Goal: Task Accomplishment & Management: Manage account settings

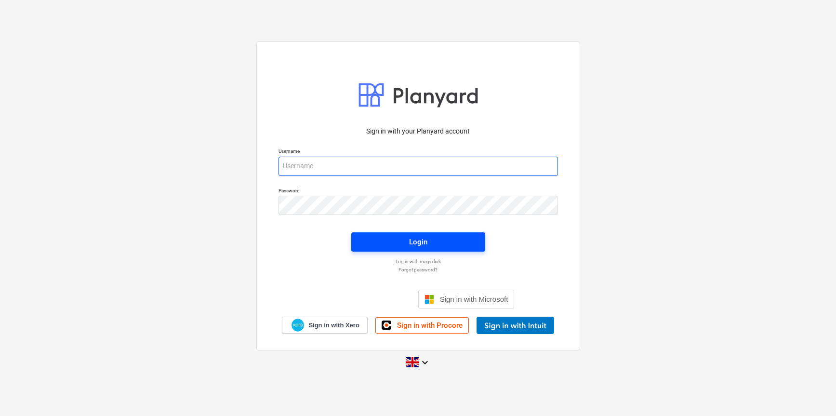
type input "[PERSON_NAME][EMAIL_ADDRESS][DOMAIN_NAME]"
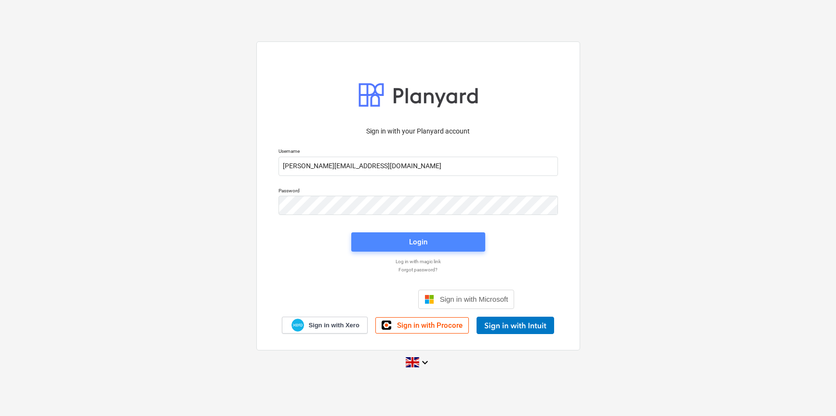
click at [422, 242] on div "Login" at bounding box center [418, 242] width 18 height 13
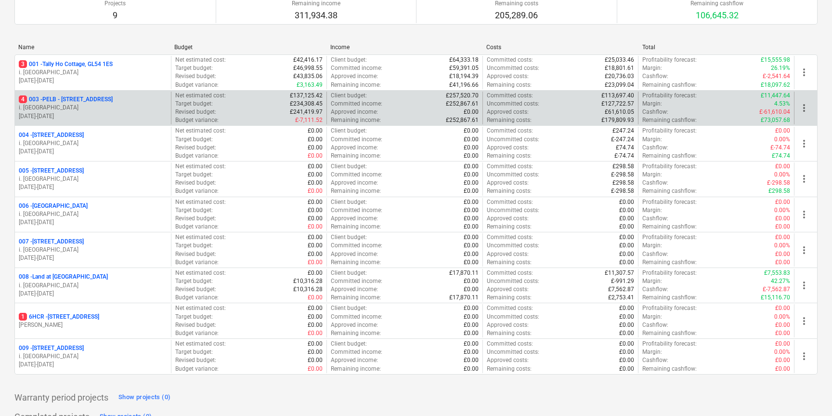
scroll to position [101, 0]
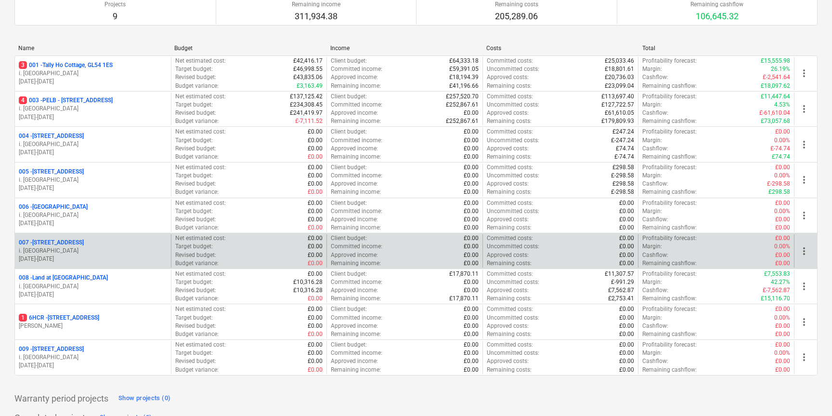
click at [73, 241] on p "007 - Old Brewery Tap, SN7 8RB" at bounding box center [51, 242] width 65 height 8
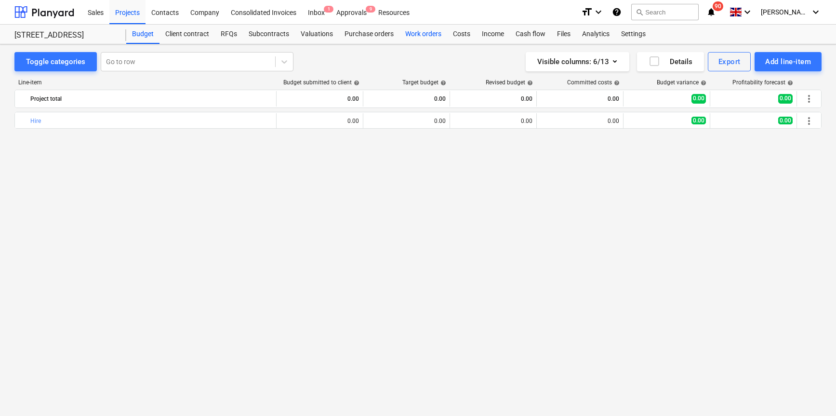
click at [432, 35] on div "Work orders" at bounding box center [423, 34] width 48 height 19
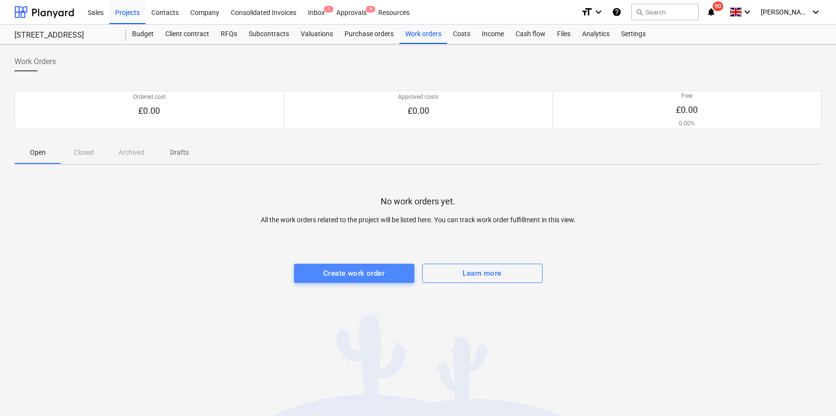
click at [360, 271] on div "Create work order" at bounding box center [353, 273] width 61 height 13
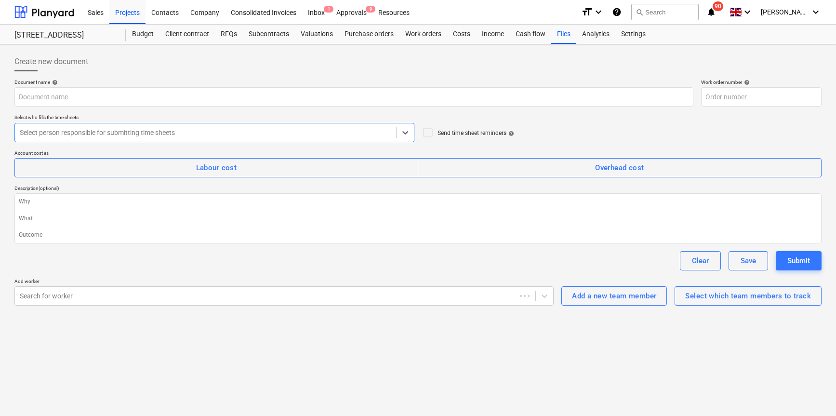
type textarea "x"
type input "007-WO-001"
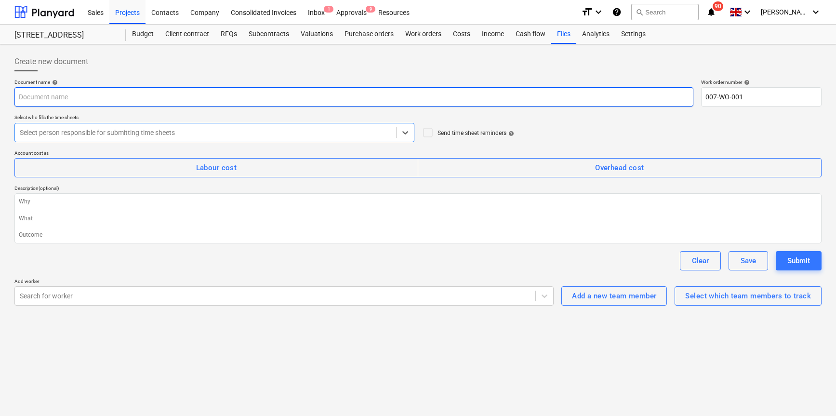
click at [118, 96] on input "text" at bounding box center [353, 96] width 679 height 19
type textarea "x"
type input "M"
type textarea "x"
type input "Mo"
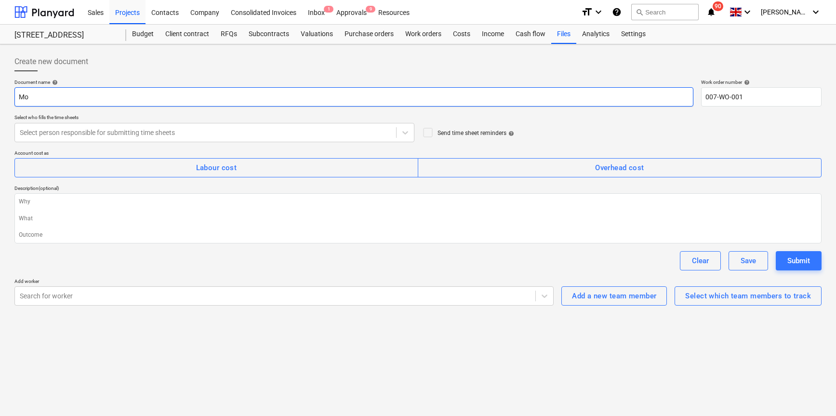
type textarea "x"
type input "Mon"
type textarea "x"
type input "Mond"
type textarea "x"
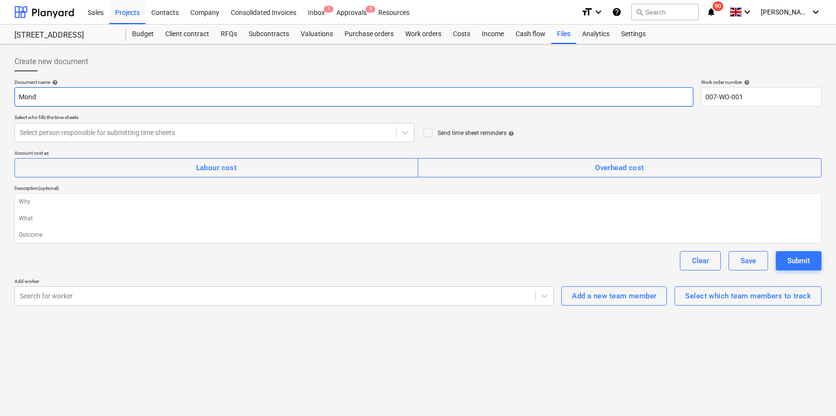
type input "Monda"
type textarea "x"
type input "Monday"
type textarea "x"
type input "Monday"
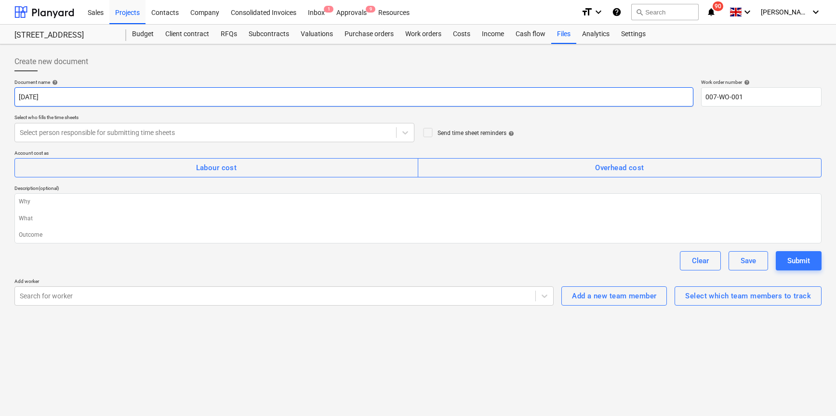
type textarea "x"
type input "Monday 1"
type textarea "x"
type input "Monday 13"
type textarea "x"
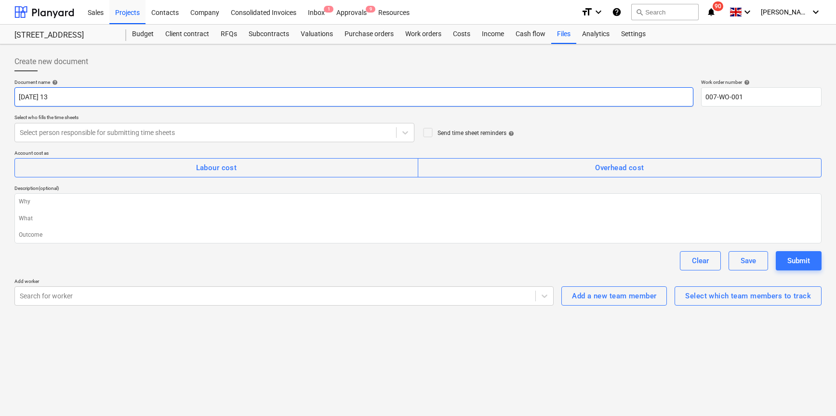
type input "Monday 13t"
type textarea "x"
type input "Monday 13th"
type textarea "x"
type input "Monday 13th"
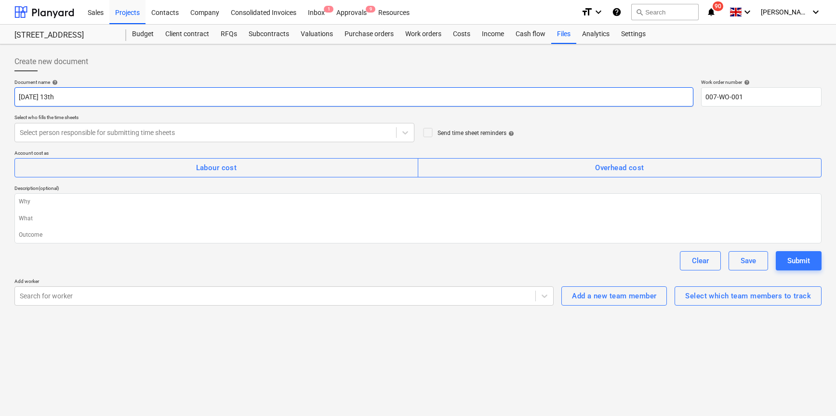
type textarea "x"
type input "Monday 13th O"
type textarea "x"
type input "Monday 13th Oc"
type textarea "x"
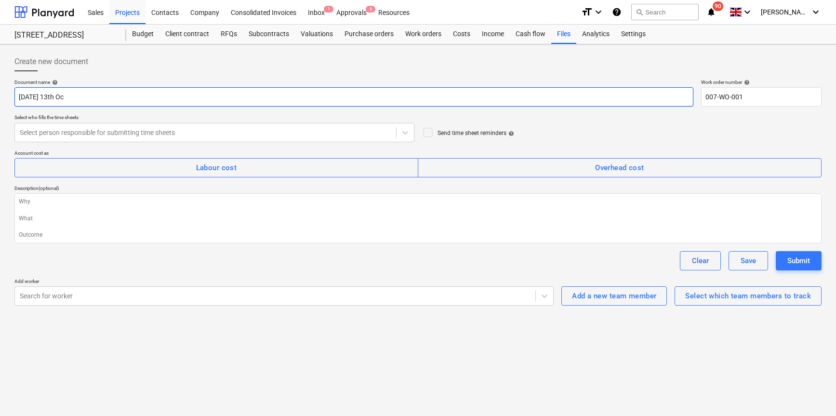
type input "Monday 13th Oct"
type textarea "x"
type input "Monday 13th Octo"
type textarea "x"
type input "Monday 13th Octov"
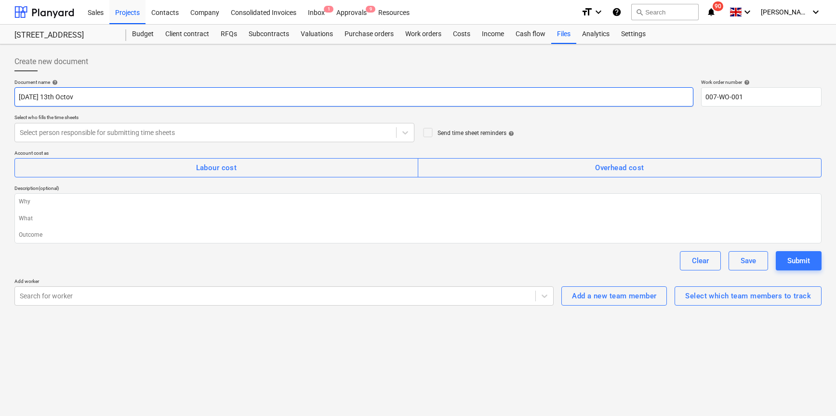
type textarea "x"
type input "Monday 13th Octo"
type textarea "x"
type input "Monday 13th Oct"
type textarea "x"
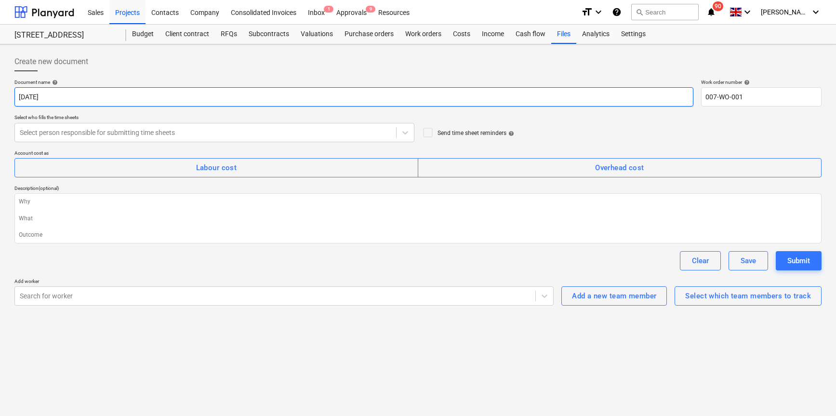
type input "Monday 13th Octo"
type textarea "x"
type input "Monday 13th Octob"
type textarea "x"
type input "Monday 13th Octobe"
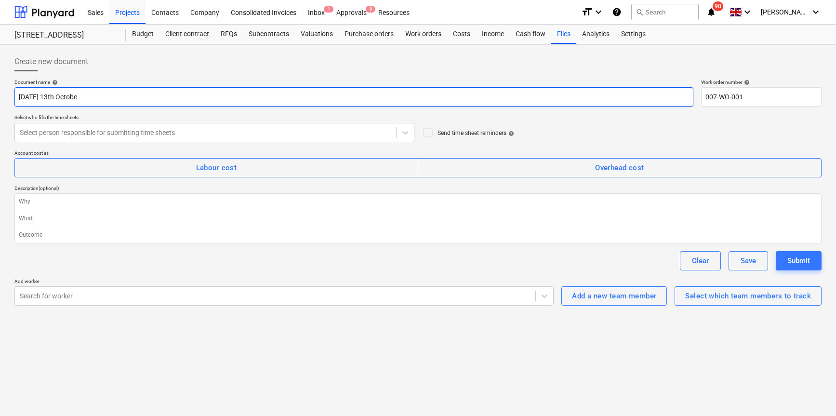
type textarea "x"
type input "Monday 13th October"
type textarea "x"
type input "Monday 13th October"
type textarea "x"
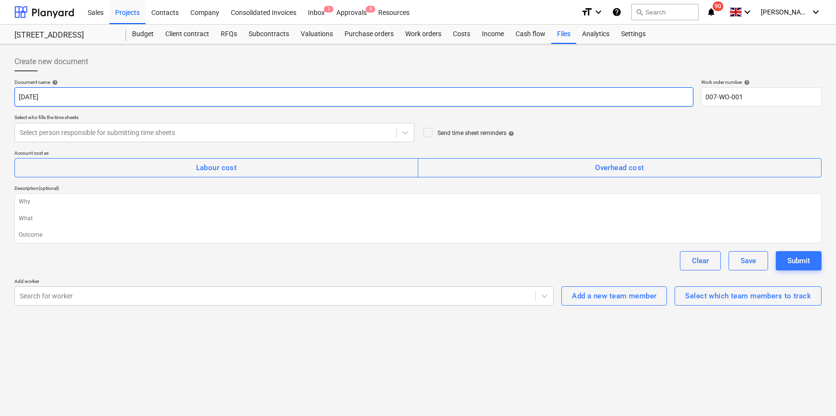
type input "Monday 13th October 2"
type textarea "x"
type input "Monday 13th October 20"
type textarea "x"
type input "Monday 13th October 202"
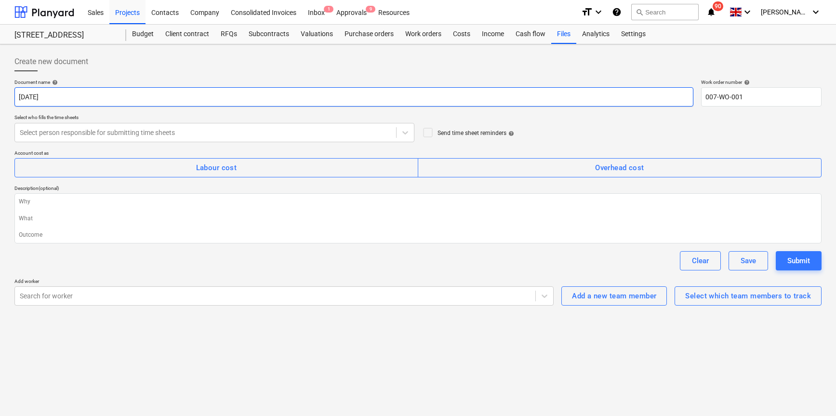
type textarea "x"
type input "[DATE]"
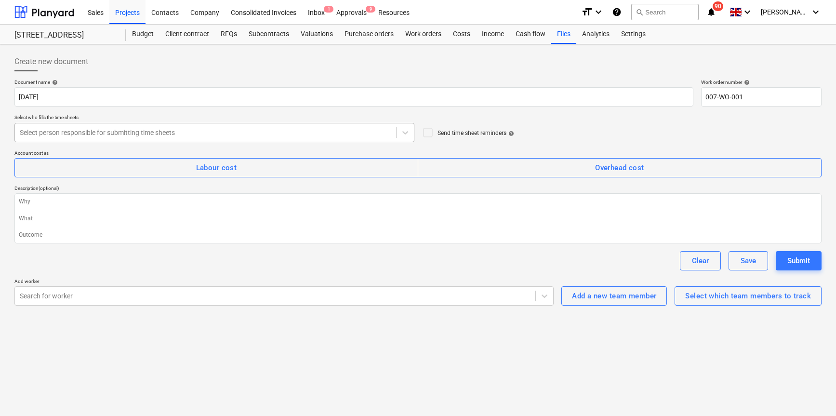
click at [128, 129] on div at bounding box center [205, 133] width 371 height 10
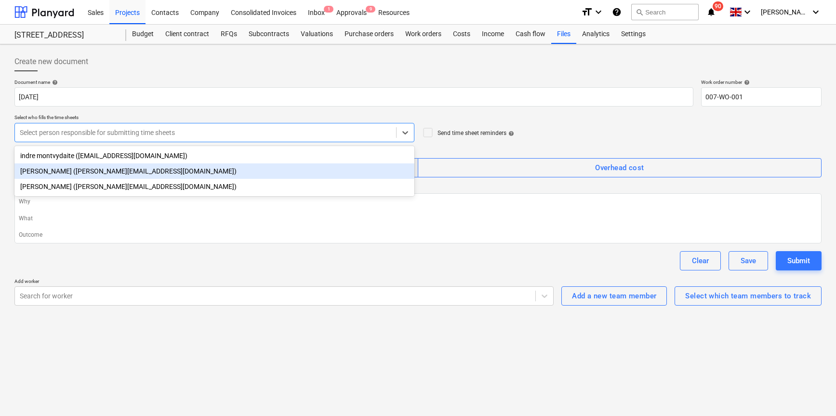
click at [102, 167] on div "Harry Ford (harry@matfordconstruction.co.uk)" at bounding box center [214, 170] width 400 height 15
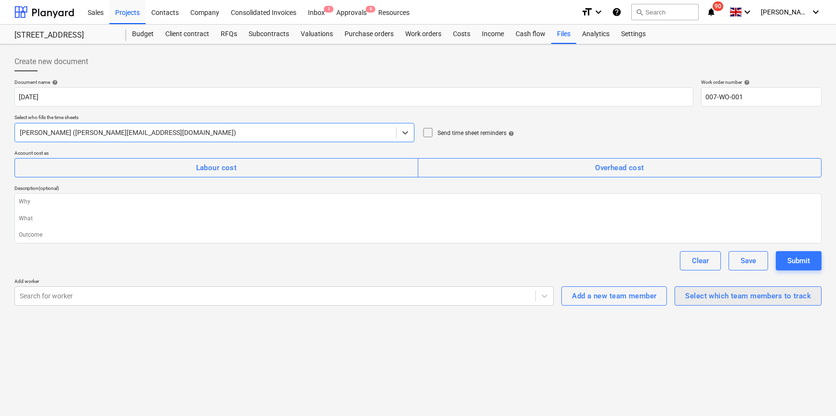
click at [722, 296] on div "Select which team members to track" at bounding box center [748, 295] width 126 height 13
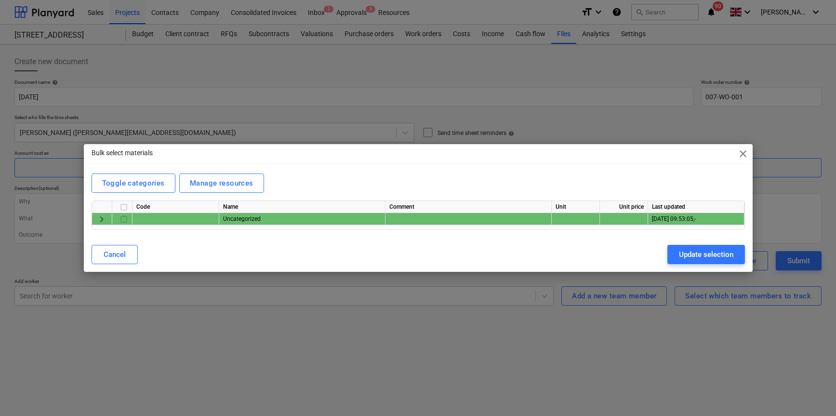
click at [742, 152] on span "close" at bounding box center [743, 154] width 12 height 12
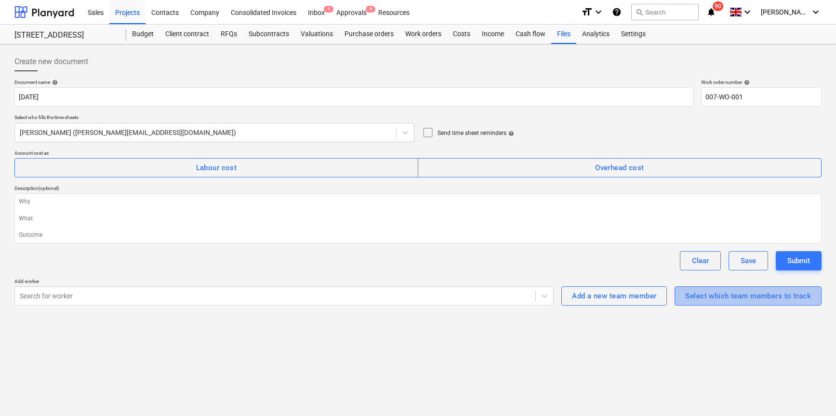
click at [703, 301] on div "Select which team members to track" at bounding box center [748, 295] width 126 height 13
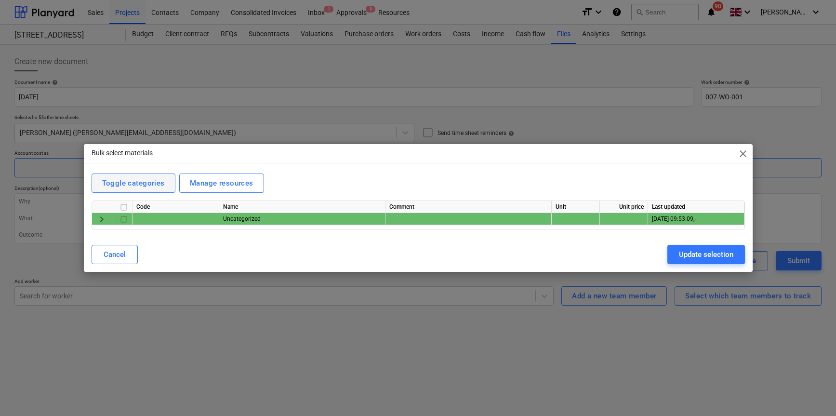
click at [130, 186] on div "Toggle categories" at bounding box center [133, 183] width 63 height 13
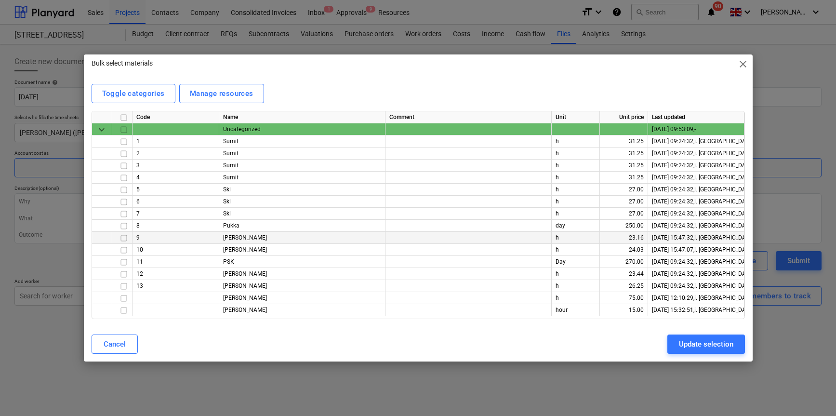
click at [123, 237] on input "checkbox" at bounding box center [124, 238] width 12 height 12
click at [123, 250] on input "checkbox" at bounding box center [124, 250] width 12 height 12
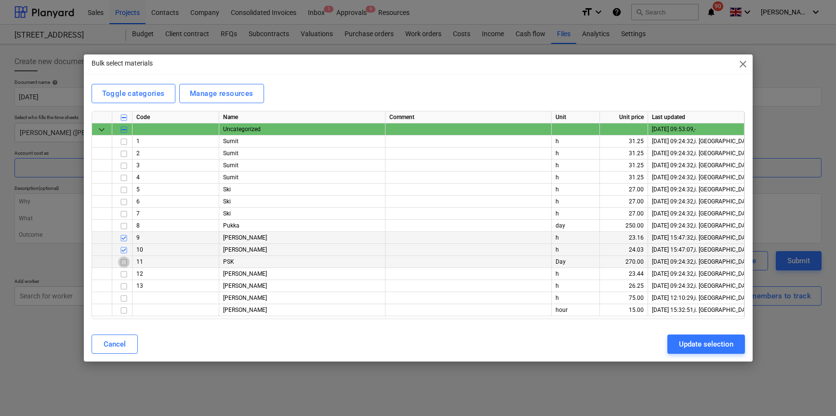
click at [125, 262] on input "checkbox" at bounding box center [124, 262] width 12 height 12
click at [125, 273] on input "checkbox" at bounding box center [124, 274] width 12 height 12
click at [125, 310] on input "checkbox" at bounding box center [124, 310] width 12 height 12
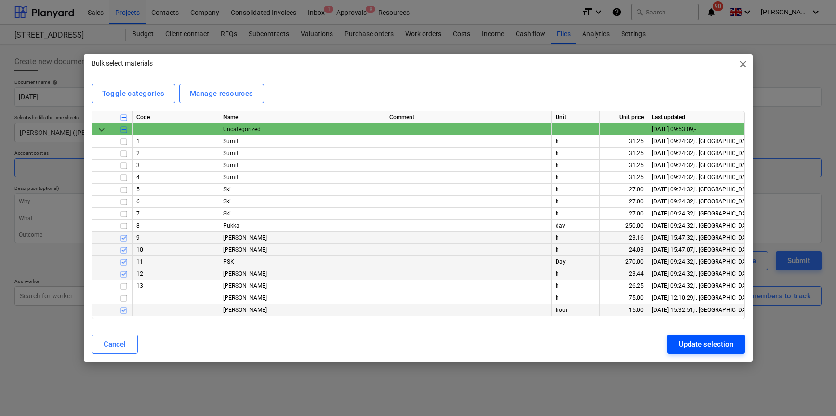
click at [713, 342] on div "Update selection" at bounding box center [706, 344] width 54 height 13
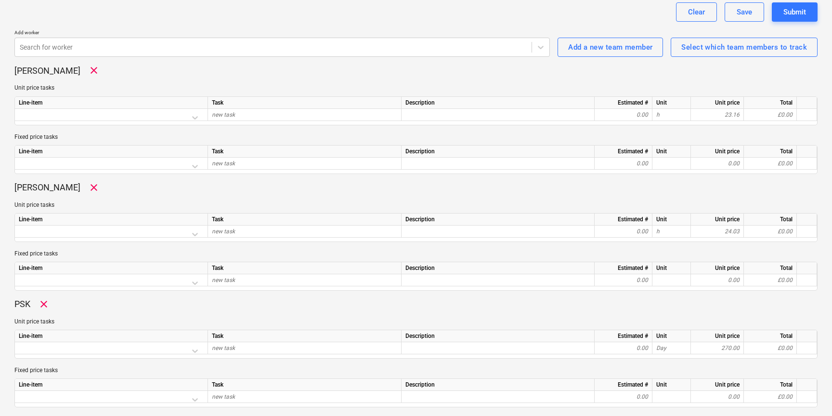
scroll to position [233, 0]
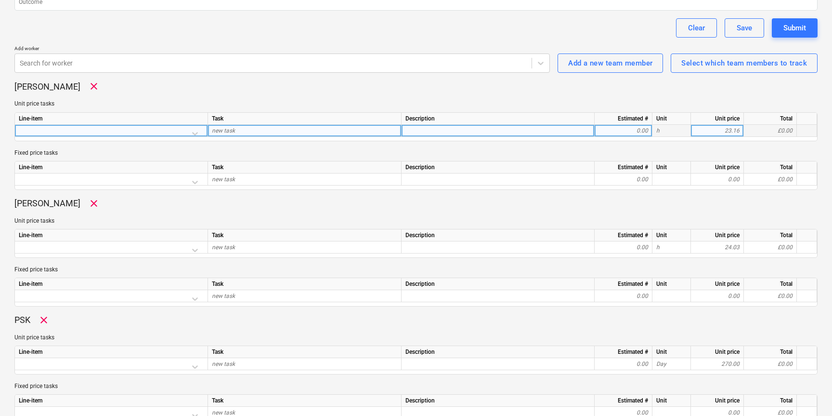
click at [74, 132] on div at bounding box center [111, 133] width 185 height 17
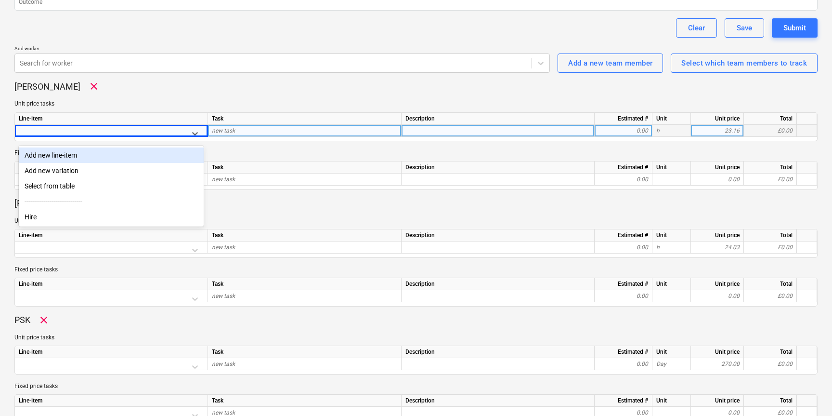
click at [76, 155] on div "Add new line-item" at bounding box center [111, 154] width 185 height 15
type textarea "x"
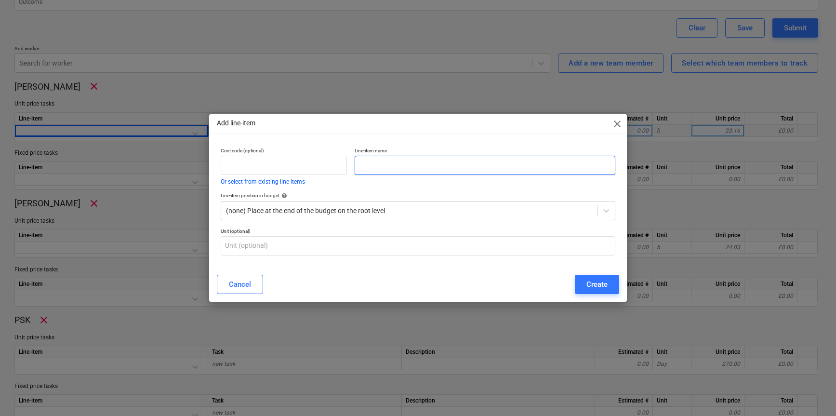
click at [381, 161] on input "text" at bounding box center [485, 165] width 261 height 19
type input "S"
type input "Lifting Shower screen / removing incorrect bath"
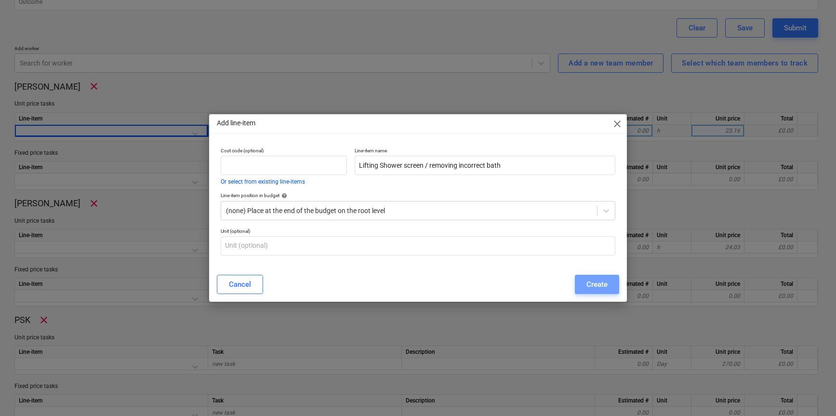
click at [594, 287] on div "Create" at bounding box center [596, 284] width 21 height 13
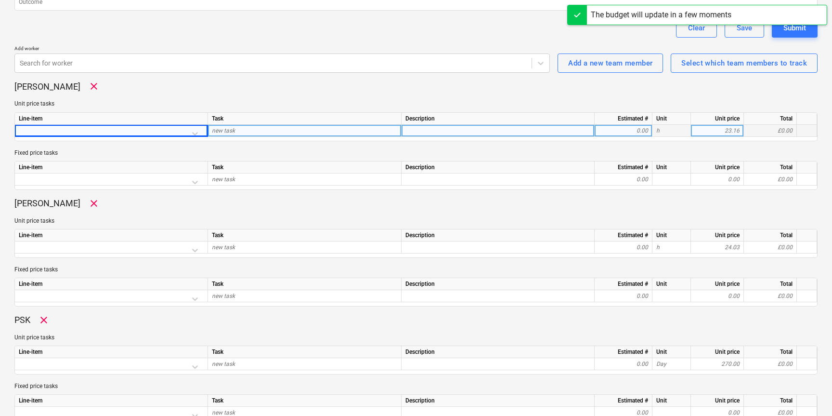
click at [193, 132] on div at bounding box center [111, 133] width 185 height 17
click at [197, 133] on div at bounding box center [111, 133] width 185 height 17
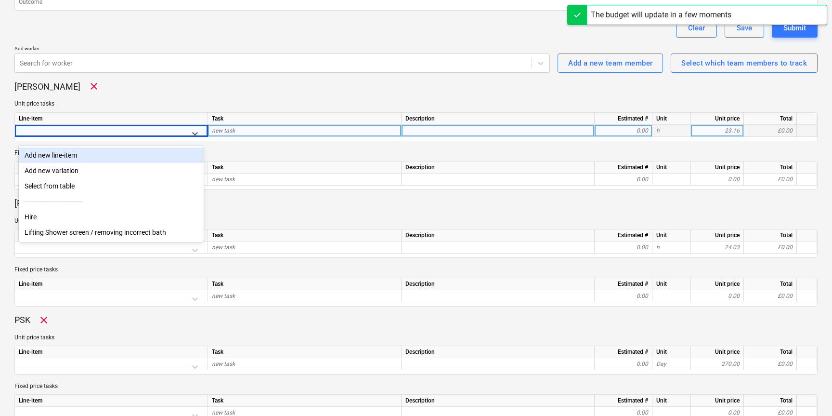
click at [95, 156] on div "Add new line-item" at bounding box center [111, 154] width 185 height 15
type textarea "x"
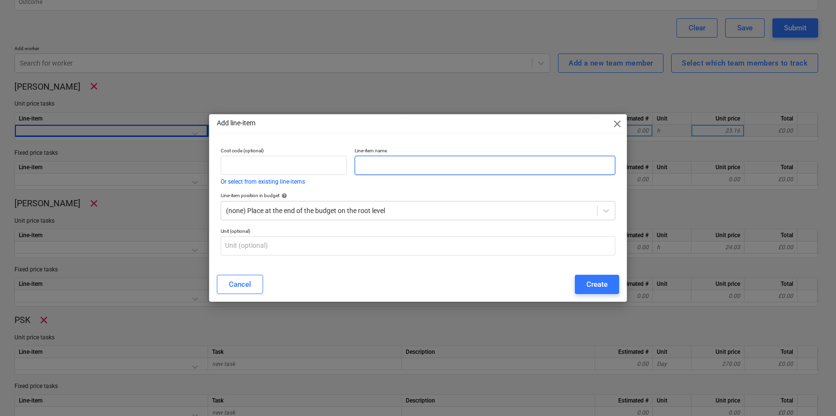
click at [420, 164] on input "text" at bounding box center [485, 165] width 261 height 19
type input "S"
type input "Snagging works"
click at [595, 287] on div "Create" at bounding box center [596, 284] width 21 height 13
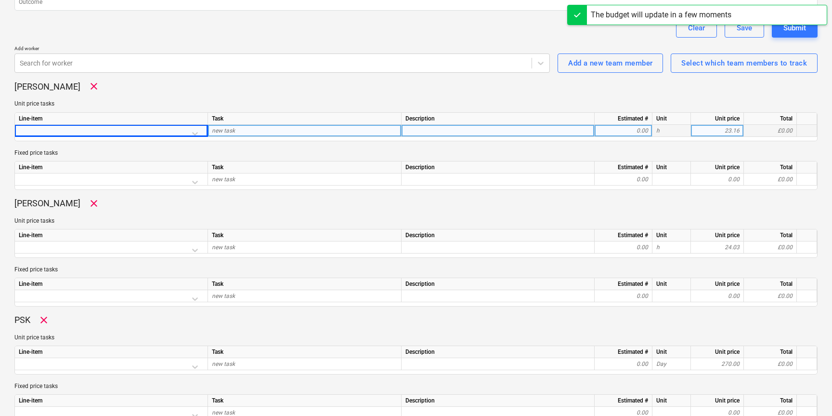
click at [196, 131] on div at bounding box center [111, 133] width 185 height 17
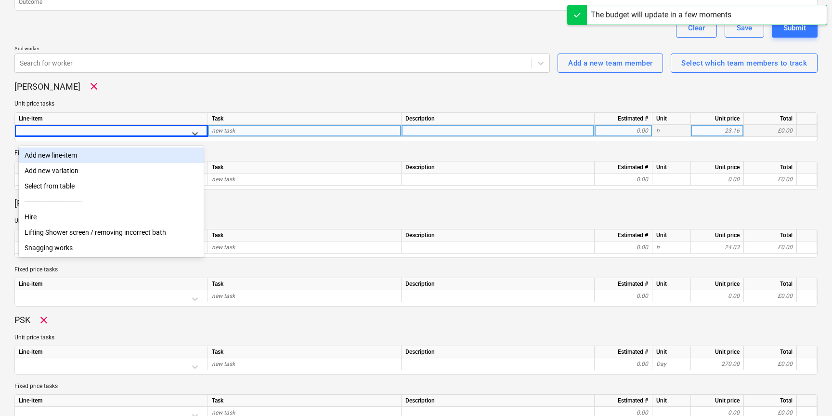
click at [113, 159] on div "Add new line-item" at bounding box center [111, 154] width 185 height 15
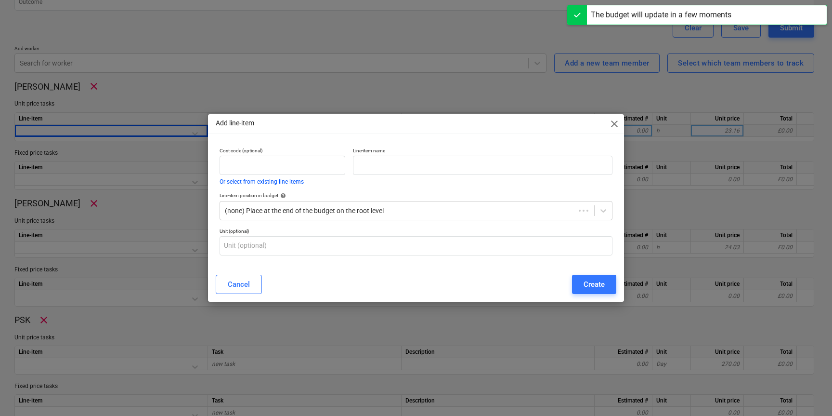
type textarea "x"
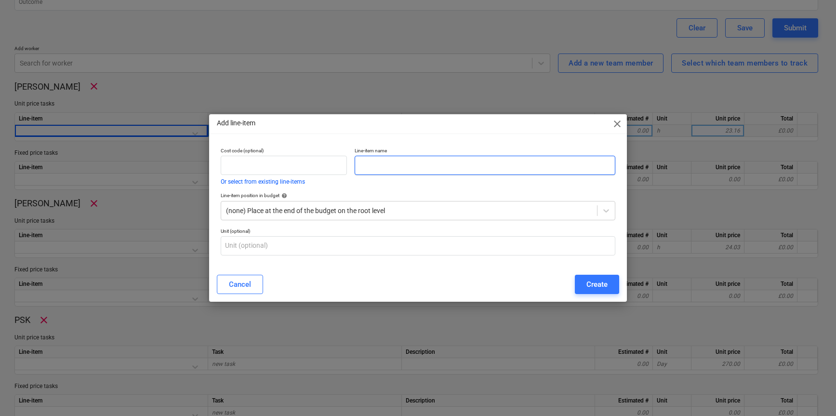
click at [404, 162] on input "text" at bounding box center [485, 165] width 261 height 19
type input "Snagging carpentry"
click at [589, 287] on div "Create" at bounding box center [596, 284] width 21 height 13
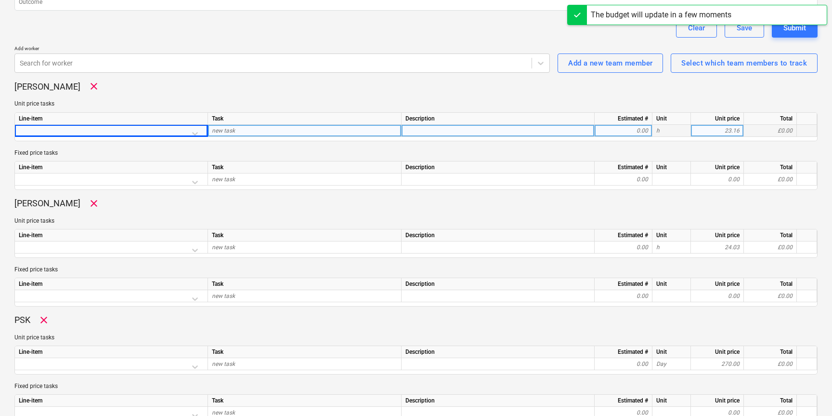
click at [198, 131] on div at bounding box center [111, 133] width 185 height 17
click at [199, 129] on div at bounding box center [111, 133] width 185 height 17
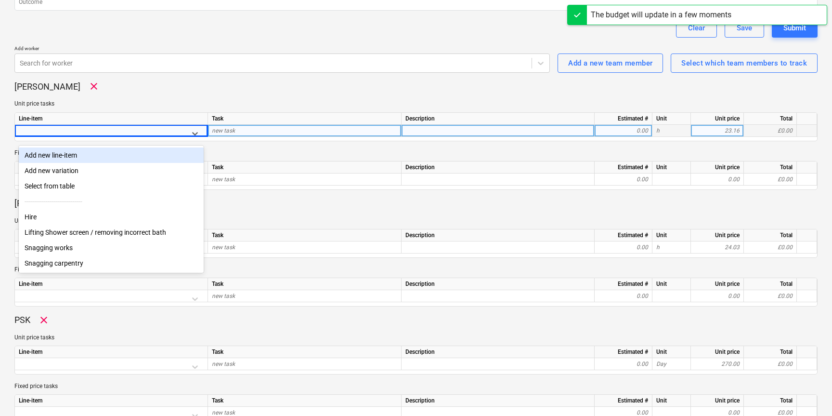
click at [107, 158] on div "Add new line-item" at bounding box center [111, 154] width 185 height 15
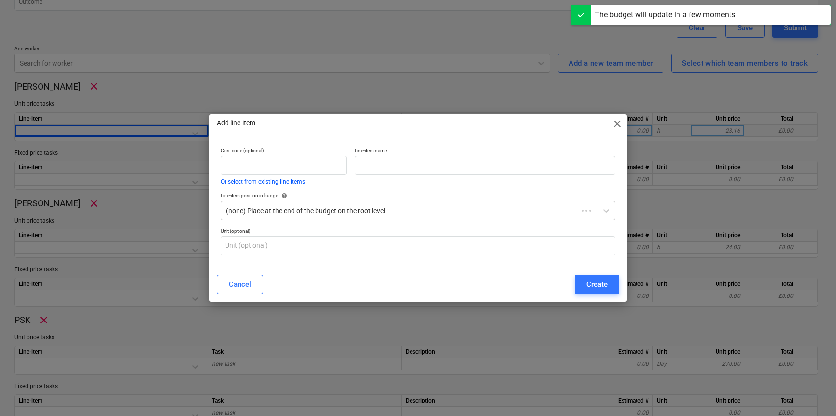
type textarea "x"
click at [382, 167] on input "text" at bounding box center [485, 165] width 261 height 19
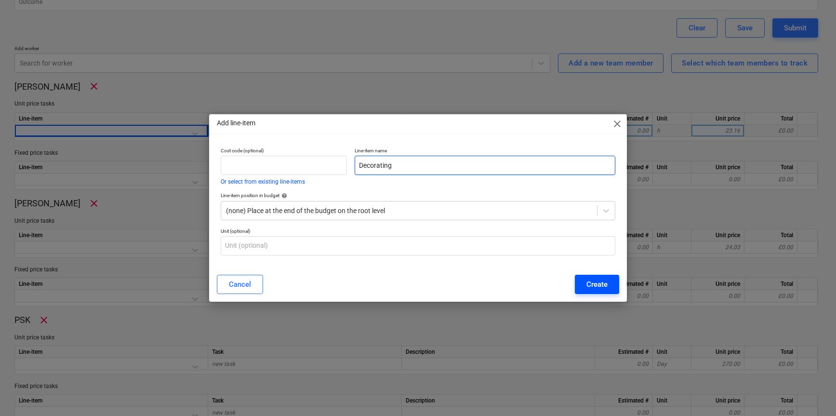
type input "Decorating"
click at [581, 275] on button "Create" at bounding box center [597, 284] width 44 height 19
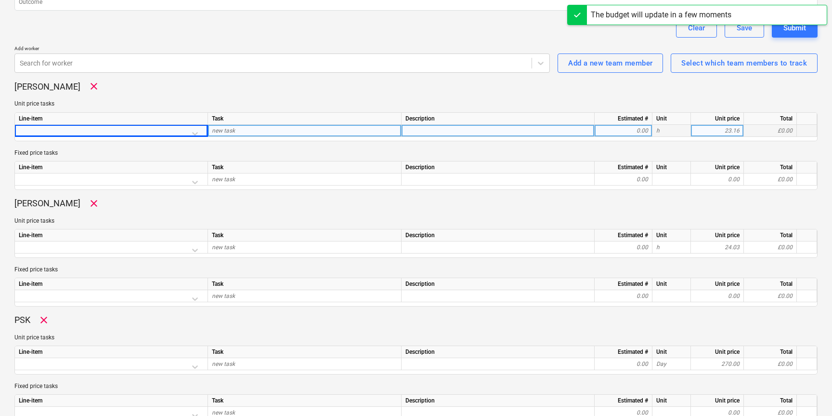
click at [193, 133] on div at bounding box center [111, 133] width 185 height 17
click at [197, 132] on div at bounding box center [111, 133] width 185 height 17
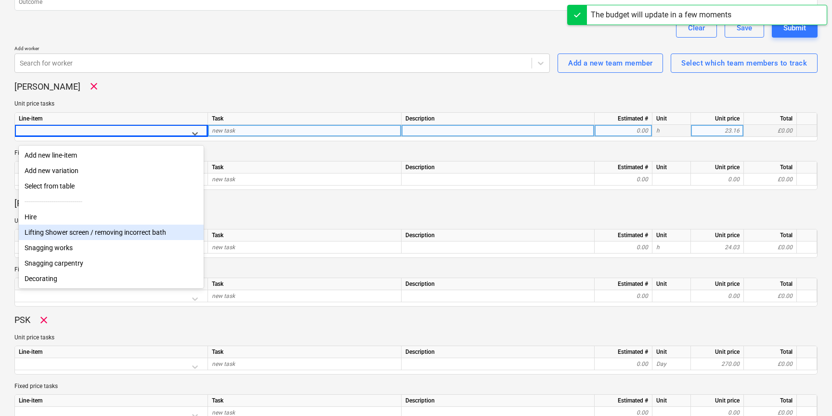
click at [68, 235] on div "Lifting Shower screen / removing incorrect bath" at bounding box center [111, 231] width 185 height 15
type textarea "x"
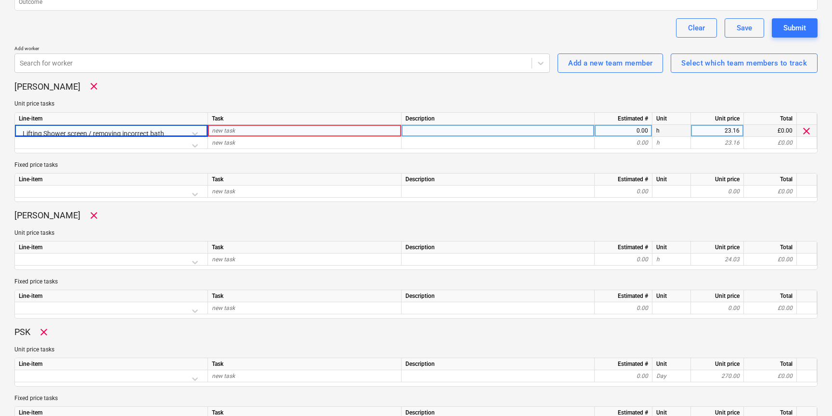
click at [321, 132] on div "new task" at bounding box center [305, 131] width 194 height 12
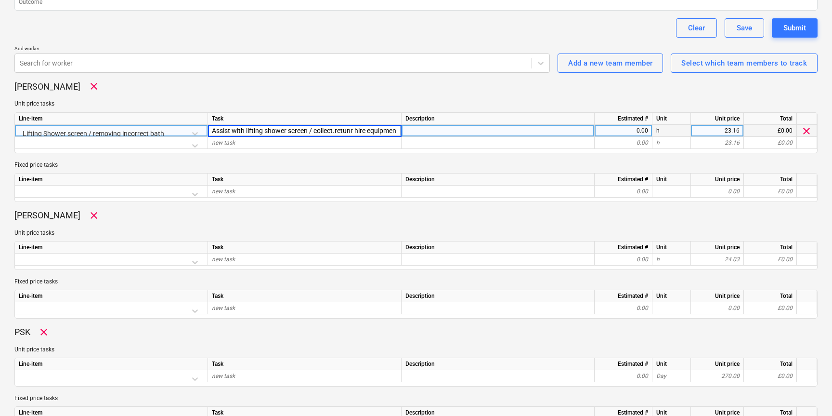
scroll to position [0, 3]
click at [340, 129] on input "Assist with lifting shower screen / collect.retunr hire equipment" at bounding box center [304, 131] width 193 height 12
click at [350, 129] on input "Assist with lifting shower screen / collect.retunr hire equipment" at bounding box center [304, 131] width 193 height 12
type input "Assist with lifting shower screen / collect.return hire equipment"
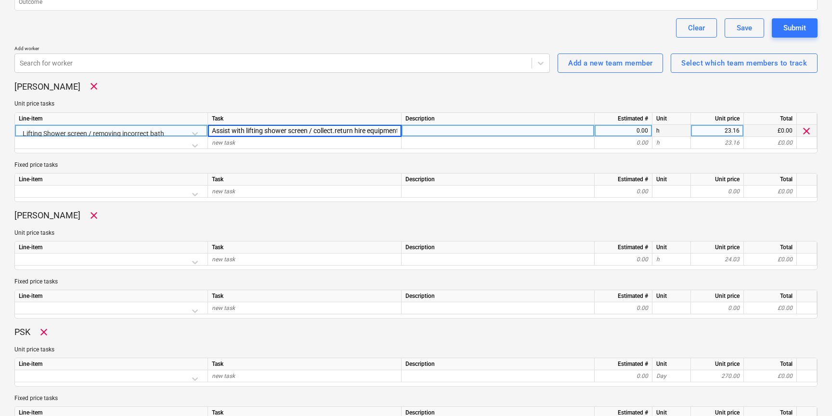
click at [624, 130] on div "0.00" at bounding box center [624, 131] width 50 height 12
type textarea "x"
type input "4"
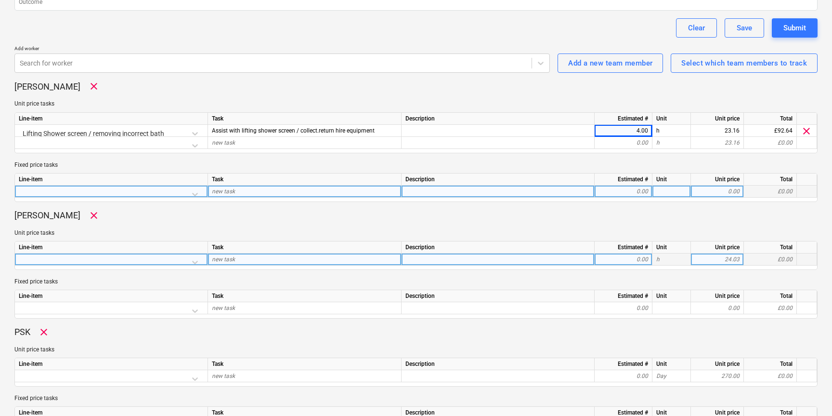
click at [171, 260] on div at bounding box center [111, 261] width 185 height 17
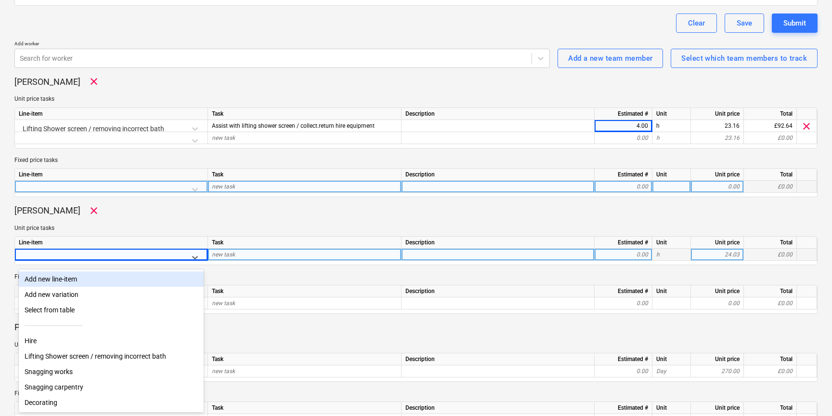
scroll to position [307, 0]
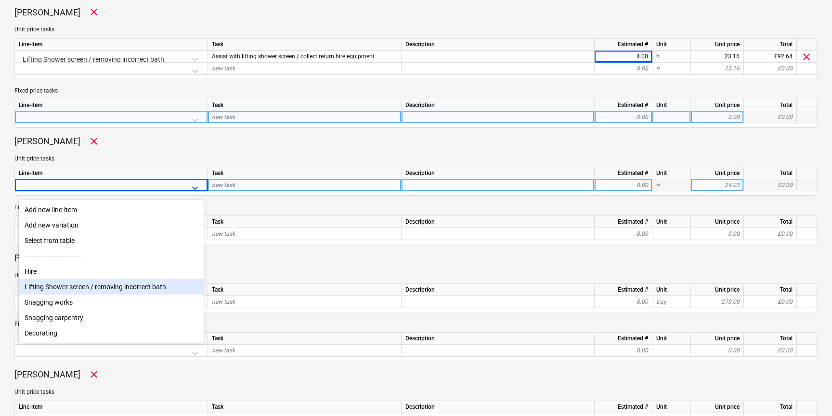
click at [132, 293] on div "Lifting Shower screen / removing incorrect bath" at bounding box center [111, 286] width 185 height 15
type textarea "x"
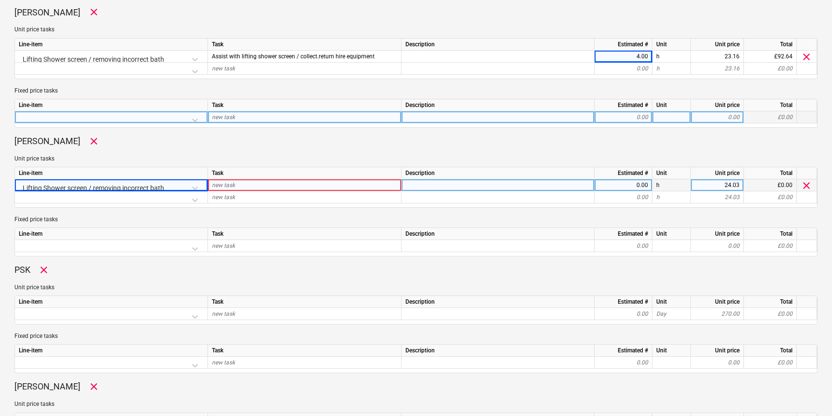
click at [254, 184] on div "new task" at bounding box center [305, 185] width 194 height 12
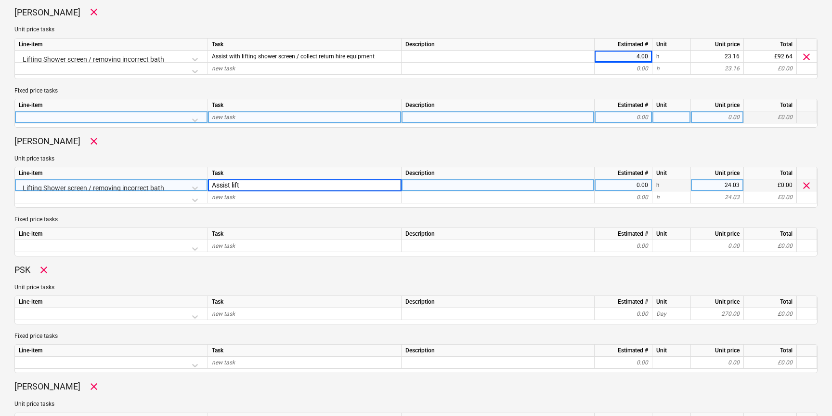
type input "Assist lift"
type textarea "x"
click at [605, 182] on div "0.00" at bounding box center [624, 185] width 50 height 12
type input "4"
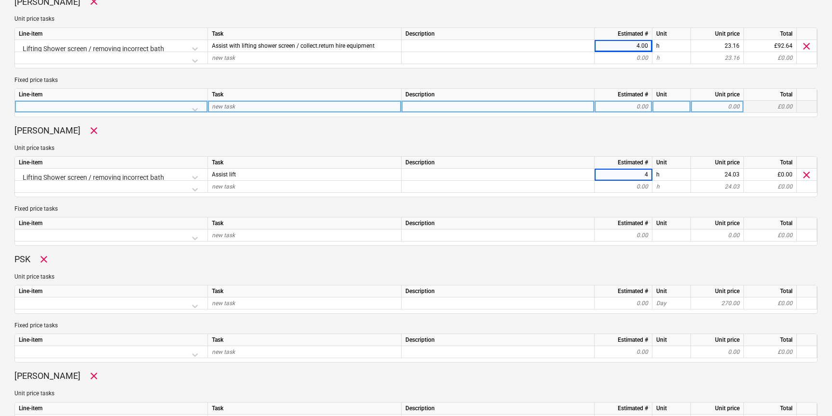
scroll to position [342, 0]
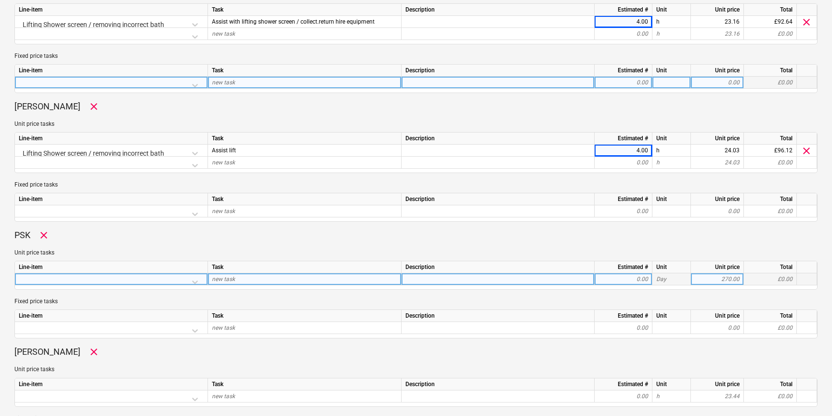
click at [190, 279] on div at bounding box center [111, 281] width 185 height 17
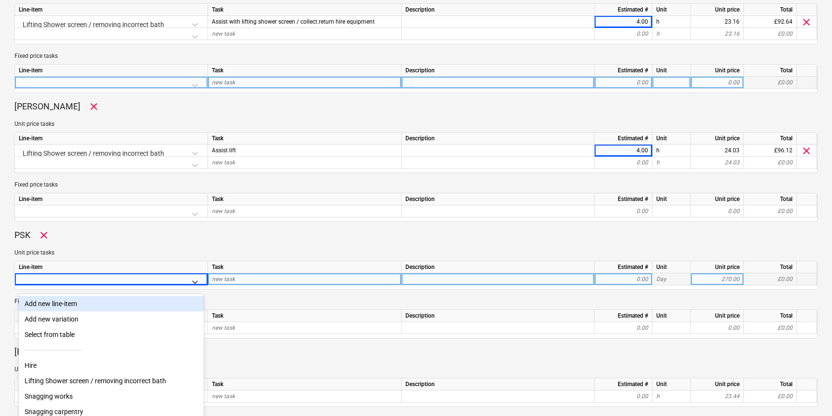
scroll to position [366, 0]
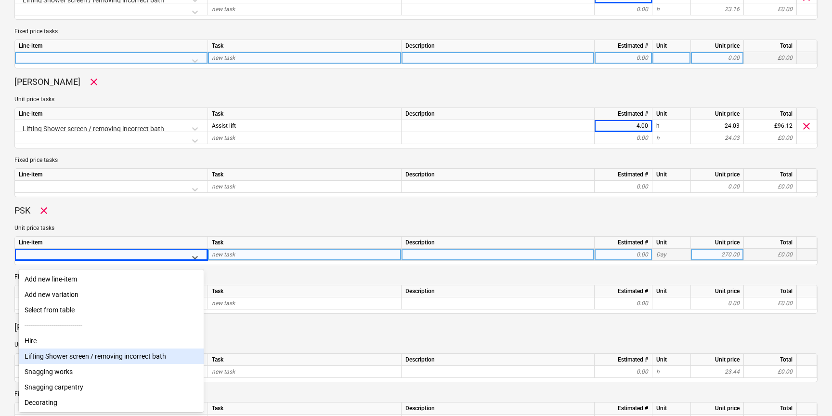
click at [92, 360] on div "Lifting Shower screen / removing incorrect bath" at bounding box center [111, 355] width 185 height 15
type textarea "x"
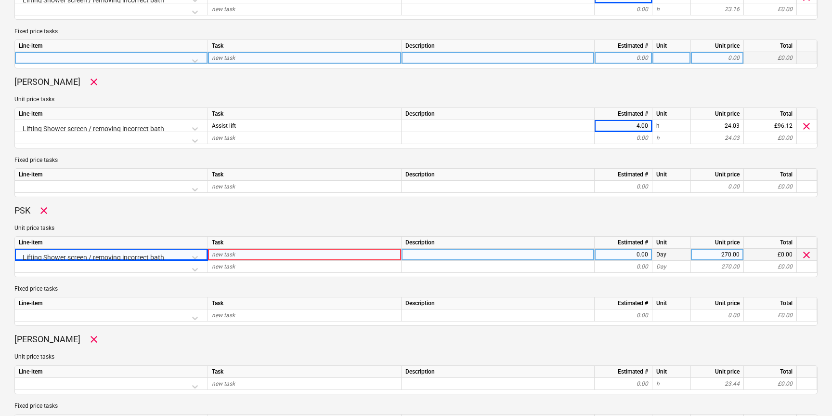
click at [249, 252] on div "new task" at bounding box center [305, 255] width 194 height 12
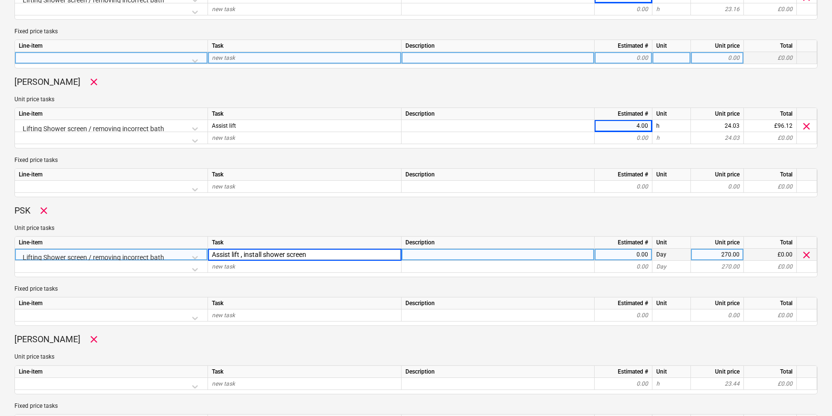
type input "Assist lift , install shower screen"
type textarea "x"
click at [617, 256] on div "0.00" at bounding box center [624, 255] width 50 height 12
type input "4"
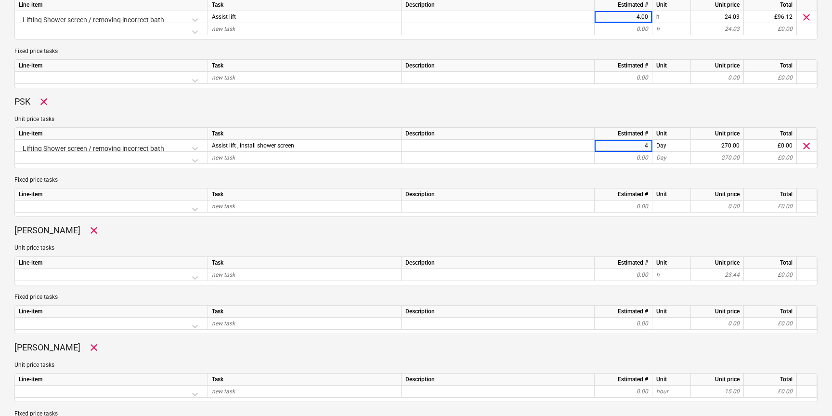
scroll to position [491, 0]
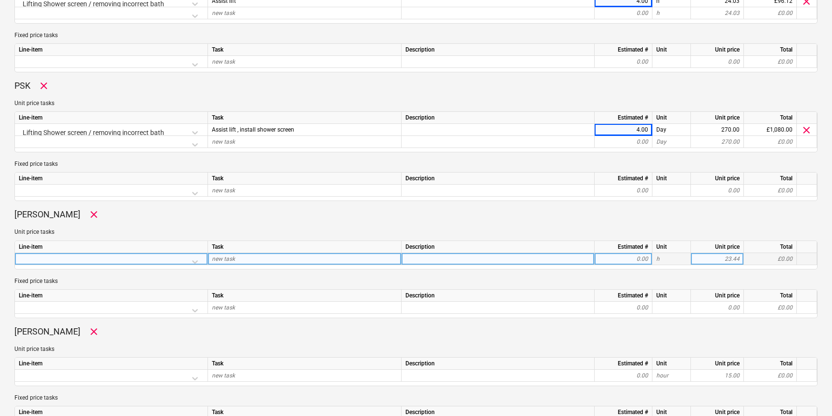
click at [197, 258] on div at bounding box center [111, 261] width 185 height 17
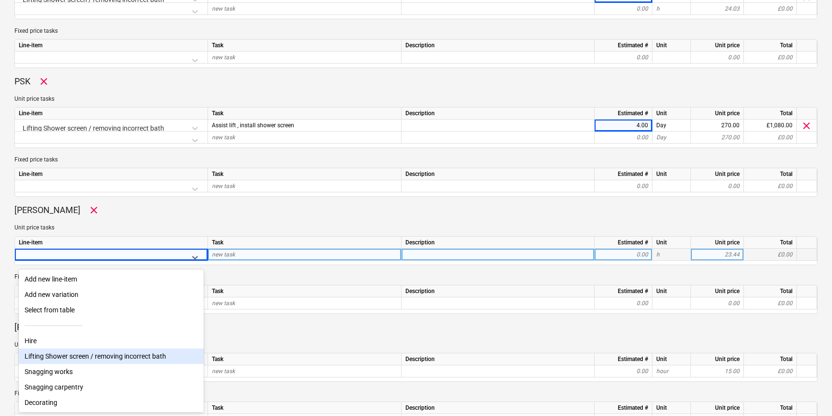
drag, startPoint x: 79, startPoint y: 353, endPoint x: 90, endPoint y: 347, distance: 12.1
click at [79, 353] on div "Lifting Shower screen / removing incorrect bath" at bounding box center [111, 355] width 185 height 15
type textarea "x"
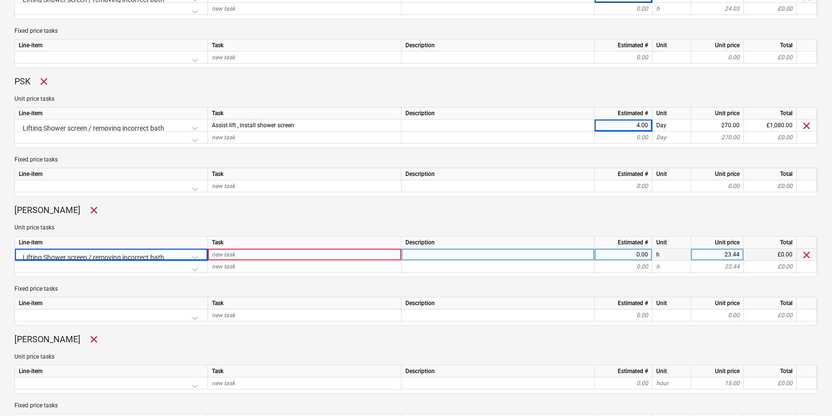
click at [238, 252] on div "new task" at bounding box center [305, 255] width 194 height 12
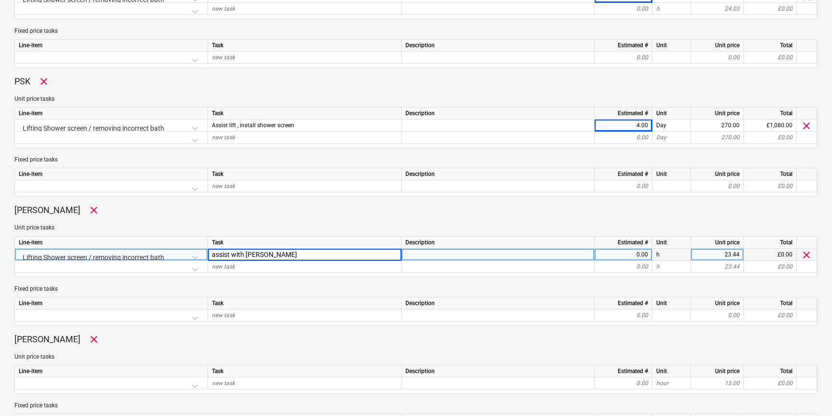
type input "assist with lift"
type textarea "x"
click at [630, 253] on div "0.00" at bounding box center [624, 255] width 50 height 12
type input "4"
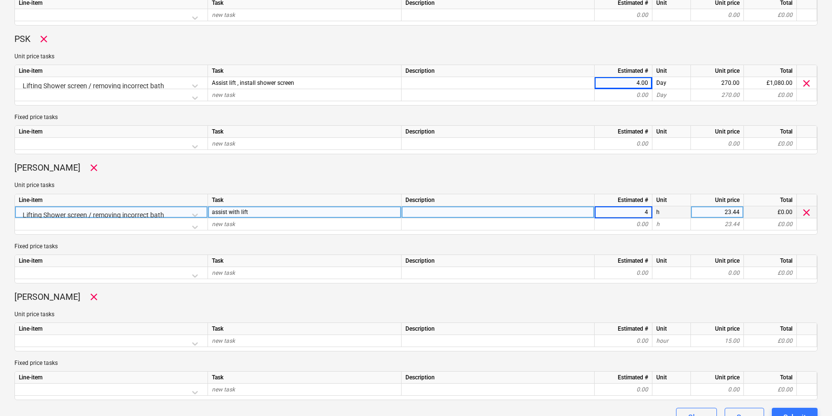
scroll to position [547, 0]
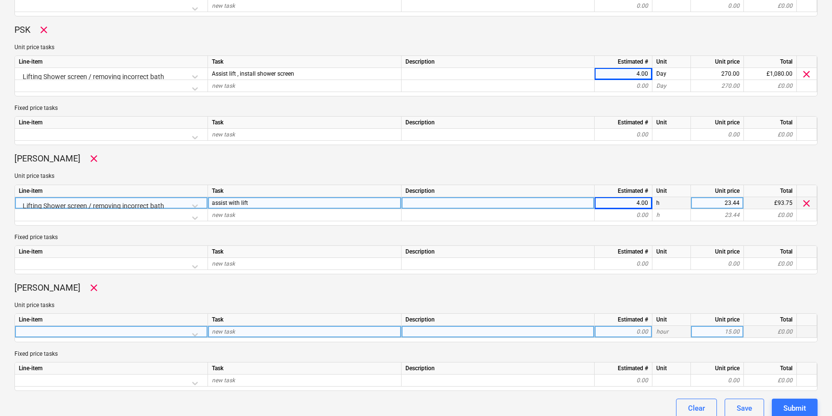
click at [183, 333] on div at bounding box center [111, 334] width 185 height 17
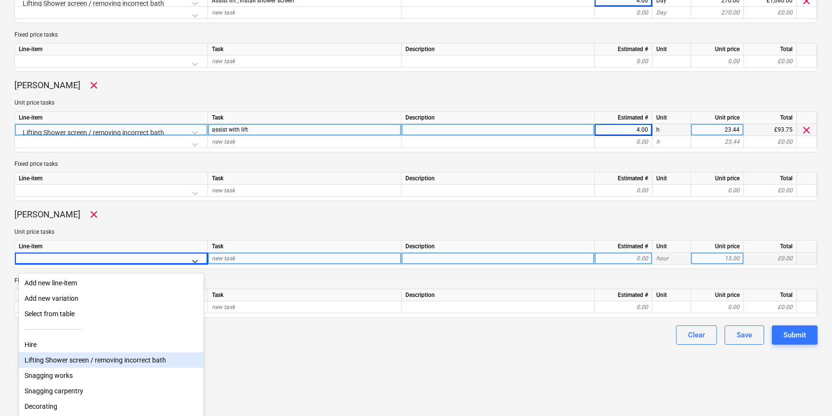
click at [100, 355] on div "Lifting Shower screen / removing incorrect bath" at bounding box center [111, 359] width 185 height 15
type textarea "x"
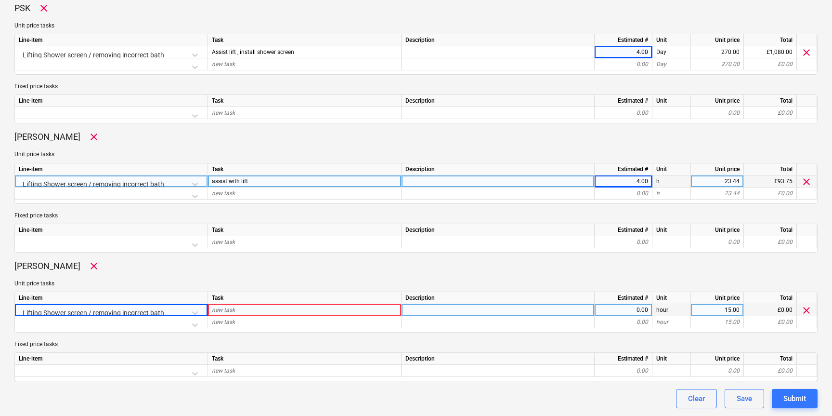
click at [272, 310] on div "new task" at bounding box center [305, 310] width 194 height 12
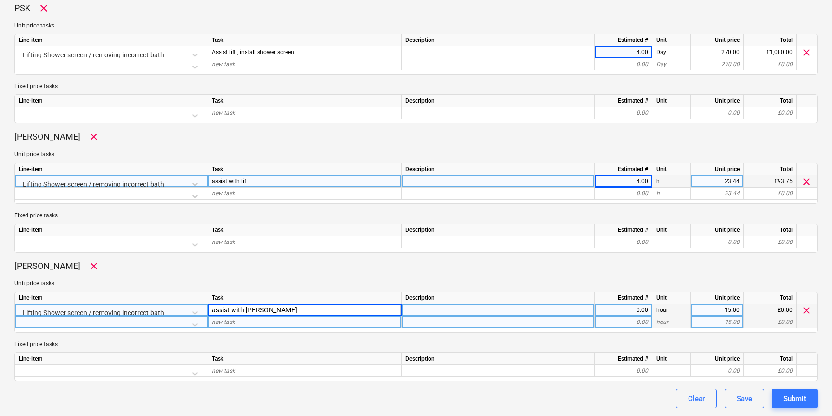
type input "assist with lift"
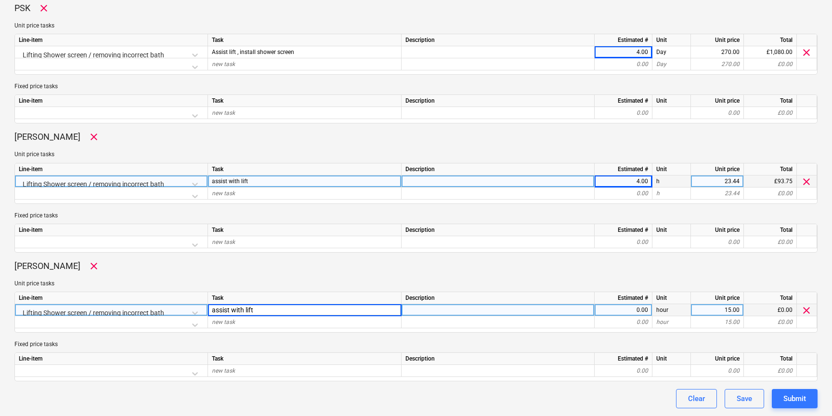
type textarea "x"
click at [637, 312] on div "0.00" at bounding box center [624, 310] width 50 height 12
type input "4"
click at [784, 393] on div "Submit" at bounding box center [795, 398] width 23 height 13
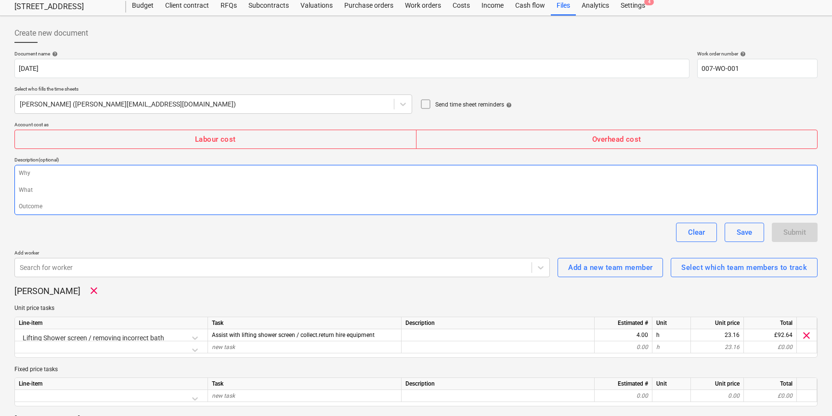
scroll to position [0, 0]
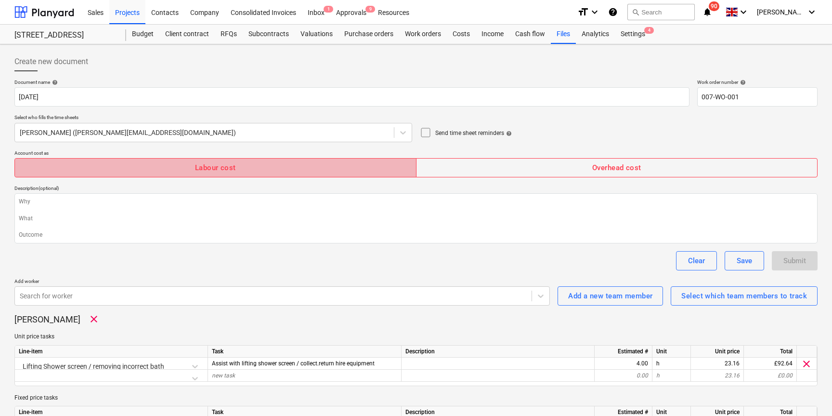
click at [247, 173] on span "Labour cost" at bounding box center [215, 167] width 381 height 13
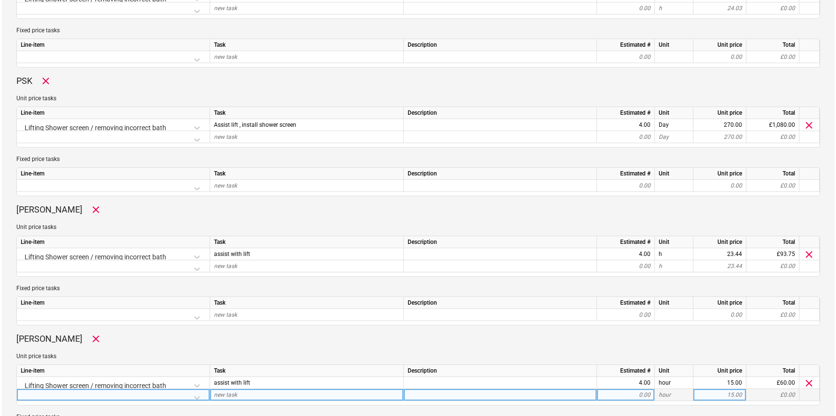
scroll to position [568, 0]
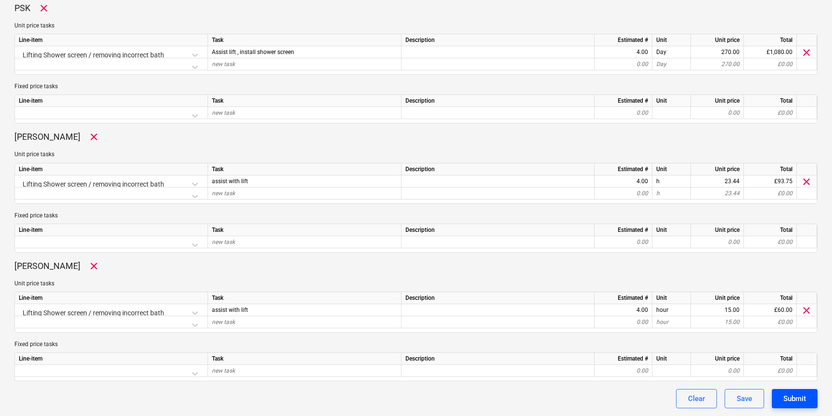
click at [795, 402] on div "Submit" at bounding box center [795, 398] width 23 height 13
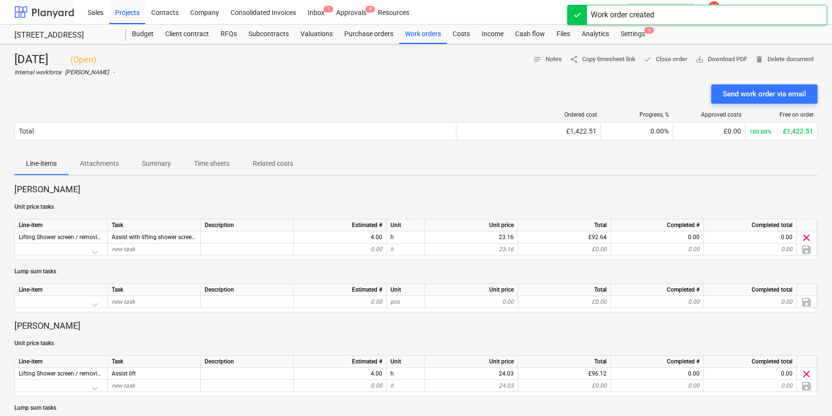
click at [54, 10] on div at bounding box center [44, 12] width 60 height 24
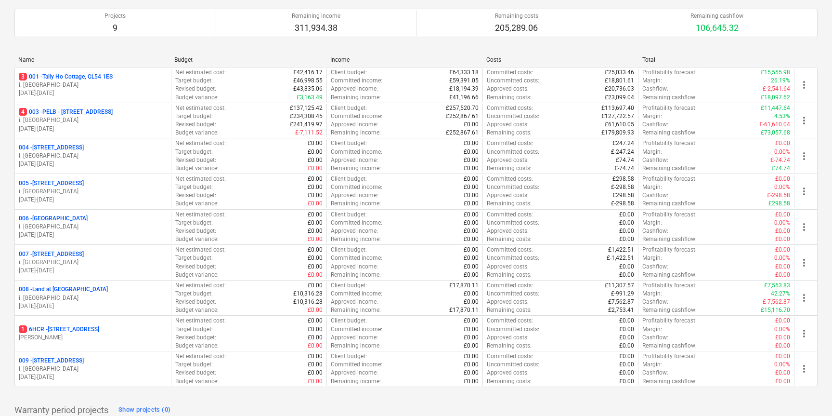
scroll to position [92, 0]
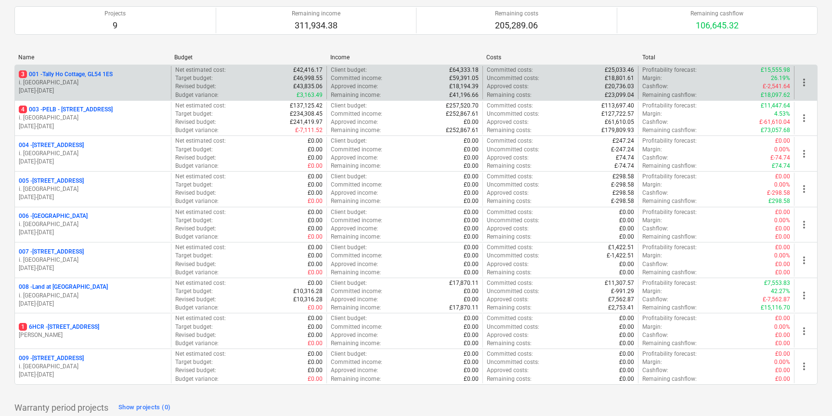
click at [70, 73] on p "3 001 - Tally Ho Cottage, GL54 1ES" at bounding box center [66, 74] width 94 height 8
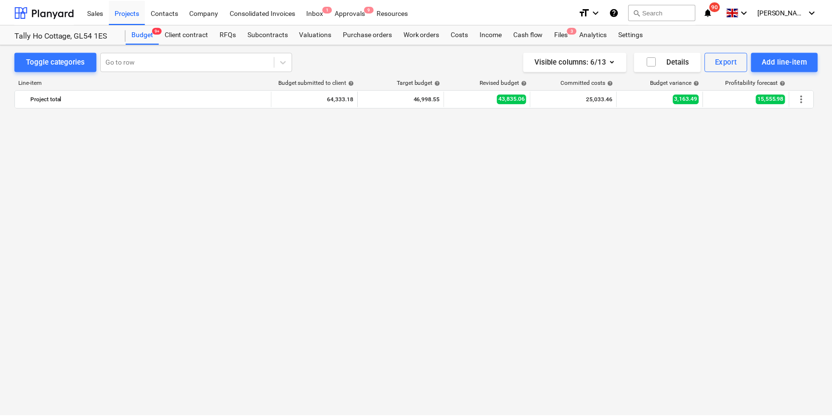
scroll to position [1000, 0]
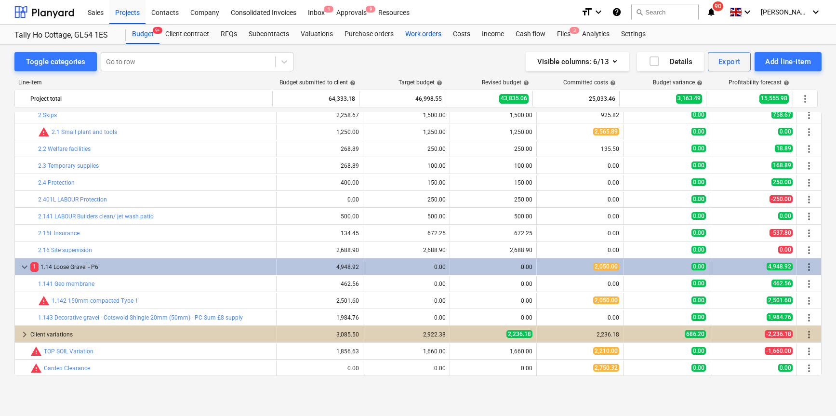
click at [418, 34] on div "Work orders" at bounding box center [423, 34] width 48 height 19
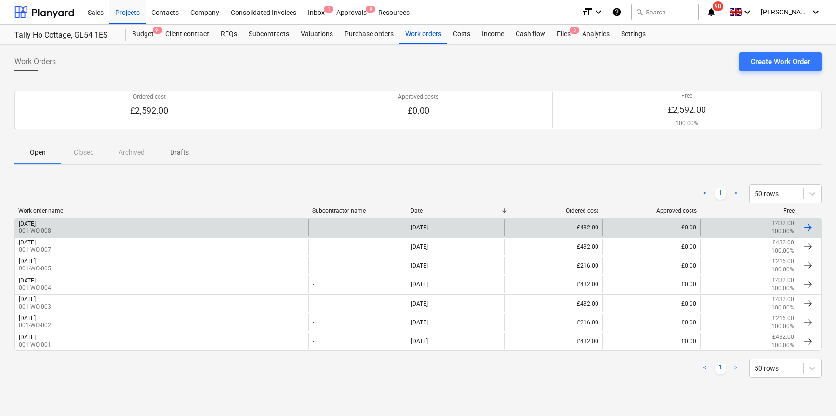
click at [51, 231] on p "001-WO-008" at bounding box center [35, 231] width 32 height 8
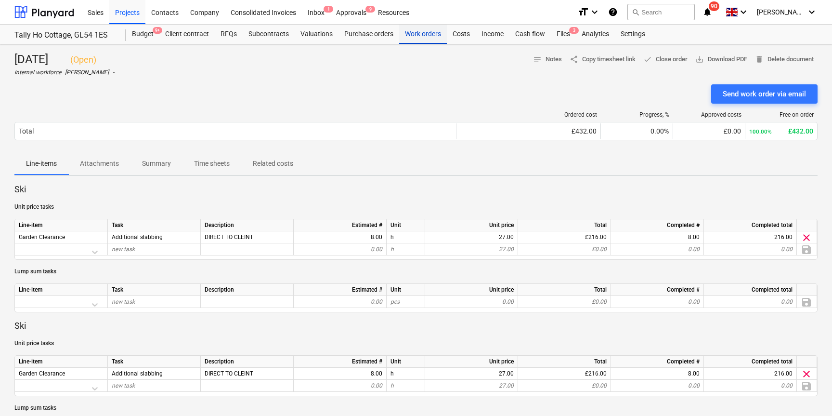
click at [423, 36] on div "Work orders" at bounding box center [423, 34] width 48 height 19
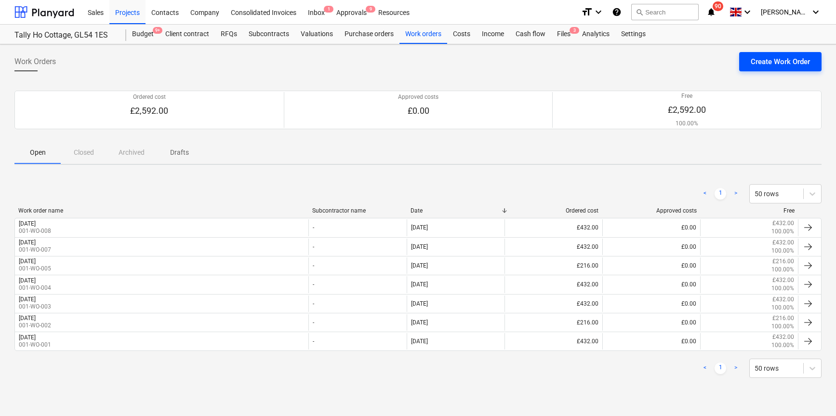
click at [769, 63] on div "Create Work Order" at bounding box center [779, 61] width 59 height 13
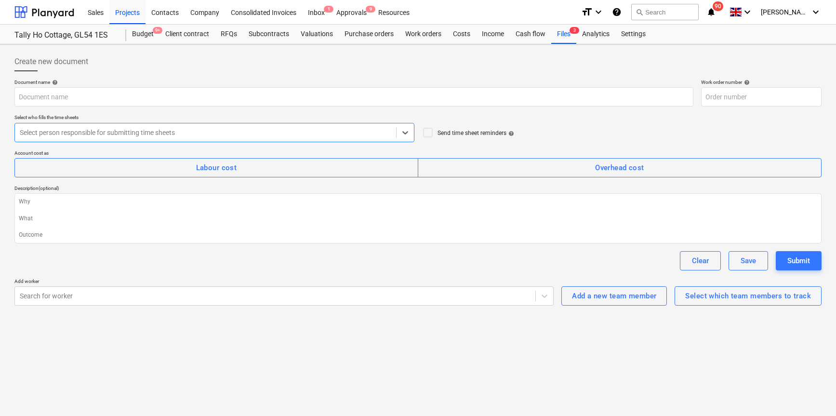
type textarea "x"
type input "001-WO-009"
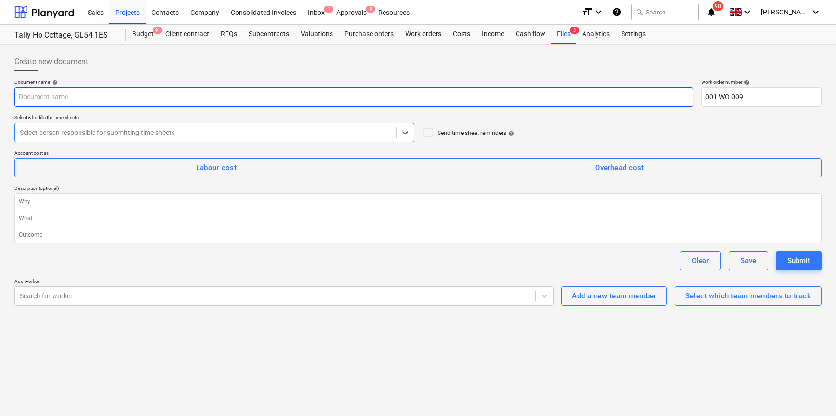
click at [73, 98] on input "text" at bounding box center [353, 96] width 679 height 19
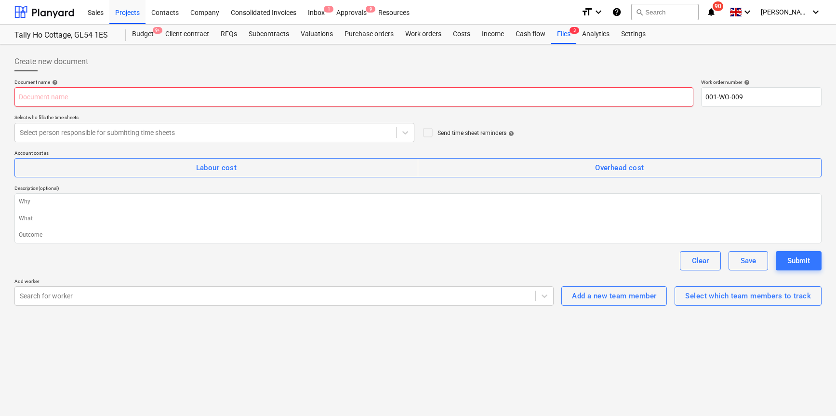
click at [99, 96] on input "text" at bounding box center [353, 96] width 679 height 19
click at [172, 101] on input "text" at bounding box center [353, 96] width 679 height 19
click at [50, 93] on input "text" at bounding box center [353, 96] width 679 height 19
type textarea "x"
type input "T"
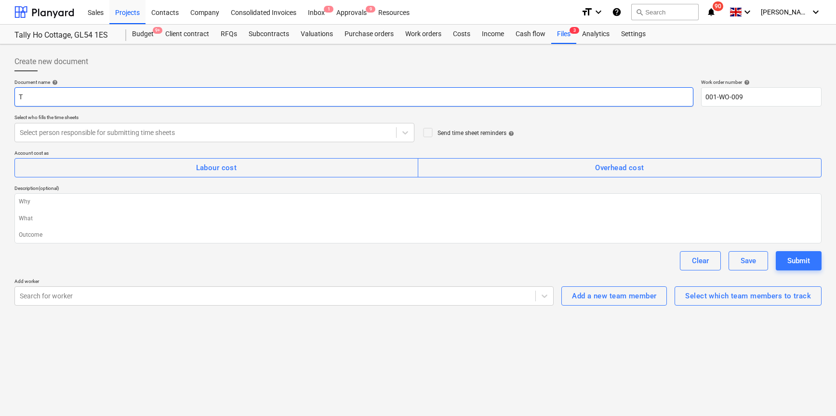
type textarea "x"
type input "Tu"
type textarea "x"
type input "Tue"
type textarea "x"
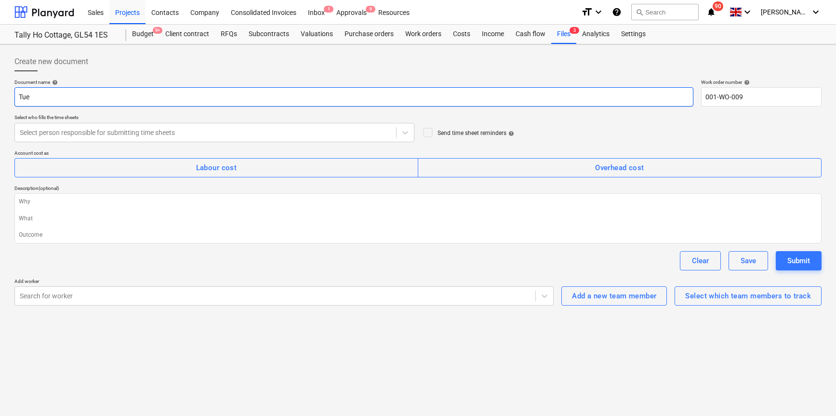
type input "Tues"
type textarea "x"
type input "Tuesd"
type textarea "x"
type input "Tuesda"
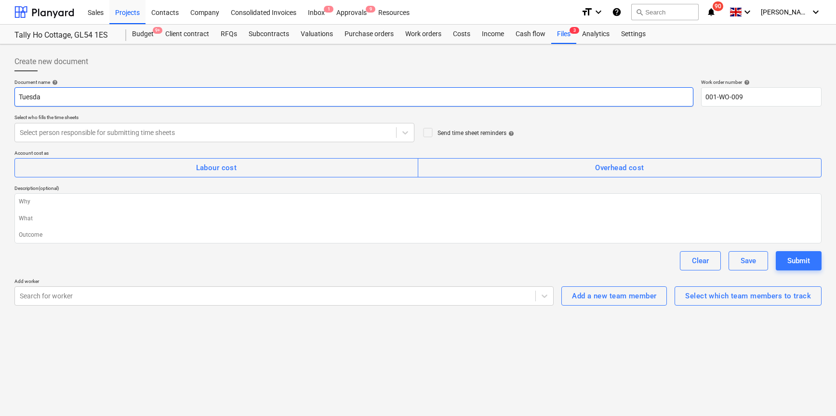
type textarea "x"
type input "Tuesday"
type textarea "x"
type input "Tuesday"
type textarea "x"
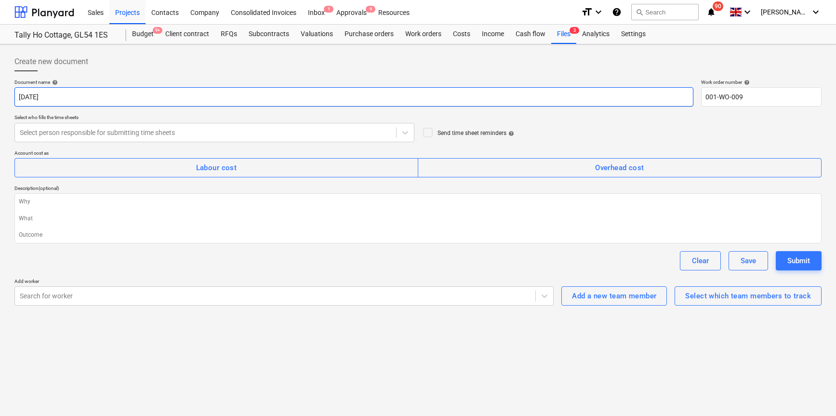
type input "Tuesday 3"
type textarea "x"
type input "Tuesday 39"
type textarea "x"
type input "Tuesday 3"
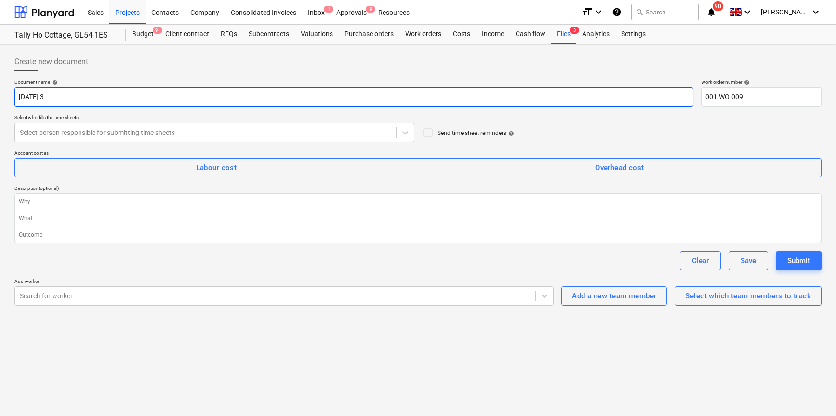
type textarea "x"
type input "Tuesday 30"
type textarea "x"
type input "Tuesday 30t"
type textarea "x"
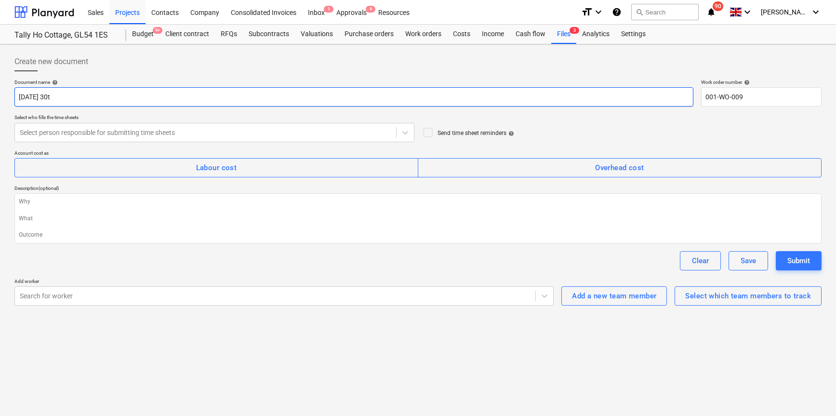
type input "Tuesday 30th"
type textarea "x"
type input "Tuesday 30th"
type textarea "x"
type input "Tuesday 30th N"
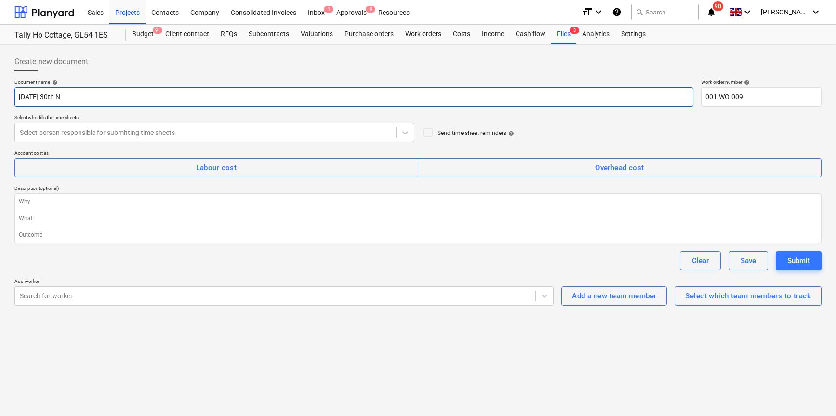
type textarea "x"
type input "Tuesday 30th"
type textarea "x"
type input "Tuesday 30th S"
type textarea "x"
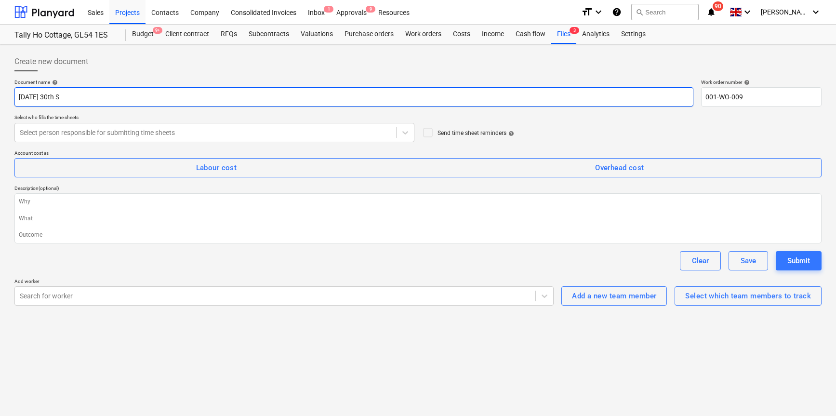
type input "Tuesday 30th Se"
type textarea "x"
type input "Tuesday 30th Sep"
type textarea "x"
type input "Tuesday 30th Sept"
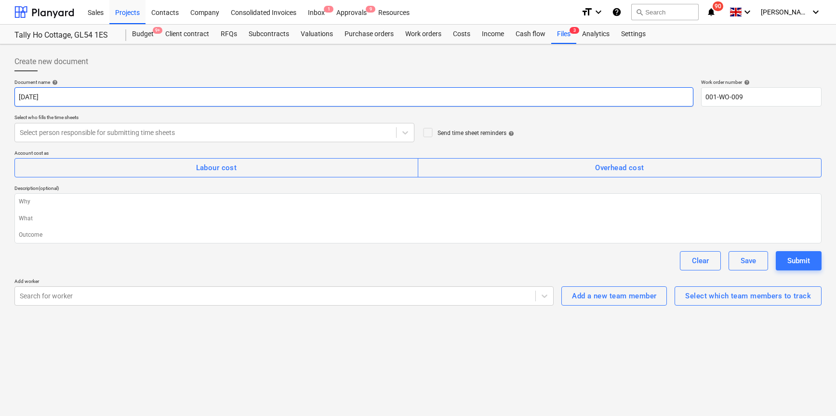
type textarea "x"
type input "Tuesday 30th Sept"
type textarea "x"
type input "Tuesday 30th Sept 2"
type textarea "x"
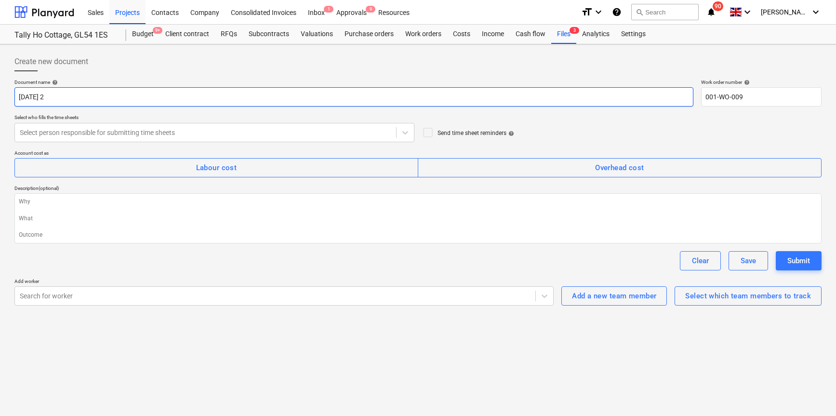
type input "Tuesday 30th Sept 20"
type textarea "x"
type input "Tuesday 30th Sept 202"
type textarea "x"
type input "Tuesday 30th Sept 2025"
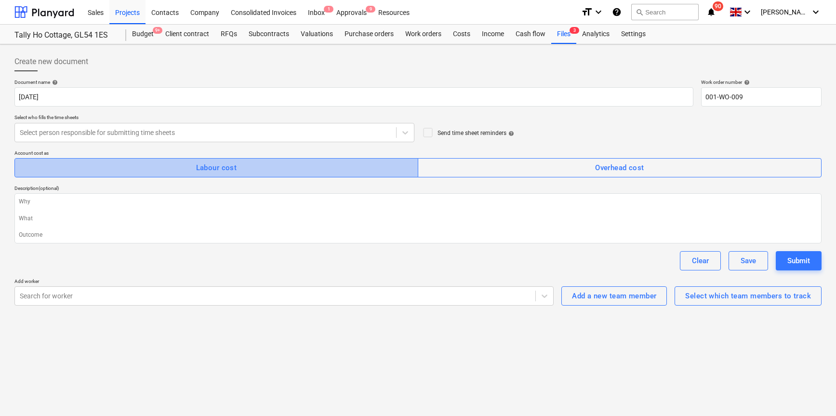
drag, startPoint x: 221, startPoint y: 170, endPoint x: 204, endPoint y: 144, distance: 31.4
click at [221, 170] on div "Labour cost" at bounding box center [216, 167] width 41 height 13
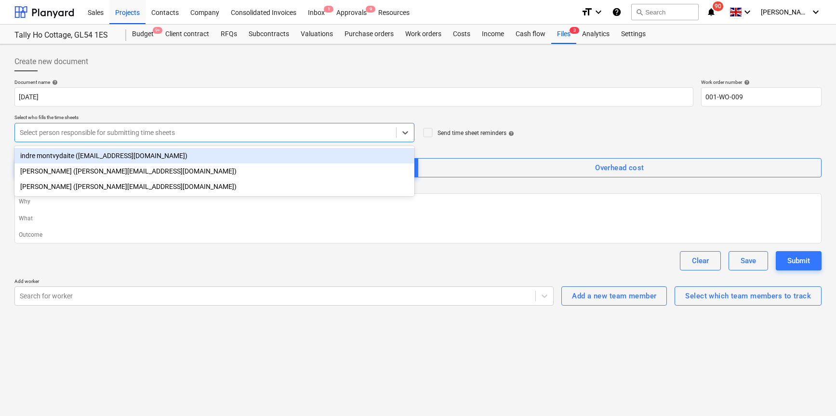
click at [206, 132] on div at bounding box center [205, 133] width 371 height 10
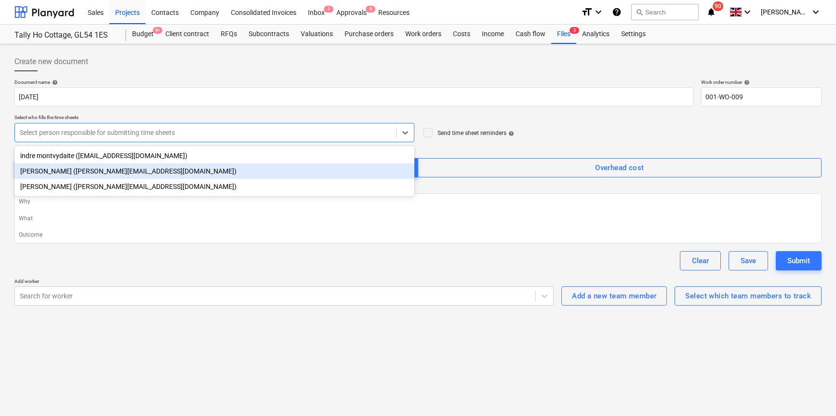
click at [128, 168] on div "Harry Ford (harry@matfordconstruction.co.uk)" at bounding box center [214, 170] width 400 height 15
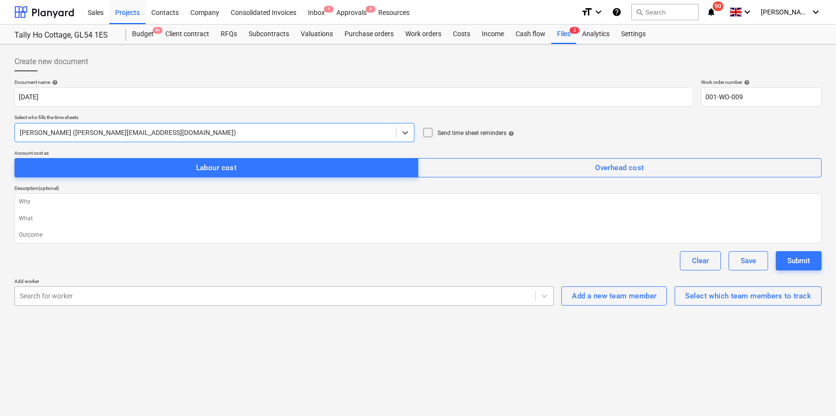
click at [247, 288] on div "Search for worker" at bounding box center [283, 295] width 539 height 19
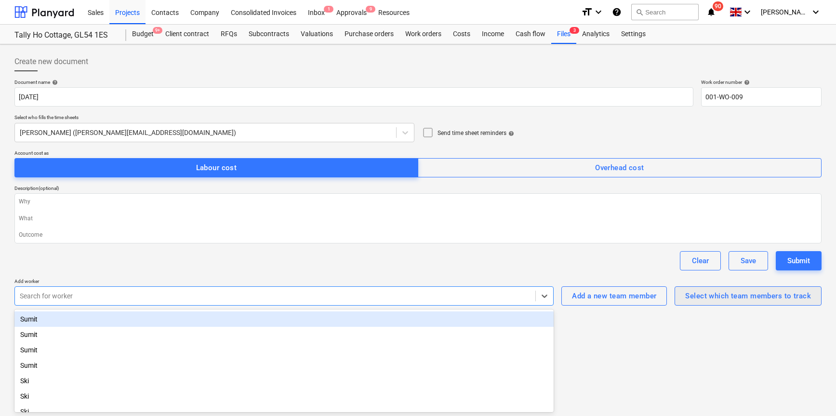
click at [722, 299] on div "Select which team members to track" at bounding box center [748, 295] width 126 height 13
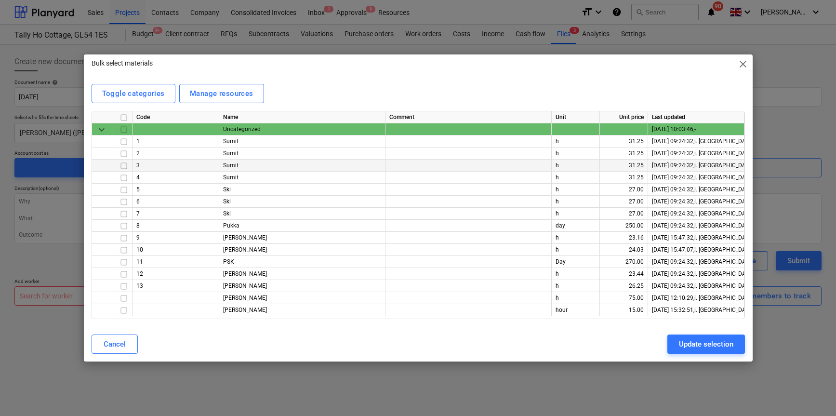
click at [125, 165] on input "checkbox" at bounding box center [124, 166] width 12 height 12
click at [123, 177] on input "checkbox" at bounding box center [124, 178] width 12 height 12
click at [697, 340] on div "Update selection" at bounding box center [706, 344] width 54 height 13
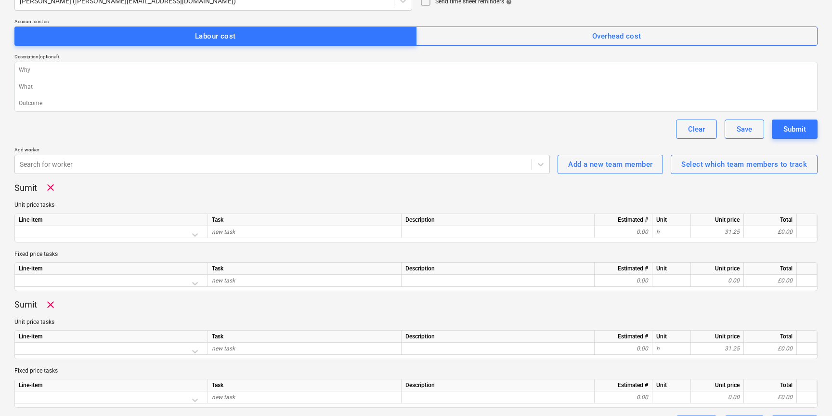
scroll to position [158, 0]
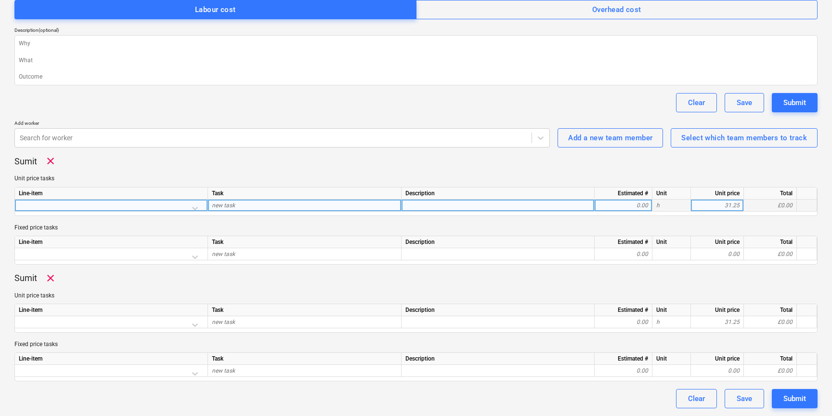
click at [196, 208] on div at bounding box center [111, 207] width 185 height 17
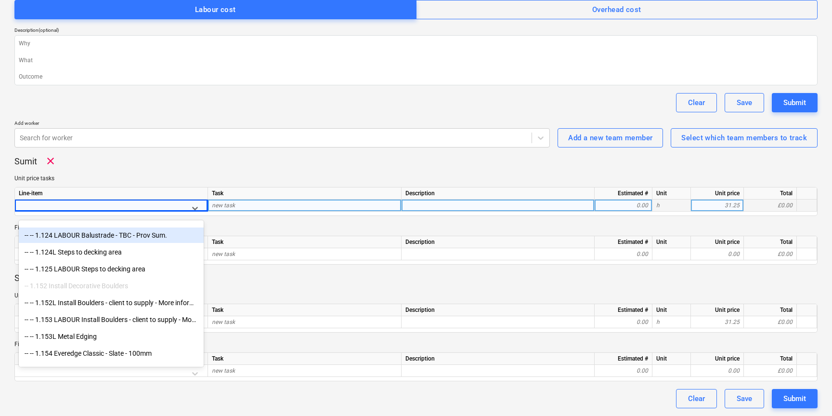
scroll to position [738, 0]
click at [100, 237] on div "-- -- 1.123 LABOUR Compsite decking - Enhanced grain smoked oak -- -- 1.123L Ba…" at bounding box center [111, 294] width 185 height 145
click at [101, 237] on div "-- -- 1.124 LABOUR Balustrade - TBC - Prov Sum." at bounding box center [111, 233] width 185 height 15
type textarea "x"
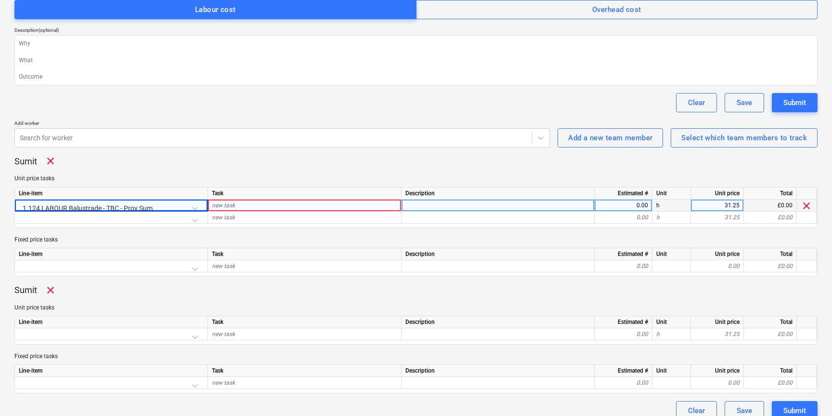
click at [254, 206] on div "new task" at bounding box center [305, 205] width 194 height 12
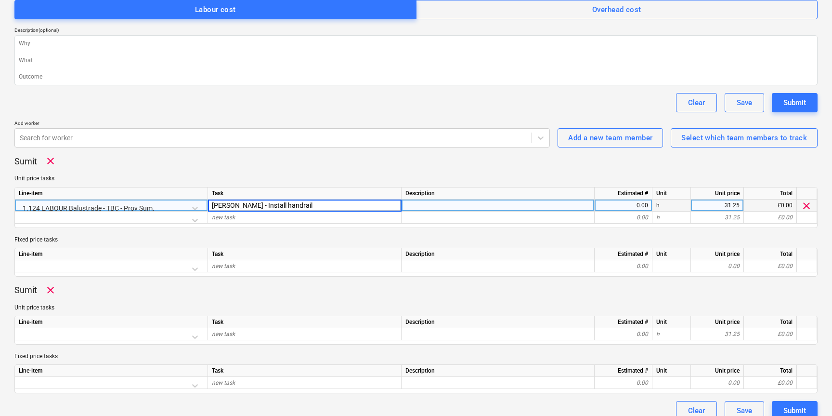
type input "Lee - Install handrail"
type textarea "x"
click at [642, 207] on div "0.00" at bounding box center [624, 205] width 50 height 12
type input "8"
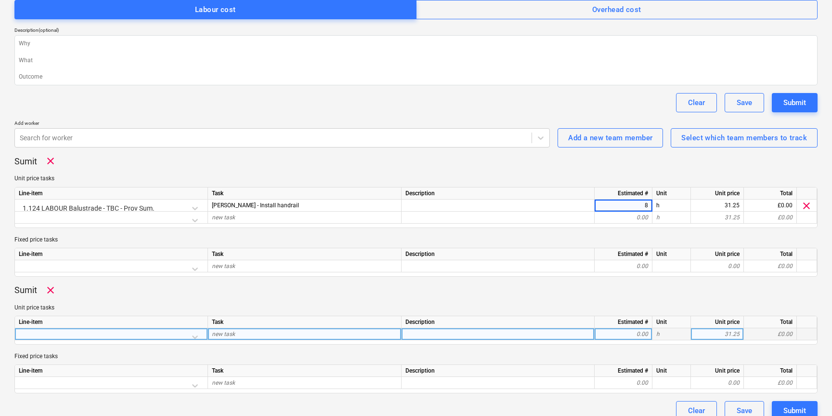
type textarea "x"
click at [69, 333] on div at bounding box center [111, 336] width 185 height 17
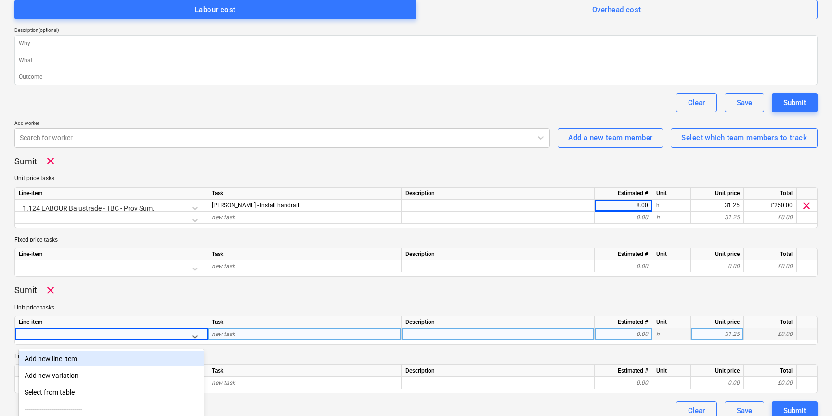
scroll to position [237, 0]
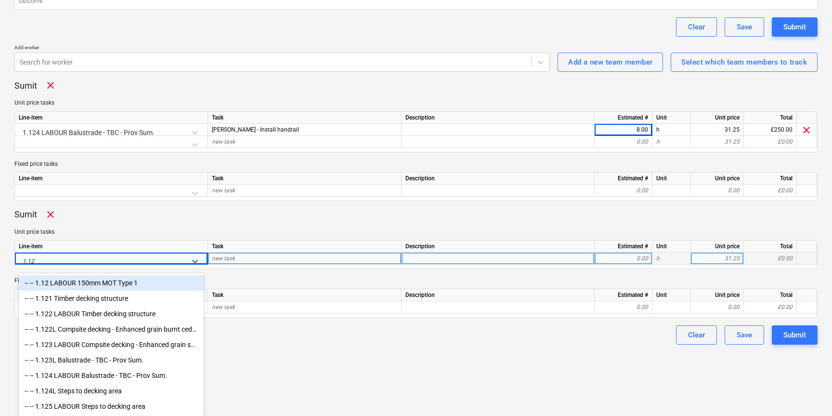
type input "1.124"
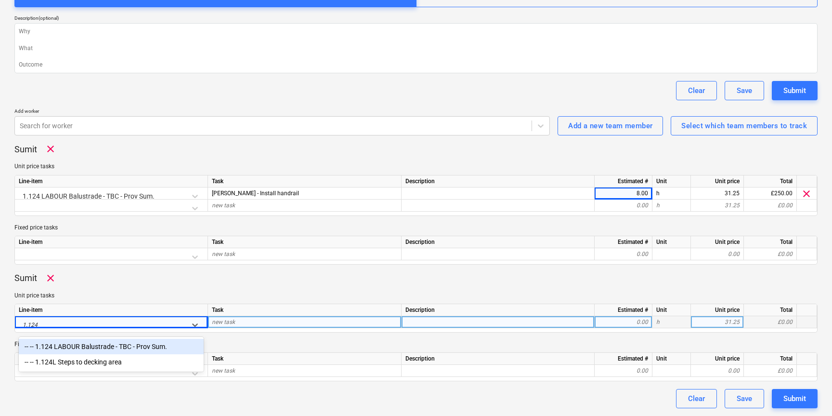
click at [91, 349] on div "-- -- 1.124 LABOUR Balustrade - TBC - Prov Sum." at bounding box center [111, 346] width 185 height 15
type textarea "x"
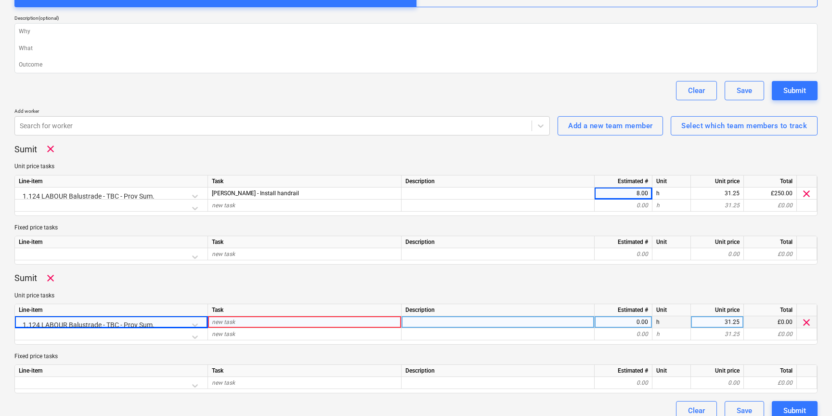
click at [236, 323] on div "new task" at bounding box center [305, 322] width 194 height 12
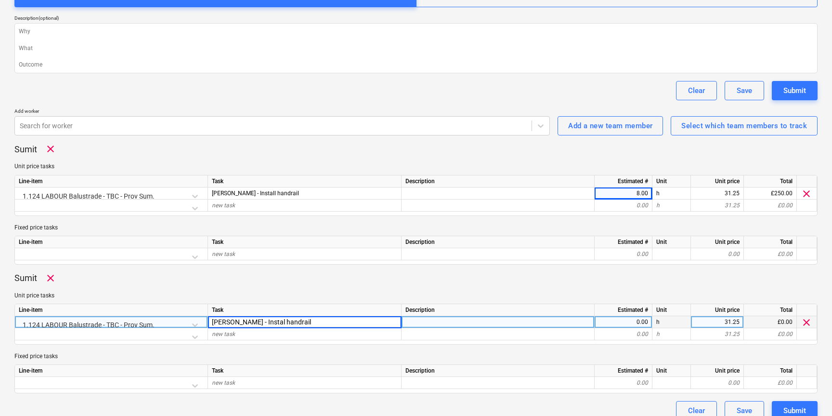
type input "Dean - Instal handrail"
type textarea "x"
click at [632, 320] on div "0.00" at bounding box center [624, 322] width 50 height 12
type input "8"
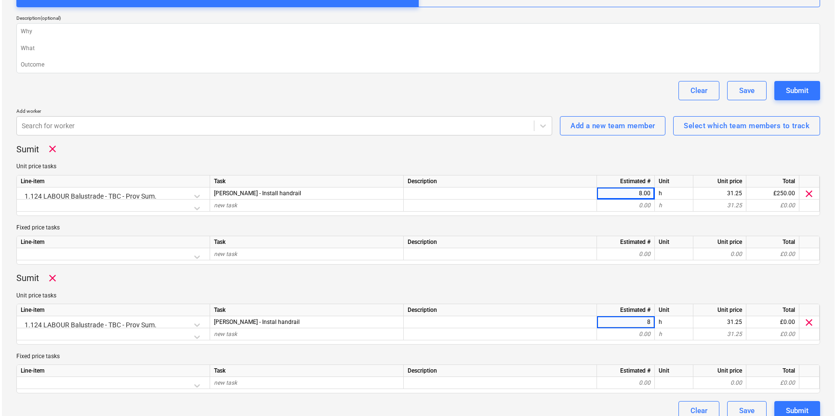
scroll to position [174, 0]
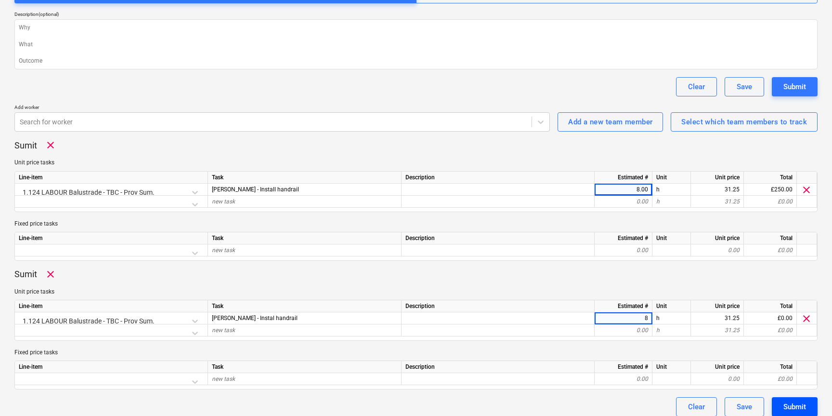
click at [796, 407] on div "Submit" at bounding box center [795, 406] width 23 height 13
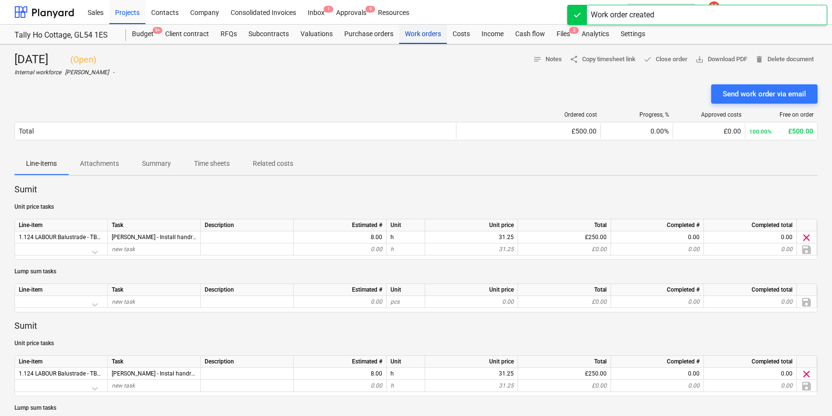
click at [423, 37] on div "Work orders" at bounding box center [423, 34] width 48 height 19
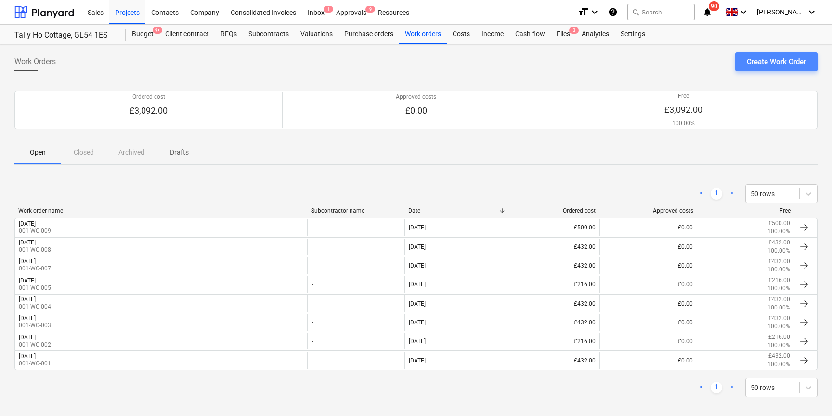
click at [769, 65] on div "Create Work Order" at bounding box center [776, 61] width 59 height 13
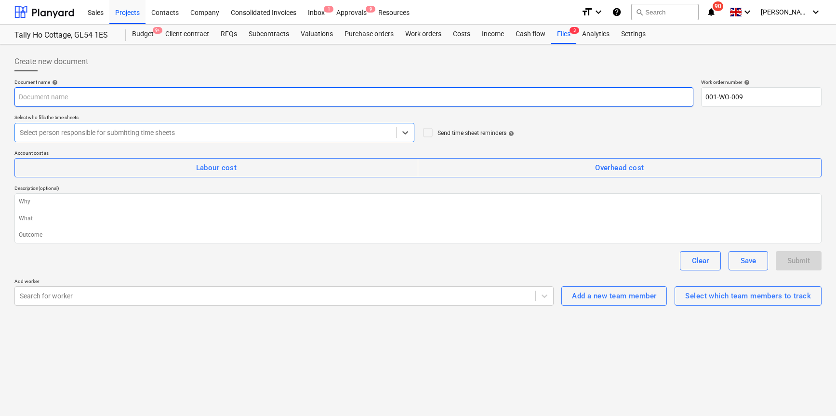
click at [105, 98] on input "text" at bounding box center [353, 96] width 679 height 19
type textarea "x"
type input "W"
type textarea "x"
type input "We"
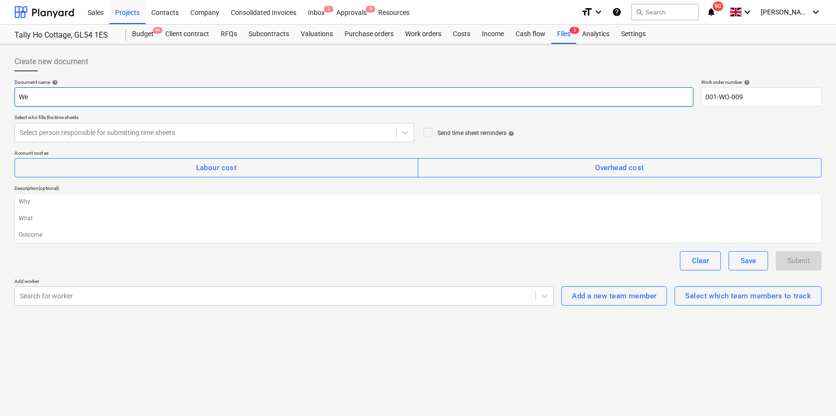
type textarea "x"
type input "Wed"
type textarea "x"
type input "Wedn"
type textarea "x"
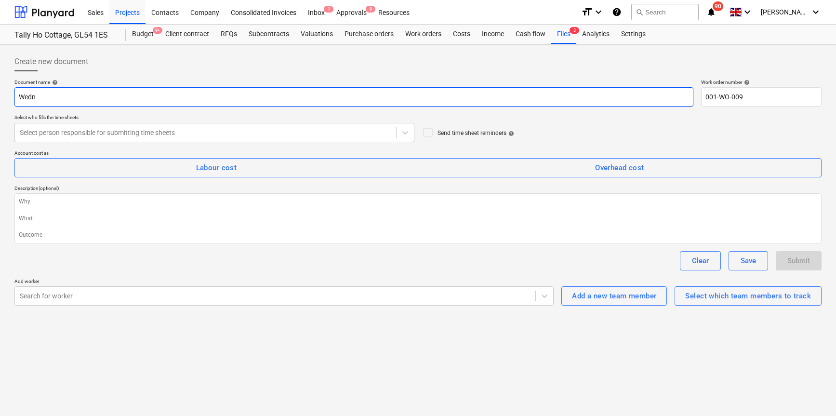
type input "Wedne"
type textarea "x"
type input "Wednes"
type textarea "x"
type input "Wednesd"
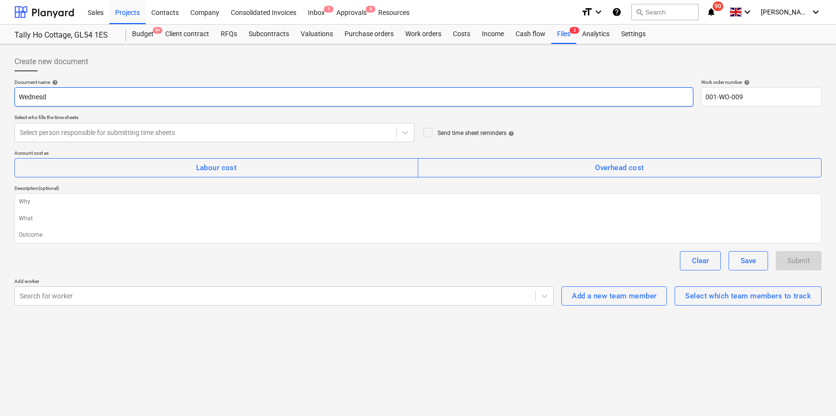
type textarea "x"
type input "Wednesdy"
type textarea "x"
type input "Wednesdy"
type textarea "x"
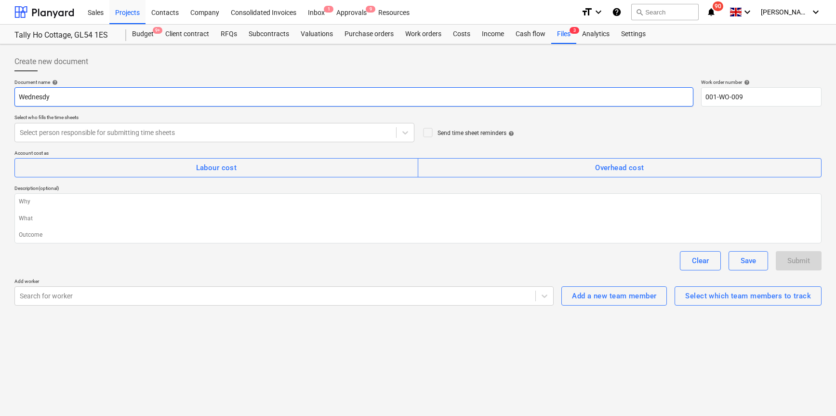
type input "Wednesdy"
type textarea "x"
type input "Wednesd"
type textarea "x"
type input "Wednes"
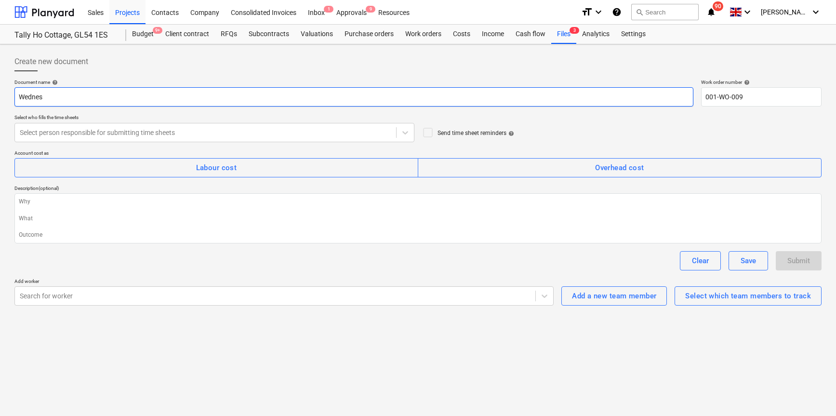
type textarea "x"
type input "Wednesd"
type textarea "x"
type input "Wednesda"
type textarea "x"
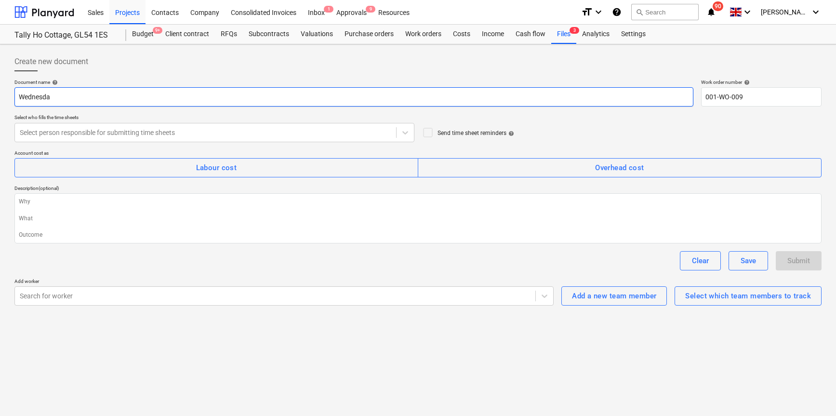
type input "Wednesday"
type textarea "x"
type input "Wednesday"
type textarea "x"
type input "Wednesday 1"
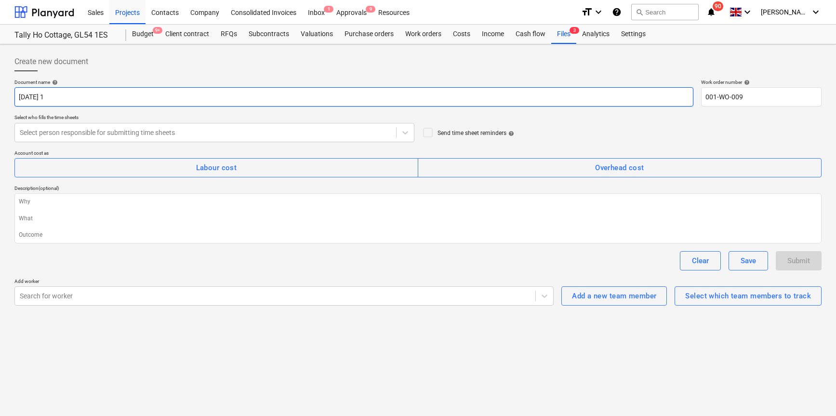
type textarea "x"
type input "Wednesday 1s"
type textarea "x"
type input "Wednesday 1st"
type textarea "x"
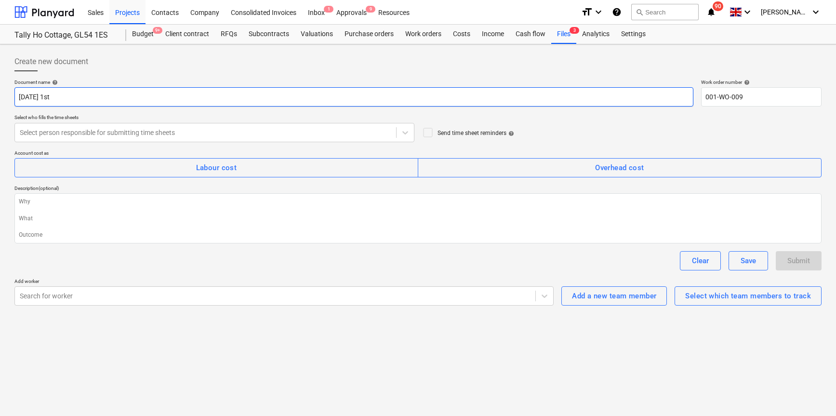
type input "Wednesday 1st"
type textarea "x"
type input "Wednesday 1st O"
type textarea "x"
type input "Wednesday 1st Oc"
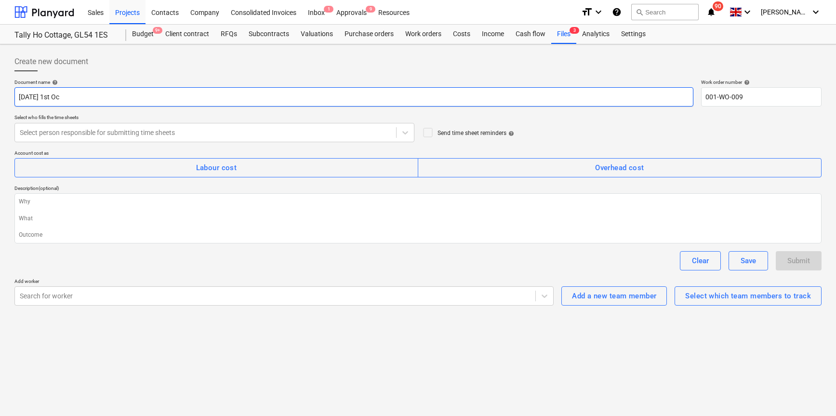
type textarea "x"
type input "Wednesday 1st Oct"
type textarea "x"
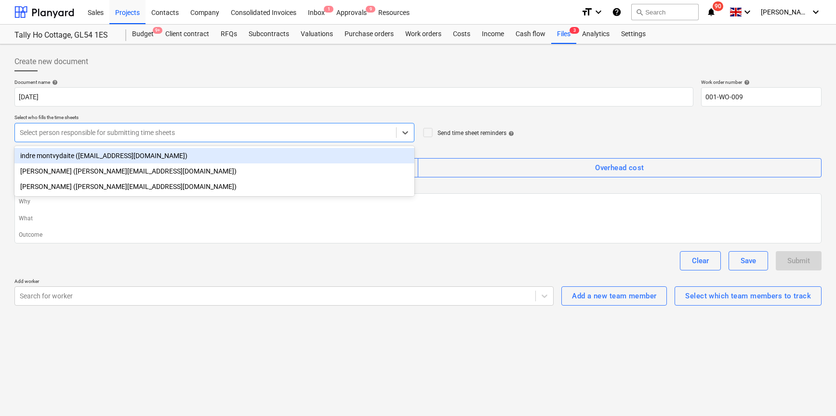
click at [207, 136] on div at bounding box center [205, 133] width 371 height 10
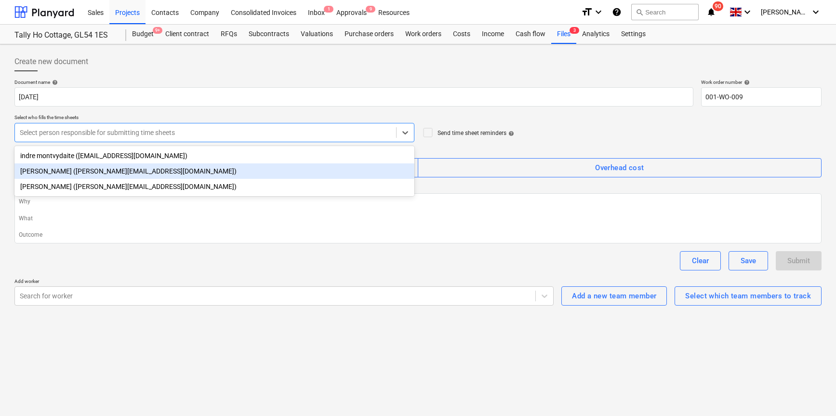
click at [123, 175] on div "Harry Ford (harry@matfordconstruction.co.uk)" at bounding box center [214, 170] width 400 height 15
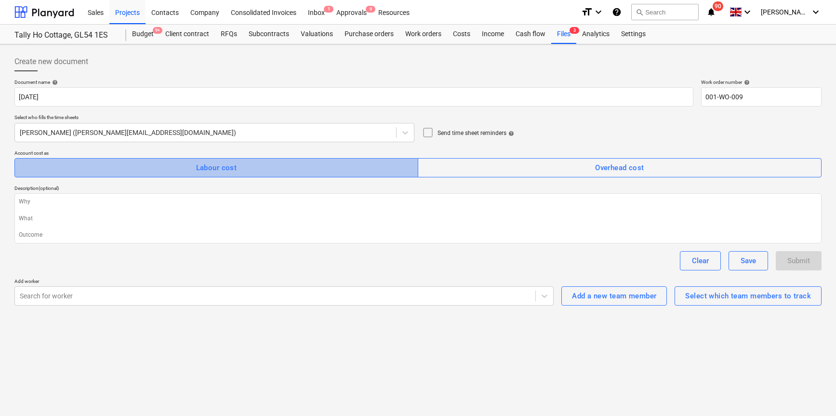
drag, startPoint x: 237, startPoint y: 172, endPoint x: 230, endPoint y: 172, distance: 7.2
click at [237, 172] on span "Labour cost" at bounding box center [216, 167] width 382 height 13
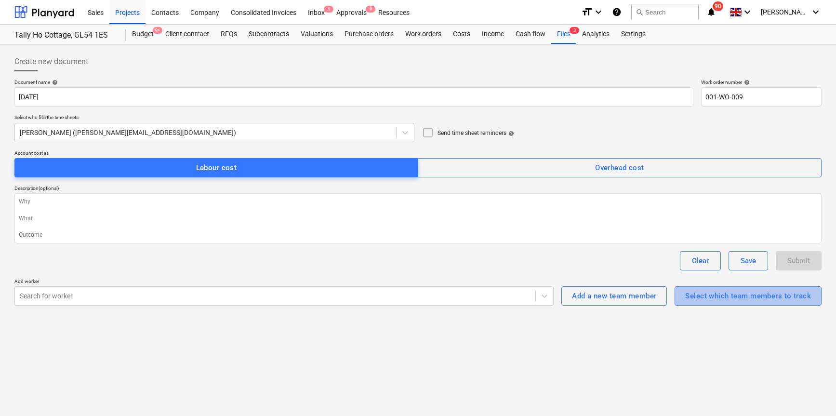
click at [707, 296] on div "Select which team members to track" at bounding box center [748, 295] width 126 height 13
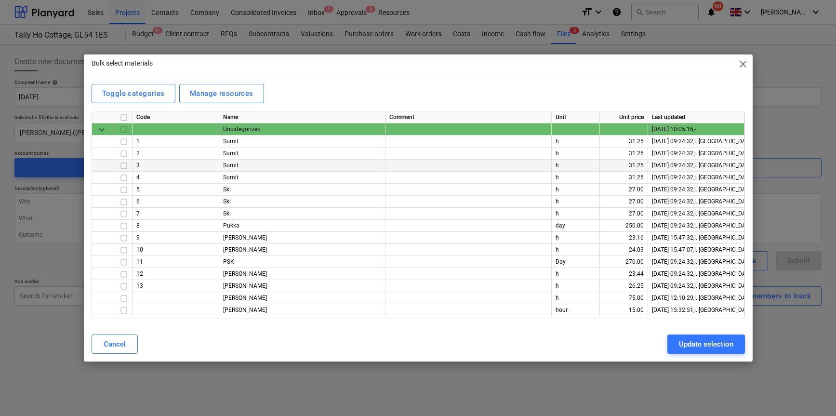
click at [124, 165] on input "checkbox" at bounding box center [124, 166] width 12 height 12
click at [122, 176] on input "checkbox" at bounding box center [124, 178] width 12 height 12
click at [717, 353] on button "Update selection" at bounding box center [706, 343] width 78 height 19
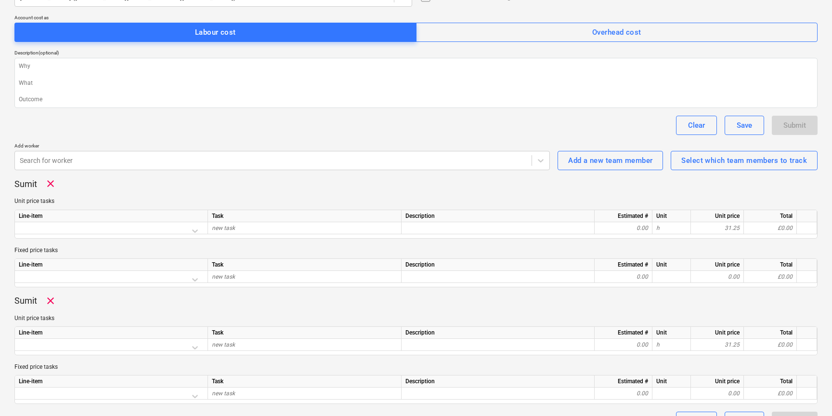
scroll to position [158, 0]
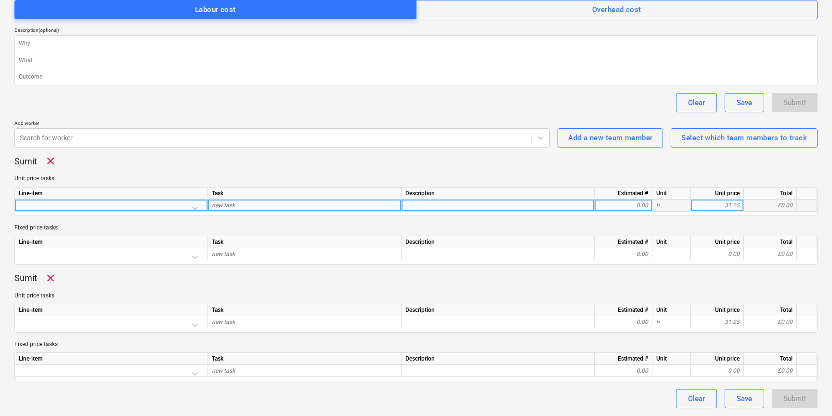
click at [110, 207] on div at bounding box center [111, 207] width 185 height 17
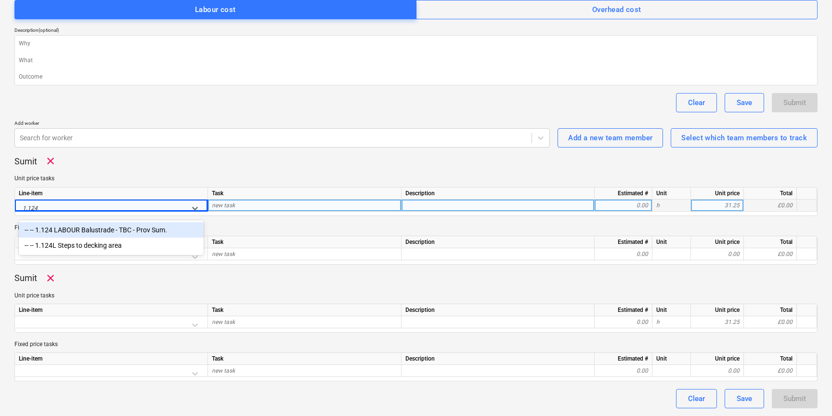
click at [109, 226] on div "-- -- 1.124 LABOUR Balustrade - TBC - Prov Sum." at bounding box center [111, 229] width 185 height 15
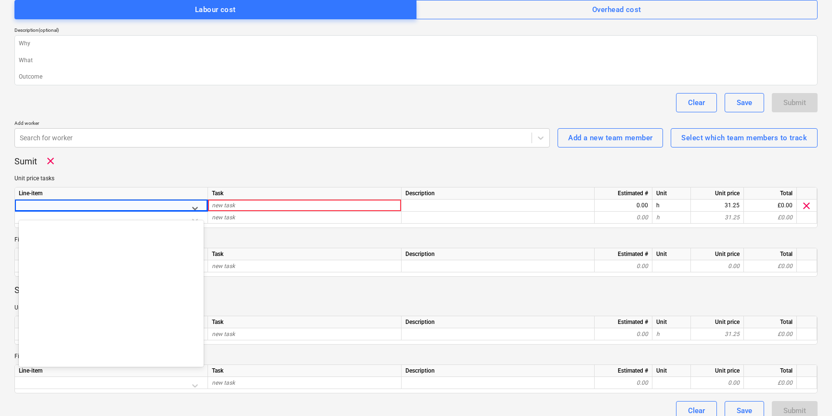
scroll to position [742, 0]
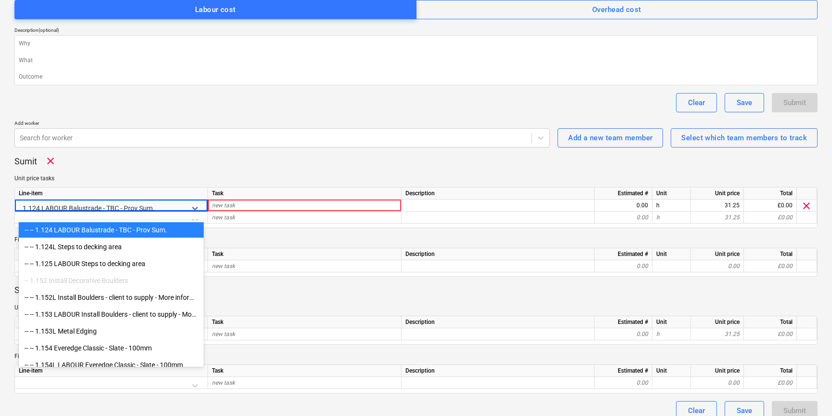
click at [115, 232] on div "-- -- 1.124 LABOUR Balustrade - TBC - Prov Sum." at bounding box center [111, 229] width 185 height 15
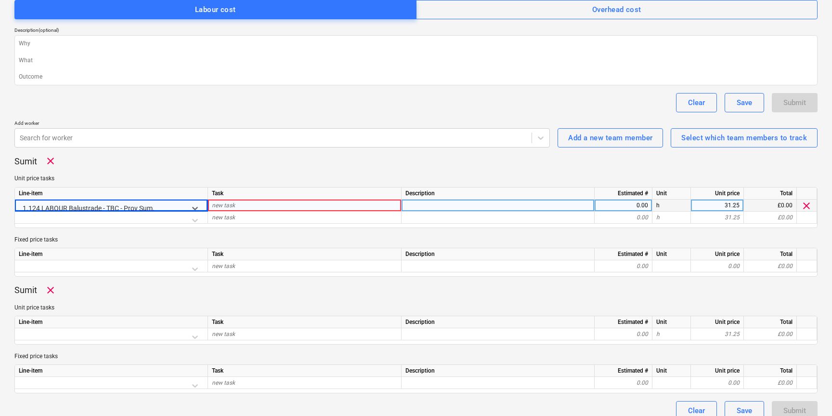
click at [227, 203] on span "new task" at bounding box center [223, 205] width 23 height 7
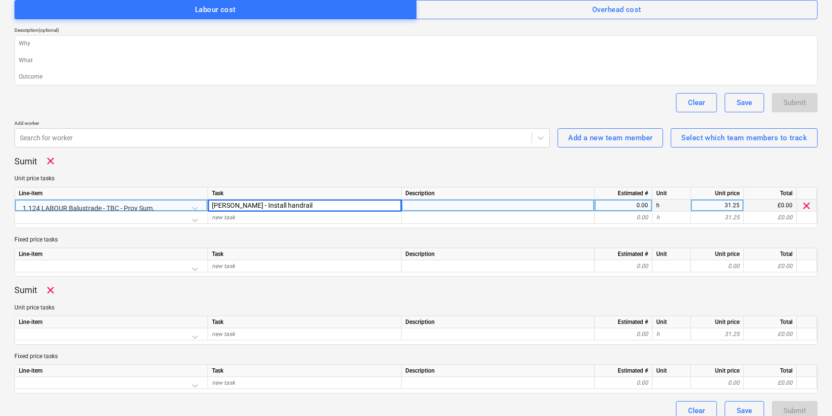
click at [625, 207] on div "0.00" at bounding box center [624, 205] width 50 height 12
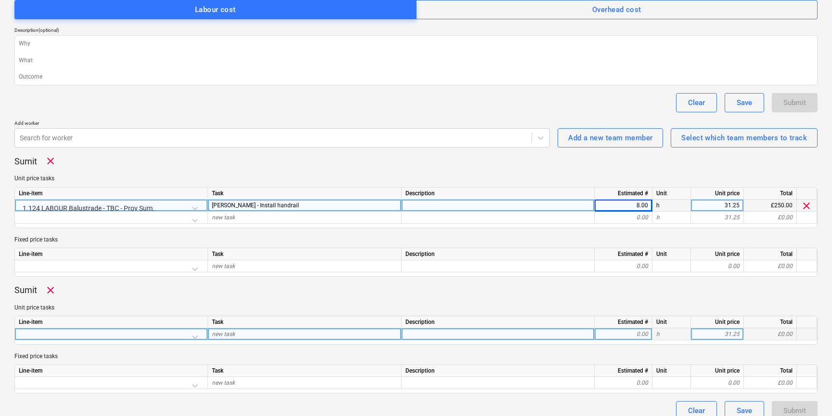
click at [132, 330] on div at bounding box center [111, 336] width 185 height 17
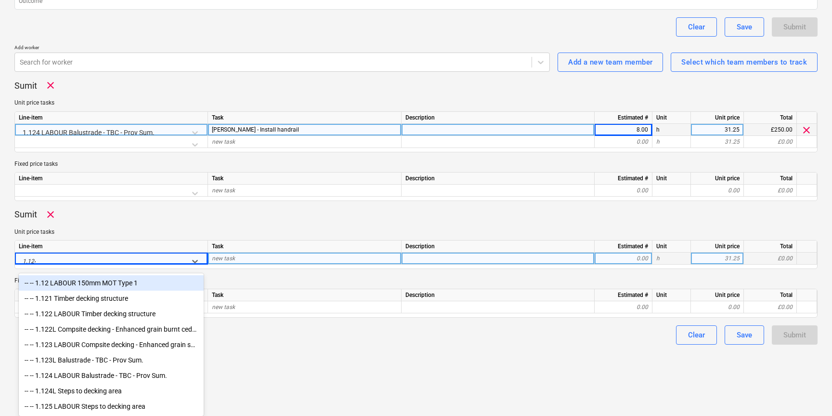
scroll to position [170, 0]
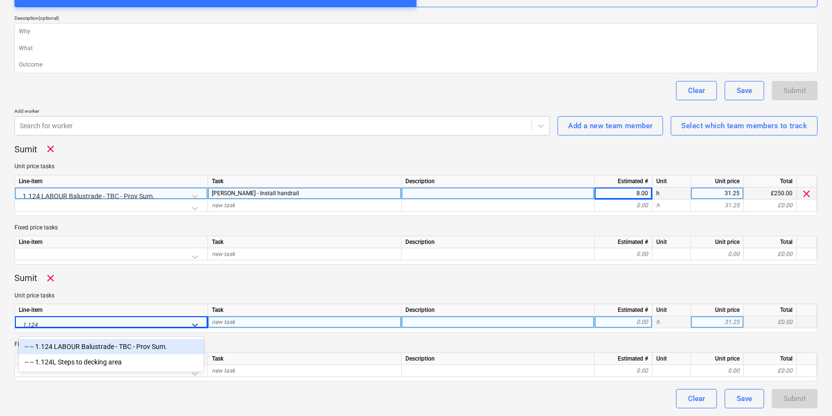
click at [142, 345] on div "-- -- 1.124 LABOUR Balustrade - TBC - Prov Sum." at bounding box center [111, 346] width 185 height 15
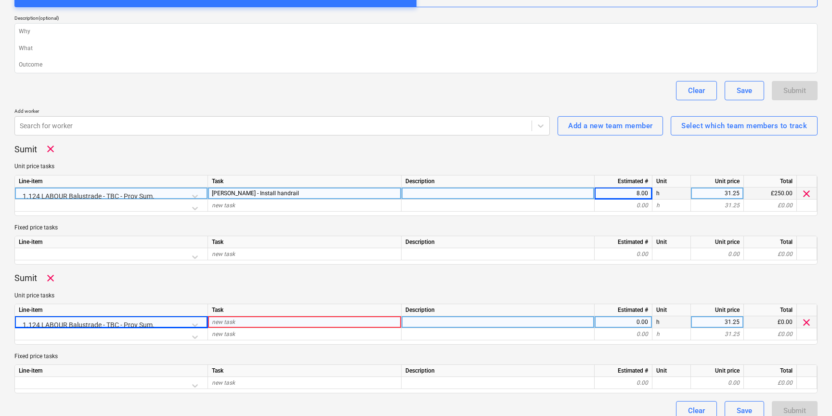
click at [229, 323] on span "new task" at bounding box center [223, 321] width 23 height 7
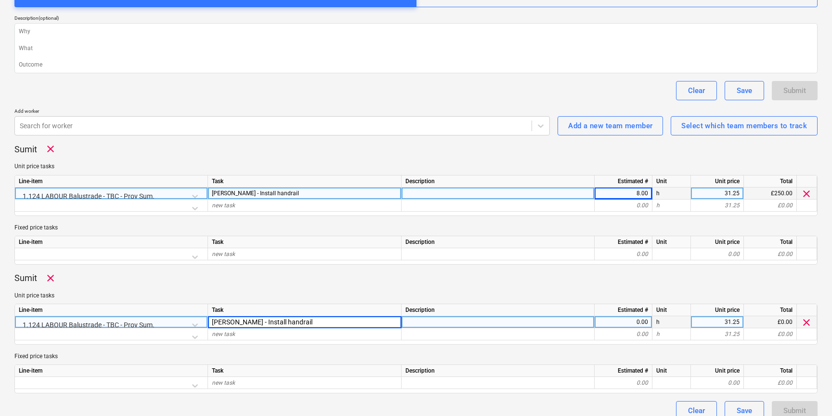
click at [615, 325] on div "0.00" at bounding box center [624, 322] width 50 height 12
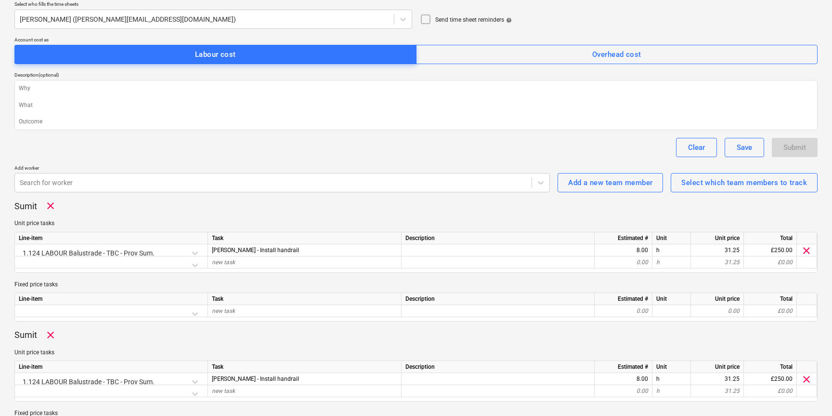
scroll to position [182, 0]
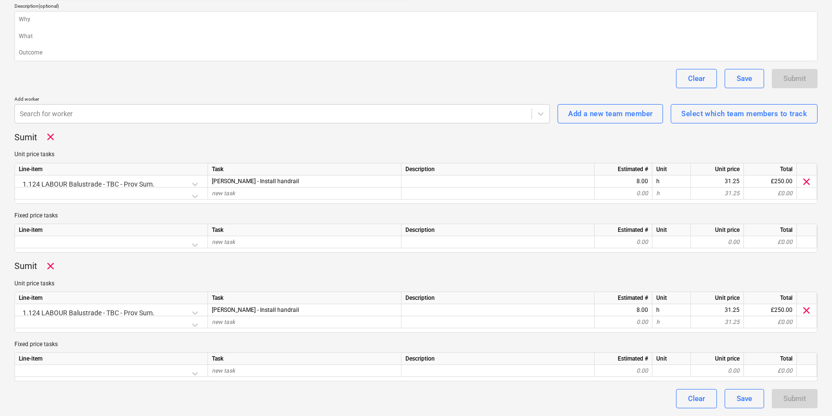
click at [783, 395] on div "Submit" at bounding box center [795, 398] width 46 height 19
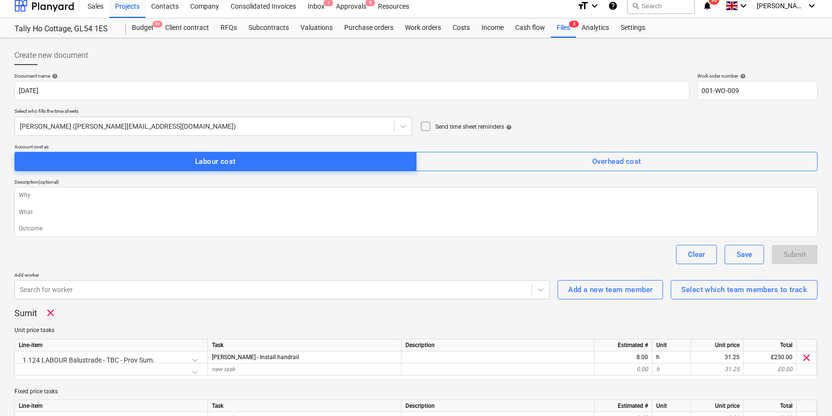
scroll to position [0, 0]
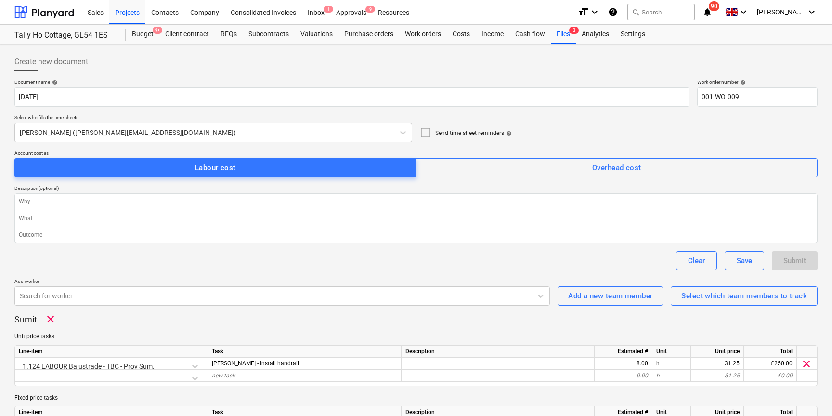
click at [796, 258] on div "Submit" at bounding box center [795, 260] width 46 height 19
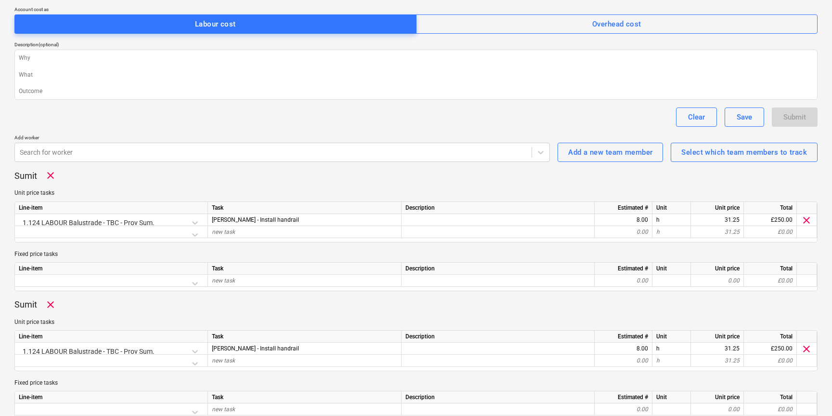
scroll to position [145, 0]
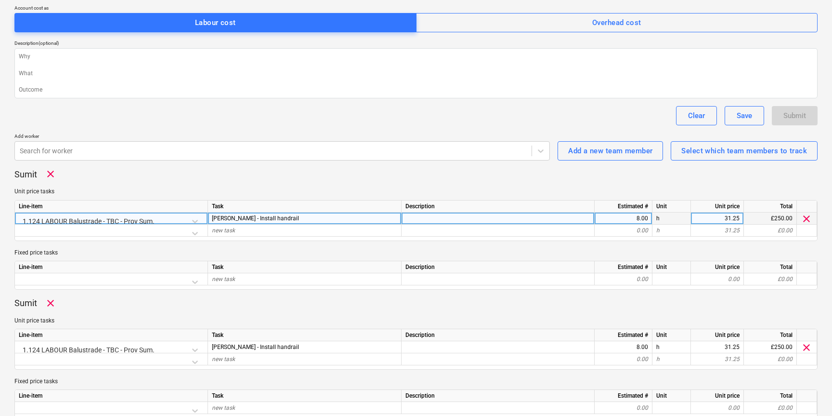
click at [284, 220] on div "Lee - Install handrail" at bounding box center [305, 218] width 194 height 12
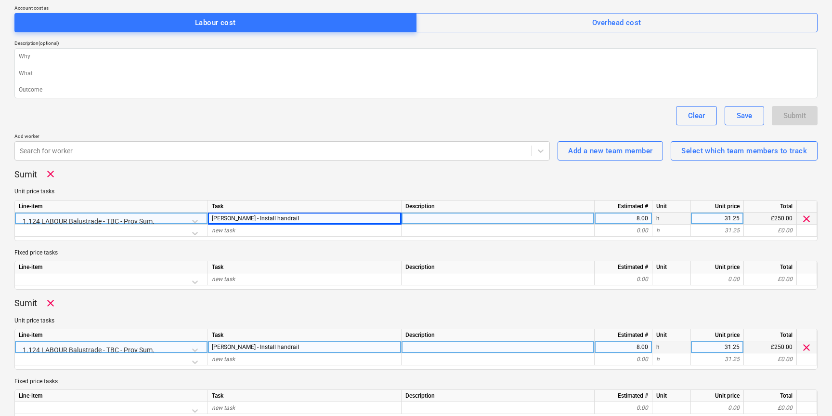
click at [272, 352] on div "Dean - Install handrail" at bounding box center [305, 347] width 194 height 12
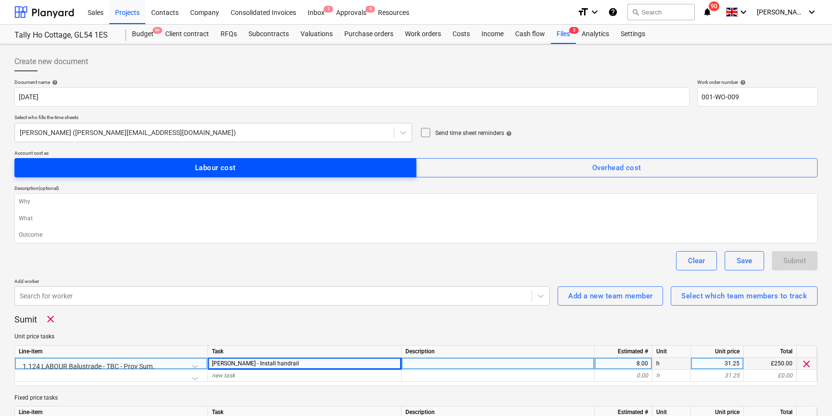
click at [253, 162] on span "Labour cost" at bounding box center [215, 167] width 381 height 13
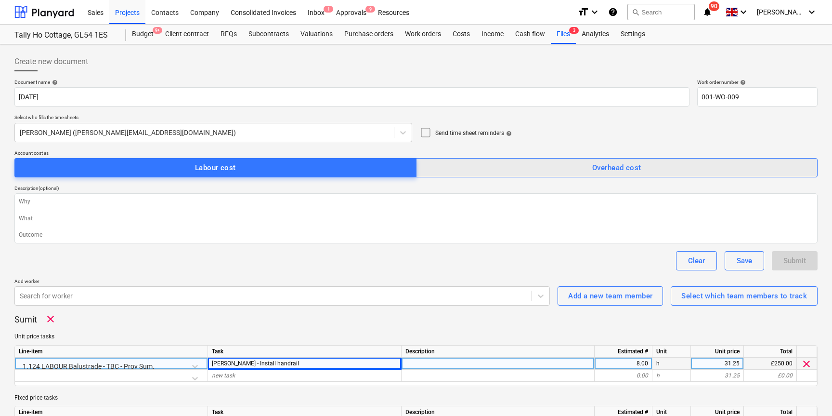
click at [518, 165] on span "Overhead cost" at bounding box center [617, 167] width 381 height 13
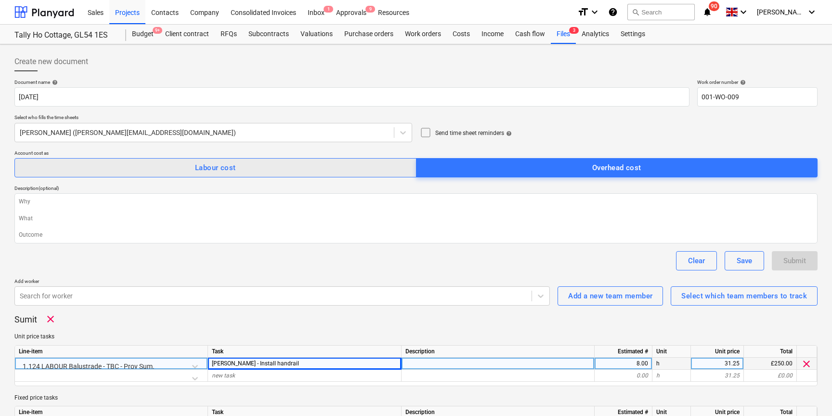
click at [306, 168] on span "Labour cost" at bounding box center [215, 167] width 381 height 13
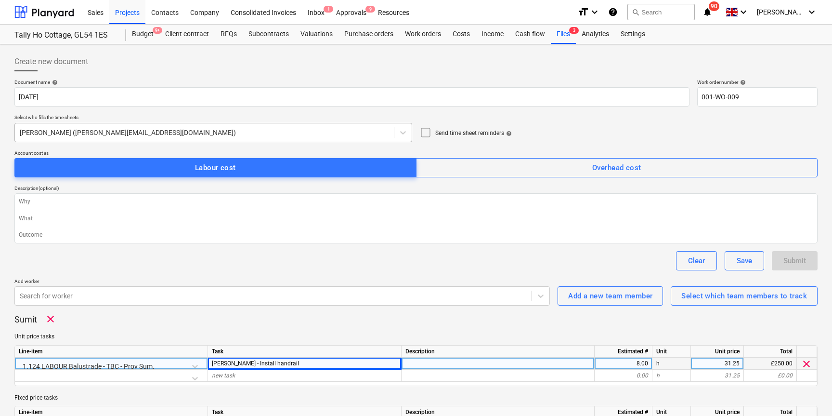
click at [295, 128] on div at bounding box center [204, 133] width 369 height 10
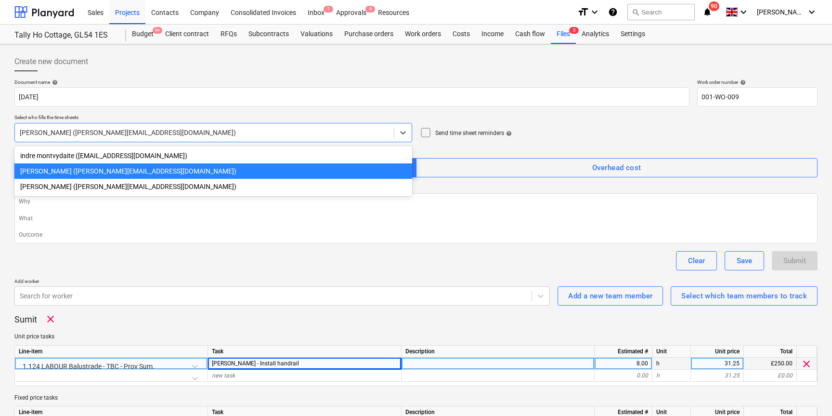
click at [106, 169] on div "Harry Ford (harry@matfordconstruction.co.uk)" at bounding box center [213, 170] width 398 height 15
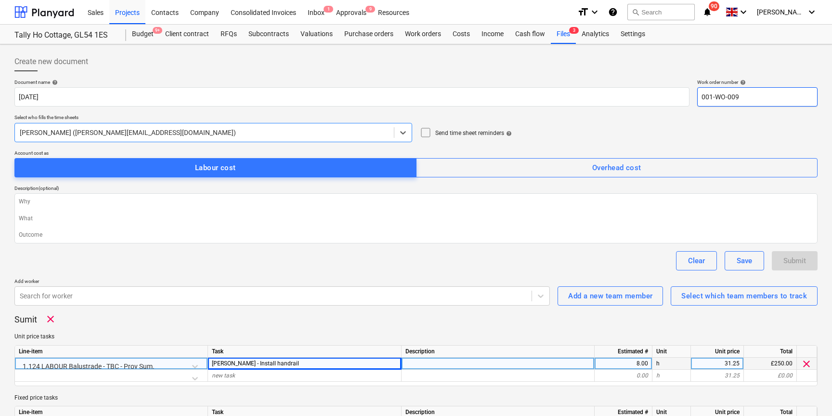
click at [768, 105] on input "001-WO-009" at bounding box center [757, 96] width 120 height 19
click at [807, 261] on button "Submit" at bounding box center [795, 260] width 46 height 19
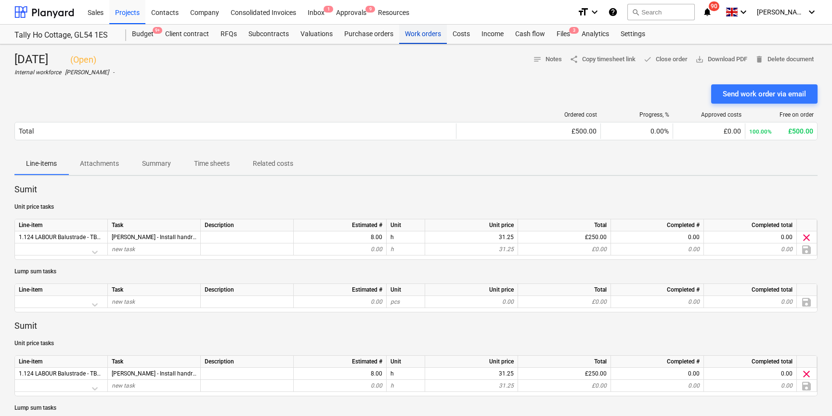
click at [419, 36] on div "Work orders" at bounding box center [423, 34] width 48 height 19
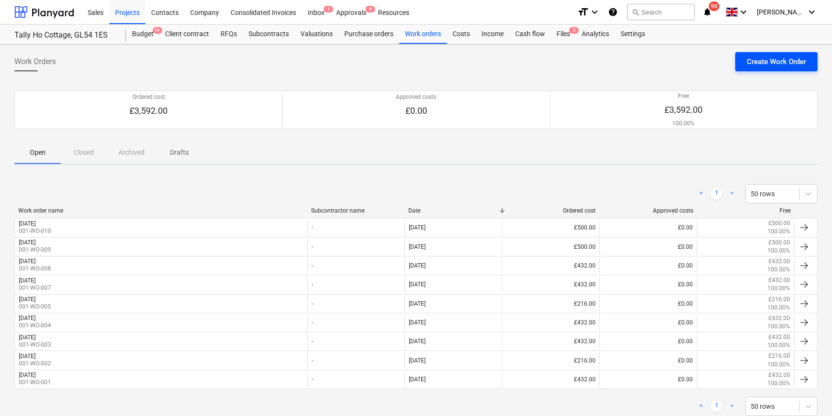
click at [766, 58] on div "Create Work Order" at bounding box center [776, 61] width 59 height 13
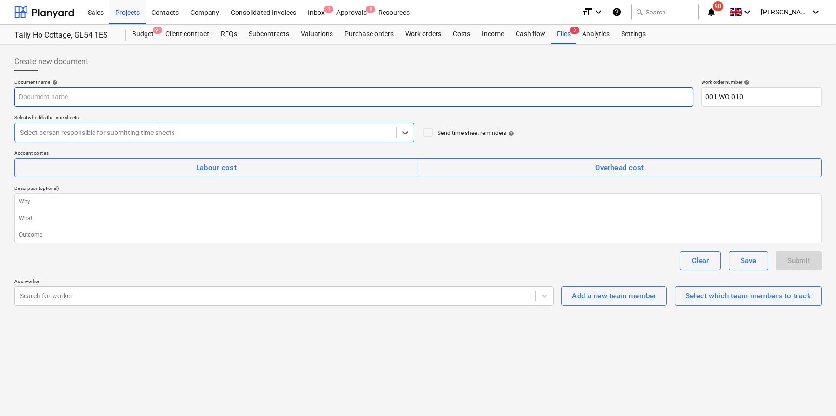
click at [100, 100] on input "text" at bounding box center [353, 96] width 679 height 19
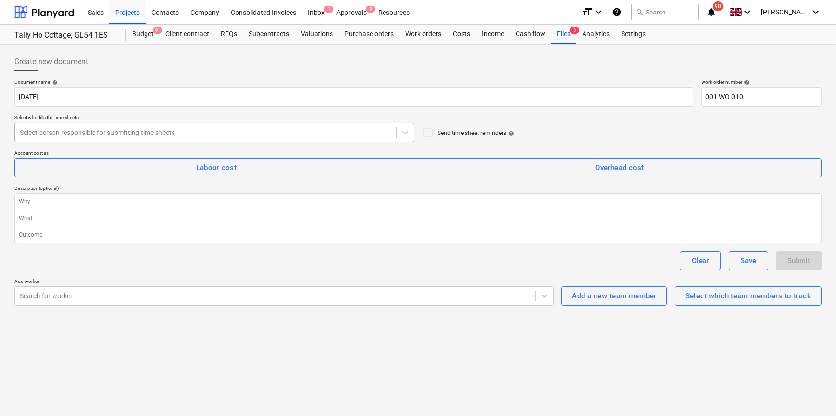
click at [194, 135] on div at bounding box center [205, 133] width 371 height 10
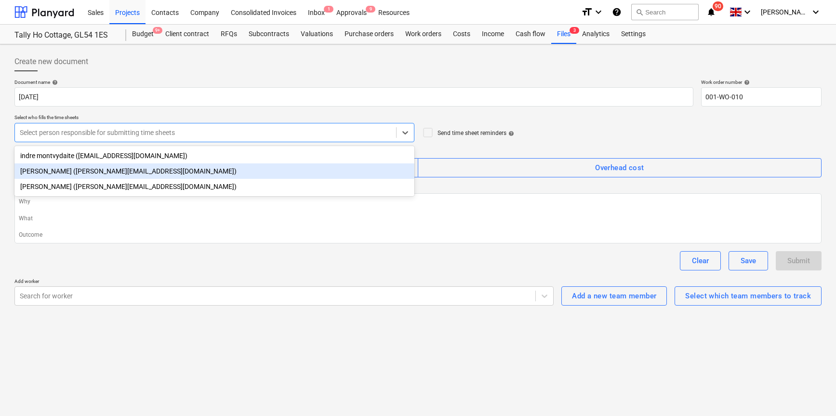
click at [91, 169] on div "Harry Ford (harry@matfordconstruction.co.uk)" at bounding box center [214, 170] width 400 height 15
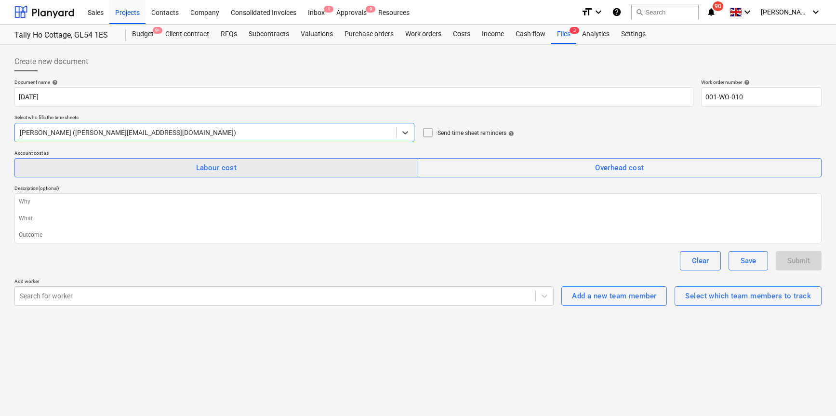
click at [197, 169] on div "Labour cost" at bounding box center [216, 167] width 41 height 13
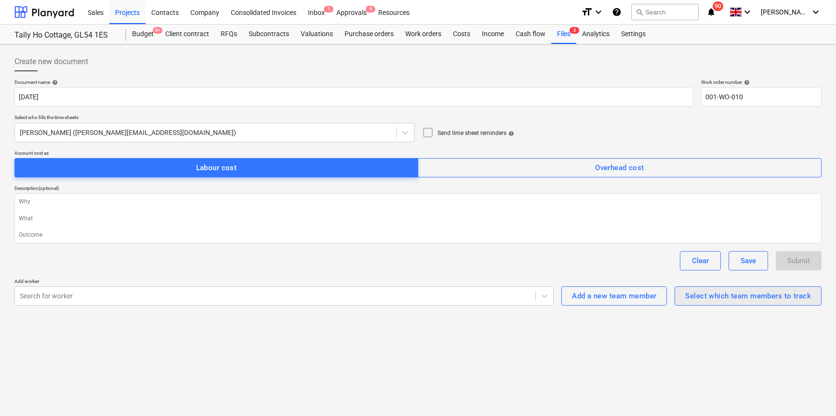
click at [727, 298] on div "Select which team members to track" at bounding box center [748, 295] width 126 height 13
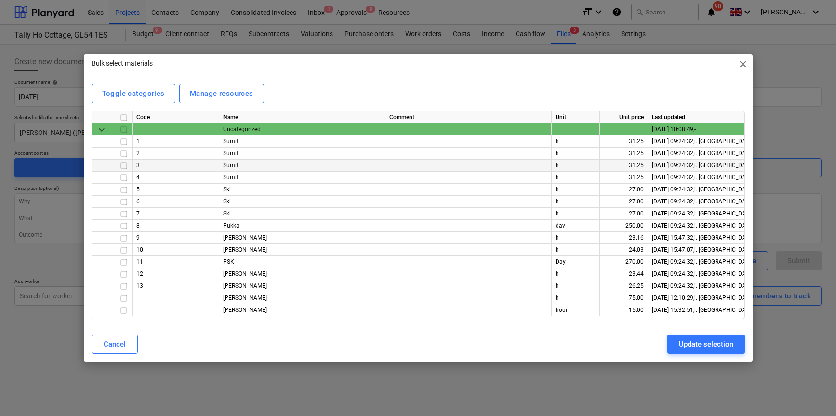
click at [124, 168] on input "checkbox" at bounding box center [124, 166] width 12 height 12
click at [697, 341] on div "Update selection" at bounding box center [706, 344] width 54 height 13
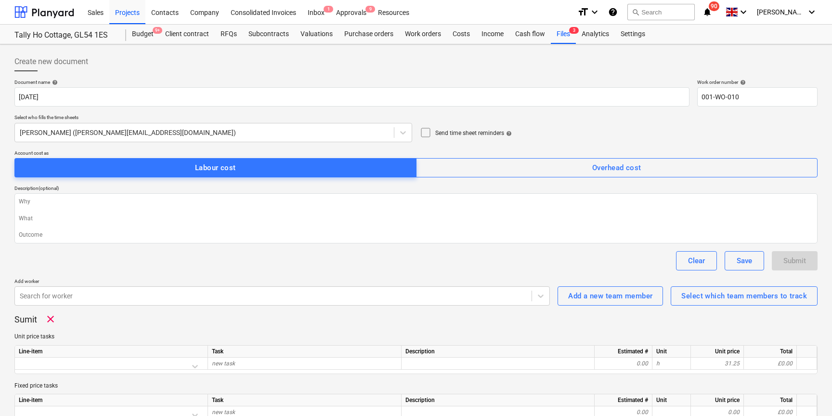
scroll to position [41, 0]
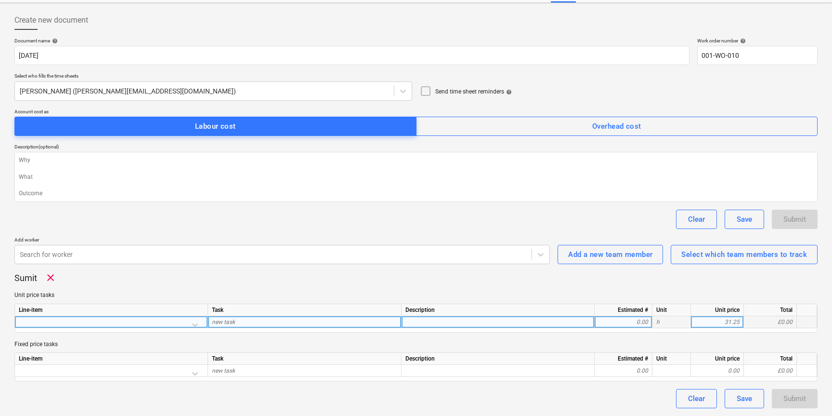
click at [194, 324] on div at bounding box center [111, 324] width 185 height 17
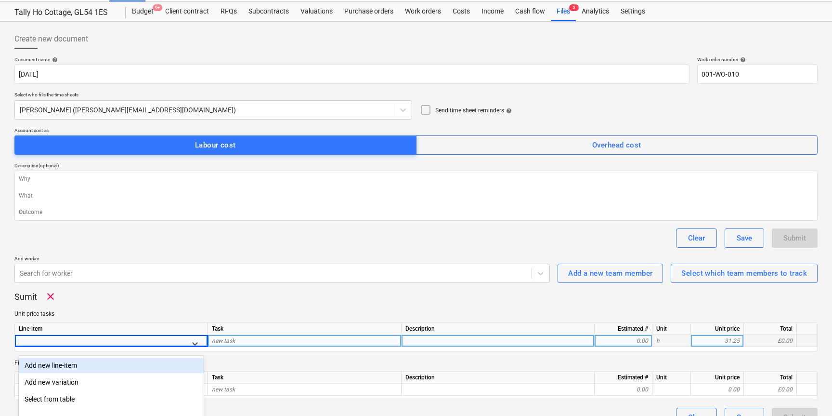
scroll to position [24, 0]
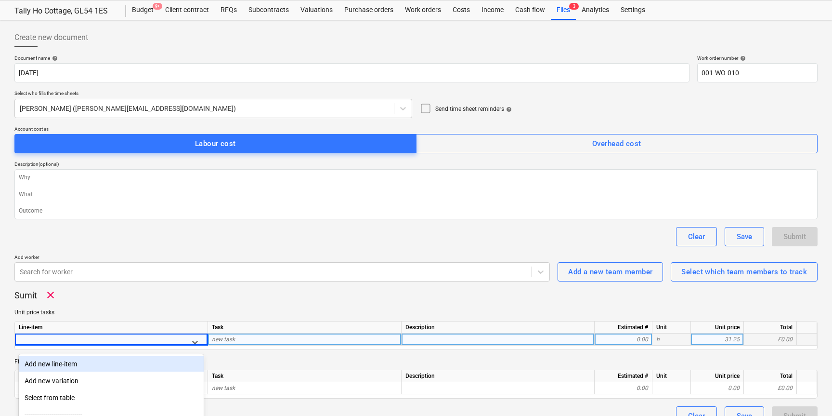
click at [63, 368] on div "Add new line-item" at bounding box center [111, 363] width 185 height 15
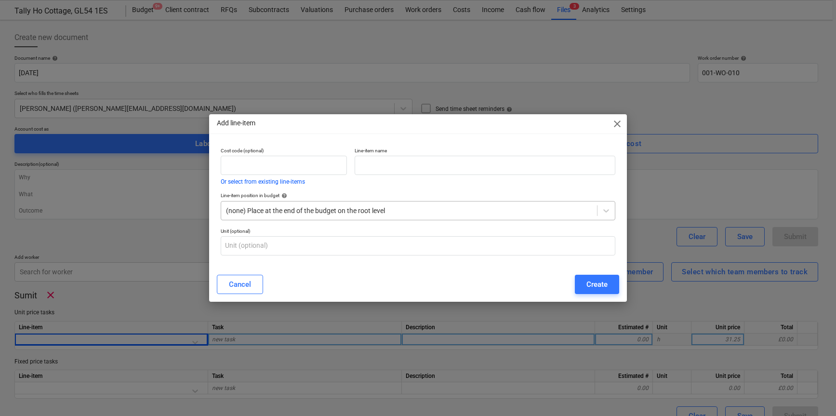
click at [414, 214] on div at bounding box center [409, 211] width 367 height 10
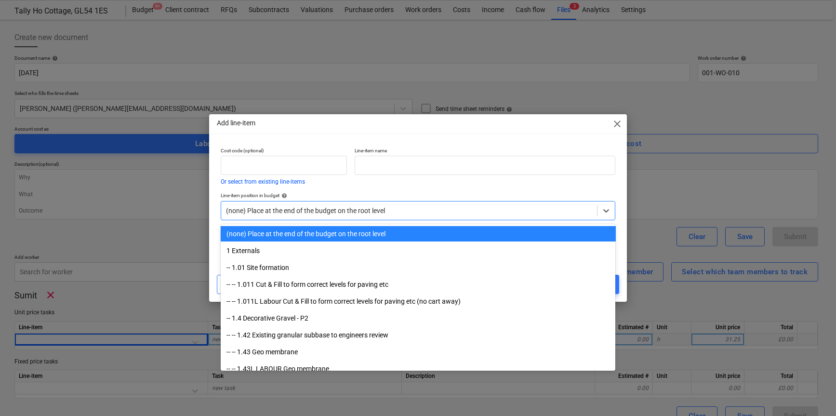
click at [413, 209] on div at bounding box center [409, 211] width 367 height 10
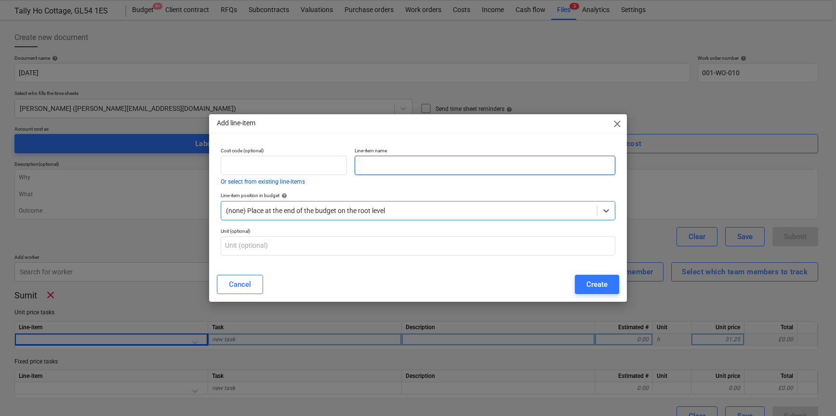
click at [439, 164] on input "text" at bounding box center [485, 165] width 261 height 19
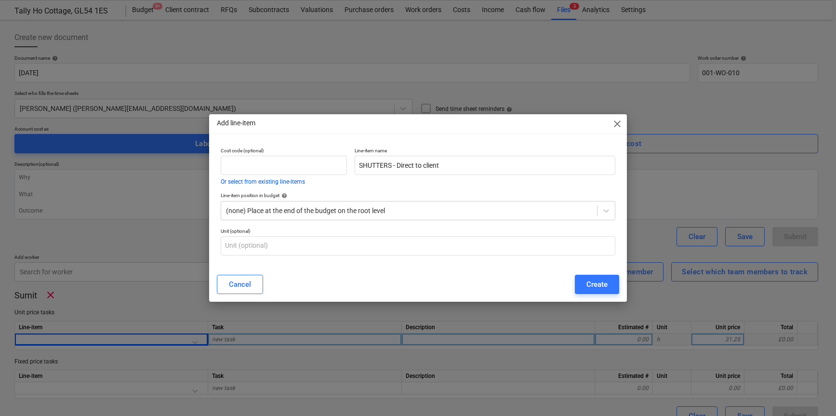
click at [594, 280] on div "Create" at bounding box center [596, 284] width 21 height 13
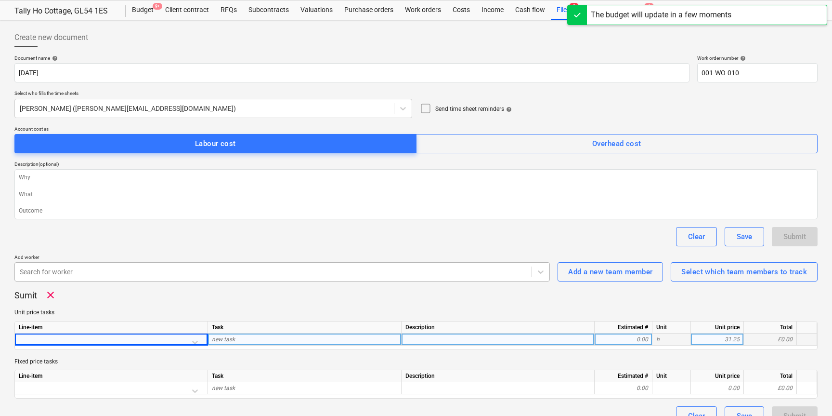
scroll to position [41, 0]
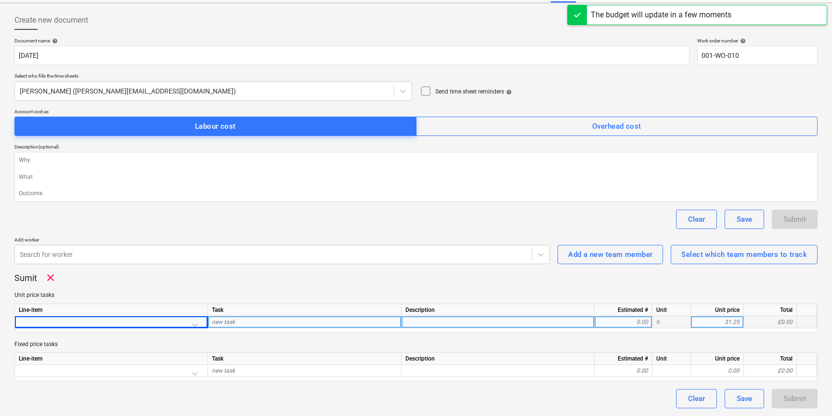
click at [93, 327] on div at bounding box center [111, 324] width 185 height 17
click at [196, 324] on div at bounding box center [111, 324] width 185 height 17
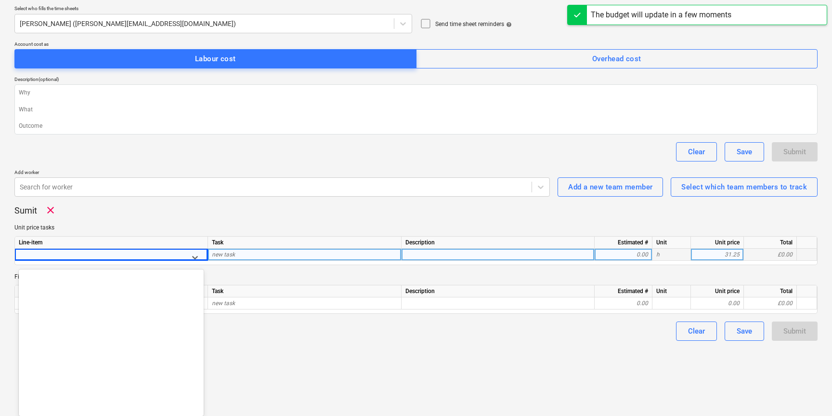
scroll to position [1238, 0]
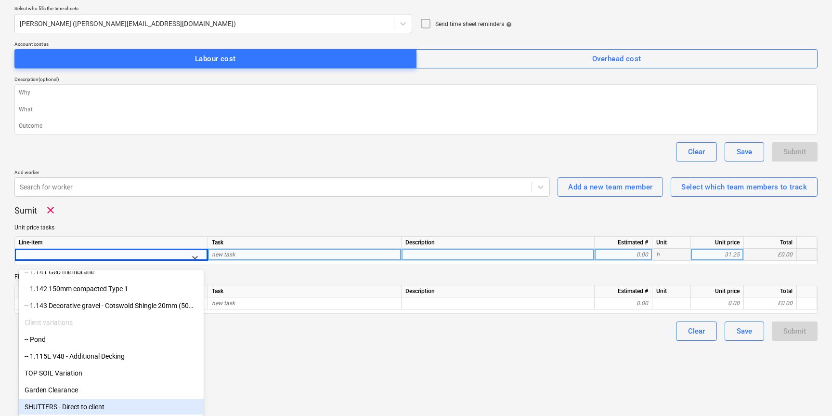
click at [67, 406] on div "SHUTTERS - Direct to client" at bounding box center [111, 406] width 185 height 15
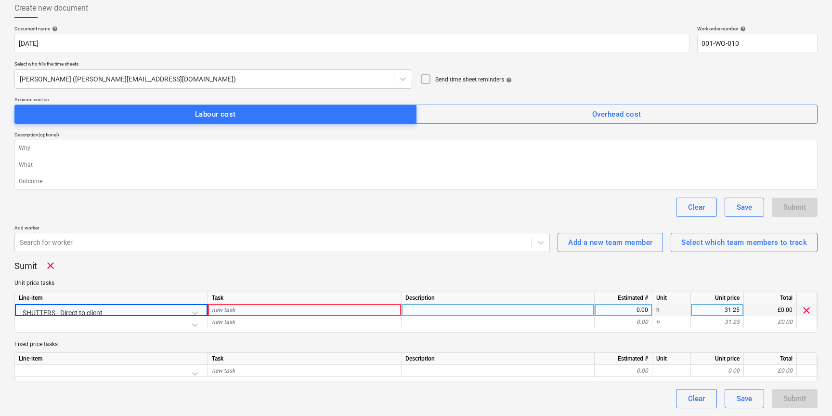
scroll to position [53, 0]
click at [237, 309] on div "new task" at bounding box center [305, 310] width 194 height 12
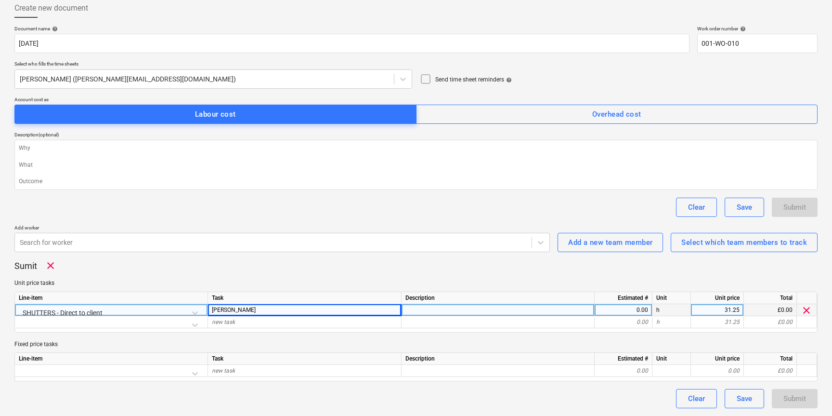
click at [622, 311] on div "0.00" at bounding box center [624, 310] width 50 height 12
click at [616, 277] on div "Sumit clear Unit price tasks Line-item Task Description Estimated # Unit Unit p…" at bounding box center [415, 320] width 803 height 121
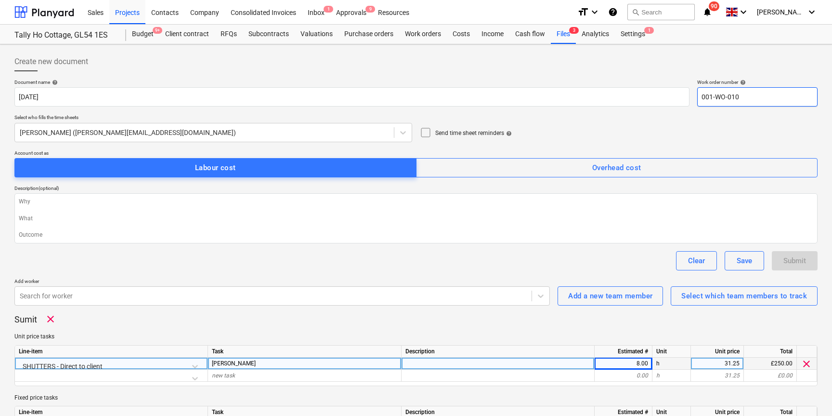
click at [754, 92] on input "001-WO-010" at bounding box center [757, 96] width 120 height 19
click at [750, 98] on input "001-WO-010" at bounding box center [757, 96] width 120 height 19
click at [789, 257] on div "Submit" at bounding box center [795, 260] width 23 height 13
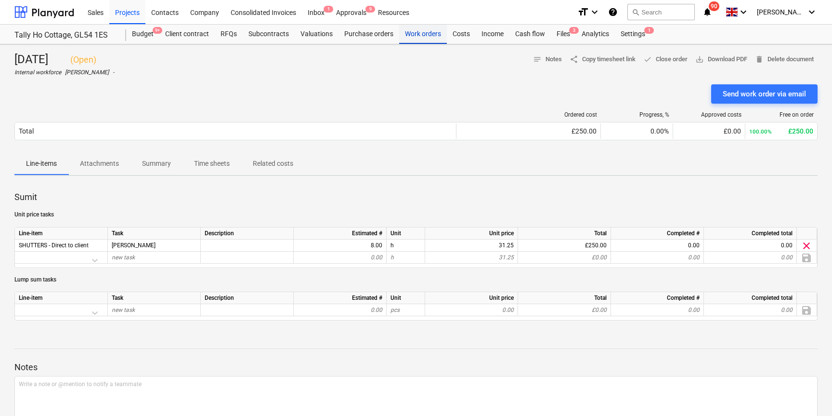
click at [412, 33] on div "Work orders" at bounding box center [423, 34] width 48 height 19
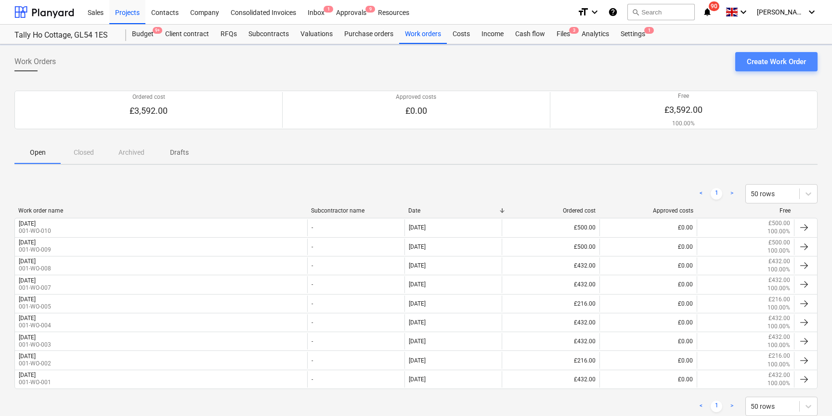
click at [766, 70] on button "Create Work Order" at bounding box center [777, 61] width 82 height 19
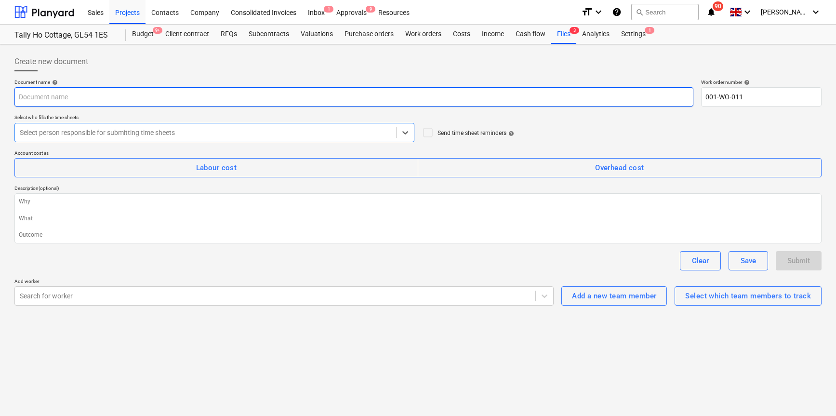
click at [115, 96] on input "text" at bounding box center [353, 96] width 679 height 19
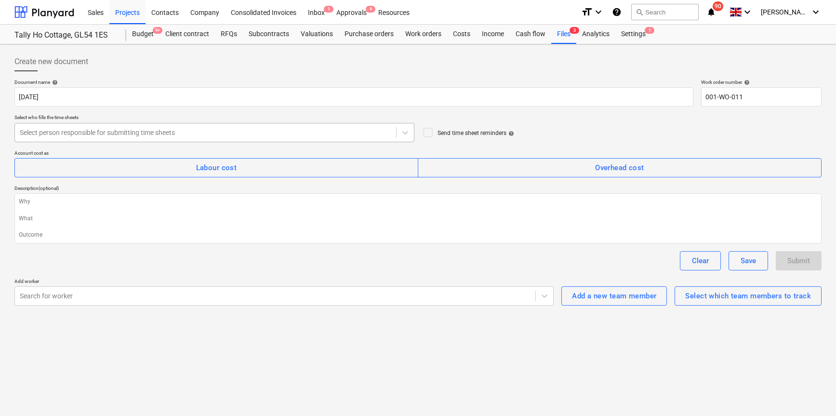
click at [209, 136] on div at bounding box center [205, 133] width 371 height 10
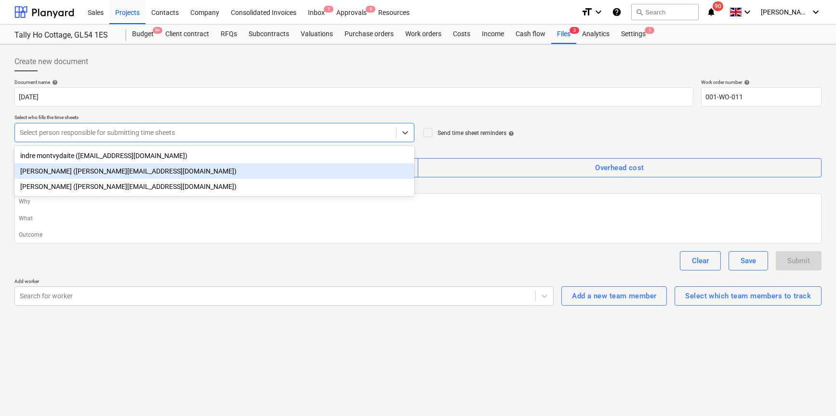
click at [116, 172] on div "Harry Ford (harry@matfordconstruction.co.uk)" at bounding box center [214, 170] width 400 height 15
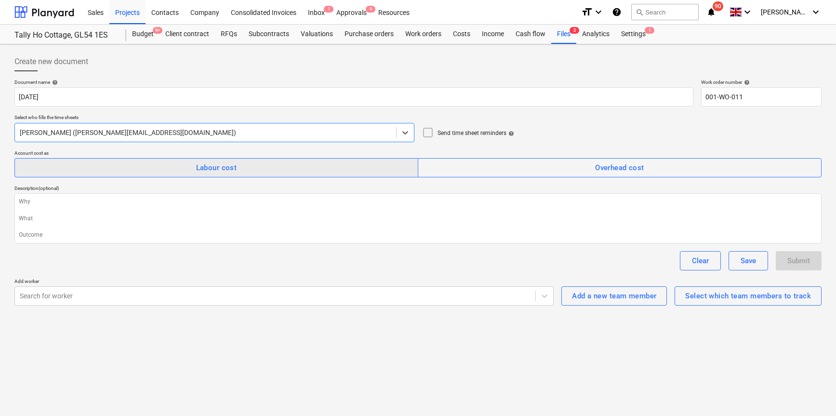
click at [184, 168] on span "Labour cost" at bounding box center [216, 167] width 382 height 13
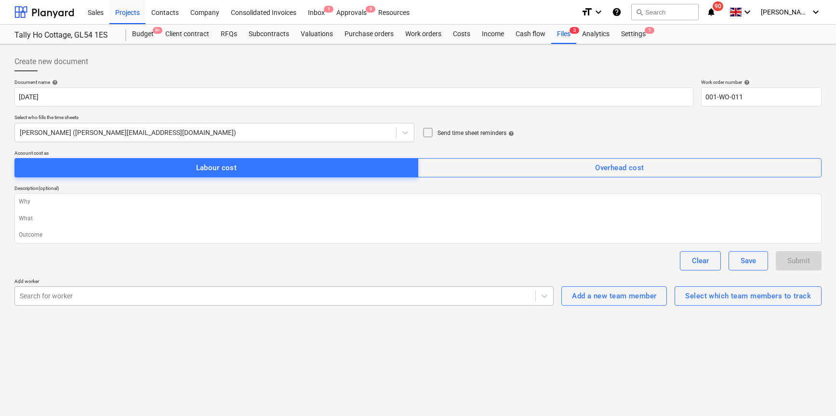
click at [336, 294] on div at bounding box center [275, 296] width 511 height 10
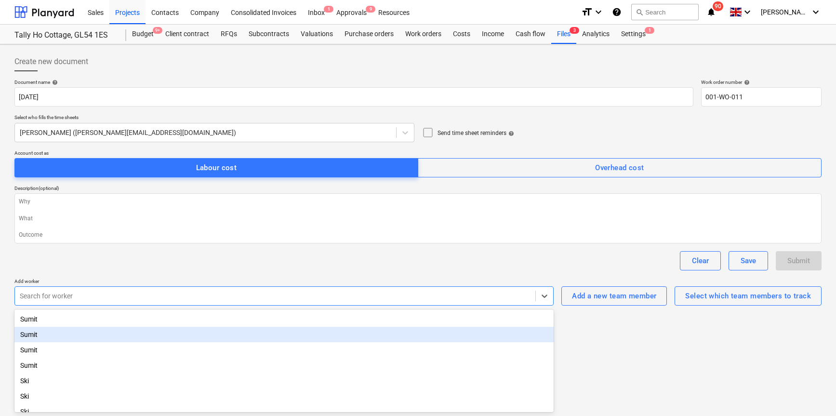
click at [241, 340] on div "Sumit" at bounding box center [283, 334] width 539 height 15
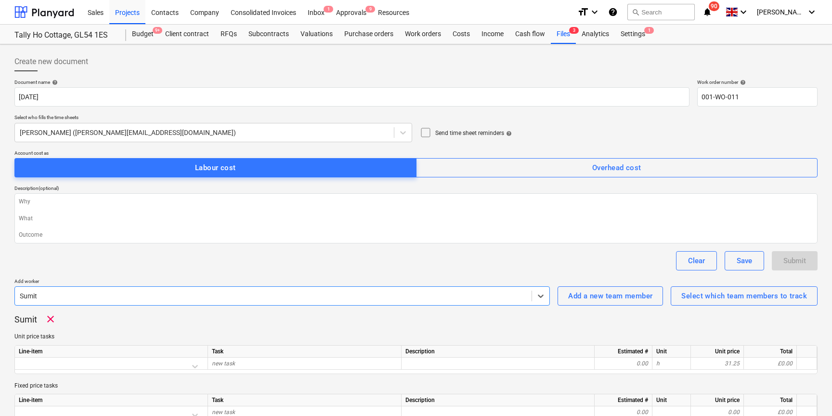
scroll to position [41, 0]
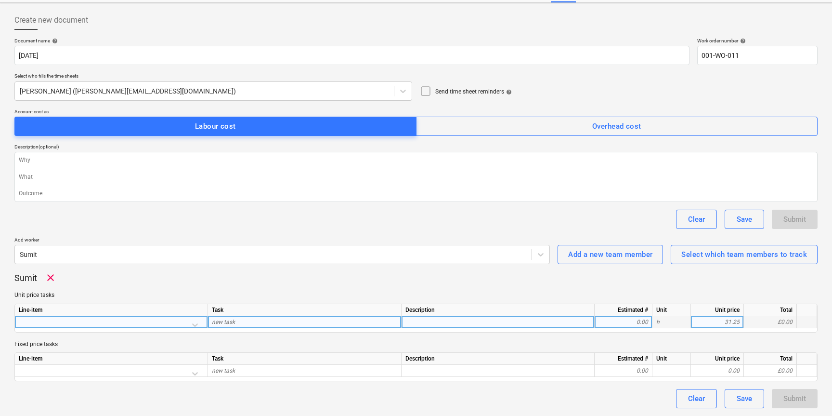
click at [194, 325] on div at bounding box center [111, 324] width 185 height 17
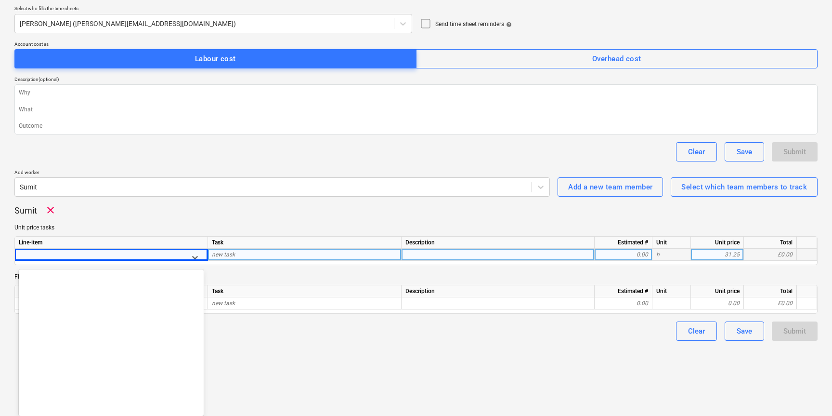
scroll to position [1238, 0]
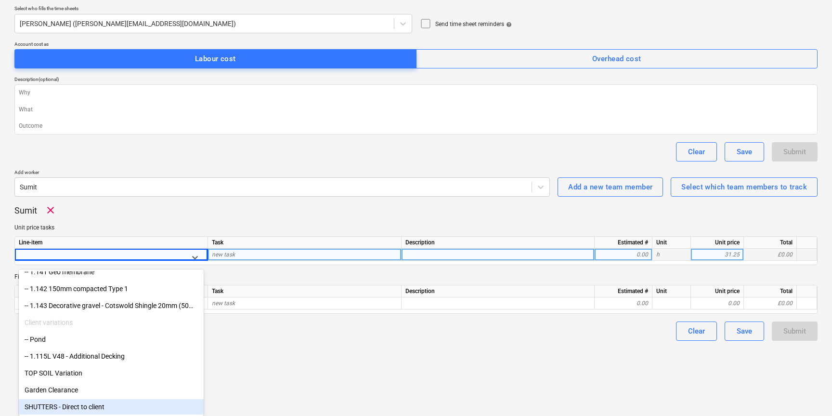
click at [92, 406] on div "SHUTTERS - Direct to client" at bounding box center [111, 406] width 185 height 15
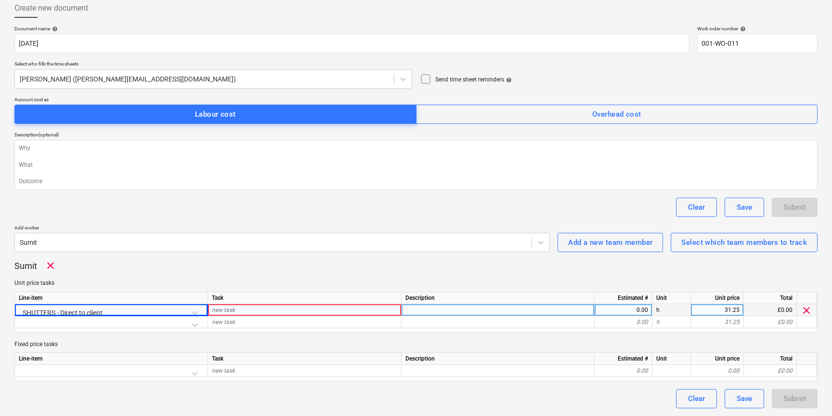
click at [235, 311] on span "new task" at bounding box center [223, 309] width 23 height 7
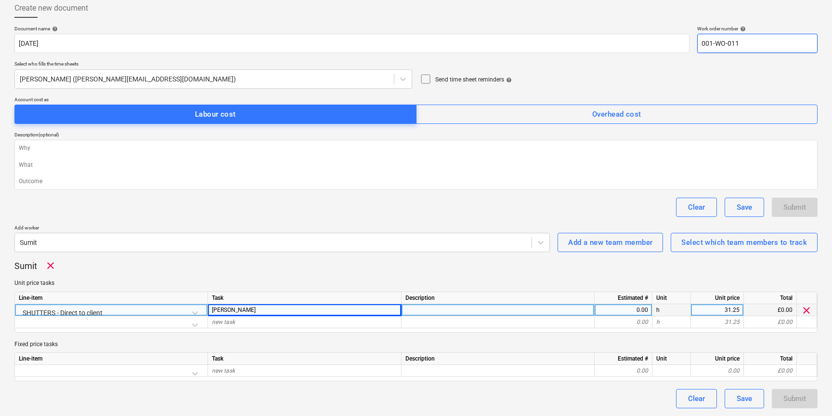
click at [750, 47] on input "001-WO-011" at bounding box center [757, 43] width 120 height 19
click at [753, 44] on input "001-WO-011" at bounding box center [757, 43] width 120 height 19
click at [751, 43] on input "001-WO-011" at bounding box center [757, 43] width 120 height 19
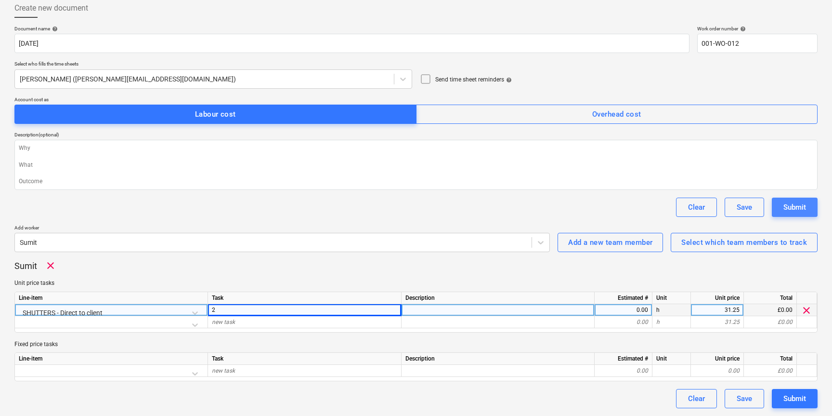
click at [802, 213] on button "Submit" at bounding box center [795, 206] width 46 height 19
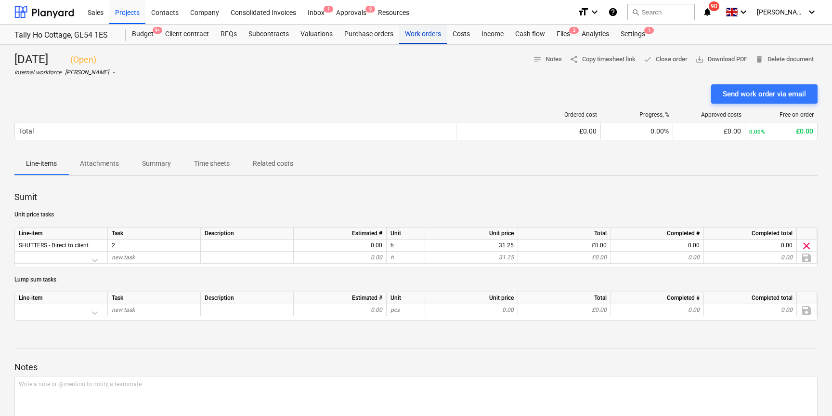
click at [428, 34] on div "Work orders" at bounding box center [423, 34] width 48 height 19
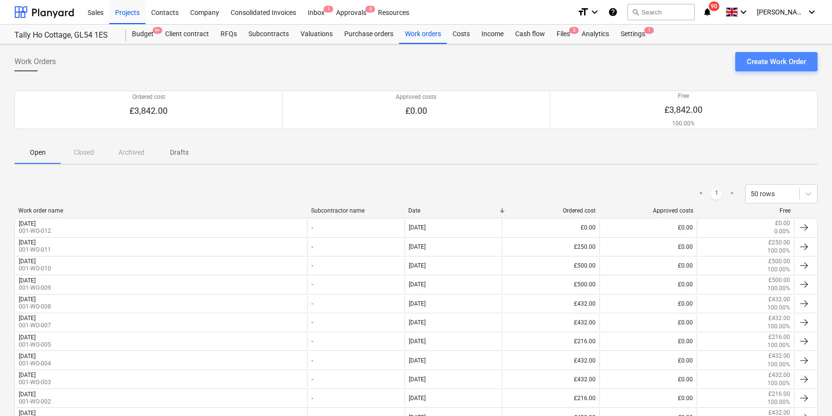
click at [764, 61] on div "Create Work Order" at bounding box center [776, 61] width 59 height 13
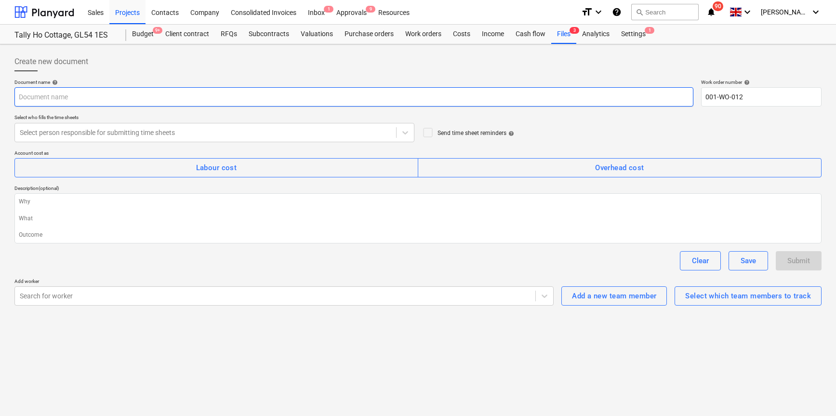
click at [116, 97] on input "text" at bounding box center [353, 96] width 679 height 19
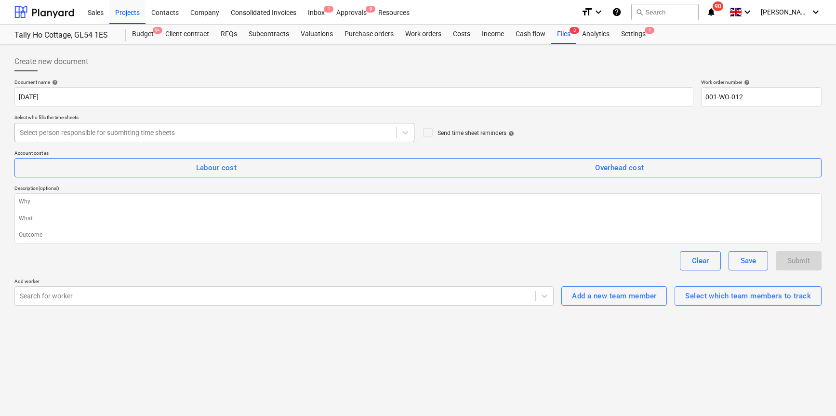
click at [180, 135] on div at bounding box center [205, 133] width 371 height 10
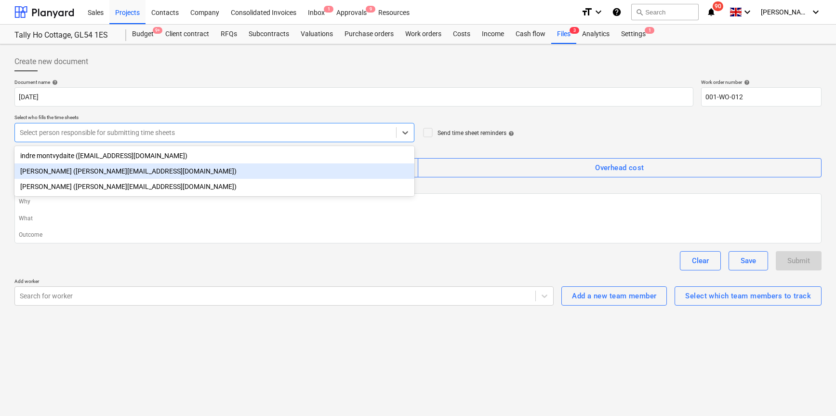
click at [137, 167] on div "Harry Ford (harry@matfordconstruction.co.uk)" at bounding box center [214, 170] width 400 height 15
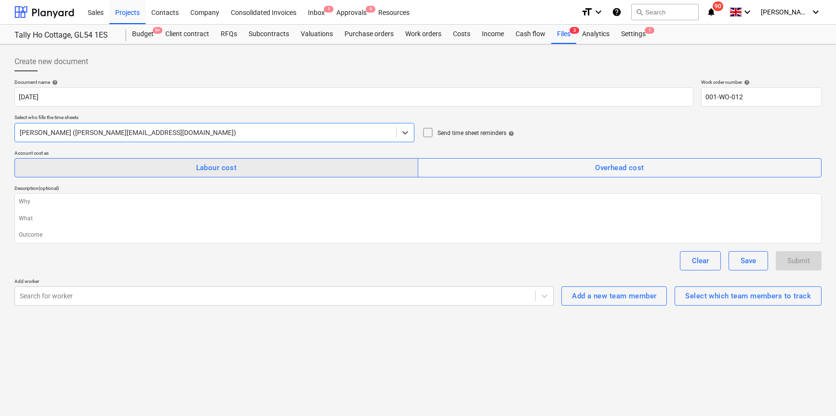
click at [212, 170] on div "Labour cost" at bounding box center [216, 167] width 41 height 13
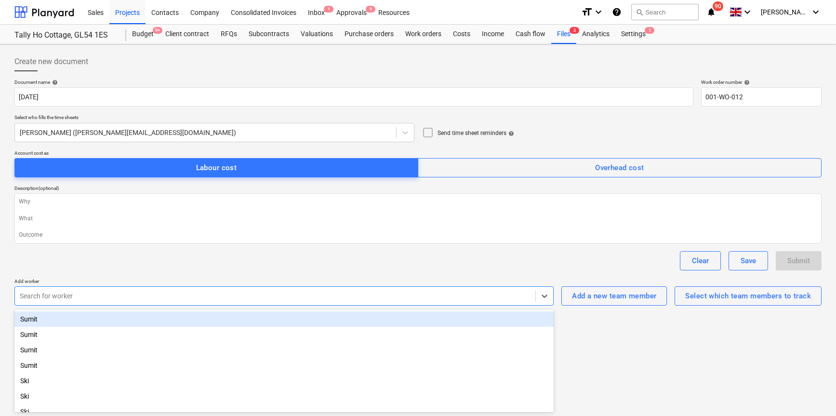
click at [217, 293] on div at bounding box center [275, 296] width 511 height 10
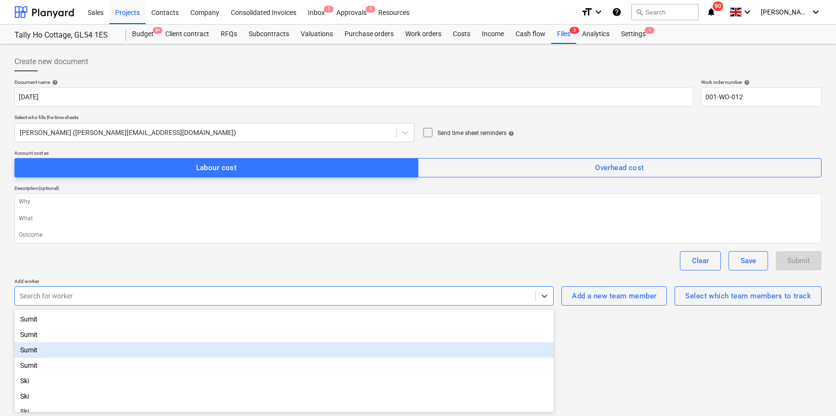
click at [68, 349] on div "Sumit" at bounding box center [283, 349] width 539 height 15
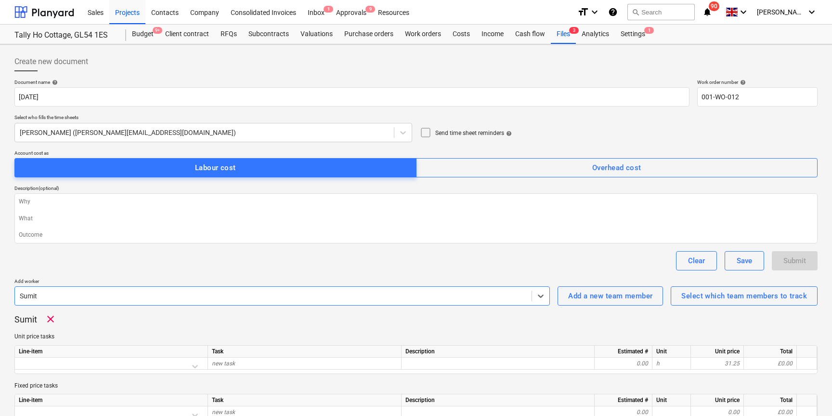
scroll to position [41, 0]
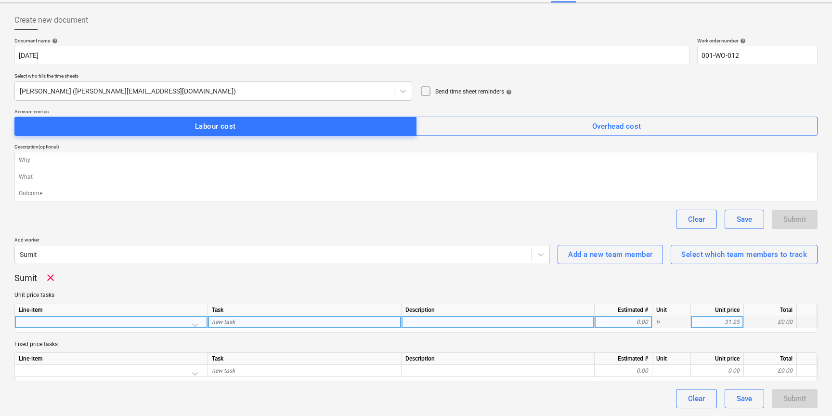
click at [196, 326] on div at bounding box center [111, 324] width 185 height 17
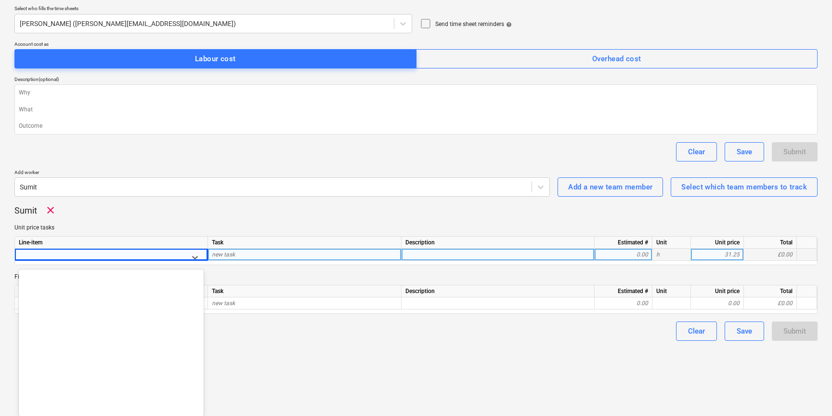
scroll to position [1238, 0]
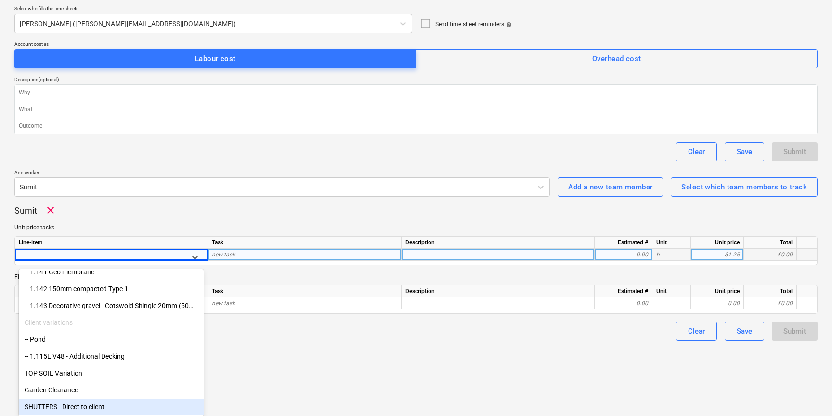
click at [97, 407] on div "SHUTTERS - Direct to client" at bounding box center [111, 406] width 185 height 15
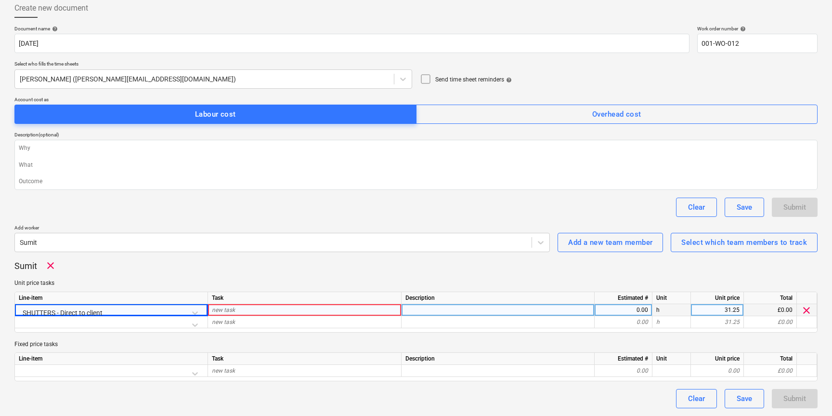
click at [265, 310] on div "new task" at bounding box center [305, 310] width 194 height 12
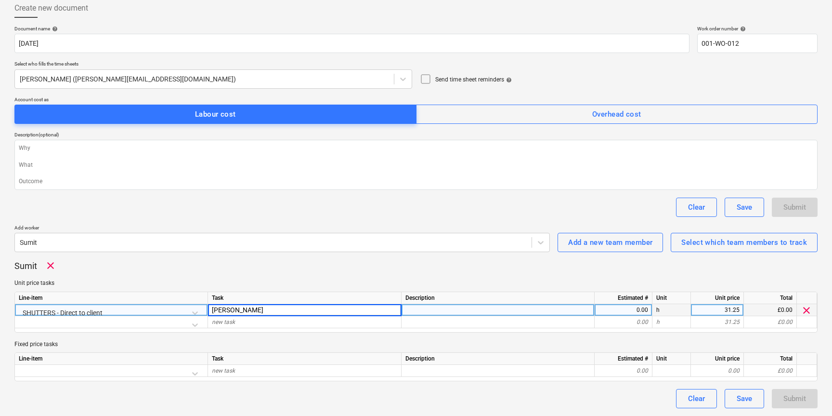
click at [639, 309] on div "0.00" at bounding box center [624, 310] width 50 height 12
click at [593, 272] on div "Sumit clear Unit price tasks Line-item Task Description Estimated # Unit Unit p…" at bounding box center [415, 320] width 803 height 121
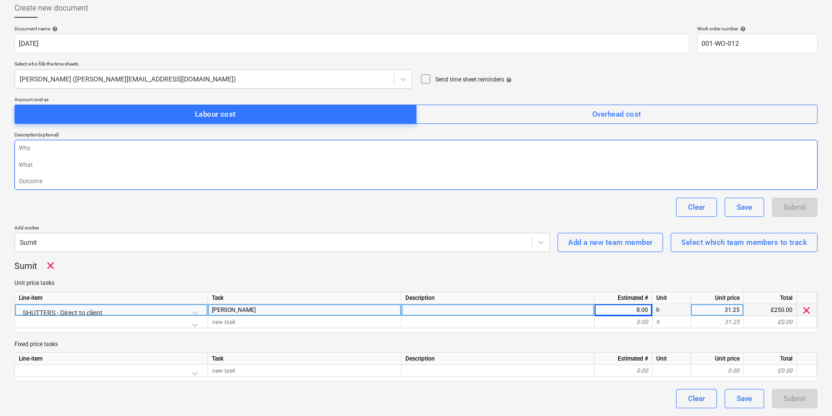
scroll to position [0, 0]
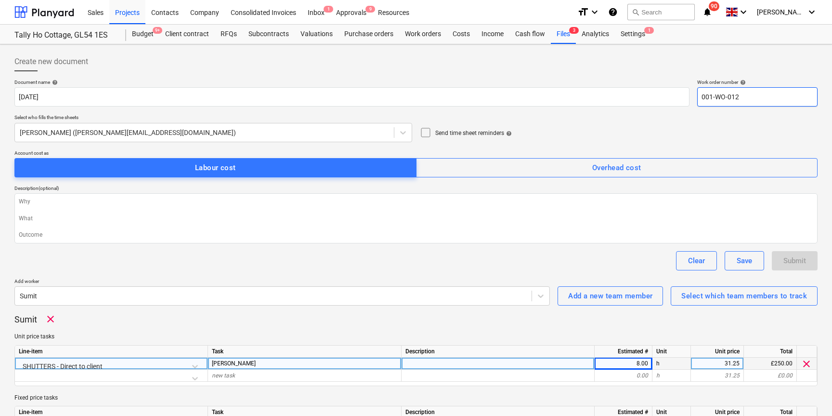
click at [750, 97] on input "001-WO-012" at bounding box center [757, 96] width 120 height 19
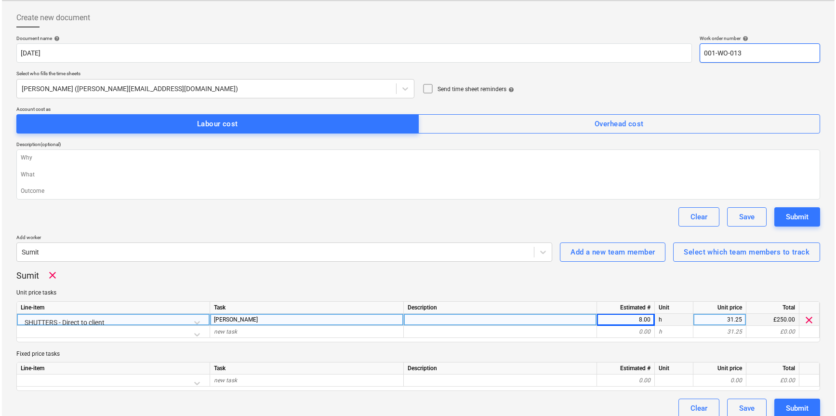
scroll to position [53, 0]
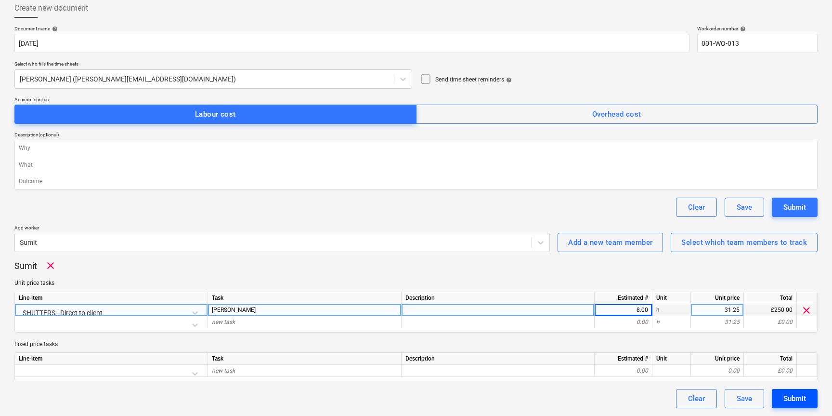
click at [789, 395] on div "Submit" at bounding box center [795, 398] width 23 height 13
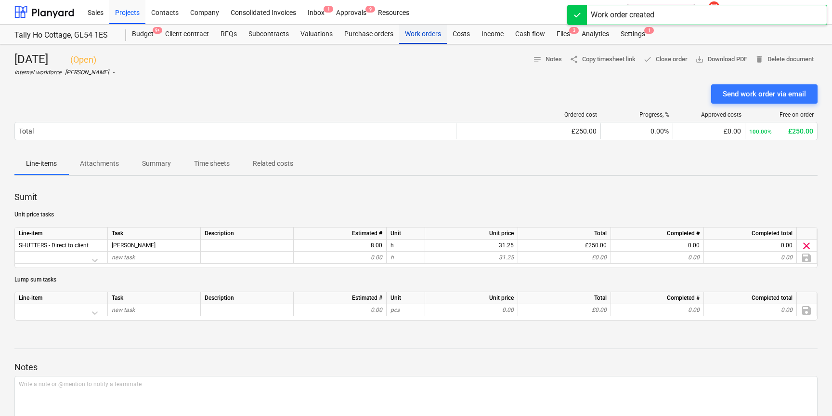
click at [423, 38] on div "Work orders" at bounding box center [423, 34] width 48 height 19
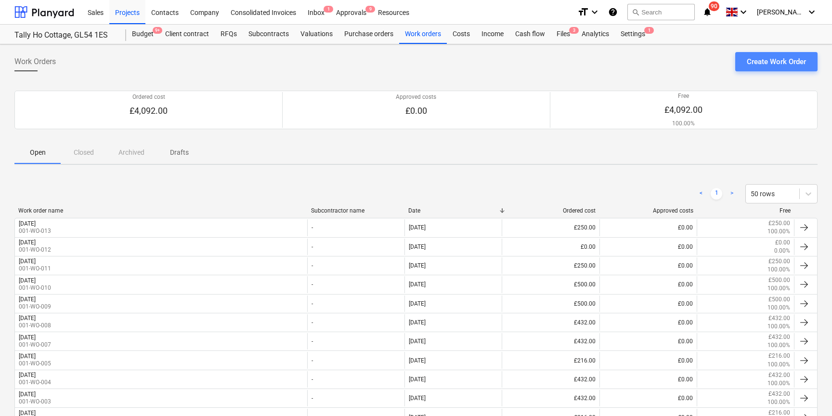
click at [770, 63] on div "Create Work Order" at bounding box center [776, 61] width 59 height 13
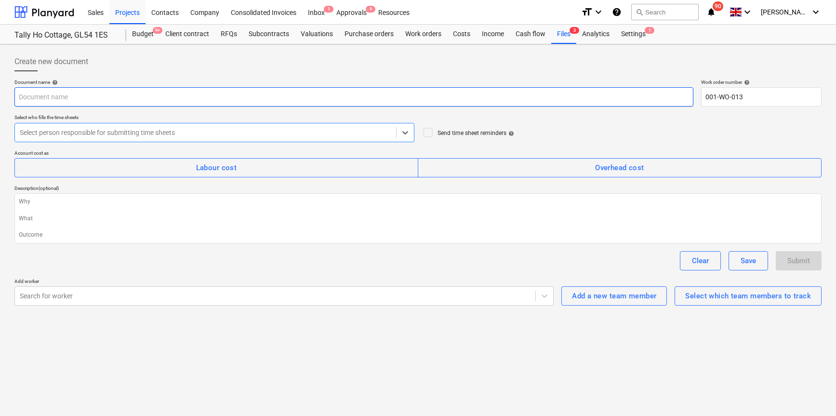
click at [119, 92] on input "text" at bounding box center [353, 96] width 679 height 19
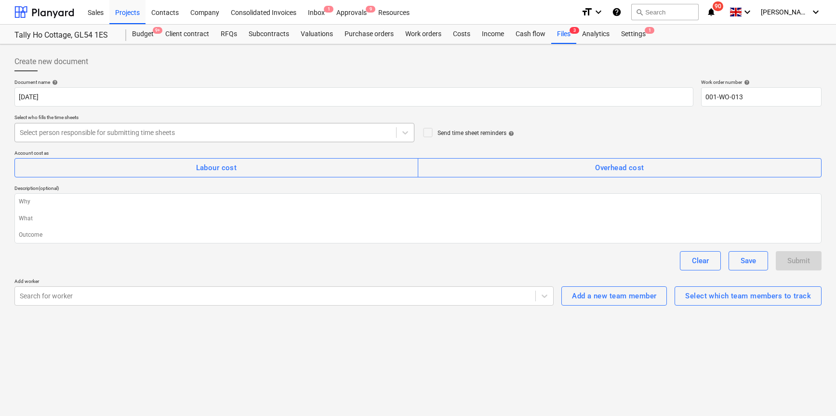
click at [162, 134] on div at bounding box center [205, 133] width 371 height 10
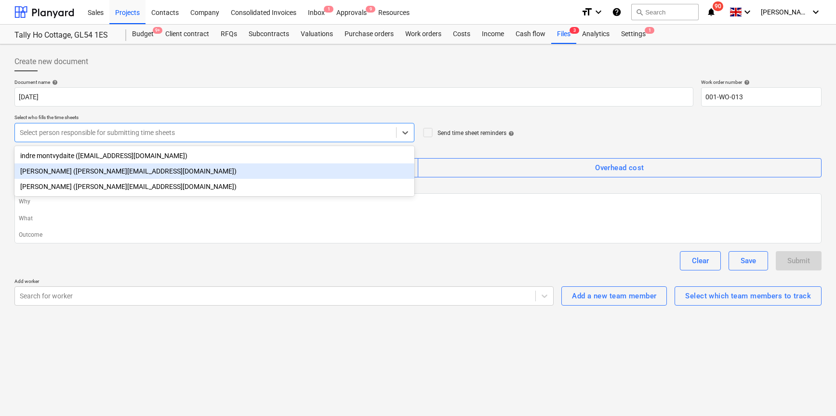
click at [124, 172] on div "Harry Ford (harry@matfordconstruction.co.uk)" at bounding box center [214, 170] width 400 height 15
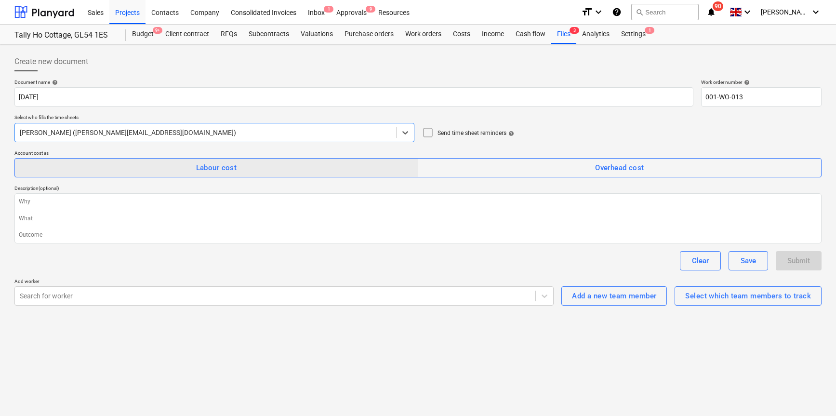
click at [189, 172] on span "Labour cost" at bounding box center [216, 167] width 382 height 13
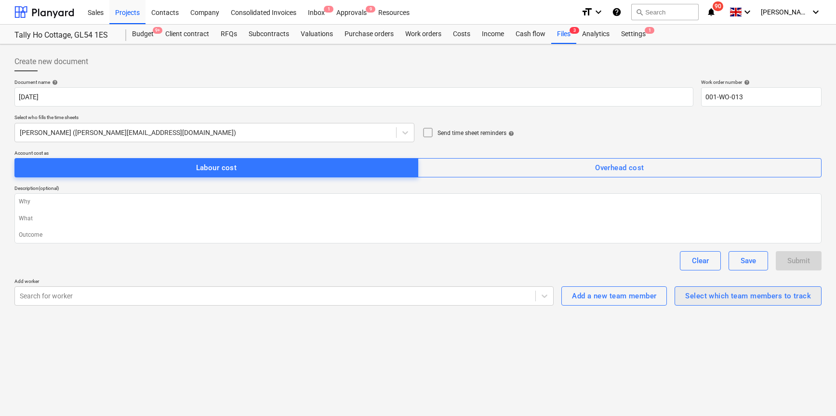
click at [730, 301] on div "Select which team members to track" at bounding box center [748, 295] width 126 height 13
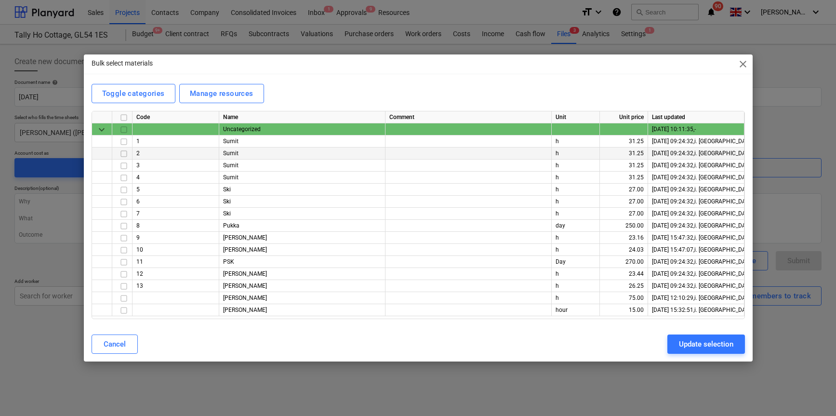
click at [124, 155] on input "checkbox" at bounding box center [124, 154] width 12 height 12
click at [123, 166] on input "checkbox" at bounding box center [124, 166] width 12 height 12
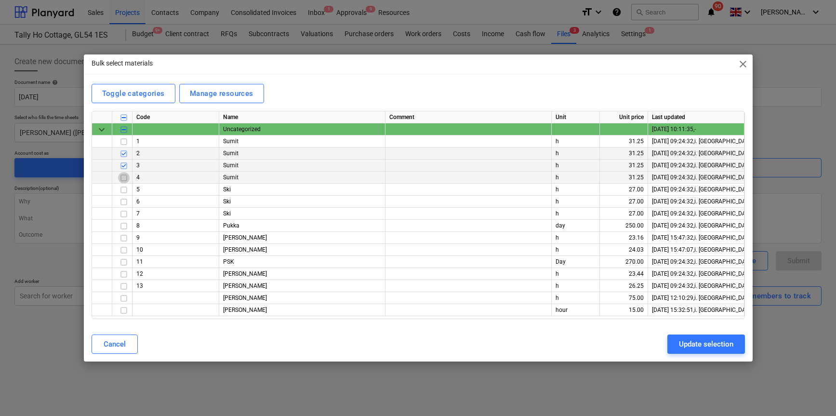
click at [123, 175] on input "checkbox" at bounding box center [124, 178] width 12 height 12
click at [727, 351] on button "Update selection" at bounding box center [706, 343] width 78 height 19
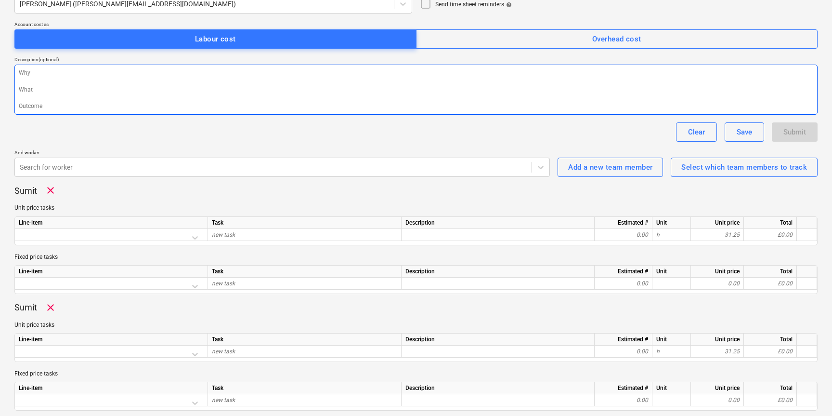
scroll to position [148, 0]
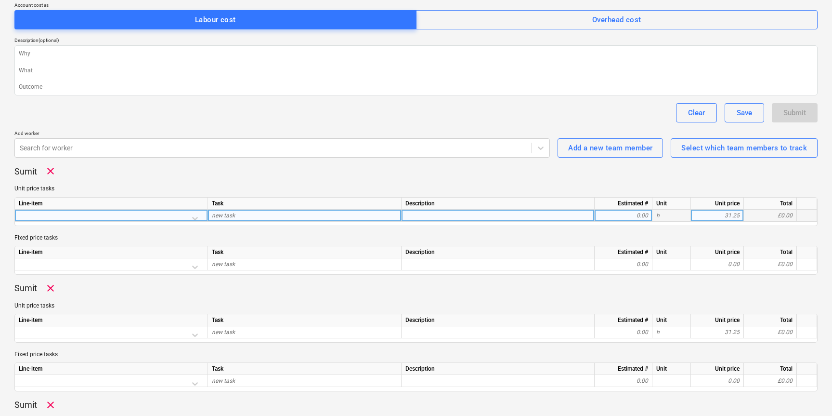
click at [193, 216] on div at bounding box center [111, 218] width 185 height 17
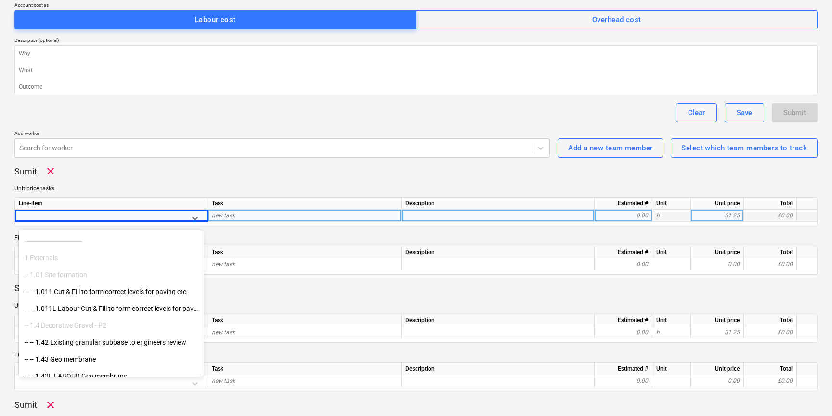
scroll to position [63, 0]
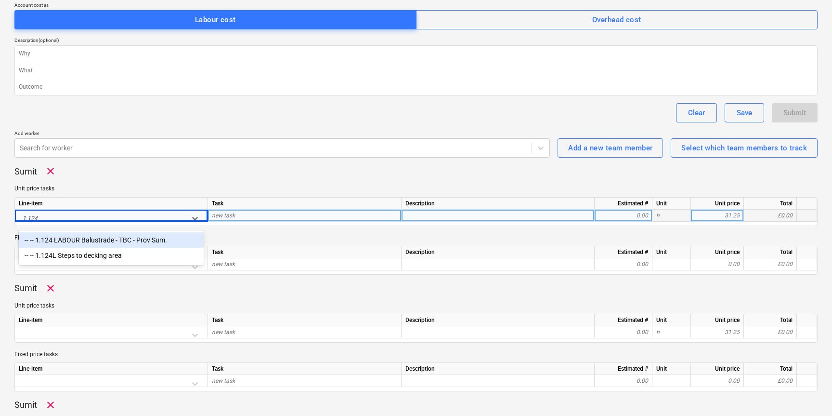
click at [133, 239] on div "-- -- 1.124 LABOUR Balustrade - TBC - Prov Sum." at bounding box center [111, 239] width 185 height 15
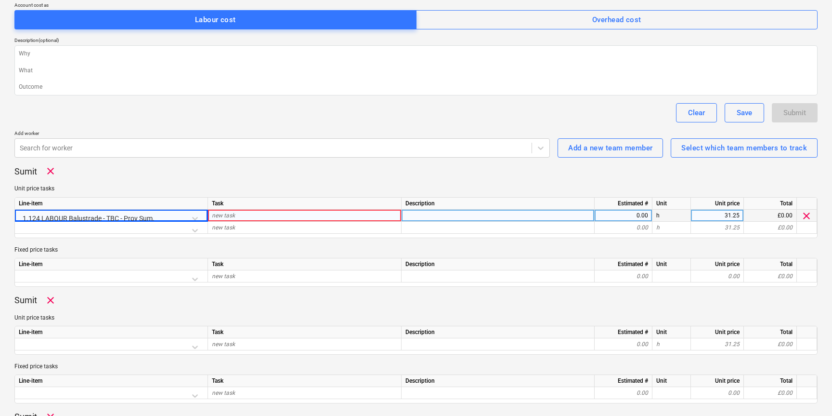
click at [241, 214] on div "new task" at bounding box center [305, 216] width 194 height 12
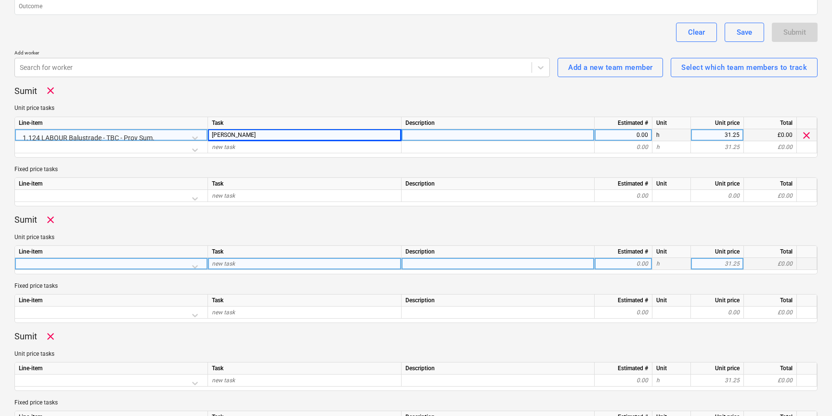
click at [192, 265] on div at bounding box center [111, 266] width 185 height 17
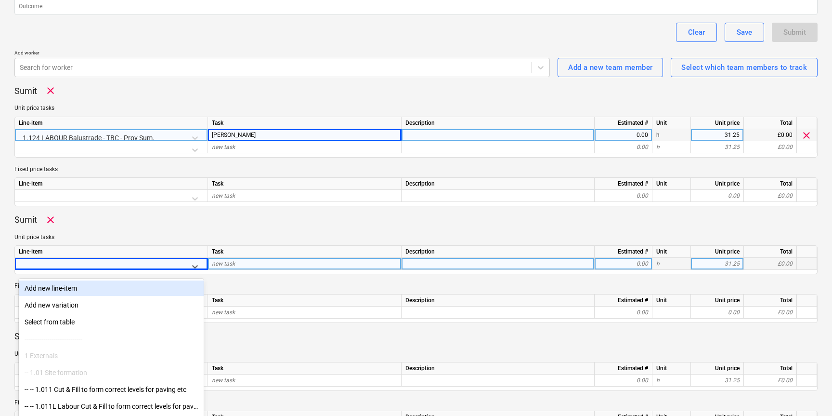
scroll to position [241, 0]
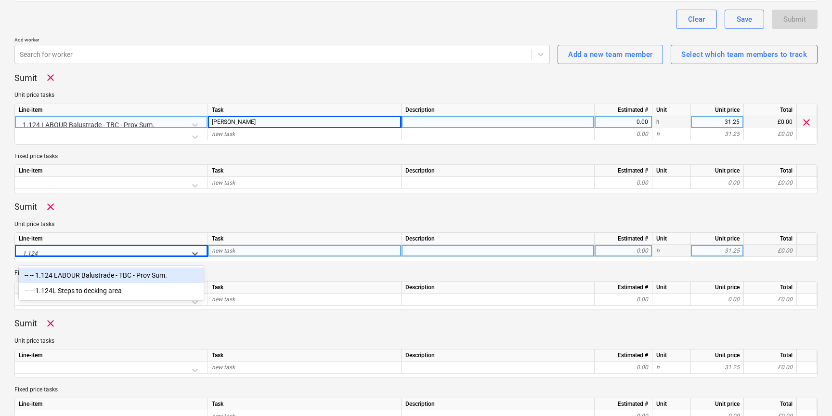
drag, startPoint x: 147, startPoint y: 271, endPoint x: 156, endPoint y: 269, distance: 8.9
click at [147, 271] on div "-- -- 1.124 LABOUR Balustrade - TBC - Prov Sum." at bounding box center [111, 274] width 185 height 15
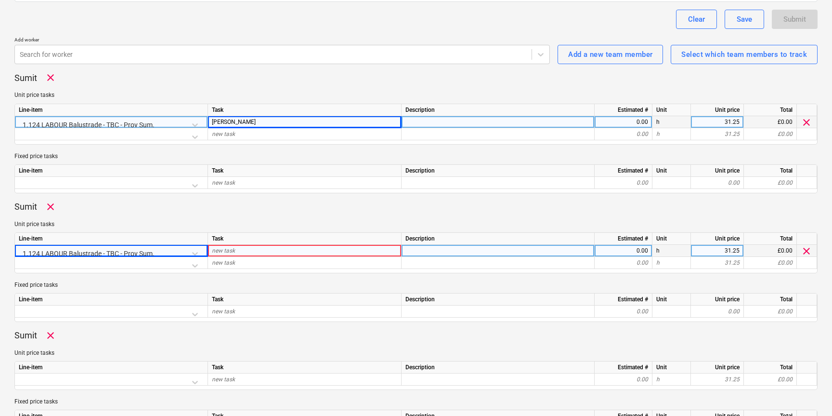
click at [246, 251] on div "new task" at bounding box center [305, 251] width 194 height 12
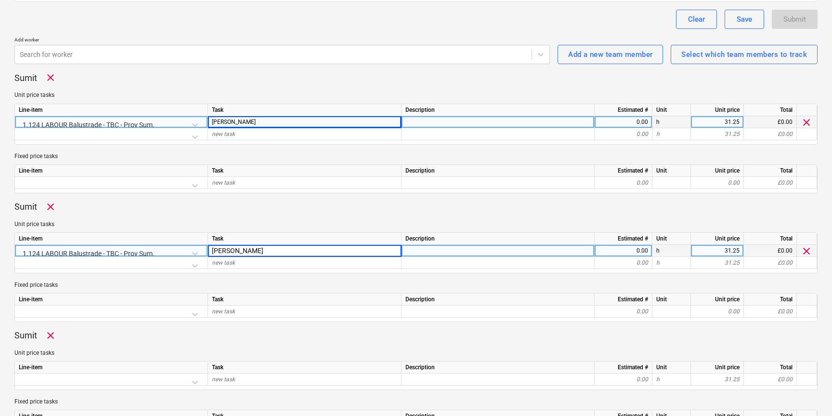
scroll to position [299, 0]
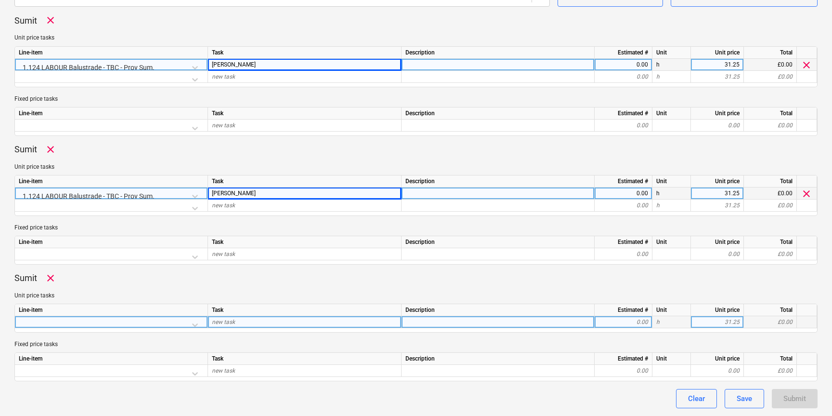
click at [195, 324] on div at bounding box center [111, 324] width 185 height 17
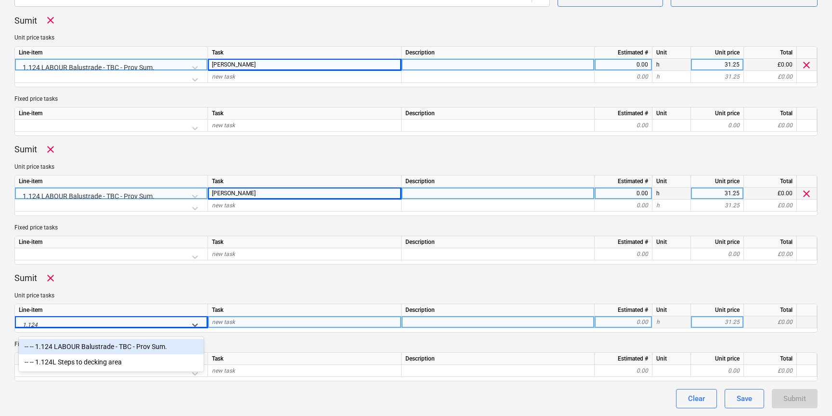
click at [106, 348] on div "-- -- 1.124 LABOUR Balustrade - TBC - Prov Sum." at bounding box center [111, 346] width 185 height 15
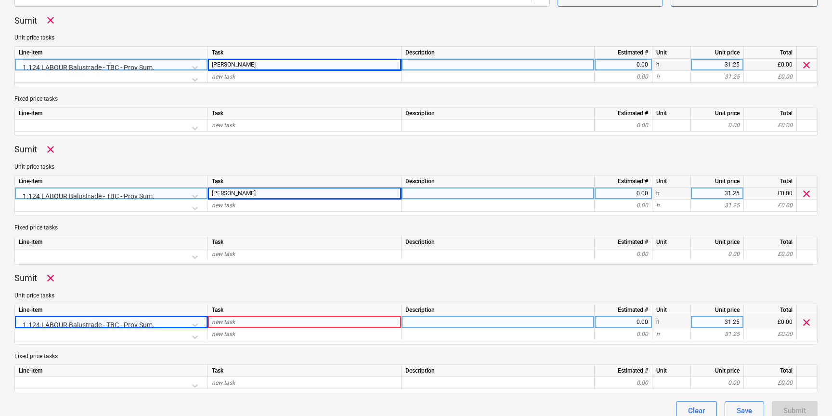
click at [249, 322] on div "new task" at bounding box center [305, 322] width 194 height 12
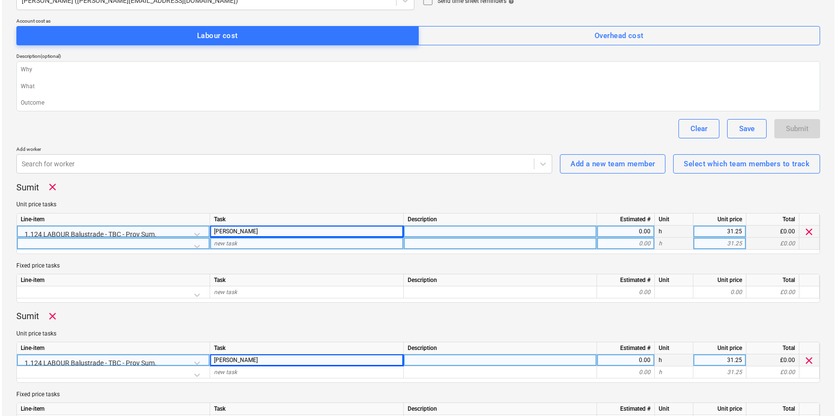
scroll to position [115, 0]
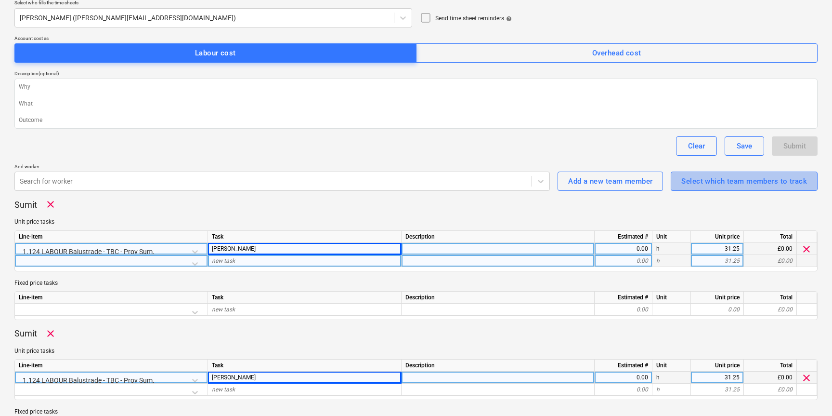
click at [760, 182] on div "Select which team members to track" at bounding box center [745, 181] width 126 height 13
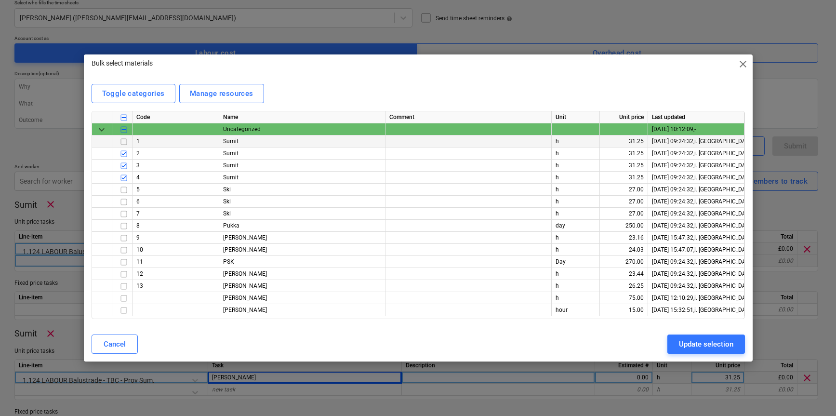
click at [124, 142] on input "checkbox" at bounding box center [124, 142] width 12 height 12
click at [732, 349] on div "Update selection" at bounding box center [706, 344] width 54 height 13
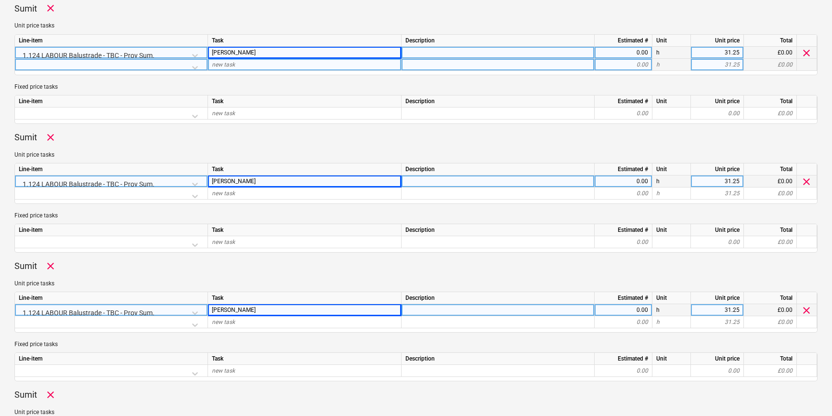
scroll to position [428, 0]
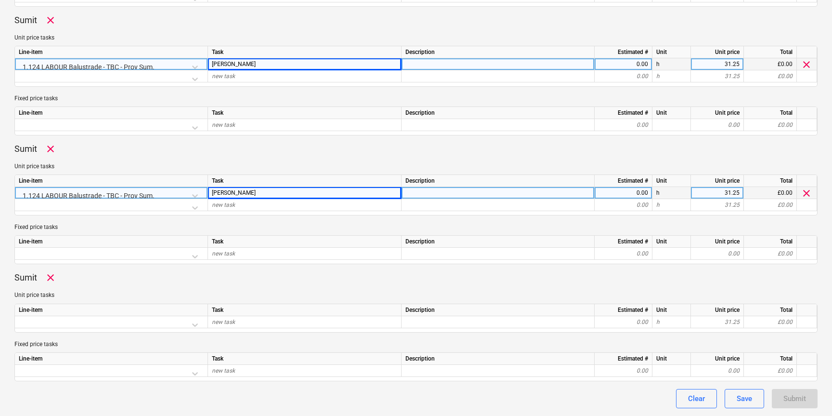
click at [636, 194] on div "0.00" at bounding box center [624, 193] width 50 height 12
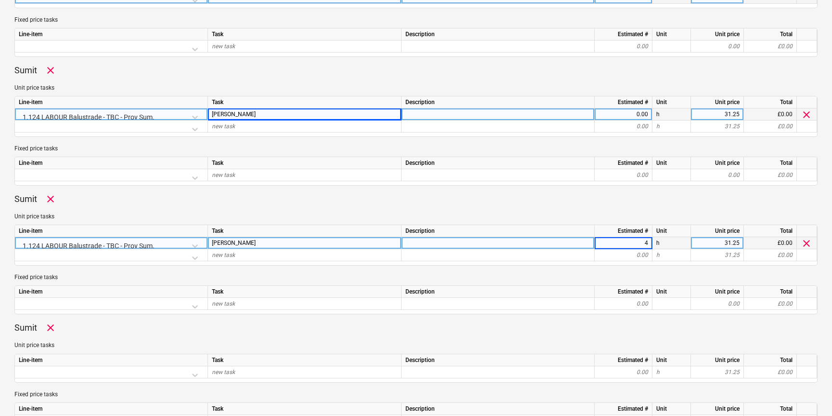
click at [625, 114] on div "0.00" at bounding box center [624, 114] width 50 height 12
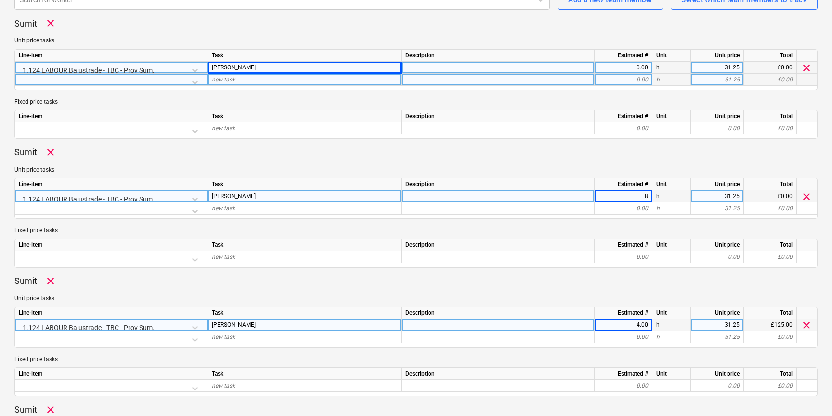
scroll to position [287, 0]
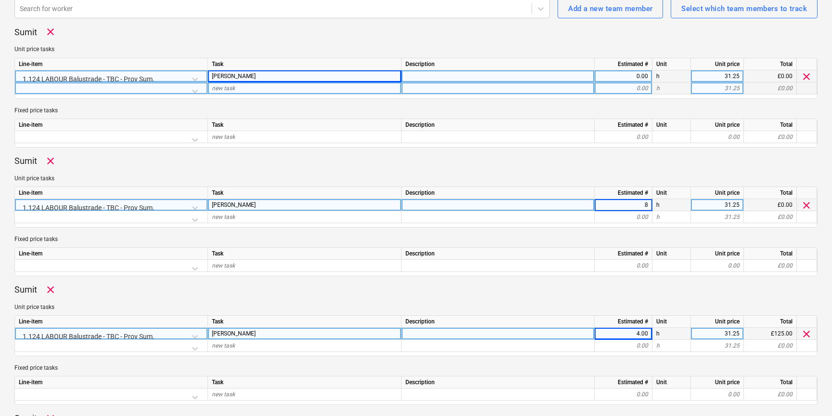
click at [626, 75] on div "0.00" at bounding box center [624, 76] width 50 height 12
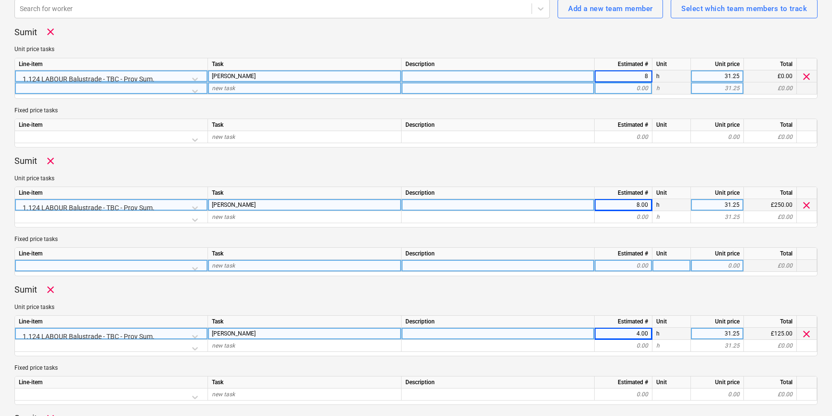
scroll to position [428, 0]
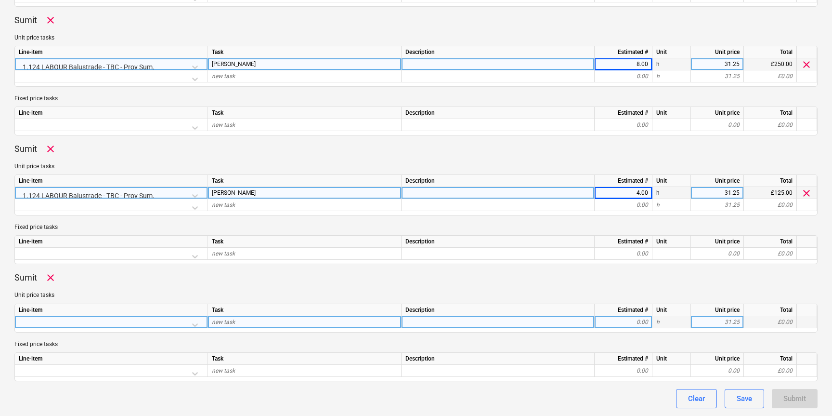
click at [178, 319] on div at bounding box center [111, 324] width 185 height 17
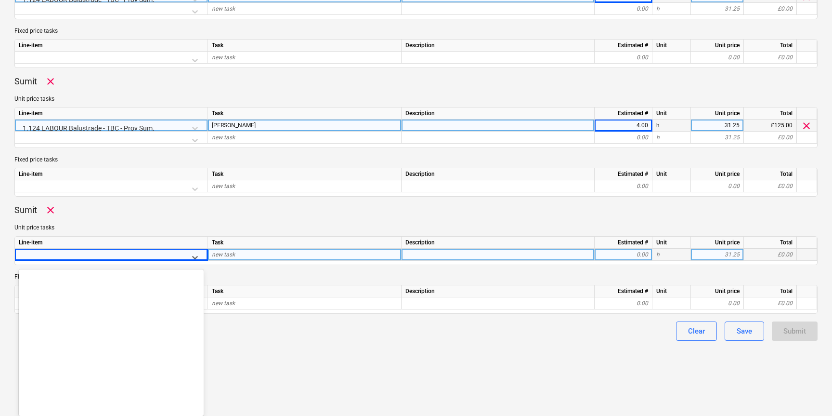
scroll to position [1238, 0]
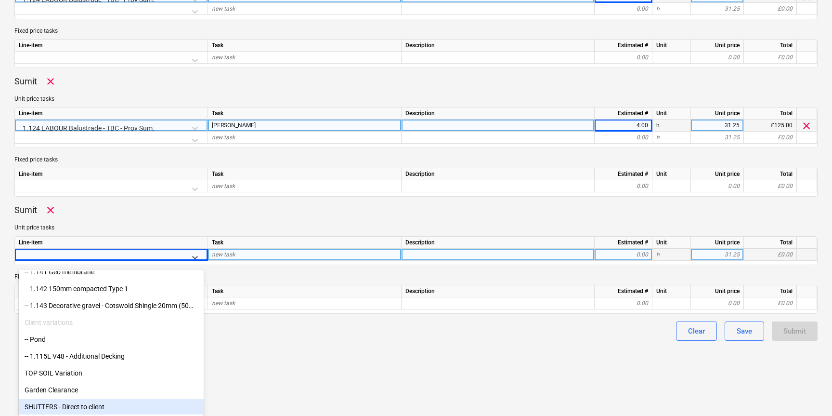
click at [71, 408] on div "SHUTTERS - Direct to client" at bounding box center [111, 406] width 185 height 15
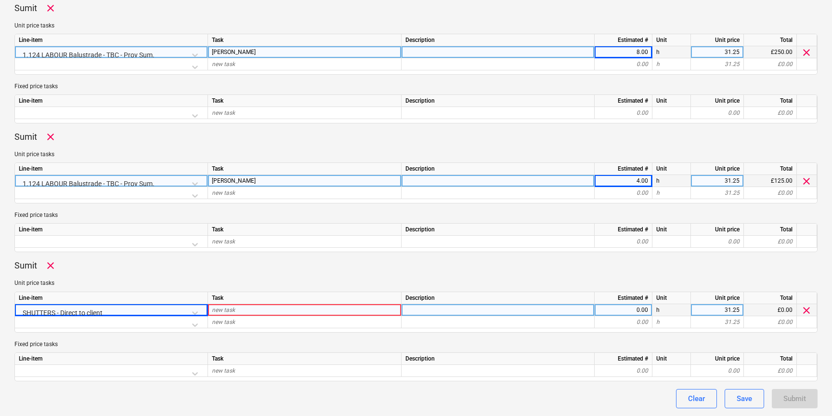
scroll to position [440, 0]
click at [238, 307] on div "new task" at bounding box center [305, 310] width 194 height 12
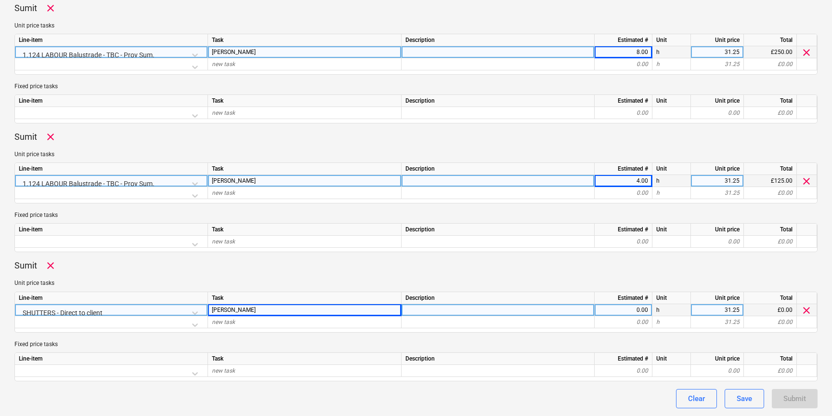
click at [642, 313] on div "0.00" at bounding box center [624, 310] width 50 height 12
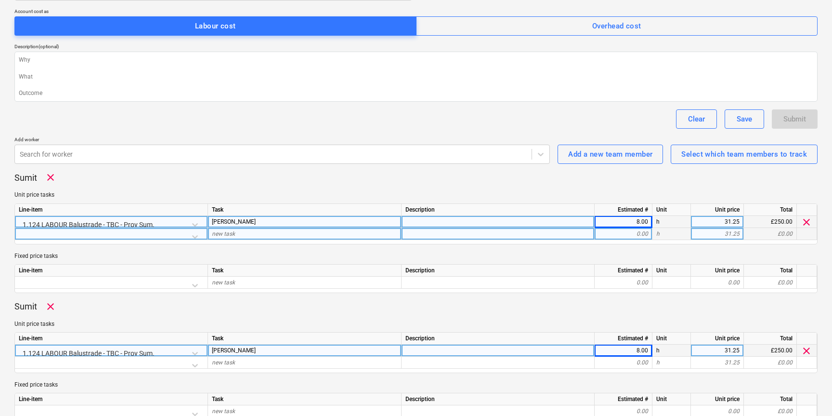
scroll to position [0, 0]
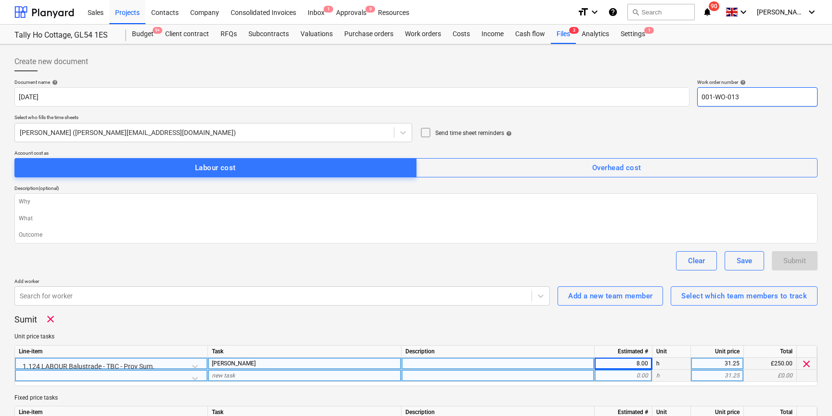
click at [753, 105] on input "001-WO-013" at bounding box center [757, 96] width 120 height 19
click at [754, 99] on input "001-WO-013" at bounding box center [757, 96] width 120 height 19
click at [799, 258] on div "Submit" at bounding box center [795, 260] width 23 height 13
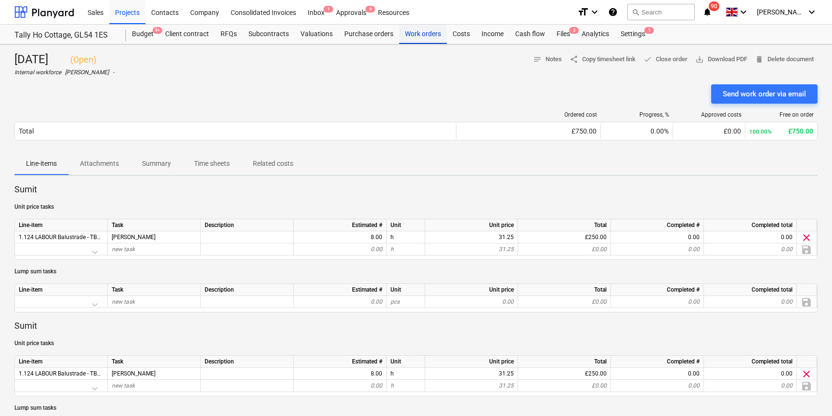
click at [417, 33] on div "Work orders" at bounding box center [423, 34] width 48 height 19
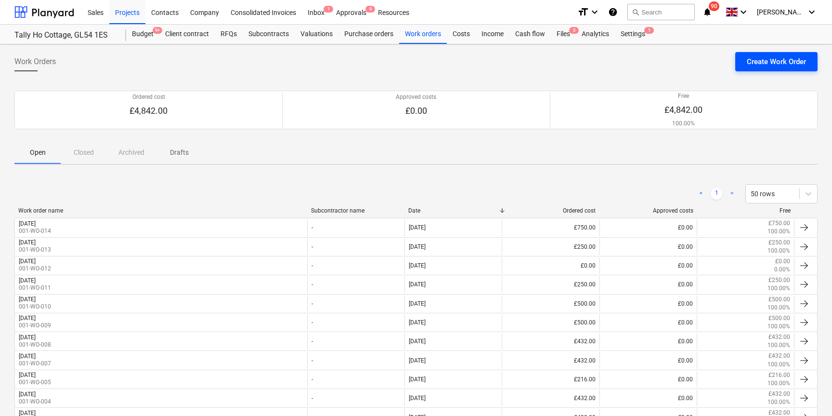
click at [764, 66] on div "Create Work Order" at bounding box center [776, 61] width 59 height 13
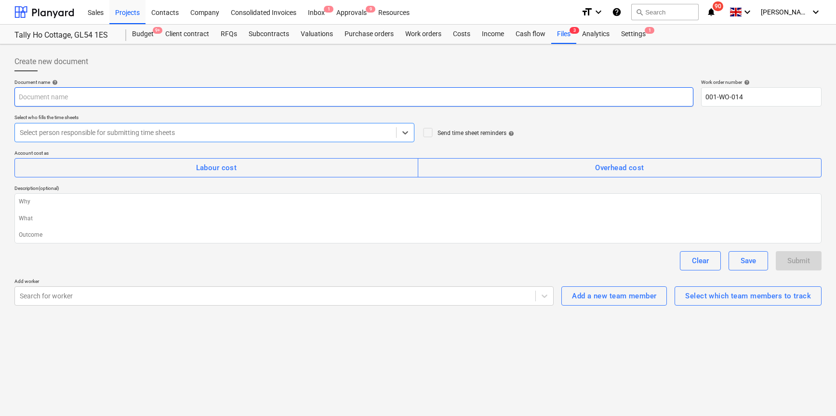
click at [145, 104] on input "text" at bounding box center [353, 96] width 679 height 19
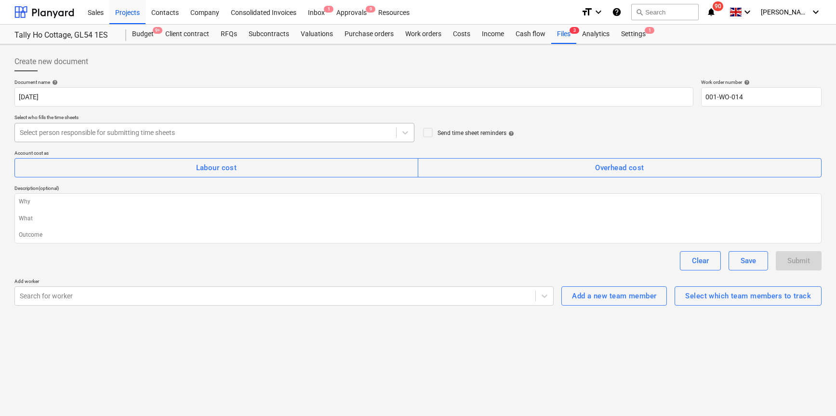
click at [199, 137] on div at bounding box center [205, 133] width 371 height 10
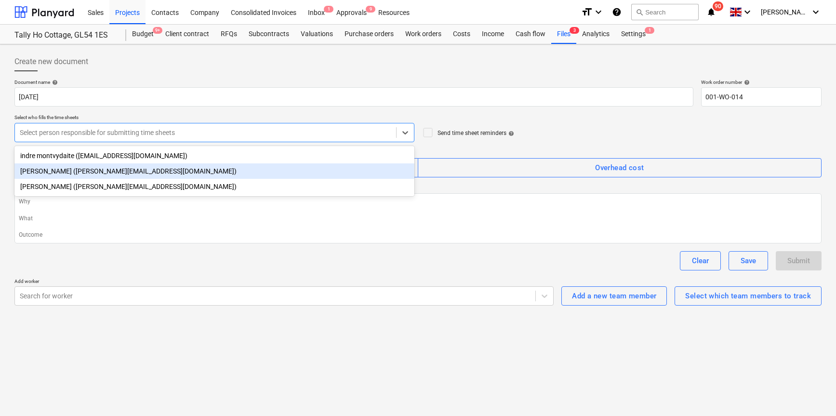
click at [136, 168] on div "Harry Ford (harry@matfordconstruction.co.uk)" at bounding box center [214, 170] width 400 height 15
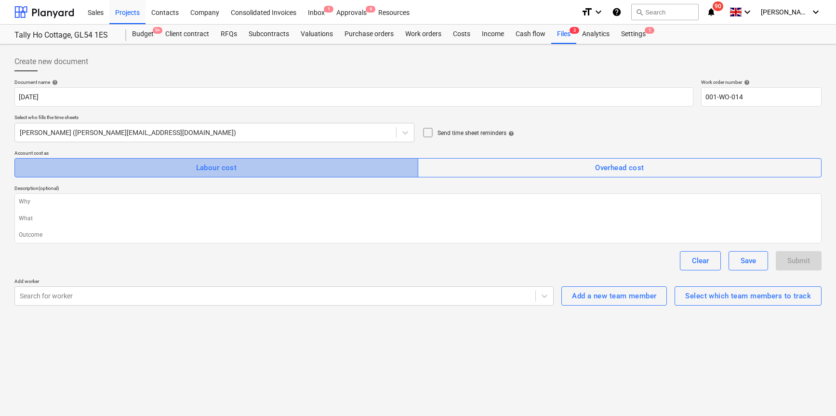
click at [239, 165] on span "Labour cost" at bounding box center [216, 167] width 382 height 13
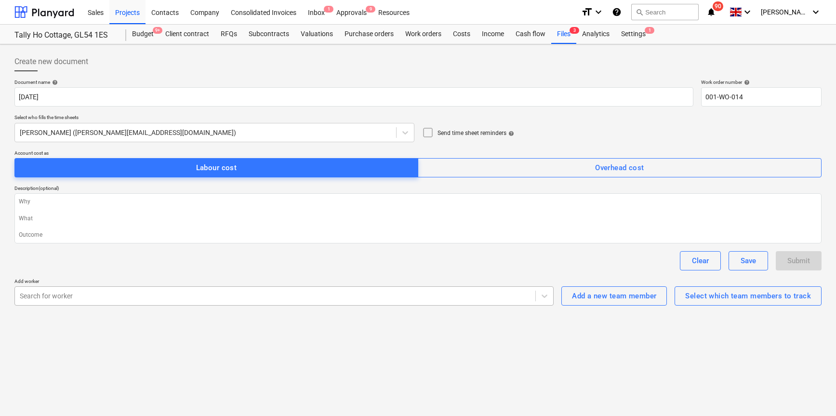
click at [449, 299] on div at bounding box center [275, 296] width 511 height 10
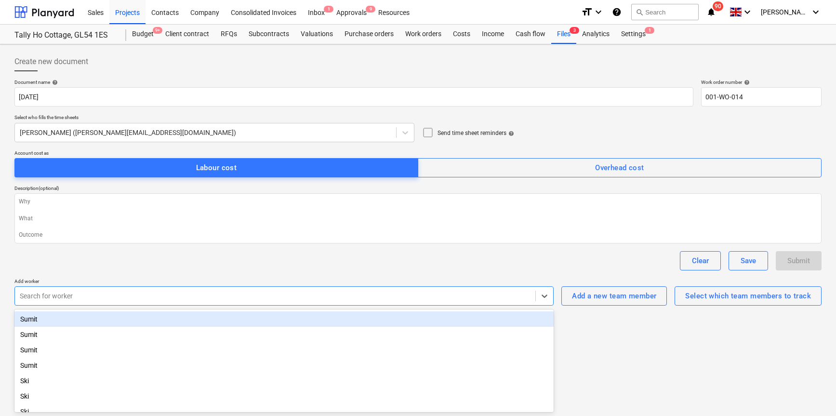
click at [89, 323] on div "Sumit" at bounding box center [283, 318] width 539 height 15
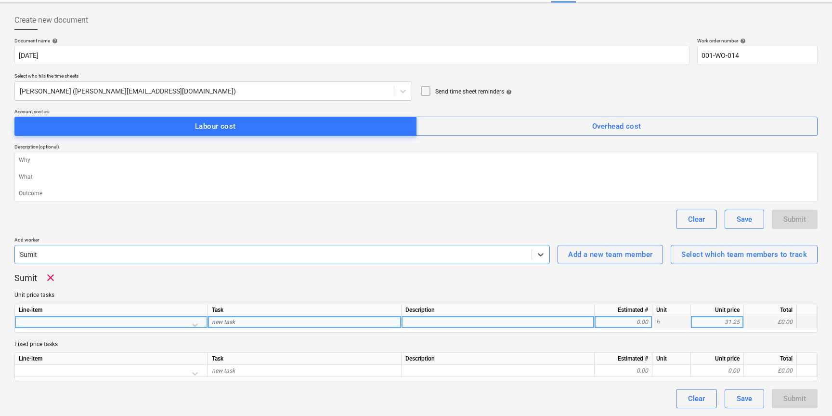
click at [196, 328] on div at bounding box center [111, 322] width 193 height 12
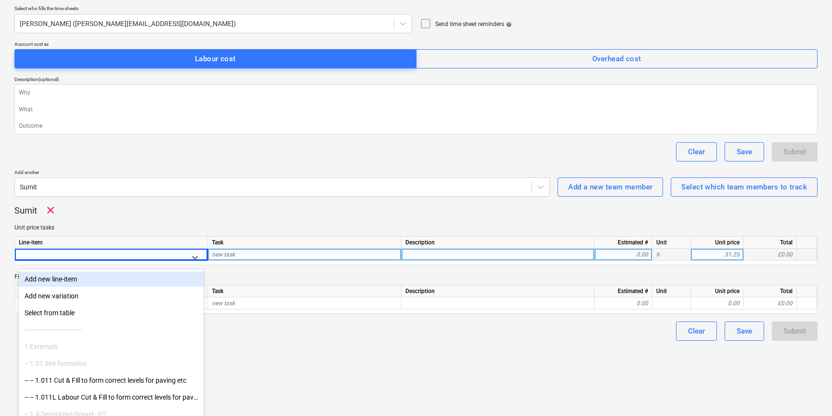
click at [59, 280] on div "Add new line-item" at bounding box center [111, 278] width 185 height 15
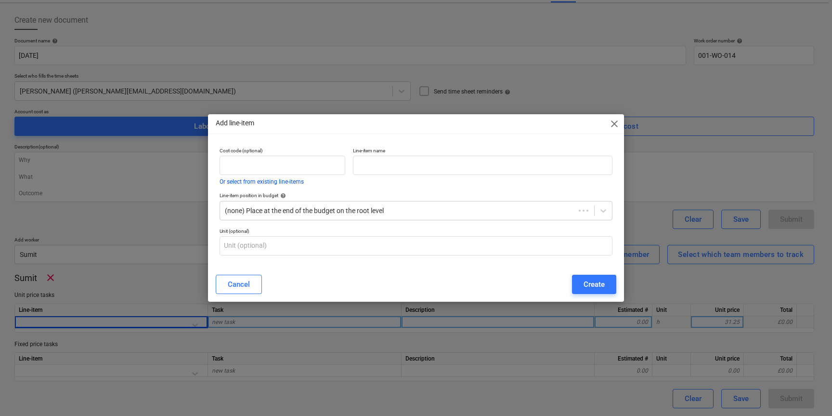
scroll to position [41, 0]
click at [423, 162] on input "text" at bounding box center [485, 165] width 261 height 19
click at [595, 282] on div "Create" at bounding box center [596, 284] width 21 height 13
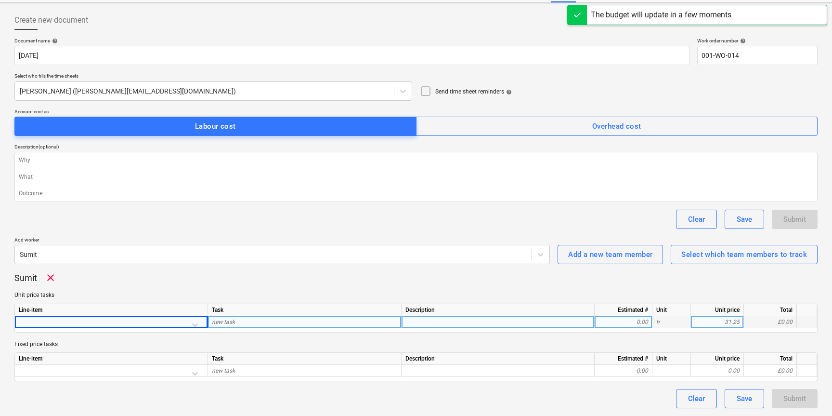
click at [199, 321] on div at bounding box center [111, 324] width 185 height 17
click at [192, 324] on div at bounding box center [111, 324] width 185 height 17
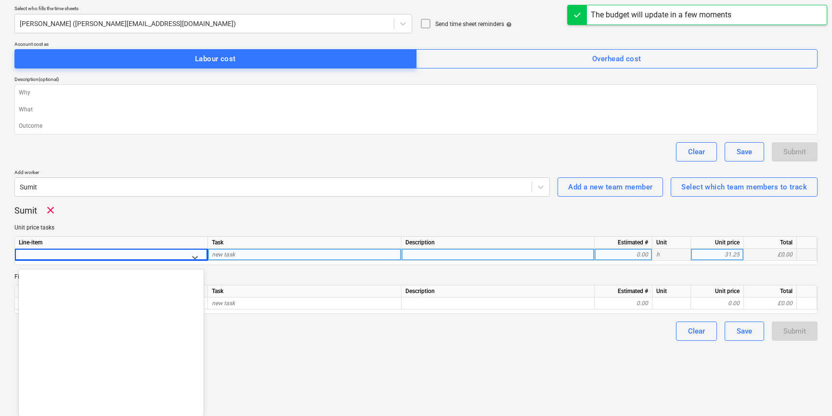
scroll to position [1255, 0]
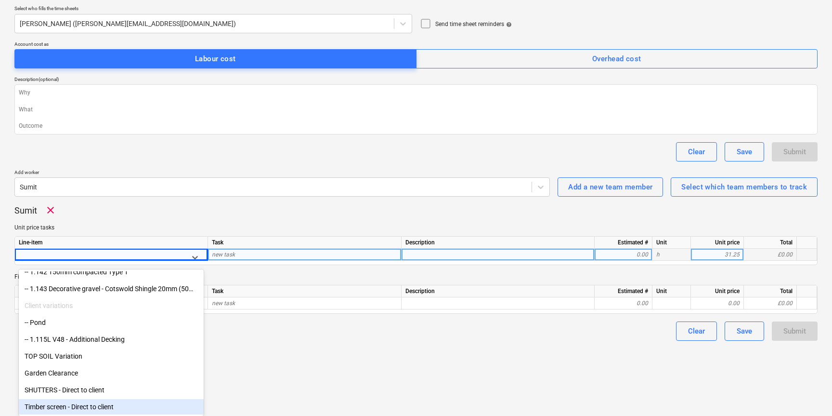
click at [81, 404] on div "Timber screen - Direct to client" at bounding box center [111, 406] width 185 height 15
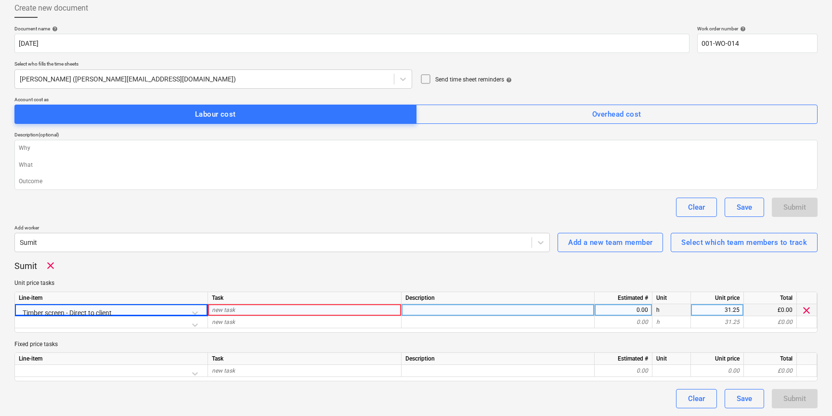
click at [293, 309] on div "new task" at bounding box center [305, 310] width 194 height 12
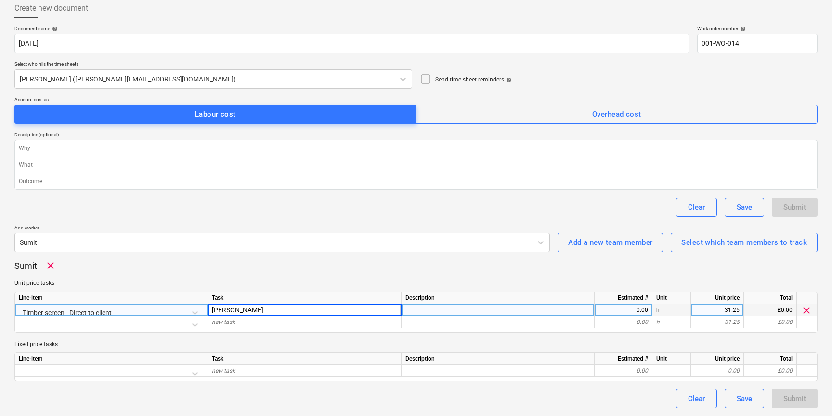
click at [634, 313] on div "0.00" at bounding box center [624, 310] width 50 height 12
click at [265, 310] on div "Dean" at bounding box center [305, 310] width 194 height 12
drag, startPoint x: 309, startPoint y: 311, endPoint x: 192, endPoint y: 305, distance: 116.7
click at [0, 0] on div "Timber screen - Direct to client Dean - Timber screen (direct to cleint) 0.00 h…" at bounding box center [0, 0] width 0 height 0
drag, startPoint x: 339, startPoint y: 312, endPoint x: 327, endPoint y: 305, distance: 14.2
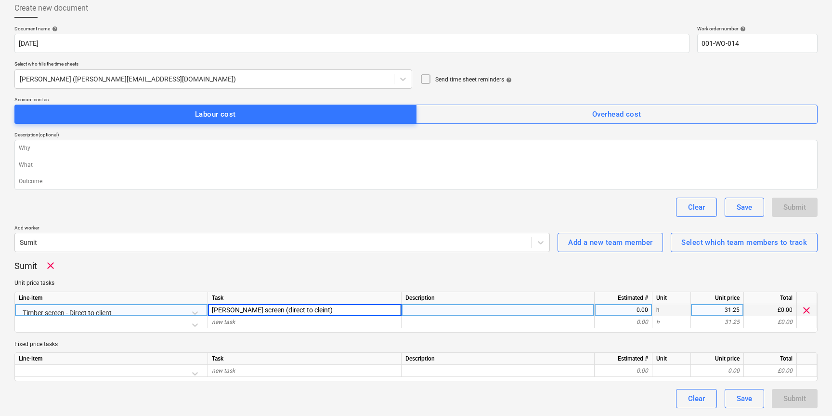
click at [337, 310] on input "Dean - Timber screen (direct to cleint)" at bounding box center [304, 310] width 193 height 12
drag, startPoint x: 339, startPoint y: 312, endPoint x: 210, endPoint y: 308, distance: 128.7
click at [210, 308] on input "Dean - Timber screen (direct to cleint)" at bounding box center [304, 310] width 193 height 12
click at [621, 307] on div "0.00" at bounding box center [624, 310] width 50 height 12
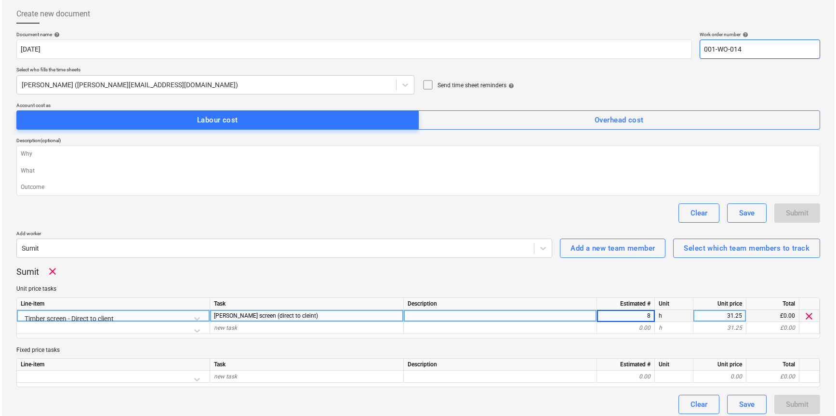
scroll to position [46, 0]
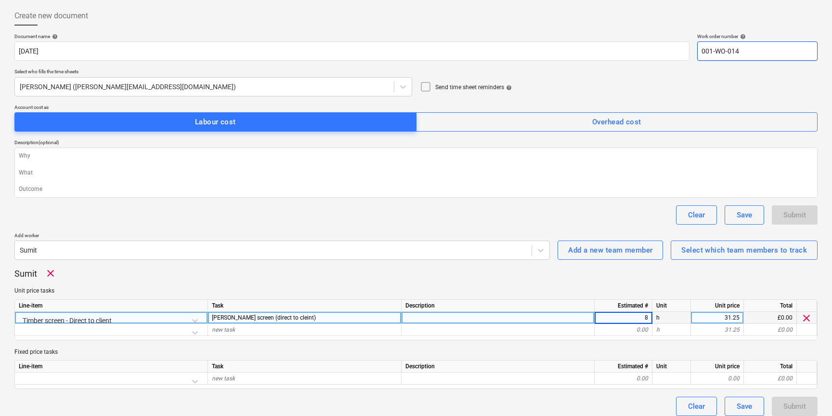
click at [767, 51] on input "001-WO-014" at bounding box center [757, 50] width 120 height 19
click at [766, 51] on input "001-WO-014" at bounding box center [757, 50] width 120 height 19
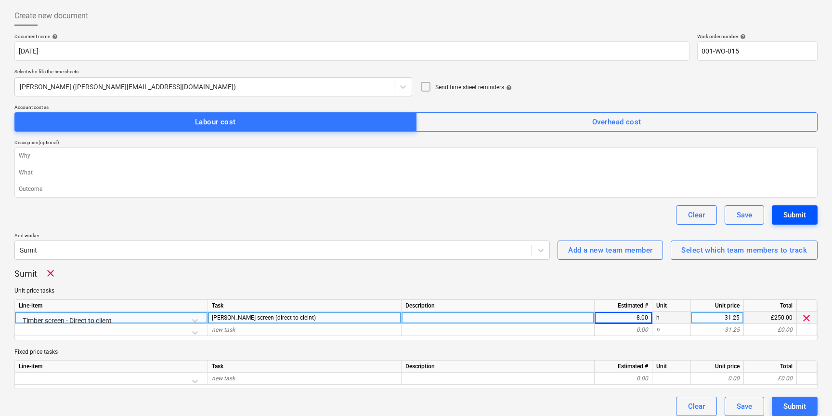
click at [798, 216] on div "Submit" at bounding box center [795, 215] width 23 height 13
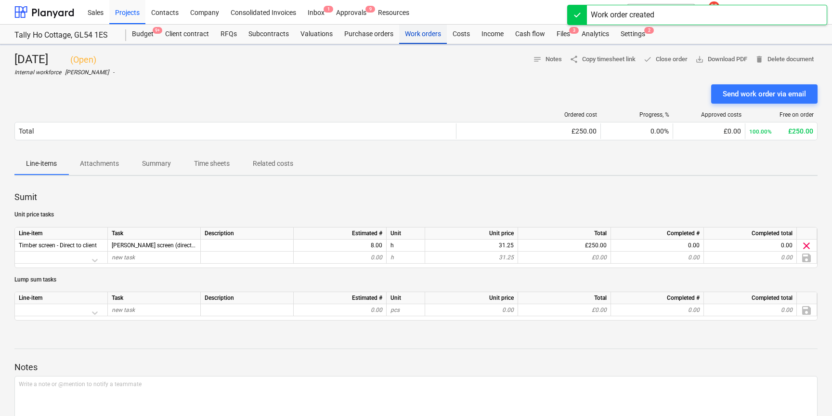
click at [423, 35] on div "Work orders" at bounding box center [423, 34] width 48 height 19
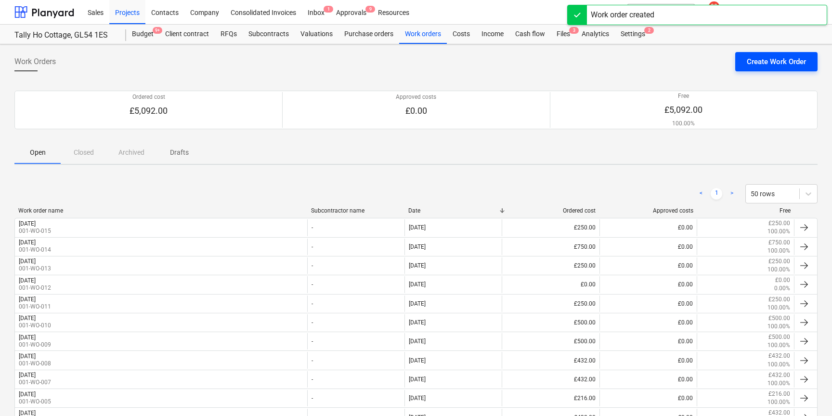
click at [760, 63] on div "Create Work Order" at bounding box center [776, 61] width 59 height 13
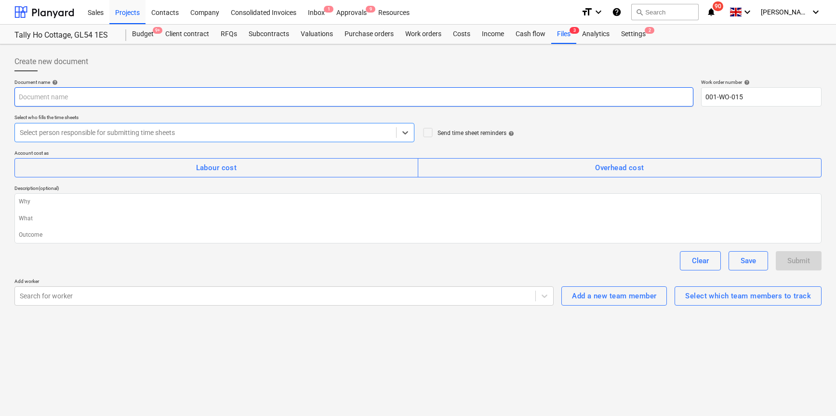
click at [102, 101] on input "text" at bounding box center [353, 96] width 679 height 19
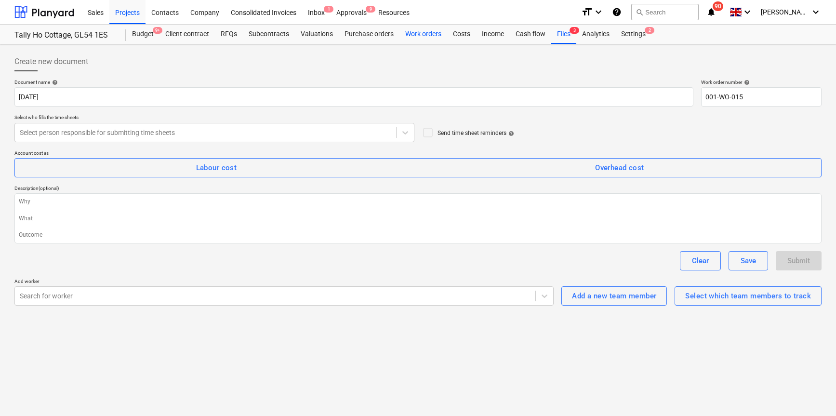
click at [420, 33] on div "Work orders" at bounding box center [423, 34] width 48 height 19
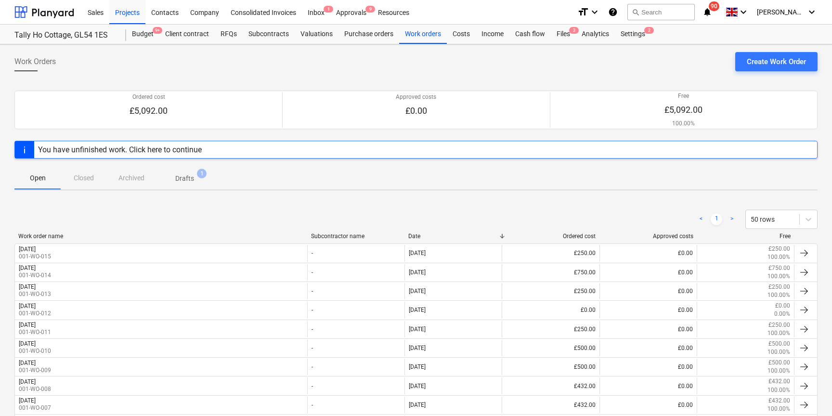
click at [191, 183] on p "Drafts" at bounding box center [184, 178] width 19 height 10
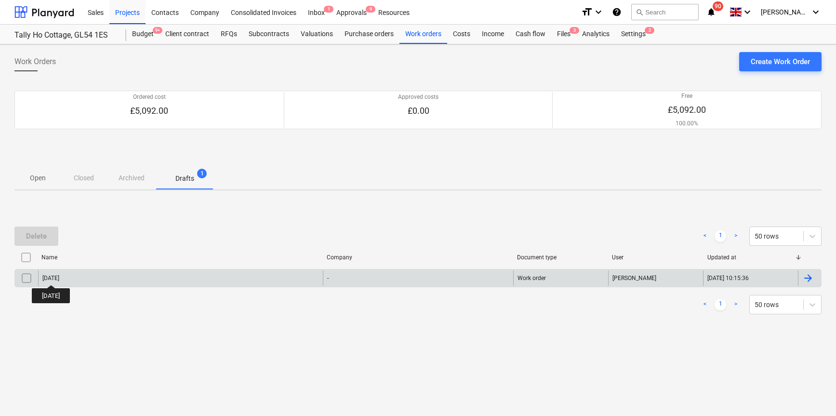
click at [55, 276] on div "Thursday" at bounding box center [50, 278] width 17 height 7
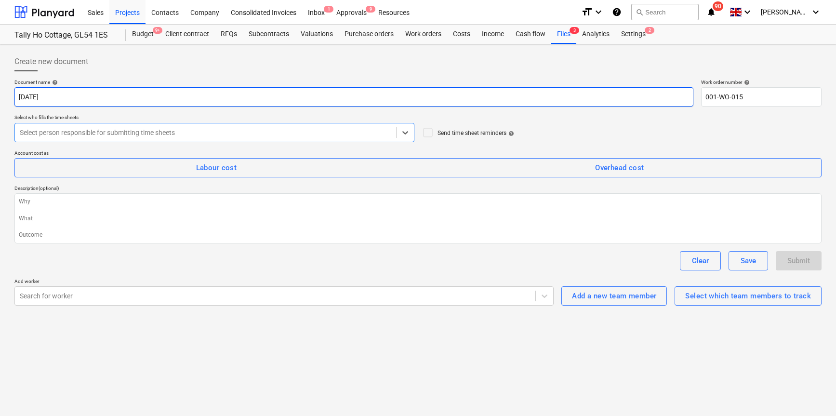
click at [132, 98] on input "Thursday" at bounding box center [353, 96] width 679 height 19
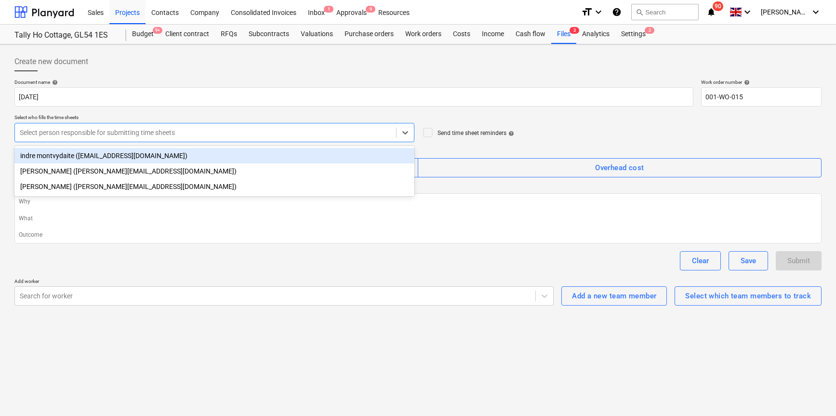
click at [252, 134] on div at bounding box center [205, 133] width 371 height 10
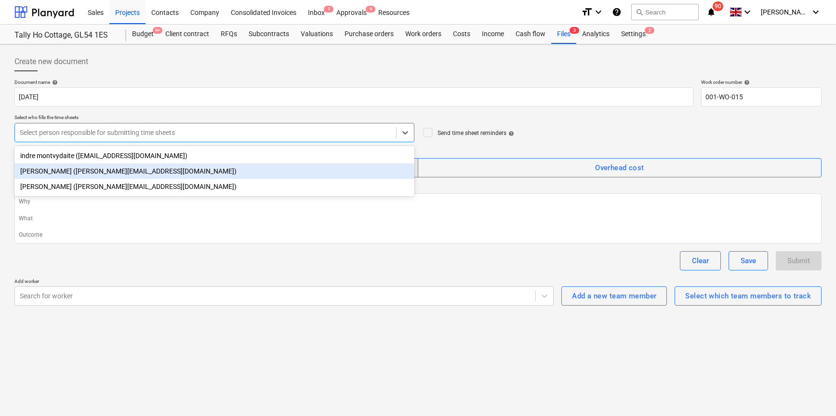
click at [111, 167] on div "Harry Ford (harry@matfordconstruction.co.uk)" at bounding box center [214, 170] width 400 height 15
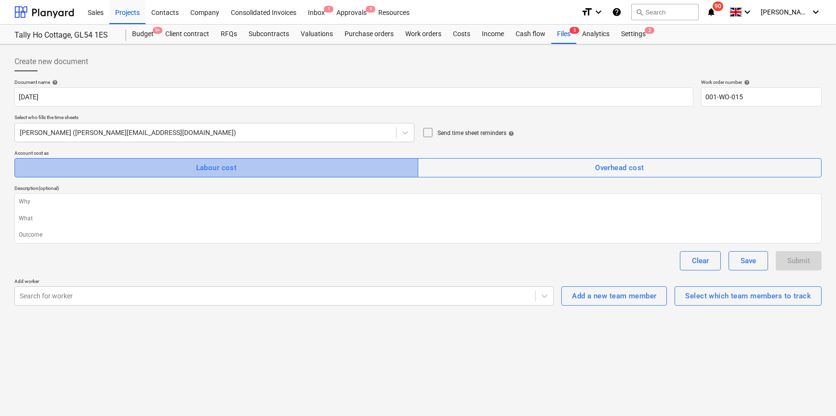
click at [201, 164] on div "Labour cost" at bounding box center [216, 167] width 41 height 13
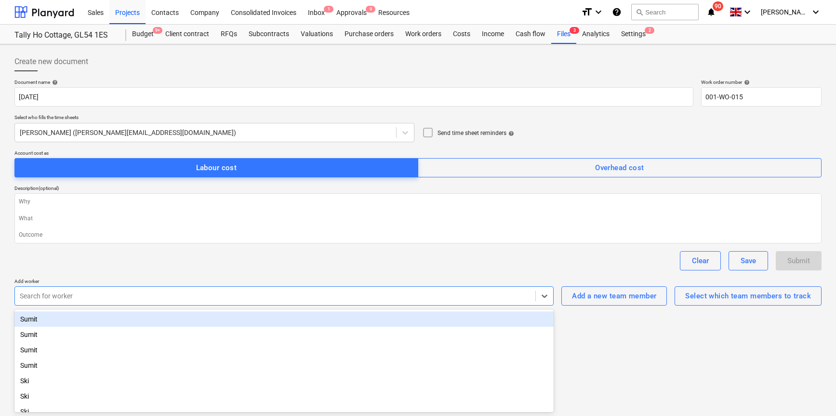
click at [106, 294] on div at bounding box center [275, 296] width 511 height 10
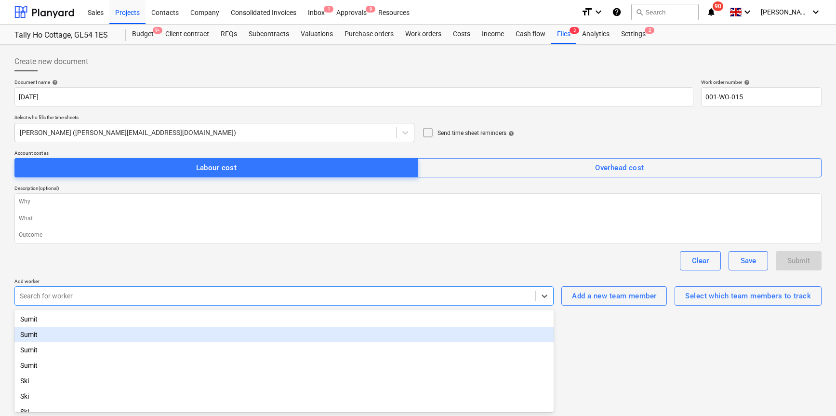
click at [59, 337] on div "Sumit" at bounding box center [283, 334] width 539 height 15
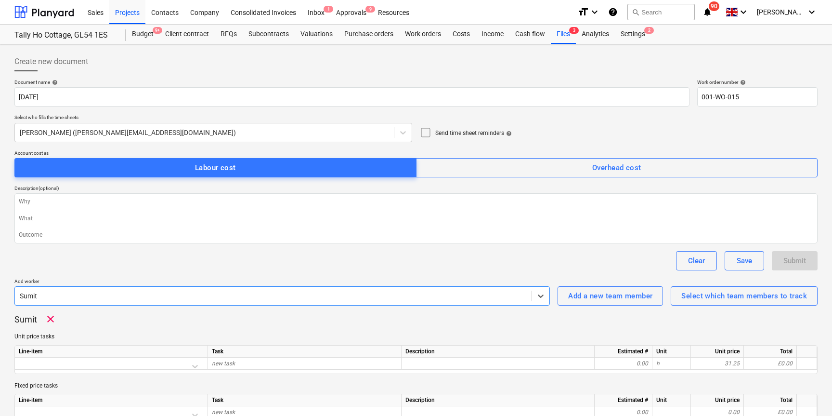
scroll to position [41, 0]
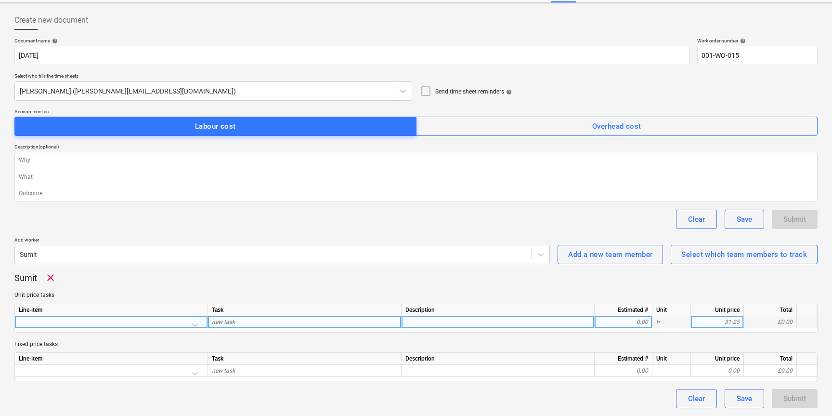
click at [195, 321] on div at bounding box center [111, 324] width 185 height 17
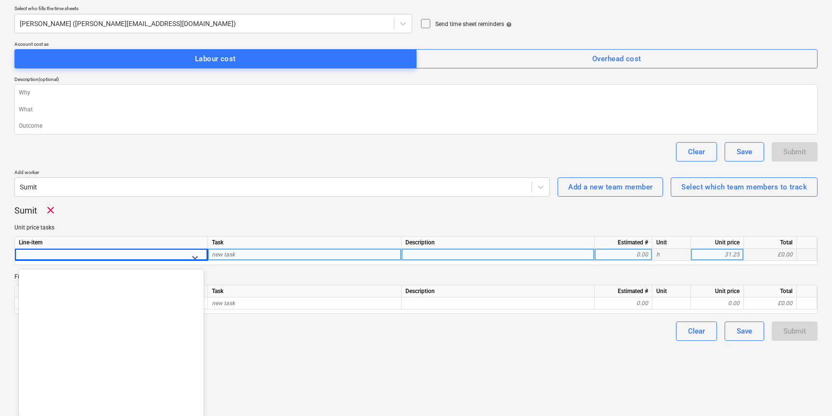
scroll to position [1255, 0]
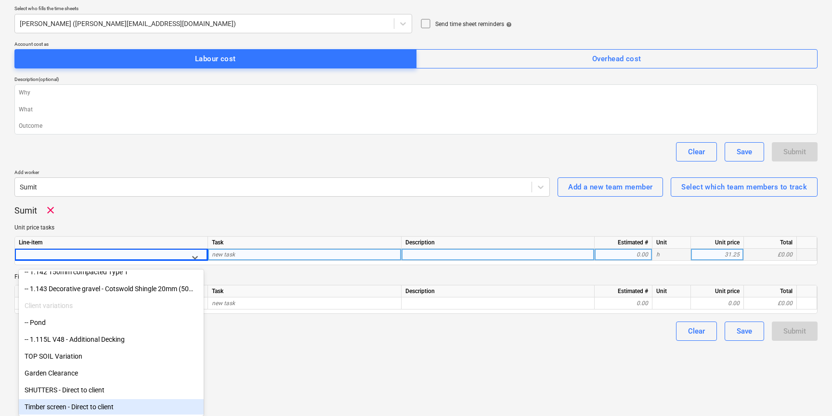
drag, startPoint x: 106, startPoint y: 398, endPoint x: 125, endPoint y: 385, distance: 22.8
click at [104, 407] on div "Timber screen - Direct to client" at bounding box center [111, 406] width 185 height 15
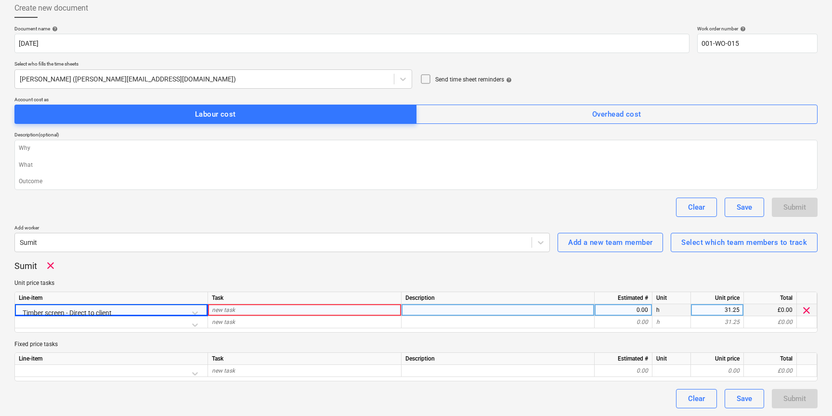
click at [241, 311] on div "new task" at bounding box center [305, 310] width 194 height 12
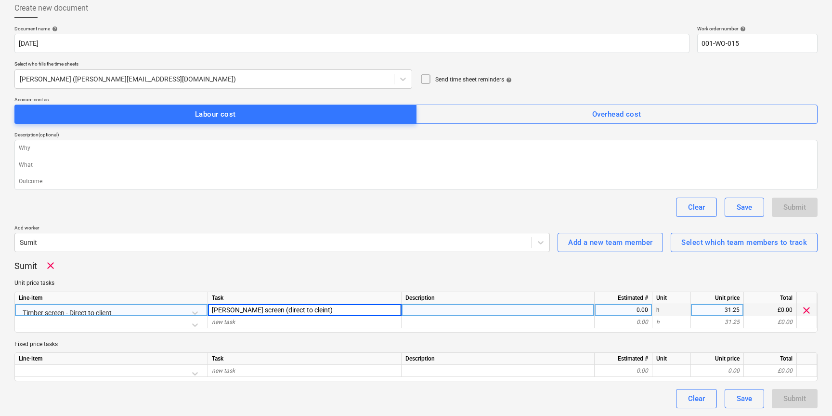
click at [632, 309] on div "0.00" at bounding box center [624, 310] width 50 height 12
click at [750, 45] on input "001-WO-015" at bounding box center [757, 43] width 120 height 19
click at [748, 45] on input "001-WO-015" at bounding box center [757, 43] width 120 height 19
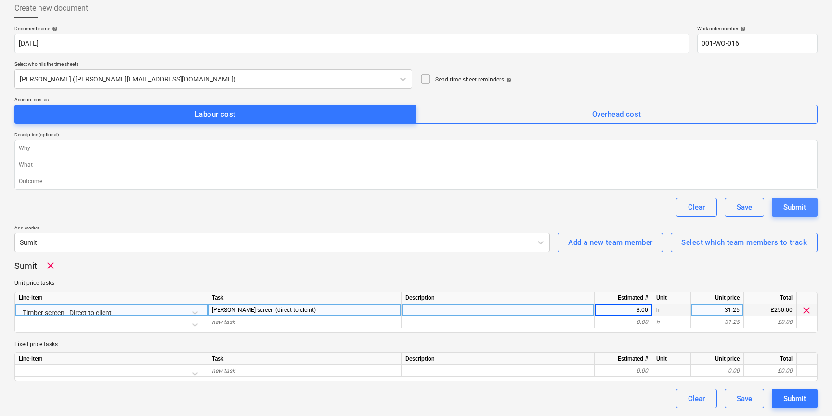
click at [780, 202] on button "Submit" at bounding box center [795, 206] width 46 height 19
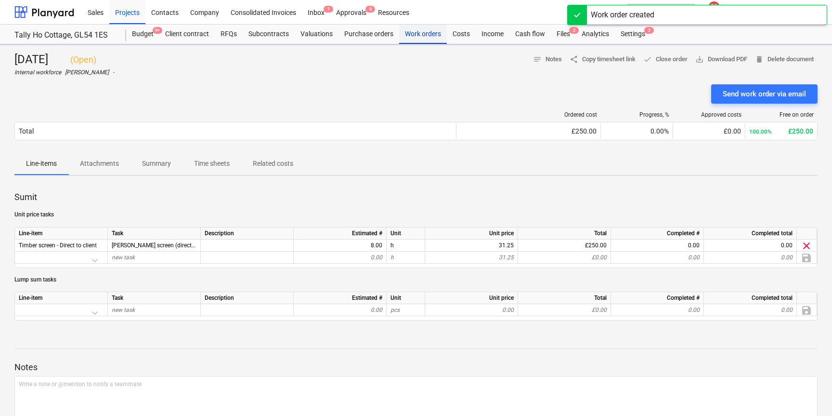
click at [425, 33] on div "Work orders" at bounding box center [423, 34] width 48 height 19
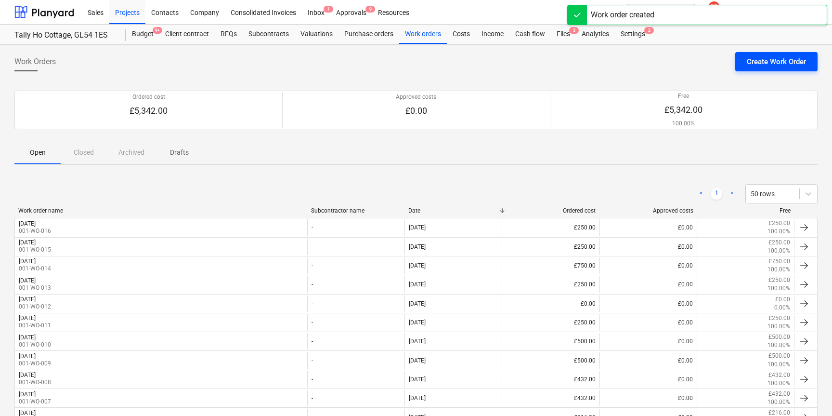
click at [781, 64] on div "Create Work Order" at bounding box center [776, 61] width 59 height 13
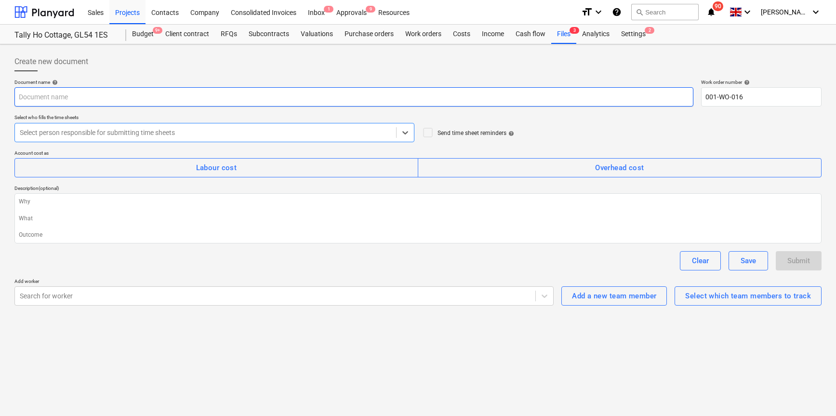
click at [68, 97] on input "text" at bounding box center [353, 96] width 679 height 19
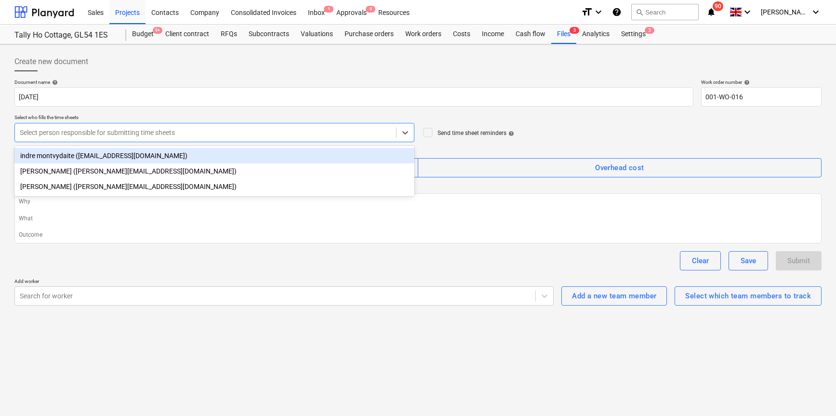
click at [153, 132] on div at bounding box center [205, 133] width 371 height 10
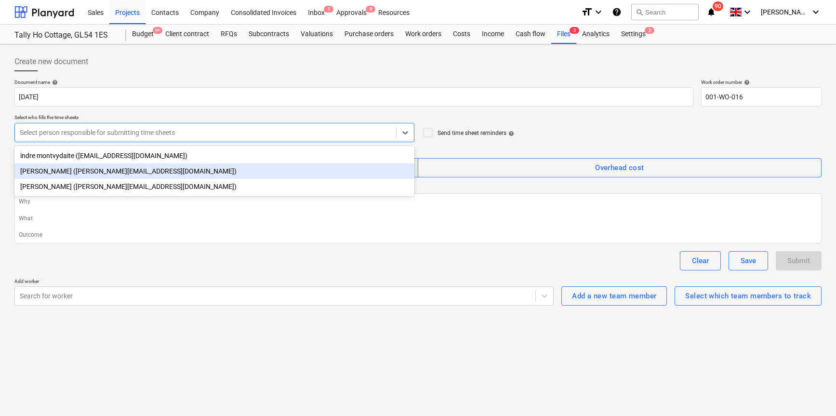
click at [111, 175] on div "Harry Ford (harry@matfordconstruction.co.uk)" at bounding box center [214, 170] width 400 height 15
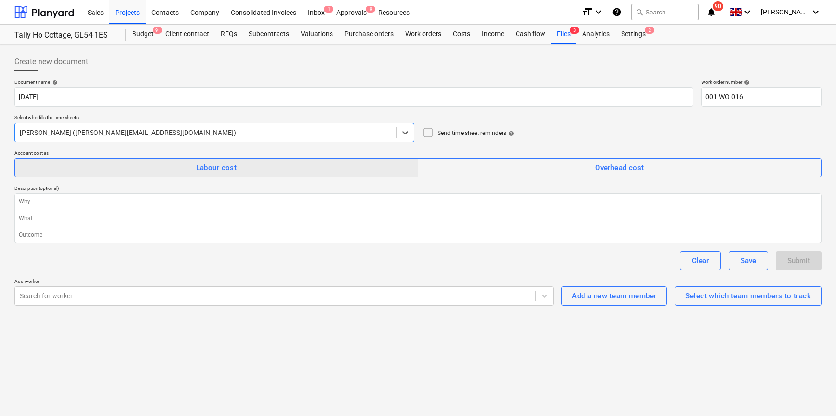
click at [191, 172] on span "Labour cost" at bounding box center [216, 167] width 382 height 13
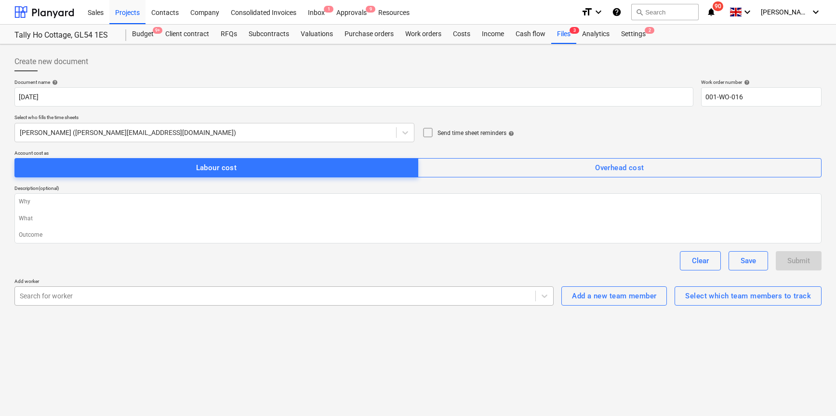
click at [318, 291] on div at bounding box center [275, 296] width 511 height 10
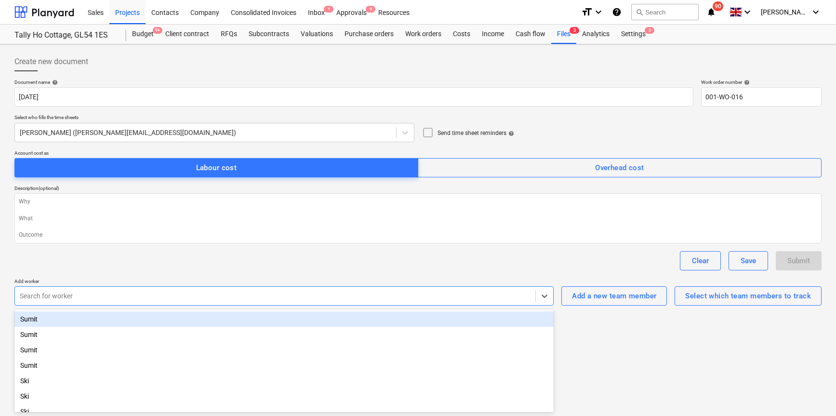
click at [102, 320] on div "Sumit" at bounding box center [283, 318] width 539 height 15
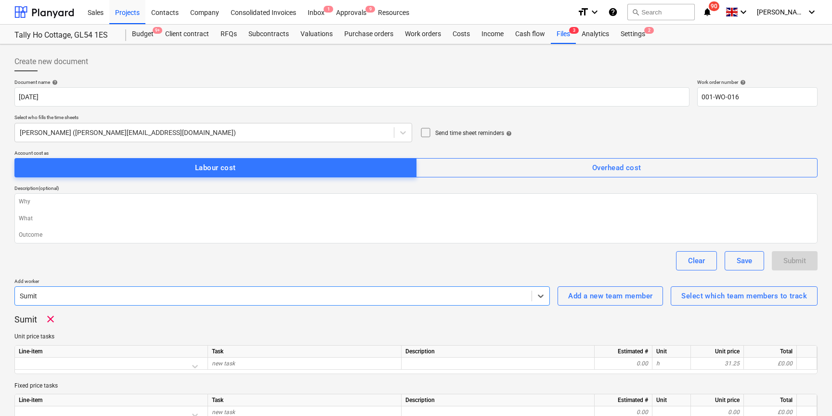
scroll to position [41, 0]
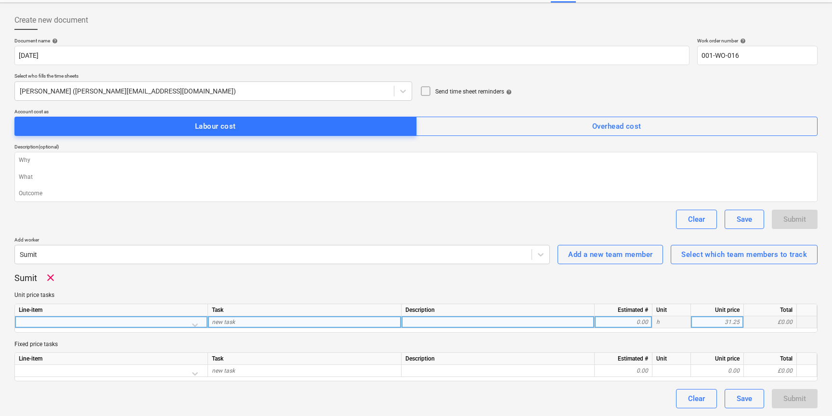
drag, startPoint x: 198, startPoint y: 325, endPoint x: 189, endPoint y: 323, distance: 9.0
click at [188, 324] on div at bounding box center [111, 324] width 185 height 17
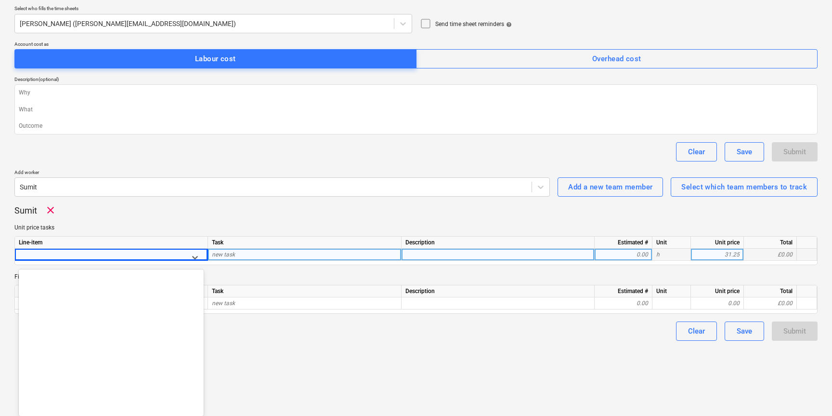
scroll to position [1255, 0]
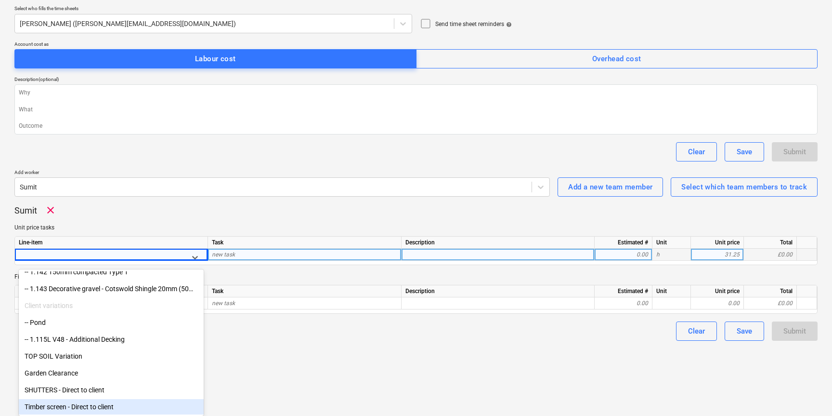
click at [78, 403] on div "Timber screen - Direct to client" at bounding box center [111, 406] width 185 height 15
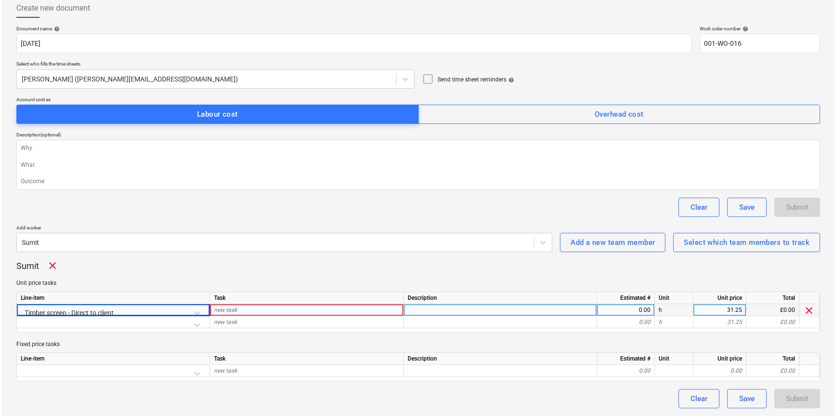
scroll to position [53, 0]
click at [240, 311] on div "new task" at bounding box center [305, 310] width 194 height 12
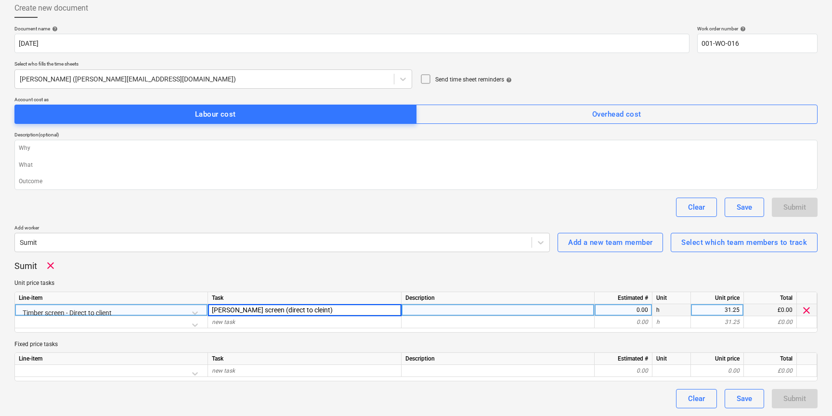
click at [744, 60] on div "Document name help Friday 10th Oct 2025 Work order number help 001-WO-016 Selec…" at bounding box center [415, 217] width 803 height 382
click at [631, 310] on div "0.00" at bounding box center [624, 310] width 50 height 12
click at [753, 43] on input "001-WO-016" at bounding box center [757, 43] width 120 height 19
drag, startPoint x: 742, startPoint y: 43, endPoint x: 756, endPoint y: 72, distance: 31.9
click at [742, 43] on input "001-WO-016" at bounding box center [757, 43] width 120 height 19
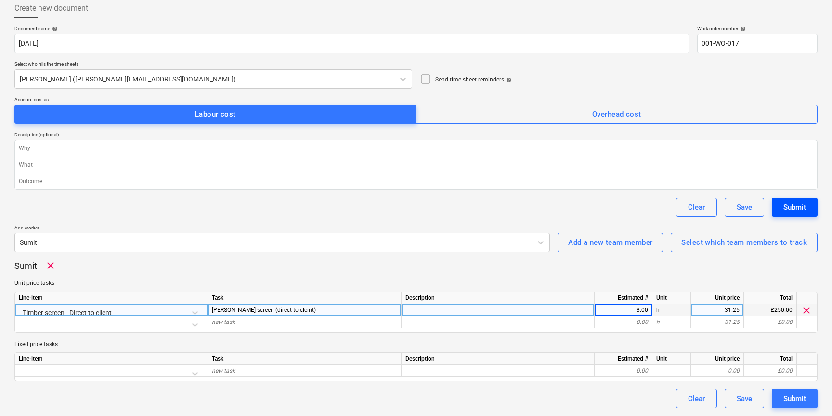
click at [794, 205] on div "Submit" at bounding box center [795, 207] width 23 height 13
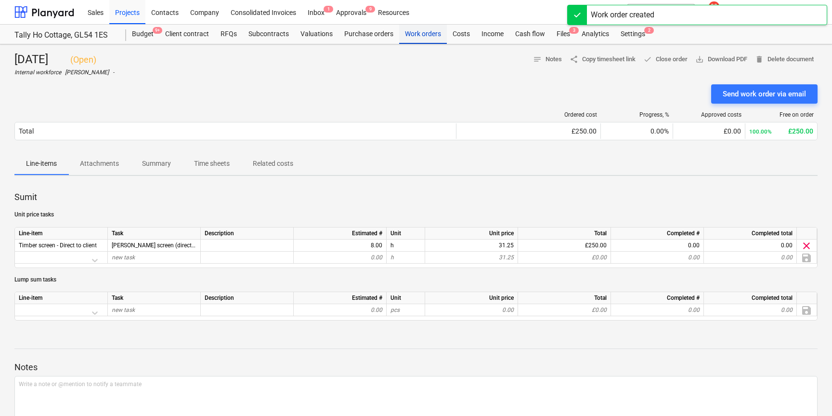
click at [423, 35] on div "Work orders" at bounding box center [423, 34] width 48 height 19
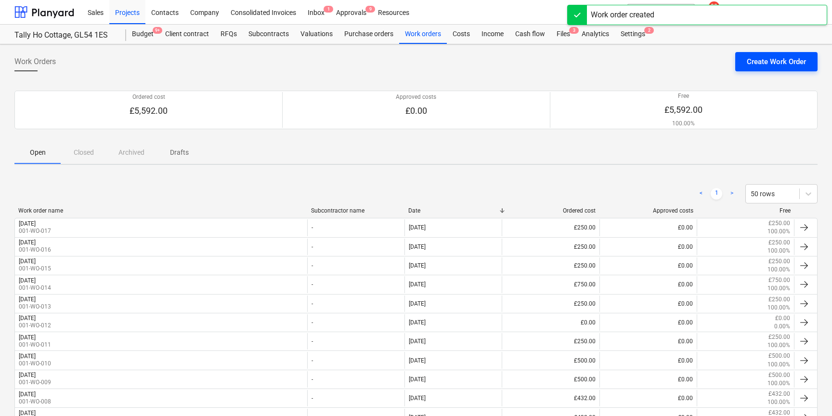
click at [745, 66] on button "Create Work Order" at bounding box center [777, 61] width 82 height 19
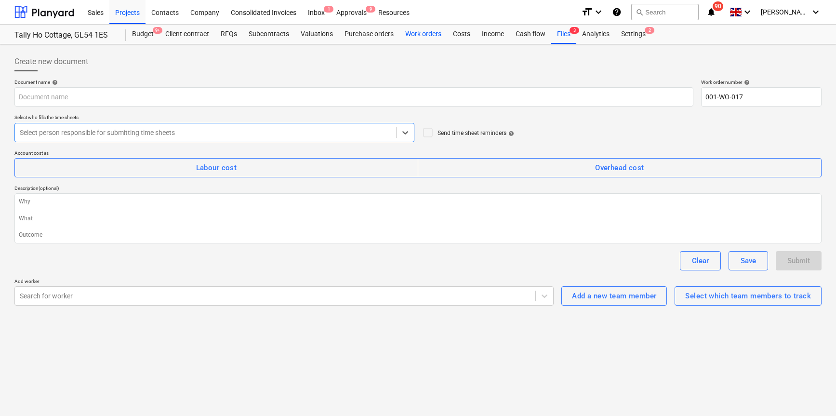
click at [422, 32] on div "Work orders" at bounding box center [423, 34] width 48 height 19
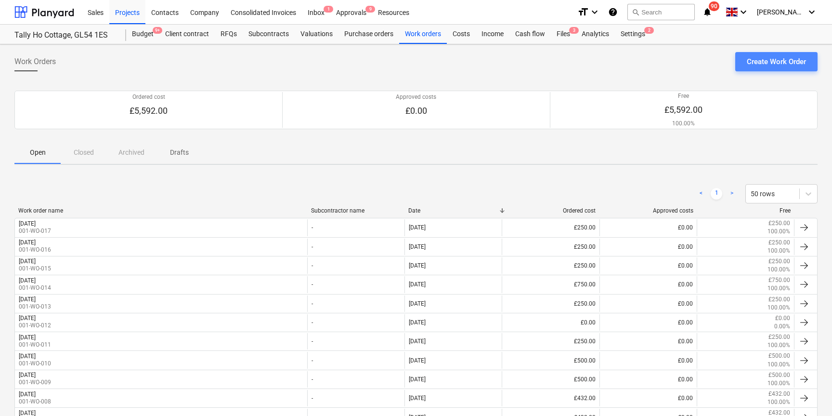
click at [767, 60] on div "Create Work Order" at bounding box center [776, 61] width 59 height 13
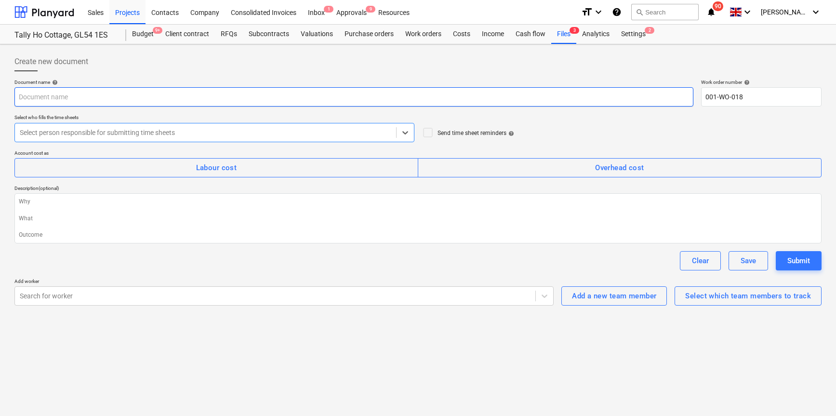
click at [65, 97] on input "text" at bounding box center [353, 96] width 679 height 19
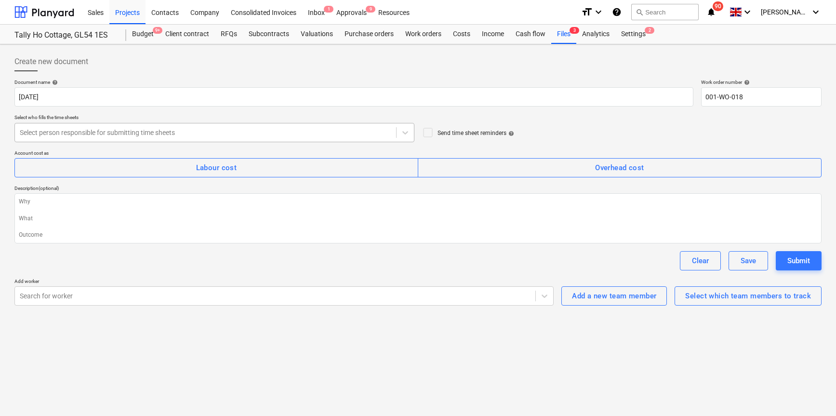
click at [162, 129] on div at bounding box center [205, 133] width 371 height 10
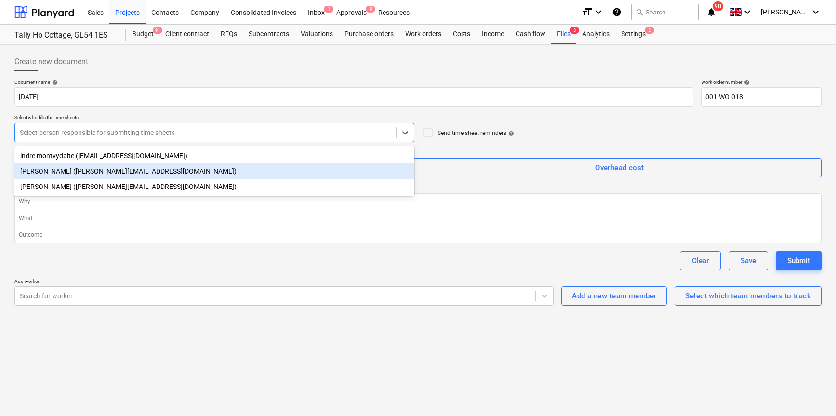
click at [111, 171] on div "Harry Ford (harry@matfordconstruction.co.uk)" at bounding box center [214, 170] width 400 height 15
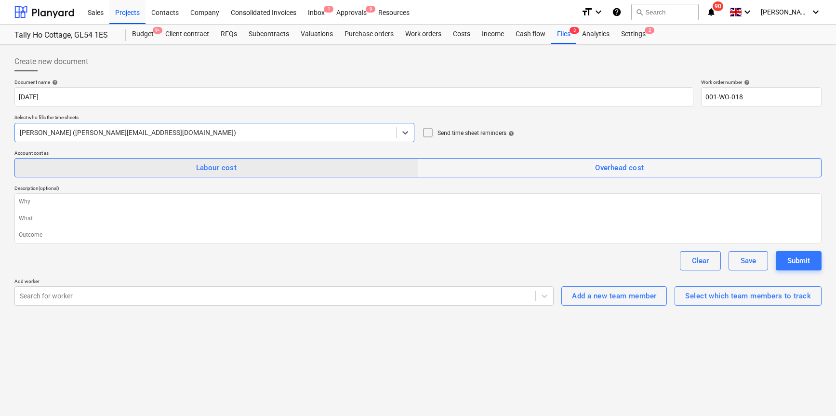
click at [194, 168] on span "Labour cost" at bounding box center [216, 167] width 382 height 13
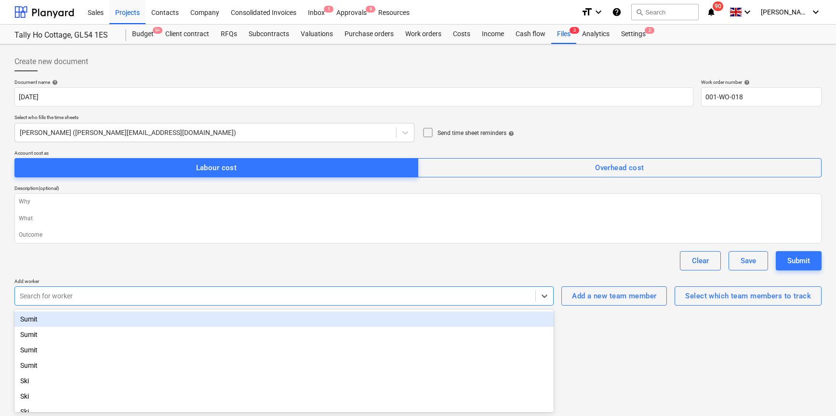
click at [87, 295] on div at bounding box center [275, 296] width 511 height 10
click at [76, 320] on div "Sumit" at bounding box center [283, 318] width 539 height 15
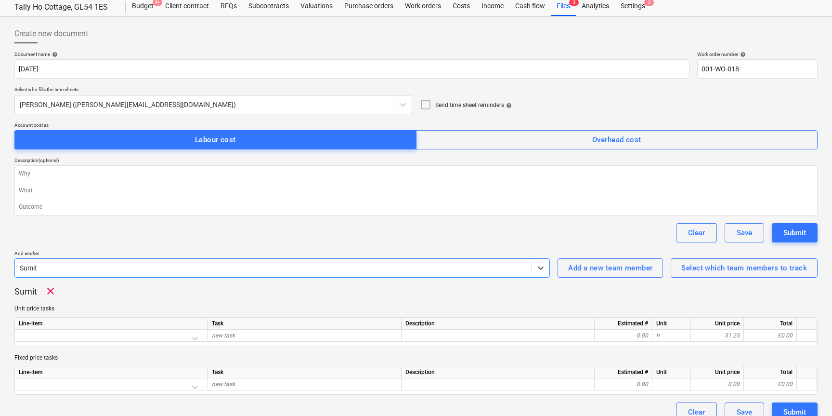
scroll to position [41, 0]
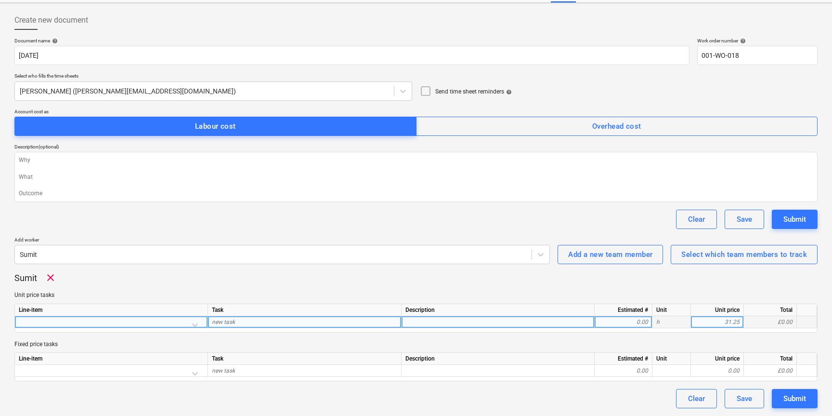
click at [199, 324] on div at bounding box center [111, 324] width 185 height 17
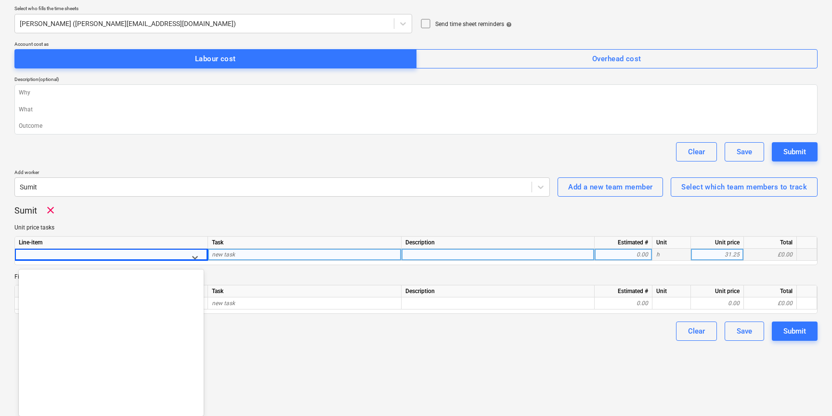
scroll to position [1255, 0]
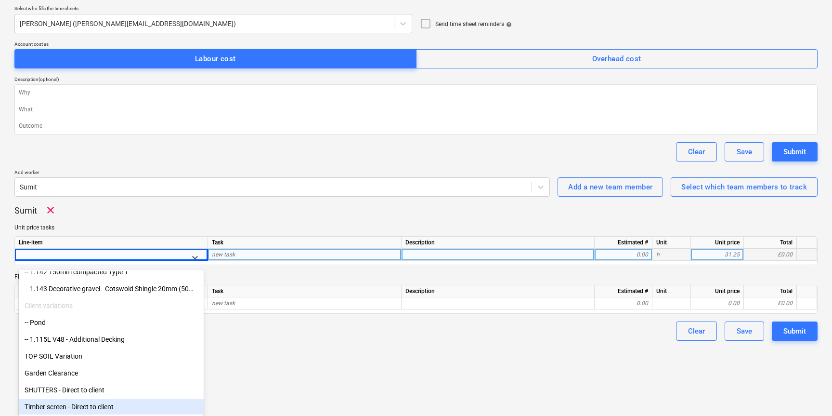
click at [75, 402] on div "Timber screen - Direct to client" at bounding box center [111, 406] width 185 height 15
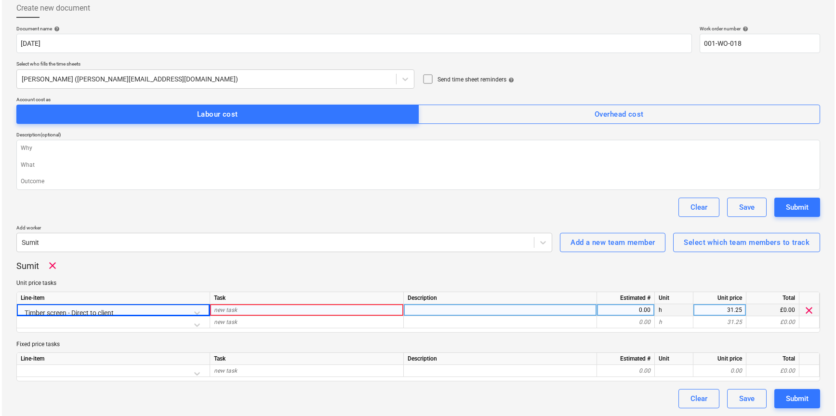
scroll to position [53, 0]
click at [225, 306] on span "new task" at bounding box center [223, 309] width 23 height 7
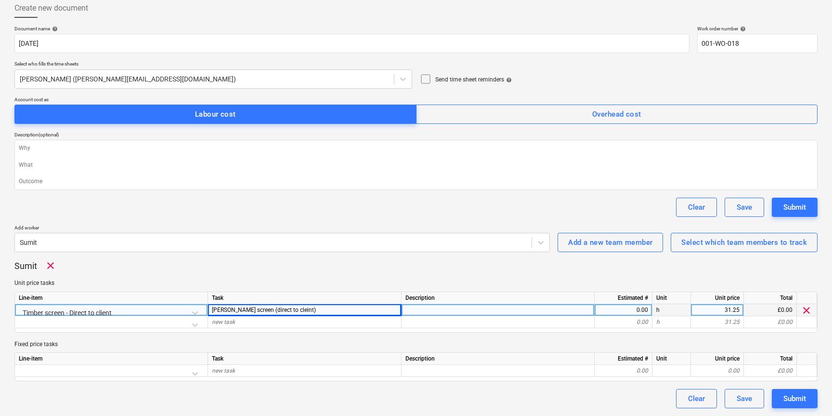
click at [631, 308] on div "0.00" at bounding box center [624, 310] width 50 height 12
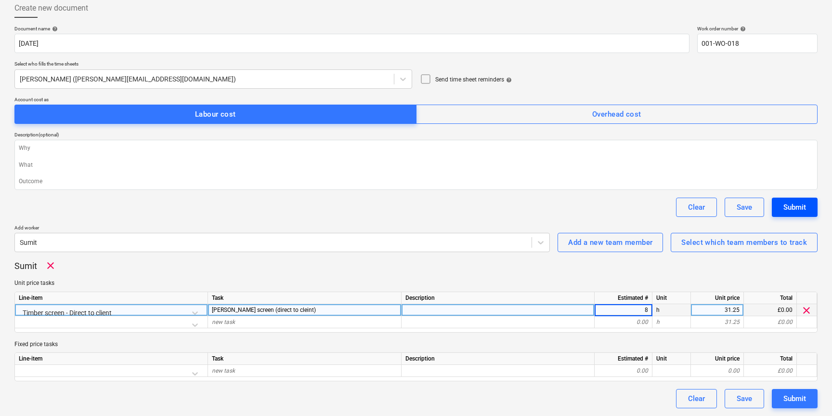
click at [806, 205] on div "Submit" at bounding box center [795, 207] width 23 height 13
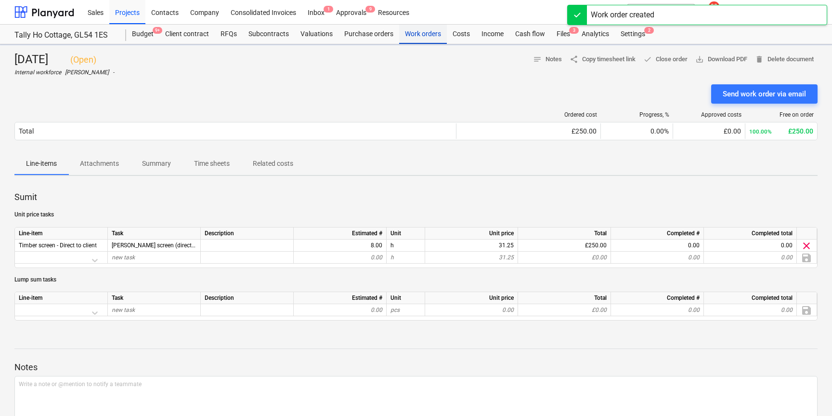
click at [417, 35] on div "Work orders" at bounding box center [423, 34] width 48 height 19
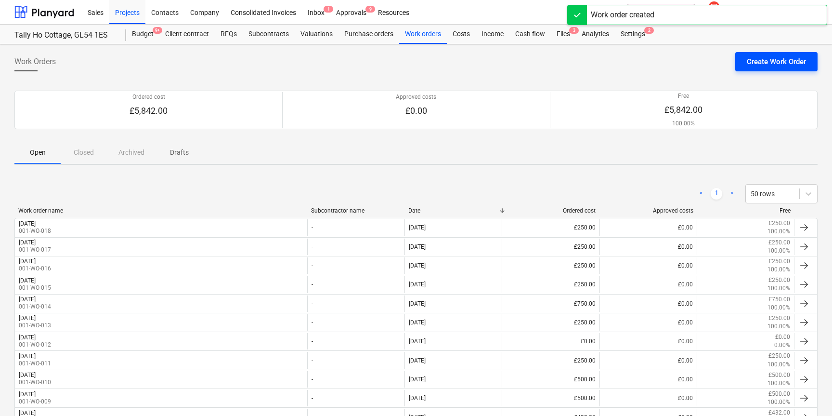
click at [766, 57] on div "Create Work Order" at bounding box center [776, 61] width 59 height 13
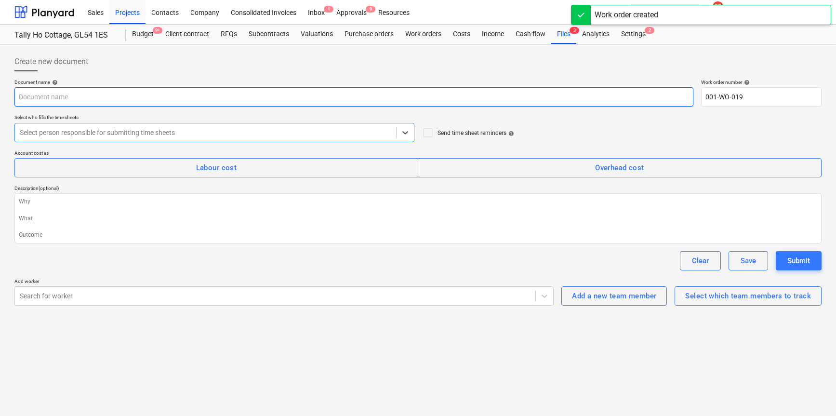
click at [142, 98] on input "text" at bounding box center [353, 96] width 679 height 19
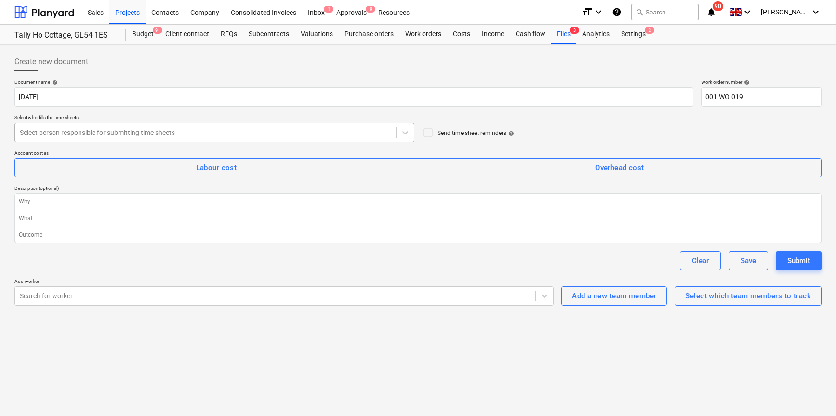
click at [184, 130] on div at bounding box center [205, 133] width 371 height 10
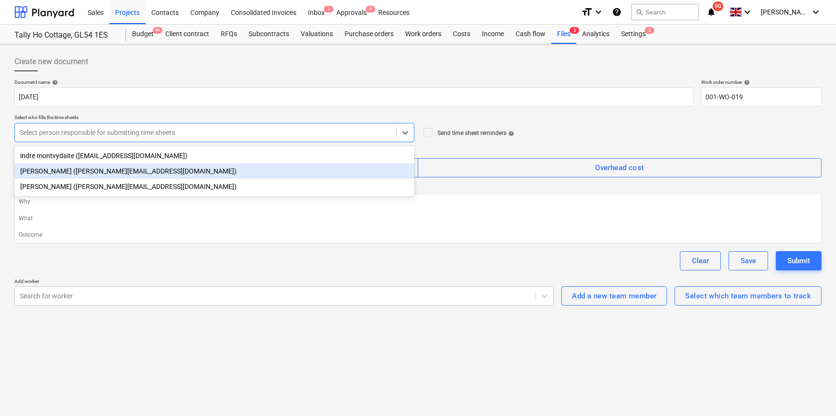
click at [134, 165] on div "Harry Ford (harry@matfordconstruction.co.uk)" at bounding box center [214, 170] width 400 height 15
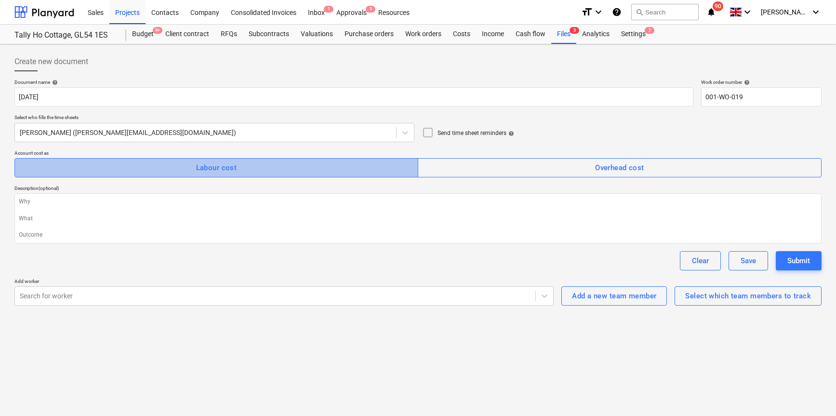
click at [202, 171] on div "Labour cost" at bounding box center [216, 167] width 41 height 13
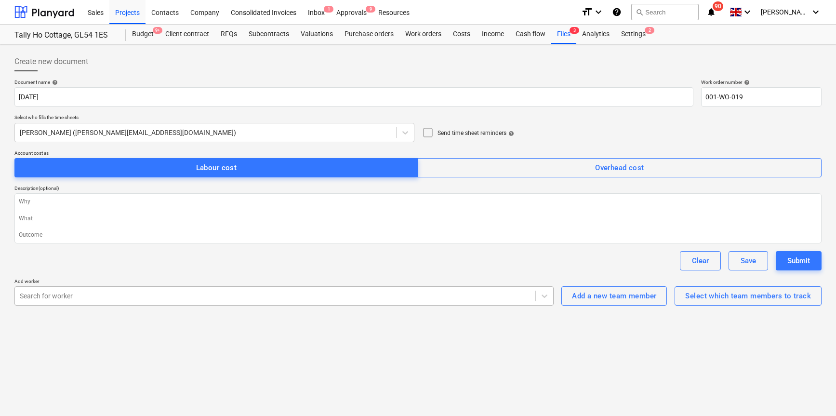
click at [112, 301] on div "Search for worker" at bounding box center [275, 295] width 520 height 13
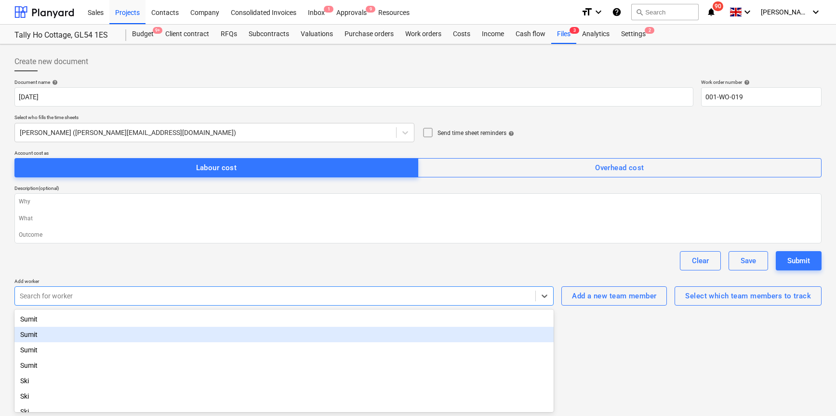
click at [41, 338] on div "Sumit" at bounding box center [283, 334] width 539 height 15
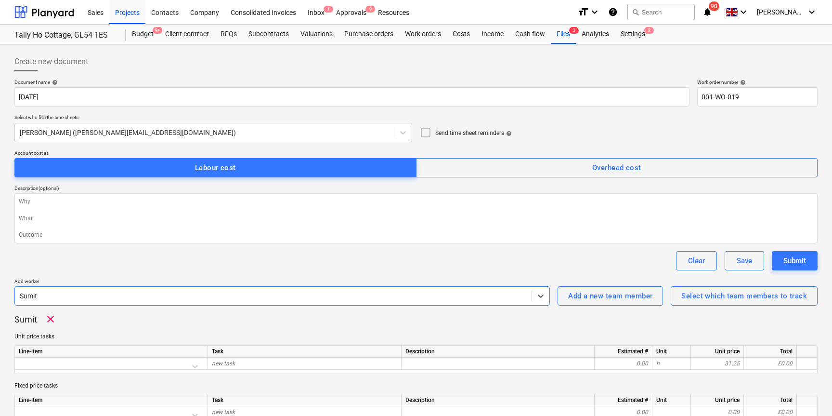
scroll to position [41, 0]
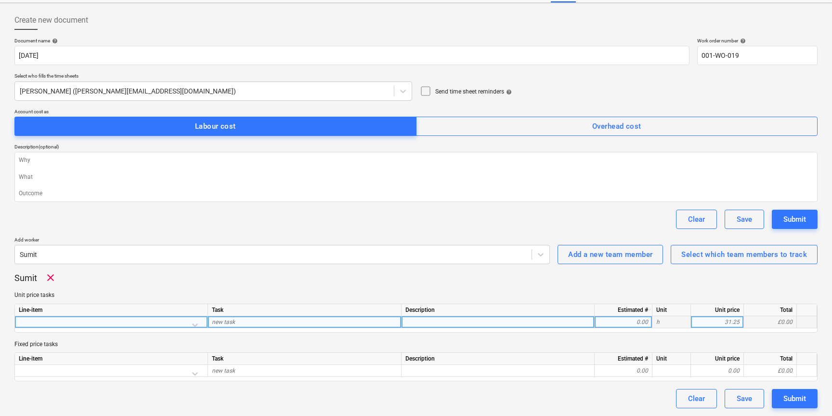
click at [194, 323] on div at bounding box center [111, 324] width 185 height 17
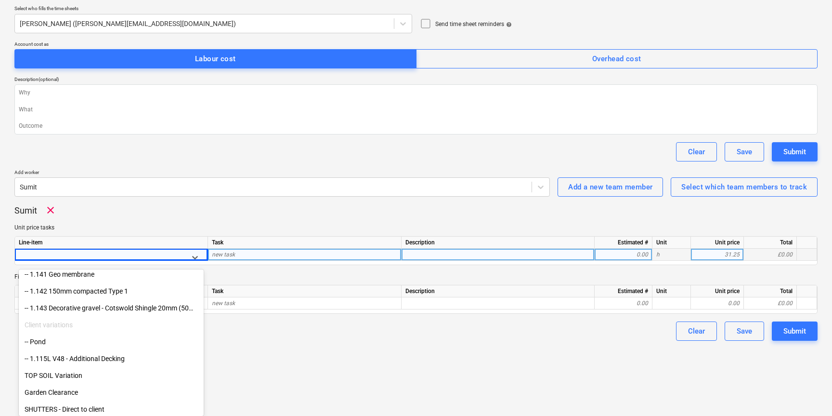
scroll to position [1255, 0]
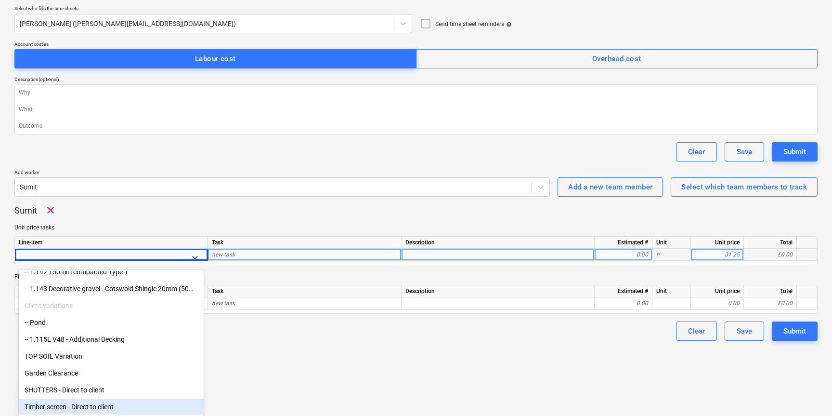
click at [93, 401] on div "Timber screen - Direct to client" at bounding box center [111, 406] width 185 height 15
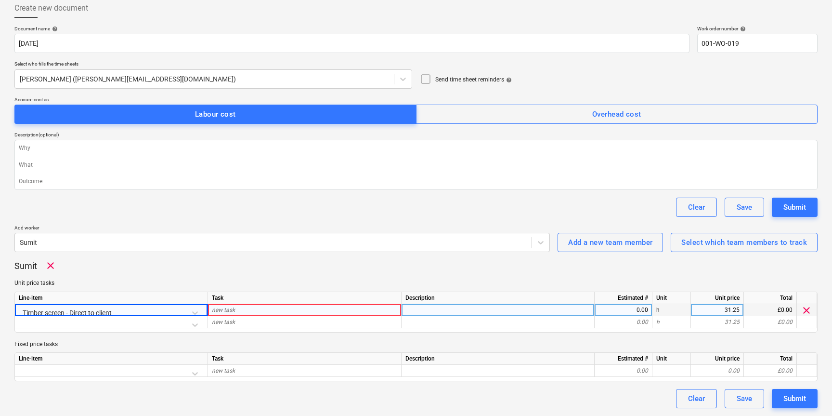
click at [278, 308] on div "new task" at bounding box center [305, 310] width 194 height 12
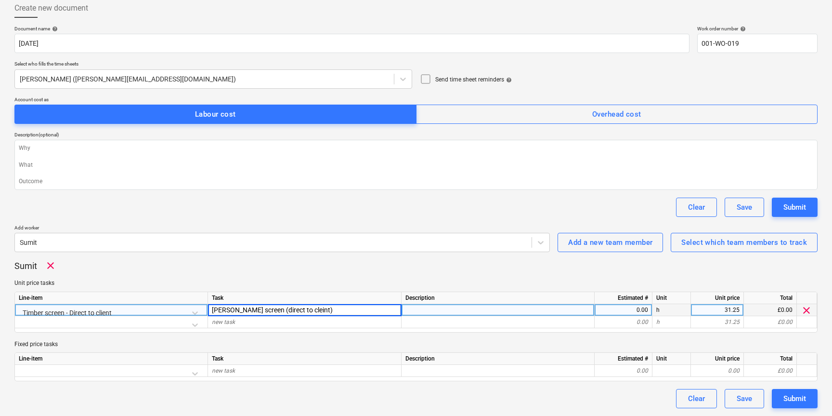
click at [633, 310] on div "0.00" at bounding box center [624, 310] width 50 height 12
click at [791, 396] on div "Submit" at bounding box center [795, 398] width 23 height 13
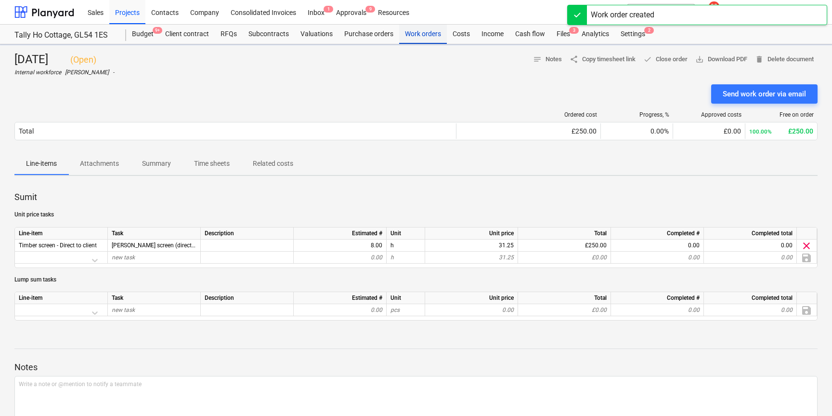
click at [421, 33] on div "Work orders" at bounding box center [423, 34] width 48 height 19
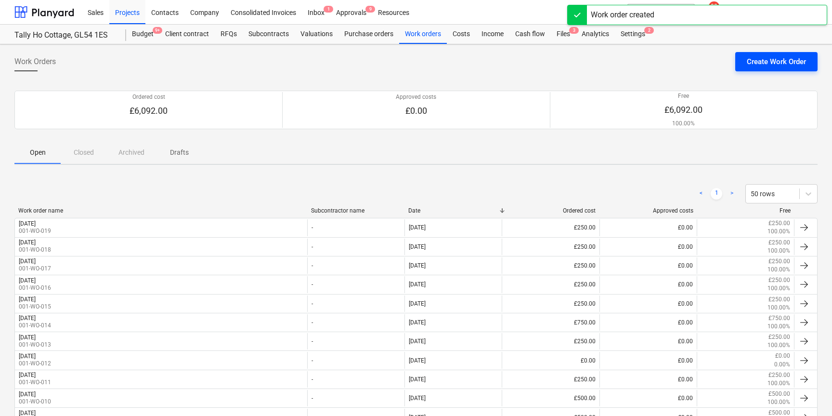
click at [784, 64] on div "Create Work Order" at bounding box center [776, 61] width 59 height 13
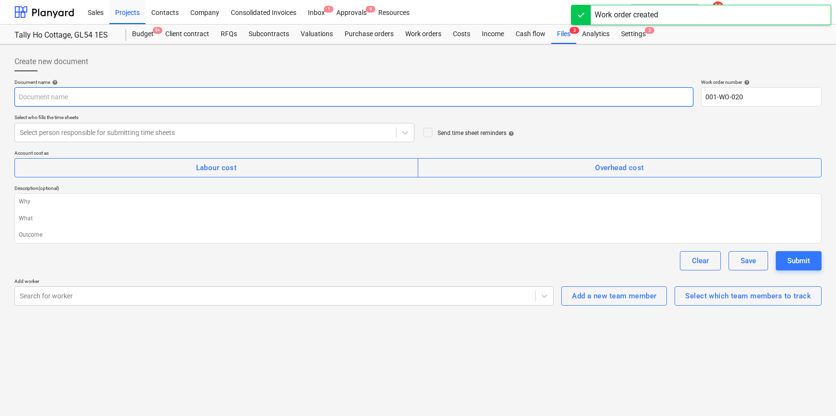
click at [184, 100] on input "text" at bounding box center [353, 96] width 679 height 19
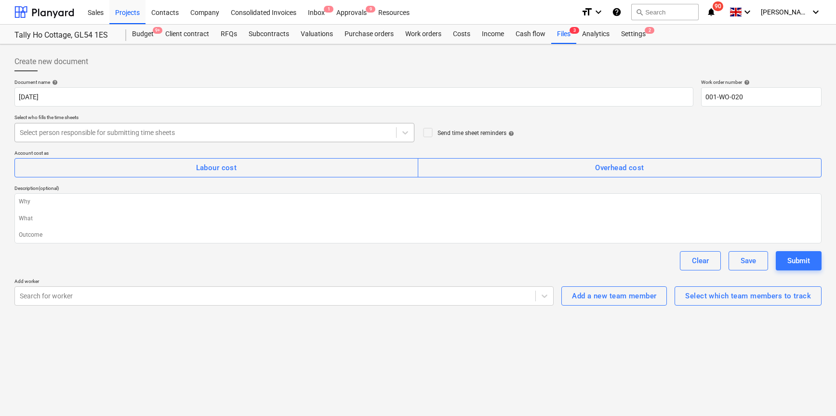
click at [250, 140] on div "Select person responsible for submitting time sheets" at bounding box center [214, 132] width 400 height 19
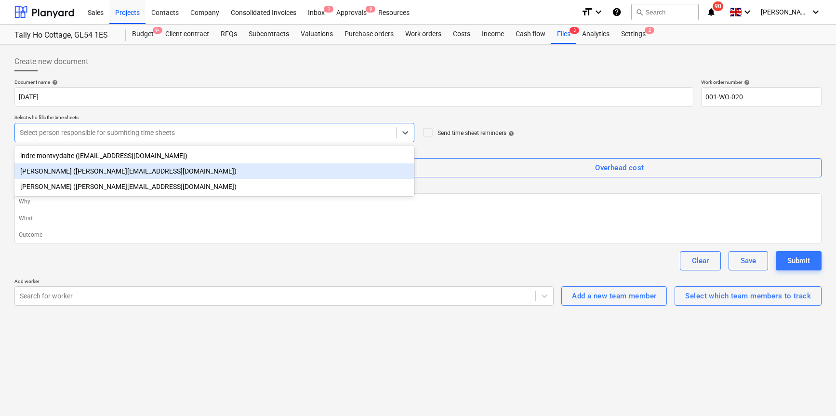
click at [195, 163] on div "Harry Ford (harry@matfordconstruction.co.uk)" at bounding box center [214, 170] width 400 height 15
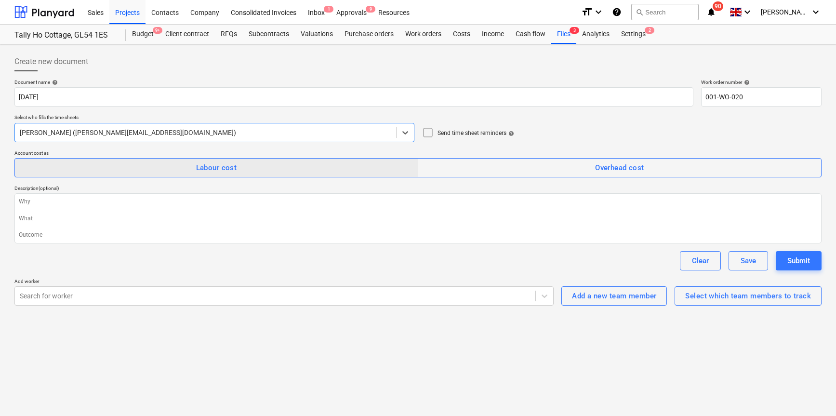
click at [209, 161] on div "Labour cost" at bounding box center [216, 167] width 41 height 13
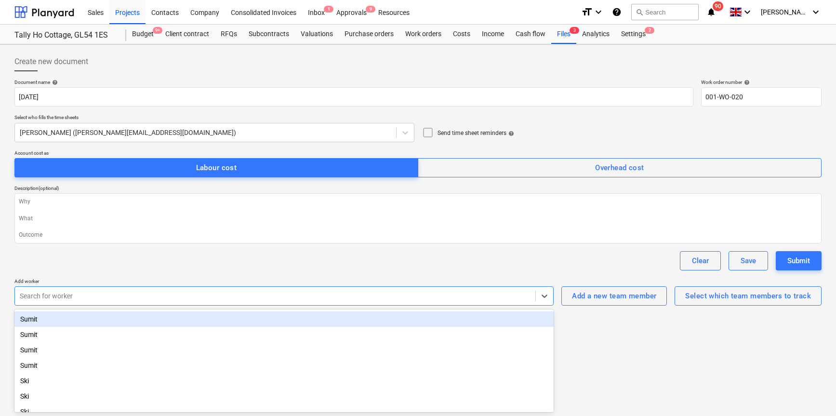
click at [434, 299] on div at bounding box center [275, 296] width 511 height 10
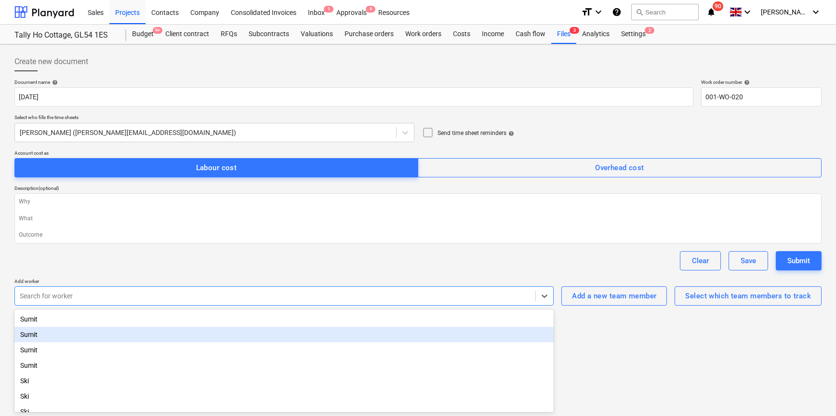
click at [136, 335] on div "Sumit" at bounding box center [283, 334] width 539 height 15
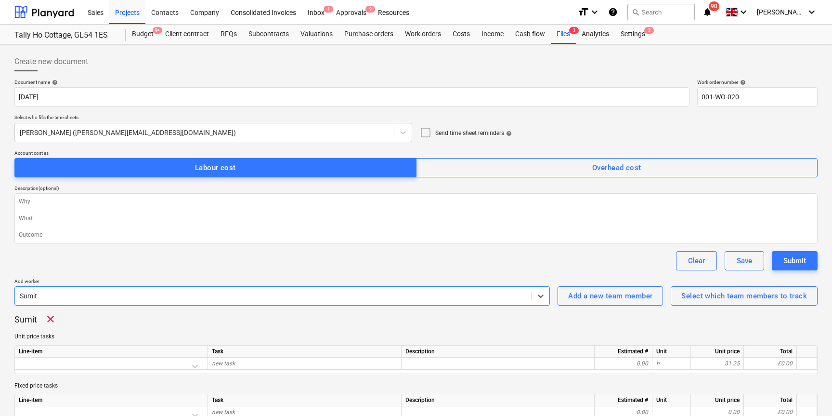
scroll to position [41, 0]
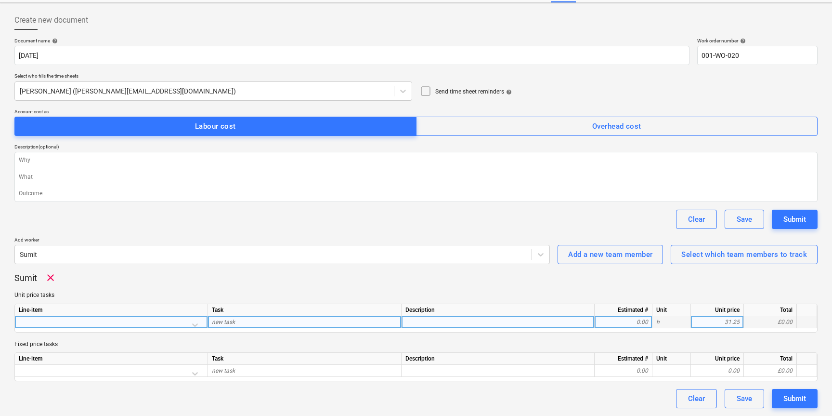
click at [194, 325] on div at bounding box center [111, 324] width 185 height 17
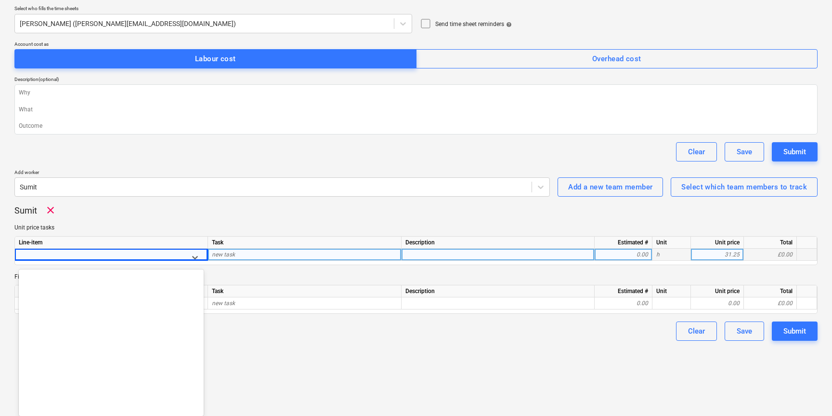
scroll to position [1255, 0]
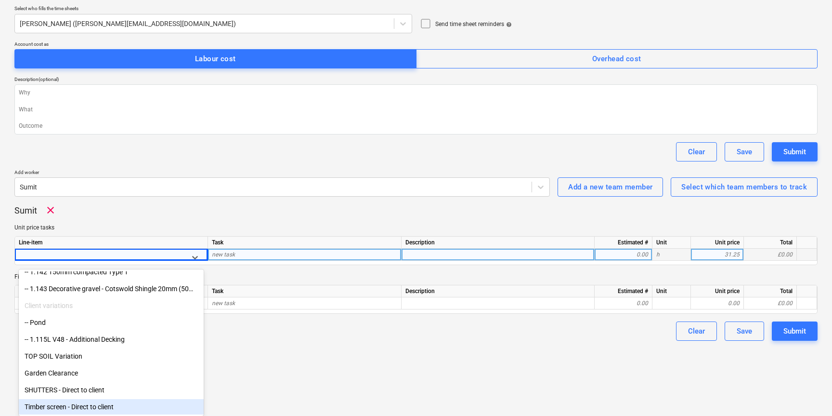
click at [102, 403] on div "Timber screen - Direct to client" at bounding box center [111, 406] width 185 height 15
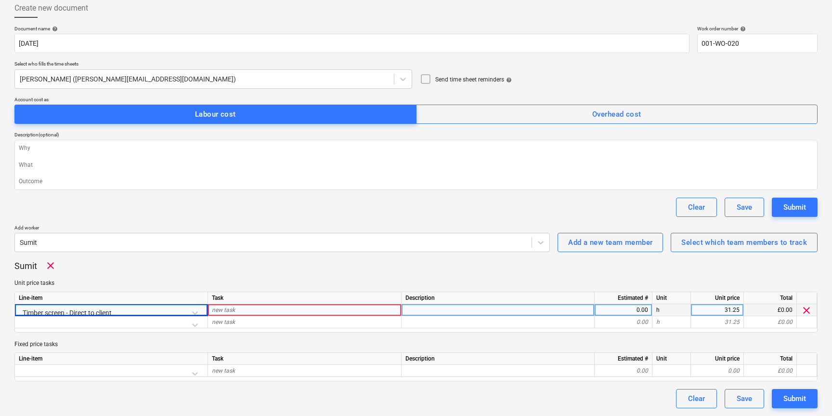
click at [231, 308] on span "new task" at bounding box center [223, 309] width 23 height 7
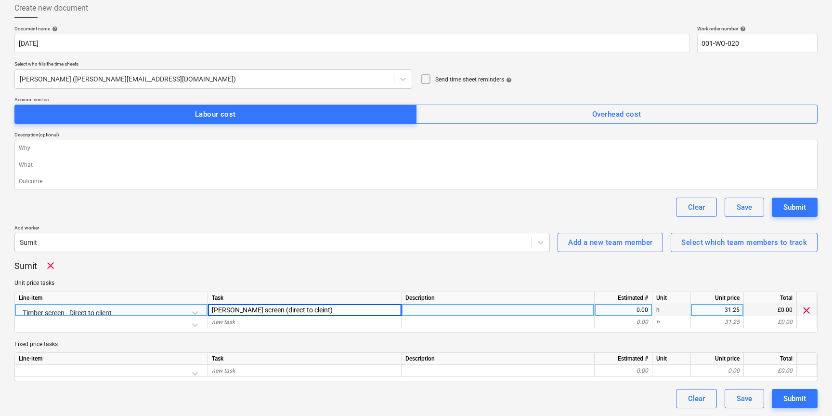
click at [642, 311] on div "0.00" at bounding box center [624, 310] width 50 height 12
click at [791, 389] on button "Submit" at bounding box center [795, 398] width 46 height 19
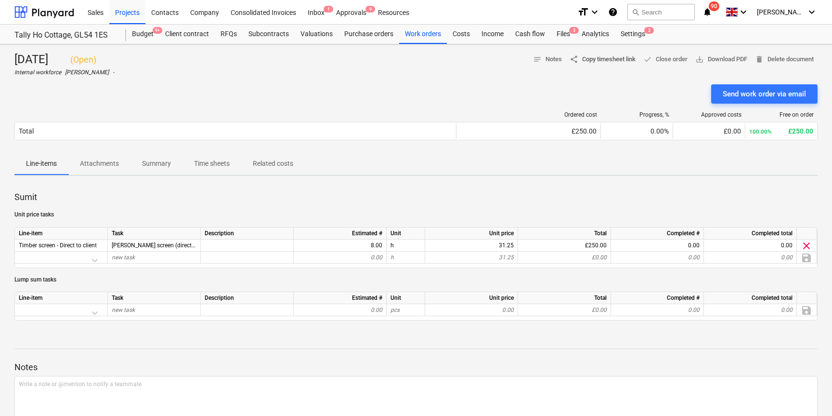
click at [617, 62] on span "share Copy timesheet link" at bounding box center [603, 59] width 66 height 11
click at [428, 38] on div "Work orders" at bounding box center [423, 34] width 48 height 19
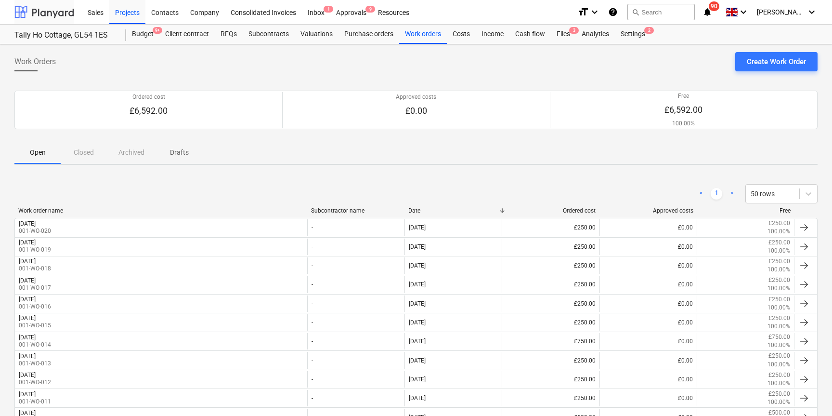
click at [51, 13] on div at bounding box center [44, 12] width 60 height 24
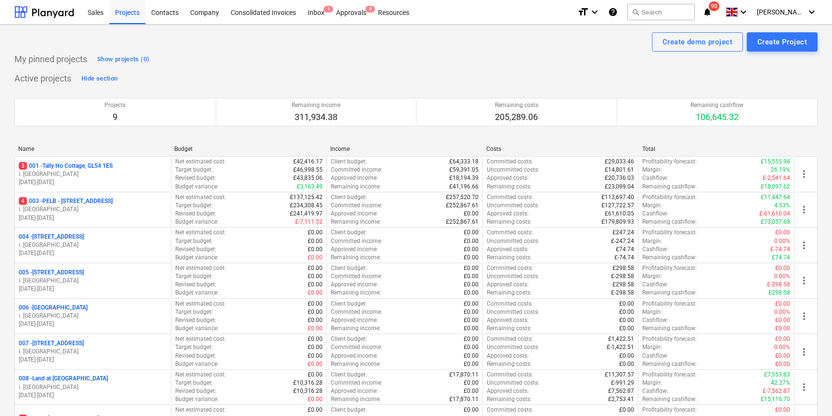
click at [87, 201] on p "4 003 - PELB - Castle lane, Moreton Valence, GL2 7NE" at bounding box center [66, 201] width 94 height 8
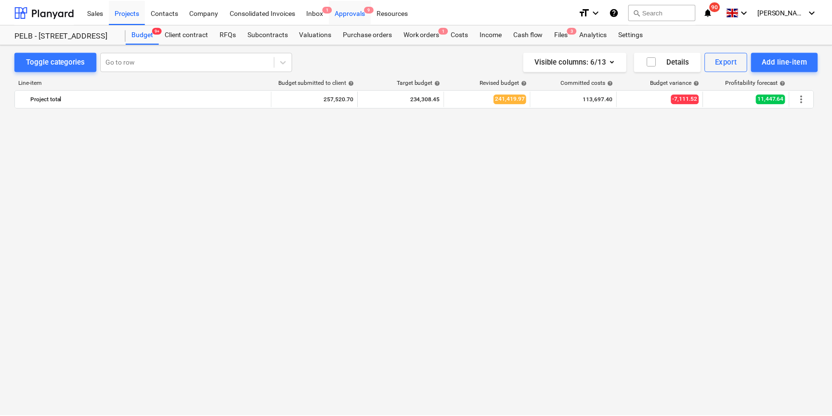
scroll to position [4808, 0]
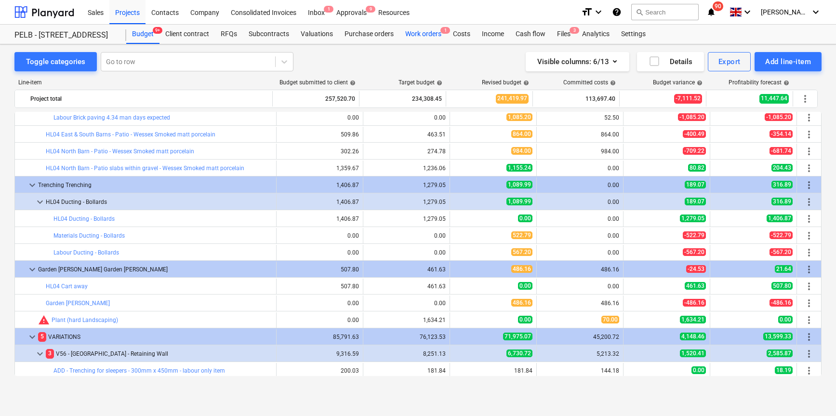
click at [428, 35] on div "Work orders 1" at bounding box center [423, 34] width 48 height 19
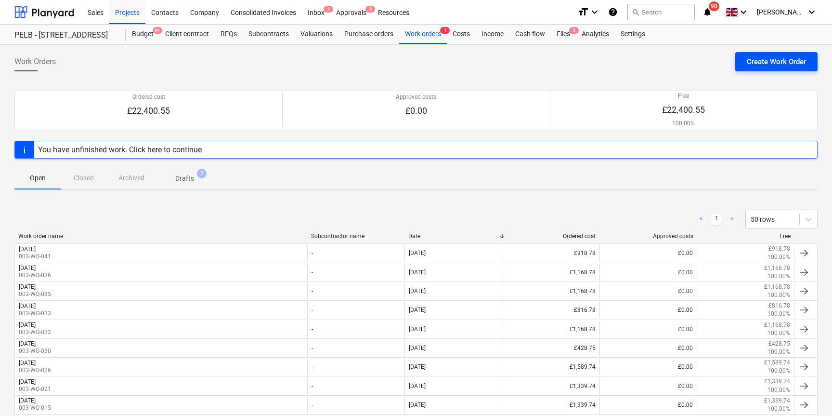
click at [769, 62] on div "Create Work Order" at bounding box center [776, 61] width 59 height 13
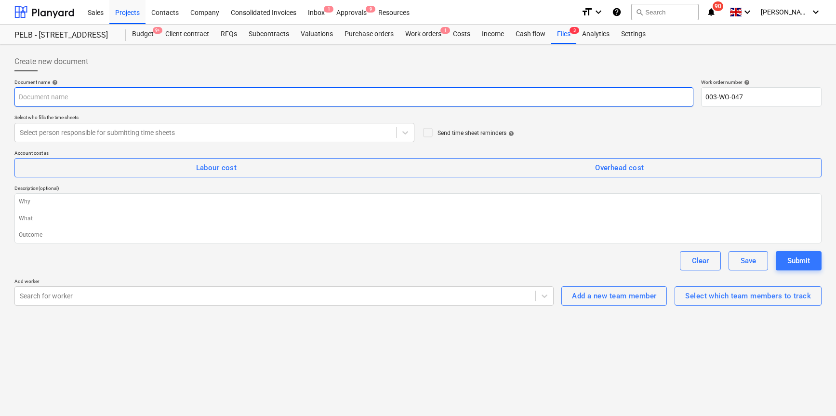
click at [74, 98] on input "text" at bounding box center [353, 96] width 679 height 19
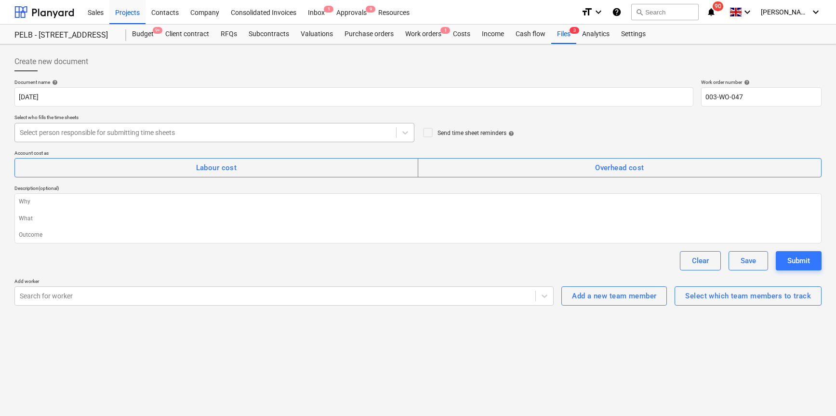
click at [91, 131] on div at bounding box center [205, 133] width 371 height 10
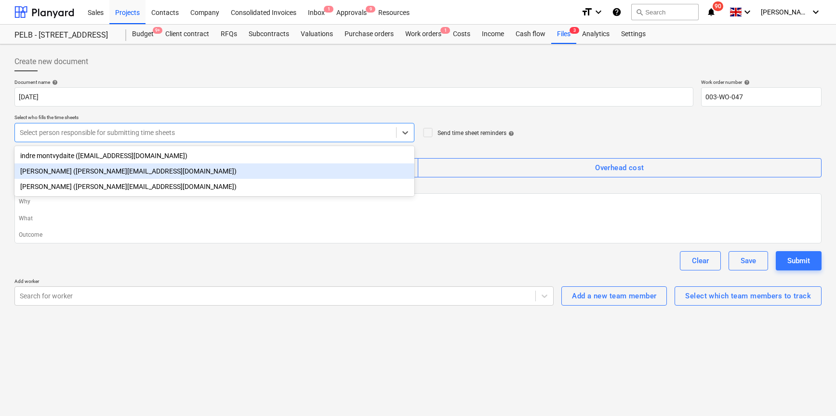
click at [75, 167] on div "Harry Ford (harry@matfordconstruction.co.uk)" at bounding box center [214, 170] width 400 height 15
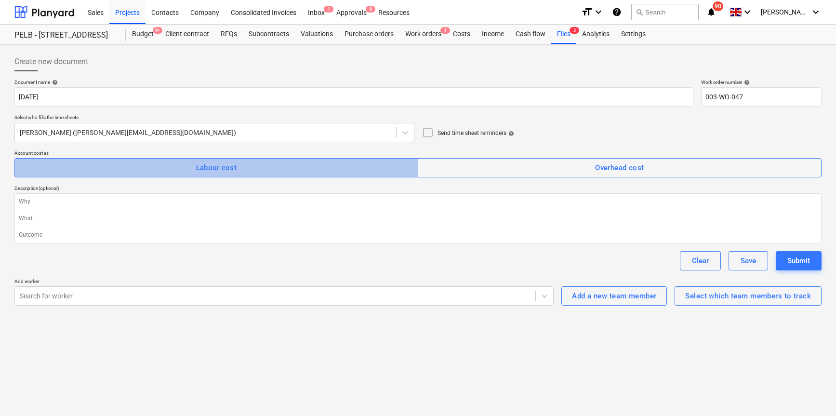
drag, startPoint x: 236, startPoint y: 172, endPoint x: 216, endPoint y: 170, distance: 19.9
click at [235, 172] on div "Labour cost" at bounding box center [216, 167] width 41 height 13
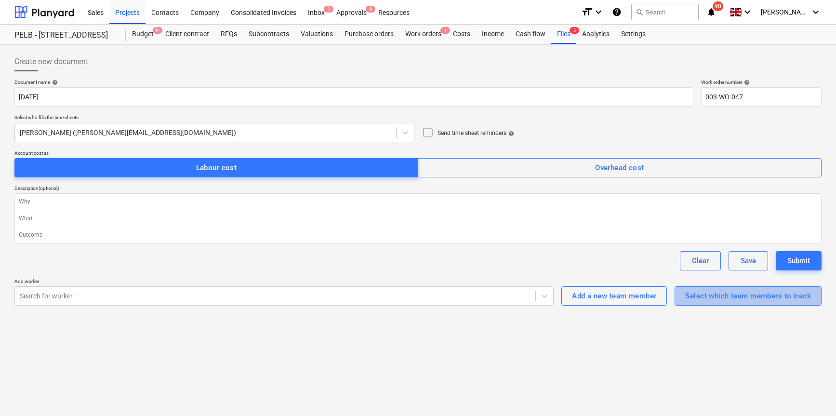
click at [733, 293] on div "Select which team members to track" at bounding box center [748, 295] width 126 height 13
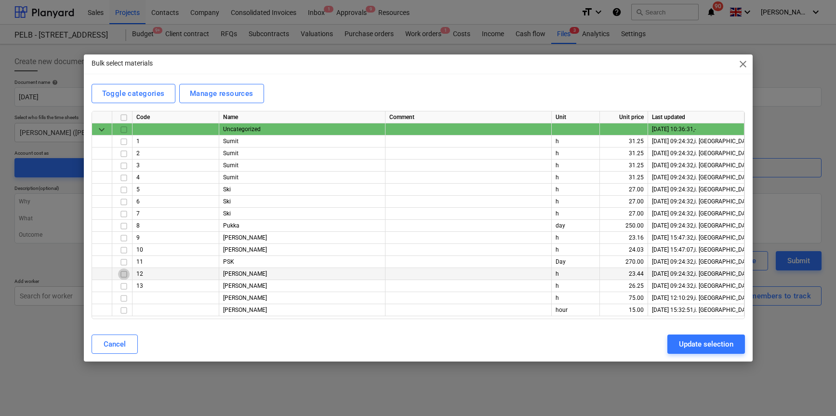
click at [122, 274] on input "checkbox" at bounding box center [124, 274] width 12 height 12
click at [123, 285] on input "checkbox" at bounding box center [124, 286] width 12 height 12
click at [123, 310] on input "checkbox" at bounding box center [124, 310] width 12 height 12
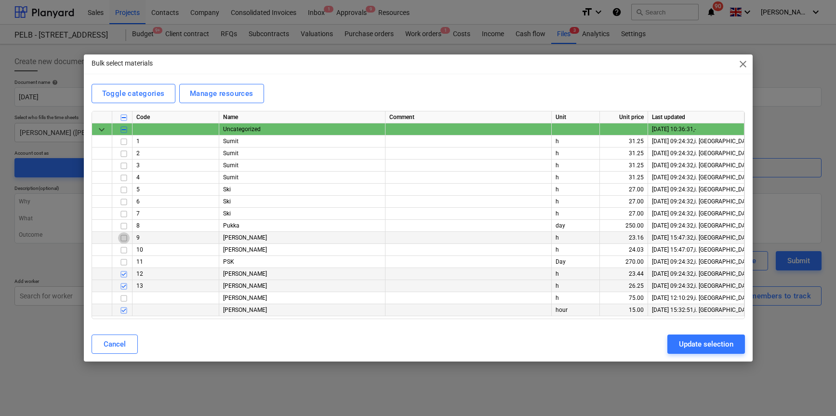
click at [125, 238] on input "checkbox" at bounding box center [124, 238] width 12 height 12
click at [125, 167] on input "checkbox" at bounding box center [124, 166] width 12 height 12
click at [706, 343] on div "Update selection" at bounding box center [706, 344] width 54 height 13
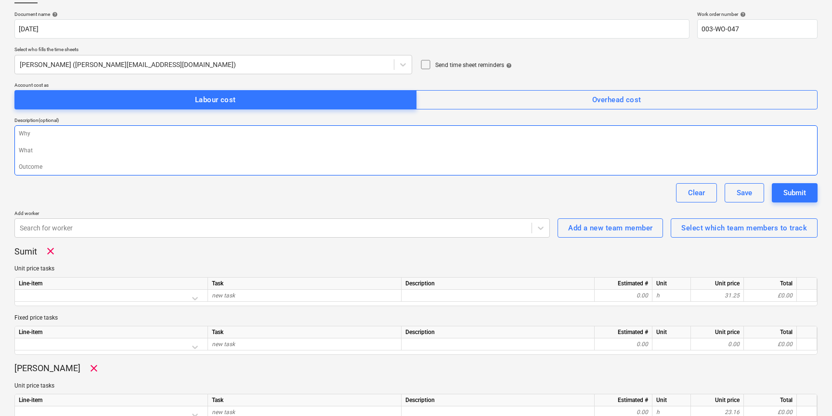
scroll to position [82, 0]
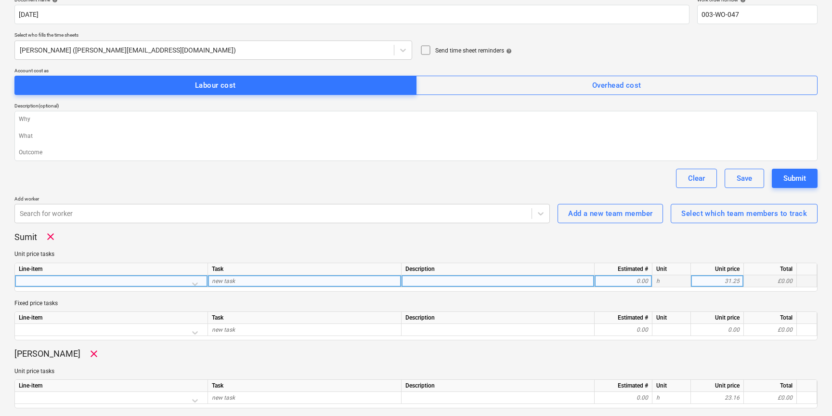
click at [196, 283] on div at bounding box center [111, 283] width 185 height 17
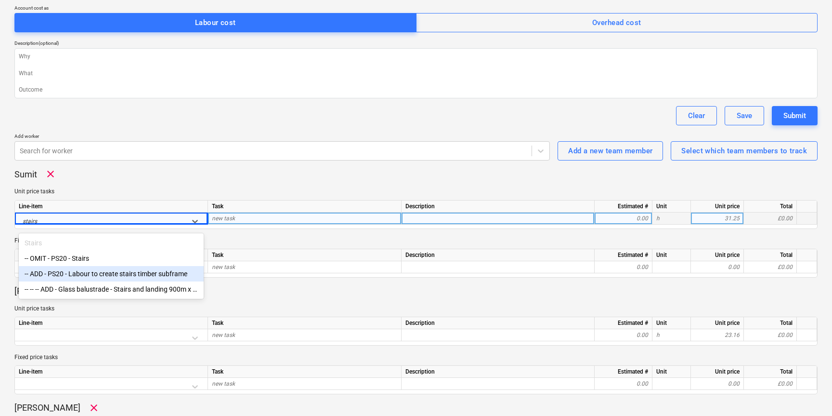
scroll to position [156, 0]
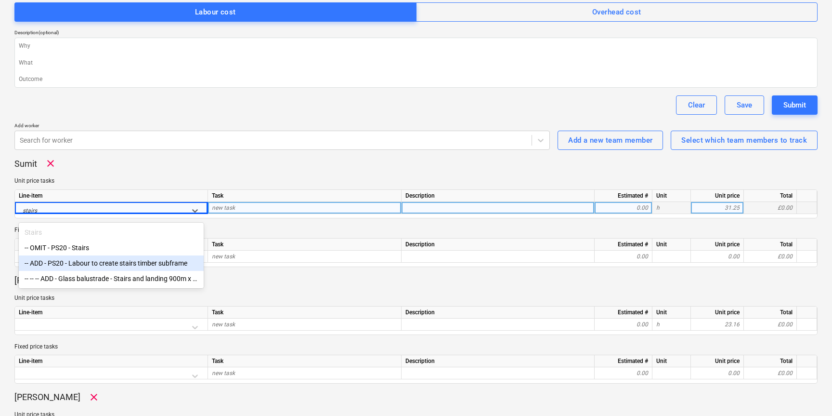
click at [96, 263] on div "-- ADD - PS20 - Labour to create stairs timber subframe" at bounding box center [111, 262] width 185 height 15
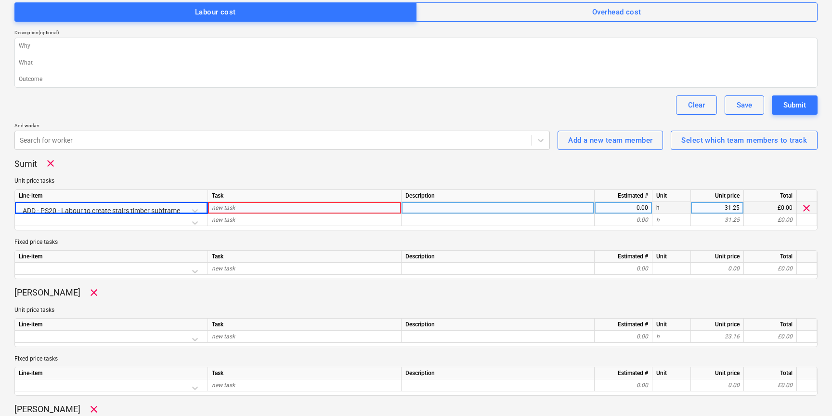
click at [263, 207] on div "new task" at bounding box center [305, 208] width 194 height 12
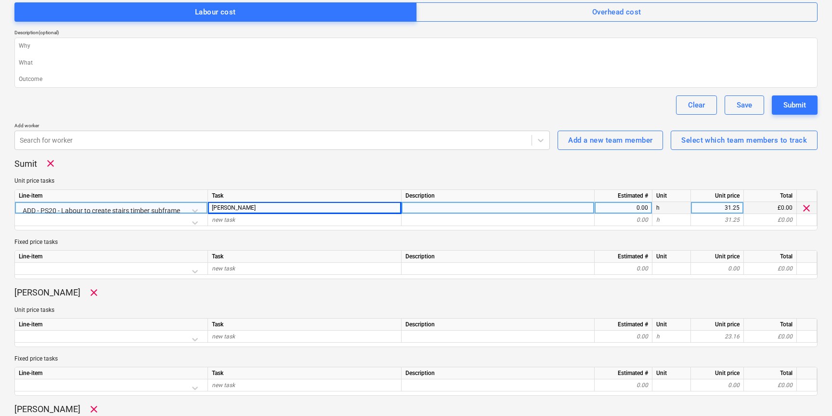
click at [631, 207] on div "0.00" at bounding box center [624, 208] width 50 height 12
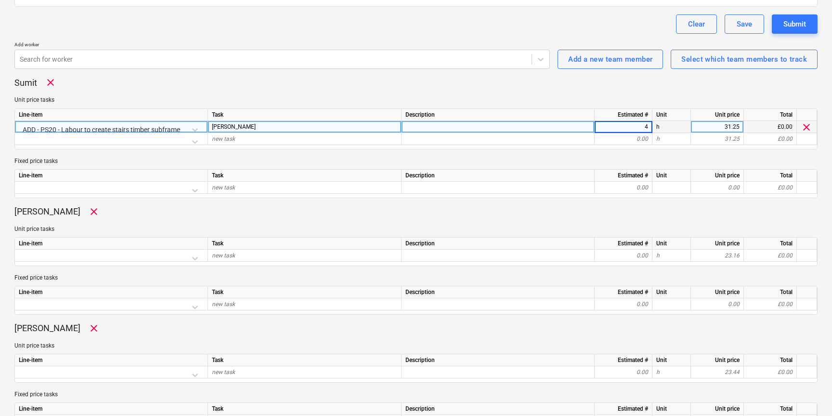
scroll to position [237, 0]
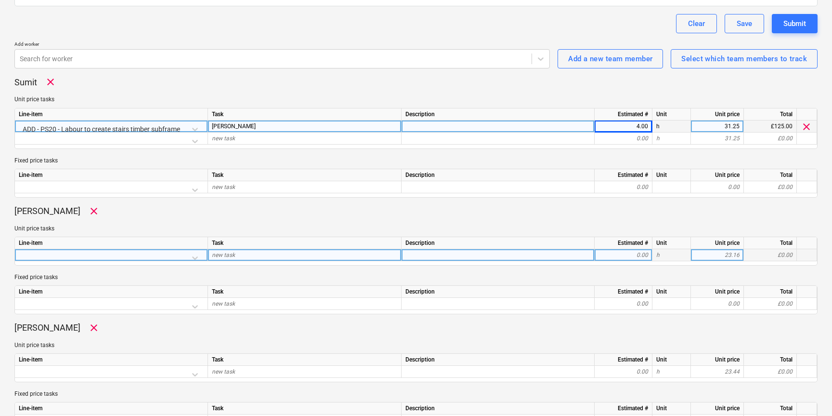
click at [193, 256] on div at bounding box center [111, 257] width 185 height 17
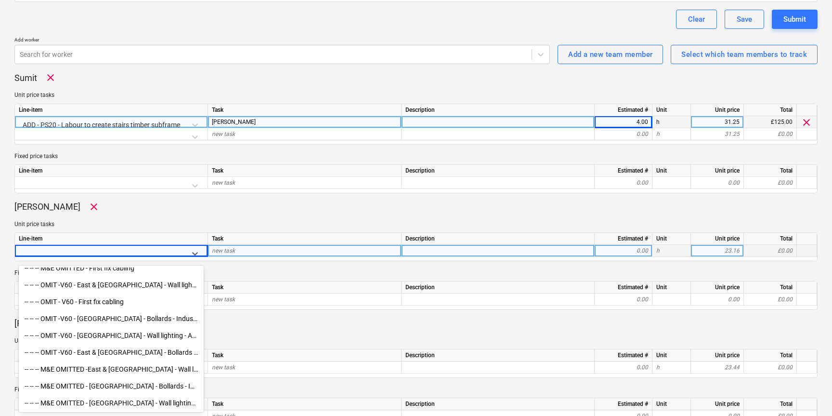
scroll to position [6481, 0]
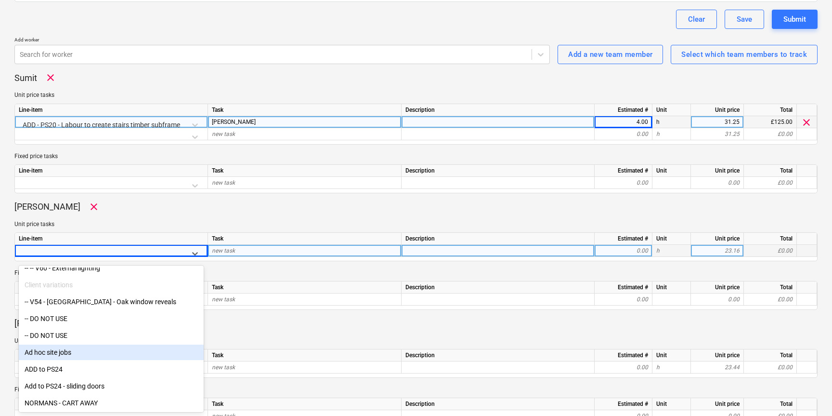
click at [68, 352] on div "Ad hoc site jobs" at bounding box center [111, 351] width 185 height 15
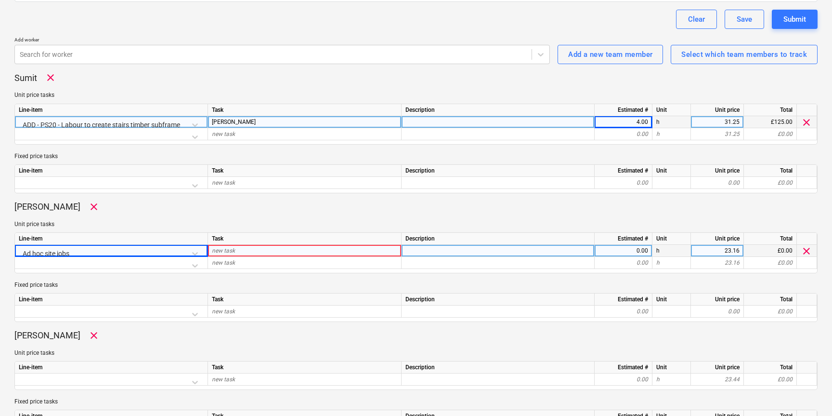
click at [241, 251] on div "new task" at bounding box center [305, 251] width 194 height 12
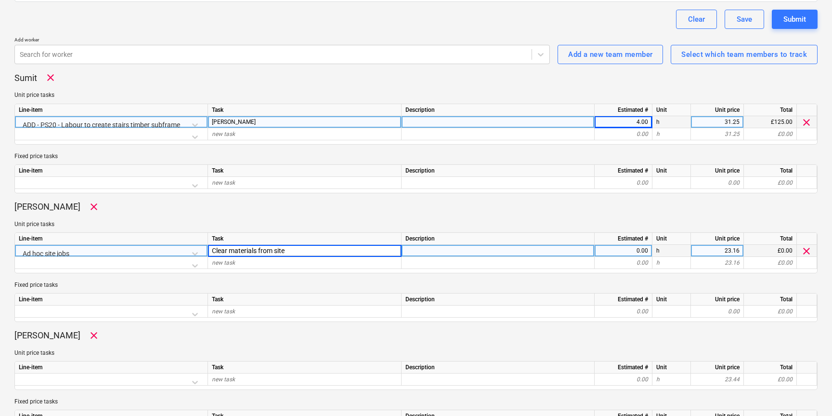
drag, startPoint x: 291, startPoint y: 250, endPoint x: 202, endPoint y: 248, distance: 89.6
click at [0, 0] on div "Ad hoc site jobs Clear materials from site 0.00 h 23.16 £0.00 clear" at bounding box center [0, 0] width 0 height 0
click at [625, 253] on div "0.00" at bounding box center [624, 251] width 50 height 12
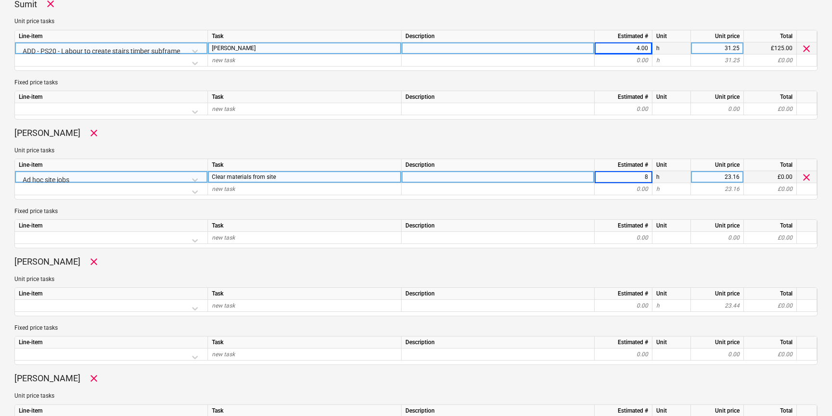
scroll to position [358, 0]
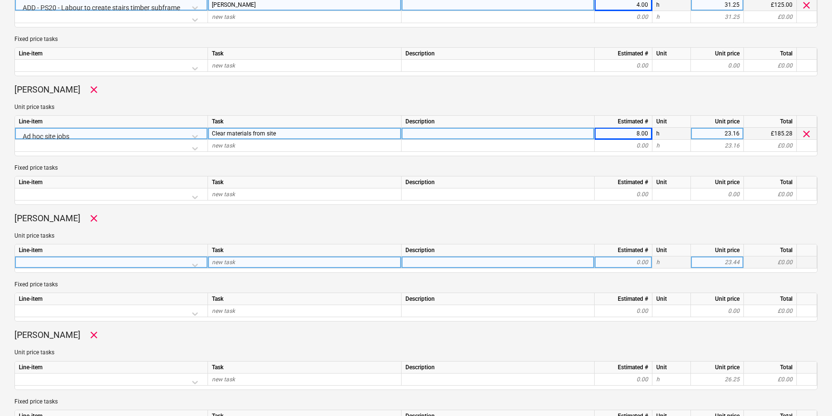
click at [197, 262] on div at bounding box center [111, 264] width 185 height 17
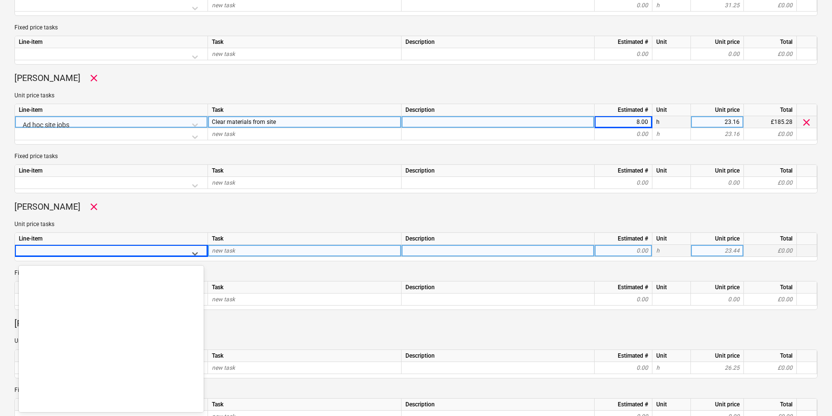
scroll to position [6481, 0]
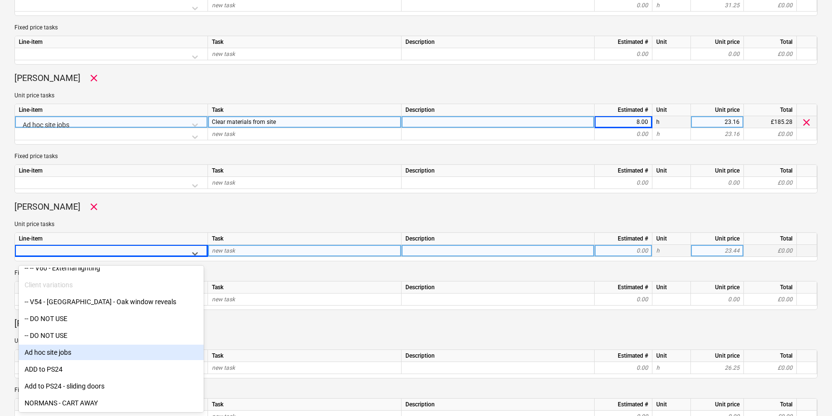
click at [66, 349] on div "Ad hoc site jobs" at bounding box center [111, 351] width 185 height 15
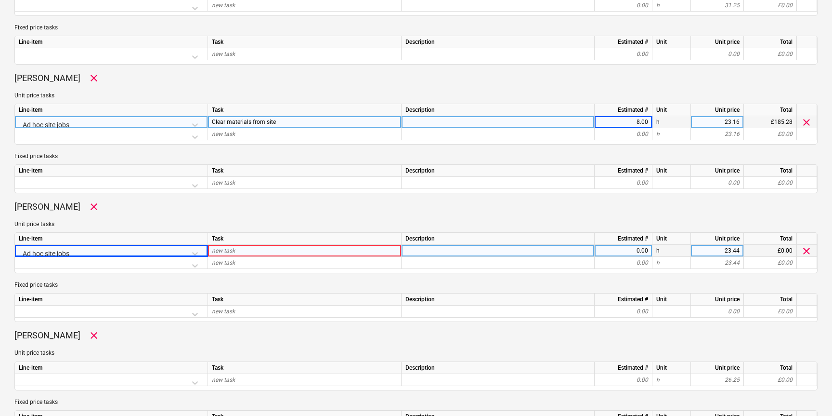
click at [319, 251] on div "new task" at bounding box center [305, 251] width 194 height 12
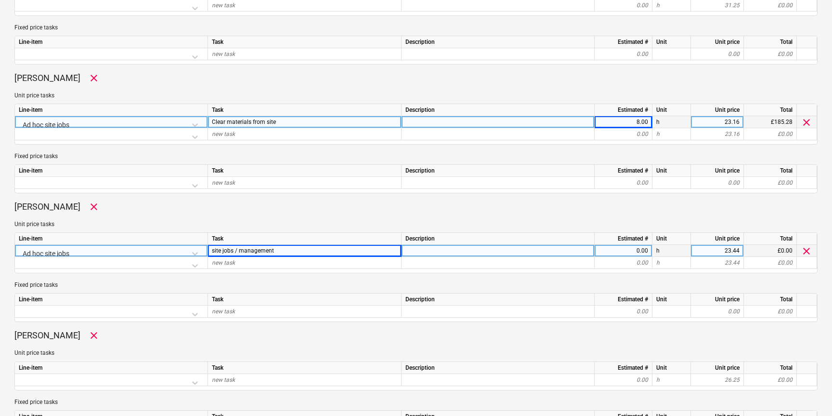
click at [634, 249] on div "0.00" at bounding box center [624, 251] width 50 height 12
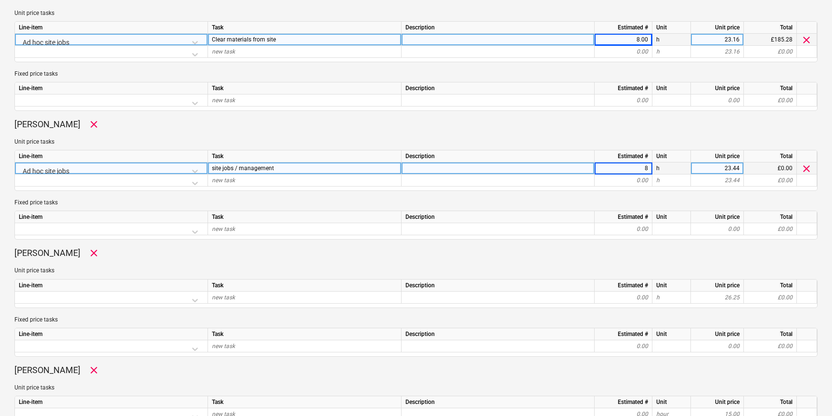
scroll to position [464, 0]
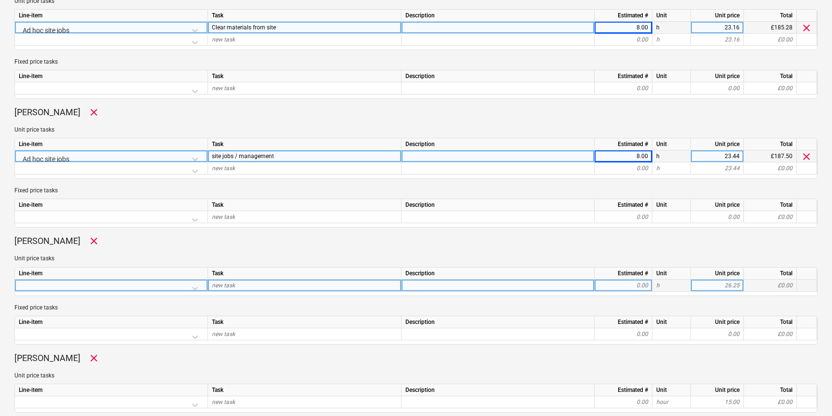
click at [194, 286] on div at bounding box center [111, 287] width 185 height 17
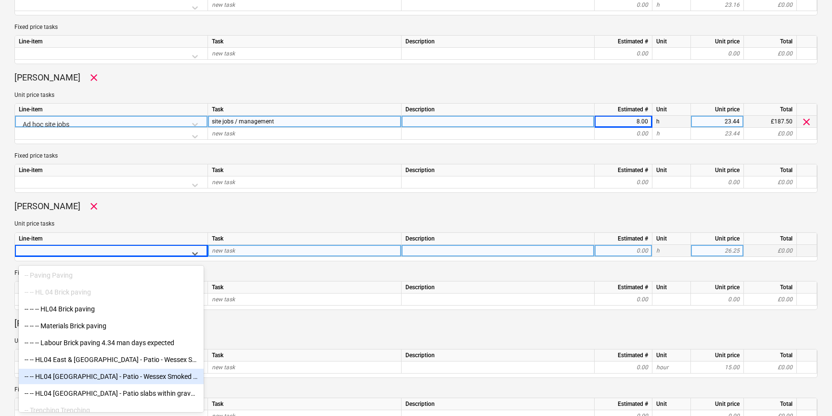
scroll to position [4922, 0]
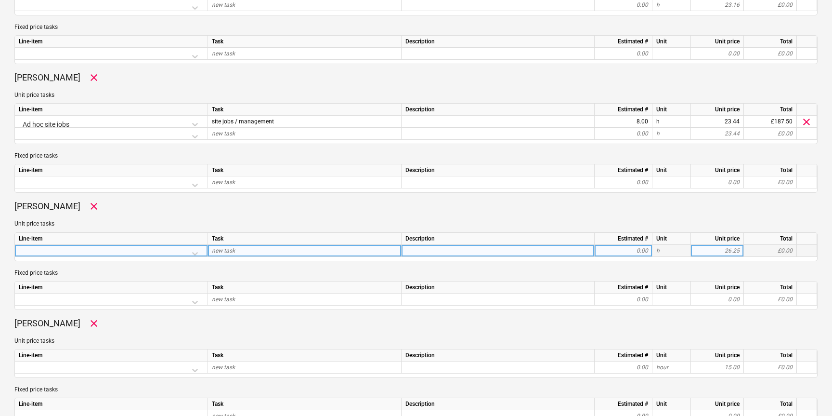
click at [196, 252] on div at bounding box center [111, 253] width 185 height 17
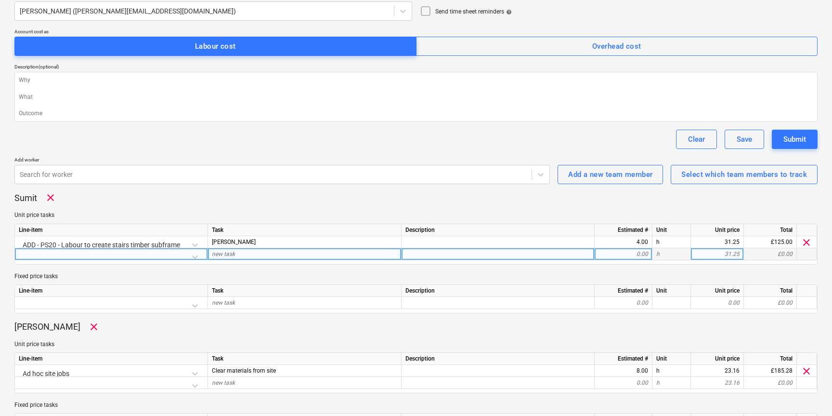
scroll to position [114, 0]
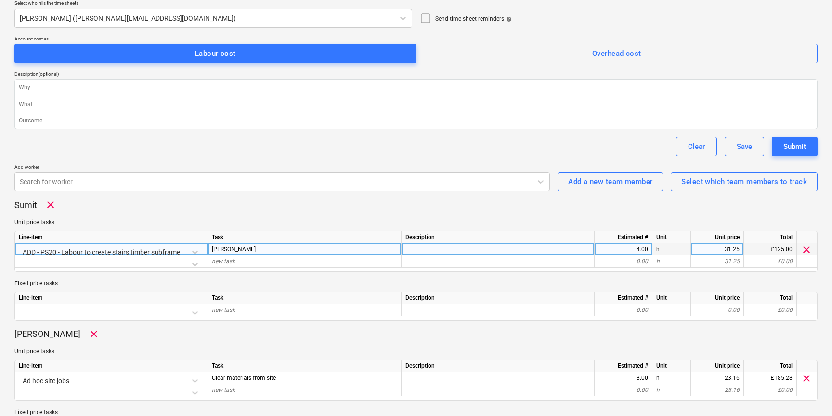
click at [194, 252] on div "ADD - PS20 - Labour to create stairs timber subframe" at bounding box center [111, 251] width 185 height 17
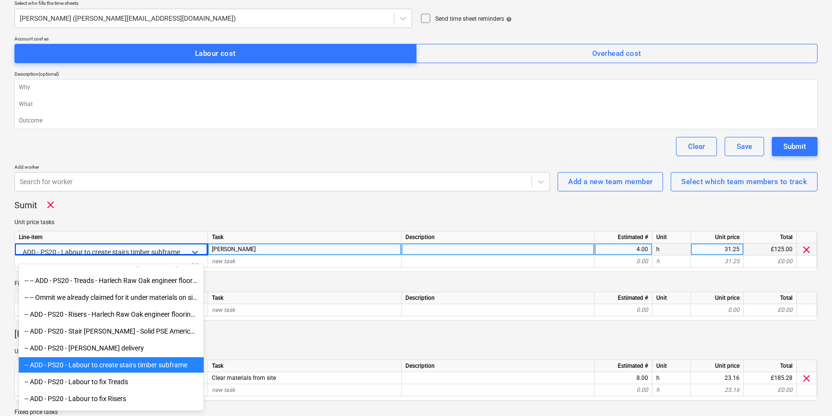
scroll to position [400, 0]
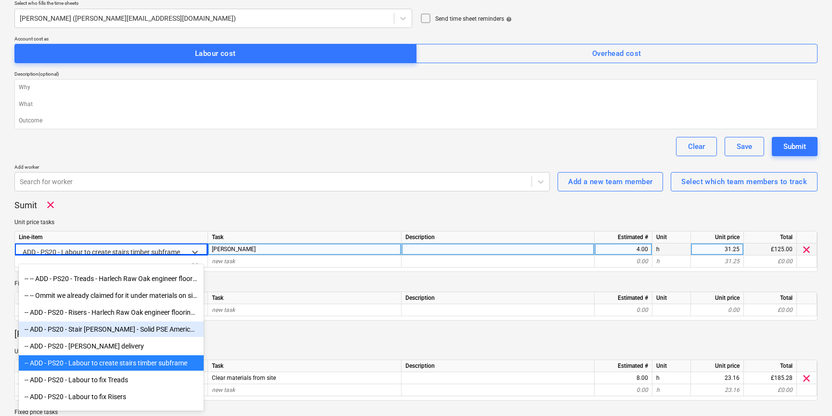
click at [59, 330] on div "-- ADD - PS20 - Stair stringer - Solid PSE American White Oak - 25.4mm (20mm fi…" at bounding box center [111, 328] width 185 height 15
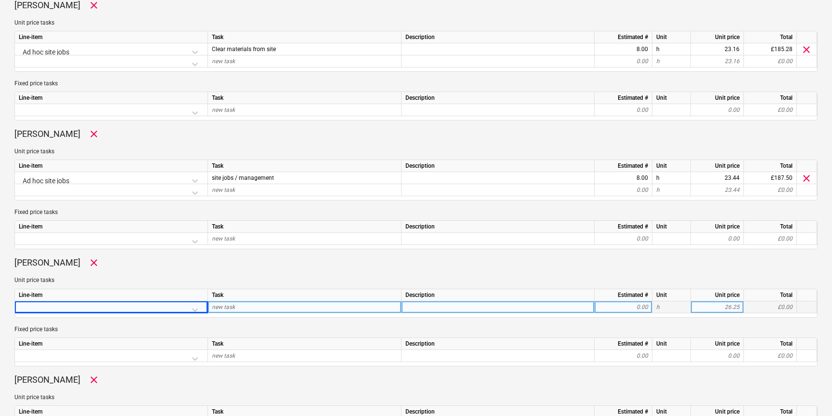
scroll to position [544, 0]
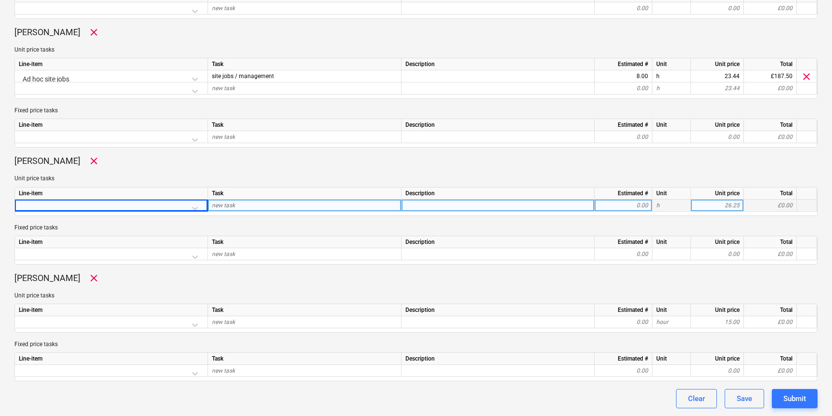
click at [200, 207] on div at bounding box center [111, 207] width 185 height 17
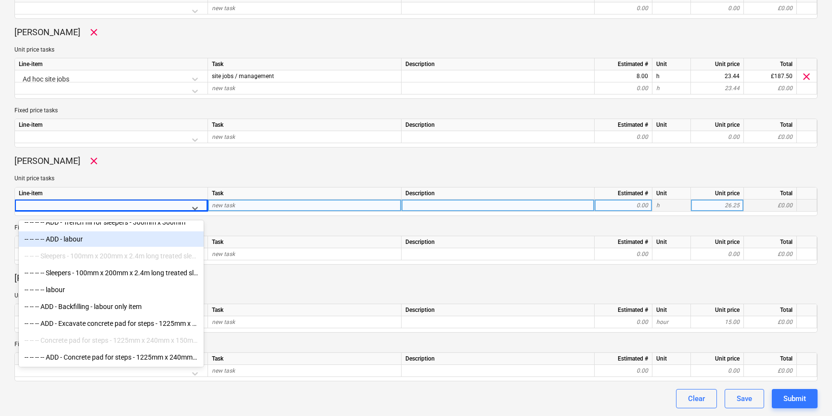
scroll to position [5294, 0]
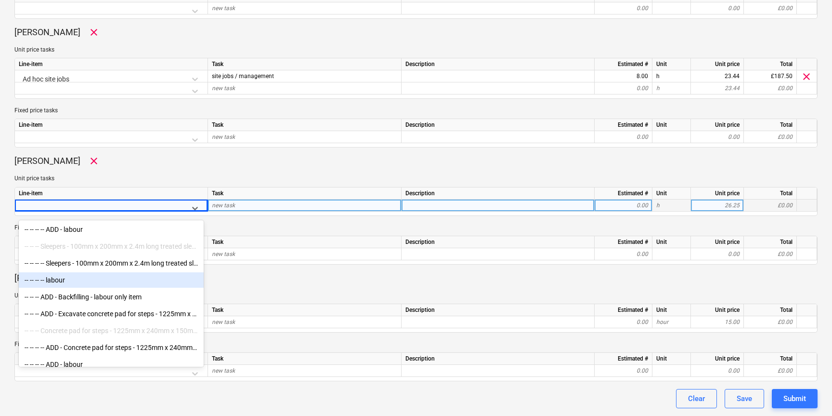
click at [64, 279] on div "-- -- -- -- labour" at bounding box center [111, 279] width 185 height 15
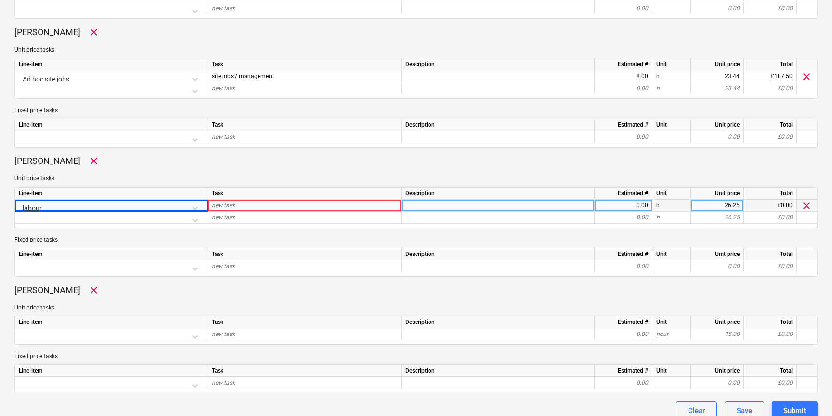
scroll to position [556, 0]
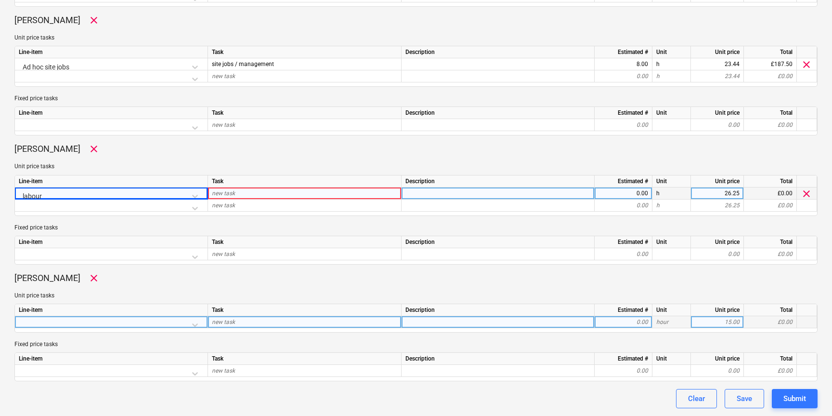
click at [81, 323] on div at bounding box center [111, 324] width 185 height 17
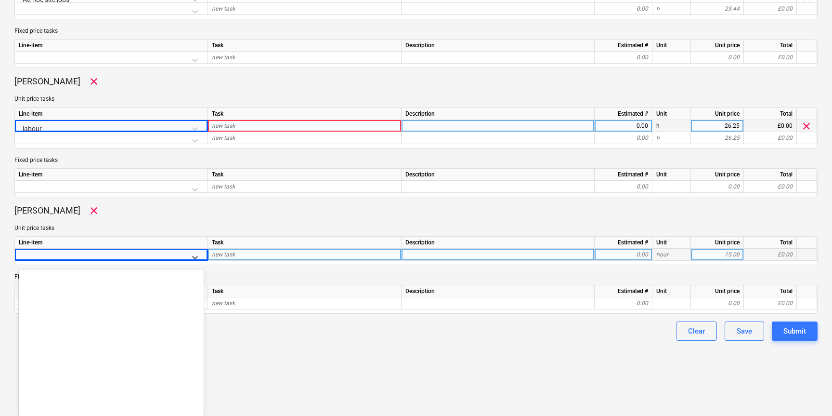
scroll to position [6481, 0]
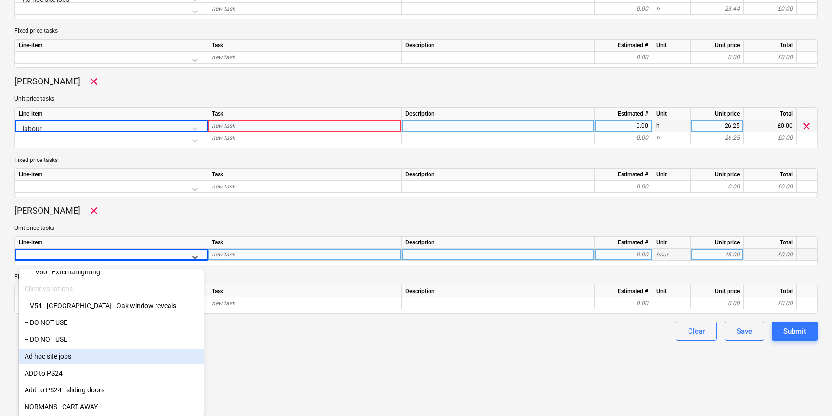
click at [57, 358] on div "Ad hoc site jobs" at bounding box center [111, 355] width 185 height 15
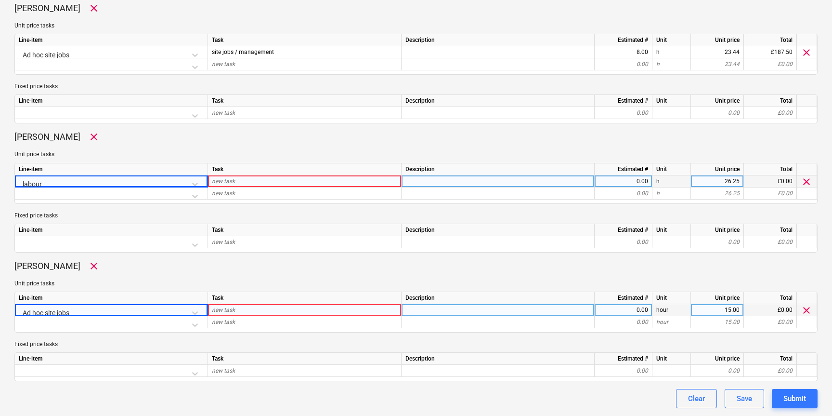
scroll to position [568, 0]
click at [254, 309] on div "new task" at bounding box center [305, 310] width 194 height 12
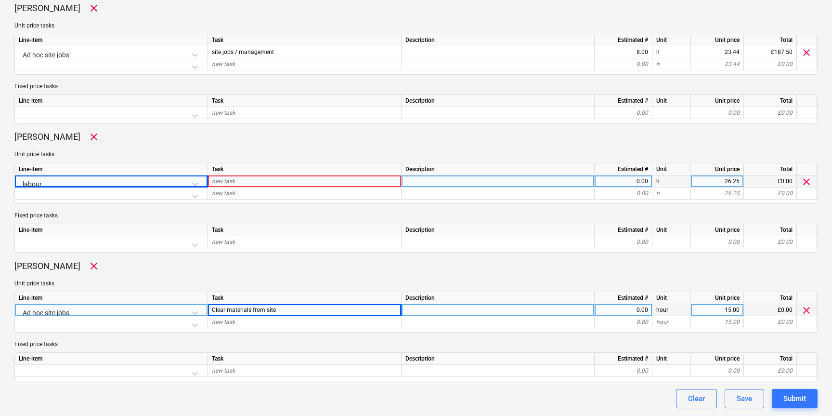
click at [234, 179] on span "new task" at bounding box center [223, 181] width 23 height 7
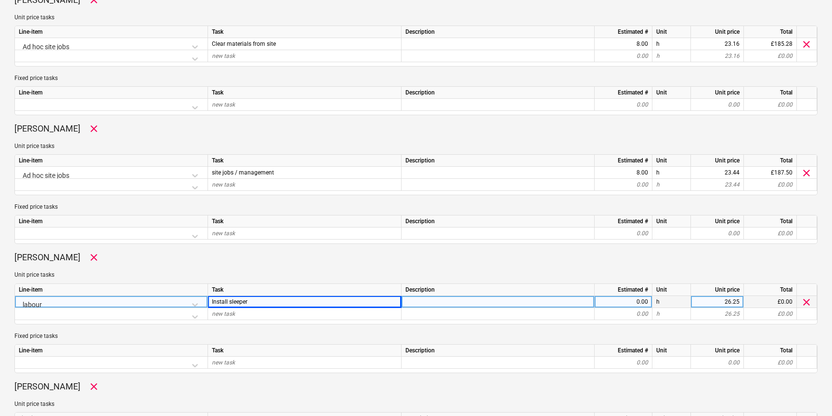
scroll to position [447, 0]
click at [629, 302] on div "0.00" at bounding box center [624, 303] width 50 height 12
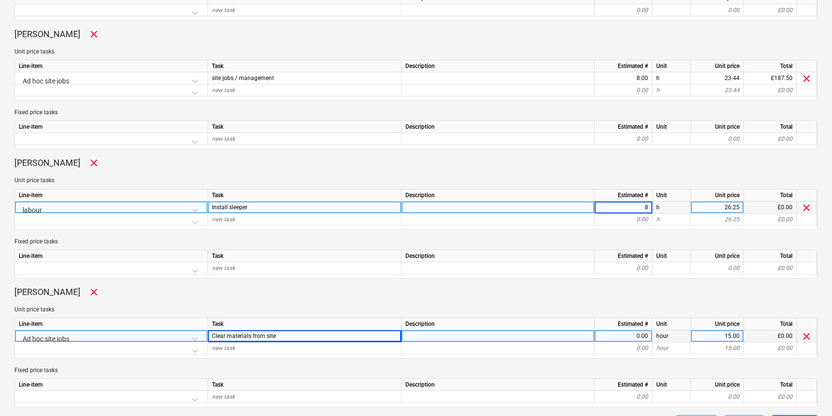
scroll to position [543, 0]
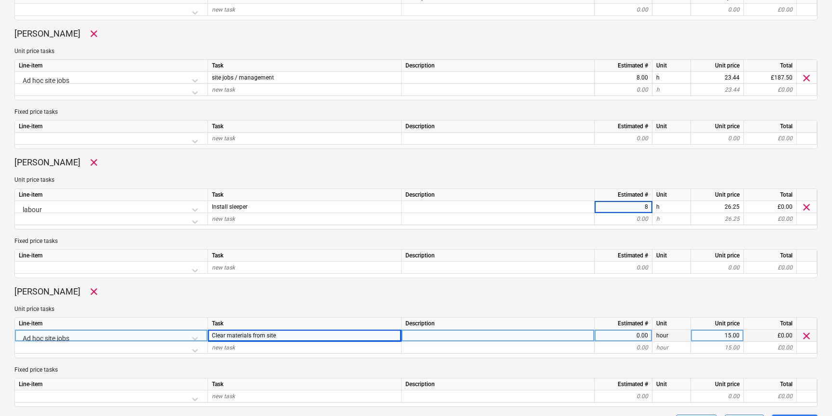
click at [639, 336] on div "0.00" at bounding box center [624, 335] width 50 height 12
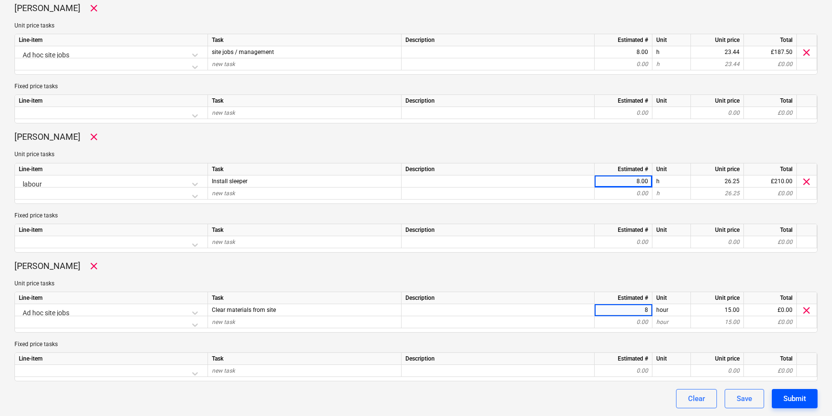
click at [792, 404] on div "Submit" at bounding box center [795, 398] width 23 height 13
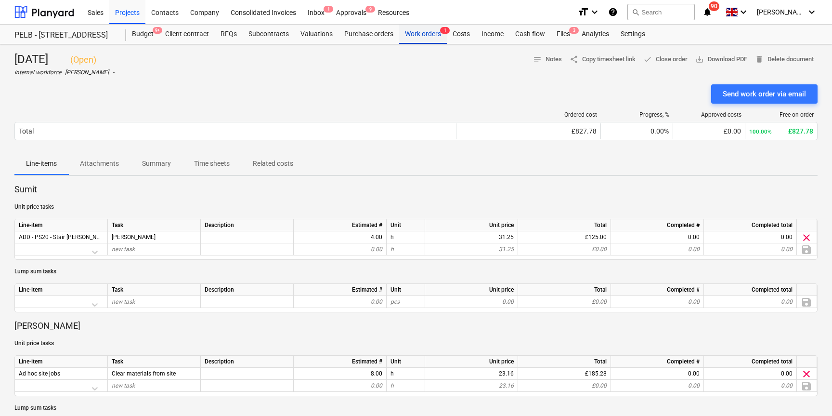
click at [419, 34] on div "Work orders 1" at bounding box center [423, 34] width 48 height 19
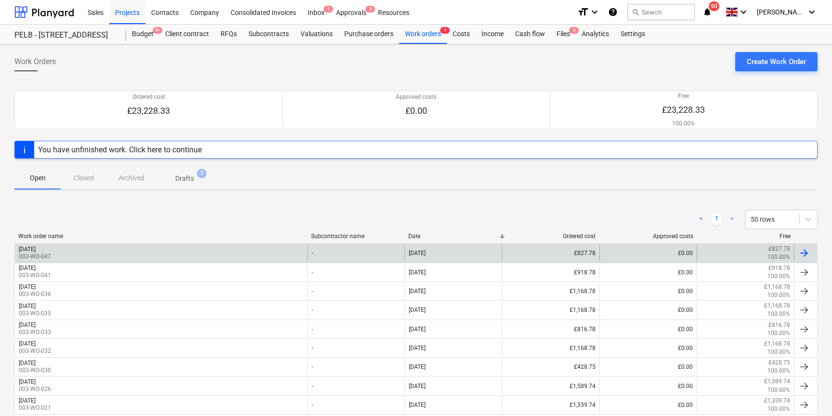
click at [116, 251] on div "Wednesday 1st Oct 2025 003-WO-047" at bounding box center [161, 253] width 292 height 16
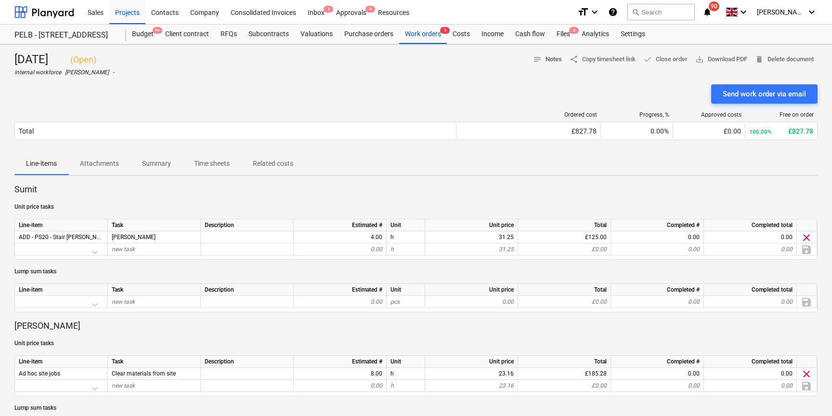
click at [537, 60] on span "notes Notes" at bounding box center [547, 59] width 29 height 11
click at [216, 169] on span "Time sheets" at bounding box center [212, 164] width 59 height 16
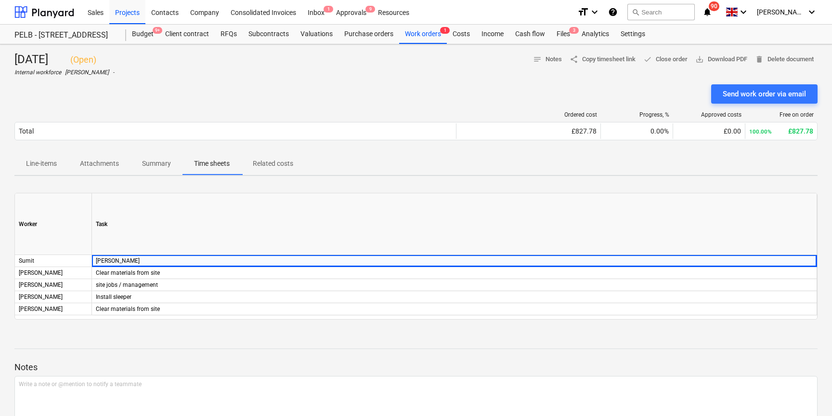
scroll to position [55, 0]
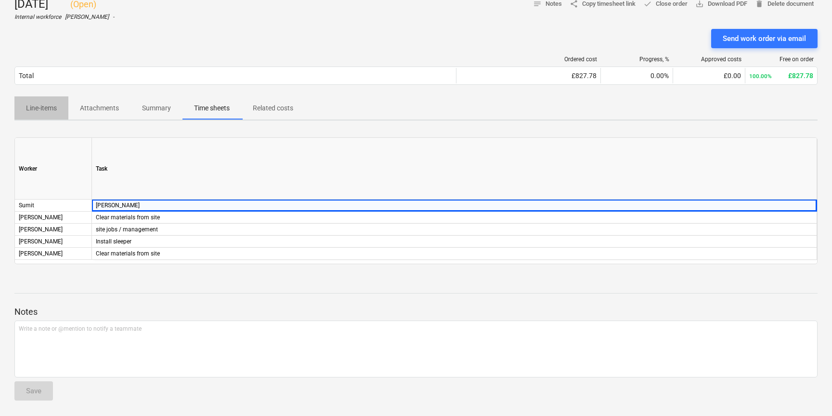
click at [49, 109] on p "Line-items" at bounding box center [41, 108] width 31 height 10
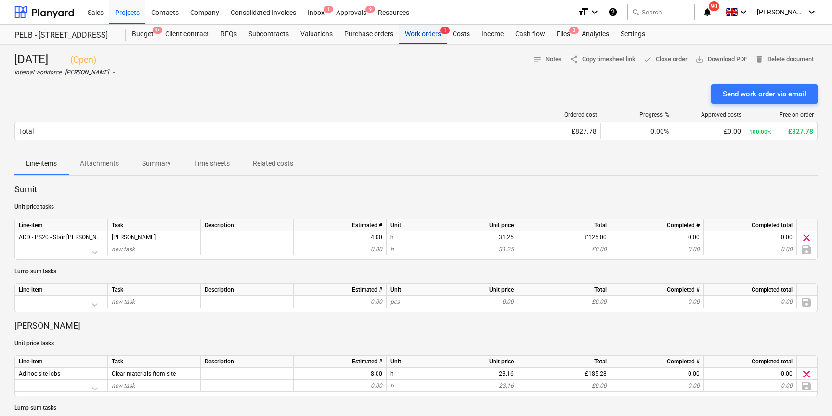
click at [422, 36] on div "Work orders 1" at bounding box center [423, 34] width 48 height 19
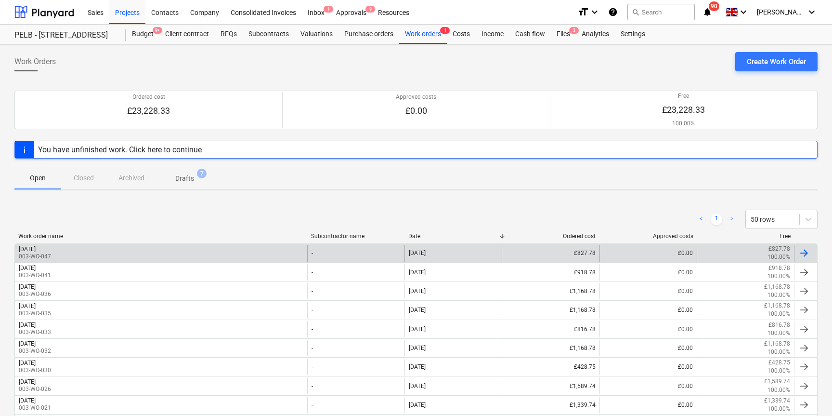
click at [807, 256] on div at bounding box center [805, 253] width 12 height 12
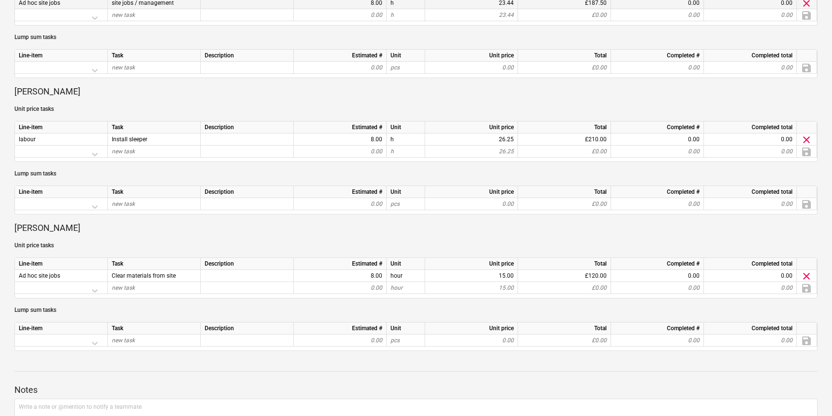
scroll to position [585, 0]
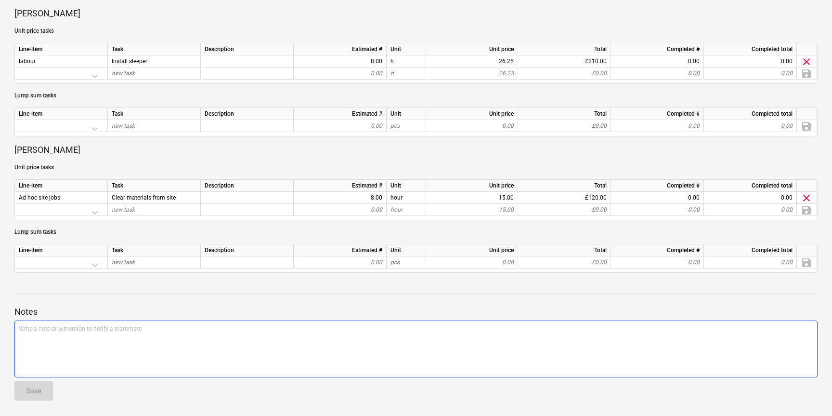
click at [91, 331] on p "Write a note or @mention to notify a teammate [PERSON_NAME]" at bounding box center [416, 329] width 795 height 8
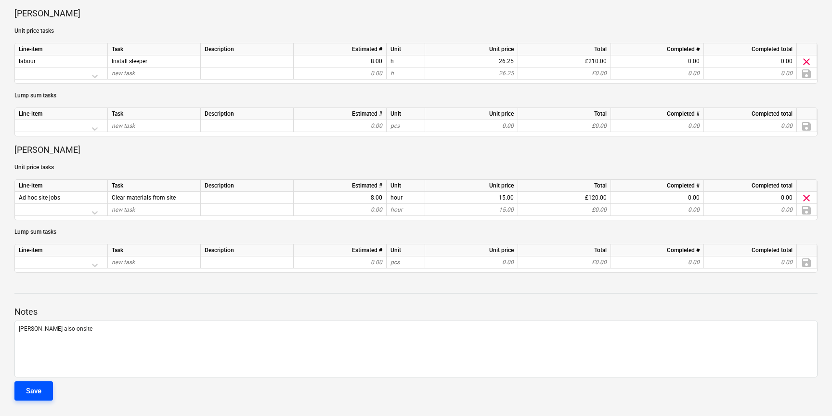
drag, startPoint x: 10, startPoint y: 408, endPoint x: 25, endPoint y: 395, distance: 20.8
click at [34, 380] on div at bounding box center [415, 379] width 803 height 4
click at [36, 386] on div "Save" at bounding box center [33, 390] width 15 height 13
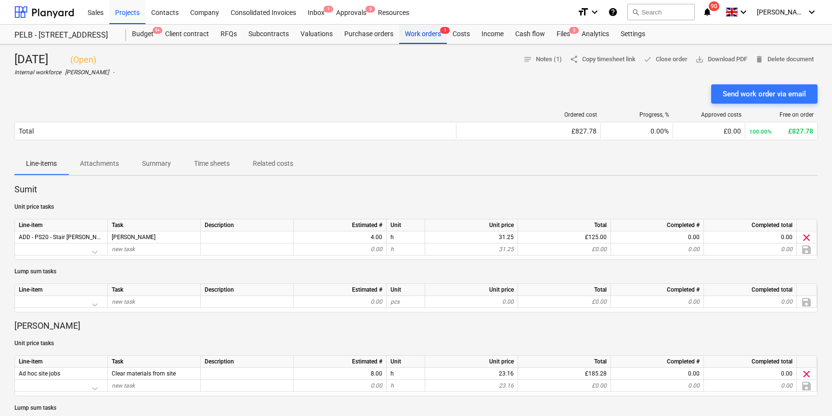
click at [425, 34] on div "Work orders 1" at bounding box center [423, 34] width 48 height 19
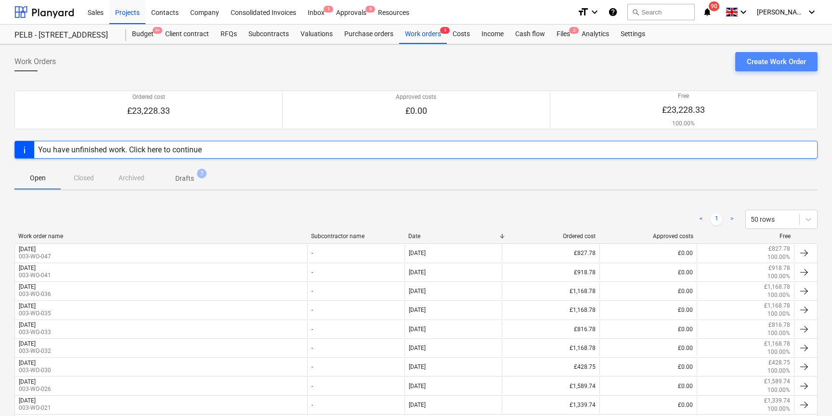
click at [764, 63] on div "Create Work Order" at bounding box center [776, 61] width 59 height 13
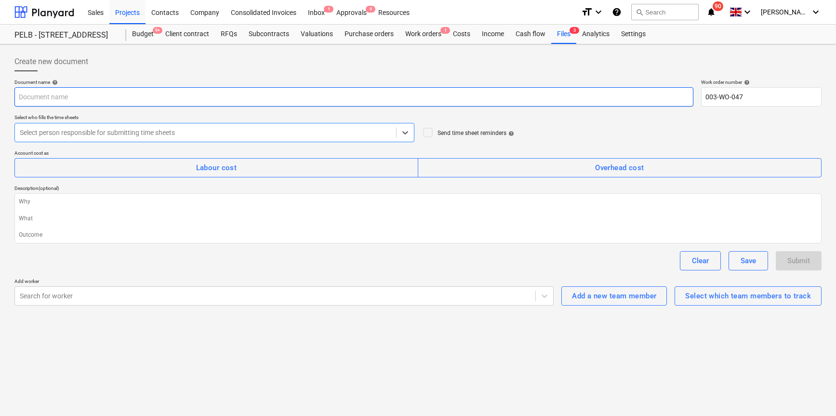
click at [84, 101] on input "text" at bounding box center [353, 96] width 679 height 19
click at [71, 97] on input "Thursday 2nd Oc 2025" at bounding box center [353, 96] width 679 height 19
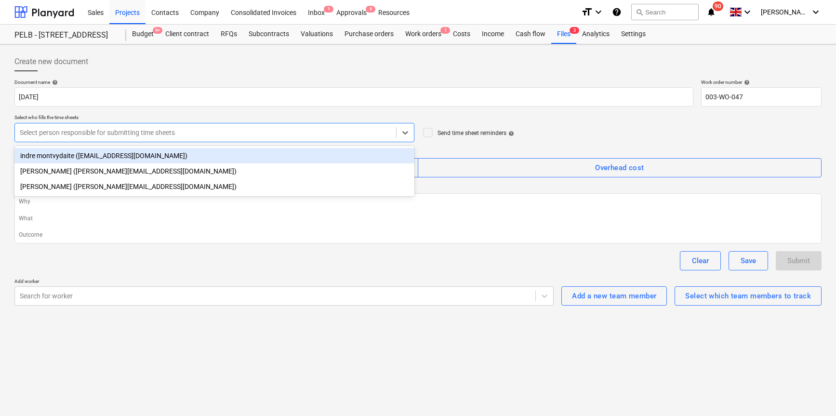
click at [108, 132] on div at bounding box center [205, 133] width 371 height 10
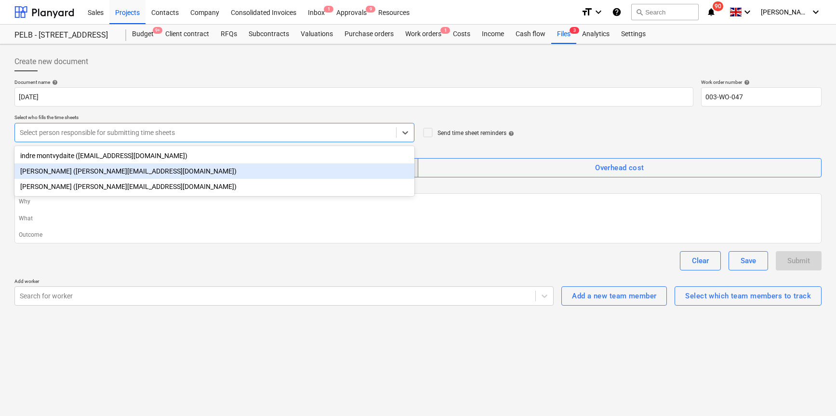
click at [77, 168] on div "Harry Ford (harry@matfordconstruction.co.uk)" at bounding box center [214, 170] width 400 height 15
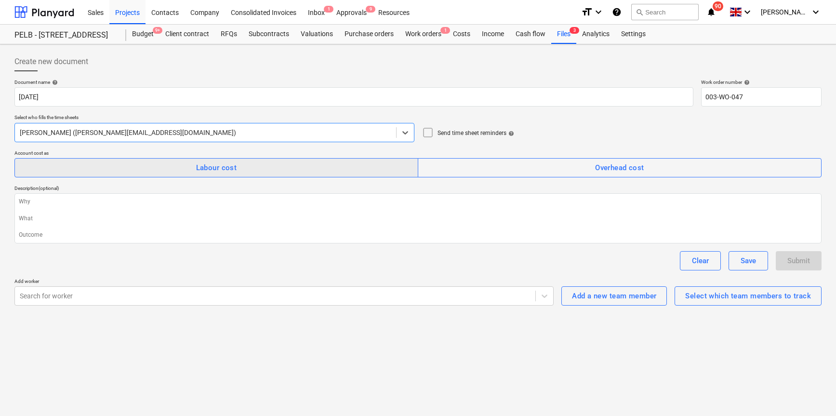
drag, startPoint x: 206, startPoint y: 166, endPoint x: 197, endPoint y: 166, distance: 9.2
click at [206, 166] on div "Labour cost" at bounding box center [216, 167] width 41 height 13
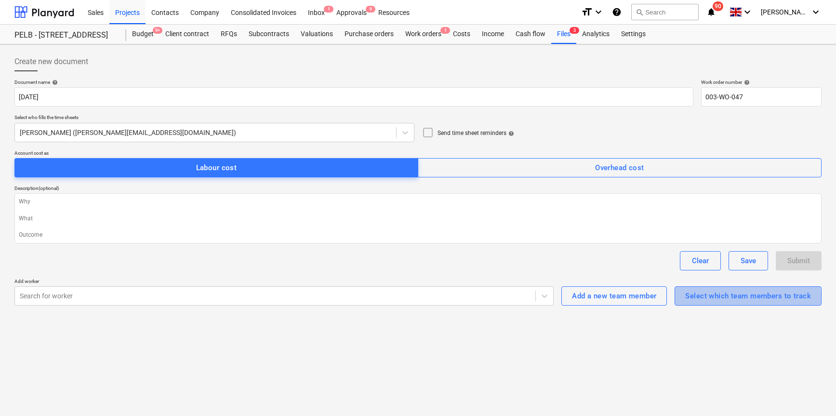
click at [712, 297] on div "Select which team members to track" at bounding box center [748, 295] width 126 height 13
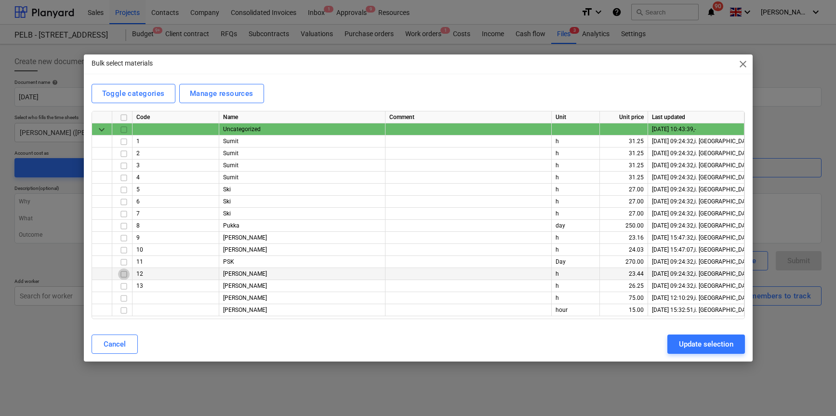
click at [126, 274] on input "checkbox" at bounding box center [124, 274] width 12 height 12
click at [122, 287] on input "checkbox" at bounding box center [124, 286] width 12 height 12
click at [125, 249] on input "checkbox" at bounding box center [124, 250] width 12 height 12
click at [124, 310] on input "checkbox" at bounding box center [124, 310] width 12 height 12
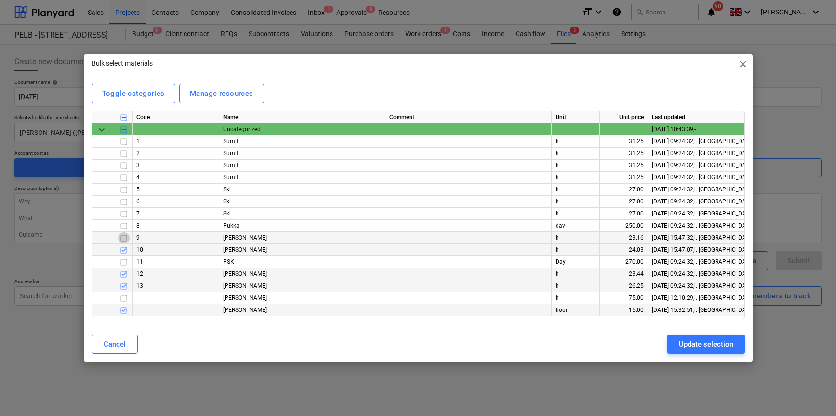
click at [124, 237] on input "checkbox" at bounding box center [124, 238] width 12 height 12
click at [707, 338] on div "Update selection" at bounding box center [706, 344] width 54 height 13
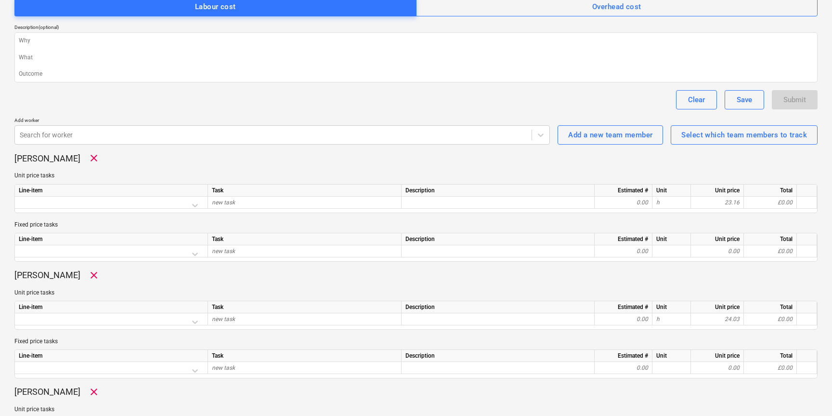
scroll to position [183, 0]
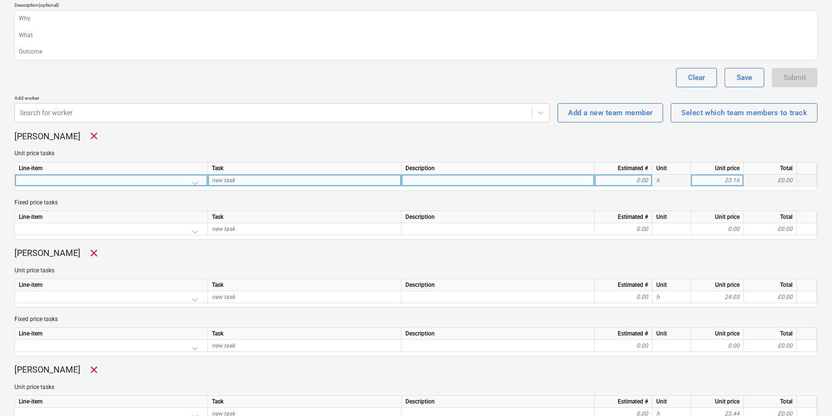
click at [193, 181] on div at bounding box center [111, 182] width 185 height 17
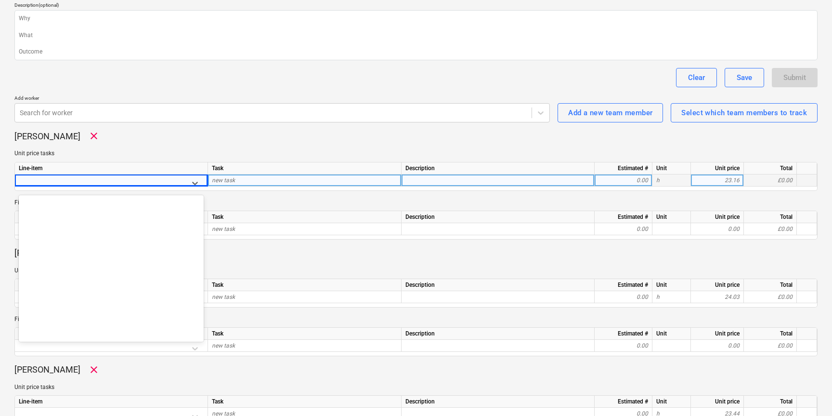
scroll to position [6481, 0]
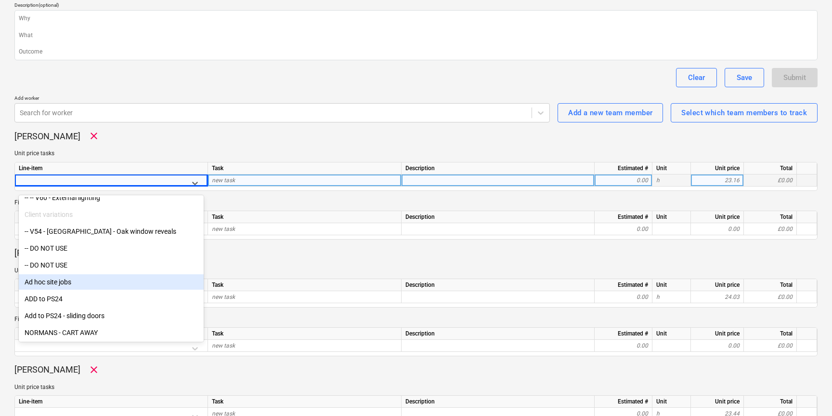
click at [73, 279] on div "Ad hoc site jobs" at bounding box center [111, 281] width 185 height 15
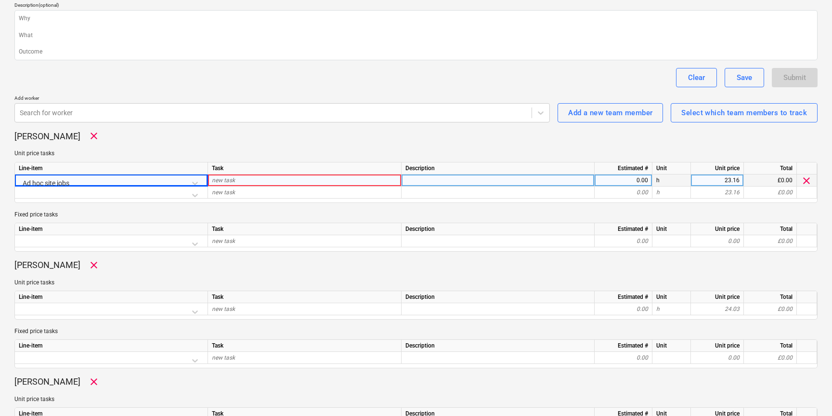
click at [245, 179] on div "new task" at bounding box center [305, 180] width 194 height 12
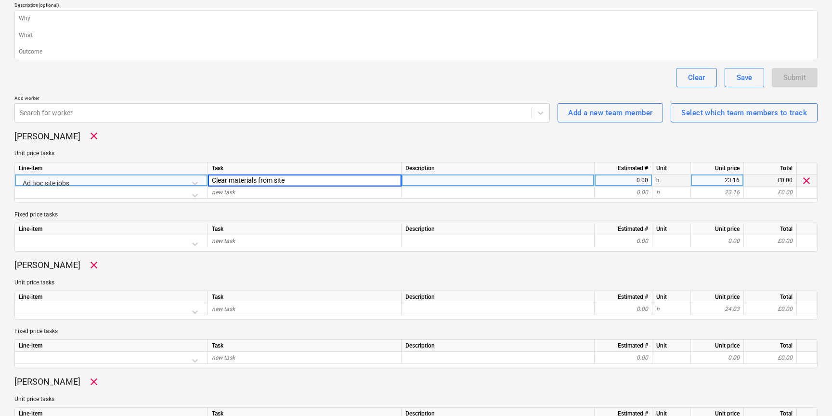
click at [624, 181] on div "0.00" at bounding box center [624, 180] width 50 height 12
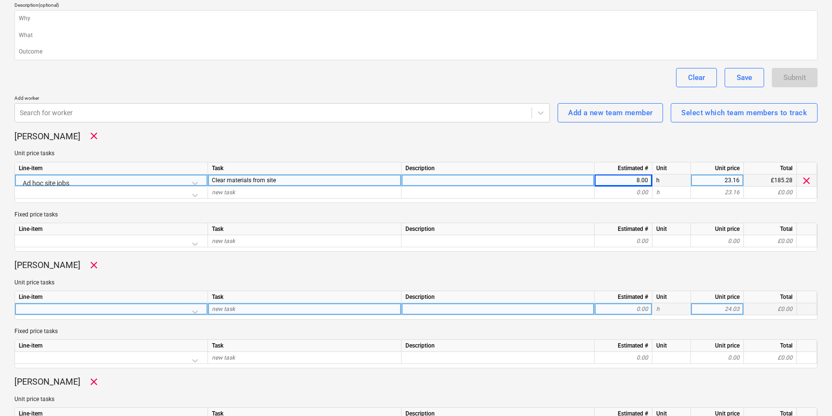
click at [196, 311] on div at bounding box center [111, 311] width 185 height 17
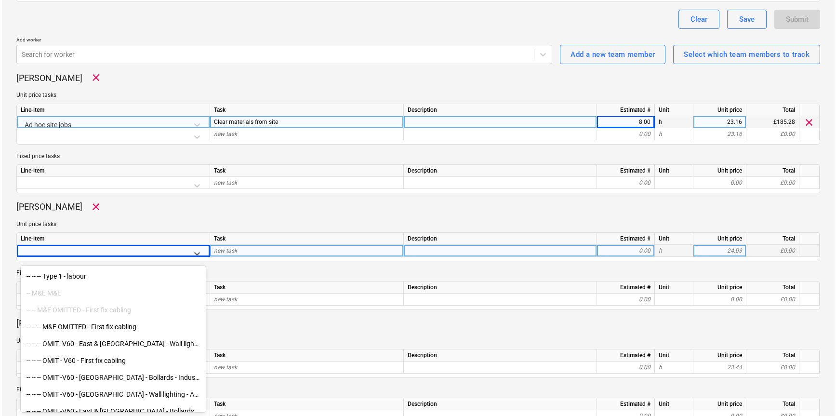
scroll to position [6249, 0]
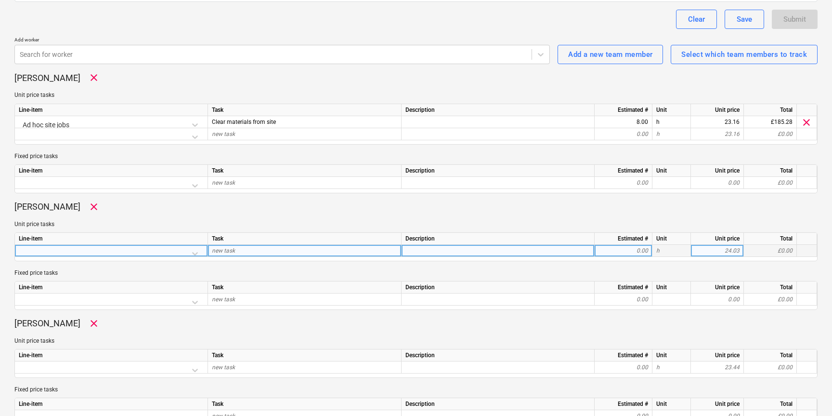
click at [197, 255] on div at bounding box center [111, 253] width 185 height 17
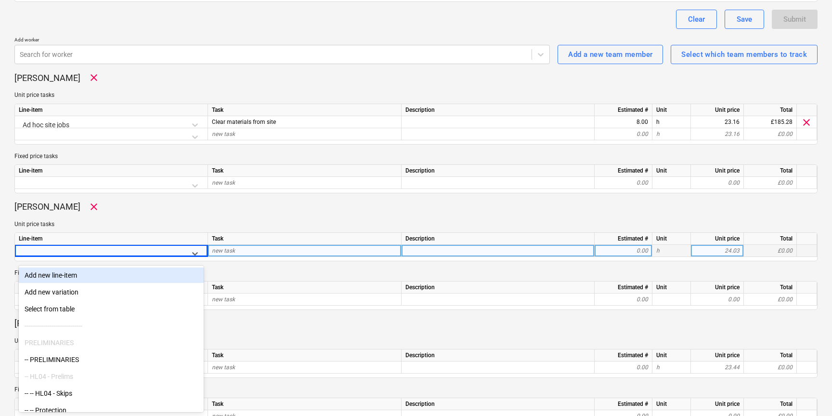
click at [64, 276] on div "Add new line-item" at bounding box center [111, 274] width 185 height 15
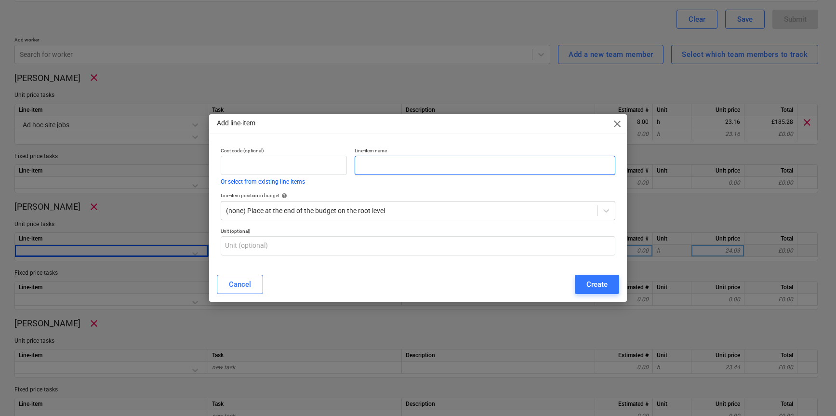
click at [376, 162] on input "text" at bounding box center [485, 165] width 261 height 19
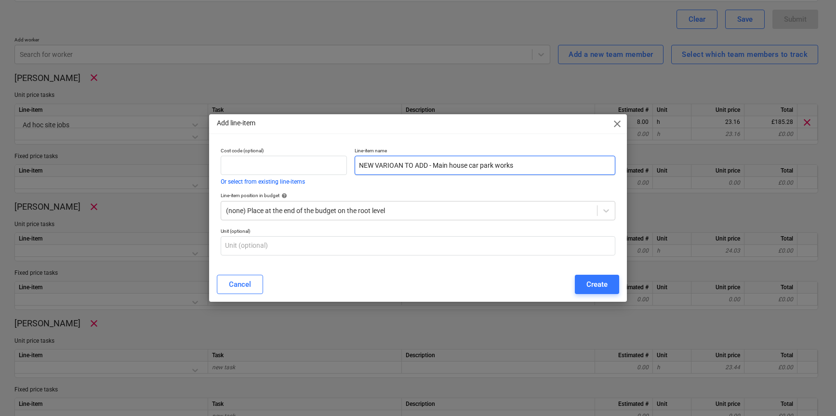
click at [411, 165] on input "NEW VARIOAN TO ADD - Main house car park works" at bounding box center [485, 165] width 261 height 19
click at [405, 163] on input "NEW VARIOAN TO ADD - Main house car park works" at bounding box center [485, 165] width 261 height 19
click at [585, 286] on button "Create" at bounding box center [597, 284] width 44 height 19
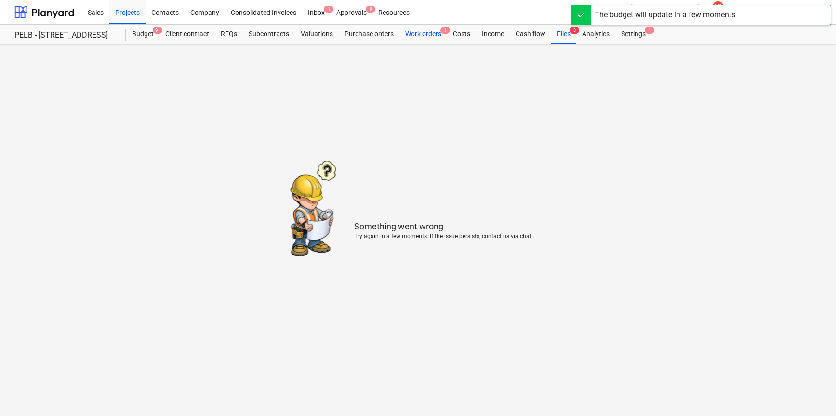
click at [415, 31] on div "Work orders 1" at bounding box center [423, 34] width 48 height 19
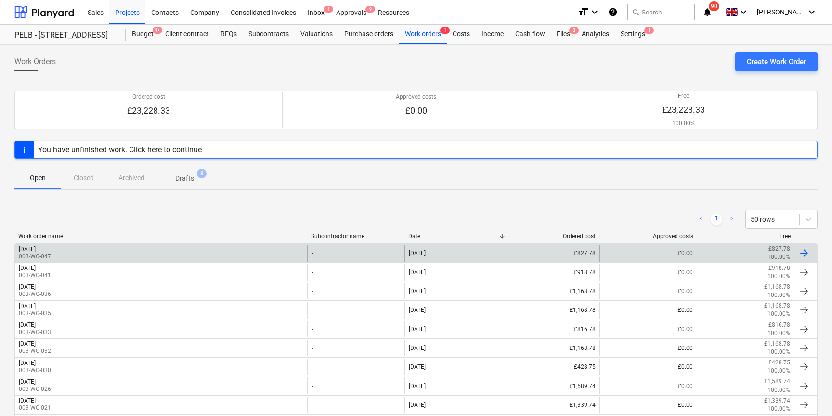
click at [107, 252] on div "Wednesday 1st Oct 2025 003-WO-047" at bounding box center [161, 253] width 292 height 16
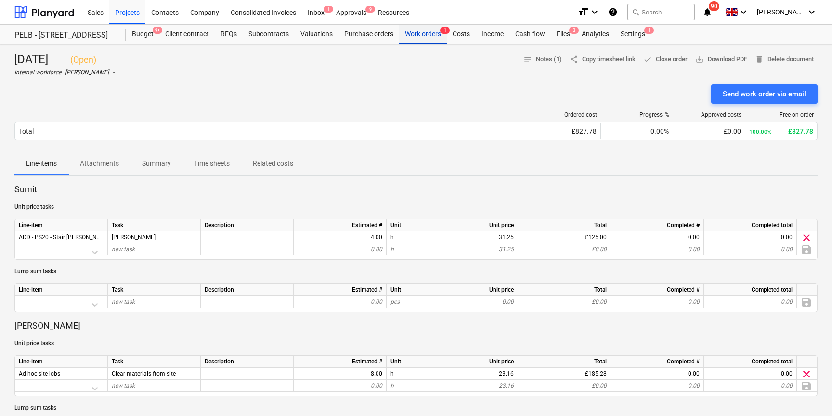
click at [428, 34] on div "Work orders 1" at bounding box center [423, 34] width 48 height 19
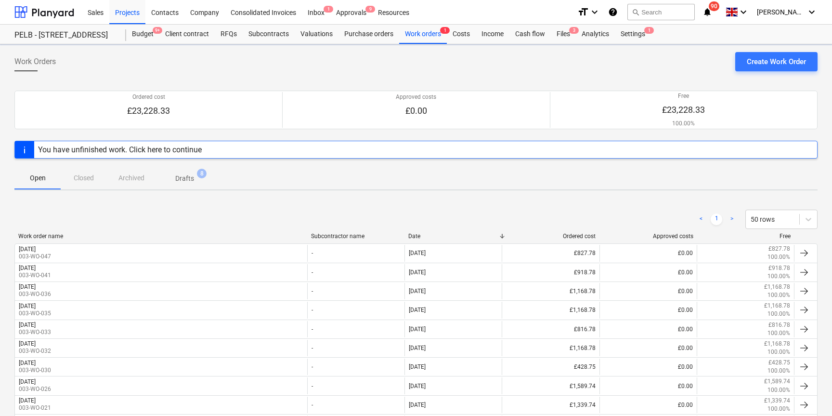
click at [190, 171] on span "Drafts 8" at bounding box center [184, 177] width 57 height 17
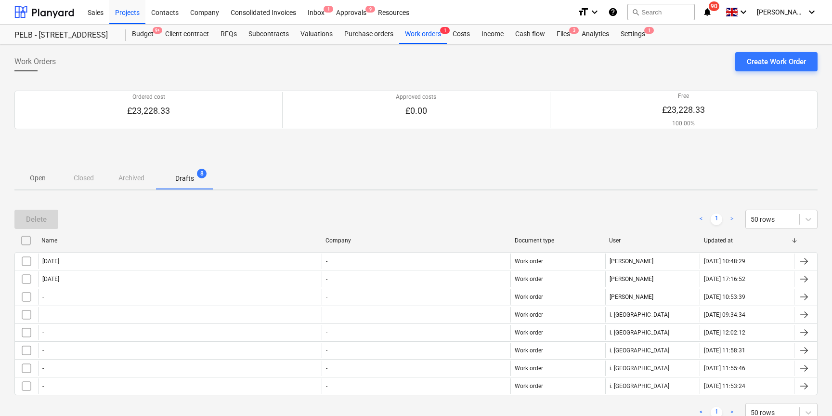
scroll to position [33, 0]
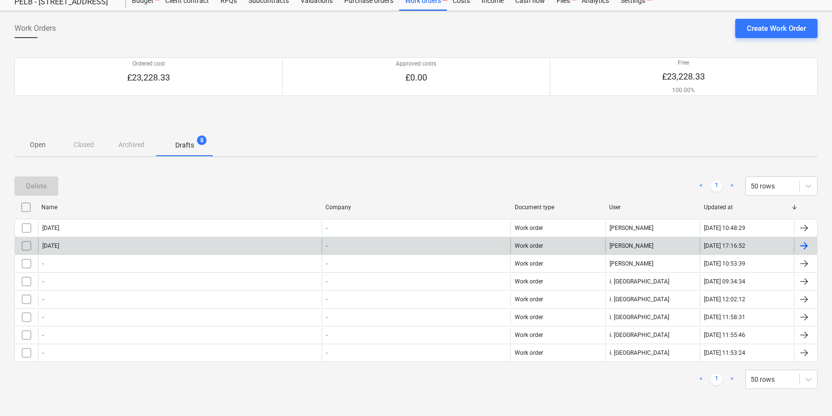
click at [68, 237] on div "Monday 29th Sept - Work order H. Ford 30.09.2025 17:16:52" at bounding box center [415, 246] width 803 height 18
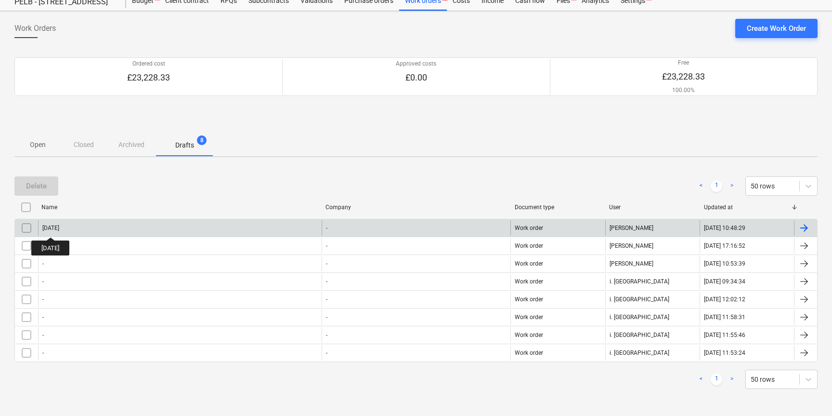
click at [59, 228] on div "[DATE]" at bounding box center [50, 227] width 17 height 7
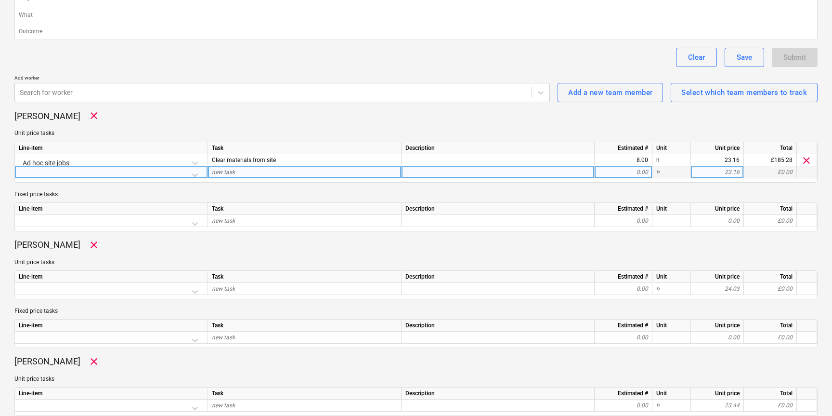
scroll to position [212, 0]
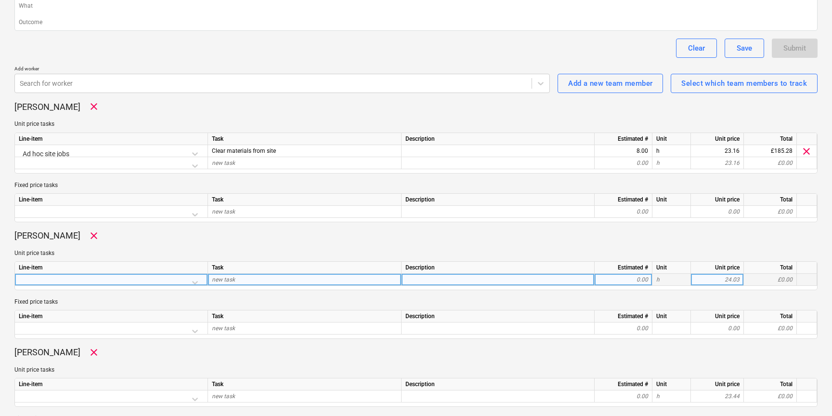
click at [194, 280] on div at bounding box center [111, 282] width 185 height 17
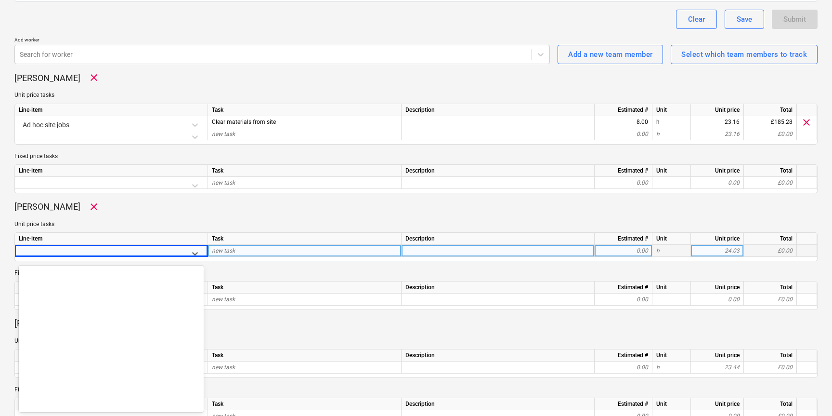
scroll to position [6498, 0]
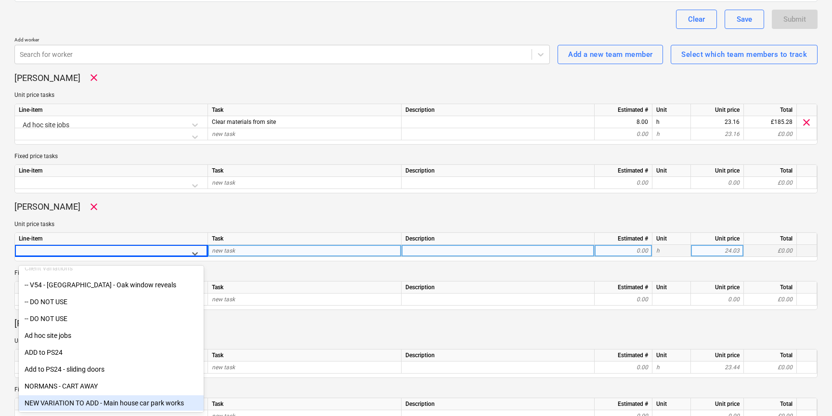
click at [109, 402] on div "NEW VARIATION TO ADD - Main house car park works" at bounding box center [111, 402] width 185 height 15
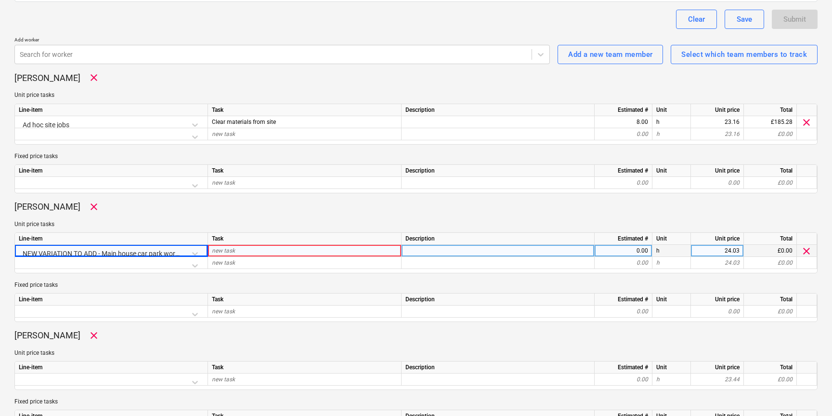
click at [254, 252] on div "new task" at bounding box center [305, 251] width 194 height 12
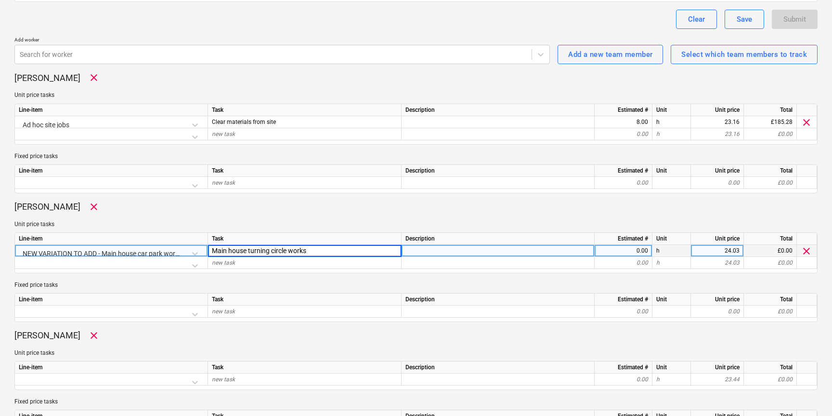
click at [612, 251] on div "0.00" at bounding box center [624, 251] width 50 height 12
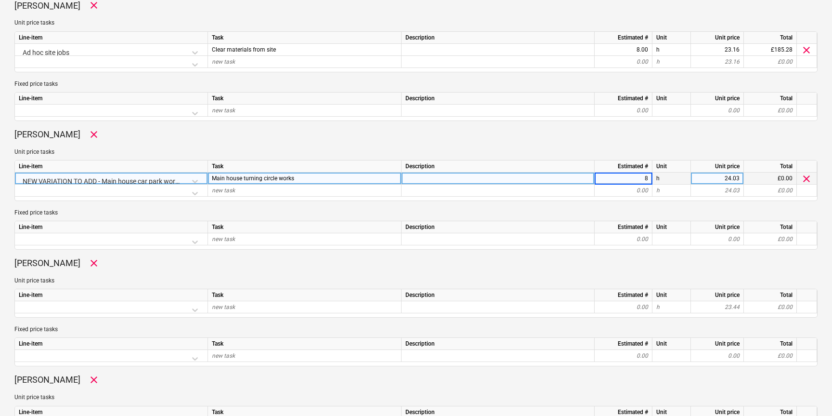
scroll to position [314, 0]
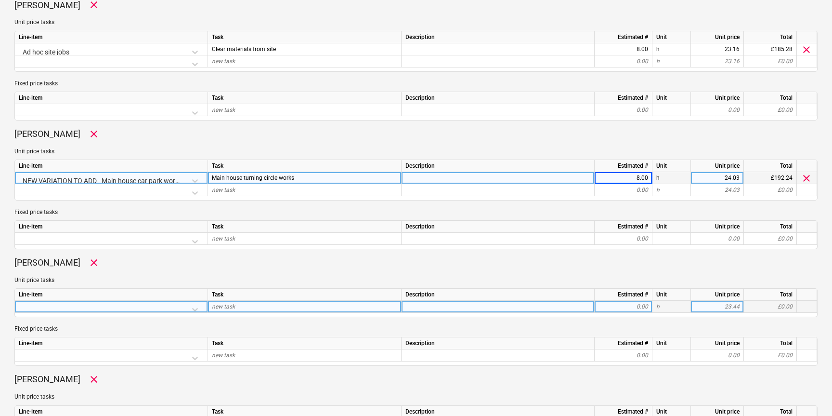
click at [192, 310] on div at bounding box center [111, 309] width 185 height 17
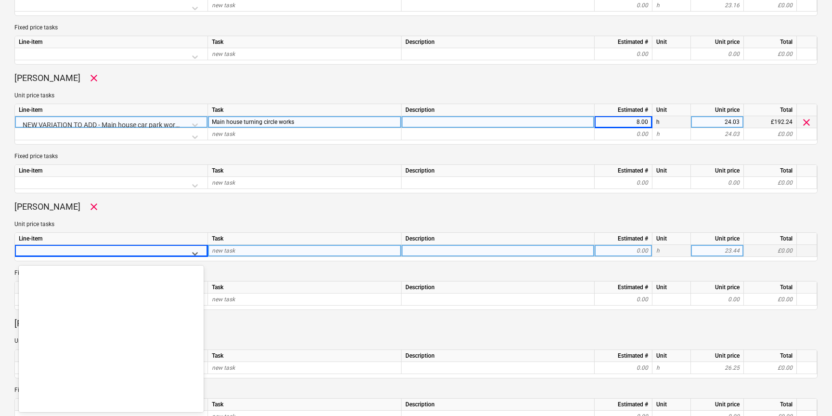
scroll to position [6498, 0]
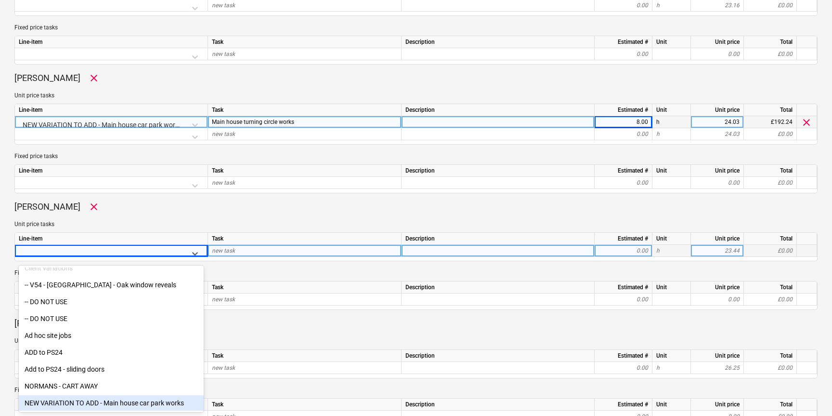
click at [99, 399] on div "NEW VARIATION TO ADD - Main house car park works" at bounding box center [111, 402] width 185 height 15
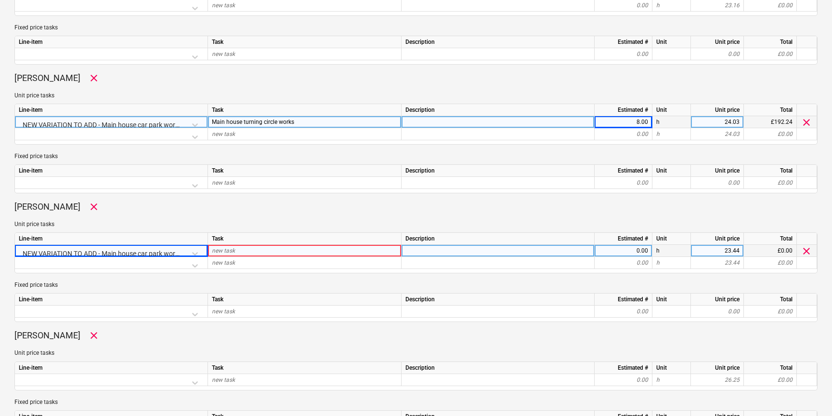
click at [290, 249] on div "new task" at bounding box center [305, 251] width 194 height 12
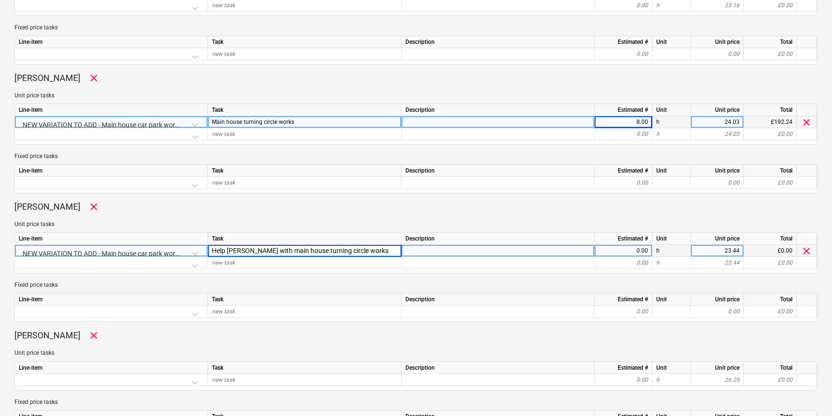
click at [611, 250] on div "0.00" at bounding box center [624, 251] width 50 height 12
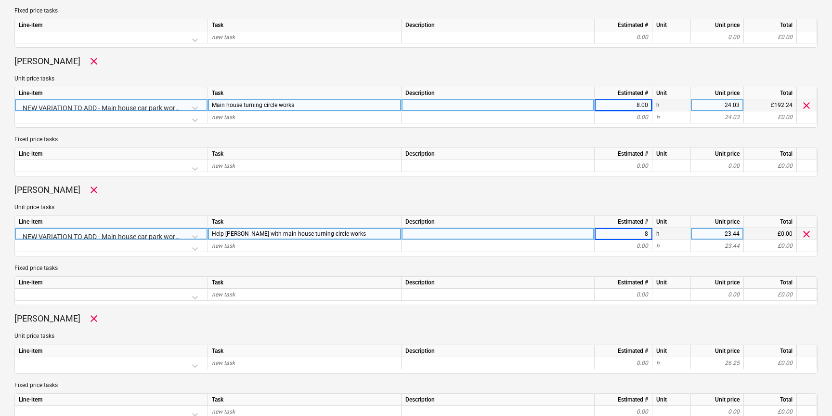
scroll to position [387, 0]
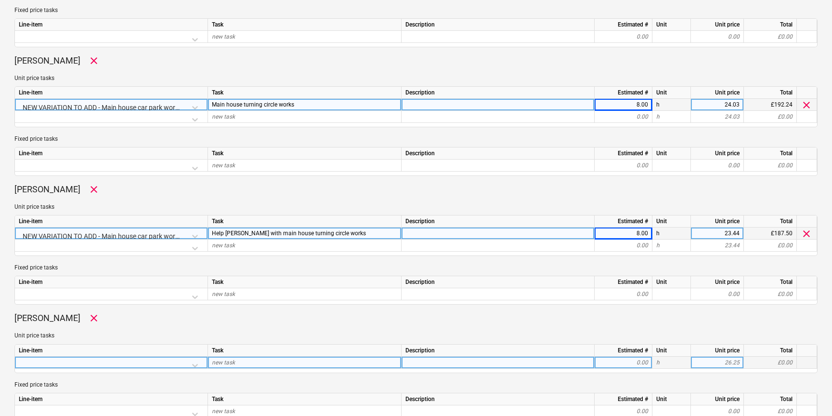
click at [195, 362] on div at bounding box center [111, 364] width 185 height 17
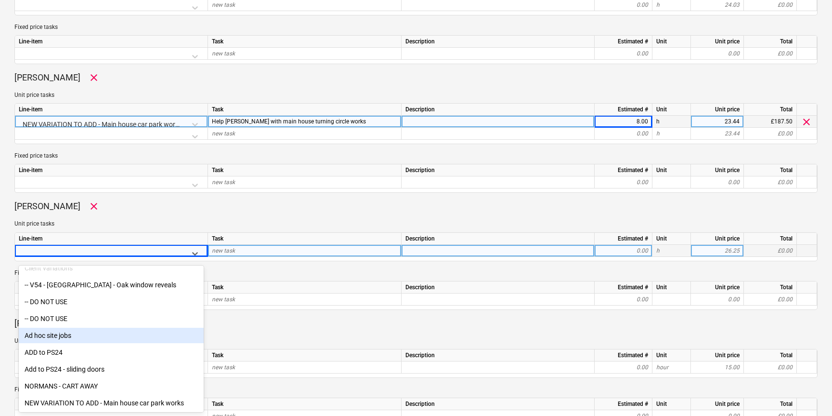
scroll to position [544, 0]
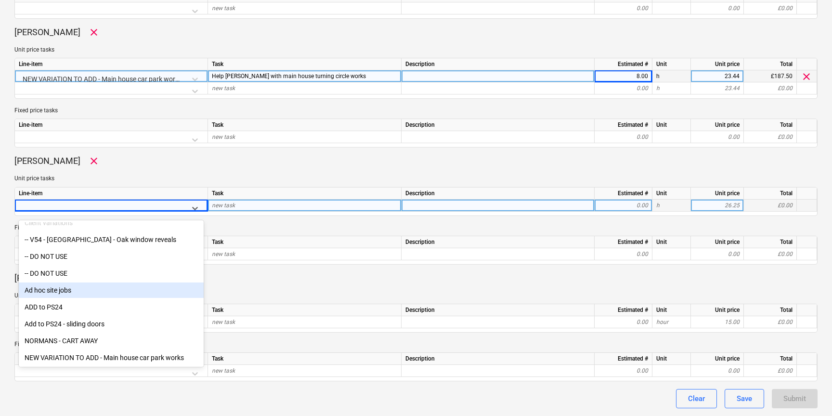
click at [60, 289] on div "Ad hoc site jobs" at bounding box center [111, 289] width 185 height 15
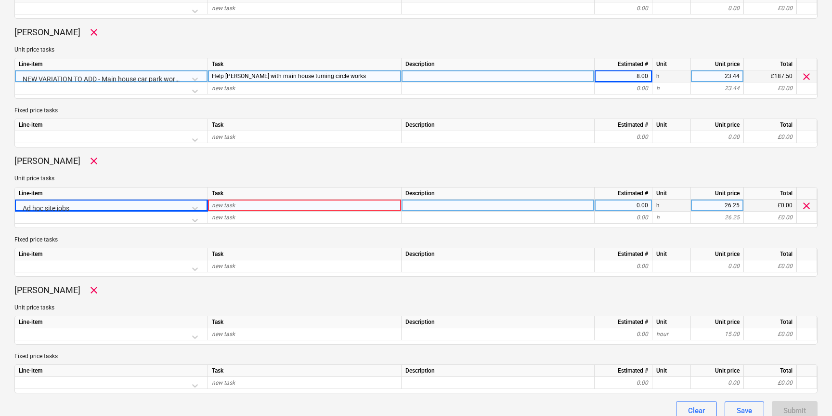
click at [231, 204] on span "new task" at bounding box center [223, 205] width 23 height 7
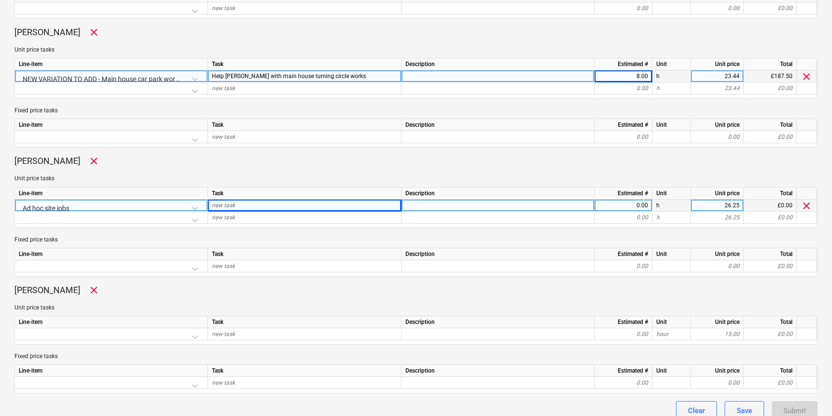
click at [179, 208] on div "Ad hoc site jobs" at bounding box center [111, 207] width 185 height 17
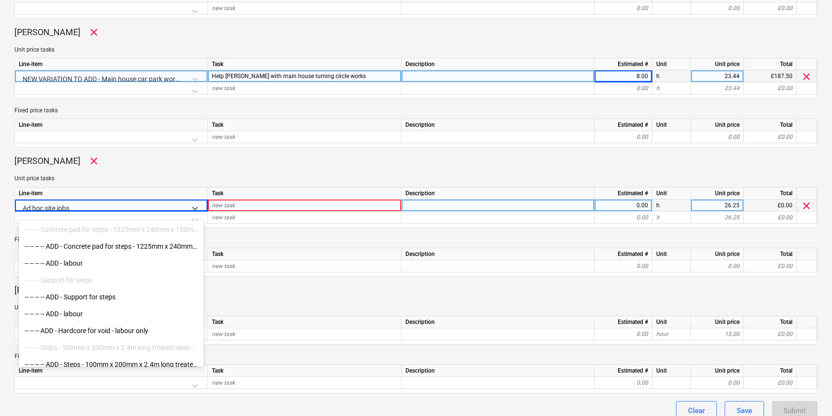
scroll to position [5380, 0]
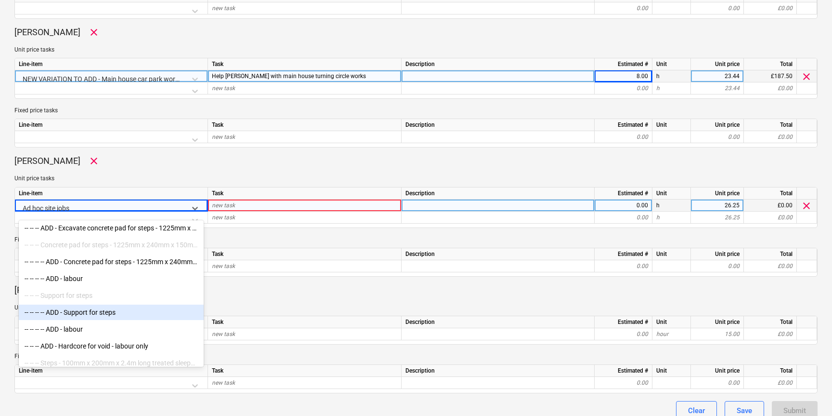
click at [87, 312] on div "-- -- -- -- ADD - Support for steps" at bounding box center [111, 311] width 185 height 15
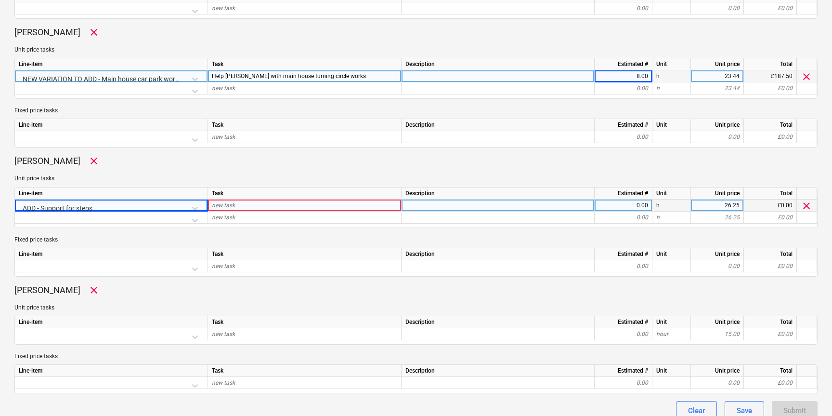
click at [235, 206] on span "new task" at bounding box center [223, 205] width 23 height 7
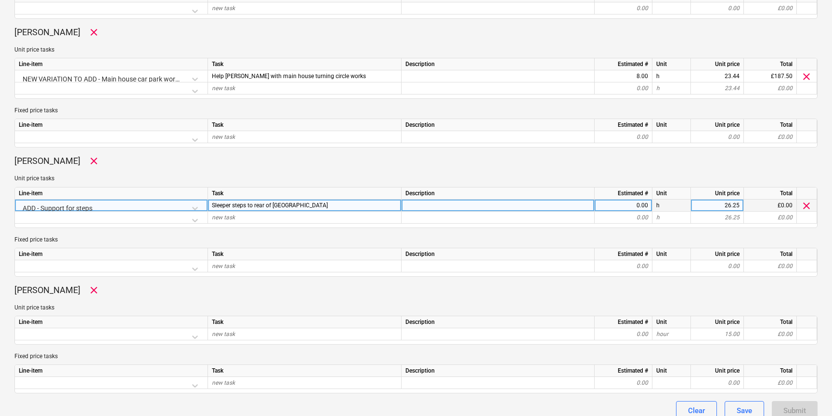
click at [628, 205] on div "0.00" at bounding box center [624, 205] width 50 height 12
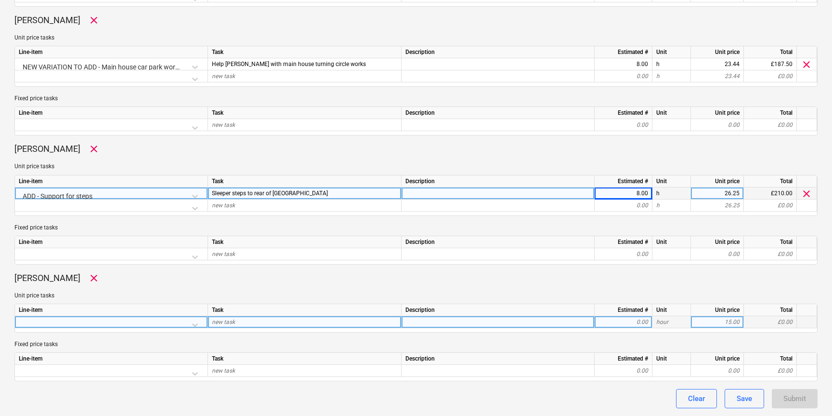
click at [194, 325] on div at bounding box center [111, 324] width 185 height 17
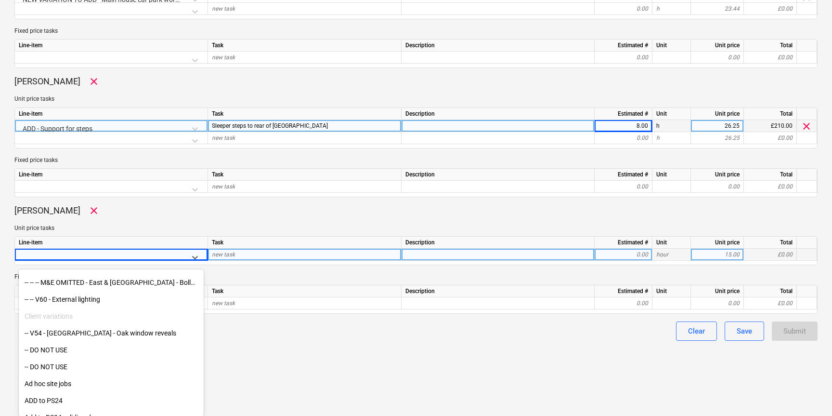
scroll to position [6498, 0]
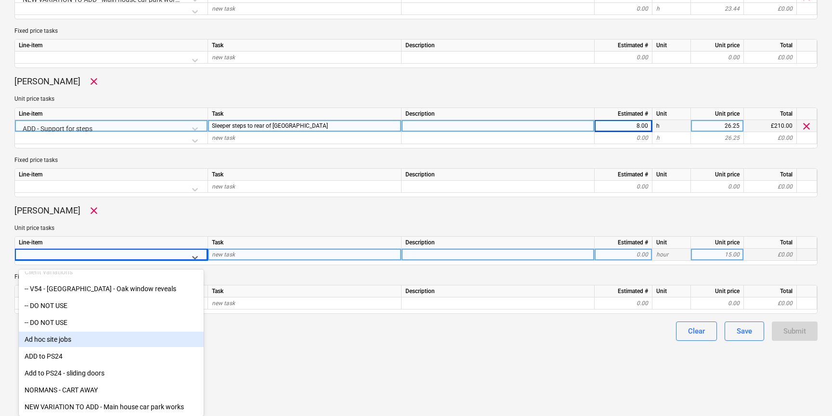
drag, startPoint x: 73, startPoint y: 338, endPoint x: 204, endPoint y: 278, distance: 144.2
click at [73, 338] on div "Ad hoc site jobs" at bounding box center [111, 338] width 185 height 15
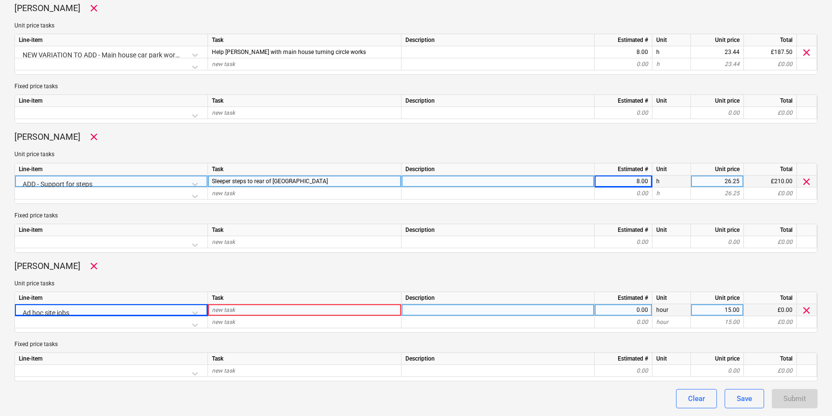
click at [251, 311] on div "new task" at bounding box center [305, 310] width 194 height 12
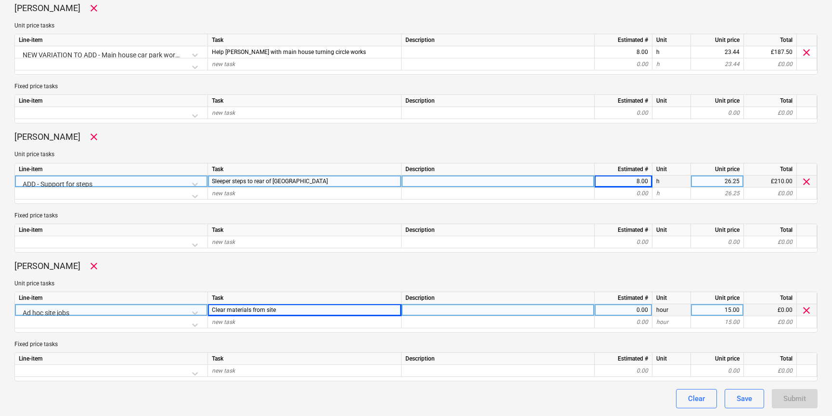
click at [630, 311] on div "0.00" at bounding box center [624, 310] width 50 height 12
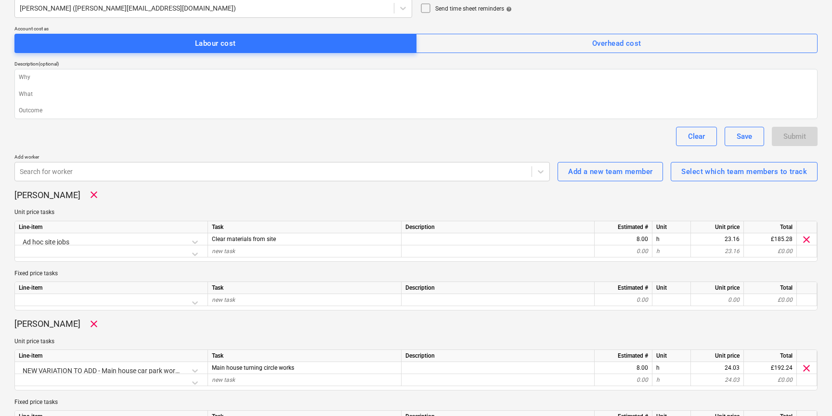
scroll to position [0, 0]
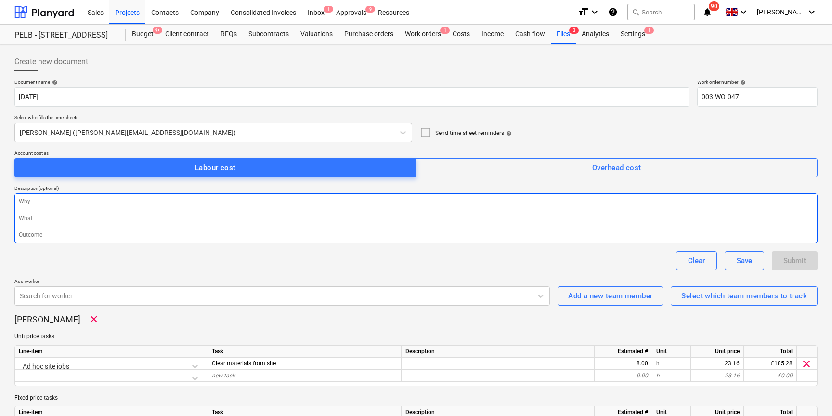
click at [597, 218] on textarea at bounding box center [415, 218] width 803 height 50
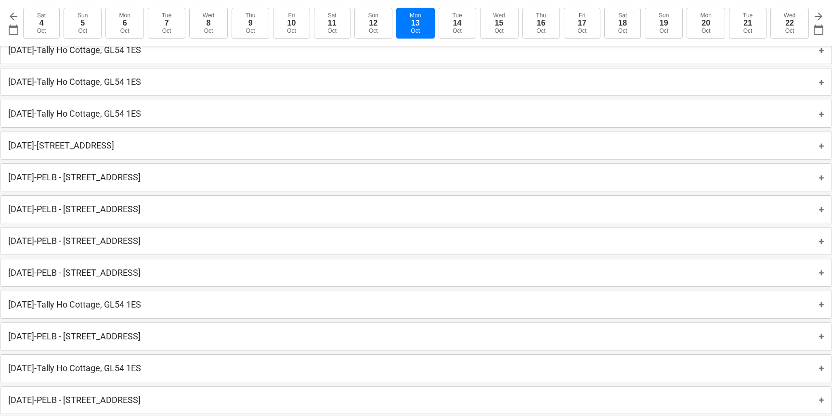
scroll to position [244, 0]
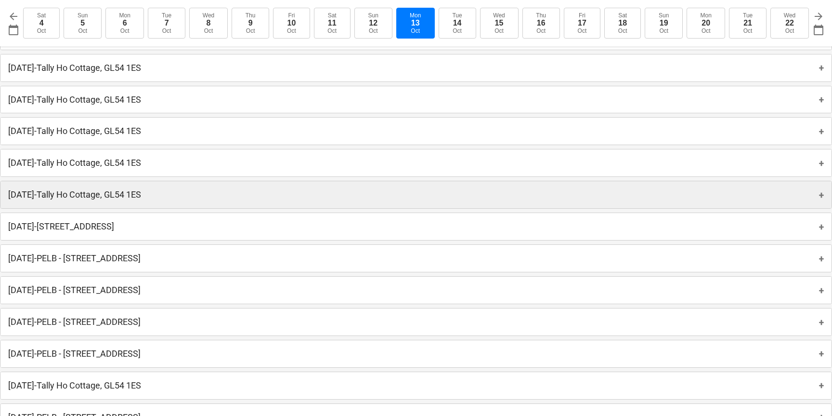
click at [95, 197] on p "[DATE] - [GEOGRAPHIC_DATA], GL54 1ES" at bounding box center [74, 195] width 133 height 12
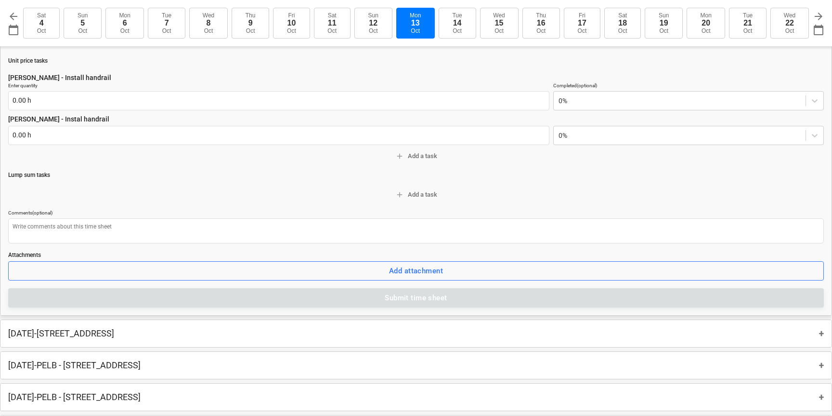
scroll to position [404, 0]
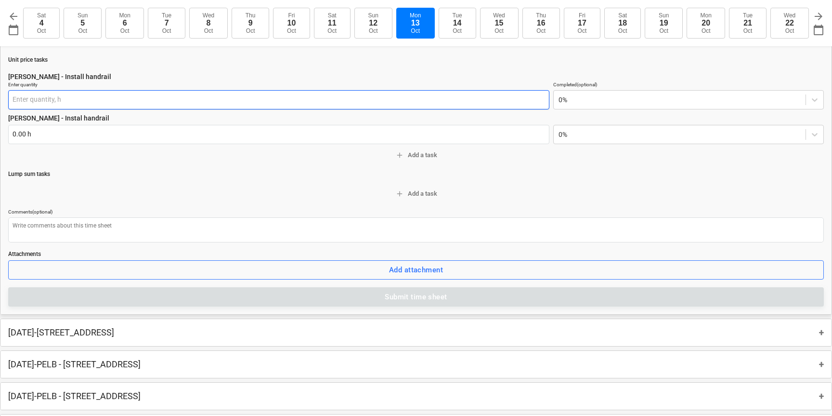
click at [73, 101] on input "text" at bounding box center [278, 99] width 541 height 19
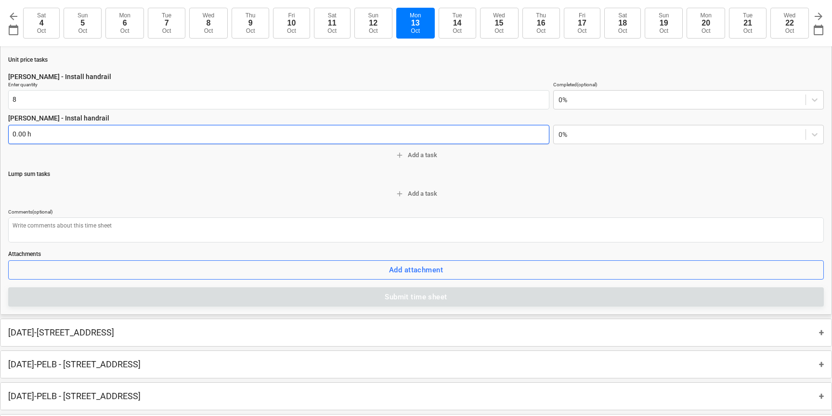
type input "8.00 h"
click at [22, 134] on input "text" at bounding box center [278, 134] width 541 height 19
type input "8"
type textarea "x"
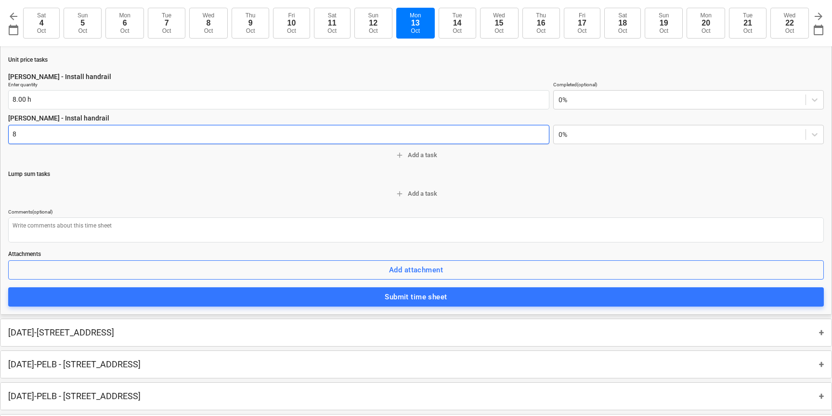
scroll to position [417, 0]
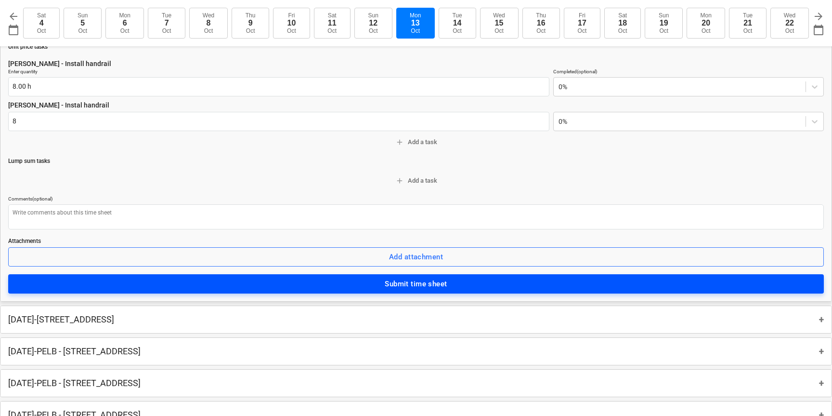
type input "8.00 h"
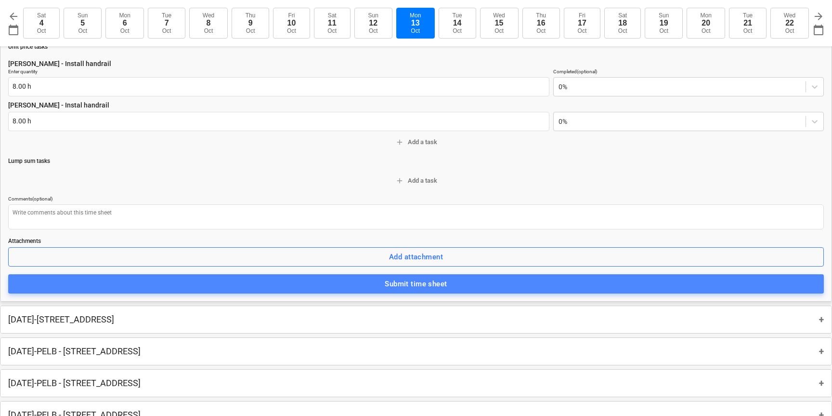
click at [426, 285] on div "Submit time sheet" at bounding box center [416, 283] width 62 height 13
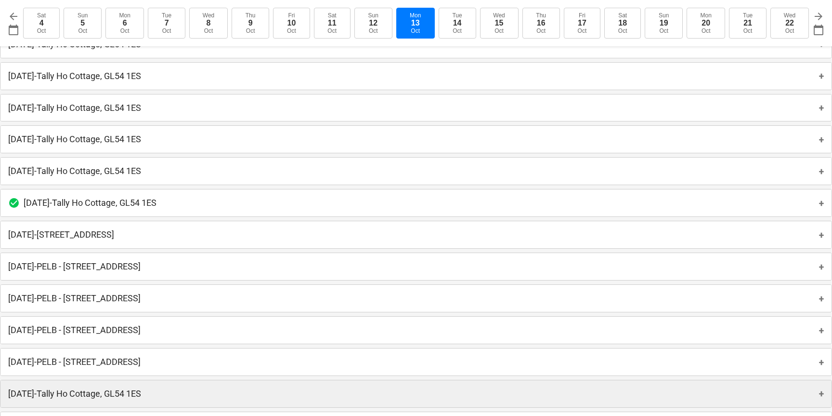
scroll to position [234, 0]
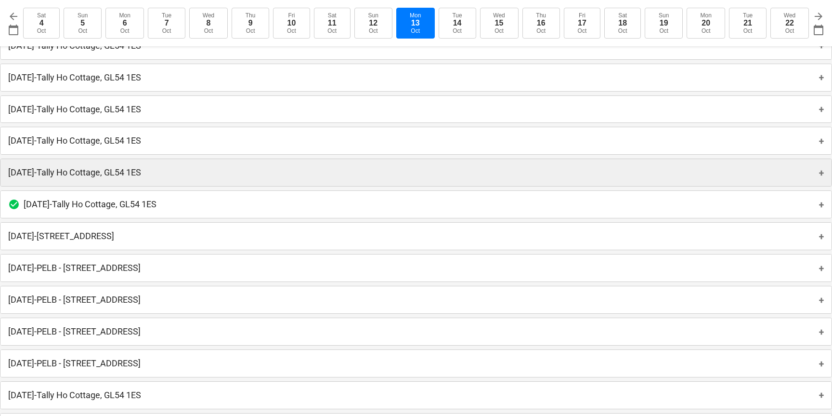
click at [80, 173] on p "Wednesday 1st October 2025 - Tally Ho Cottage, GL54 1ES" at bounding box center [74, 173] width 133 height 12
type textarea "x"
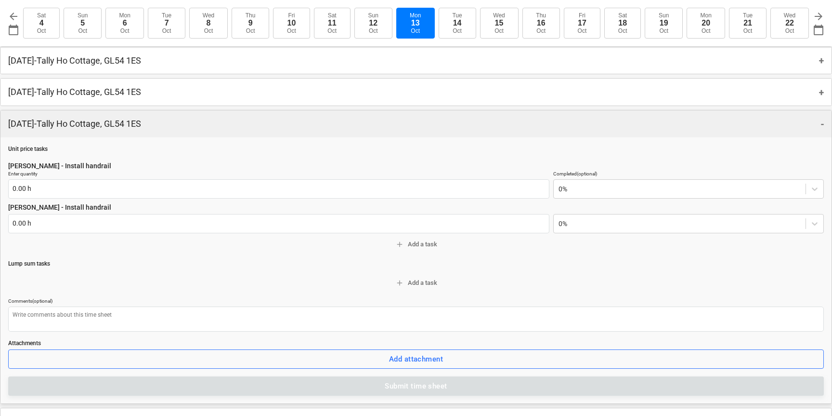
scroll to position [304, 0]
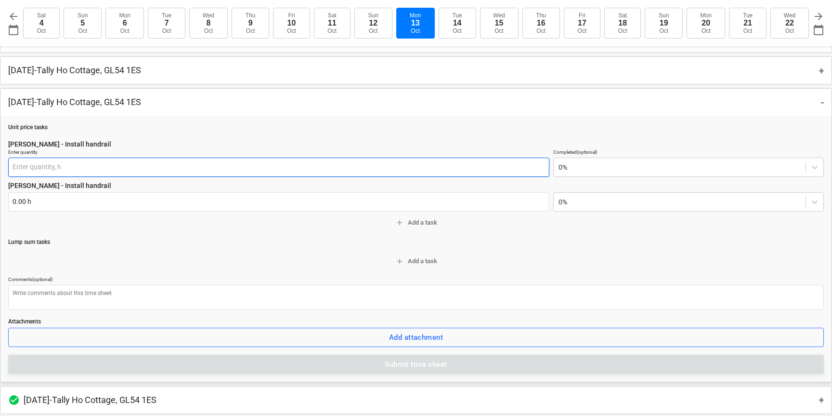
click at [19, 167] on input "text" at bounding box center [278, 167] width 541 height 19
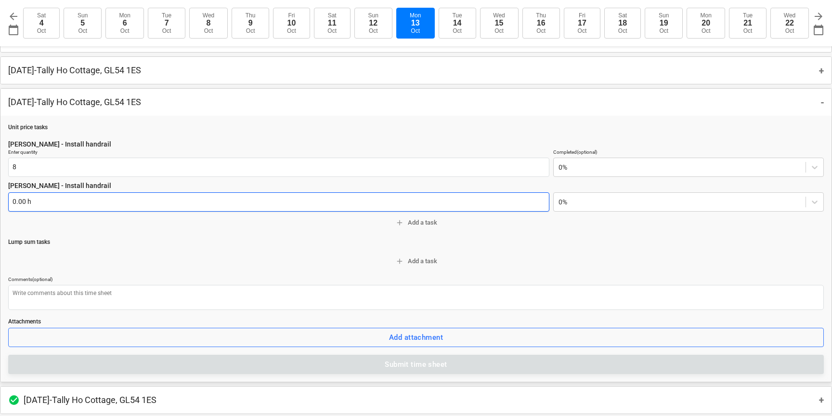
type input "8.00 h"
click at [20, 199] on input "text" at bounding box center [278, 201] width 541 height 19
type input "8"
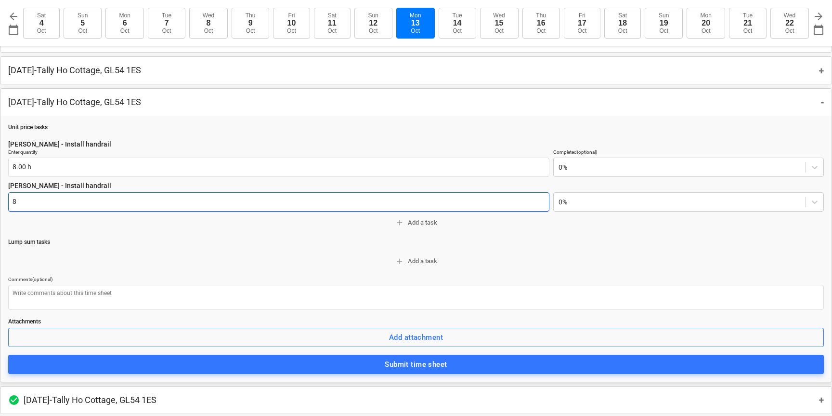
type textarea "x"
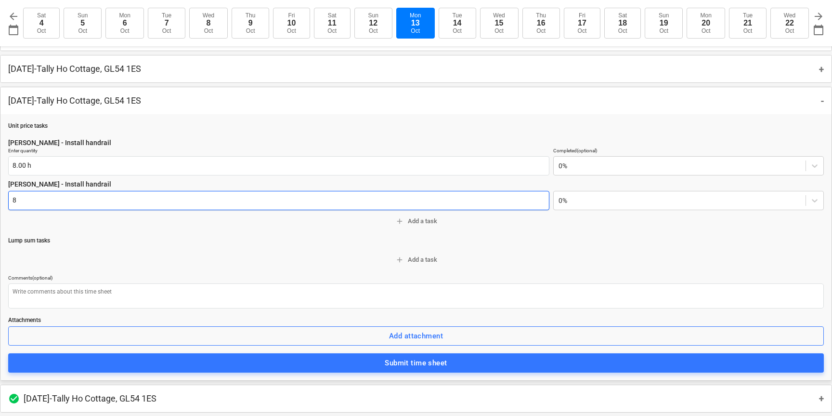
scroll to position [315, 0]
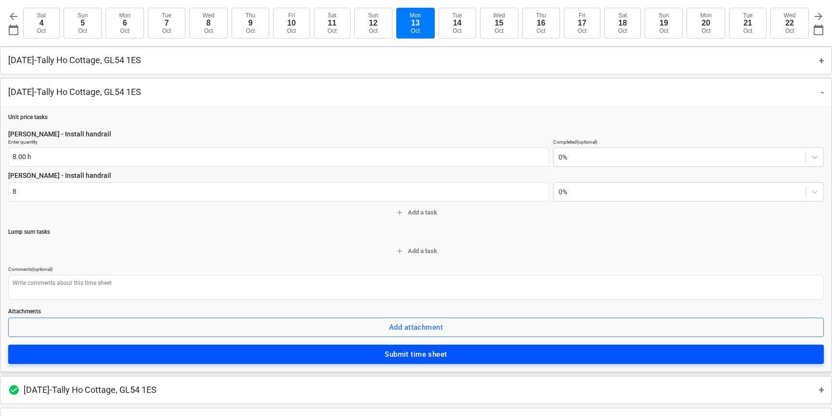
type input "8.00 h"
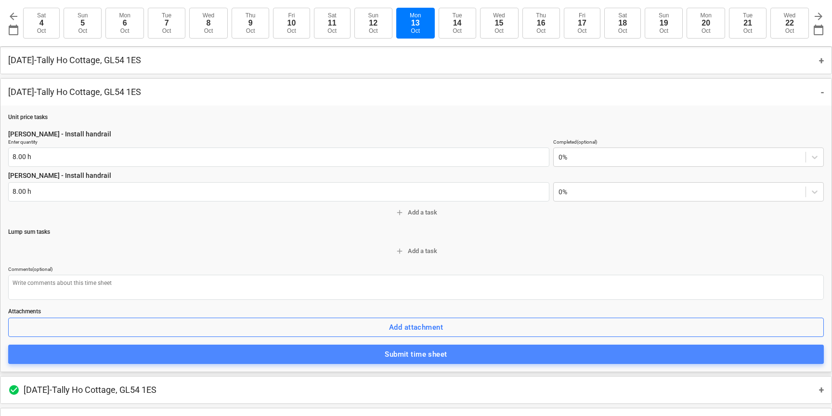
click at [426, 359] on div "Submit time sheet" at bounding box center [416, 354] width 62 height 13
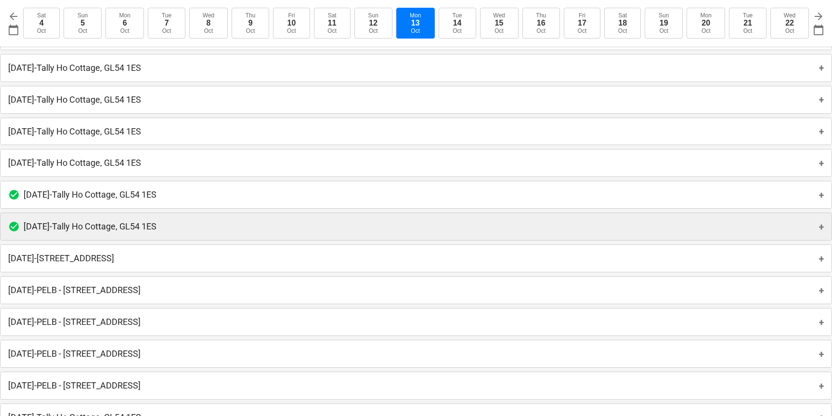
scroll to position [211, 0]
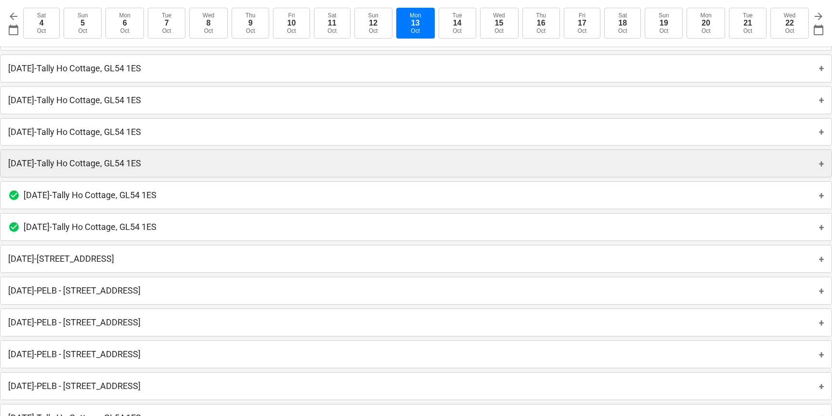
click at [57, 163] on p "Thursday 2nd Oct 2025 - Tally Ho Cottage, GL54 1ES" at bounding box center [74, 164] width 133 height 12
type textarea "x"
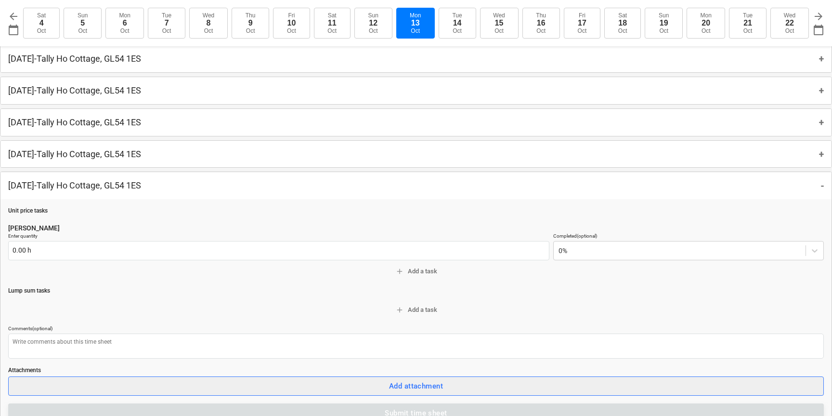
scroll to position [188, 0]
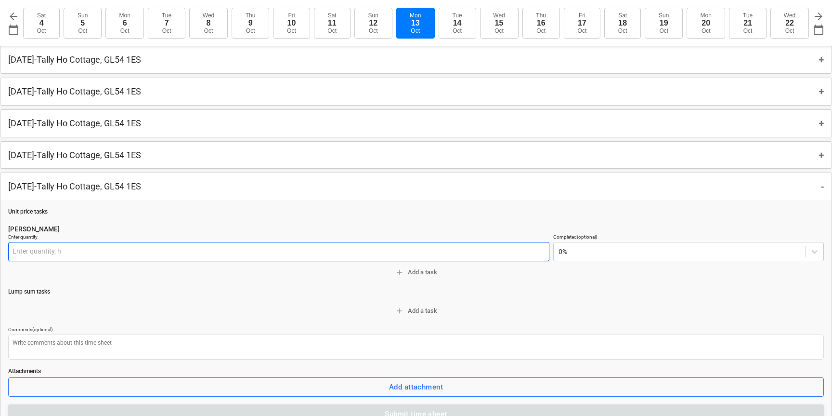
click at [20, 252] on input "text" at bounding box center [278, 251] width 541 height 19
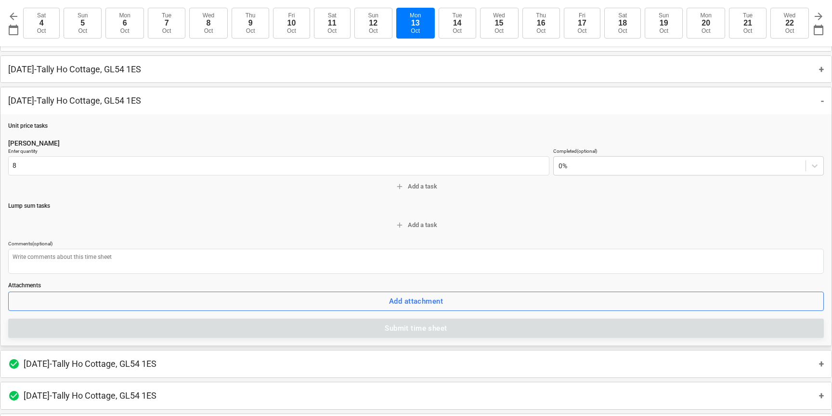
type input "8.00 h"
click at [186, 201] on div "Unit price tasks Dean Enter quantity 8.00 h Completed (optional) 0% add Add a t…" at bounding box center [416, 230] width 816 height 216
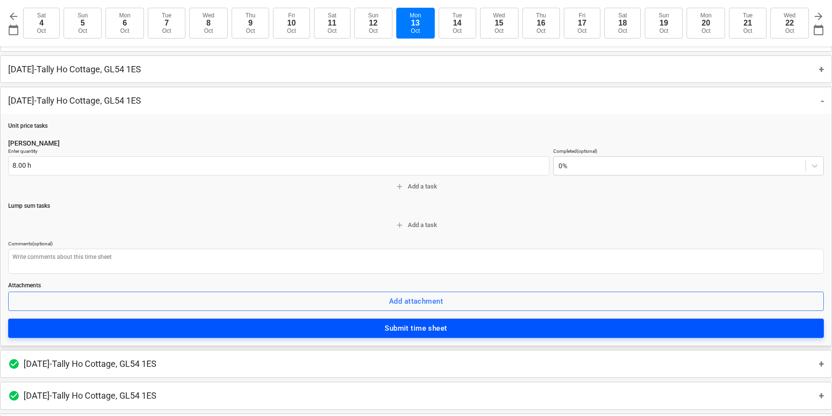
click at [319, 324] on span "Submit time sheet" at bounding box center [416, 328] width 795 height 13
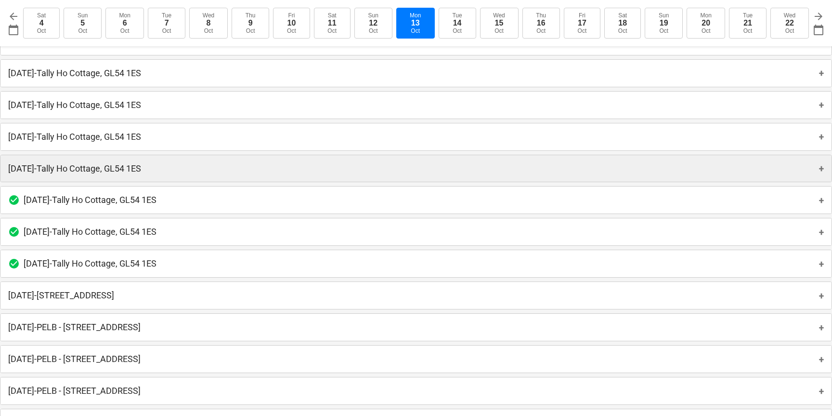
click at [45, 168] on p "Friday 3rd Oct 2025 - Tally Ho Cottage, GL54 1ES" at bounding box center [74, 169] width 133 height 12
type textarea "x"
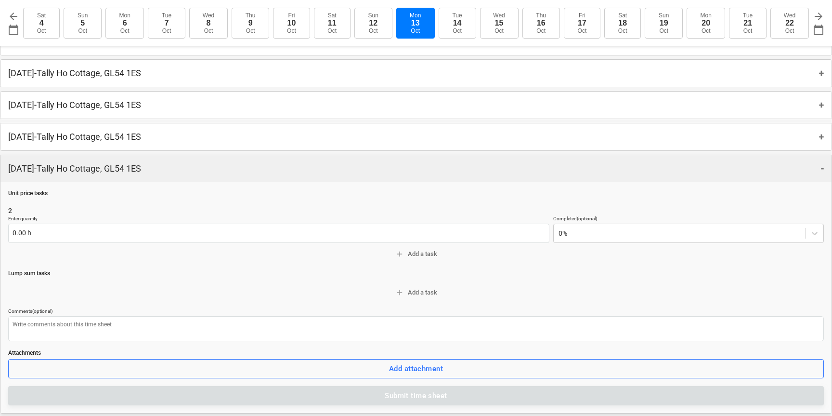
scroll to position [176, 0]
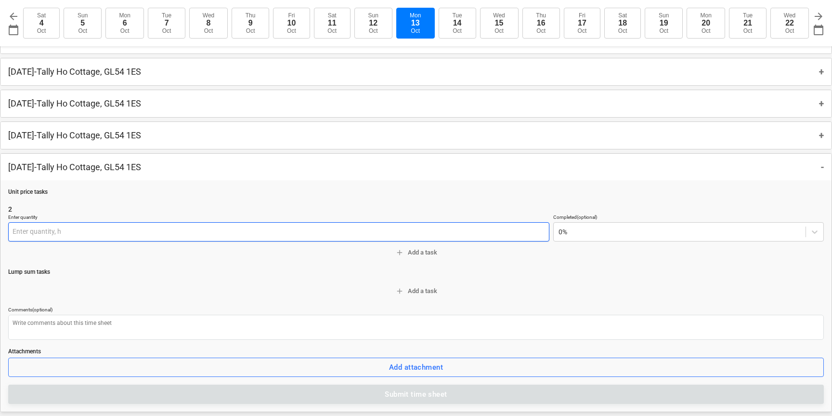
click at [20, 232] on input "text" at bounding box center [278, 231] width 541 height 19
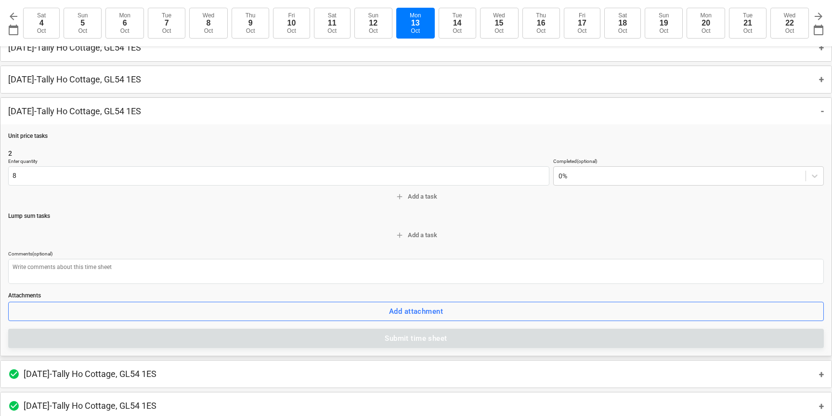
type input "8.00 h"
click at [183, 224] on div "Unit price tasks 2 Enter quantity 8.00 h Completed (optional) 0% add Add a task…" at bounding box center [416, 240] width 816 height 216
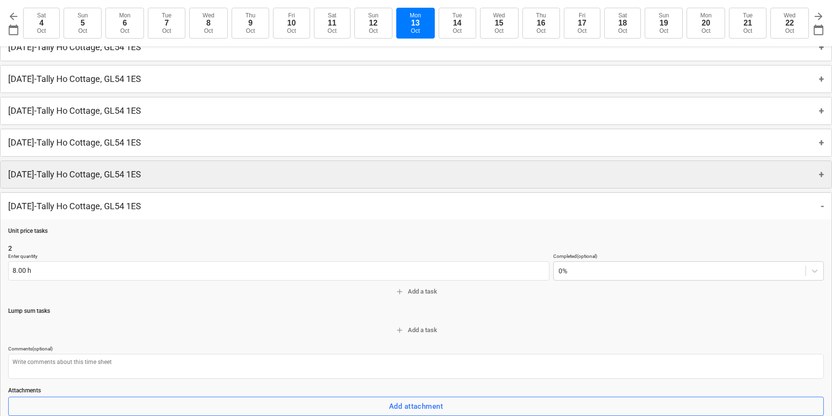
scroll to position [137, 0]
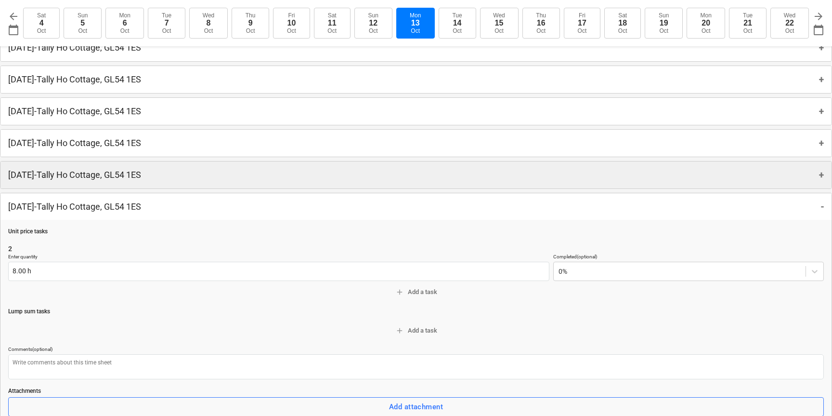
click at [82, 167] on div "Monday 6th Oct 2025 - Tally Ho Cottage, GL54 1ES +" at bounding box center [415, 174] width 831 height 27
type textarea "x"
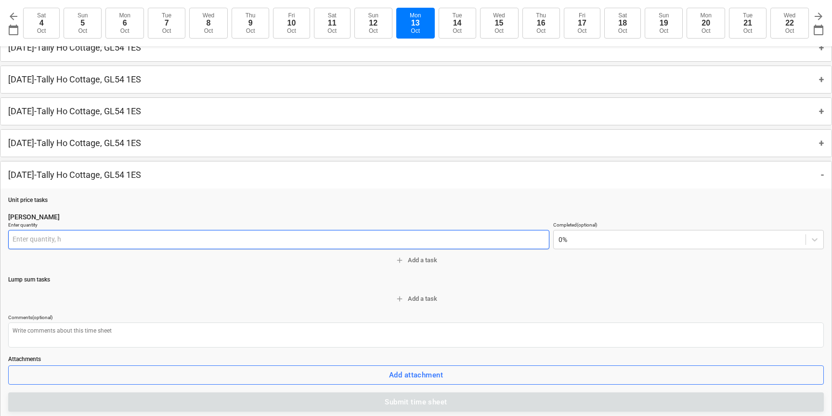
click at [15, 243] on input "text" at bounding box center [278, 239] width 541 height 19
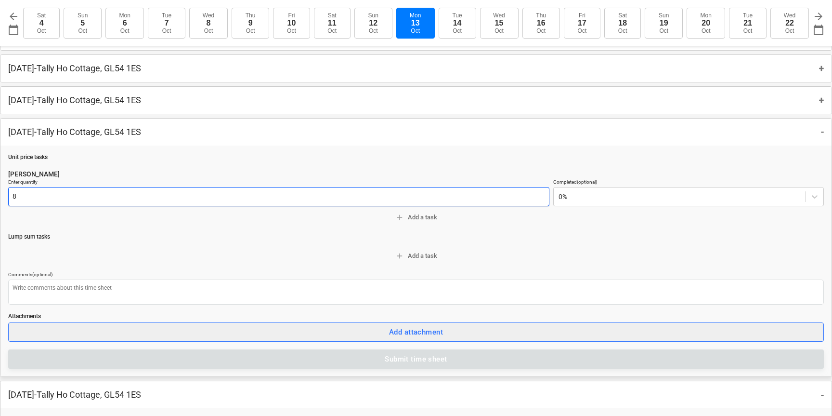
scroll to position [184, 0]
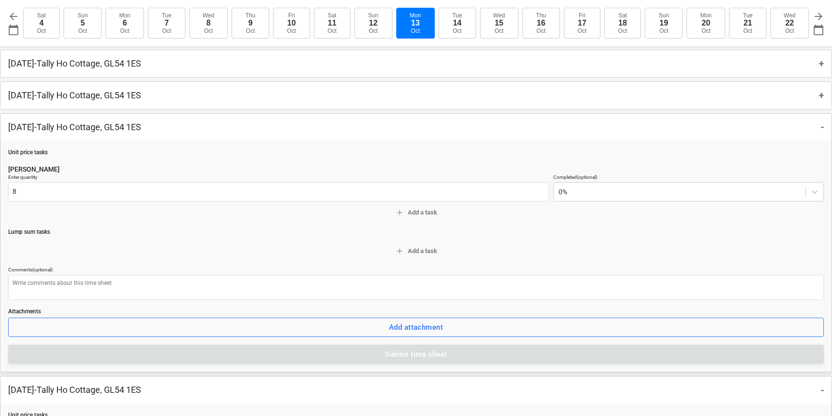
type input "8.00 h"
click at [316, 242] on div "Unit price tasks Dean Enter quantity 8.00 h Completed (optional) 0% add Add a t…" at bounding box center [416, 256] width 816 height 216
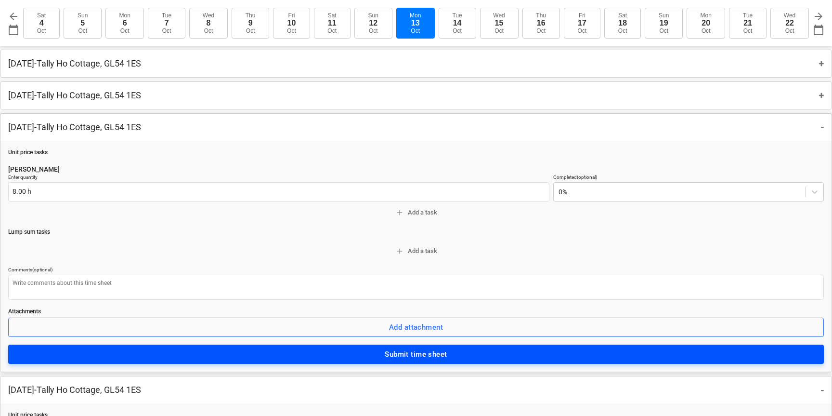
click at [363, 353] on span "Submit time sheet" at bounding box center [416, 354] width 795 height 13
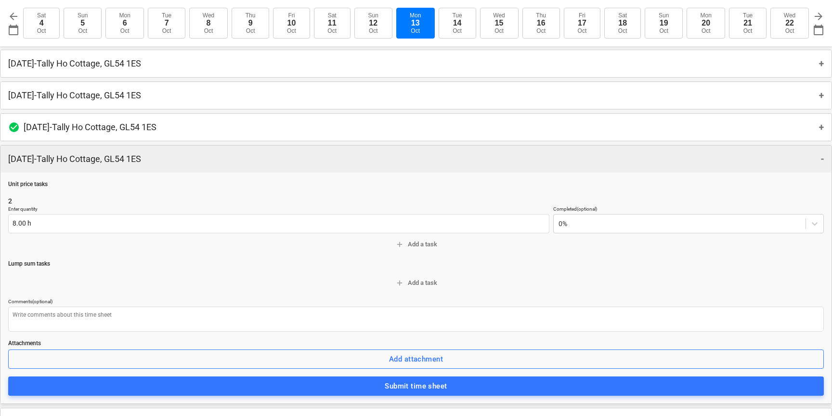
click at [69, 156] on p "Friday 3rd Oct 2025 - Tally Ho Cottage, GL54 1ES" at bounding box center [74, 159] width 133 height 12
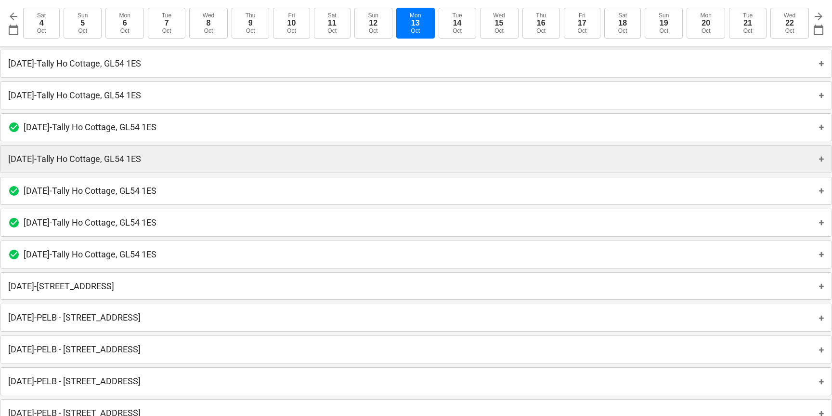
click at [68, 156] on p "Friday 3rd Oct 2025 - Tally Ho Cottage, GL54 1ES" at bounding box center [74, 159] width 133 height 12
type textarea "x"
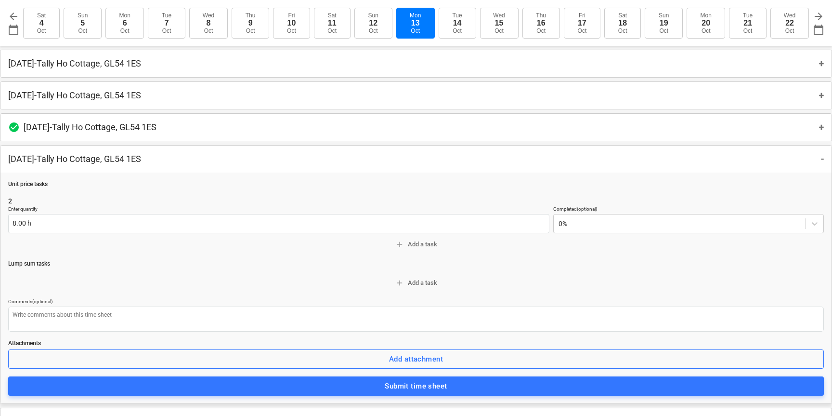
click at [18, 198] on p "2" at bounding box center [416, 201] width 816 height 10
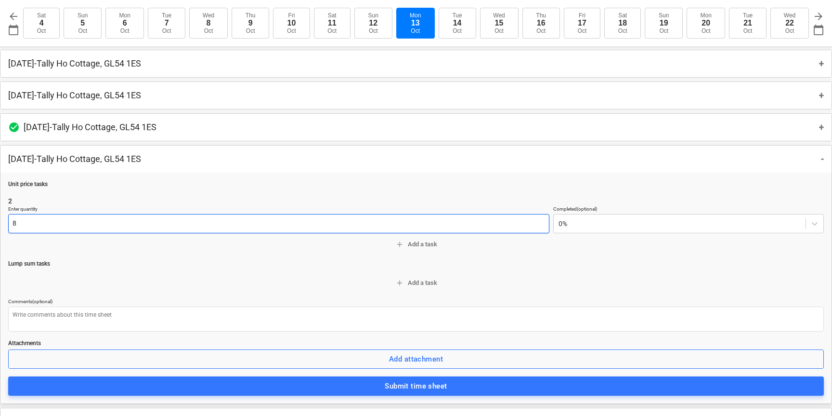
click at [17, 223] on input "8" at bounding box center [278, 223] width 541 height 19
type input "8.00 h"
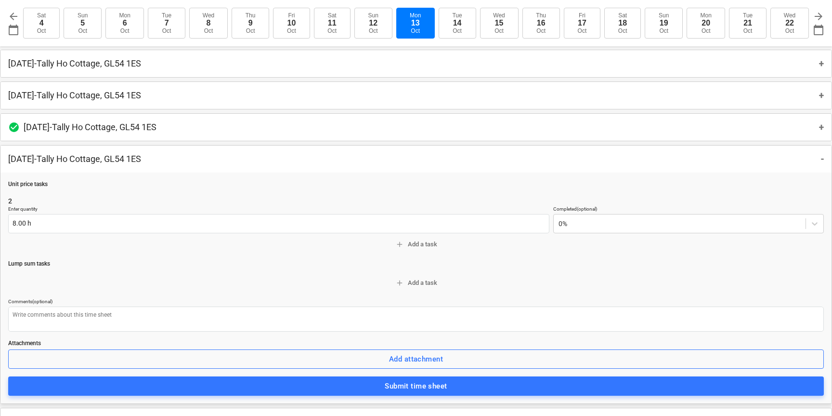
click at [408, 397] on div "Unit price tasks 2 Enter quantity 8.00 h Completed (optional) 0% add Add a task…" at bounding box center [415, 287] width 831 height 231
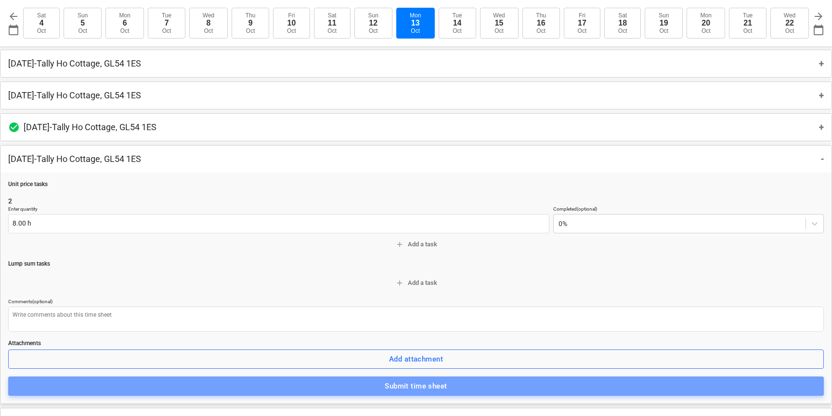
click at [411, 390] on div "Submit time sheet" at bounding box center [416, 386] width 62 height 13
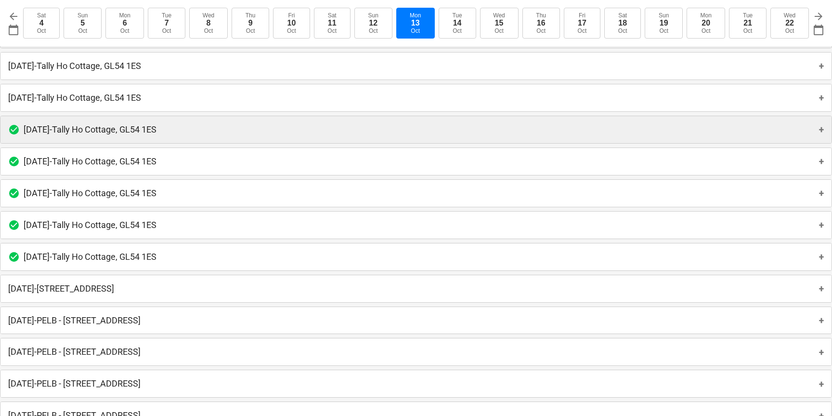
scroll to position [181, 0]
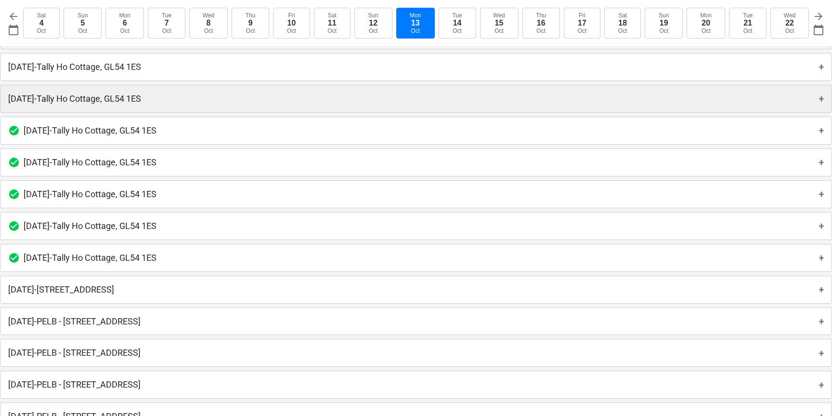
click at [54, 96] on p "Tuesday 7th Oct 2025 - Tally Ho Cottage, GL54 1ES" at bounding box center [74, 99] width 133 height 12
type textarea "x"
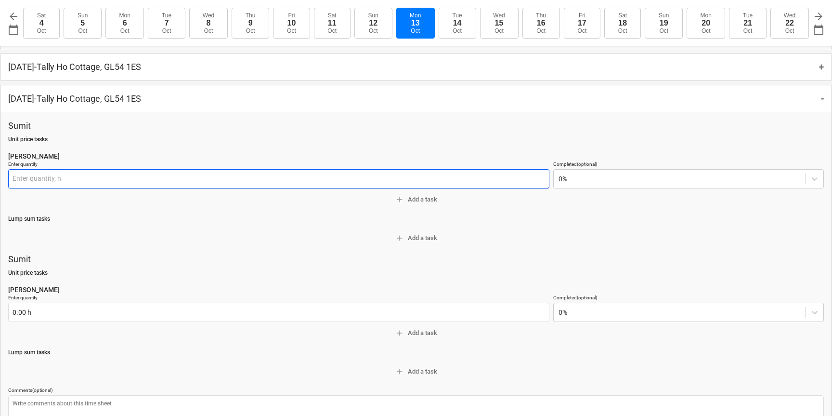
click at [18, 175] on input "text" at bounding box center [278, 178] width 541 height 19
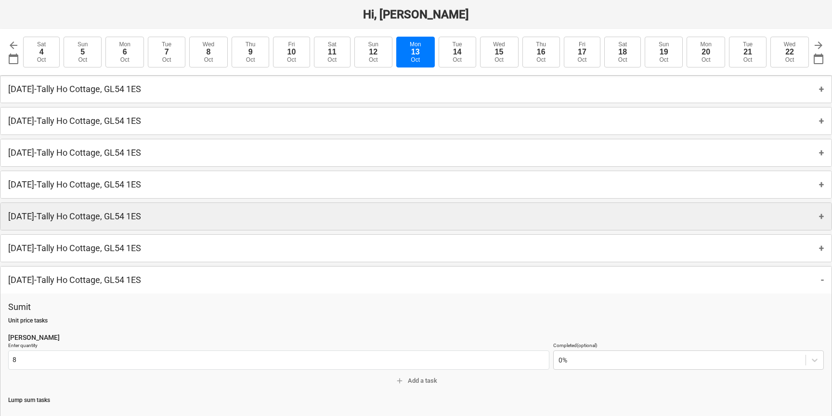
type input "8.00 h"
type textarea "x"
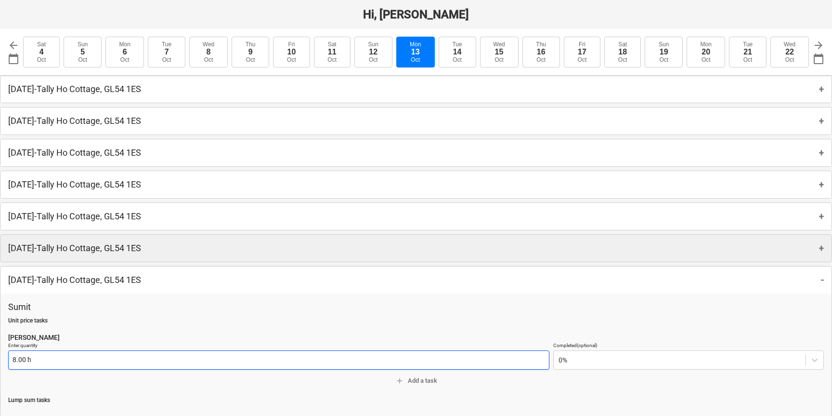
type input "8"
type textarea "x"
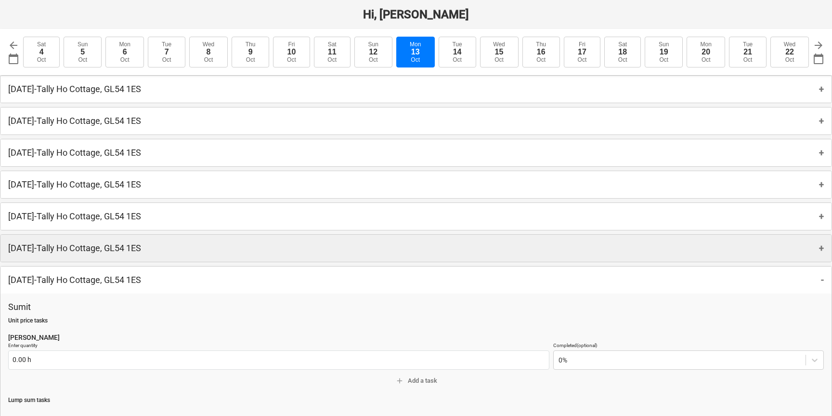
type input "8.00 h"
click at [83, 243] on p "Wednesday 8th October 2025 - Tally Ho Cottage, GL54 1ES" at bounding box center [74, 248] width 133 height 12
type textarea "x"
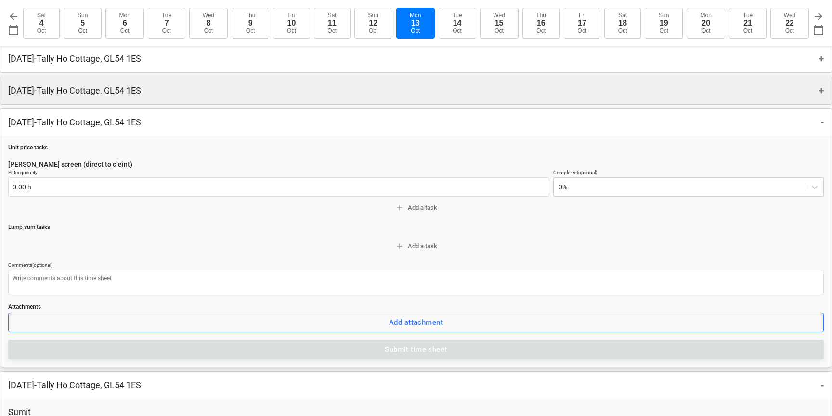
scroll to position [126, 0]
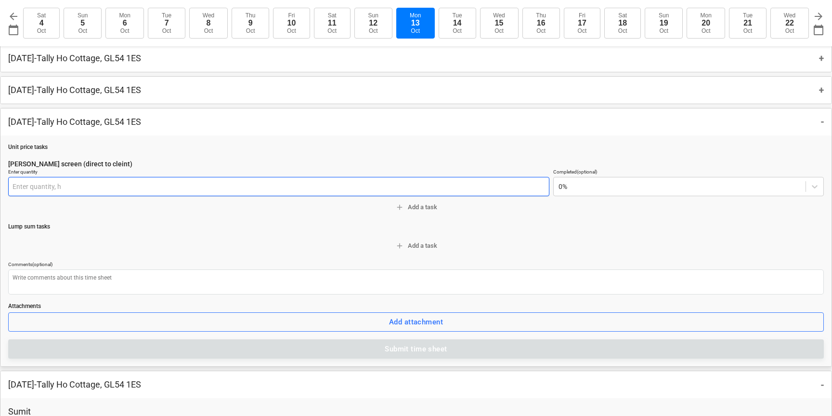
click at [17, 187] on input "text" at bounding box center [278, 186] width 541 height 19
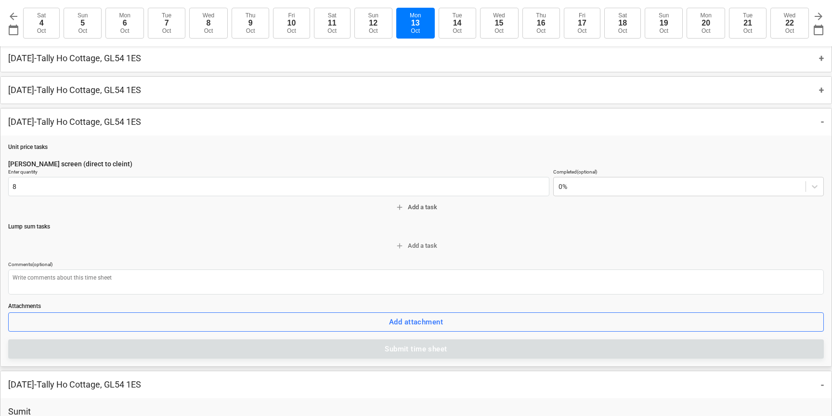
type input "8.00 h"
click at [70, 214] on button "add Add a task" at bounding box center [416, 207] width 816 height 15
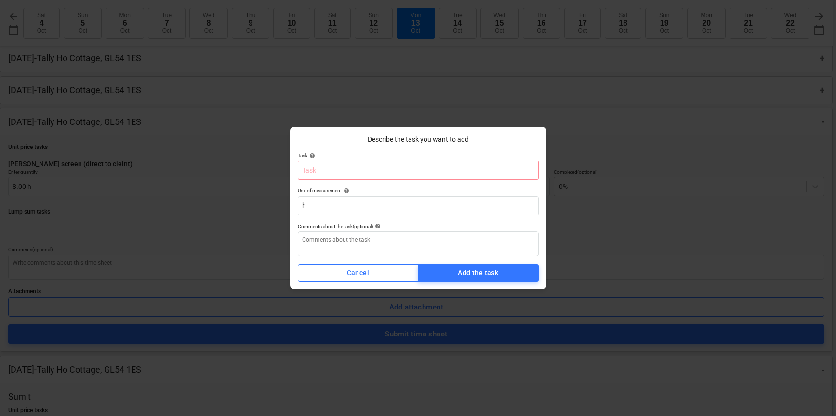
click at [379, 287] on div "Describe the task you want to add Task help Unit of measurement help h Comments…" at bounding box center [418, 208] width 256 height 162
click at [375, 274] on span "Cancel" at bounding box center [357, 273] width 105 height 12
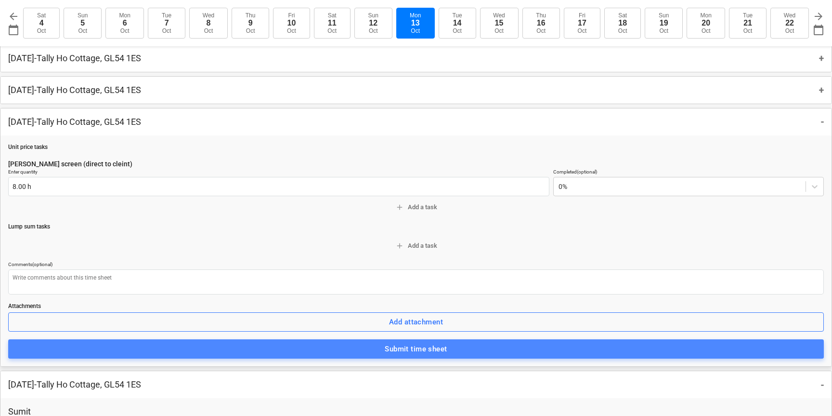
click at [364, 348] on span "Submit time sheet" at bounding box center [416, 348] width 795 height 13
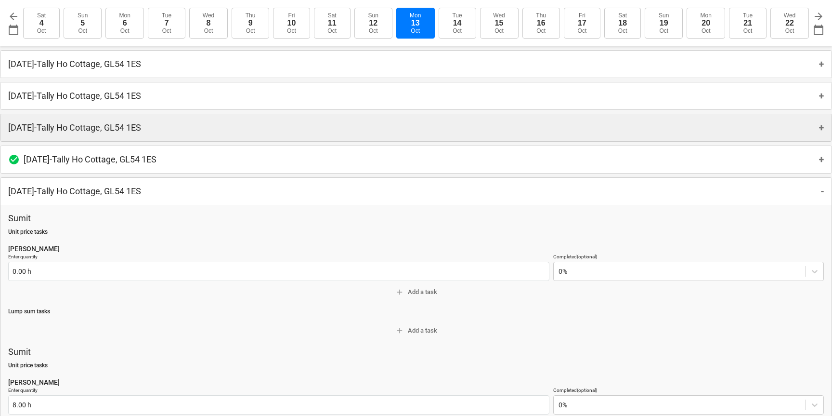
scroll to position [90, 0]
click at [66, 132] on p "Thursday 9th Oct 2025 - Tally Ho Cottage, GL54 1ES" at bounding box center [74, 127] width 133 height 12
type textarea "x"
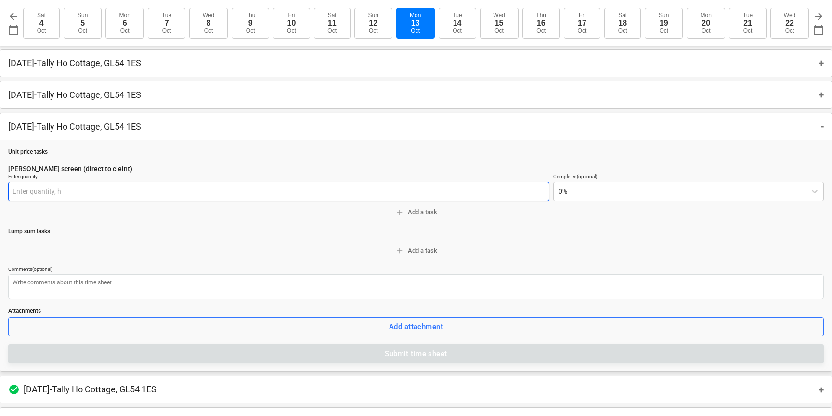
click at [20, 190] on input "text" at bounding box center [278, 191] width 541 height 19
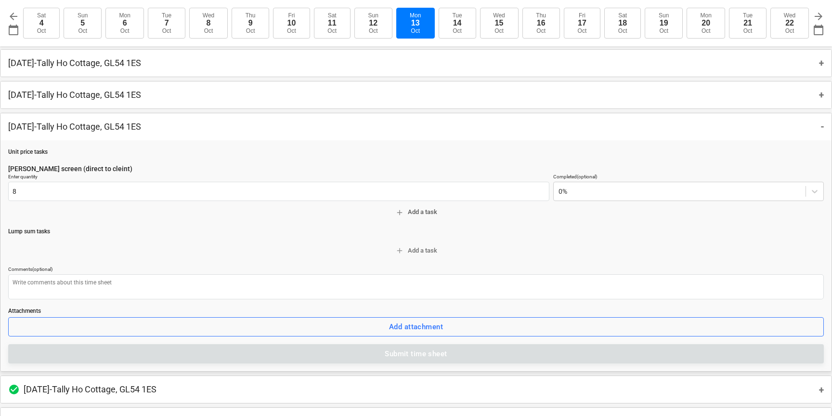
type input "8.00 h"
click at [43, 214] on span "add Add a task" at bounding box center [416, 212] width 808 height 11
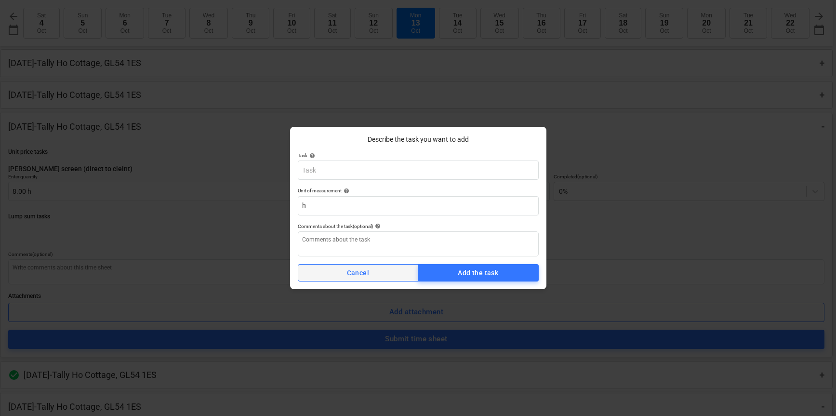
click at [356, 267] on div "Cancel" at bounding box center [358, 273] width 22 height 12
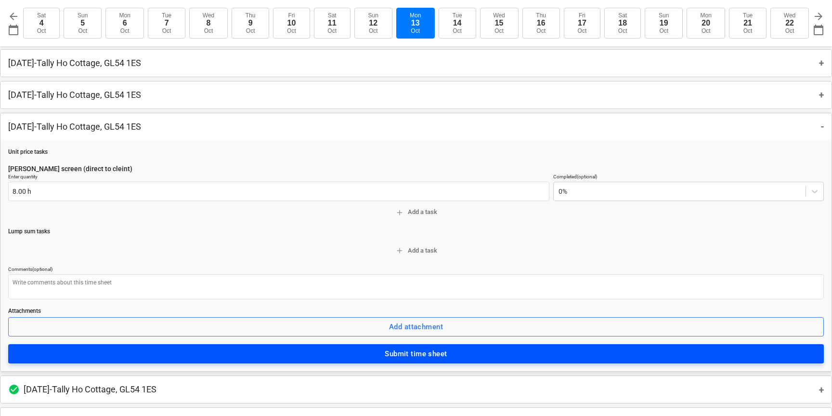
click at [398, 355] on div "Submit time sheet" at bounding box center [416, 353] width 62 height 13
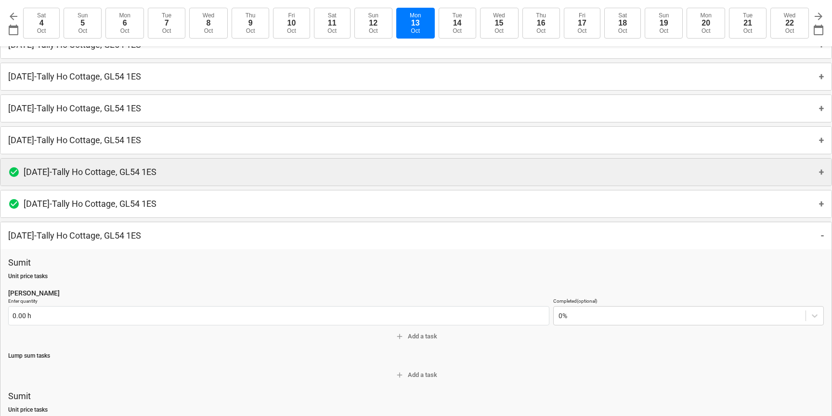
scroll to position [26, 0]
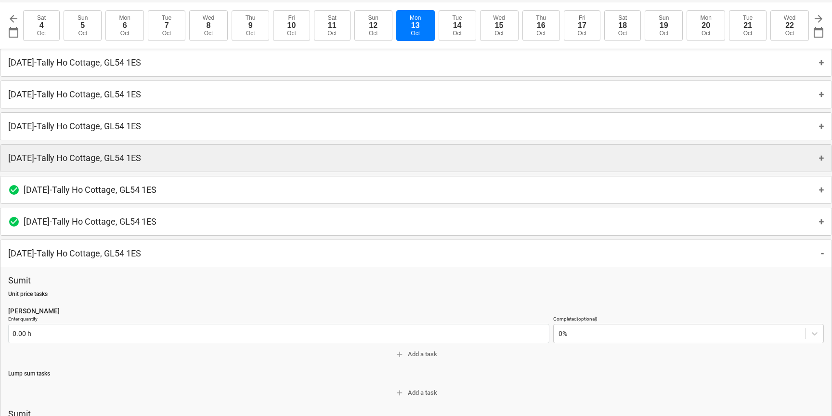
click at [31, 151] on div "Friday 10th Oct 2025 - Tally Ho Cottage, GL54 1ES +" at bounding box center [415, 158] width 831 height 27
type textarea "x"
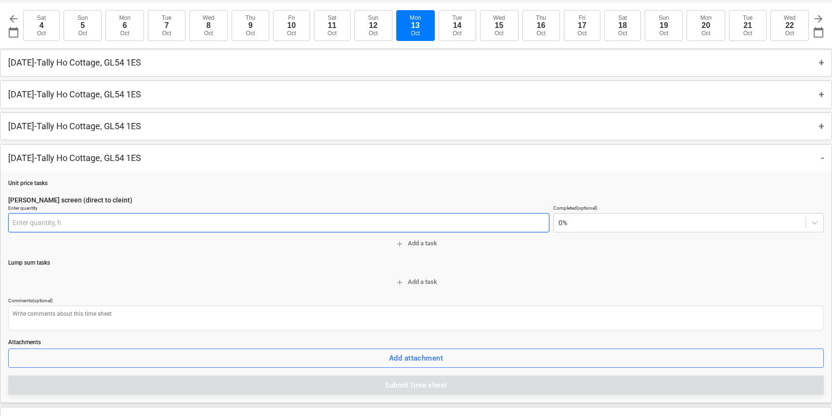
click at [20, 221] on input "text" at bounding box center [278, 222] width 541 height 19
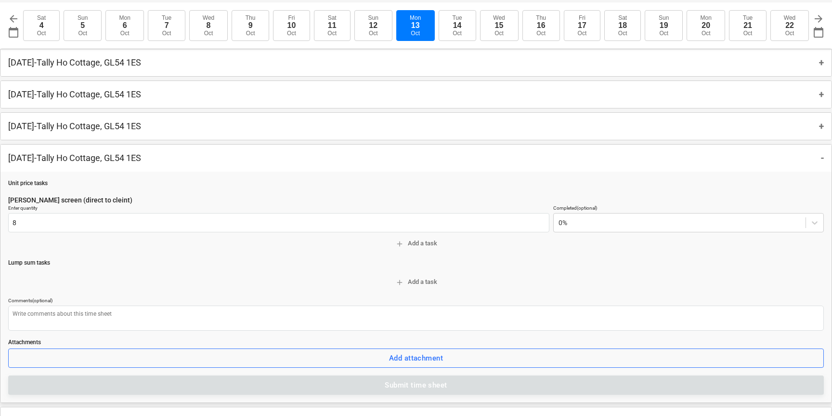
type input "8.00 h"
click at [40, 197] on p "Dean - Timber screen (direct to cleint)" at bounding box center [416, 200] width 816 height 10
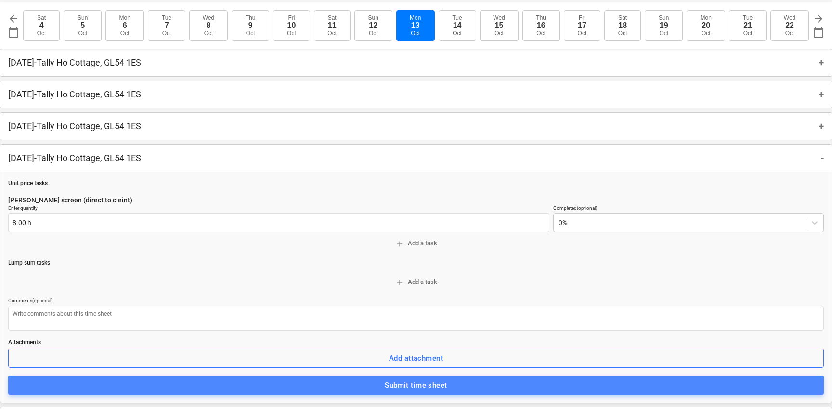
click at [391, 380] on div "Submit time sheet" at bounding box center [416, 385] width 62 height 13
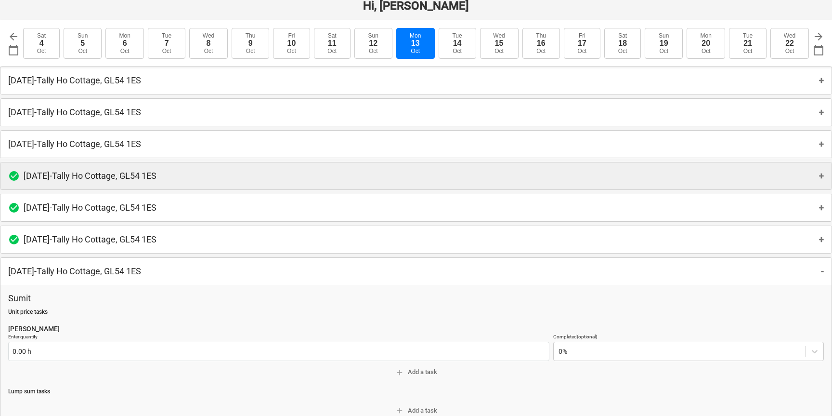
scroll to position [2, 0]
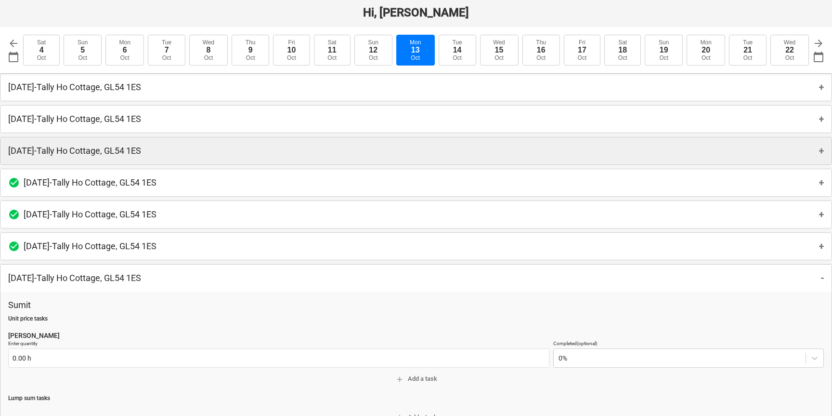
click at [11, 144] on div "Monday 13th Oct 2025 - Tally Ho Cottage, GL54 1ES +" at bounding box center [415, 150] width 831 height 27
type textarea "x"
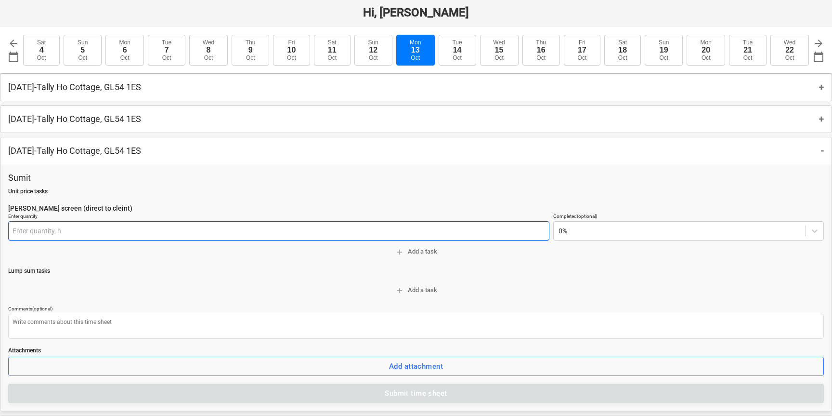
click at [30, 228] on input "text" at bounding box center [278, 230] width 541 height 19
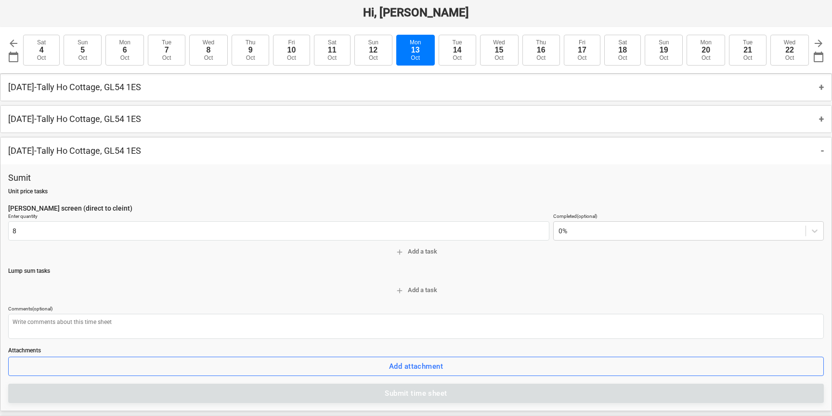
type input "8.00 h"
click at [23, 180] on p "Sumit" at bounding box center [416, 178] width 816 height 12
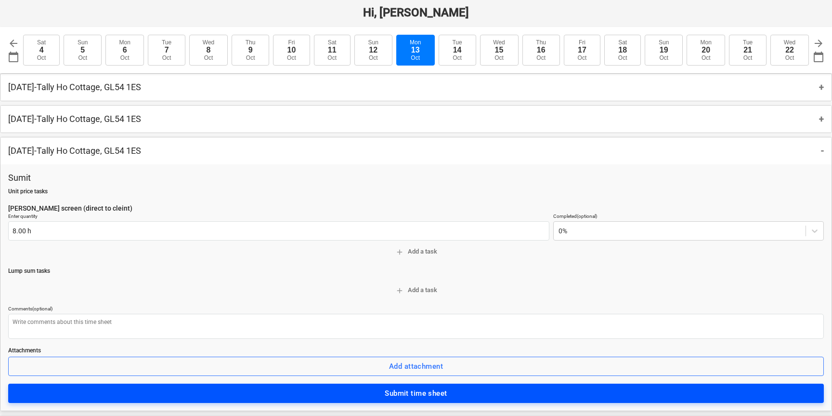
click at [367, 390] on span "Submit time sheet" at bounding box center [416, 393] width 795 height 13
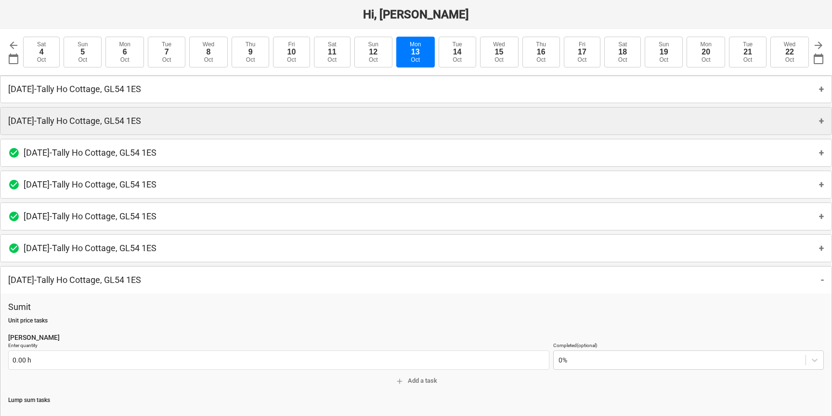
click at [45, 124] on p "Tuesday 14th Oct 2025 - Tally Ho Cottage, GL54 1ES" at bounding box center [74, 121] width 133 height 12
type textarea "x"
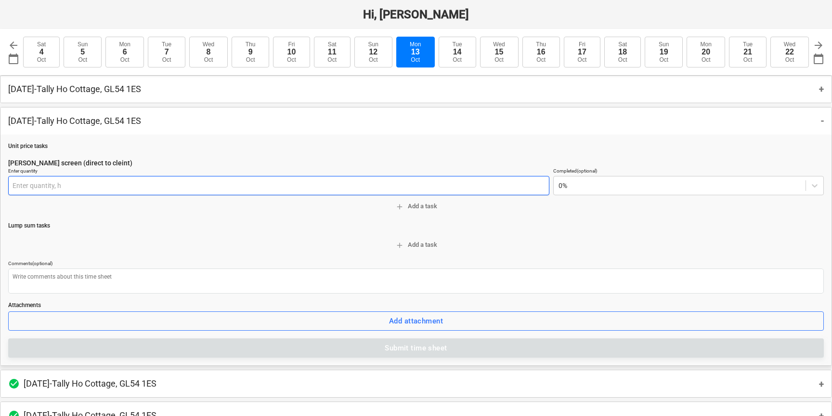
click at [21, 184] on input "text" at bounding box center [278, 185] width 541 height 19
type input "8"
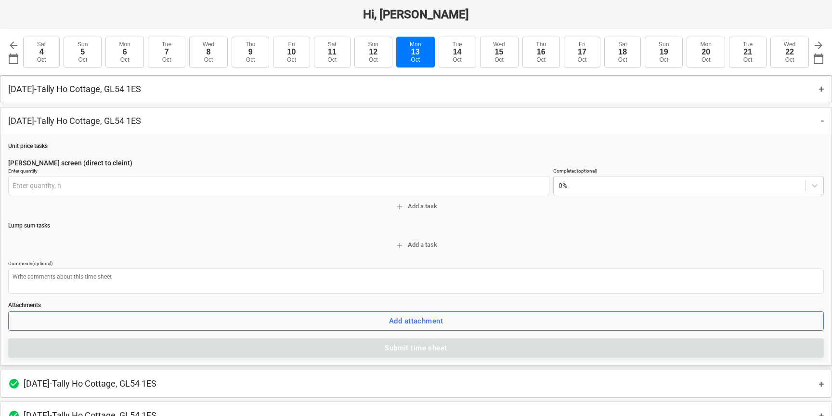
type input "0.00 h"
type textarea "x"
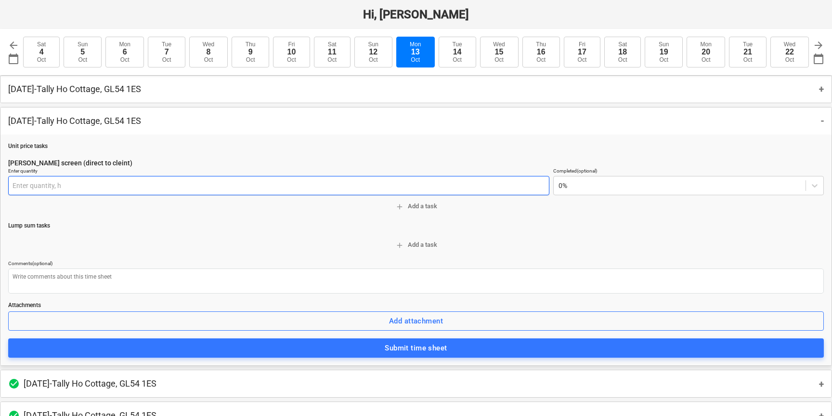
type textarea "x"
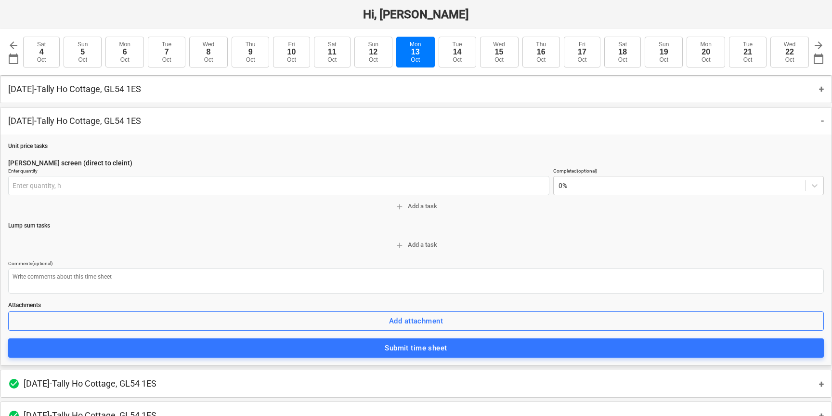
type input "0.00 h"
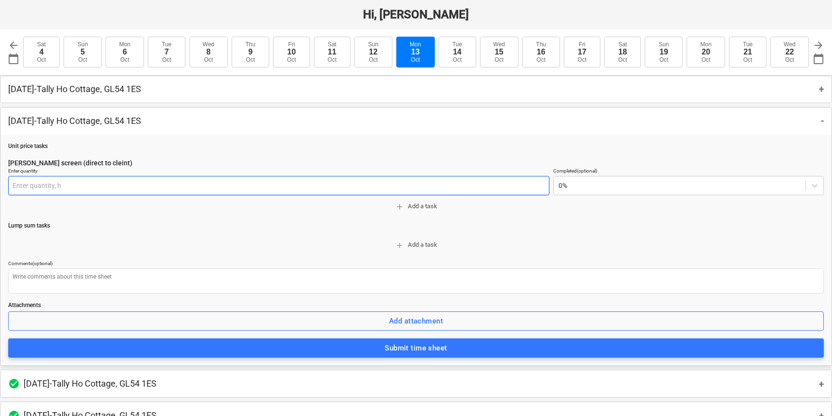
scroll to position [1, 0]
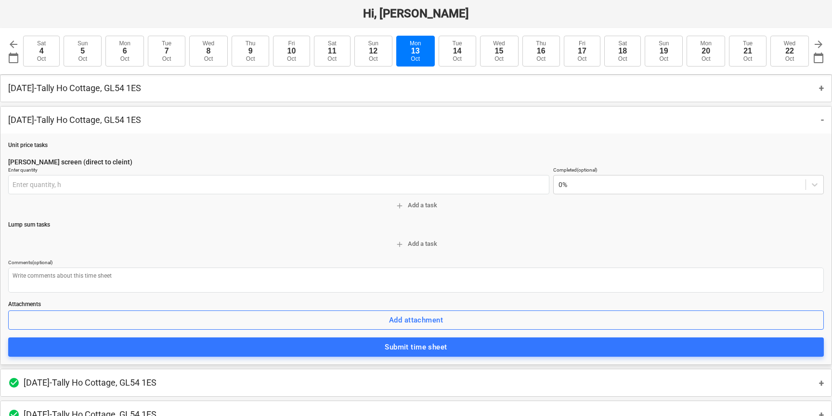
type input "0.00 h"
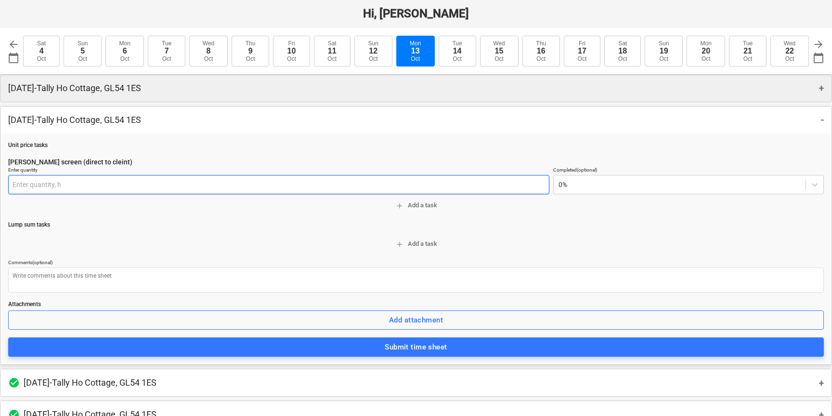
scroll to position [0, 0]
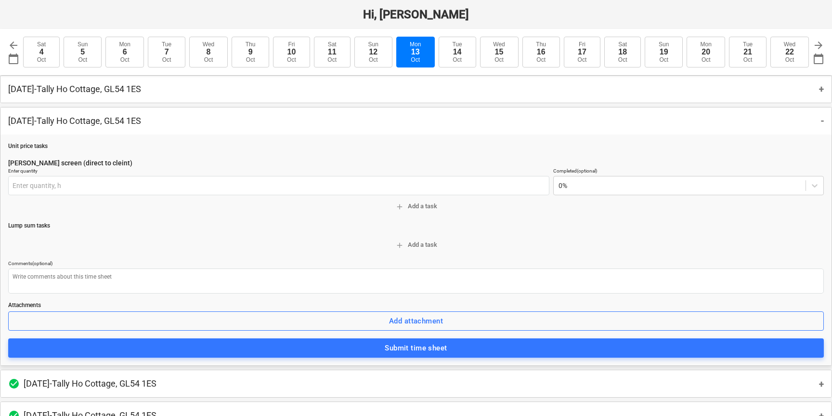
type input "0.00 h"
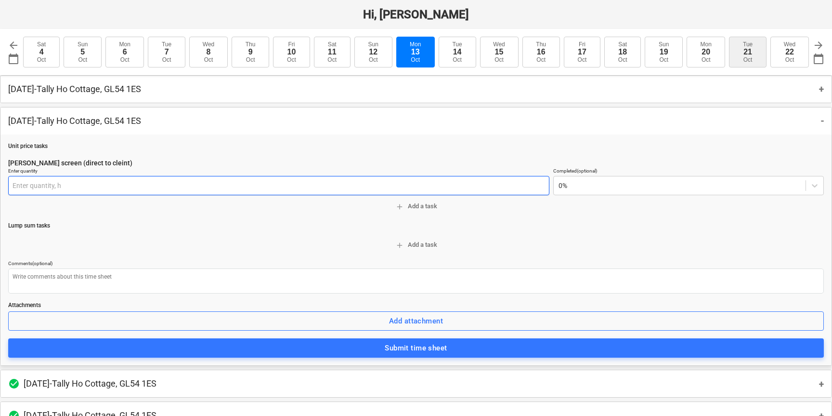
type textarea "x"
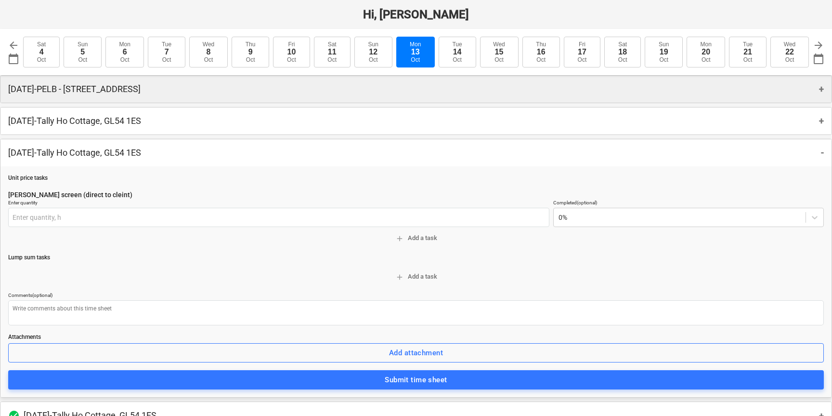
type input "0.00 h"
click at [141, 83] on p "Wednesday 1st Oct 2025 - PELB - Castle lane, Moreton Valence, GL2 7NE" at bounding box center [74, 89] width 132 height 12
type textarea "x"
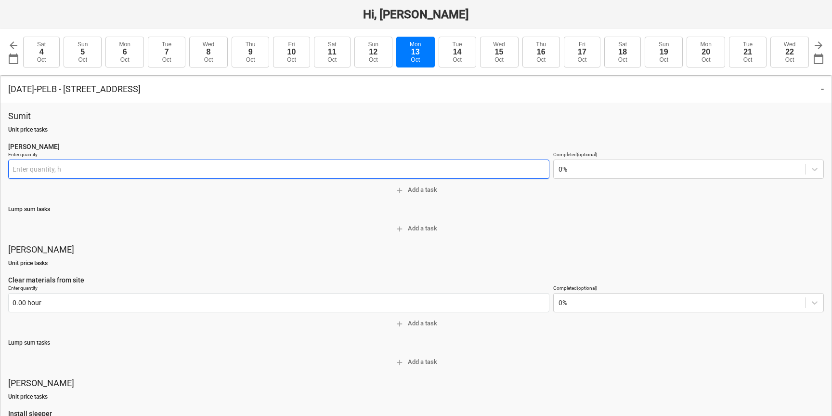
click at [21, 171] on input "text" at bounding box center [278, 168] width 541 height 19
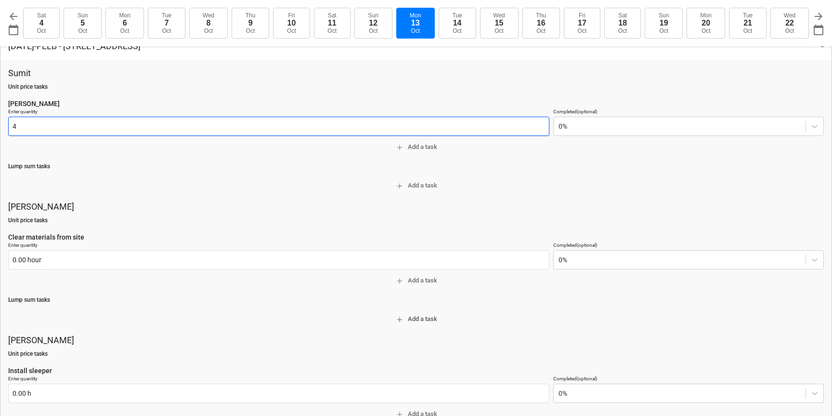
scroll to position [50, 0]
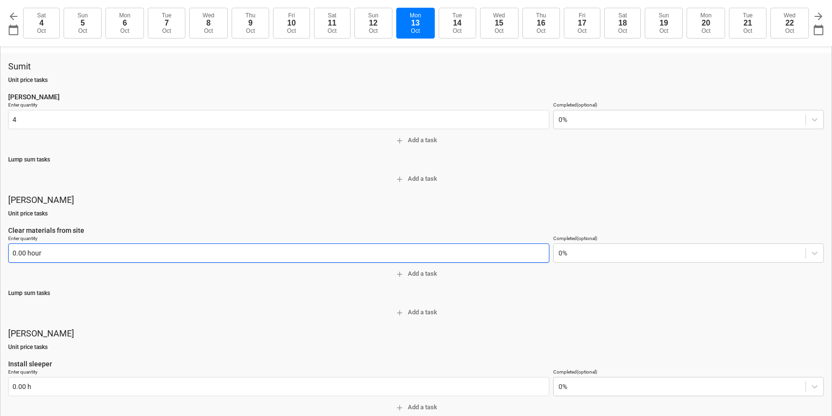
type input "4.00 h"
click at [20, 252] on input "text" at bounding box center [278, 252] width 541 height 19
type textarea "x"
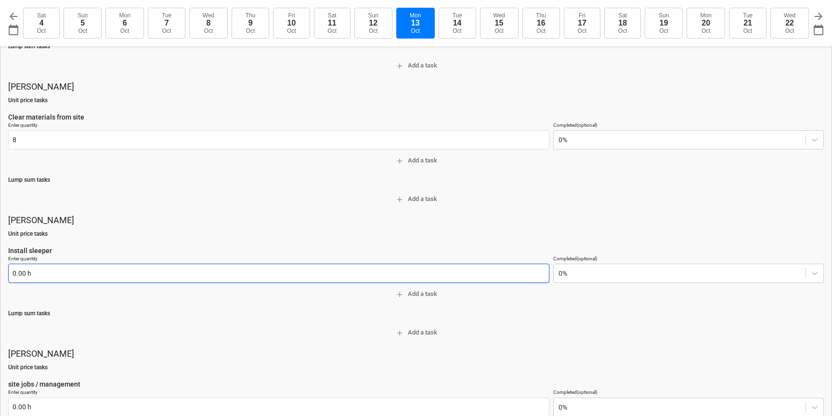
type input "8.00 hour"
click at [26, 275] on input "text" at bounding box center [278, 272] width 541 height 19
type textarea "x"
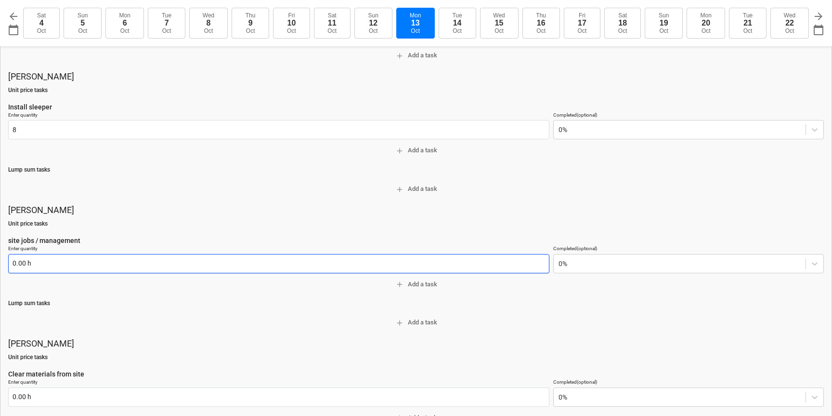
type input "8.00 h"
click at [28, 265] on input "text" at bounding box center [278, 263] width 541 height 19
type textarea "x"
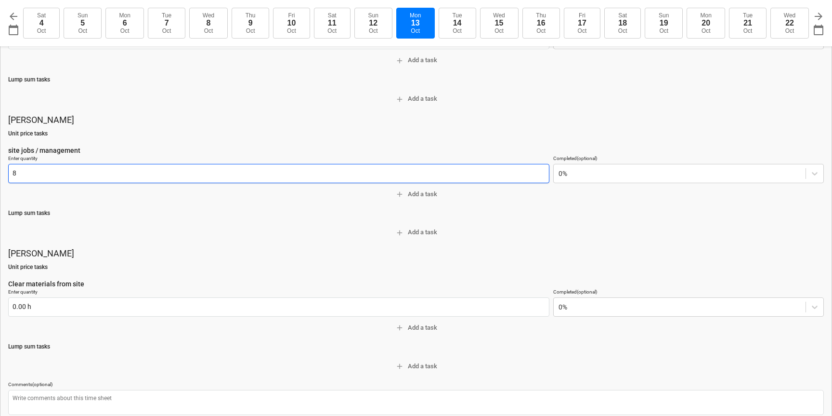
scroll to position [408, 0]
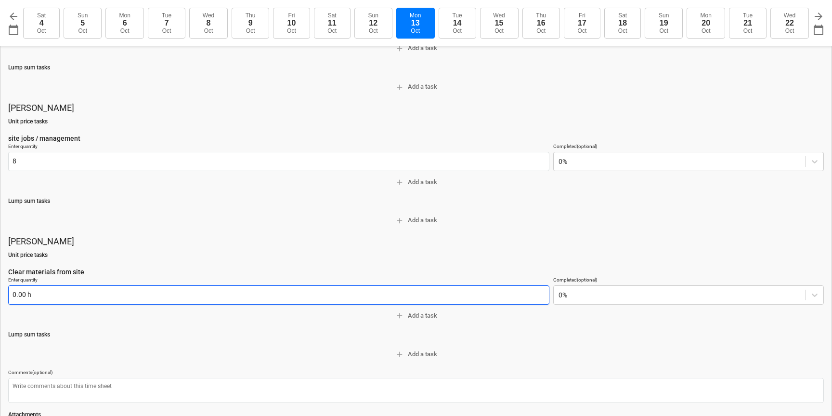
type input "8.00 h"
click at [18, 296] on input "text" at bounding box center [278, 294] width 541 height 19
type textarea "x"
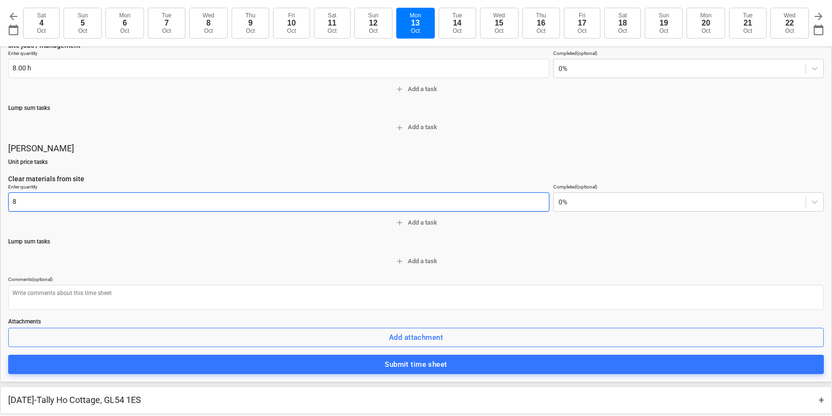
scroll to position [527, 0]
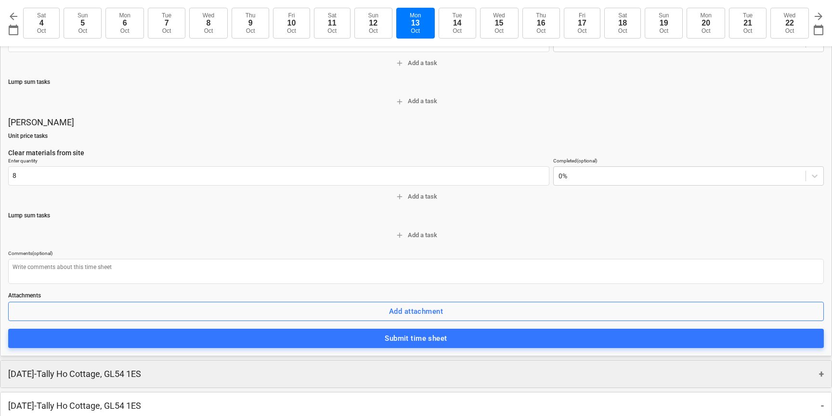
type input "8.00 h"
type textarea "x"
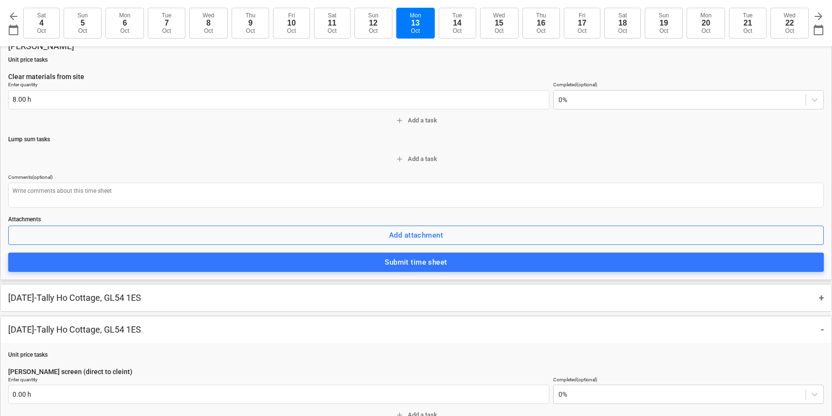
scroll to position [615, 0]
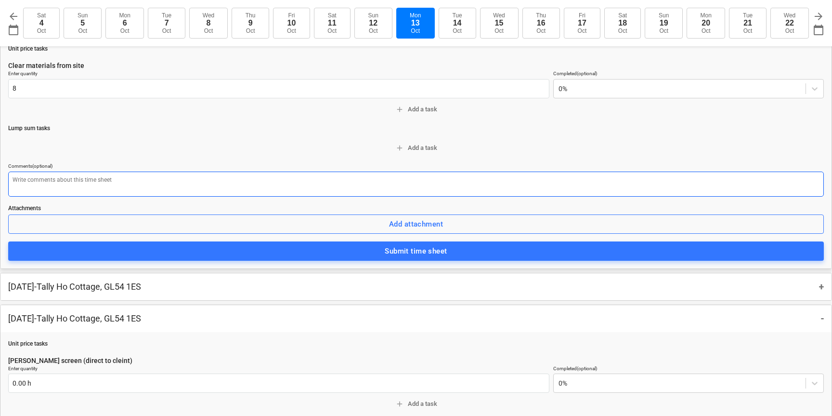
type input "8.00 h"
click at [107, 182] on textarea at bounding box center [416, 183] width 816 height 25
type textarea "x"
type textarea "D"
type textarea "x"
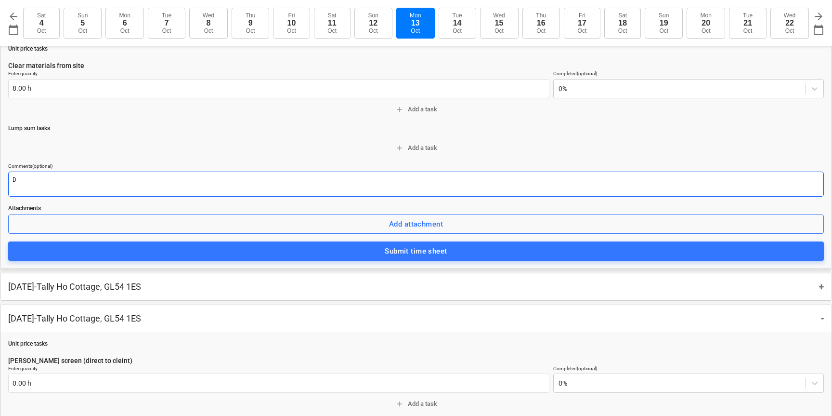
type textarea "DA"
type textarea "x"
type textarea "DAN"
type textarea "x"
type textarea "DAN"
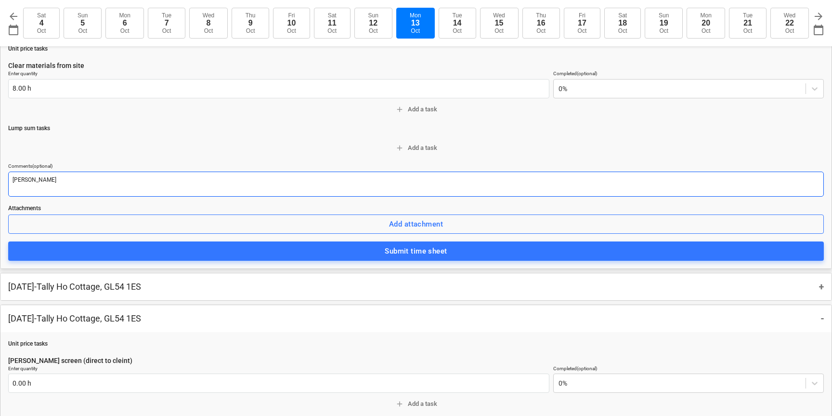
type textarea "x"
type textarea "DAN A"
type textarea "x"
type textarea "DAN AL"
type textarea "x"
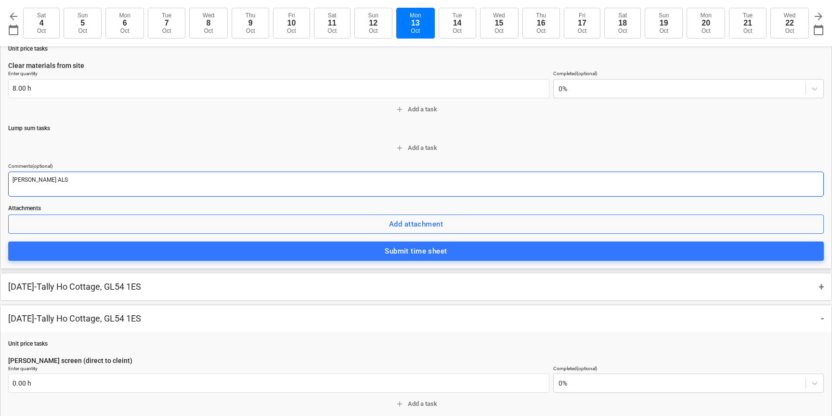
type textarea "DAN ALSO"
type textarea "x"
type textarea "DAN ALSO"
type textarea "x"
type textarea "DAN ALSO O"
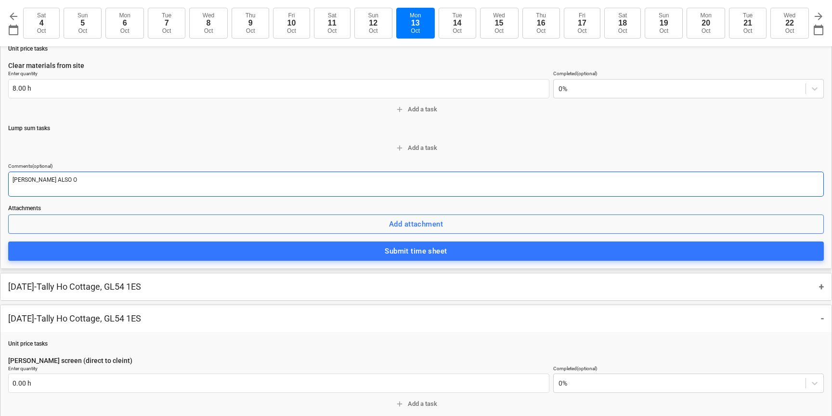
type textarea "x"
type textarea "DAN ALSO ON"
type textarea "x"
type textarea "DAN ALSO ONS"
type textarea "x"
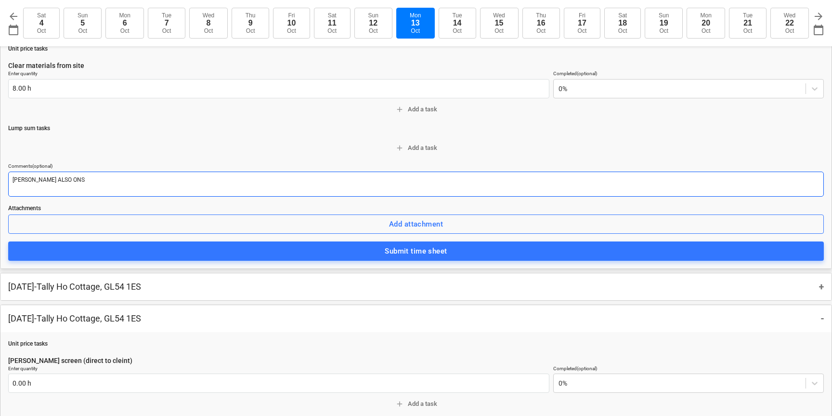
type textarea "DAN ALSO ONSI"
type textarea "x"
type textarea "DAN ALSO ONSIT"
type textarea "x"
type textarea "DAN ALSO ONSITE"
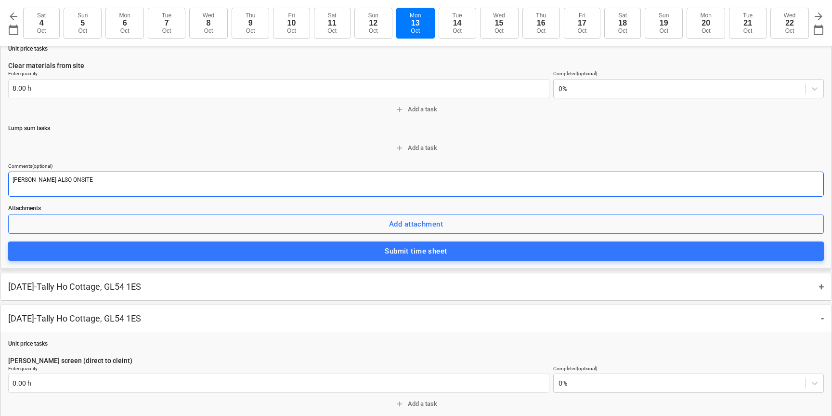
type textarea "x"
type textarea "DAN ALSO ONSITE"
drag, startPoint x: 38, startPoint y: 180, endPoint x: 39, endPoint y: 187, distance: 6.8
click at [38, 180] on textarea "DAN ALSO ONSITE" at bounding box center [416, 183] width 816 height 25
type textarea "x"
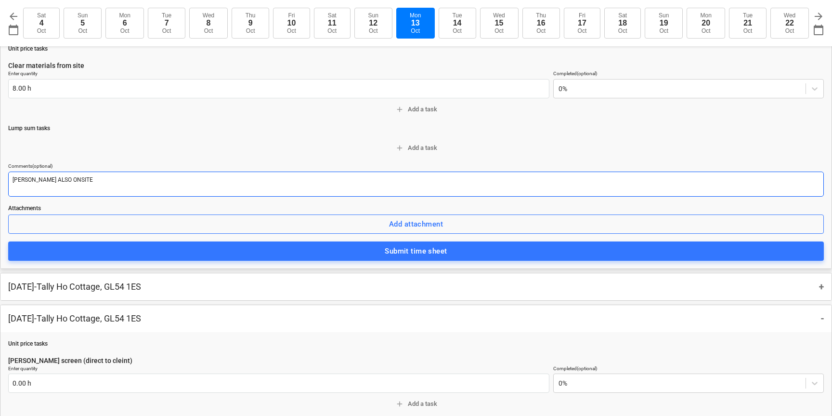
type textarea "DAN ALS ONSITE"
type textarea "x"
type textarea "DAN AL ONSITE"
type textarea "x"
type textarea "DAN A ONSITE"
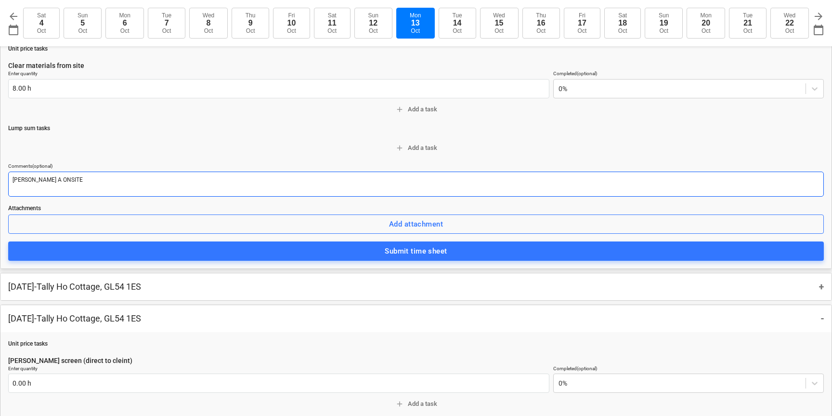
type textarea "x"
type textarea "DAN ONSITE"
type textarea "x"
type textarea "DAN ONSITE"
type textarea "x"
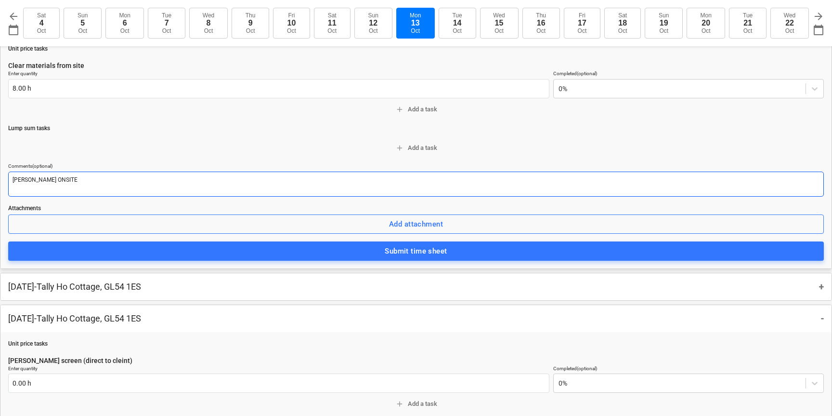
type textarea "DA ONSITE"
type textarea "x"
type textarea "D ONSITE"
type textarea "x"
type textarea "ONSITE"
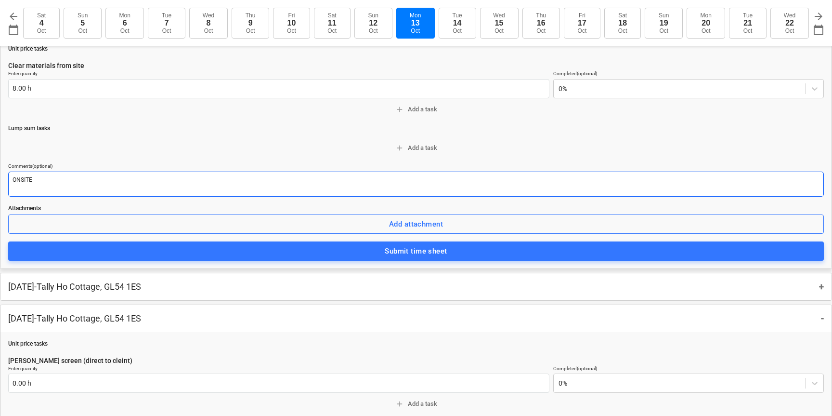
click at [120, 180] on textarea "ONSITE" at bounding box center [416, 183] width 816 height 25
type textarea "x"
type textarea "ONSITE"
type textarea "x"
type textarea "ONSIT"
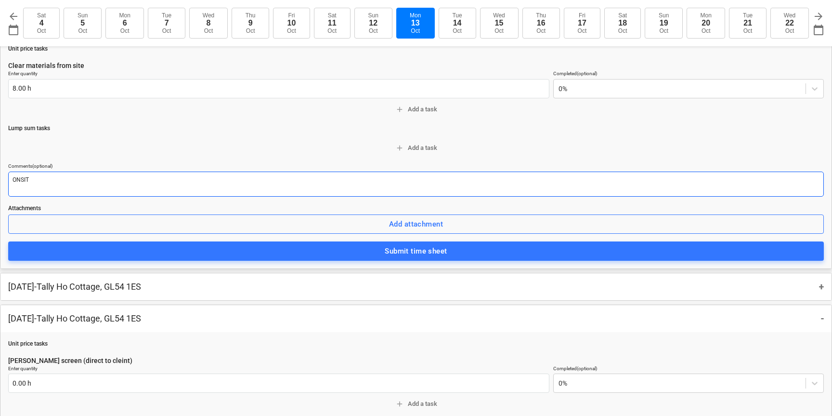
type textarea "x"
type textarea "ONSI"
type textarea "x"
type textarea "ONS"
type textarea "x"
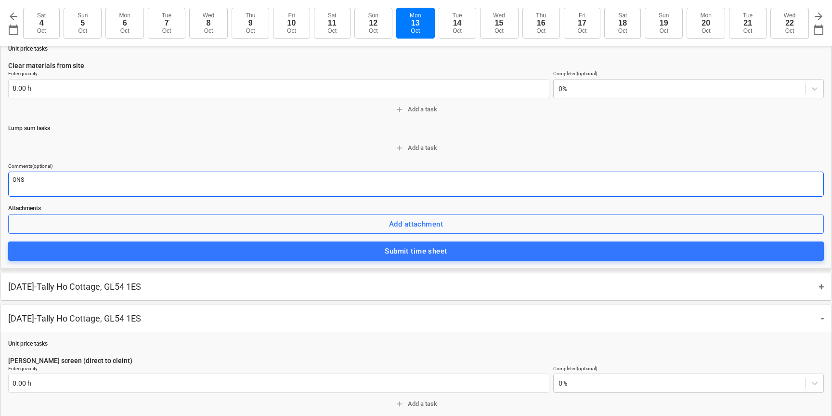
type textarea "ON"
type textarea "x"
type textarea "O"
type textarea "x"
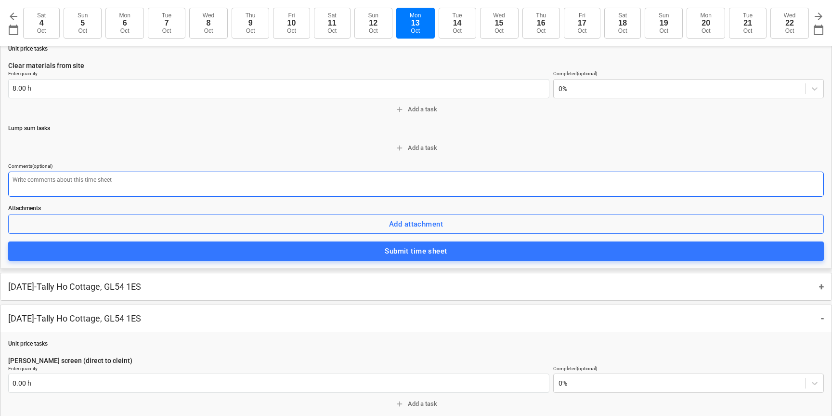
scroll to position [113, 0]
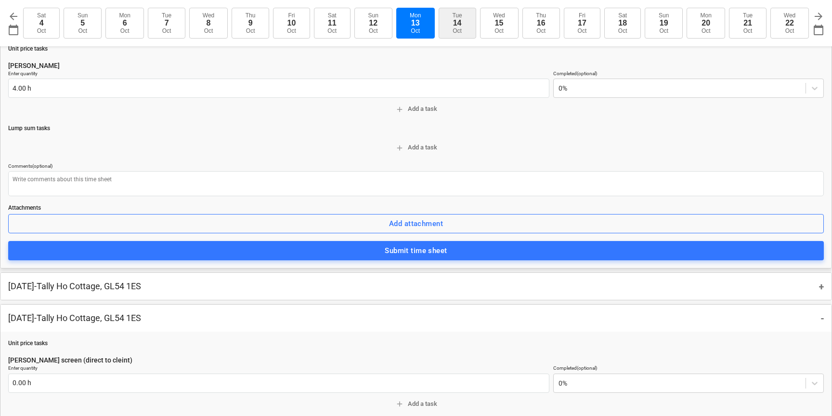
type textarea "x"
click at [454, 23] on div "14" at bounding box center [457, 23] width 9 height 9
type input "2025-10-14"
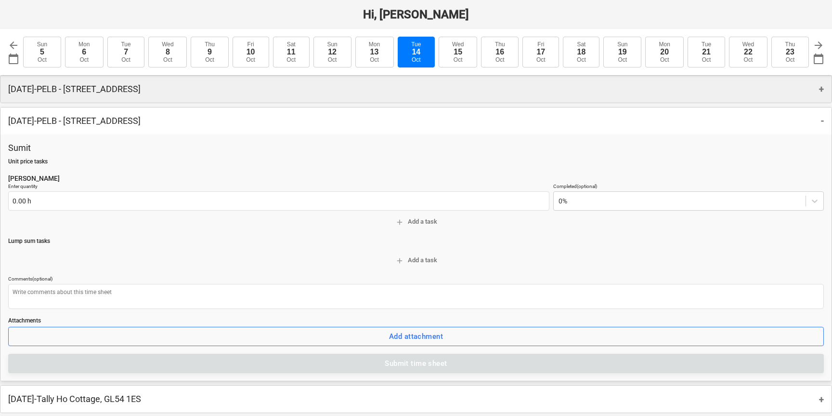
click at [188, 96] on div "Thursday 2nd Oct 2025 - PELB - Castle lane, Moreton Valence, GL2 7NE +" at bounding box center [415, 89] width 831 height 27
type textarea "x"
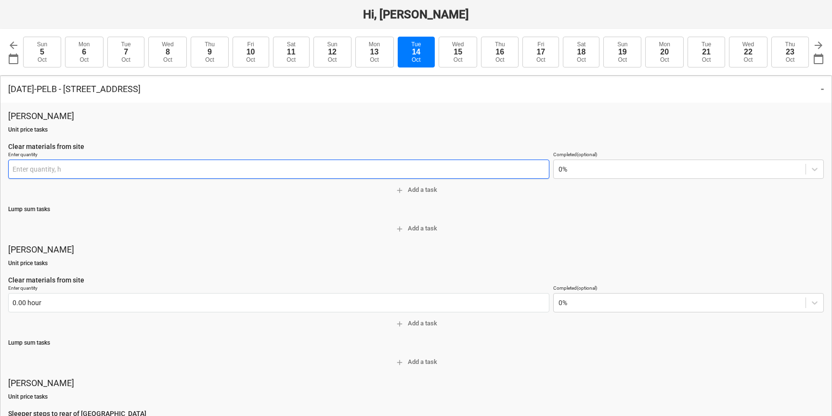
click at [28, 170] on input "text" at bounding box center [278, 168] width 541 height 19
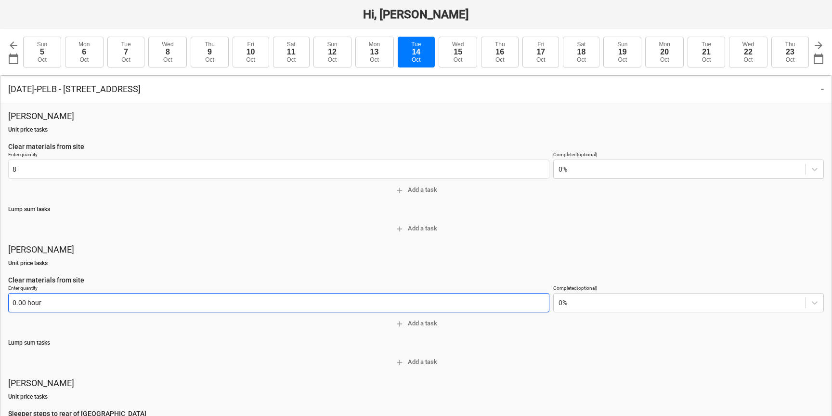
type input "8.00 h"
click at [18, 302] on input "text" at bounding box center [278, 302] width 541 height 19
type input "8"
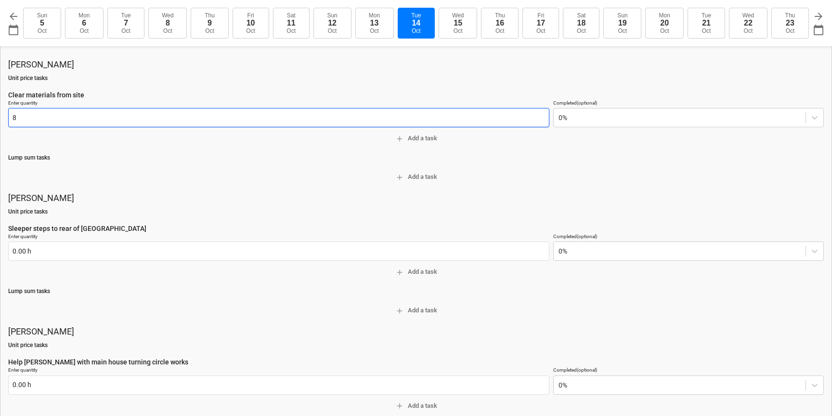
type textarea "x"
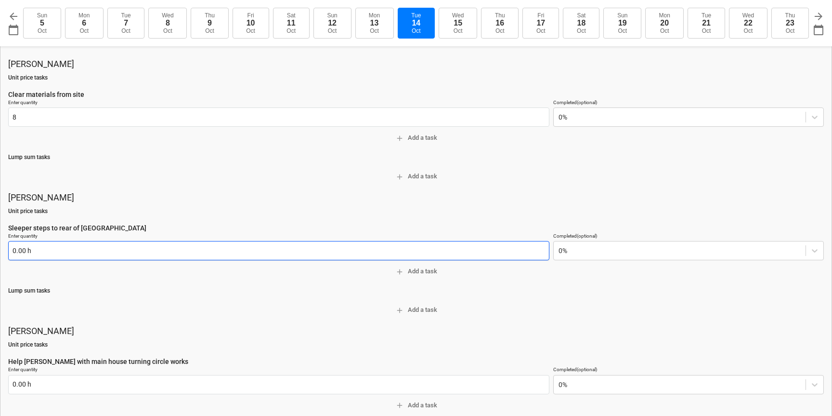
type input "8.00 hour"
click at [17, 251] on input "text" at bounding box center [278, 250] width 541 height 19
type input "8"
type textarea "x"
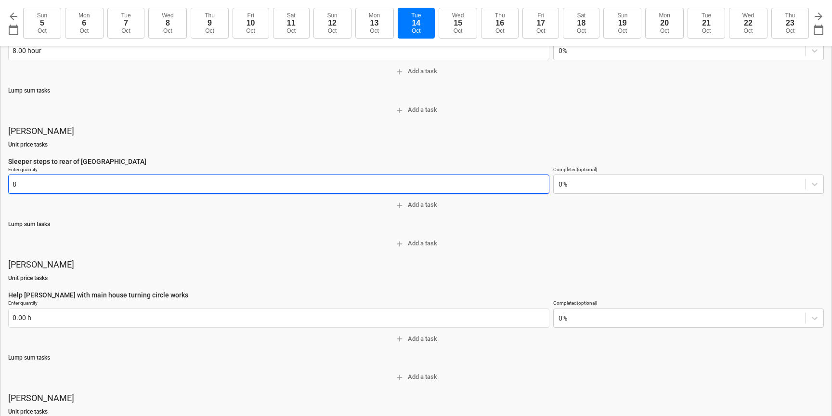
scroll to position [262, 0]
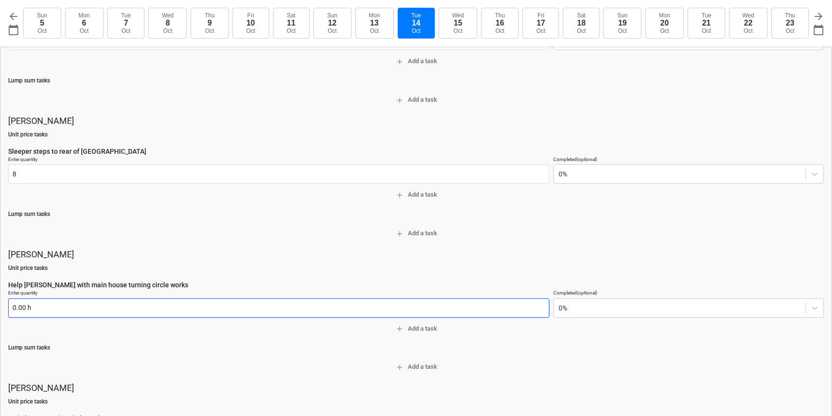
type input "8.00 h"
click at [21, 309] on input "text" at bounding box center [278, 307] width 541 height 19
type textarea "x"
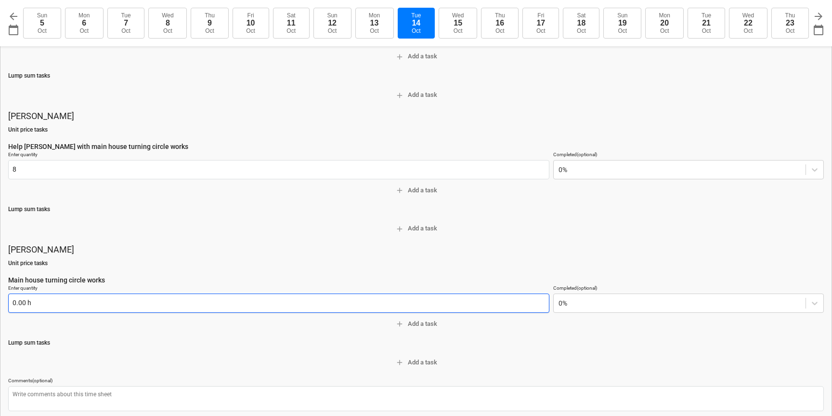
type input "8.00 h"
click at [24, 304] on input "text" at bounding box center [278, 302] width 541 height 19
type textarea "x"
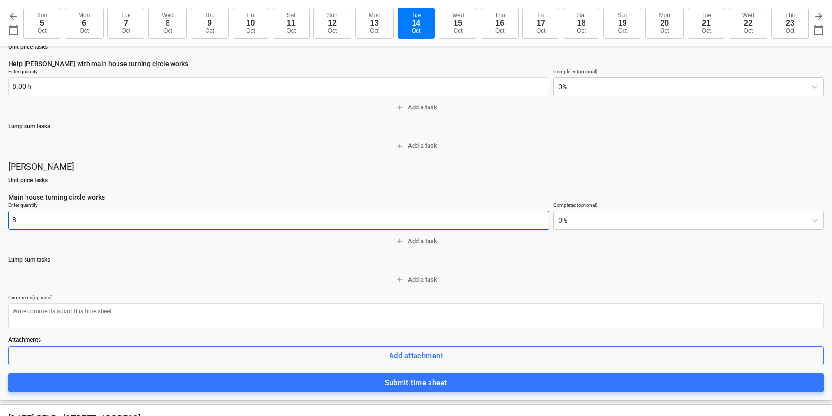
scroll to position [500, 0]
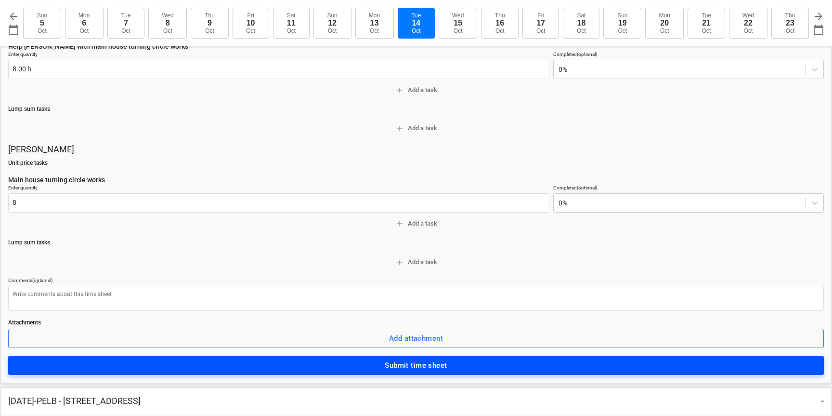
type input "8.00 h"
click at [376, 360] on span "Submit time sheet" at bounding box center [416, 365] width 795 height 13
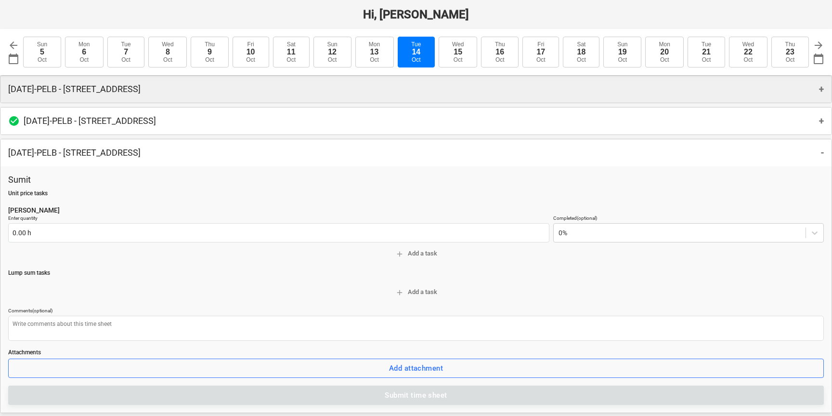
click at [62, 92] on p "Friday 3rd Oct 2025 - PELB - Castle lane, Moreton Valence, GL2 7NE" at bounding box center [74, 89] width 132 height 12
type textarea "x"
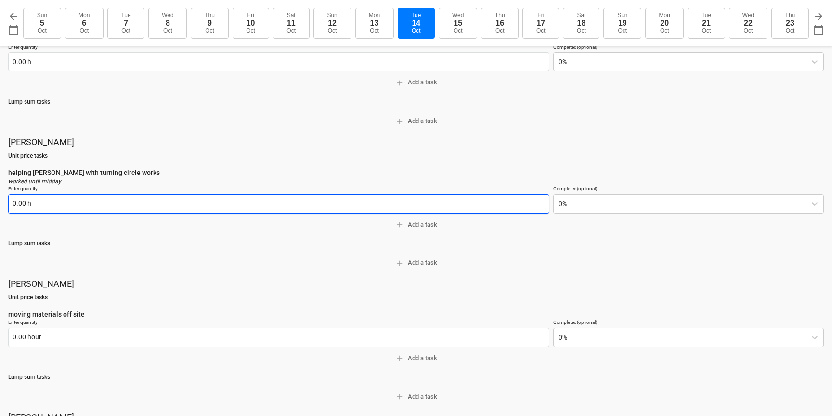
scroll to position [128, 0]
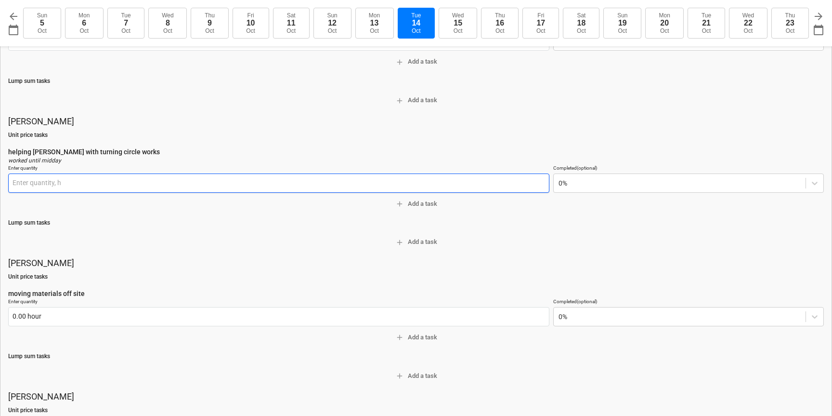
click at [349, 190] on input "text" at bounding box center [278, 182] width 541 height 19
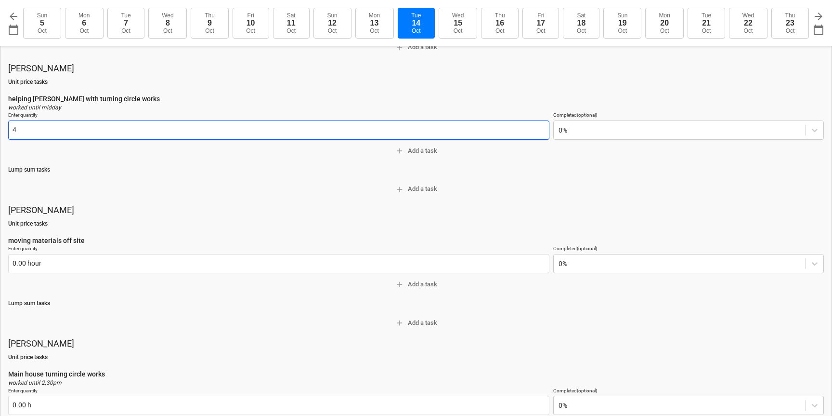
scroll to position [191, 0]
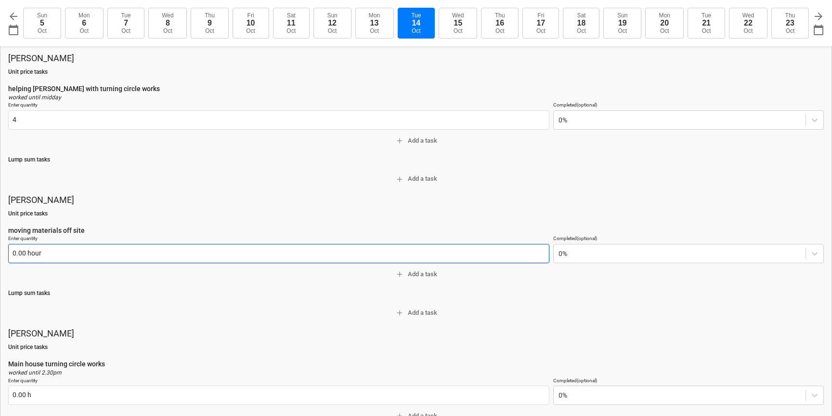
type input "4.00 h"
click at [42, 253] on input "text" at bounding box center [278, 253] width 541 height 19
type textarea "x"
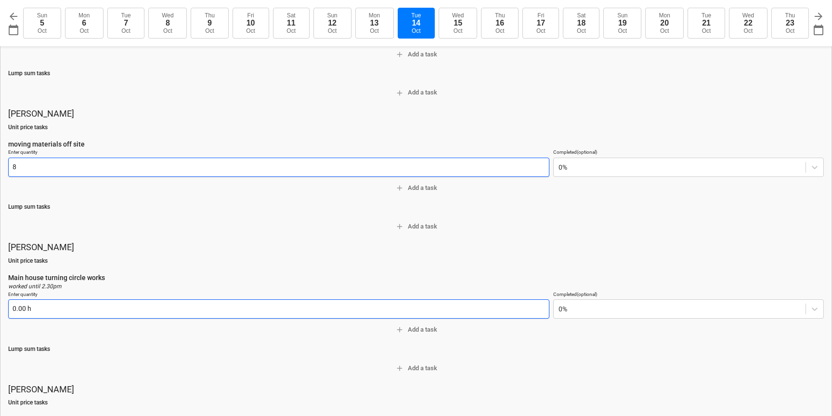
scroll to position [276, 0]
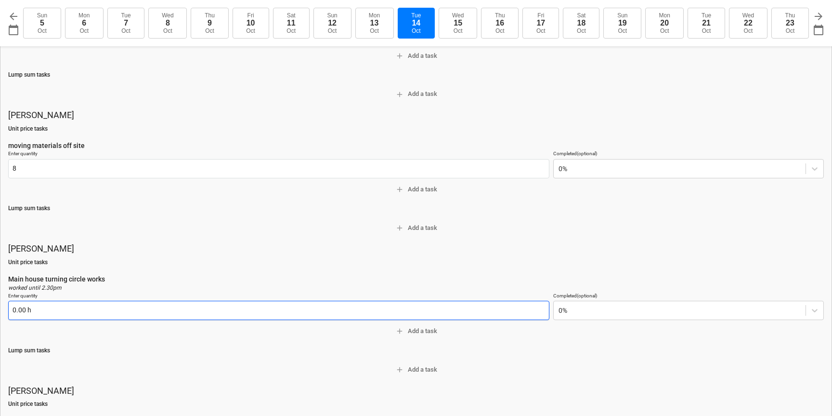
type input "8.00 hour"
click at [43, 311] on input "text" at bounding box center [278, 310] width 541 height 19
type textarea "x"
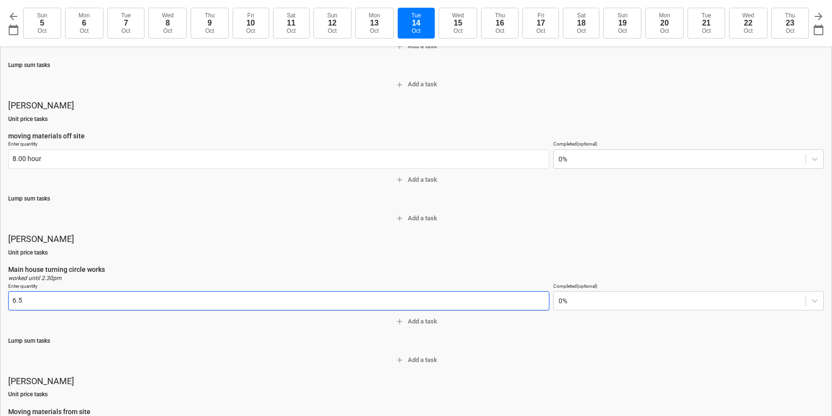
scroll to position [397, 0]
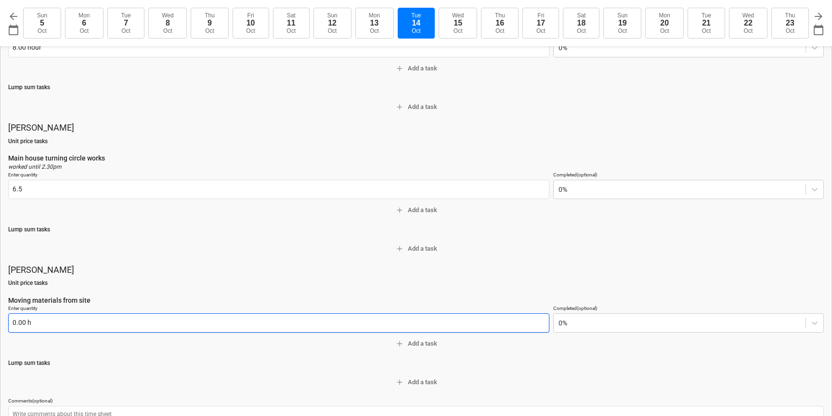
type input "6.50 h"
click at [24, 326] on input "text" at bounding box center [278, 322] width 541 height 19
type textarea "x"
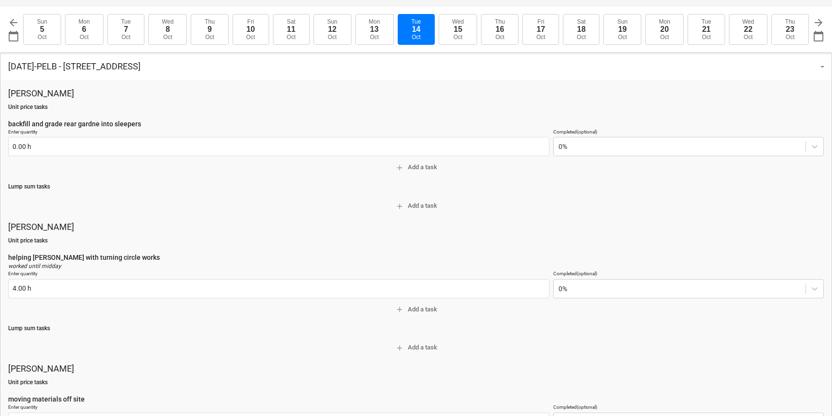
scroll to position [16, 0]
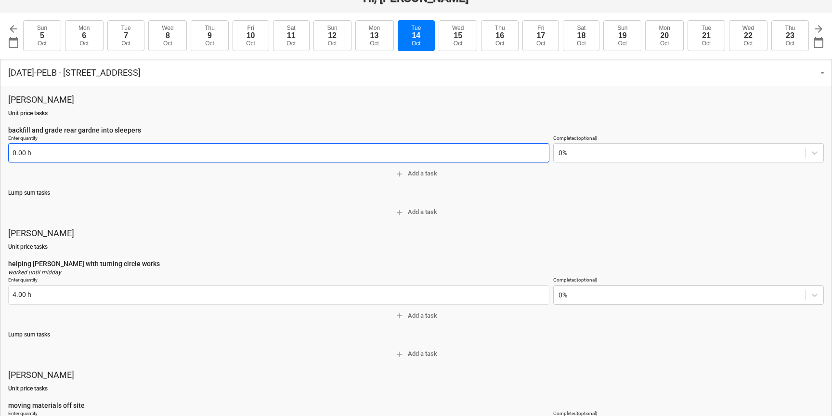
type input "8"
type input "8.00 h"
click at [18, 153] on input "text" at bounding box center [278, 152] width 541 height 19
type textarea "x"
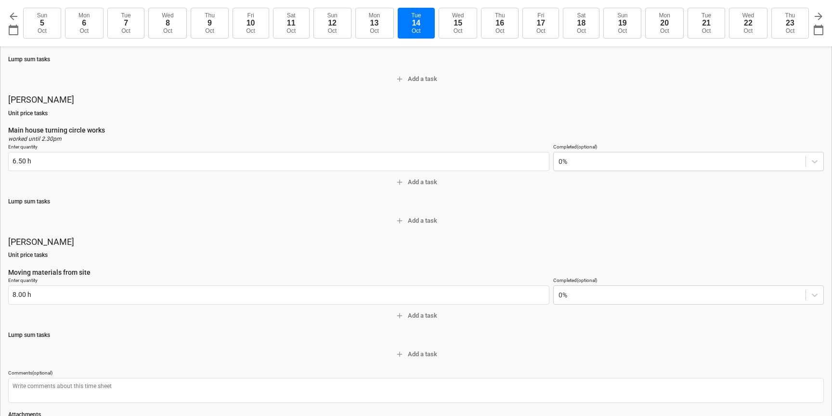
scroll to position [652, 0]
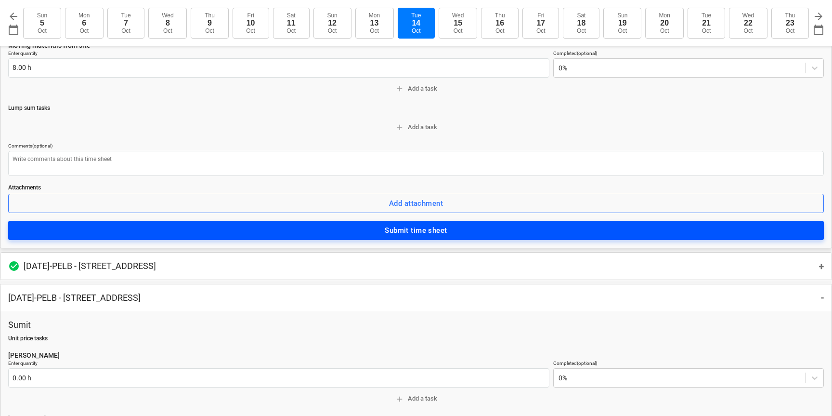
type input "8.00 h"
click at [480, 234] on span "Submit time sheet" at bounding box center [416, 230] width 795 height 13
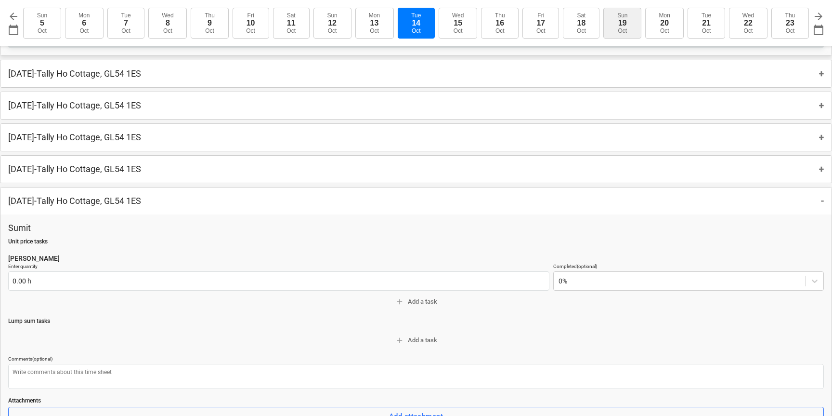
type textarea "x"
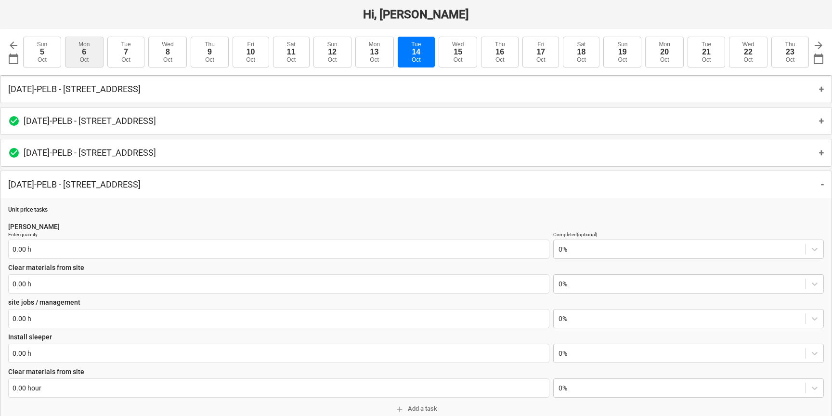
click at [77, 53] on button "Mon 6 Oct" at bounding box center [84, 52] width 39 height 31
type input "2025-10-06"
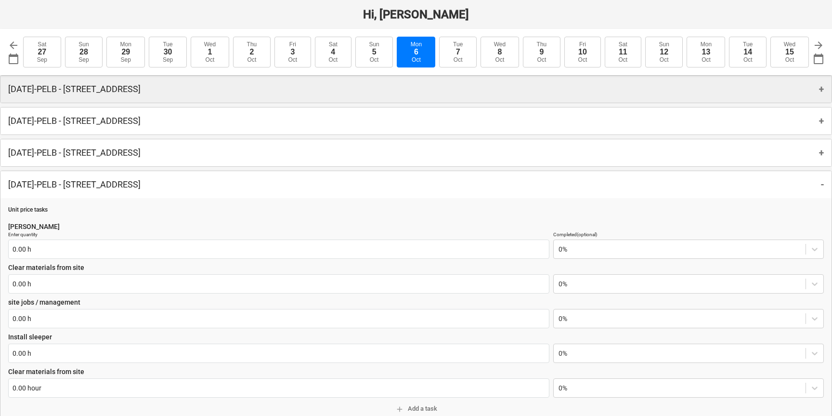
click at [141, 89] on p "Monday 6th Oct 2025 - PELB - Castle lane, Moreton Valence, GL2 7NE" at bounding box center [74, 89] width 132 height 12
type textarea "x"
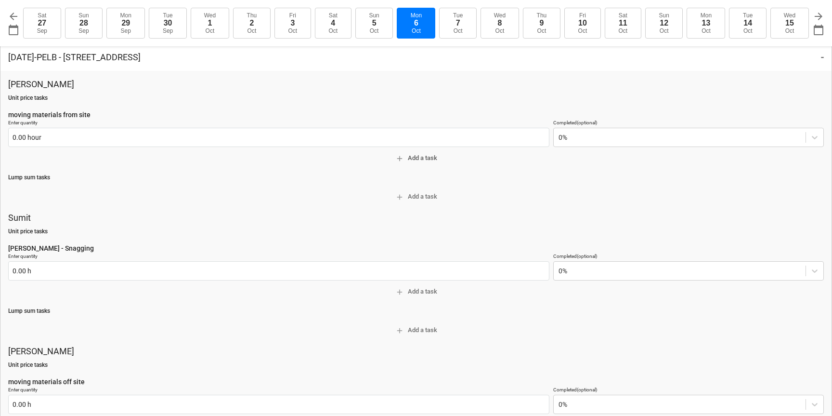
scroll to position [36, 0]
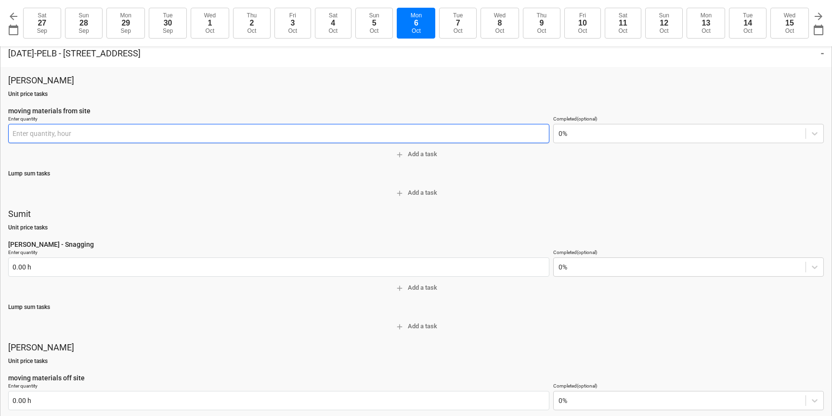
click at [116, 133] on input "text" at bounding box center [278, 133] width 541 height 19
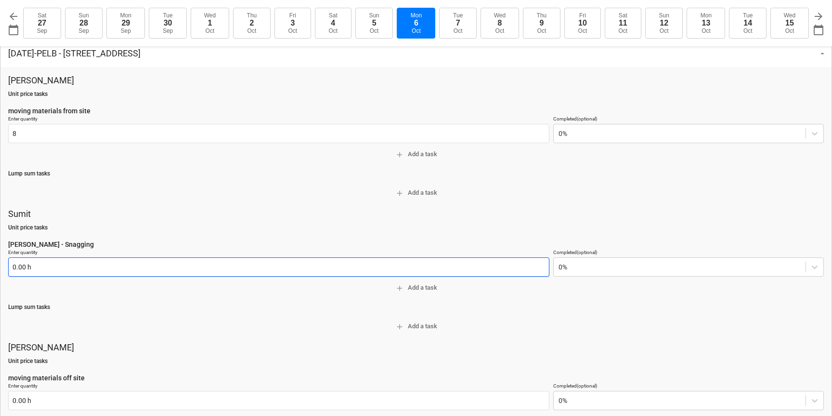
type input "8.00 hour"
click at [21, 269] on input "text" at bounding box center [278, 266] width 541 height 19
type input "8"
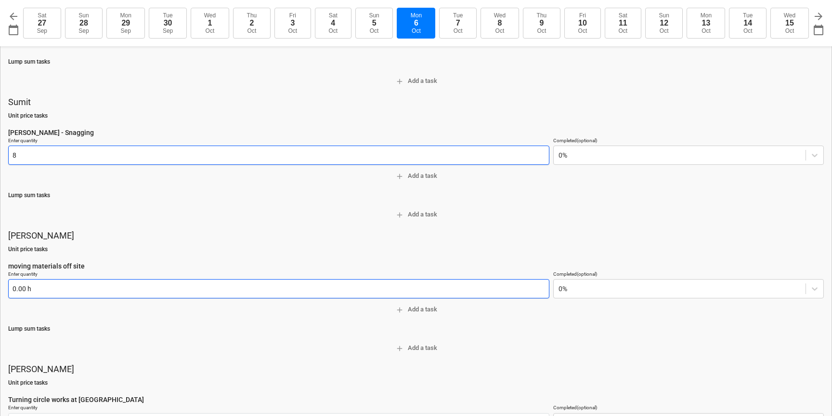
type textarea "x"
type input "8.00 h"
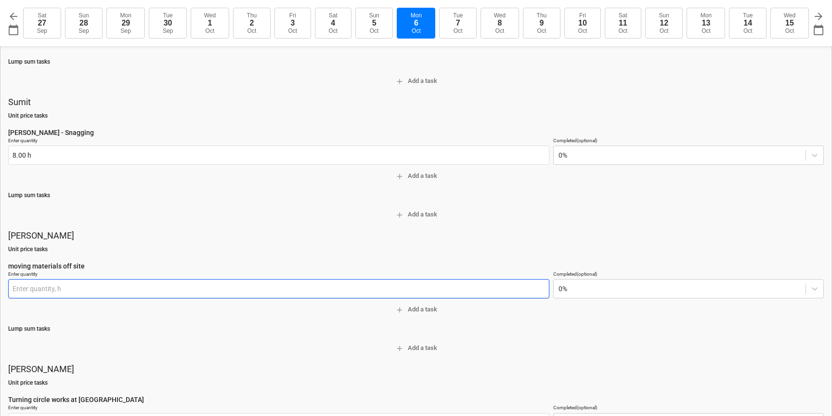
click at [34, 288] on input "text" at bounding box center [278, 288] width 541 height 19
type textarea "x"
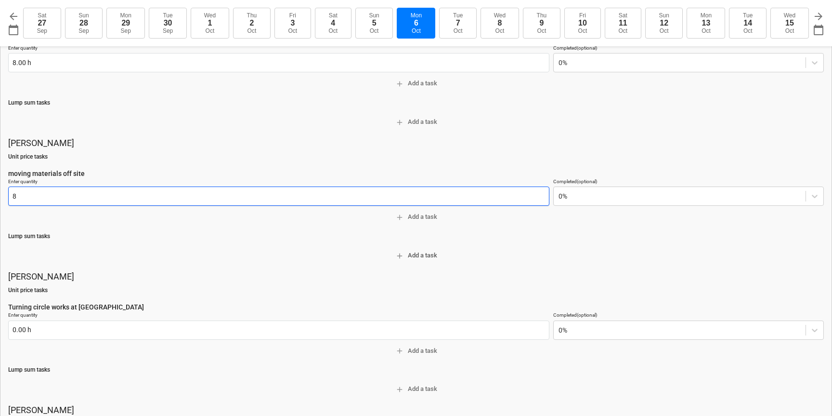
scroll to position [257, 0]
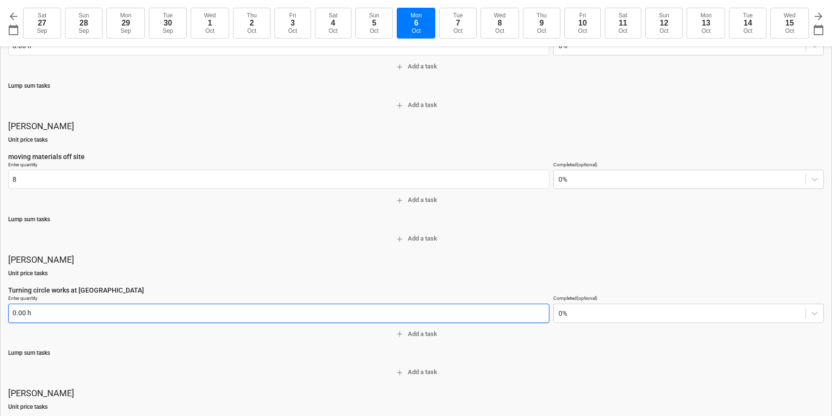
type input "8.00 h"
click at [22, 315] on input "text" at bounding box center [278, 312] width 541 height 19
type input "8"
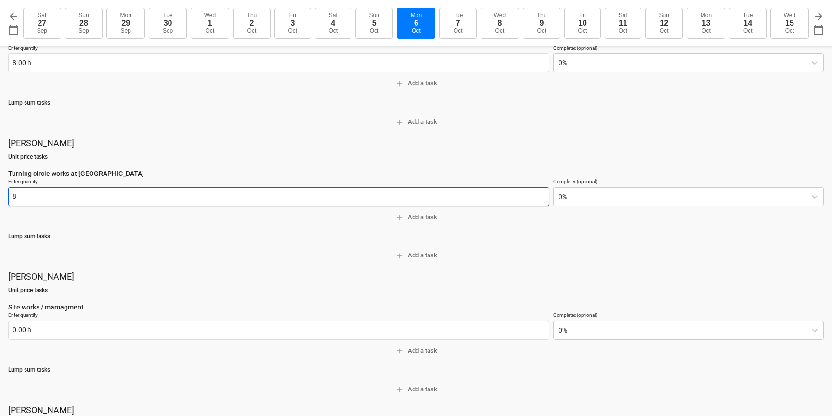
type textarea "x"
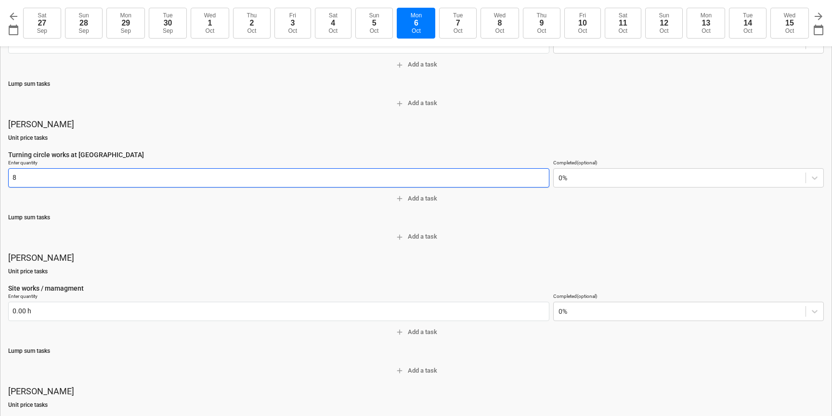
scroll to position [394, 0]
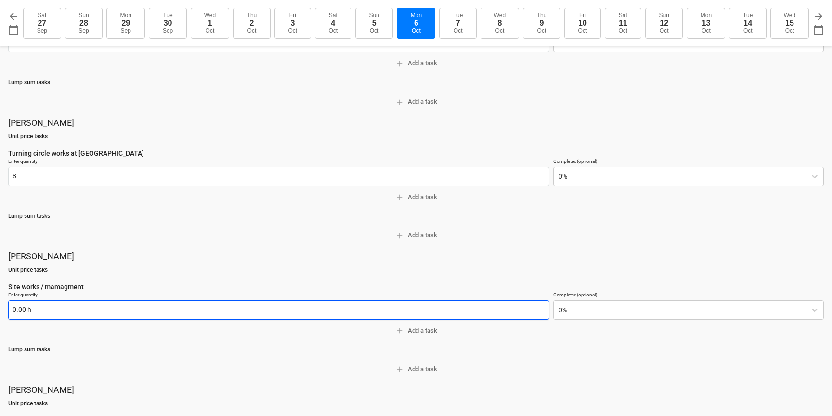
type input "8.00 h"
click at [21, 314] on input "text" at bounding box center [278, 309] width 541 height 19
type textarea "x"
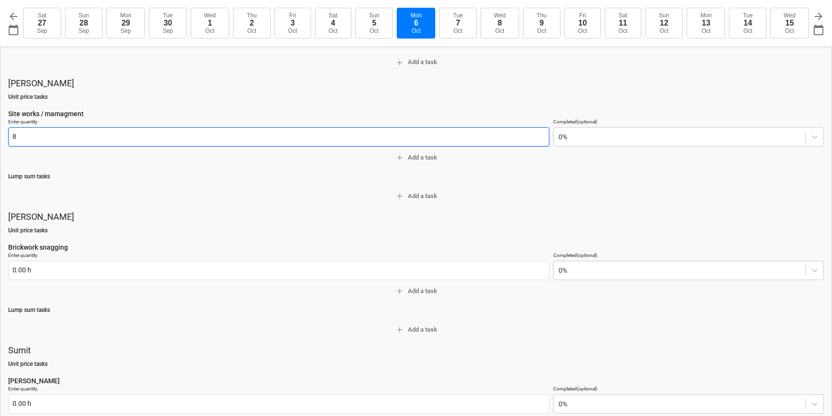
scroll to position [568, 0]
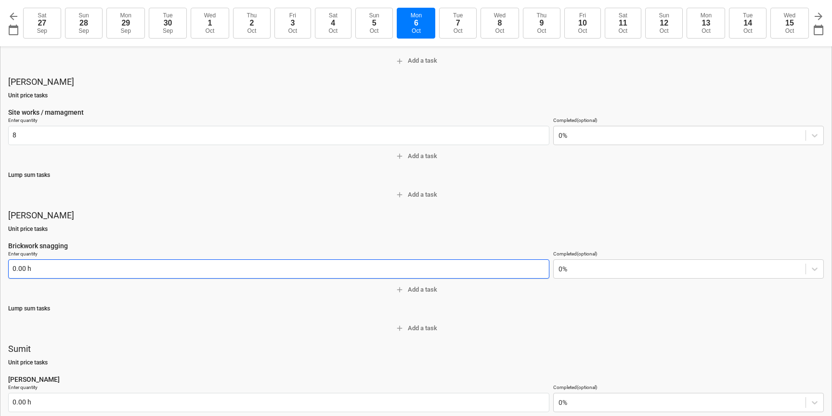
type input "8.00 h"
click at [24, 269] on input "text" at bounding box center [278, 268] width 541 height 19
type input "8"
type textarea "x"
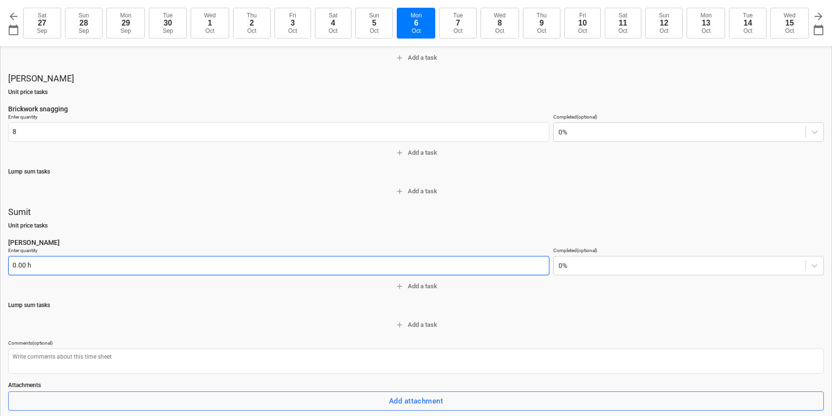
type input "8.00 h"
click at [22, 268] on input "text" at bounding box center [278, 265] width 541 height 19
type textarea "x"
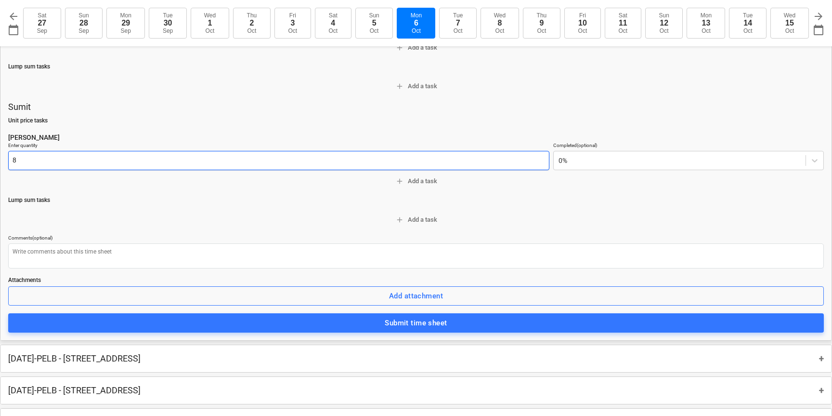
scroll to position [831, 0]
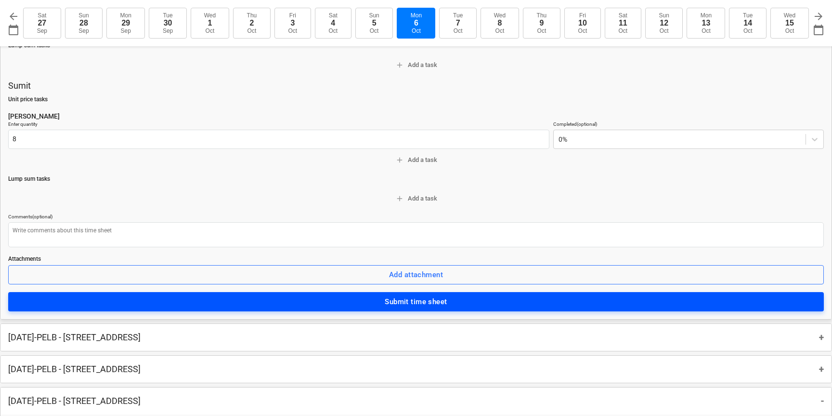
type input "8.00 h"
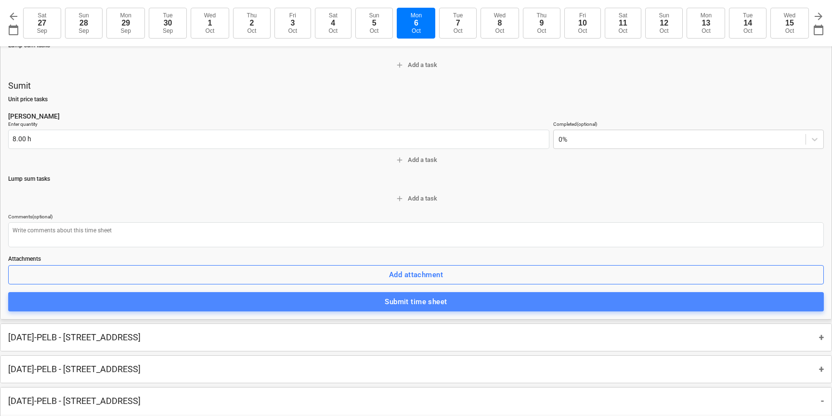
click at [391, 299] on div "Submit time sheet" at bounding box center [416, 301] width 62 height 13
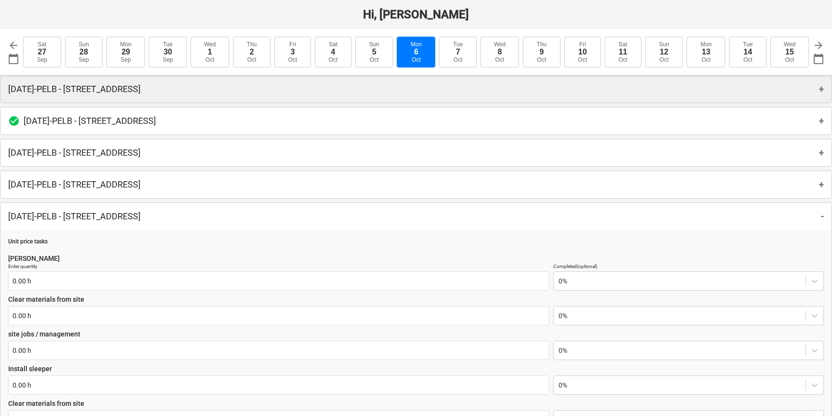
click at [100, 83] on p "Tuesday 7th Oct 2025 - PELB - Castle lane, Moreton Valence, GL2 7NE" at bounding box center [74, 89] width 132 height 12
type textarea "x"
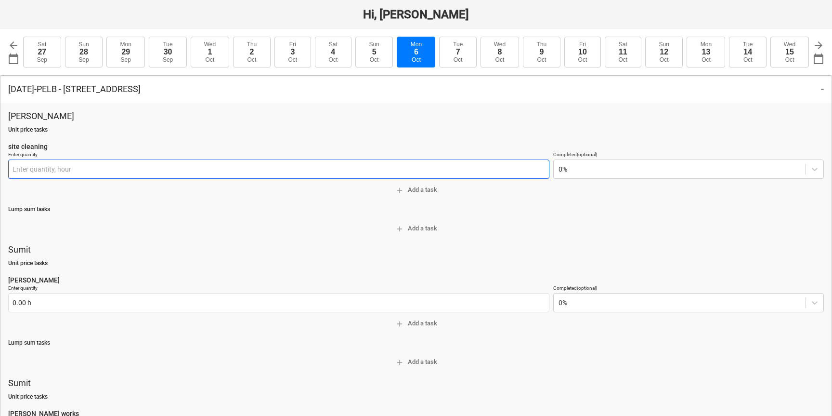
click at [16, 171] on input "text" at bounding box center [278, 168] width 541 height 19
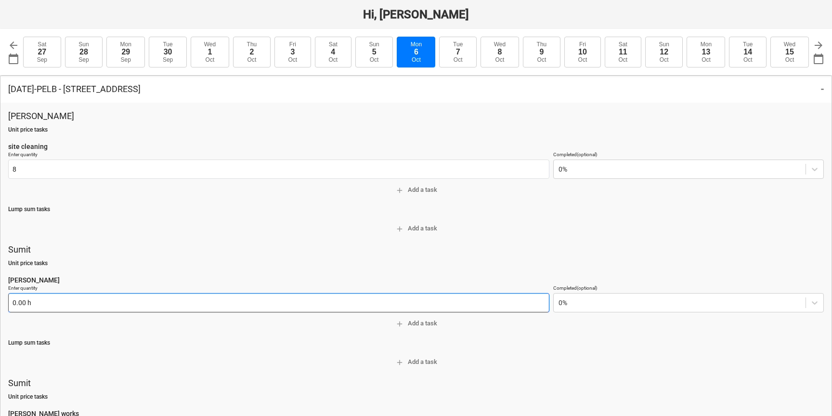
type input "8.00 hour"
drag, startPoint x: 23, startPoint y: 304, endPoint x: 31, endPoint y: 279, distance: 26.8
click at [23, 304] on input "text" at bounding box center [278, 302] width 541 height 19
type textarea "x"
type input "8"
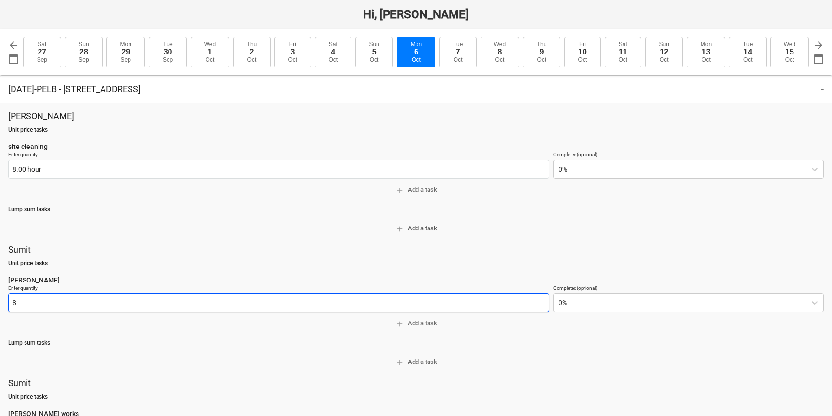
type textarea "x"
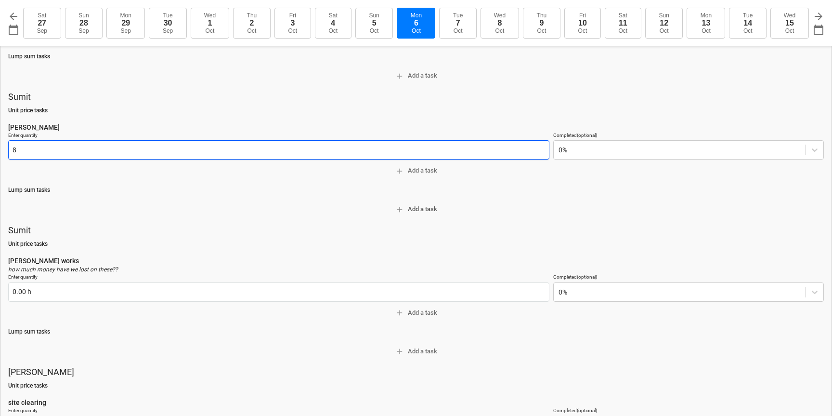
scroll to position [188, 0]
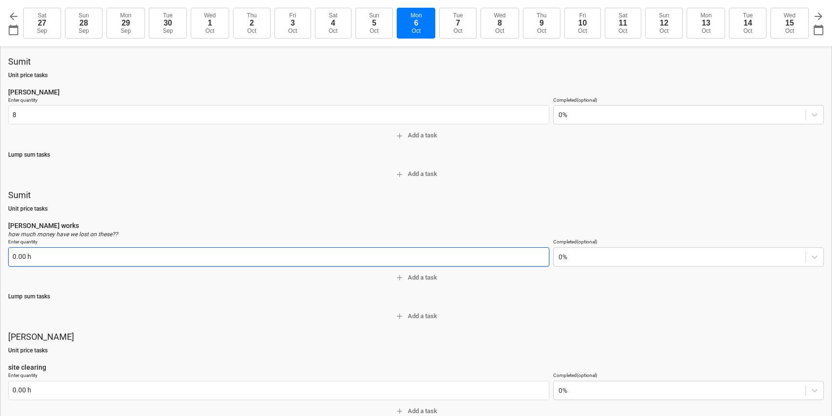
type input "8.00 h"
click at [26, 253] on input "text" at bounding box center [278, 256] width 541 height 19
type textarea "x"
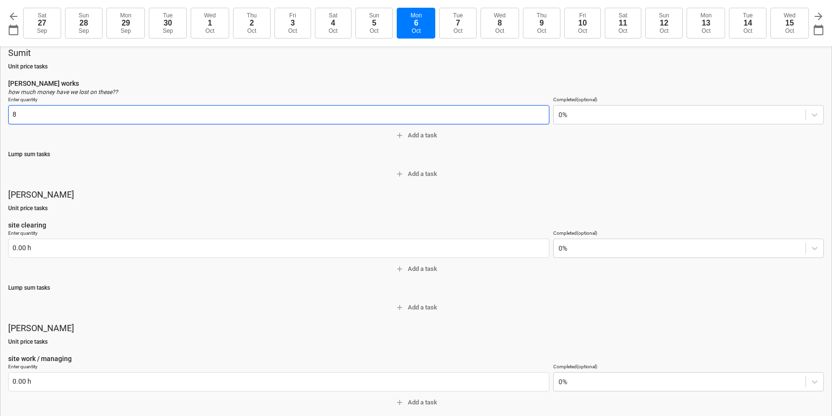
scroll to position [329, 0]
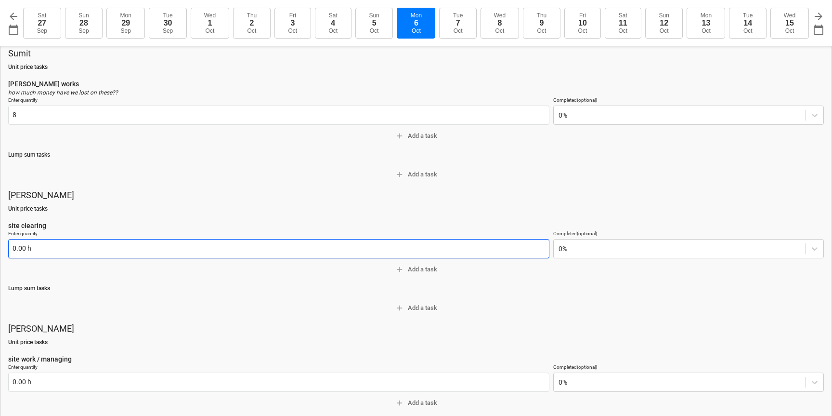
type input "8.00 h"
click at [19, 254] on input "text" at bounding box center [278, 248] width 541 height 19
type textarea "x"
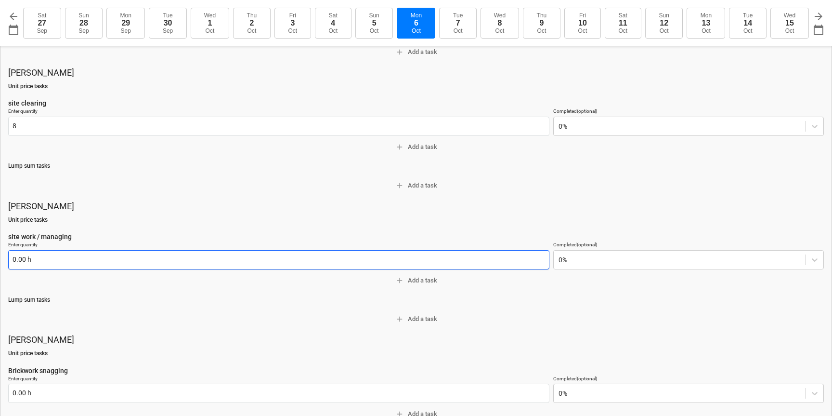
type input "8.00 h"
click at [26, 262] on input "text" at bounding box center [278, 259] width 541 height 19
type textarea "x"
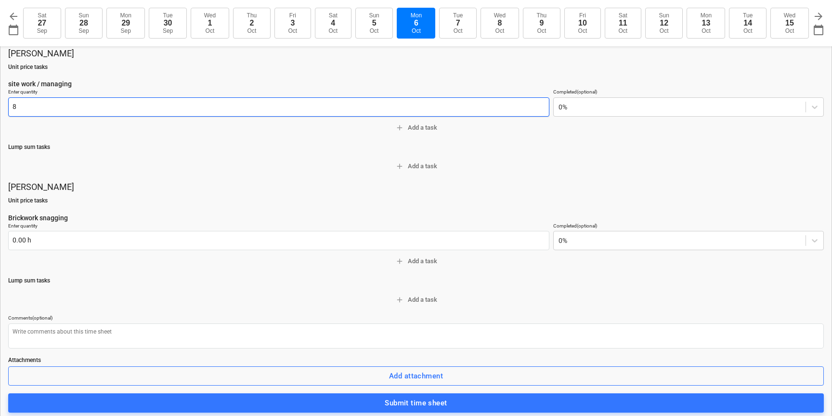
scroll to position [607, 0]
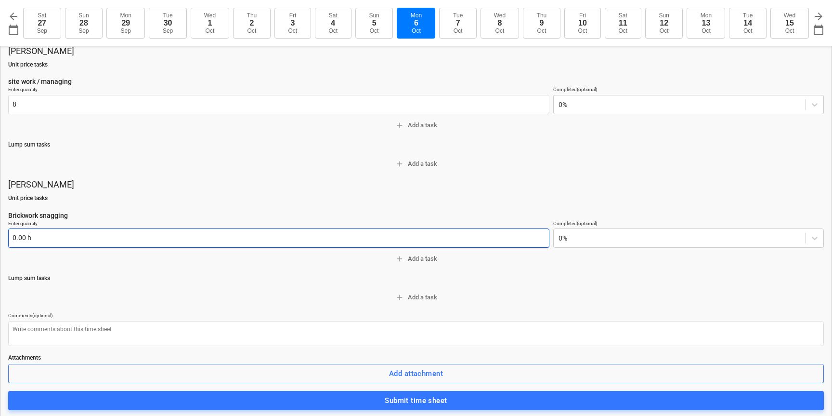
type input "8.00 h"
click at [22, 236] on input "text" at bounding box center [278, 237] width 541 height 19
type input "8"
type textarea "x"
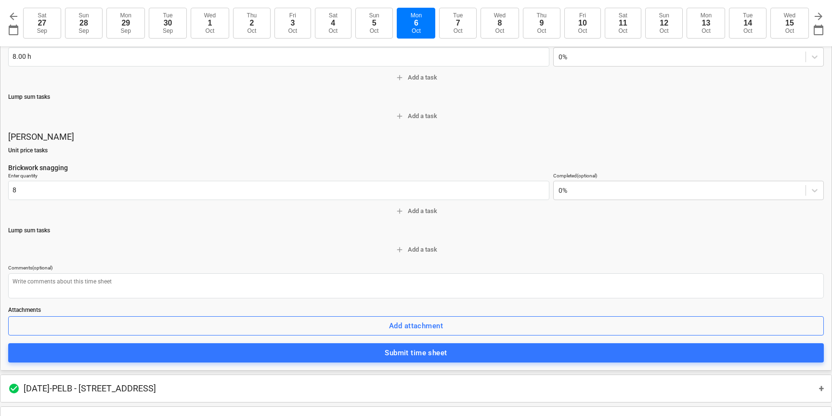
type input "8.00 h"
click at [408, 341] on div "Attachments Add attachment" at bounding box center [416, 324] width 816 height 37
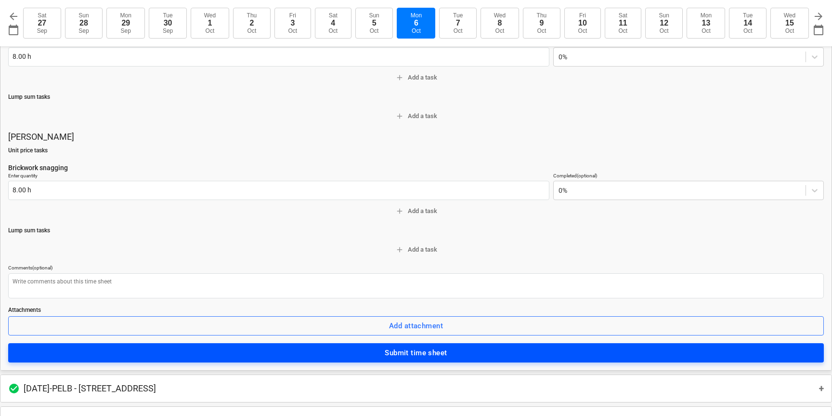
drag, startPoint x: 408, startPoint y: 350, endPoint x: 403, endPoint y: 348, distance: 5.6
click at [408, 350] on div "Submit time sheet" at bounding box center [416, 352] width 62 height 13
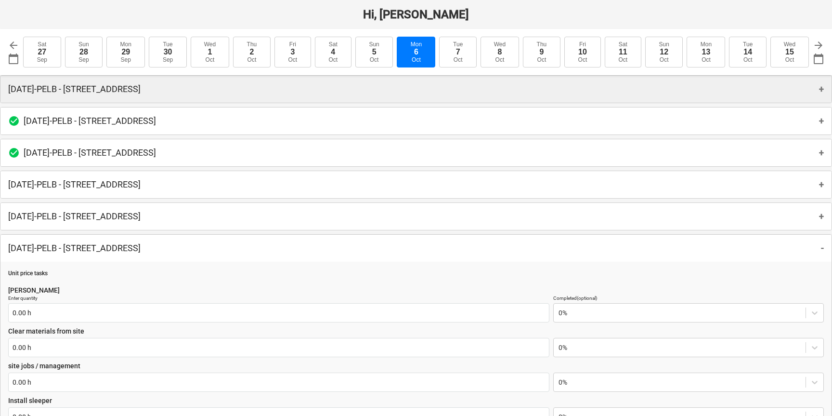
click at [82, 94] on p "Wednesday 8th Oct 2025 - PELB - Castle lane, Moreton Valence, GL2 7NE" at bounding box center [74, 89] width 132 height 12
type textarea "x"
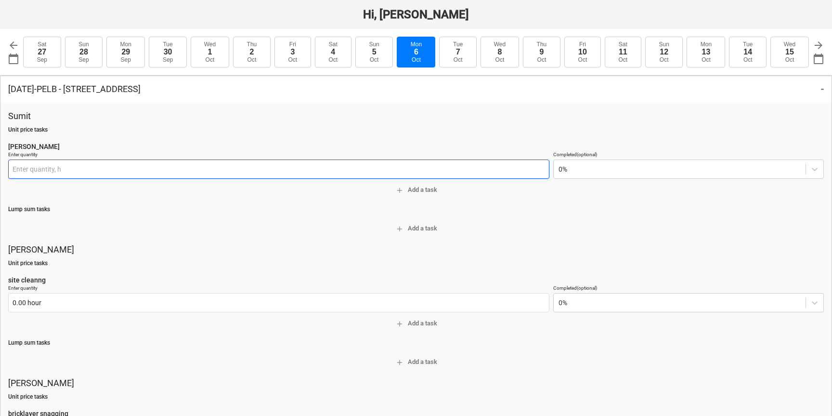
click at [38, 167] on input "text" at bounding box center [278, 168] width 541 height 19
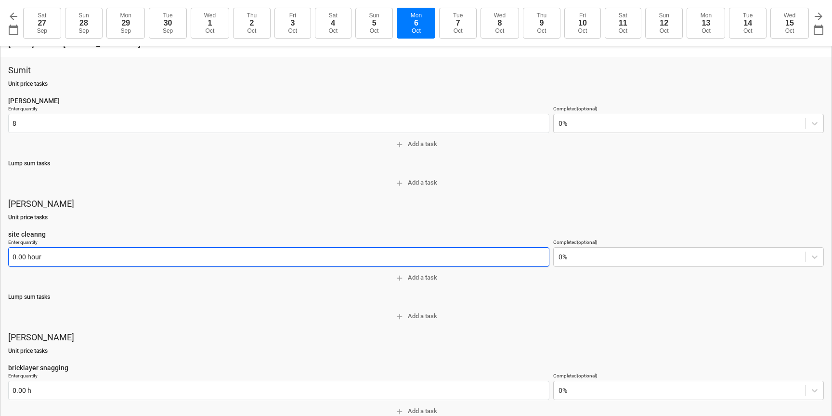
type input "8.00 h"
click at [31, 256] on input "text" at bounding box center [278, 256] width 541 height 19
type textarea "x"
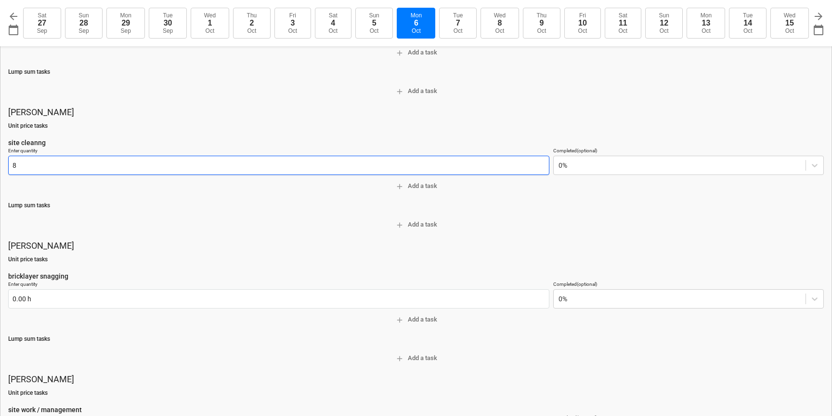
scroll to position [154, 0]
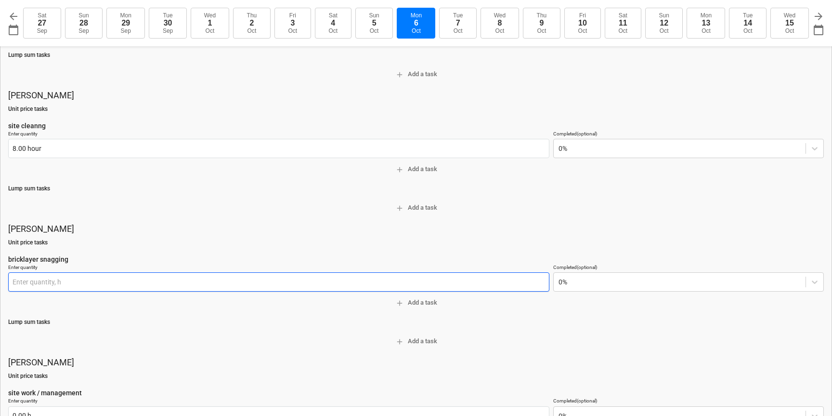
click at [24, 277] on input "text" at bounding box center [278, 281] width 541 height 19
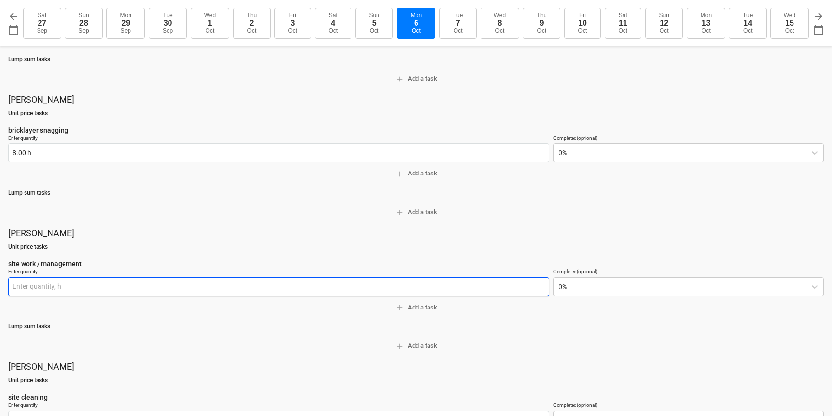
click at [30, 287] on input "text" at bounding box center [278, 286] width 541 height 19
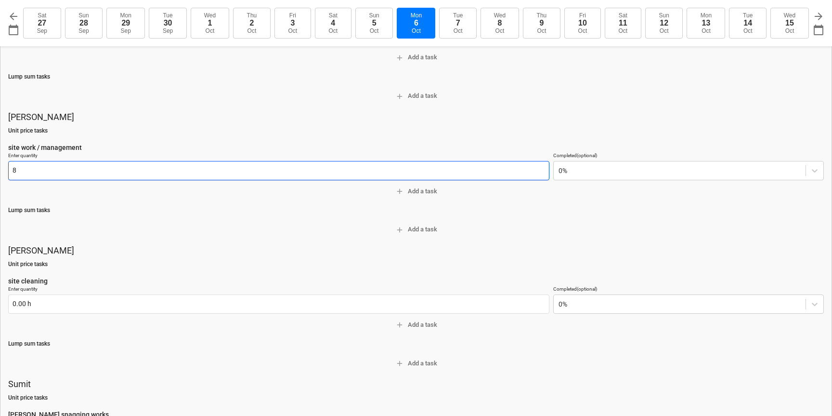
scroll to position [412, 0]
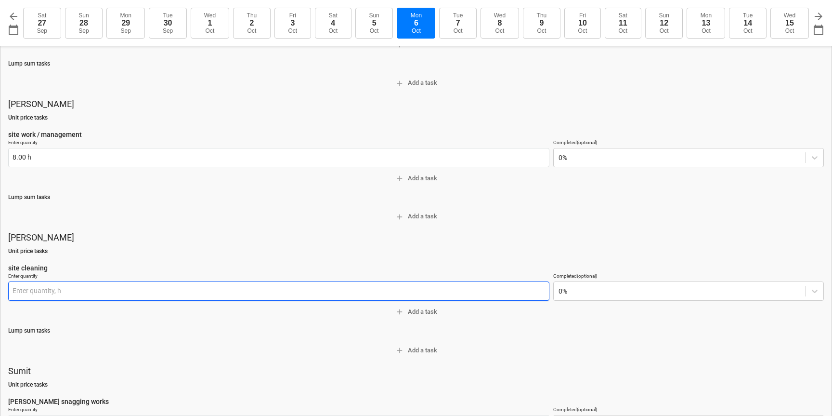
click at [24, 287] on input "text" at bounding box center [278, 290] width 541 height 19
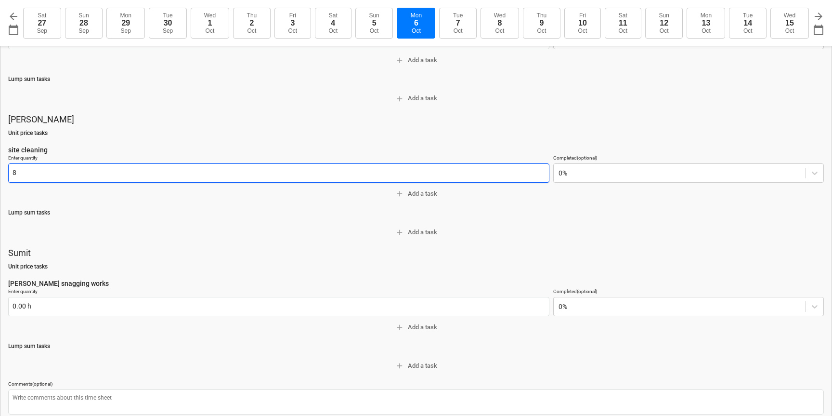
scroll to position [568, 0]
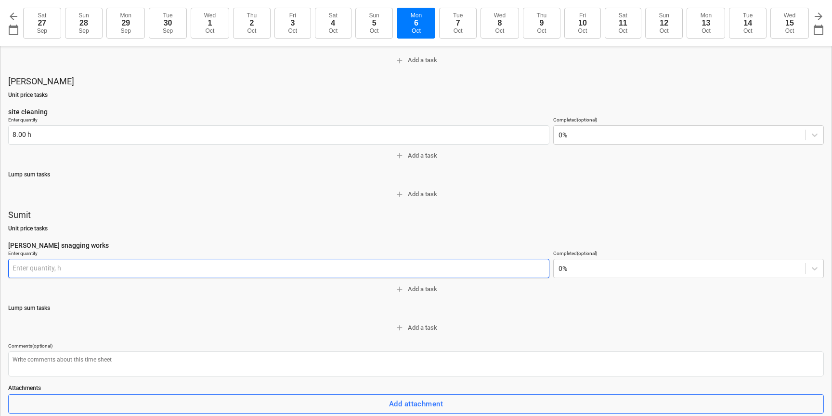
click at [35, 266] on input "text" at bounding box center [278, 268] width 541 height 19
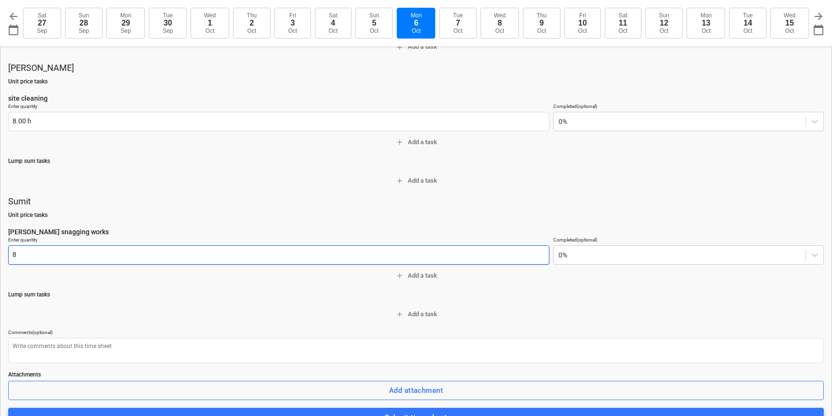
scroll to position [698, 0]
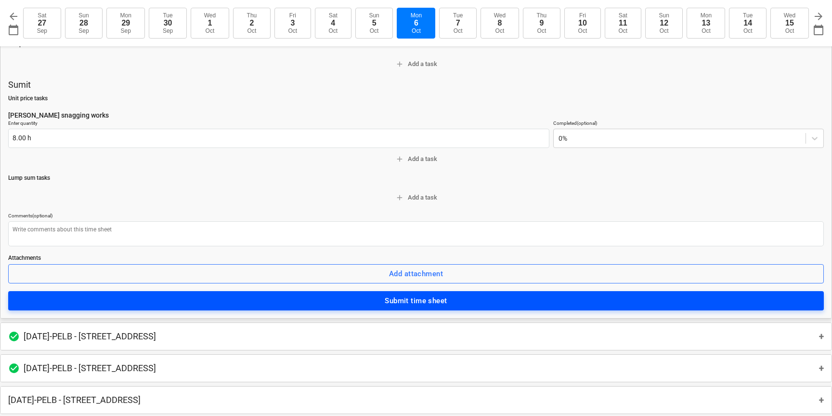
click at [437, 299] on div "Submit time sheet" at bounding box center [416, 300] width 62 height 13
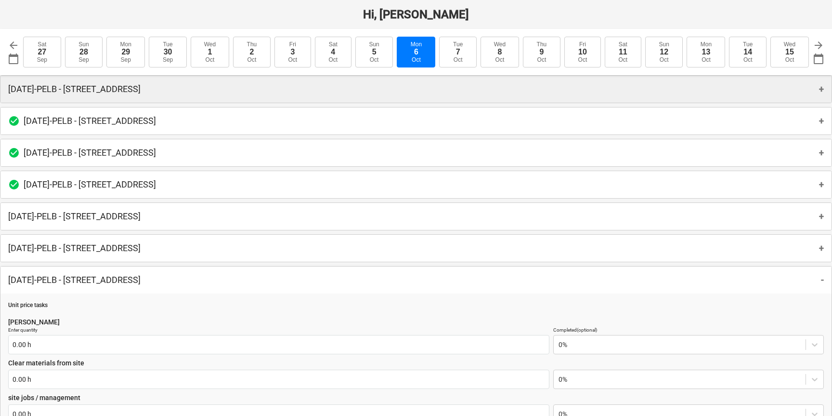
click at [117, 84] on p "Thursday 9th Oct 2025 - PELB - Castle lane, Moreton Valence, GL2 7NE" at bounding box center [74, 89] width 132 height 12
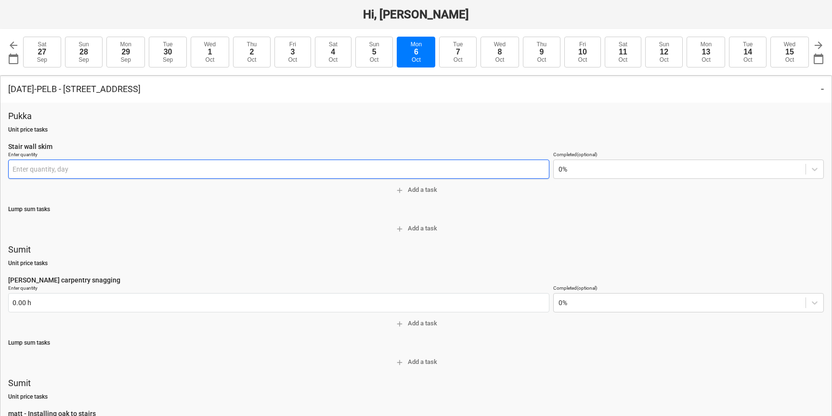
click at [67, 168] on input "text" at bounding box center [278, 168] width 541 height 19
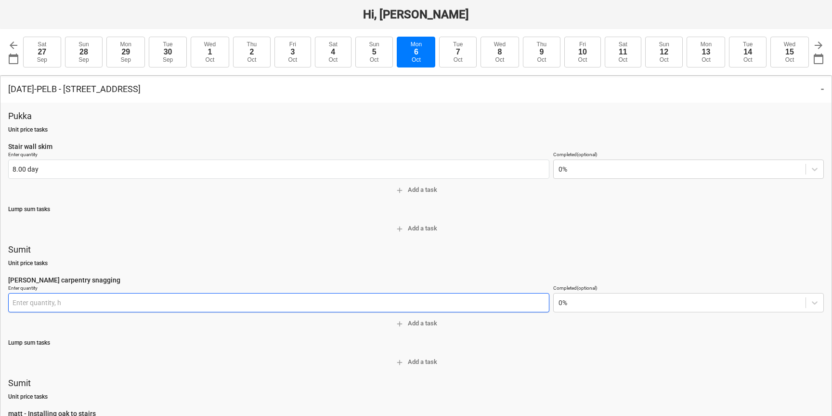
click at [30, 308] on input "text" at bounding box center [278, 302] width 541 height 19
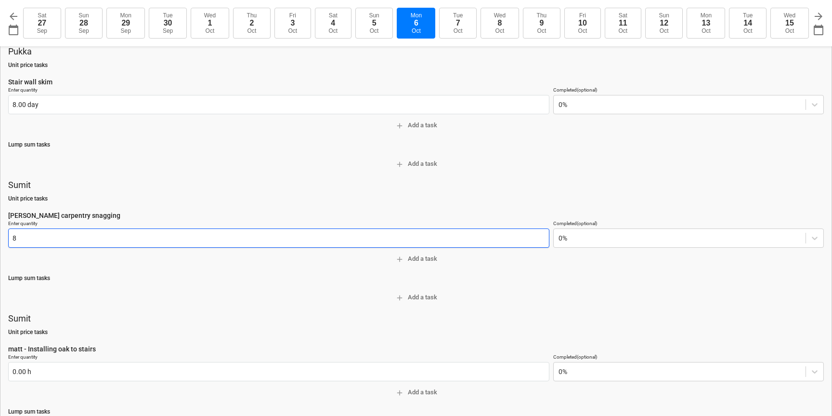
scroll to position [141, 0]
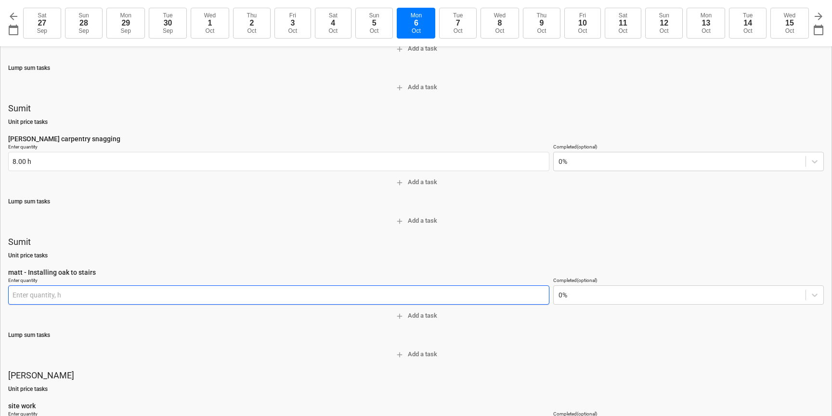
click at [28, 298] on input "text" at bounding box center [278, 294] width 541 height 19
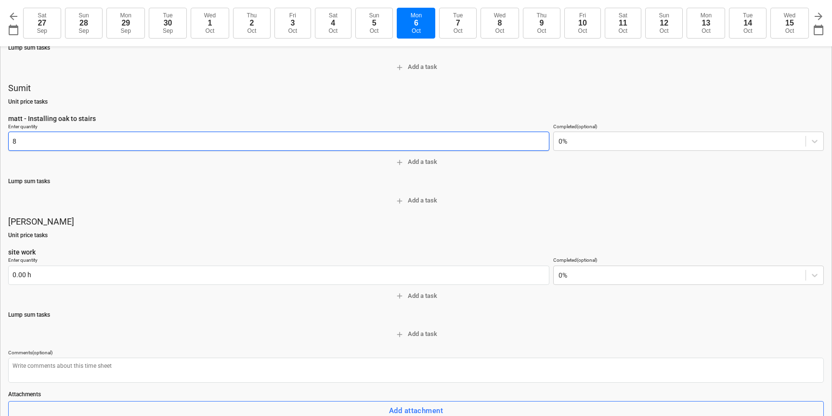
scroll to position [316, 0]
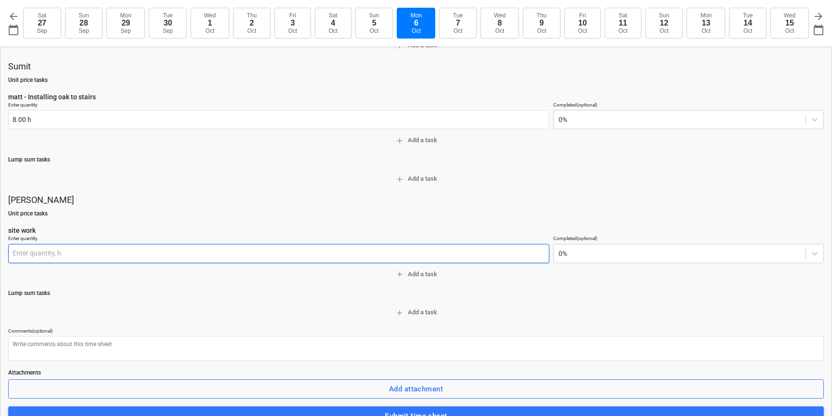
click at [40, 257] on input "text" at bounding box center [278, 253] width 541 height 19
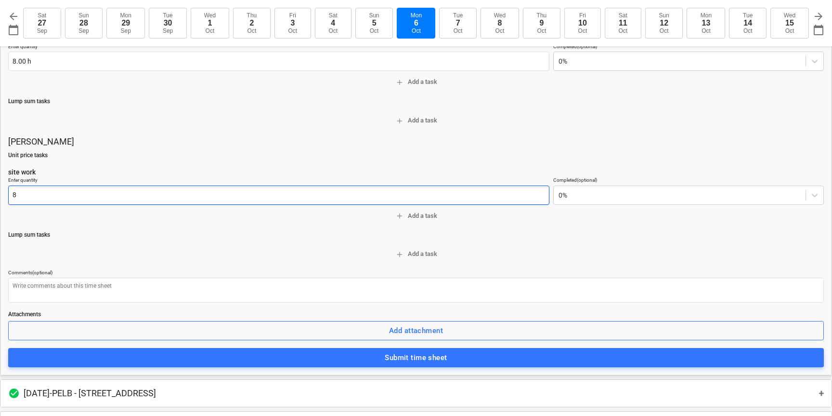
scroll to position [380, 0]
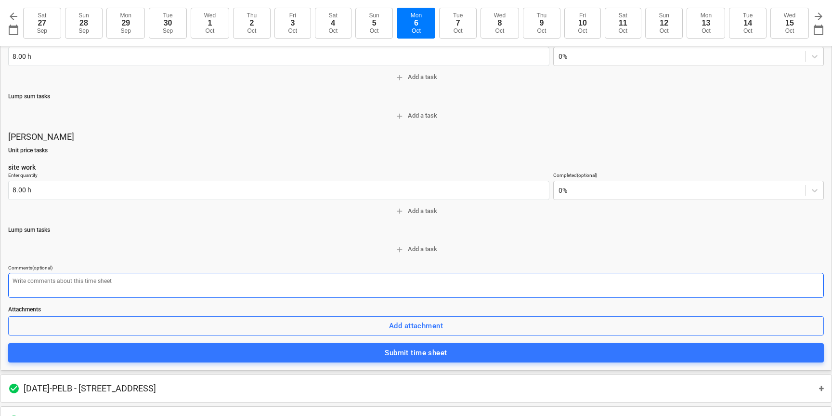
click at [208, 281] on textarea at bounding box center [416, 285] width 816 height 25
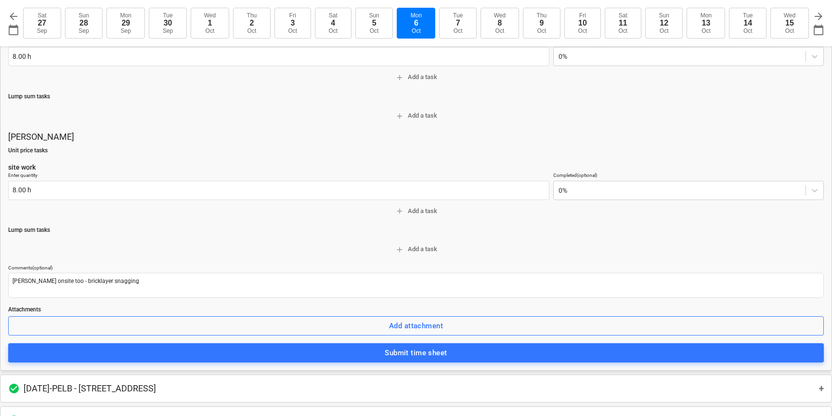
click at [544, 27] on div "Oct" at bounding box center [542, 30] width 9 height 7
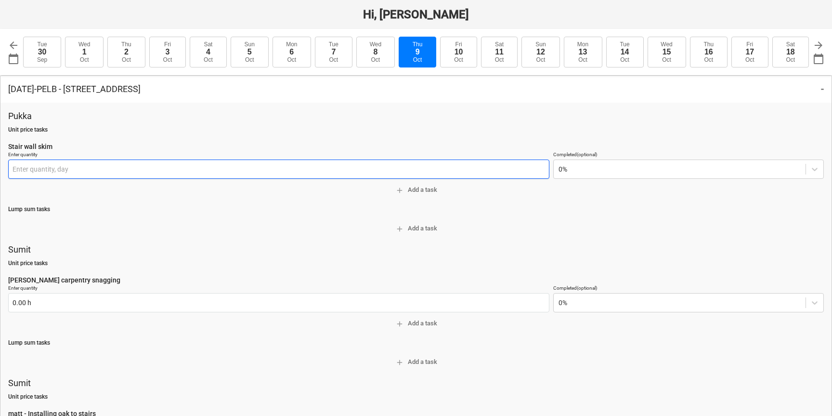
click at [21, 167] on input "text" at bounding box center [278, 168] width 541 height 19
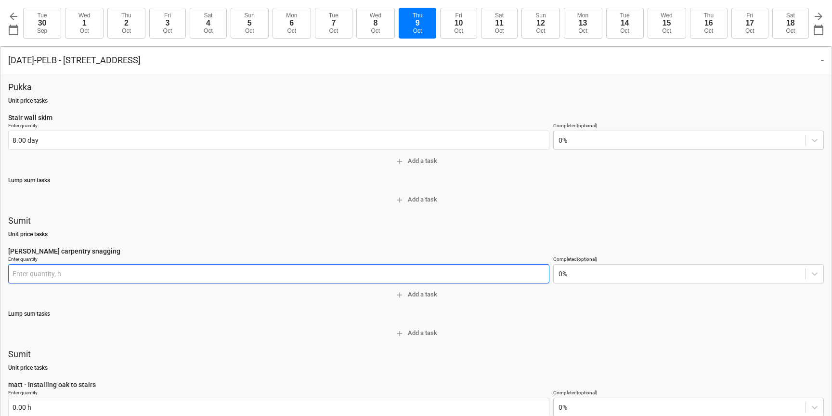
click at [23, 271] on input "text" at bounding box center [278, 273] width 541 height 19
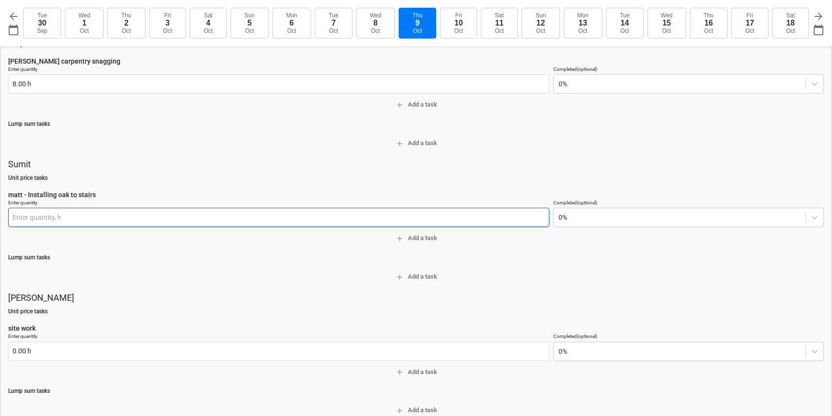
click at [25, 214] on input "text" at bounding box center [278, 217] width 541 height 19
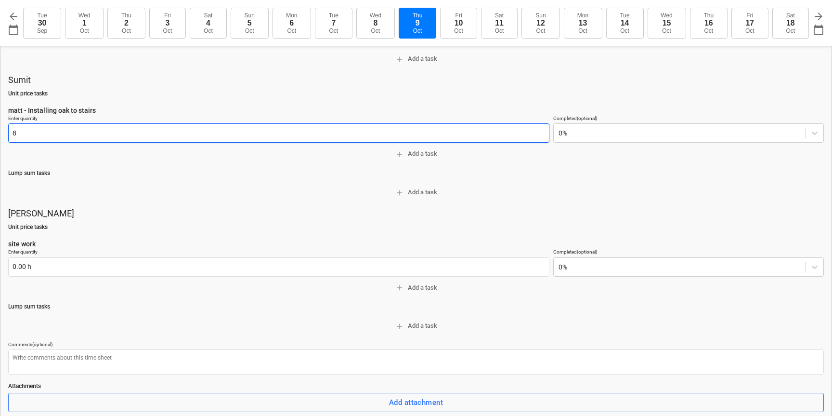
scroll to position [328, 0]
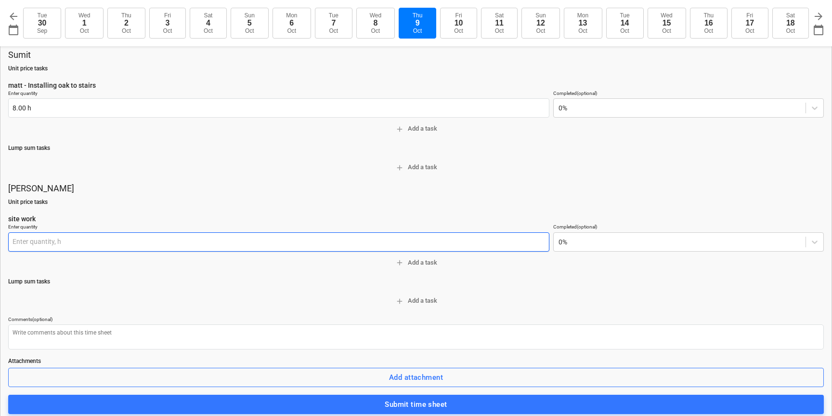
click at [24, 243] on input "text" at bounding box center [278, 241] width 541 height 19
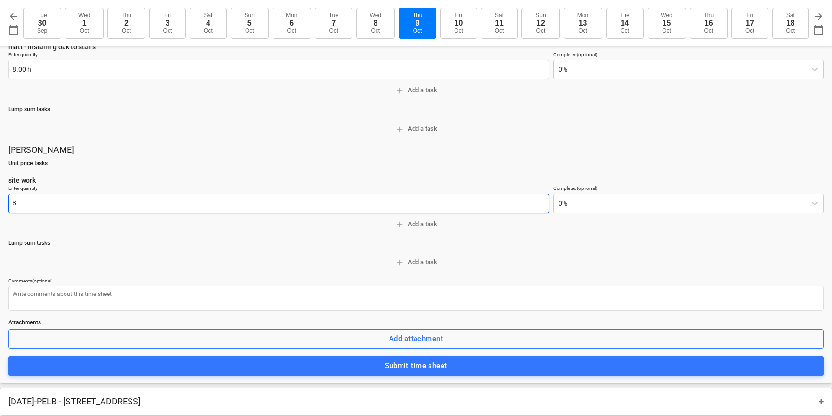
scroll to position [386, 0]
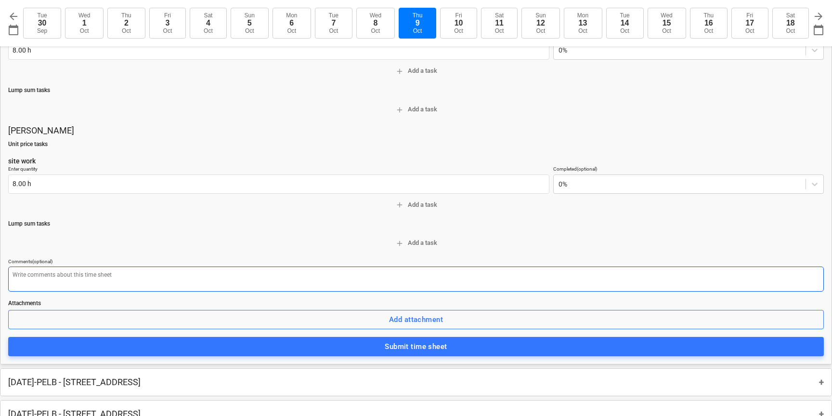
click at [45, 274] on textarea at bounding box center [416, 278] width 816 height 25
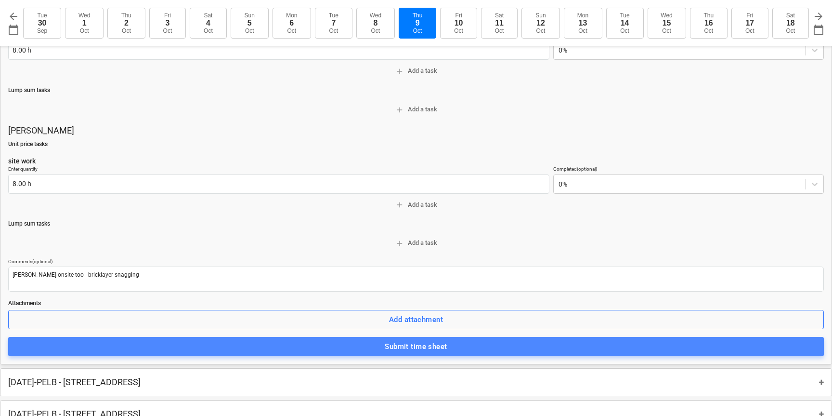
click at [343, 340] on span "Submit time sheet" at bounding box center [416, 346] width 795 height 13
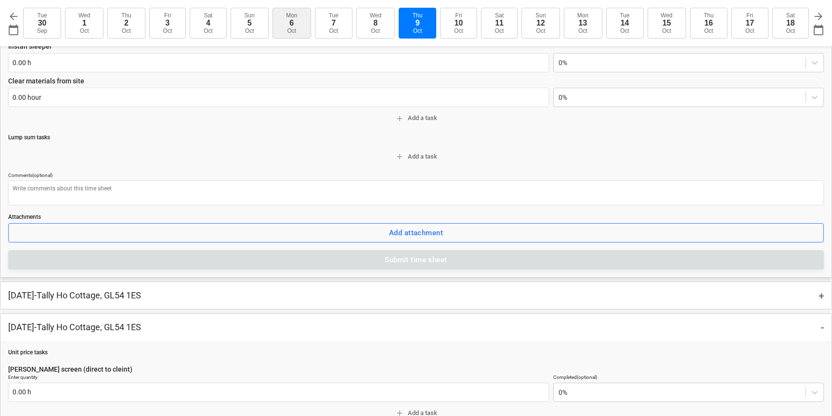
click at [294, 16] on div "Mon" at bounding box center [291, 15] width 11 height 7
click at [703, 22] on div "13" at bounding box center [706, 23] width 9 height 9
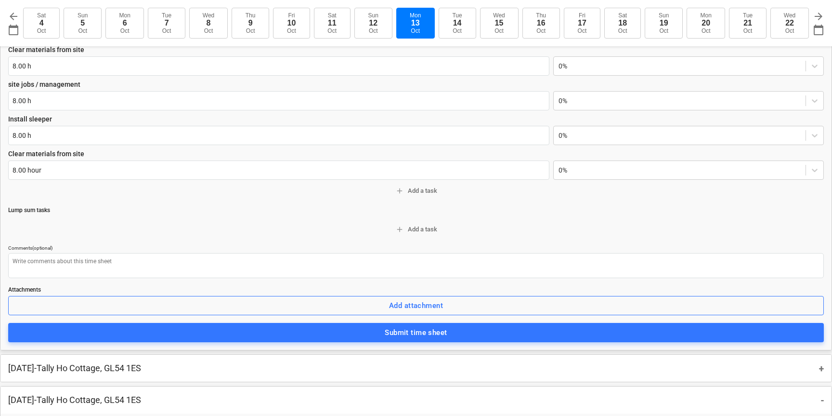
scroll to position [338, 0]
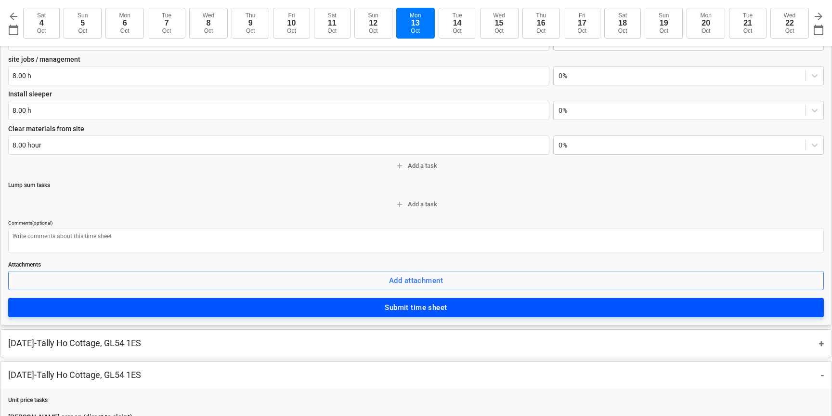
click at [386, 300] on button "Submit time sheet" at bounding box center [416, 307] width 816 height 19
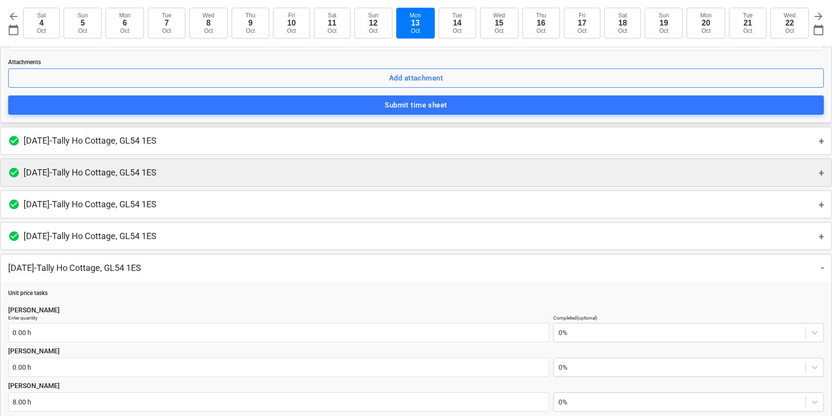
scroll to position [467, 0]
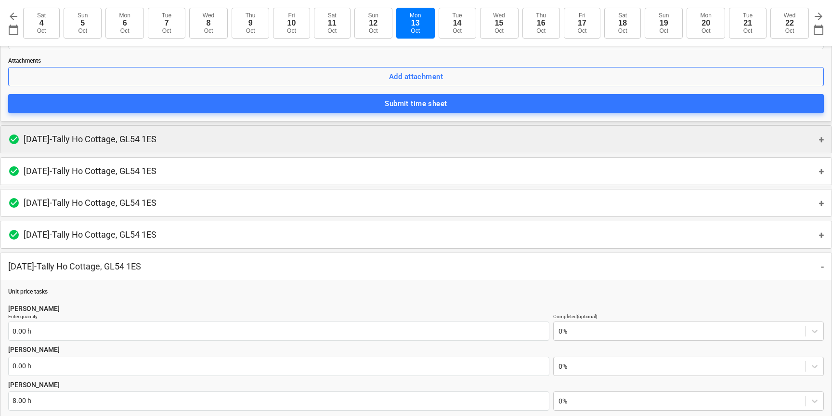
click at [117, 139] on p "Monday 13th Oct 2025 - Tally Ho Cottage, GL54 1ES" at bounding box center [90, 139] width 133 height 12
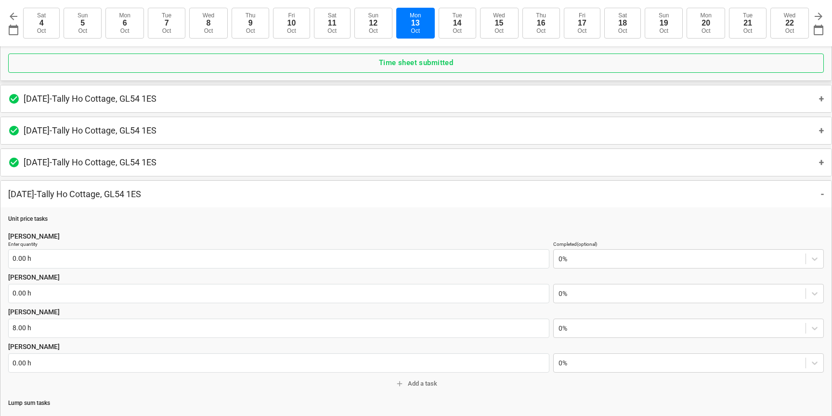
scroll to position [653, 0]
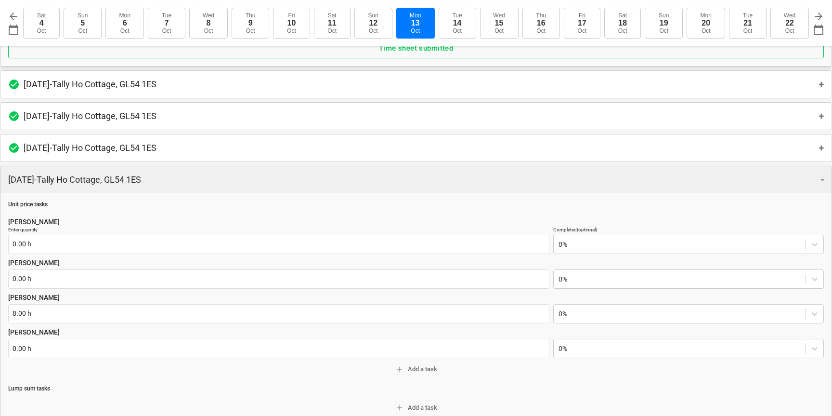
click at [138, 182] on p "Tuesday 7th Oct 2025 - Tally Ho Cottage, GL54 1ES" at bounding box center [74, 180] width 133 height 12
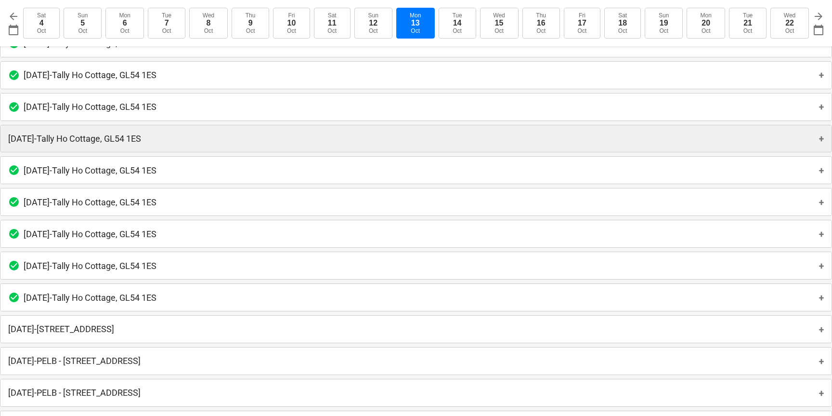
click at [95, 139] on p "Tuesday 7th Oct 2025 - Tally Ho Cottage, GL54 1ES" at bounding box center [74, 139] width 133 height 12
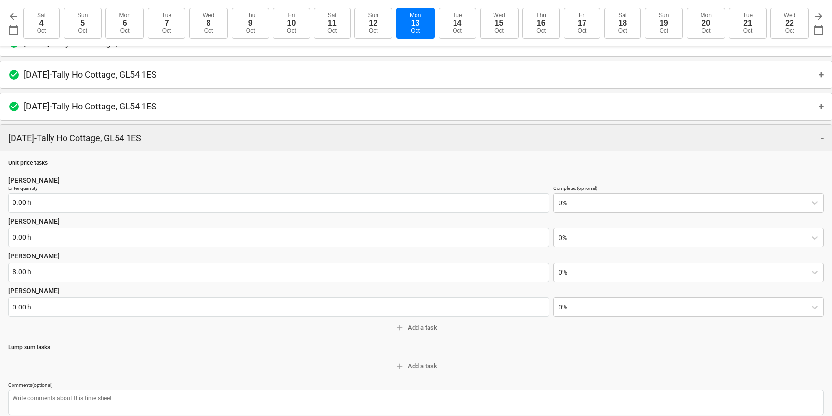
scroll to position [743, 0]
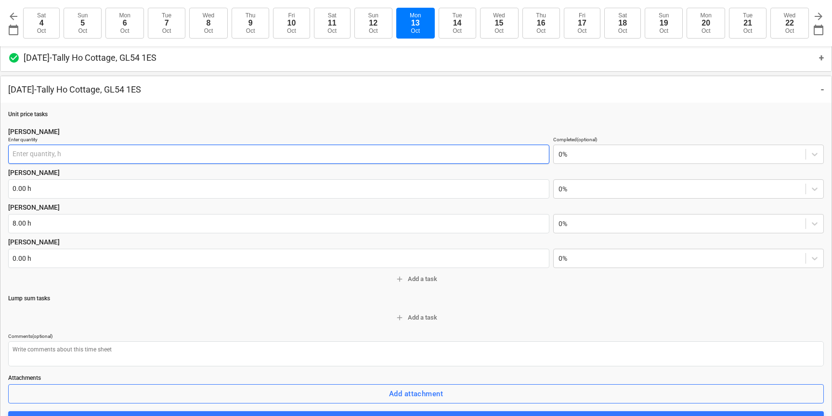
click at [26, 154] on input "text" at bounding box center [278, 154] width 541 height 19
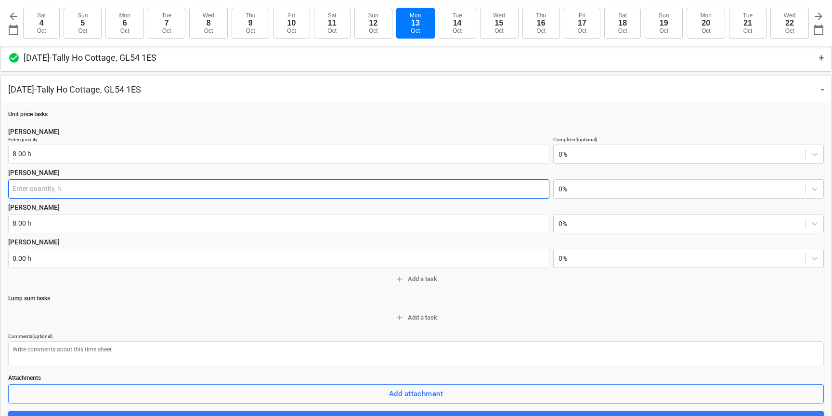
click at [20, 190] on input "text" at bounding box center [278, 188] width 541 height 19
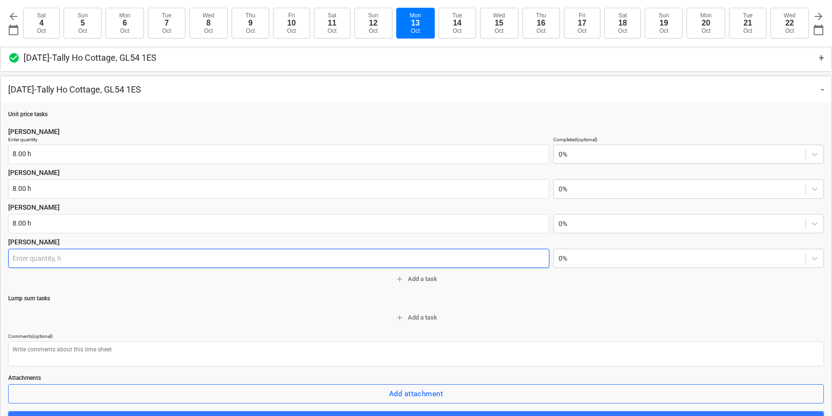
click at [17, 258] on input "text" at bounding box center [278, 258] width 541 height 19
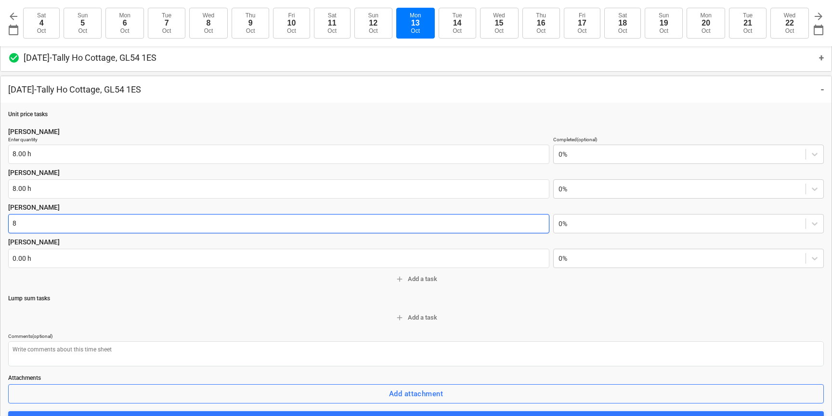
click at [24, 224] on input "8" at bounding box center [278, 223] width 541 height 19
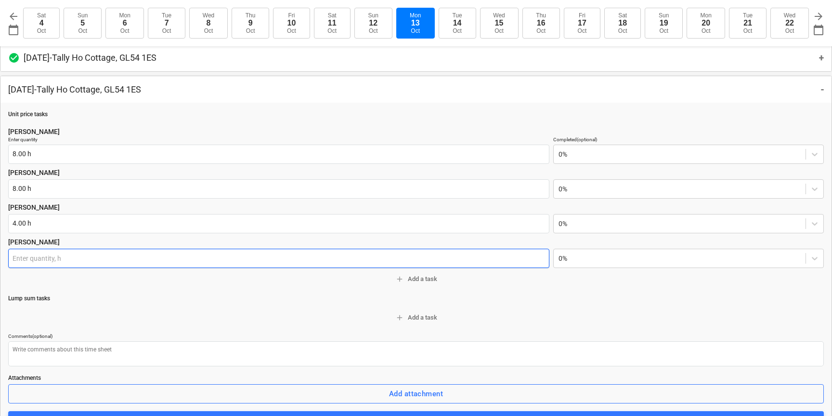
click at [18, 256] on input "text" at bounding box center [278, 258] width 541 height 19
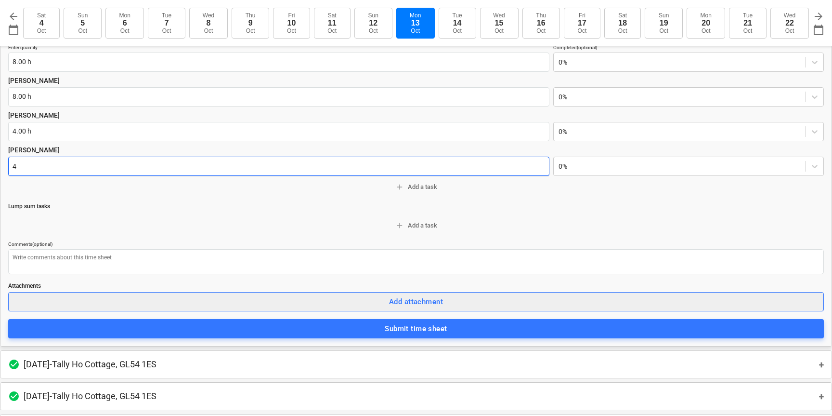
scroll to position [836, 0]
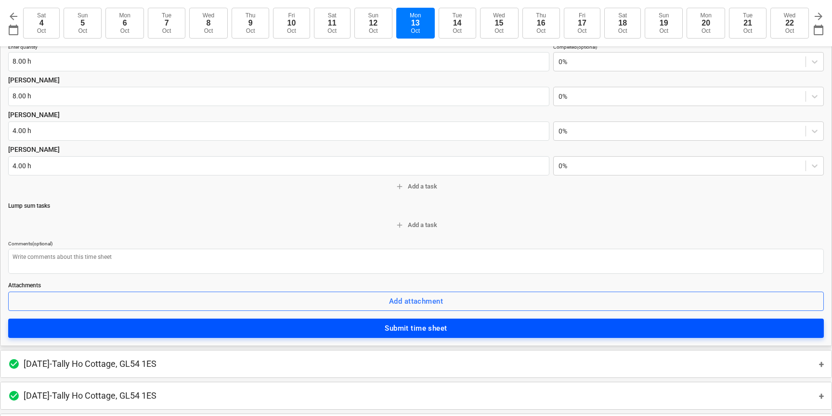
click at [381, 327] on span "Submit time sheet" at bounding box center [416, 328] width 795 height 13
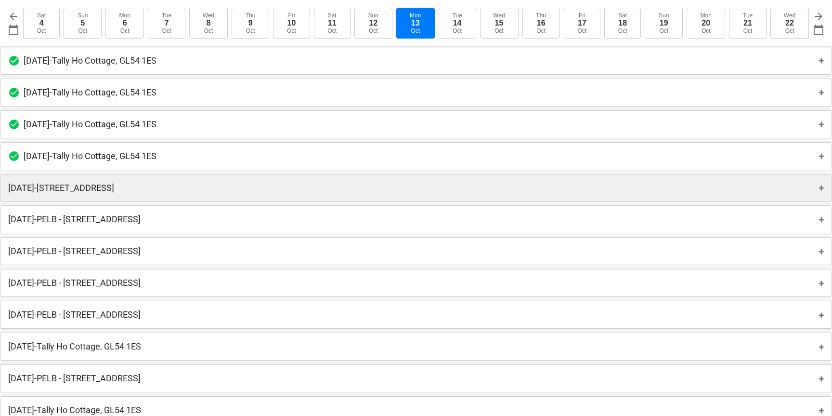
click at [108, 187] on p "Monday 13th October 2025 - Old Brewery Tap, SN7 8RB" at bounding box center [61, 188] width 106 height 12
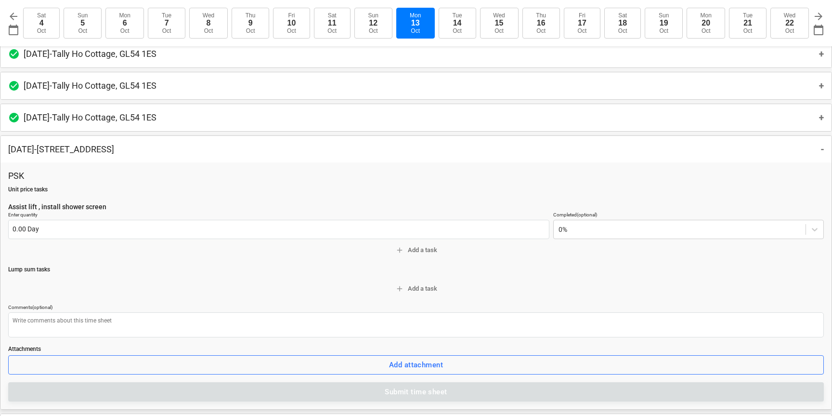
scroll to position [927, 0]
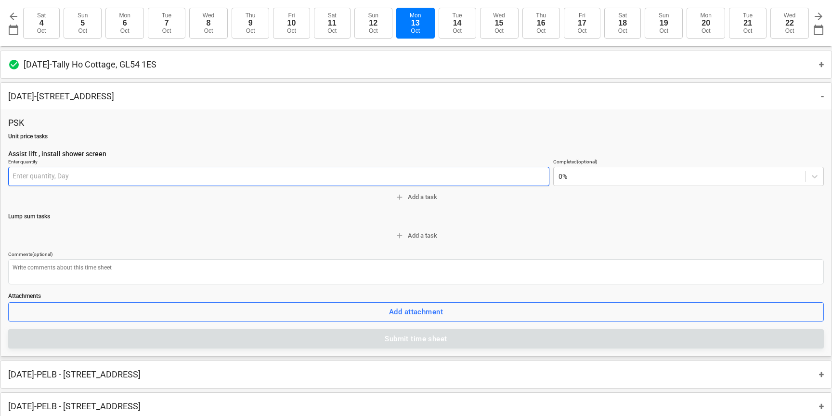
click at [18, 174] on input "text" at bounding box center [278, 176] width 541 height 19
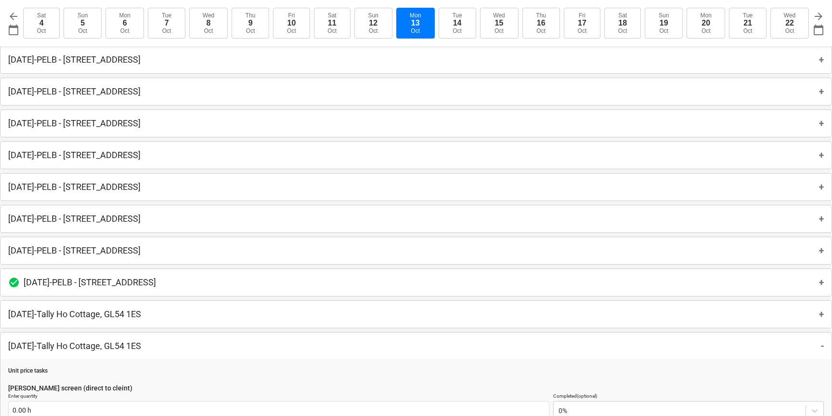
scroll to position [0, 0]
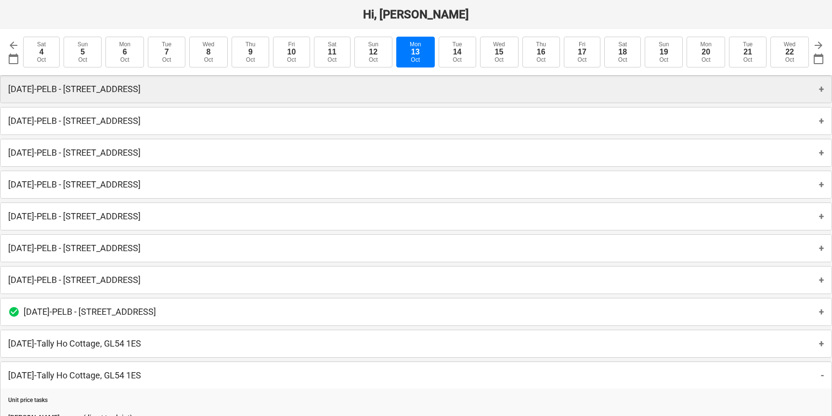
click at [68, 89] on p "Friday 10th October 2025 - PELB - Castle lane, Moreton Valence, GL2 7NE" at bounding box center [74, 89] width 132 height 12
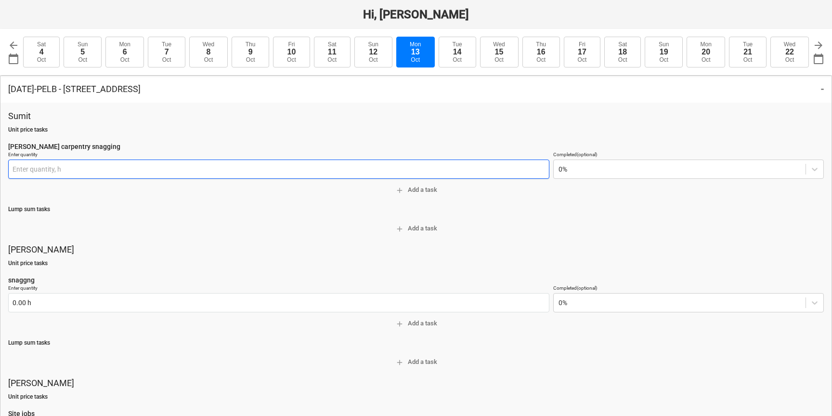
click at [62, 171] on input "text" at bounding box center [278, 168] width 541 height 19
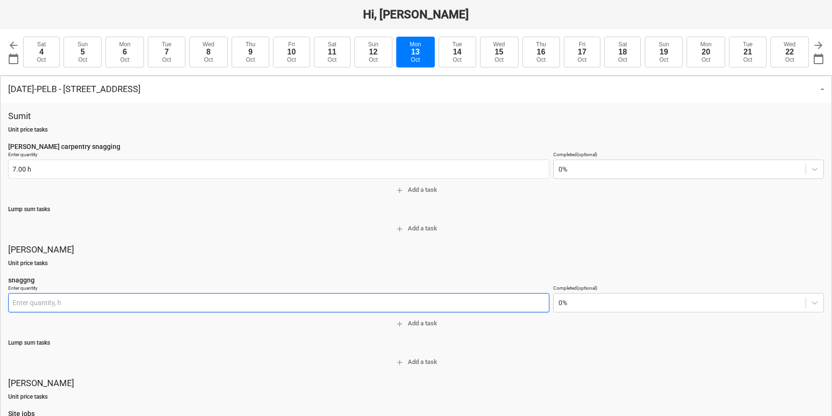
click at [26, 302] on input "text" at bounding box center [278, 302] width 541 height 19
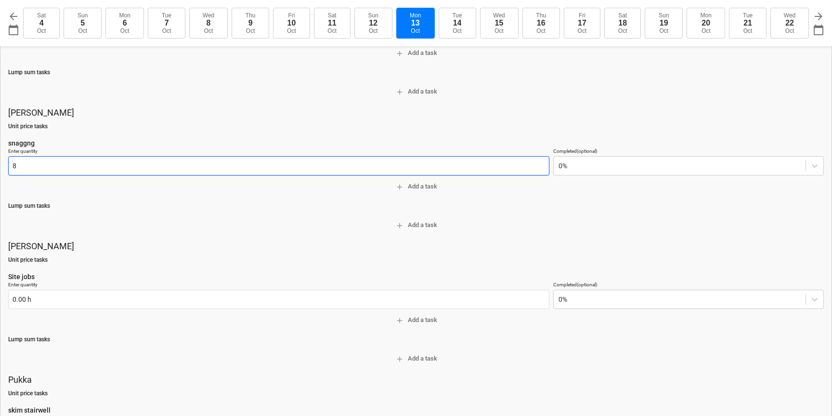
scroll to position [177, 0]
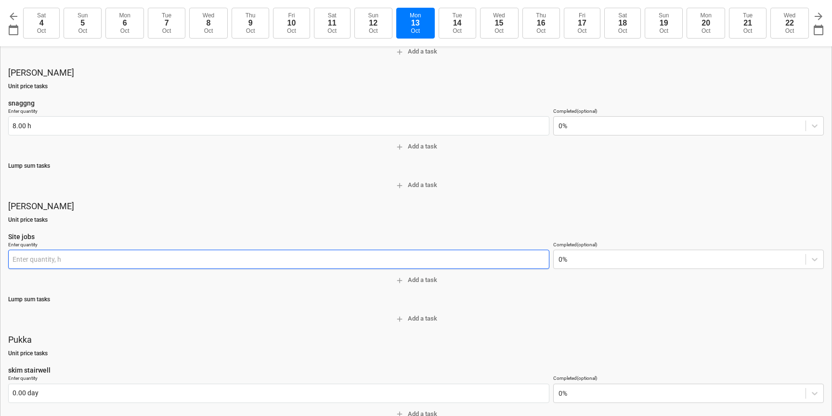
click at [28, 262] on input "text" at bounding box center [278, 259] width 541 height 19
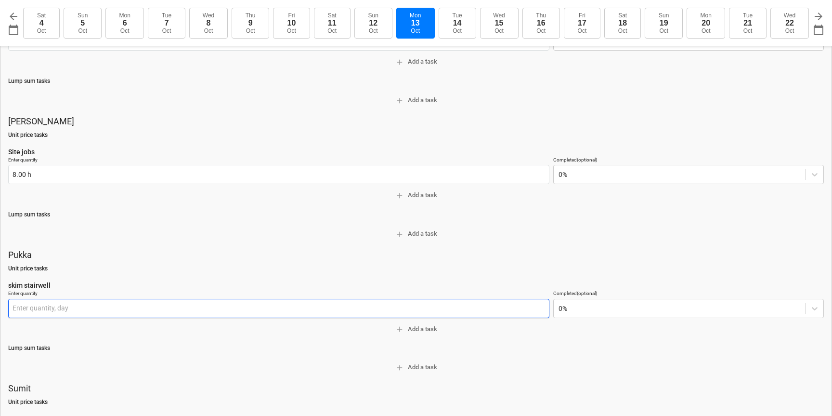
click at [32, 302] on input "text" at bounding box center [278, 308] width 541 height 19
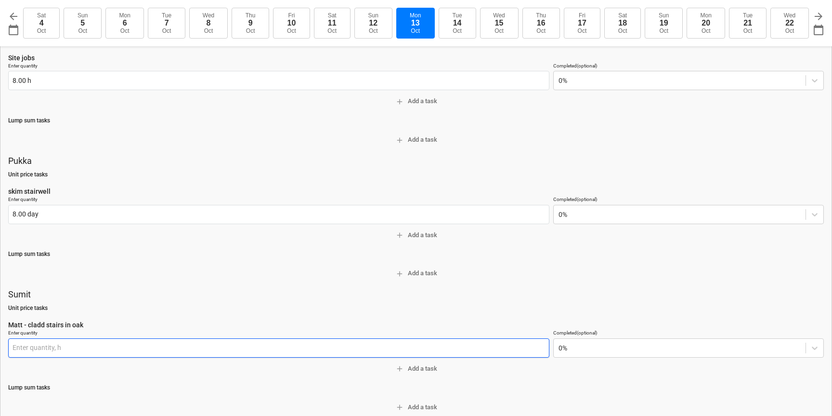
click at [20, 348] on input "text" at bounding box center [278, 347] width 541 height 19
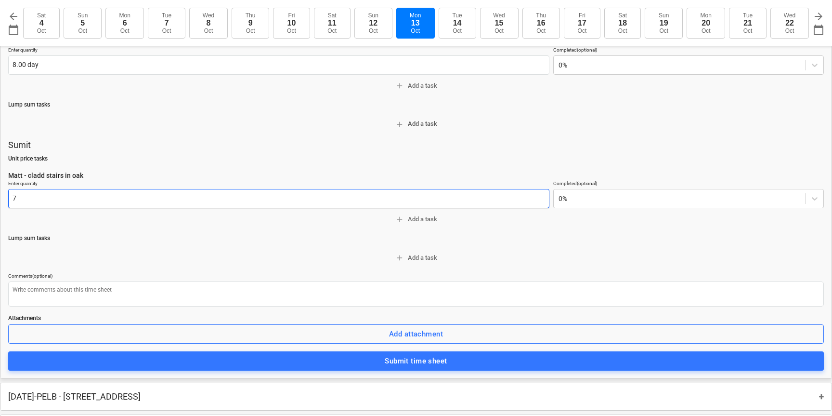
scroll to position [525, 0]
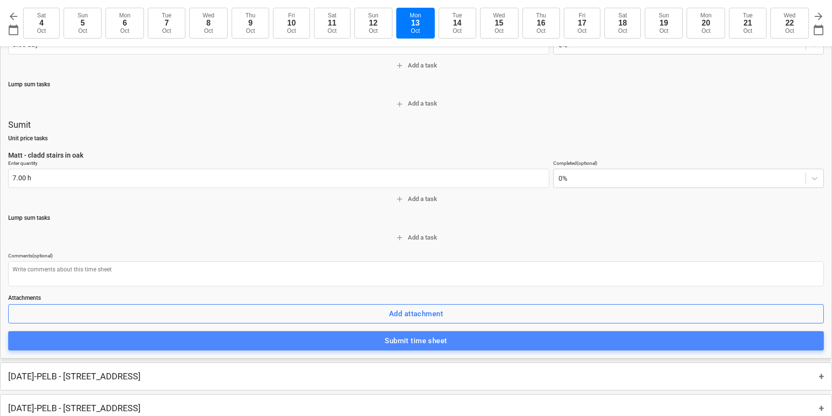
click at [309, 336] on span "Submit time sheet" at bounding box center [416, 340] width 795 height 13
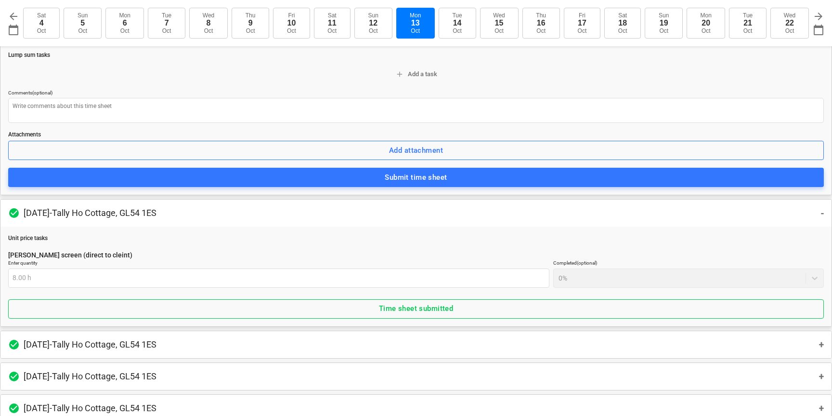
scroll to position [403, 0]
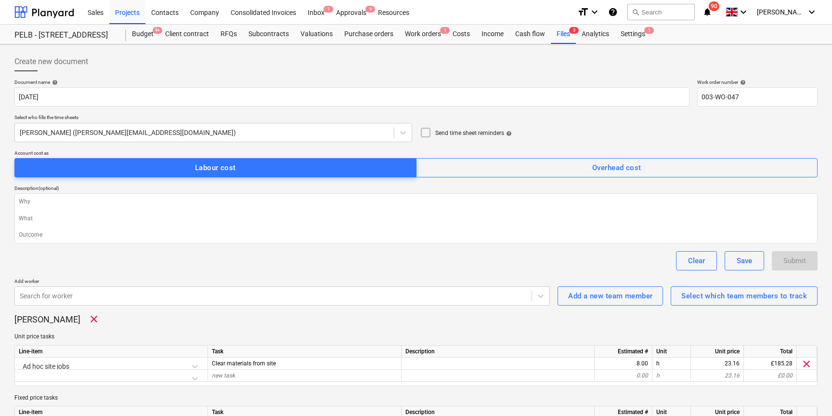
click at [750, 106] on input "003-WO-047" at bounding box center [757, 96] width 120 height 19
click at [753, 97] on input "003-WO-047" at bounding box center [757, 96] width 120 height 19
type input "003-WO-04"
type textarea "x"
type input "003-WO-048"
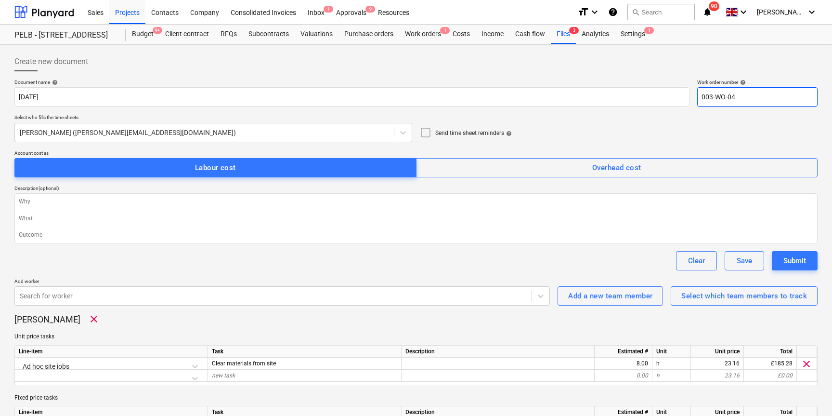
type textarea "x"
type input "003-WO-048"
click at [792, 261] on div "Submit" at bounding box center [795, 260] width 23 height 13
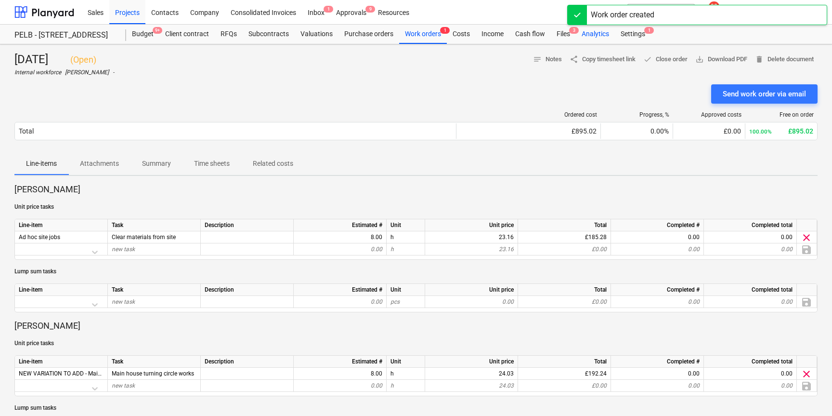
drag, startPoint x: 594, startPoint y: 61, endPoint x: 601, endPoint y: 43, distance: 18.9
click at [595, 60] on span "share Copy timesheet link" at bounding box center [603, 59] width 66 height 11
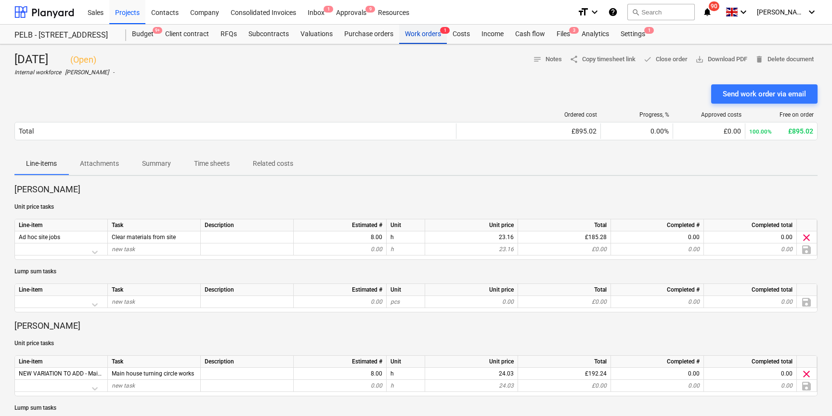
click at [422, 34] on div "Work orders 1" at bounding box center [423, 34] width 48 height 19
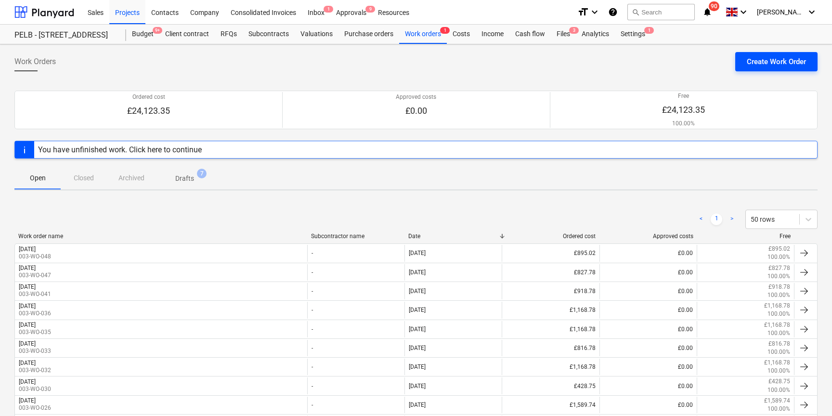
click at [774, 64] on div "Create Work Order" at bounding box center [776, 61] width 59 height 13
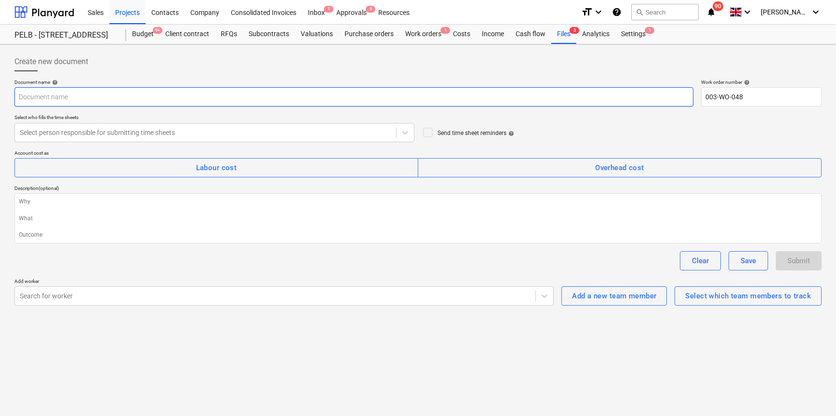
click at [155, 100] on input "text" at bounding box center [353, 96] width 679 height 19
type textarea "x"
type input "F"
type textarea "x"
type input "Fr"
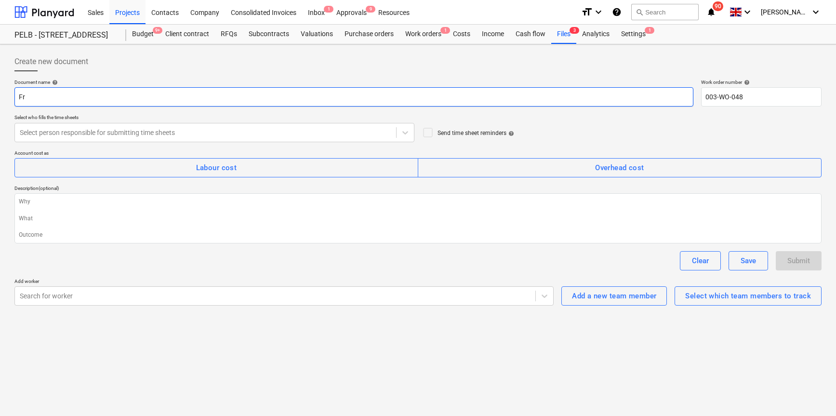
type textarea "x"
type input "Frd"
type textarea "x"
type input "Frdi"
type textarea "x"
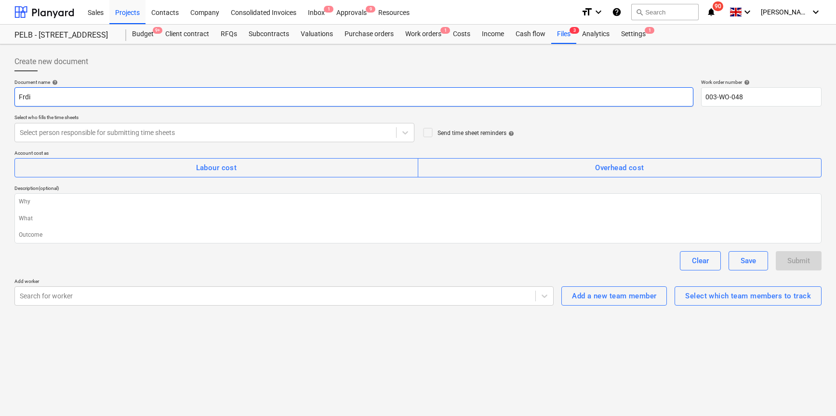
type input "Frdia"
type textarea "x"
type input "Frdia"
type textarea "x"
type input "Frdia"
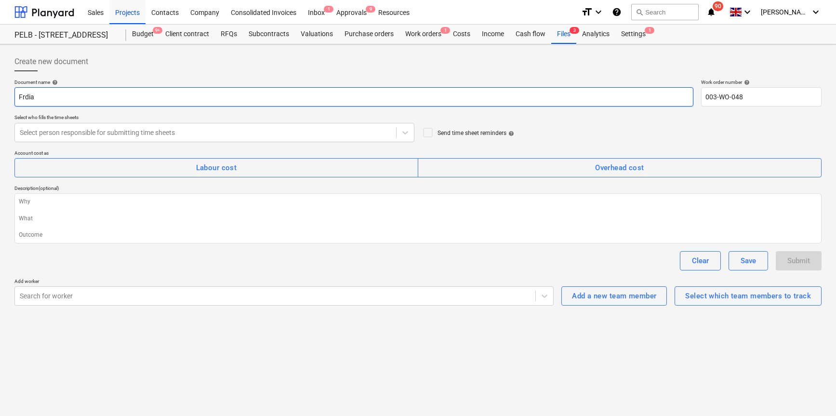
type textarea "x"
type input "Frdi"
type textarea "x"
type input "Frd"
type textarea "x"
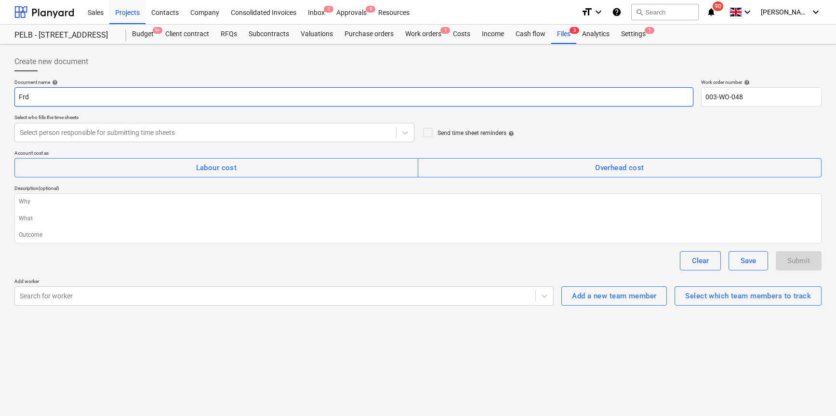
type input "Fr"
type textarea "x"
type input "Fri"
type textarea "x"
type input "Frid"
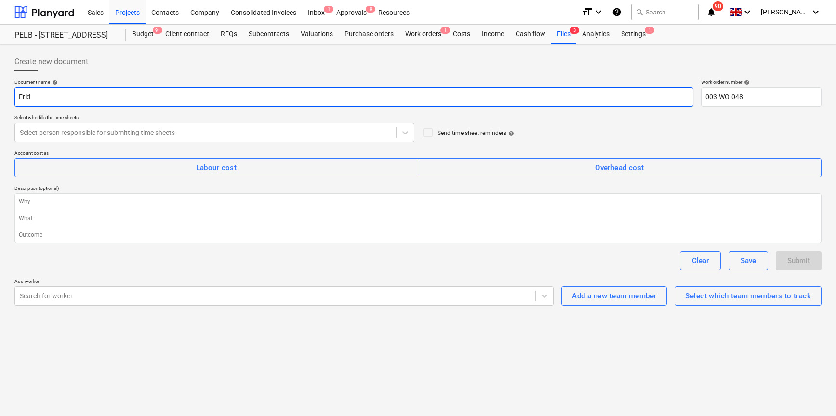
type textarea "x"
type input "Frida"
type textarea "x"
type input "Friday"
type textarea "x"
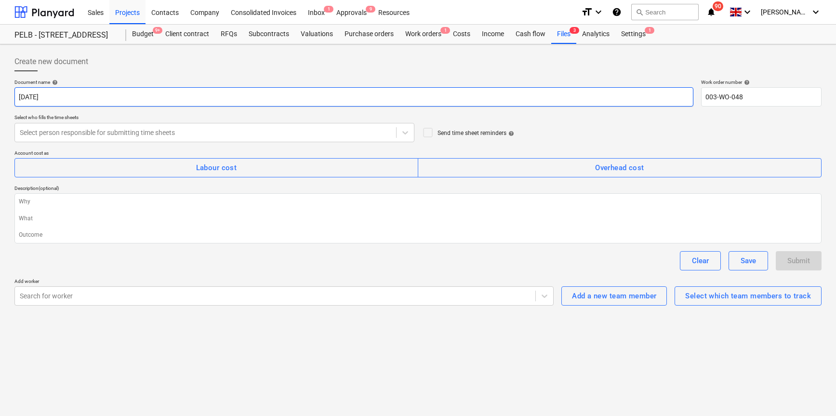
type input "Friday"
type textarea "x"
type input "Friday 3"
type textarea "x"
type input "Friday 3r"
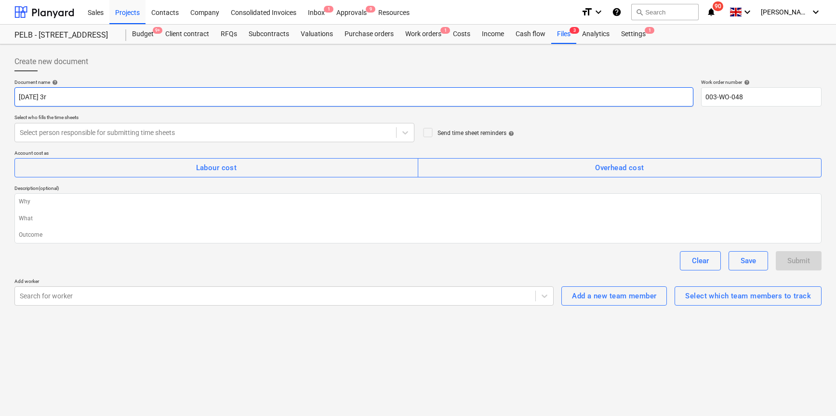
type textarea "x"
type input "Friday 3rd"
type textarea "x"
type input "Friday 3rd"
type textarea "x"
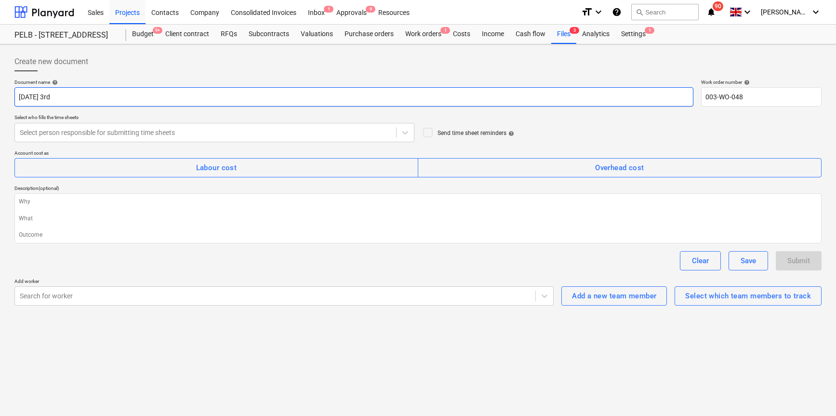
type input "Friday 3rd"
type textarea "x"
type input "Friday 3rd O"
type textarea "x"
type input "Friday 3rd Oc"
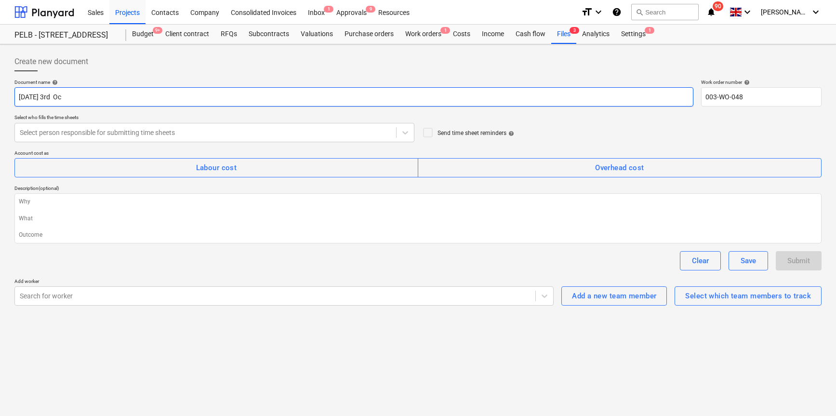
type textarea "x"
type input "Friday 3rd Oco"
type textarea "x"
type input "Friday 3rd Ocot"
type textarea "x"
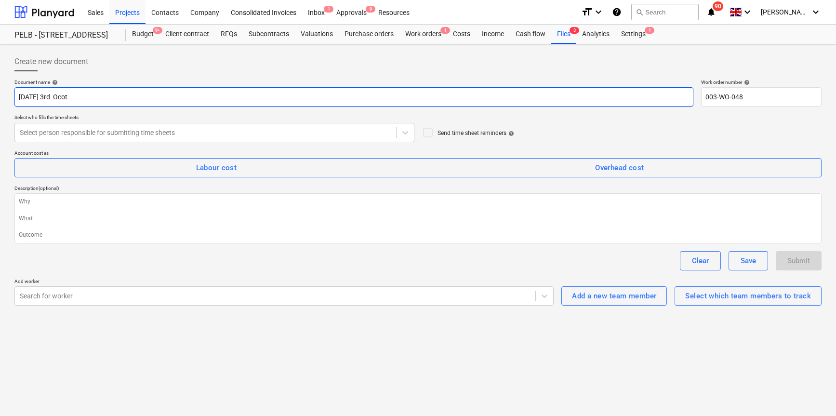
type input "Friday 3rd Ocotb"
type textarea "x"
type input "Friday 3rd Ocot"
type textarea "x"
type input "Friday 3rd Oco"
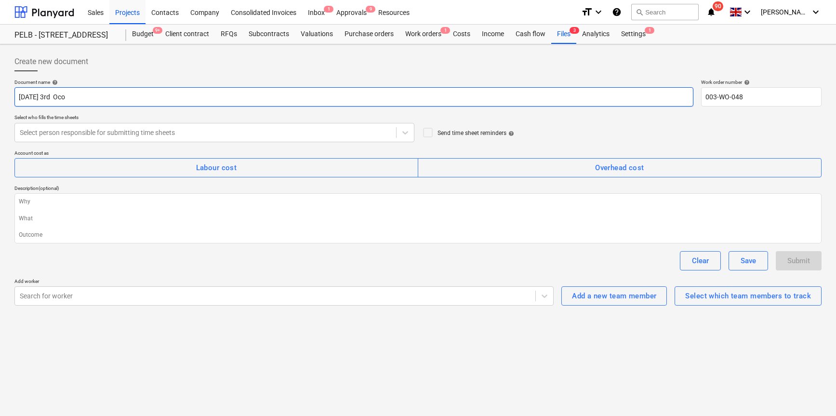
type textarea "x"
type input "Friday 3rd Oc"
type textarea "x"
type input "Friday 3rd Oct"
type textarea "x"
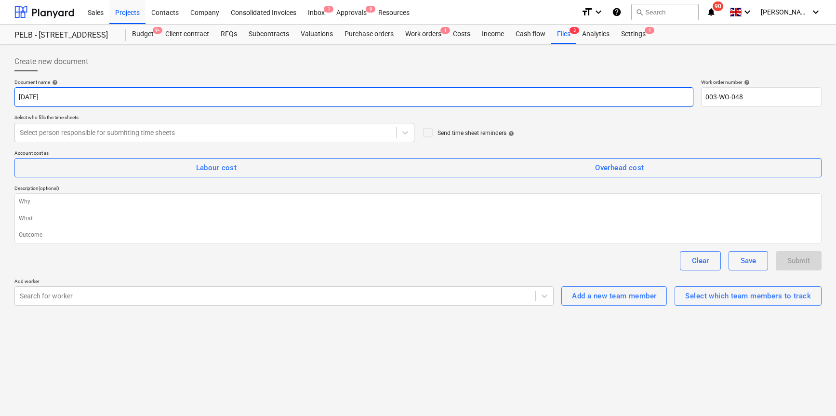
type input "Friday 3rd Oct"
type textarea "x"
type input "Friday 3rd Oct 2"
type textarea "x"
type input "Friday 3rd Oct 20"
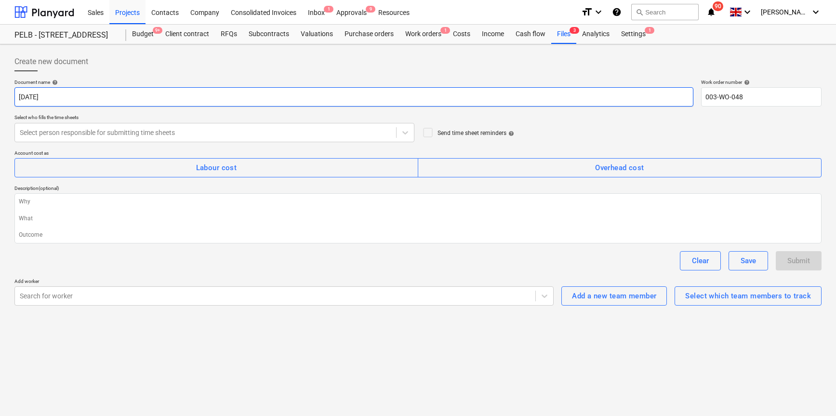
type textarea "x"
type input "Friday 3rd Oct 202"
type textarea "x"
type input "[DATE]"
type textarea "x"
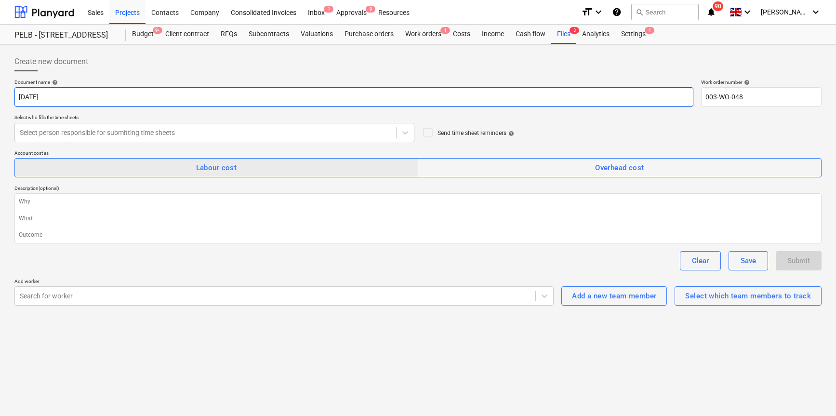
type input "[DATE]"
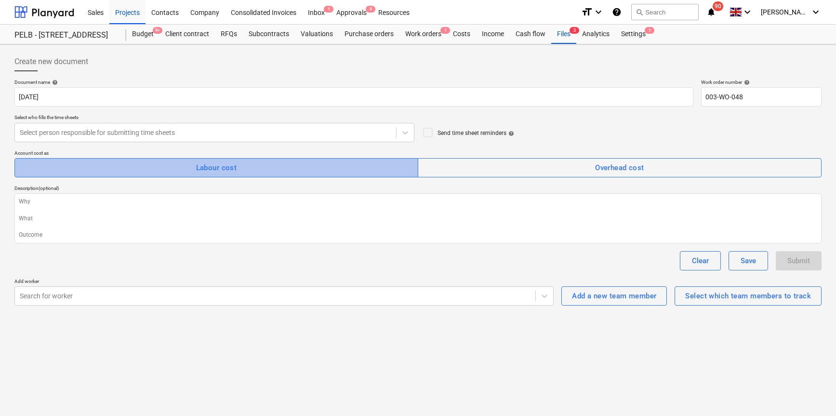
click at [218, 168] on div "Labour cost" at bounding box center [216, 167] width 41 height 13
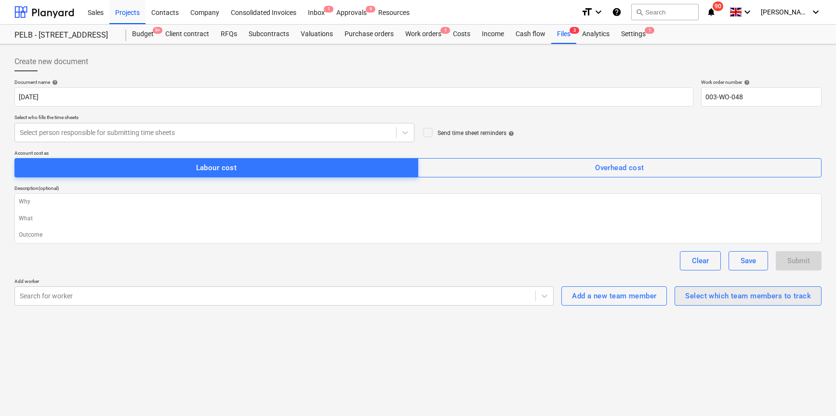
click at [703, 295] on div "Select which team members to track" at bounding box center [748, 295] width 126 height 13
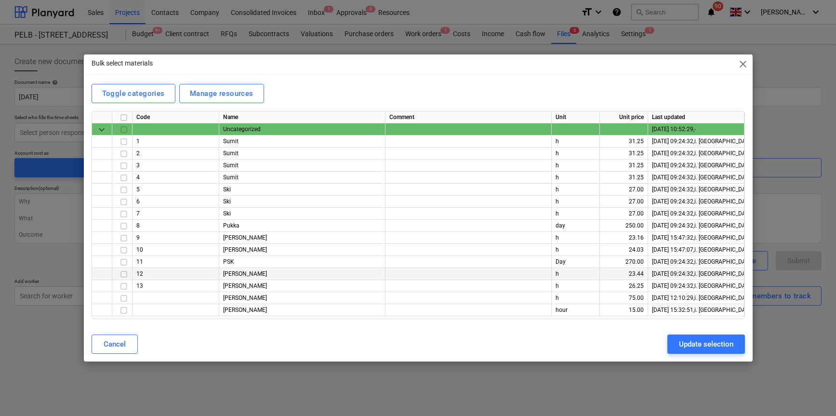
click at [122, 275] on input "checkbox" at bounding box center [124, 274] width 12 height 12
click at [122, 250] on input "checkbox" at bounding box center [124, 250] width 12 height 12
click at [122, 287] on input "checkbox" at bounding box center [124, 286] width 12 height 12
click at [123, 310] on input "checkbox" at bounding box center [124, 310] width 12 height 12
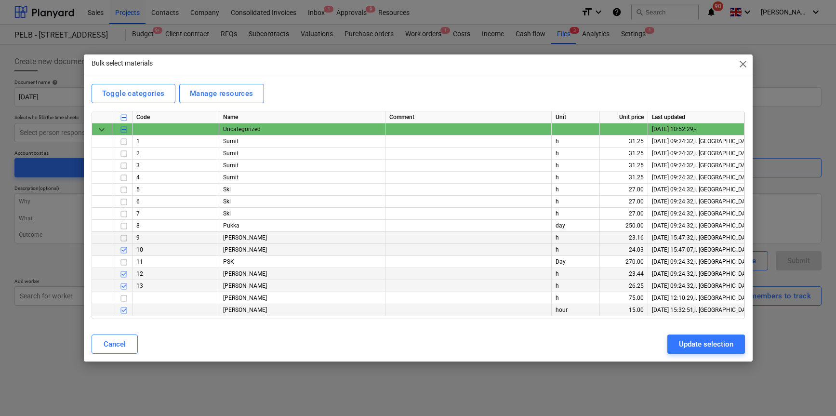
click at [123, 236] on input "checkbox" at bounding box center [124, 238] width 12 height 12
click at [688, 349] on div "Update selection" at bounding box center [706, 344] width 54 height 13
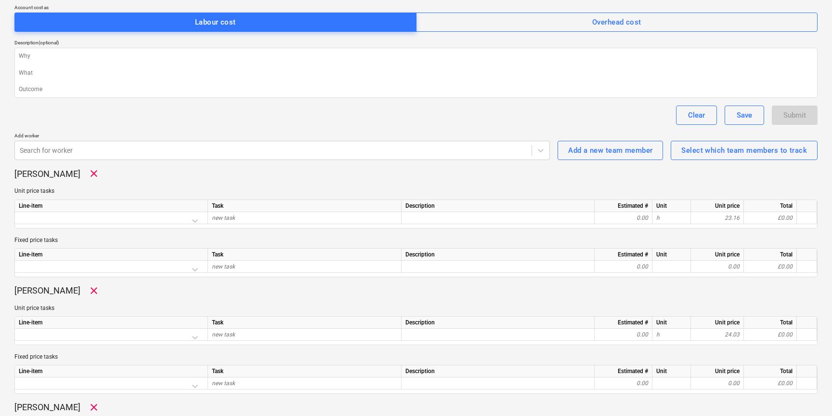
scroll to position [167, 0]
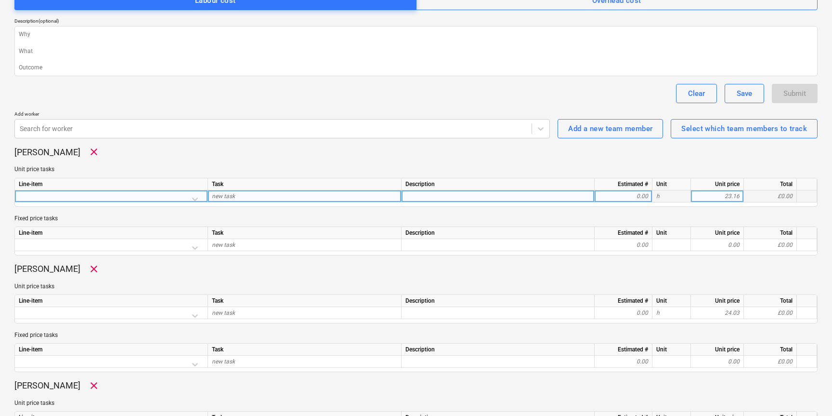
click at [195, 200] on div at bounding box center [111, 198] width 185 height 17
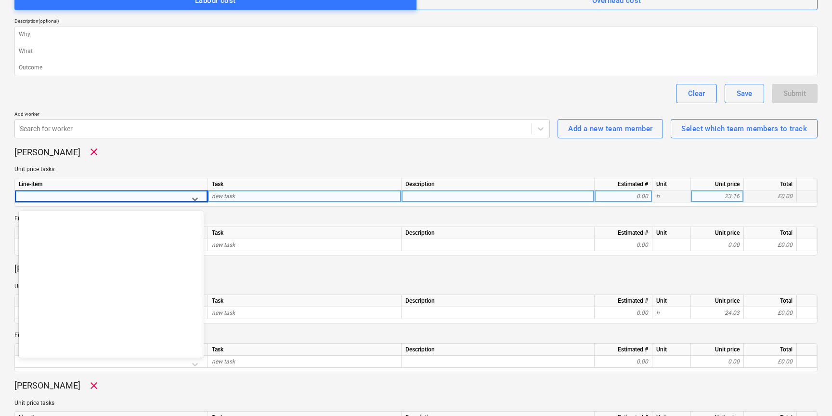
scroll to position [6498, 0]
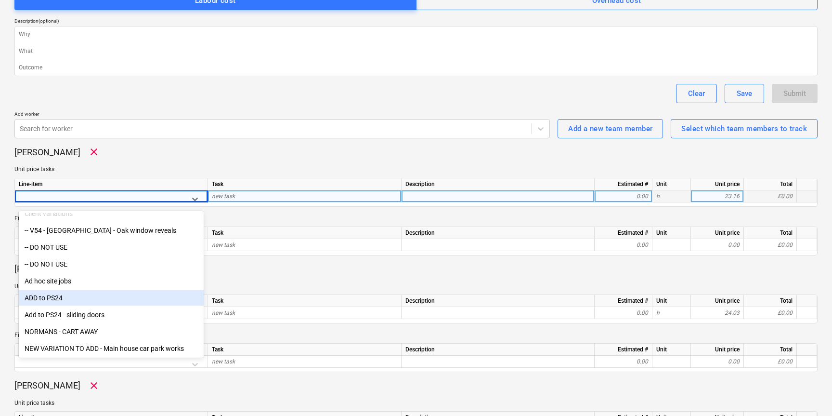
click at [88, 297] on div "ADD to PS24" at bounding box center [111, 297] width 185 height 15
type textarea "x"
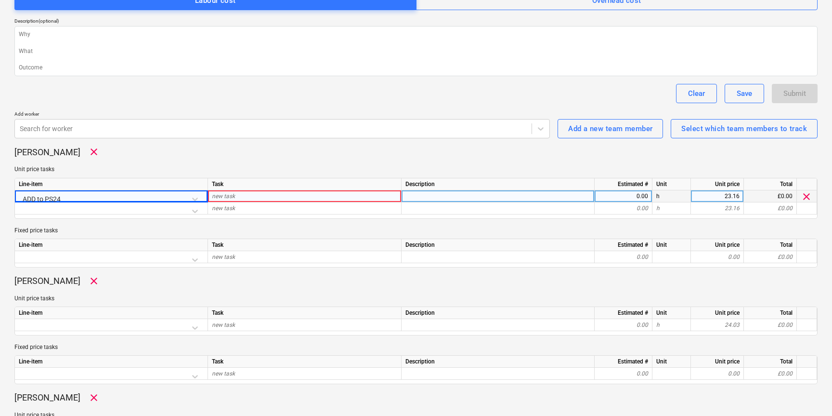
click at [250, 197] on div "new task" at bounding box center [305, 196] width 194 height 12
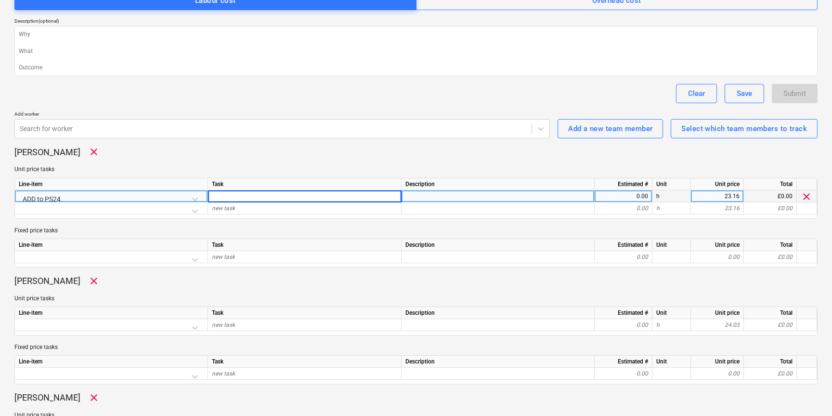
type input "https://app.planyard.com/#/contactlink/4da69540-0371-4124-ad10-7cb2e4b82874/tim…"
type input "Moving materials from site"
type textarea "x"
click at [624, 195] on div "0.00" at bounding box center [624, 196] width 50 height 12
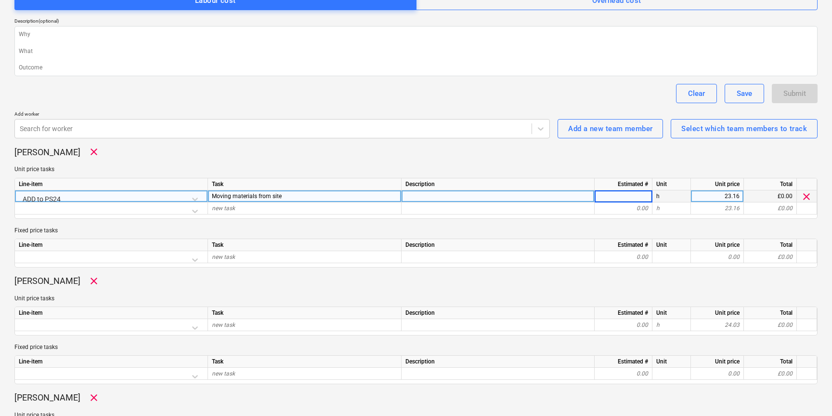
type input "8"
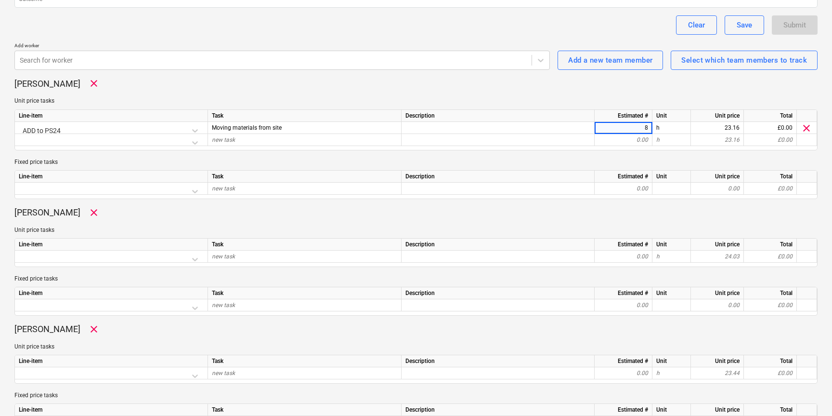
scroll to position [243, 0]
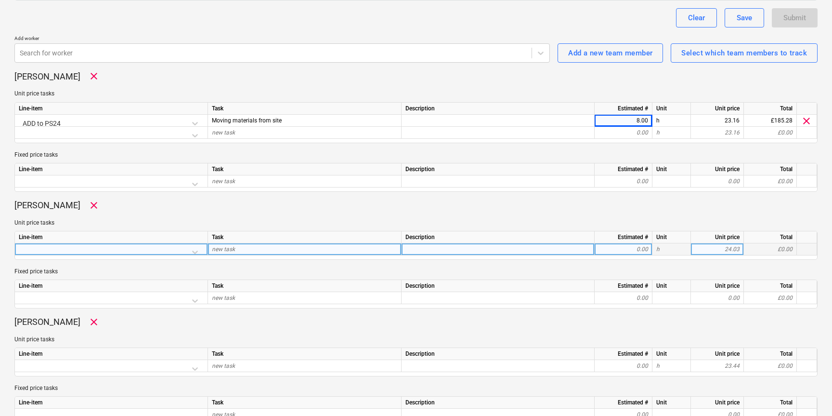
click at [184, 250] on div at bounding box center [111, 251] width 185 height 17
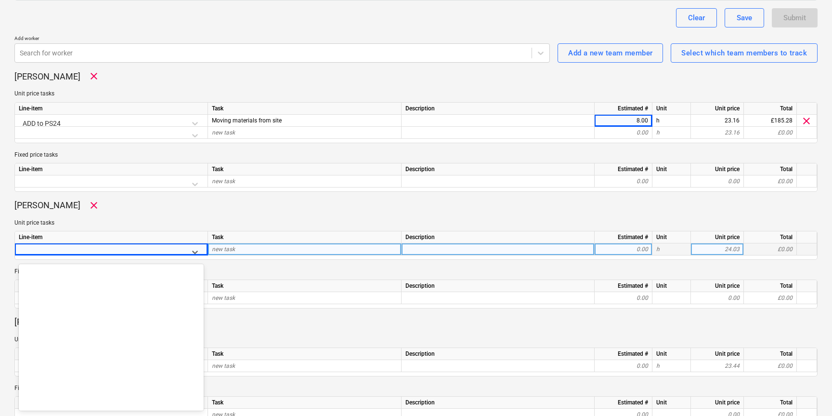
scroll to position [6498, 0]
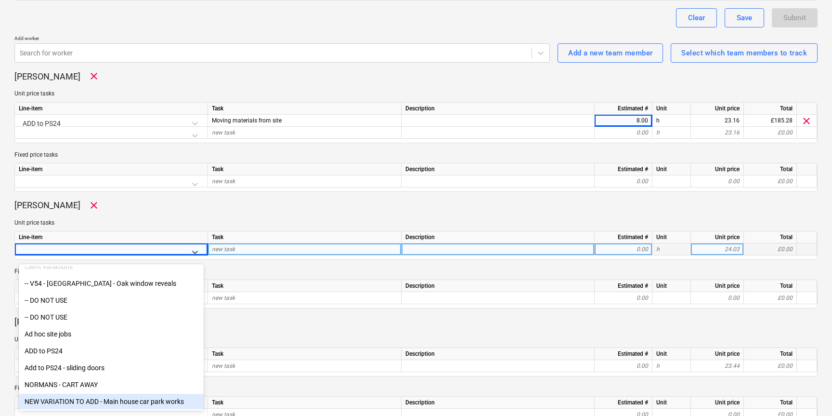
click at [107, 399] on div "NEW VARIATION TO ADD - Main house car park works" at bounding box center [111, 401] width 185 height 15
type textarea "x"
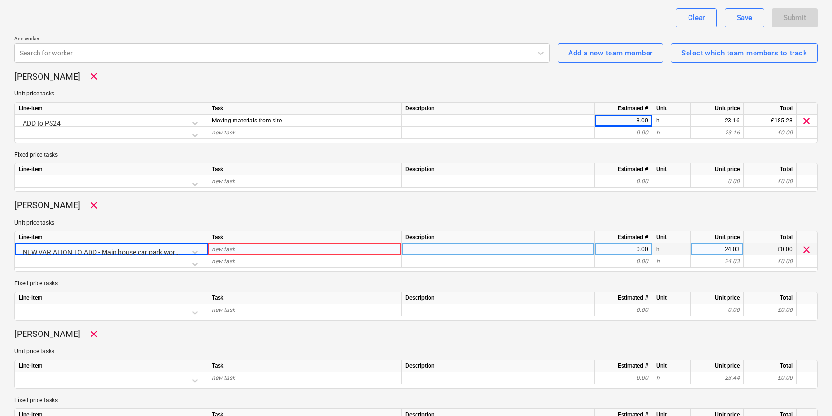
click at [239, 249] on div "new task" at bounding box center [305, 249] width 194 height 12
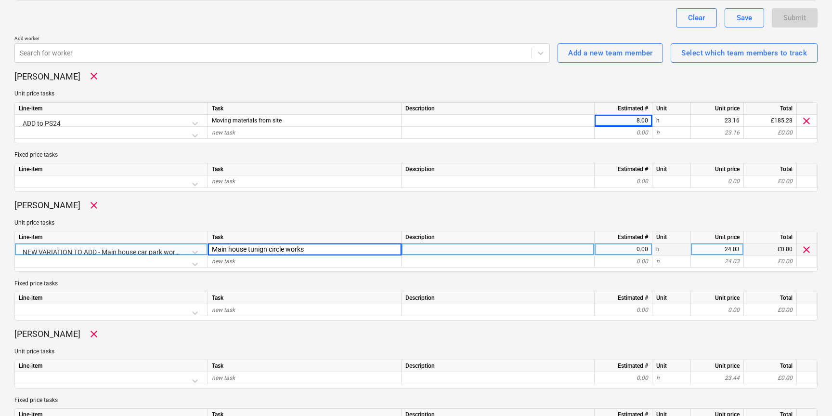
click at [266, 250] on input "Main house tunign circle works" at bounding box center [304, 249] width 193 height 12
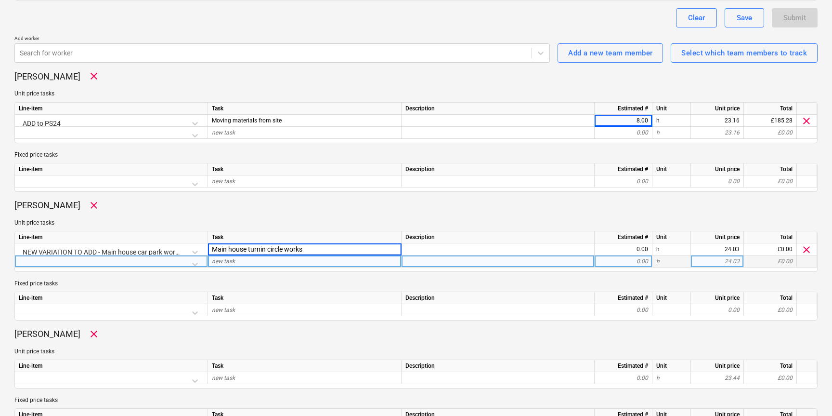
type input "Main house turning circle works"
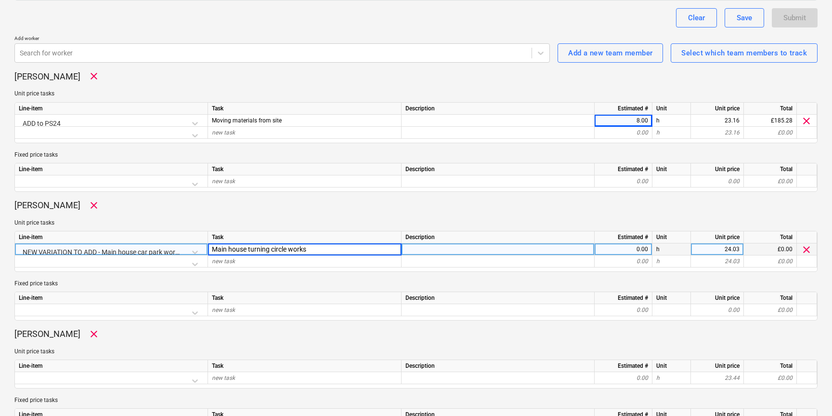
type textarea "x"
click at [438, 251] on div at bounding box center [498, 249] width 193 height 12
type input "worked until 2.30pm"
click at [648, 251] on div "0.00" at bounding box center [624, 249] width 58 height 12
type textarea "x"
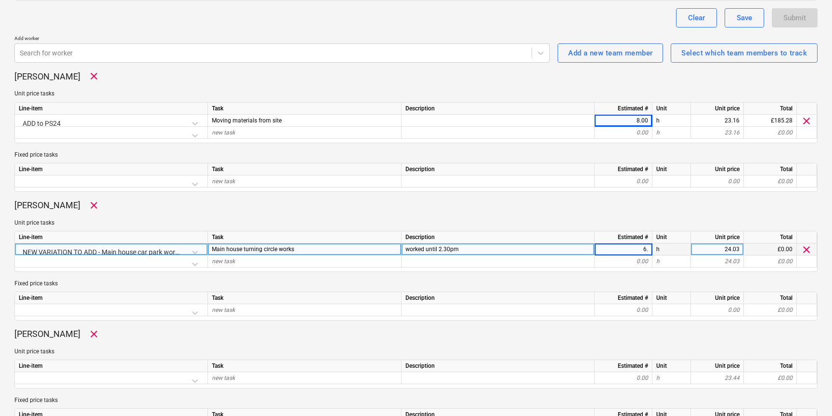
type input "6.5"
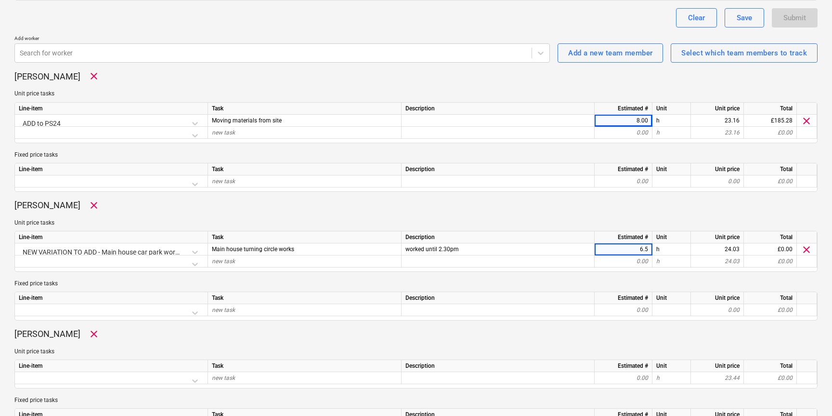
click at [577, 227] on div "Unit price tasks Line-item Task Description Estimated # Unit Unit price Total N…" at bounding box center [415, 245] width 803 height 53
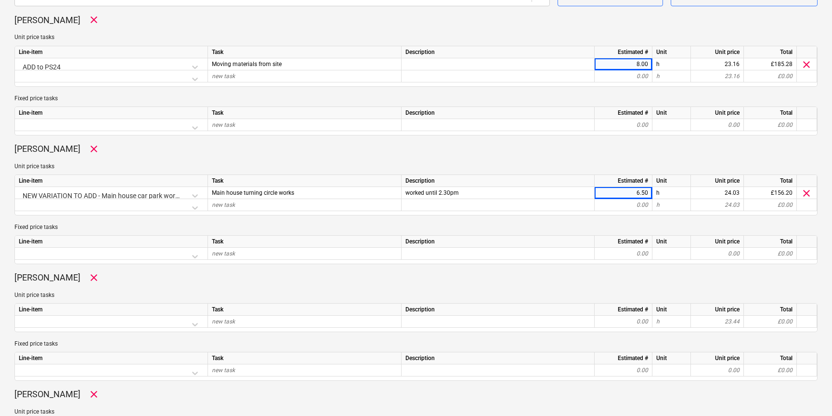
scroll to position [311, 0]
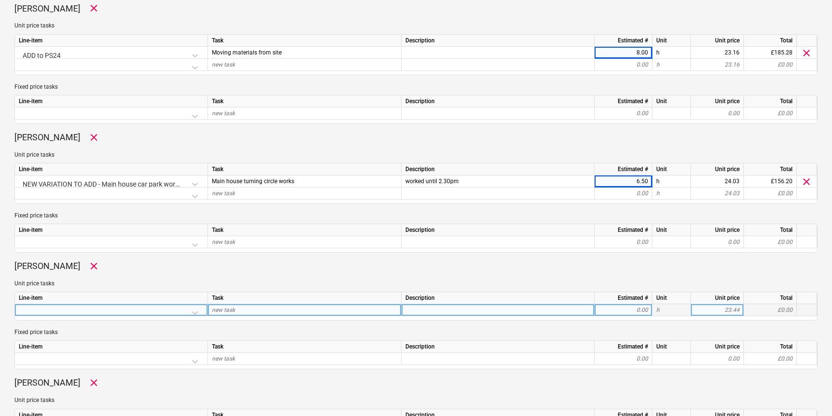
click at [142, 310] on div at bounding box center [111, 312] width 185 height 17
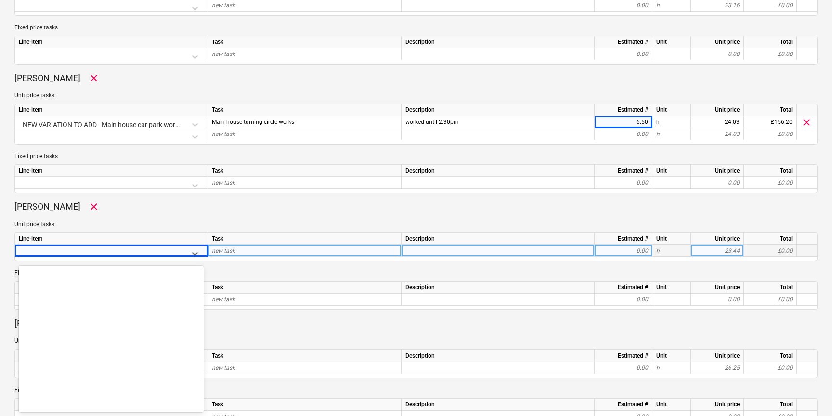
scroll to position [6498, 0]
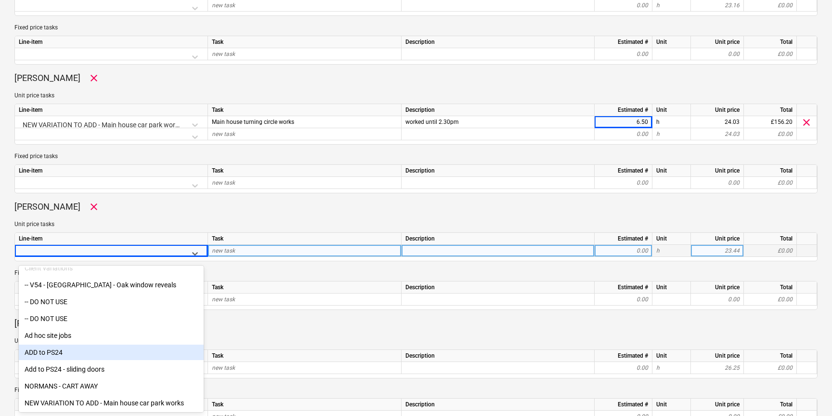
click at [76, 350] on div "ADD to PS24" at bounding box center [111, 351] width 185 height 15
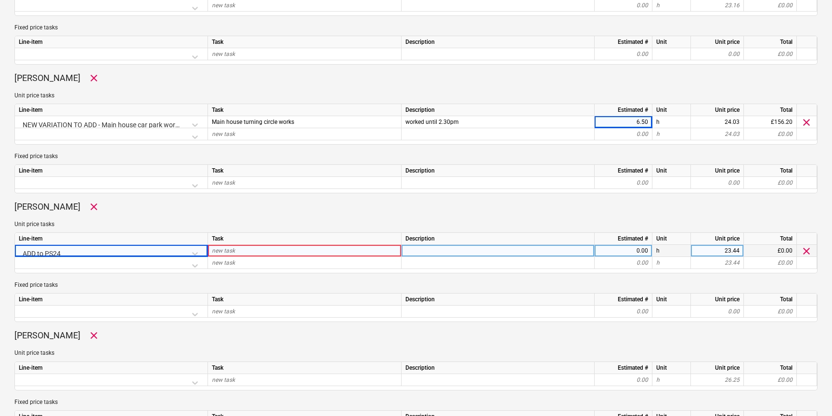
click at [86, 250] on div "ADD to PS24" at bounding box center [111, 253] width 185 height 17
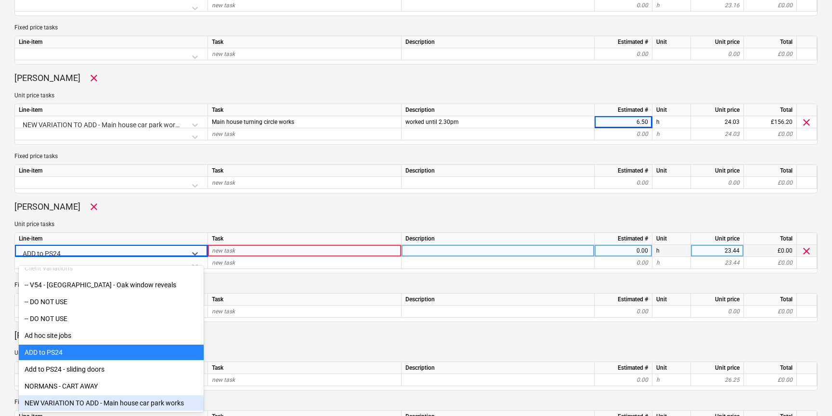
click at [79, 399] on div "NEW VARIATION TO ADD - Main house car park works" at bounding box center [111, 402] width 185 height 15
type textarea "x"
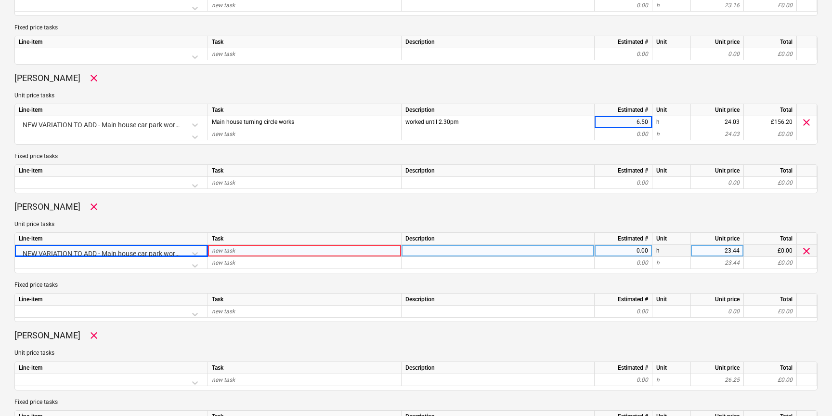
click at [239, 246] on div "new task" at bounding box center [305, 251] width 194 height 12
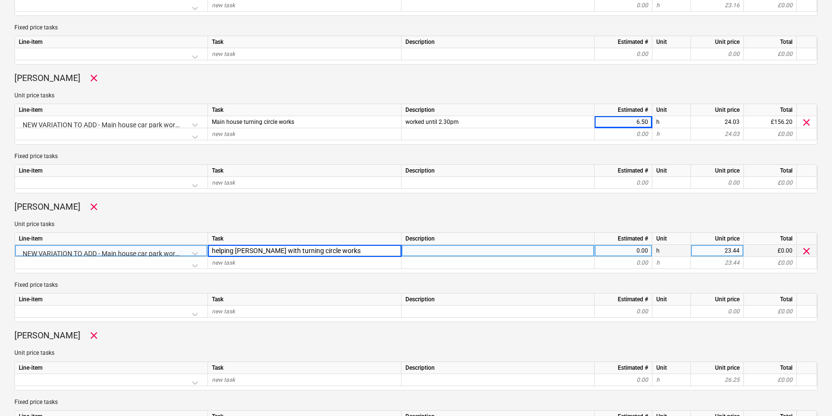
type input "helping dan with turning circle works"
type textarea "x"
click at [630, 253] on div "0.00" at bounding box center [624, 251] width 50 height 12
click at [536, 247] on div at bounding box center [498, 251] width 193 height 12
type input "worked until midday"
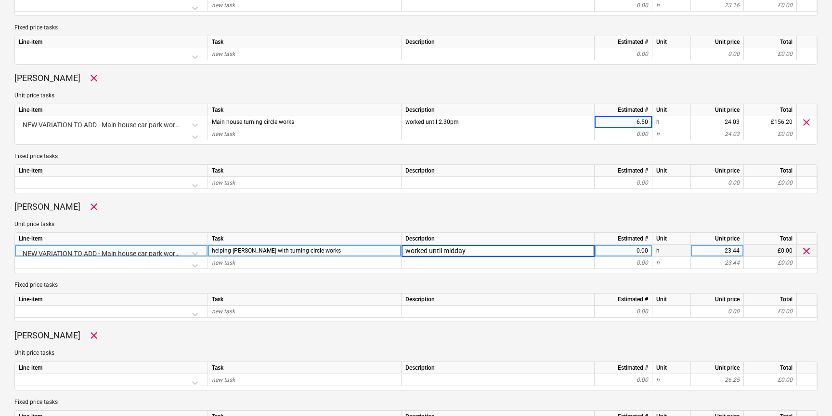
type textarea "x"
click at [648, 253] on div "0.00" at bounding box center [624, 251] width 58 height 12
type input "4"
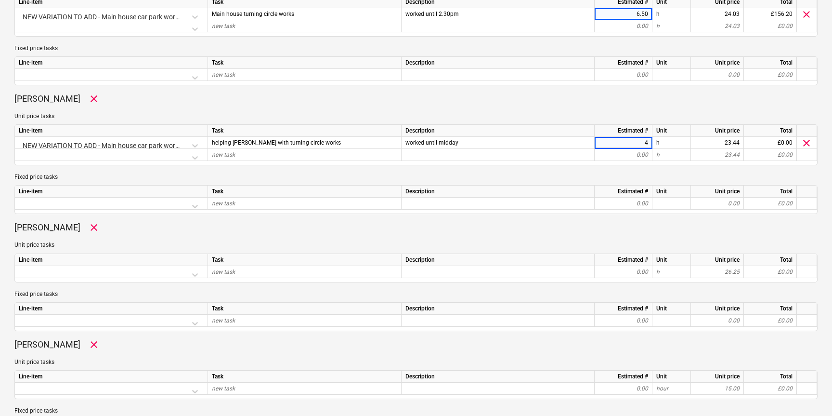
scroll to position [478, 0]
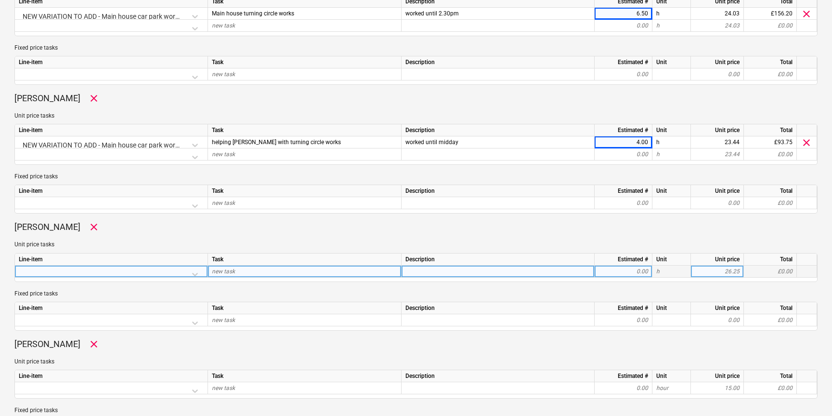
click at [195, 273] on div at bounding box center [111, 273] width 185 height 17
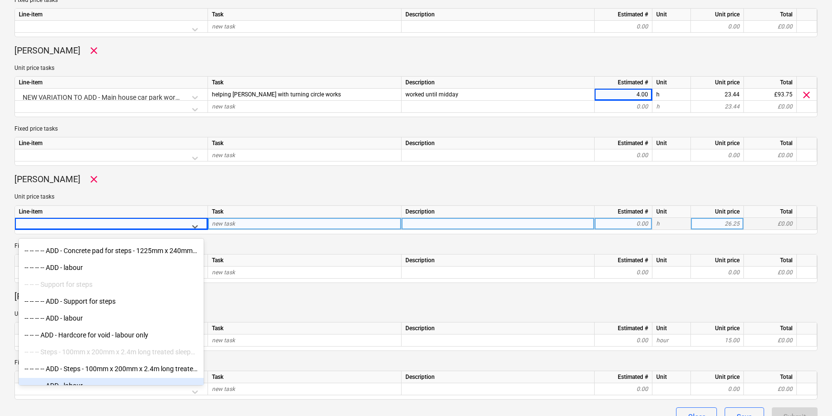
scroll to position [5414, 0]
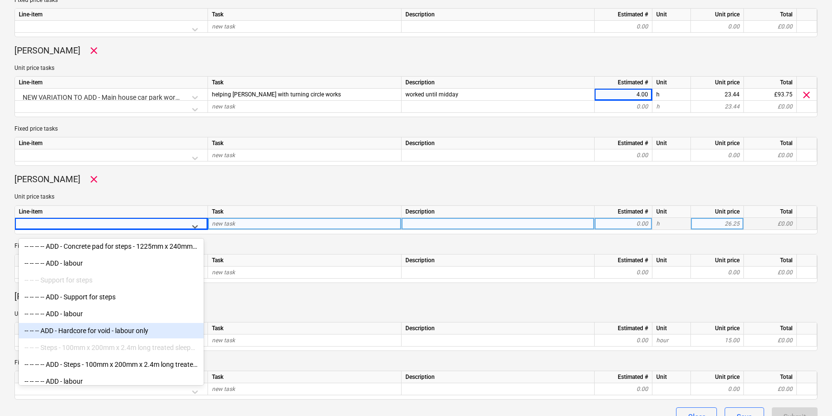
click at [75, 333] on div "-- -- -- ADD - Hardcore for void - labour only" at bounding box center [111, 330] width 185 height 15
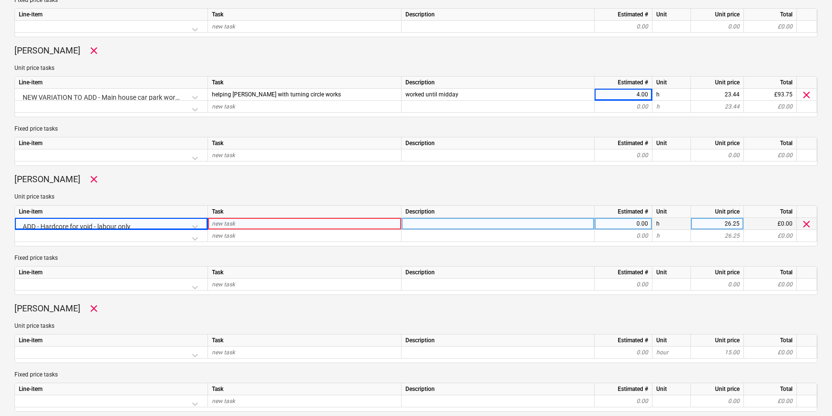
click at [269, 222] on div "new task" at bounding box center [305, 224] width 194 height 12
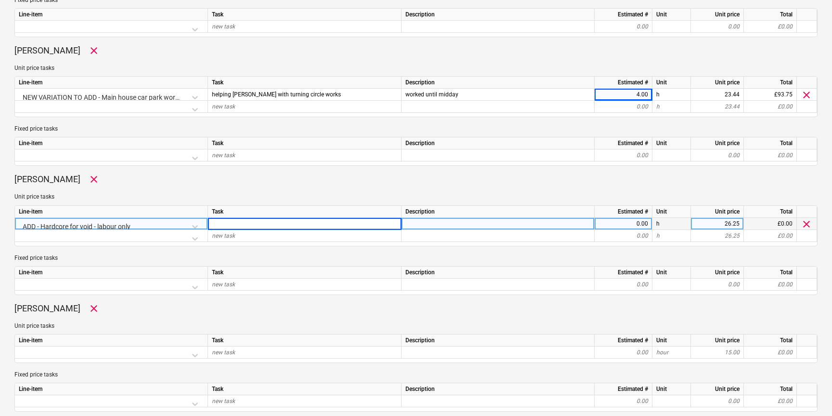
click at [164, 226] on div "ADD - Hardcore for void - labour only" at bounding box center [111, 226] width 185 height 17
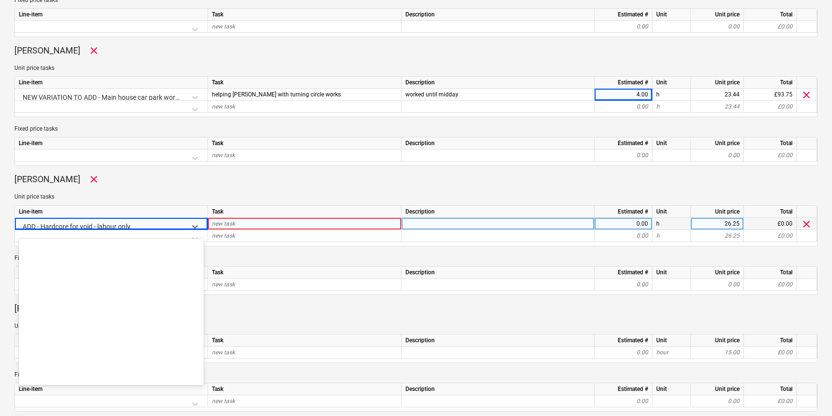
scroll to position [5496, 0]
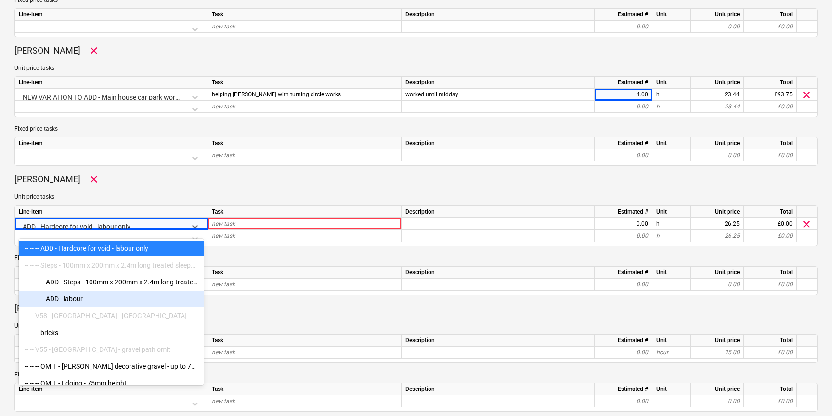
click at [103, 296] on div "-- -- -- -- ADD - labour" at bounding box center [111, 298] width 185 height 15
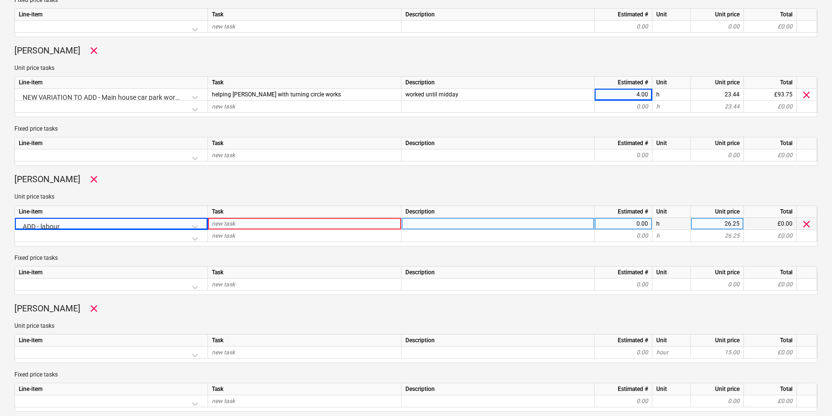
click at [144, 223] on div "ADD - labour" at bounding box center [111, 226] width 185 height 17
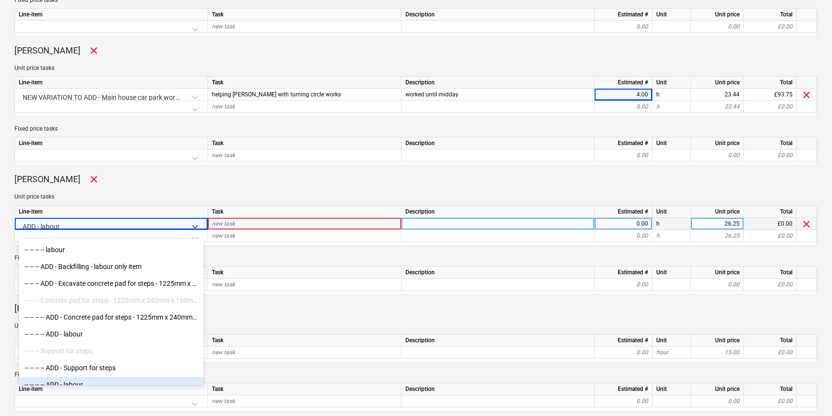
scroll to position [5342, 0]
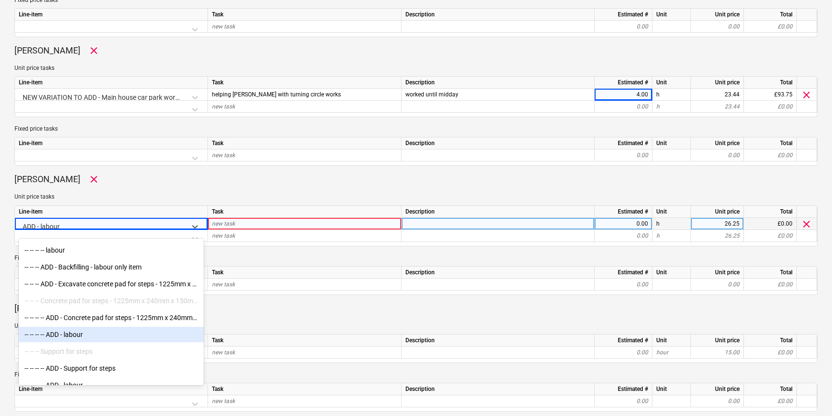
click at [74, 333] on div "-- -- -- -- ADD - labour" at bounding box center [111, 334] width 185 height 15
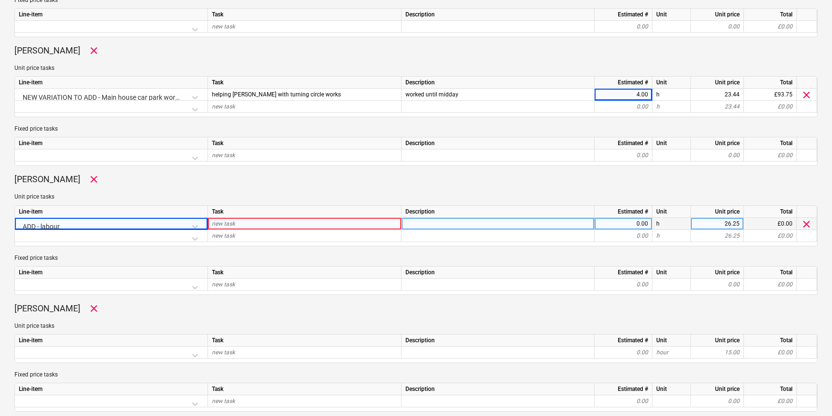
click at [98, 222] on div "ADD - labour" at bounding box center [111, 226] width 185 height 17
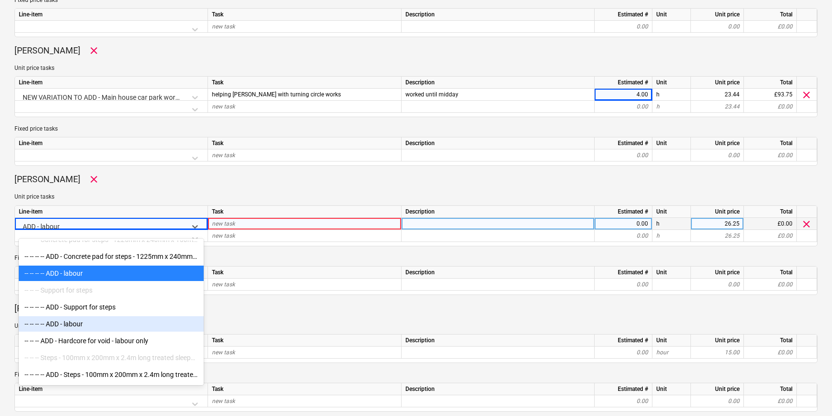
scroll to position [5400, 0]
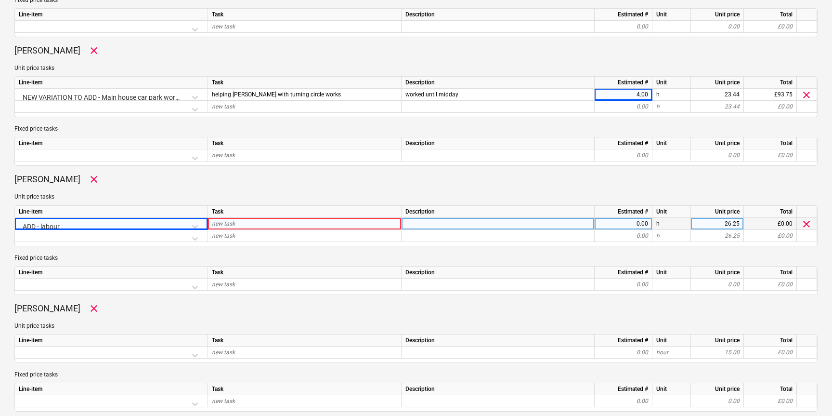
click at [227, 224] on span "new task" at bounding box center [223, 223] width 23 height 7
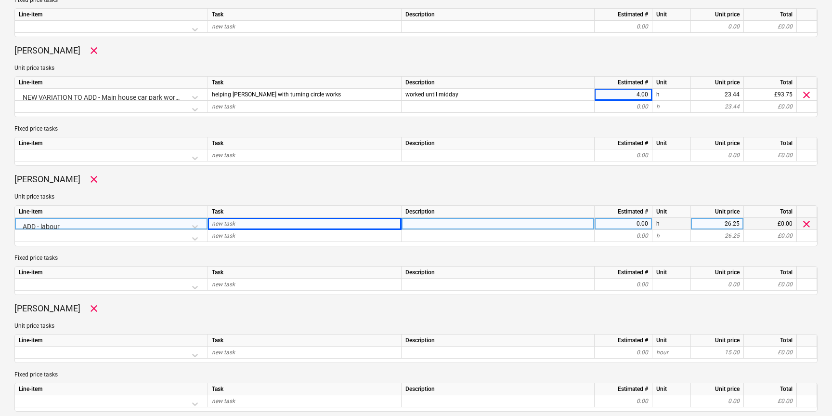
click at [145, 226] on div "ADD - labour" at bounding box center [111, 226] width 185 height 17
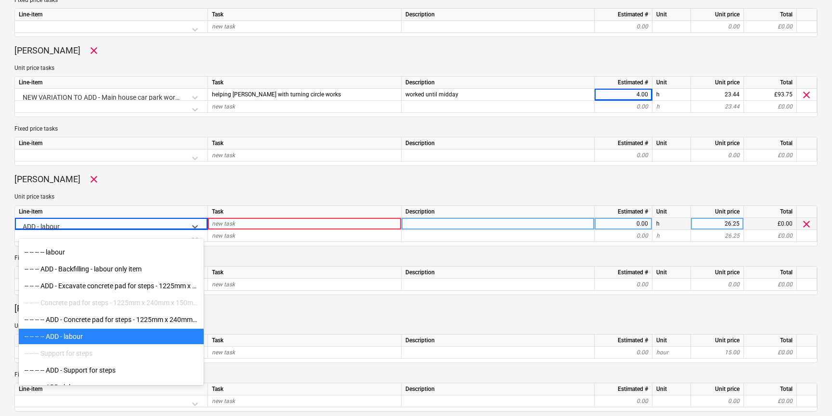
scroll to position [5337, 0]
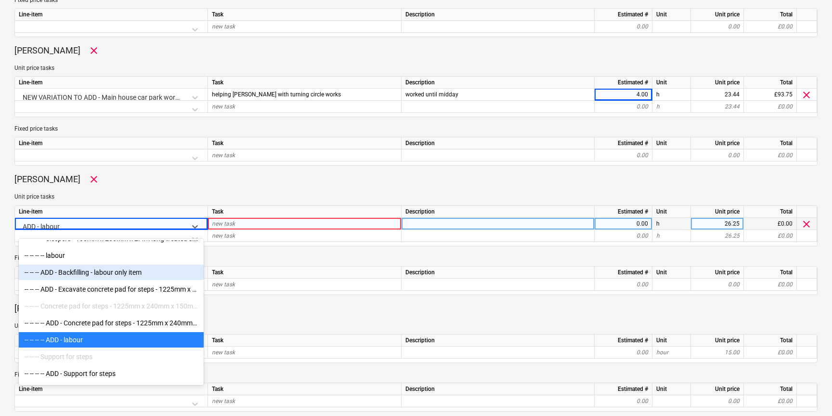
click at [77, 277] on div "-- -- -- ADD - Backfilling - labour only item" at bounding box center [111, 271] width 185 height 15
type textarea "x"
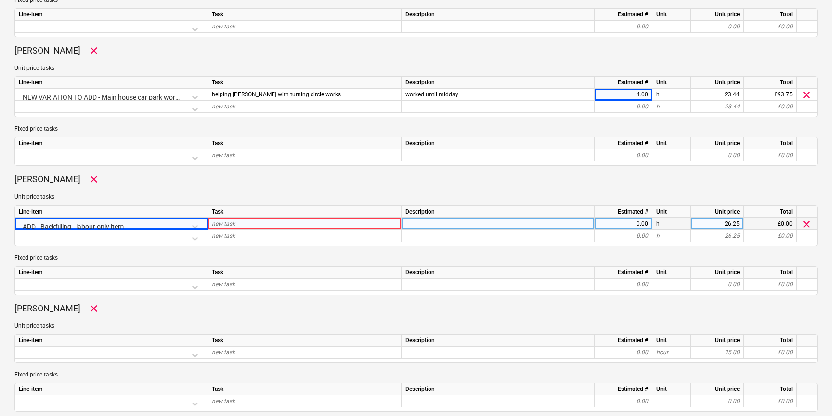
click at [240, 220] on div "new task" at bounding box center [305, 224] width 194 height 12
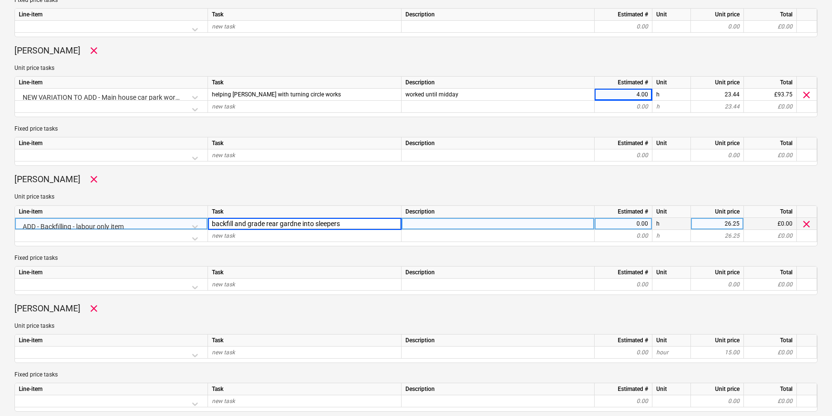
type input "backfill and grade rear gardne into sleepers"
type textarea "x"
click at [626, 221] on div "0.00" at bounding box center [624, 224] width 50 height 12
type input "8"
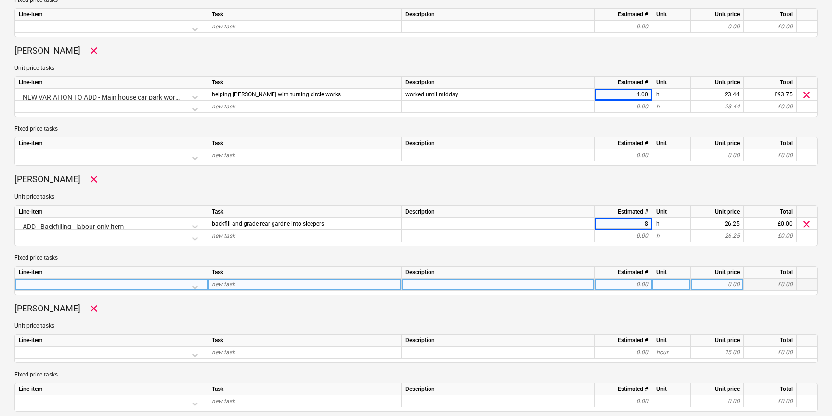
scroll to position [556, 0]
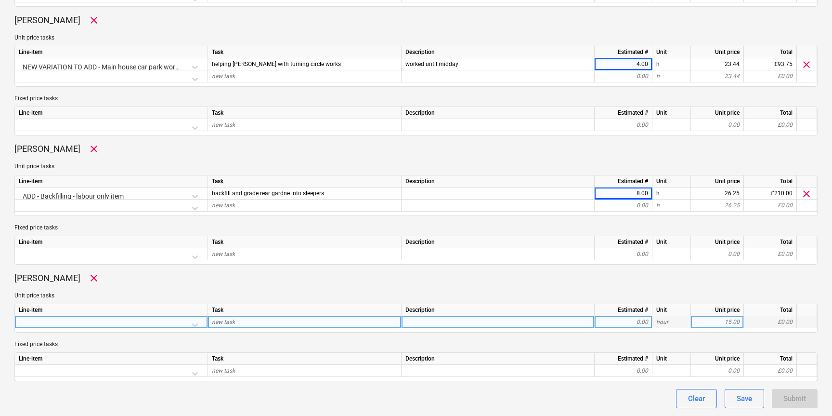
click at [164, 321] on div at bounding box center [111, 324] width 185 height 17
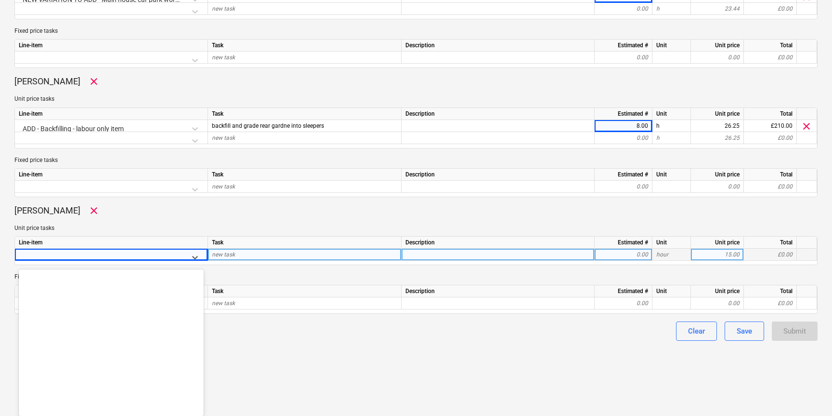
scroll to position [6498, 0]
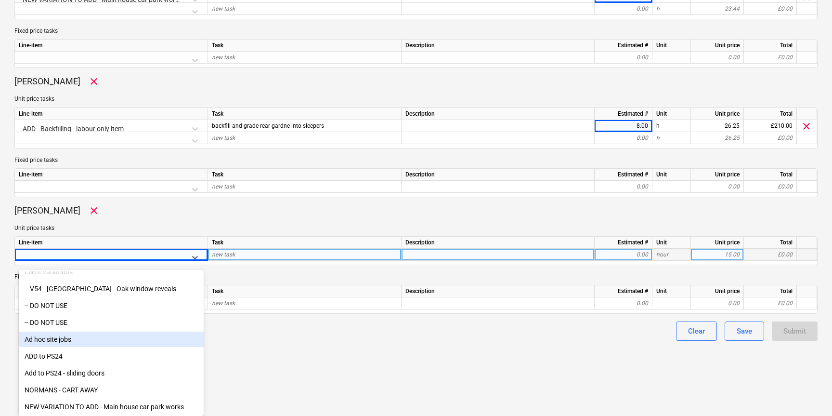
click at [67, 336] on div "Ad hoc site jobs" at bounding box center [111, 338] width 185 height 15
type textarea "x"
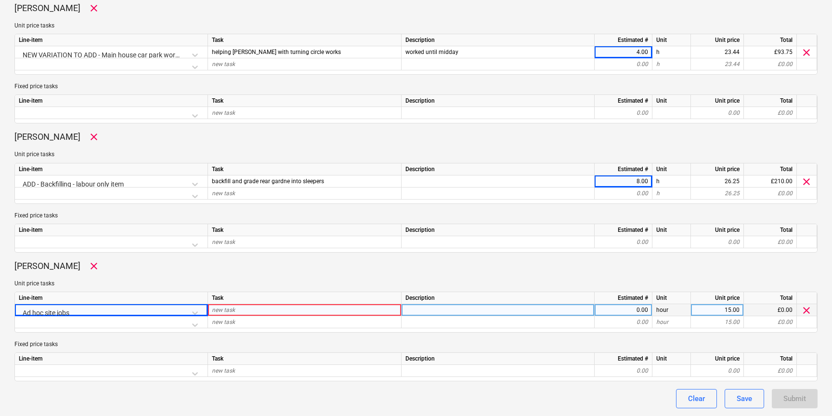
scroll to position [568, 0]
click at [250, 311] on div "new task" at bounding box center [305, 310] width 194 height 12
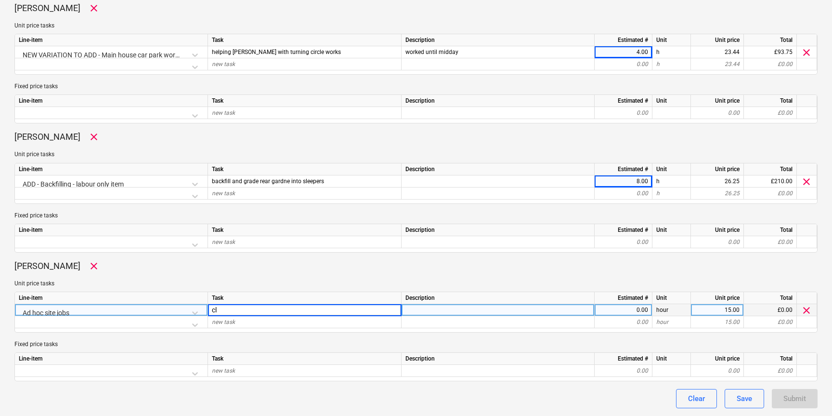
type input "c"
type input "moving materials off site"
type textarea "x"
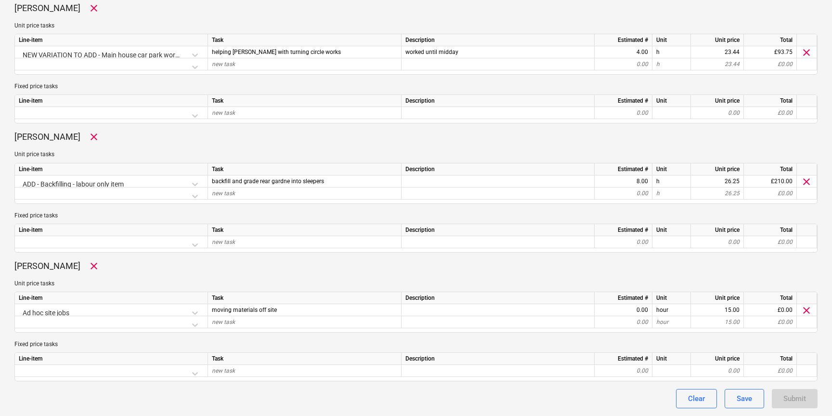
click at [622, 308] on div "0.00" at bounding box center [624, 310] width 50 height 12
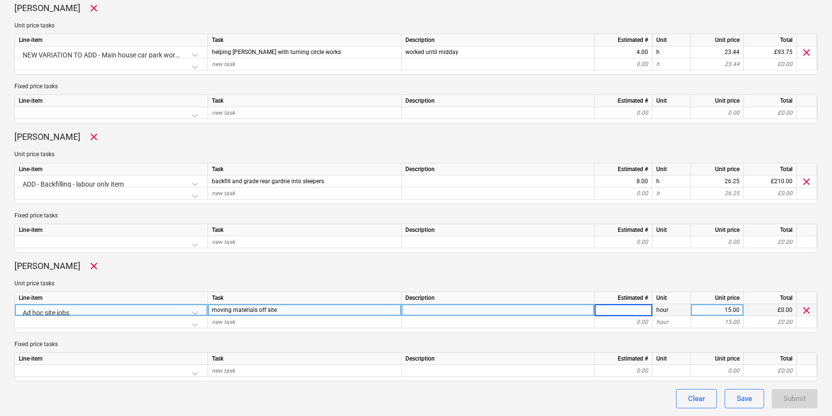
type input "8"
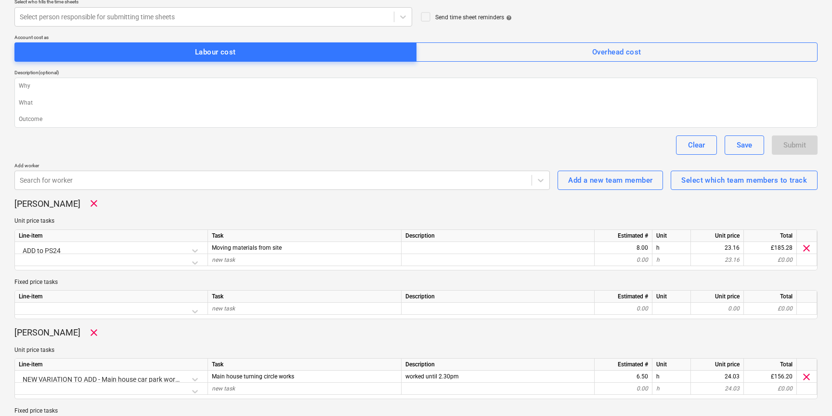
scroll to position [0, 0]
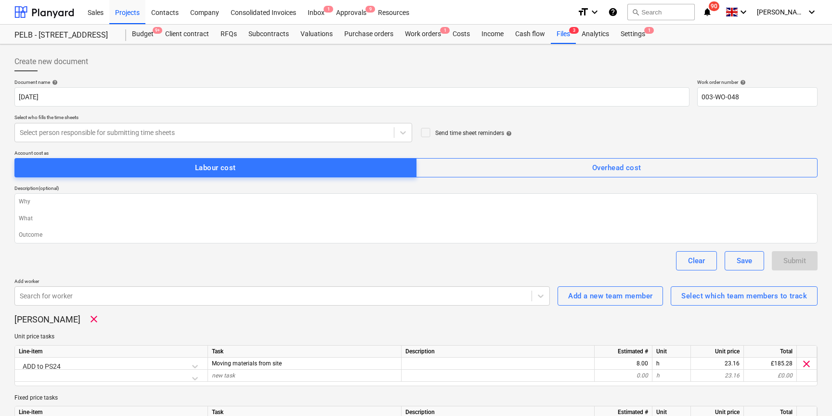
type textarea "x"
click at [753, 98] on input "003-WO-048" at bounding box center [757, 96] width 120 height 19
type input "003-WO-04"
type textarea "x"
type input "003-WO-049"
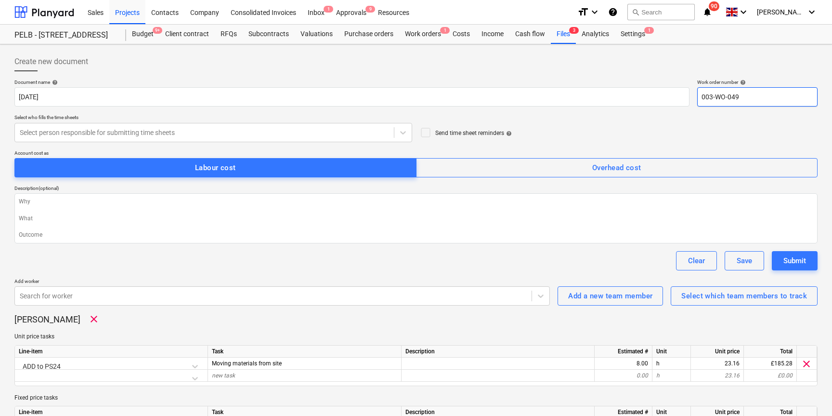
type textarea "x"
type input "003-WO-049"
click at [788, 263] on div "Submit" at bounding box center [795, 260] width 23 height 13
click at [211, 137] on div "Select person responsible for submitting time sheets" at bounding box center [204, 132] width 379 height 13
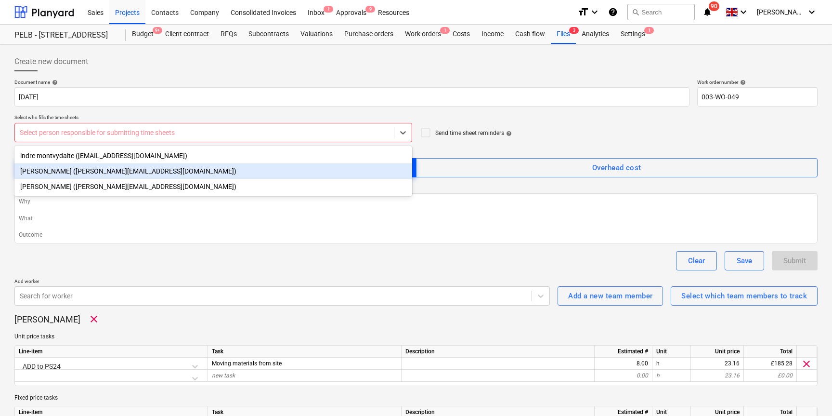
drag, startPoint x: 179, startPoint y: 170, endPoint x: 195, endPoint y: 162, distance: 17.7
click at [179, 170] on div "Harry Ford (harry@matfordconstruction.co.uk)" at bounding box center [213, 170] width 398 height 15
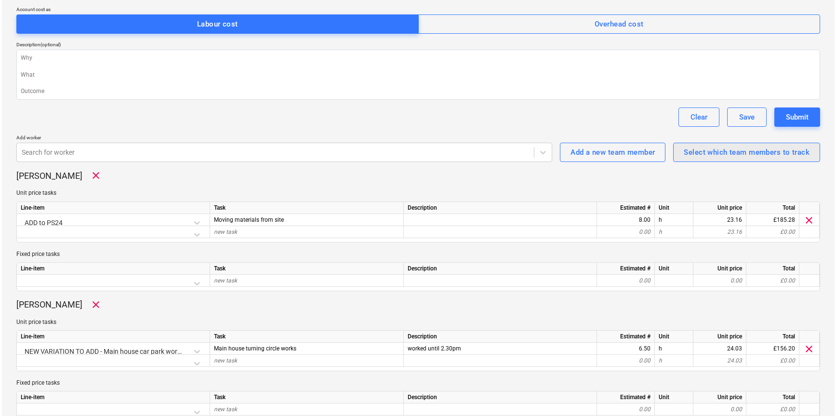
scroll to position [141, 0]
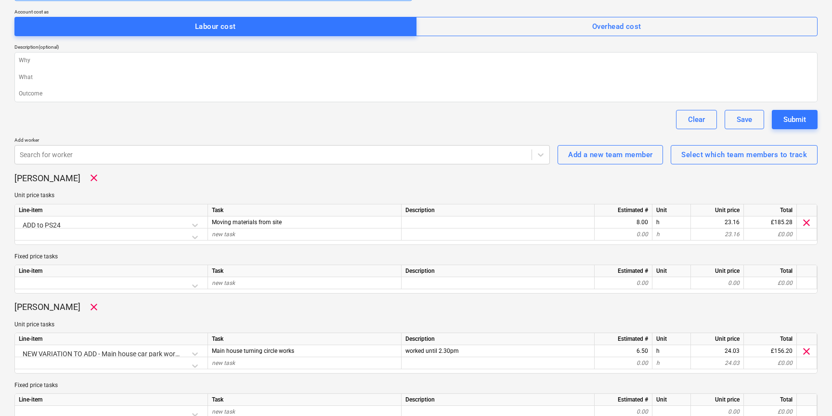
click at [805, 107] on div "Document name help Friday 3rd Oct 2025 Work order number help 003-WO-049 Select…" at bounding box center [415, 386] width 803 height 897
click at [796, 115] on div "Submit" at bounding box center [795, 119] width 23 height 13
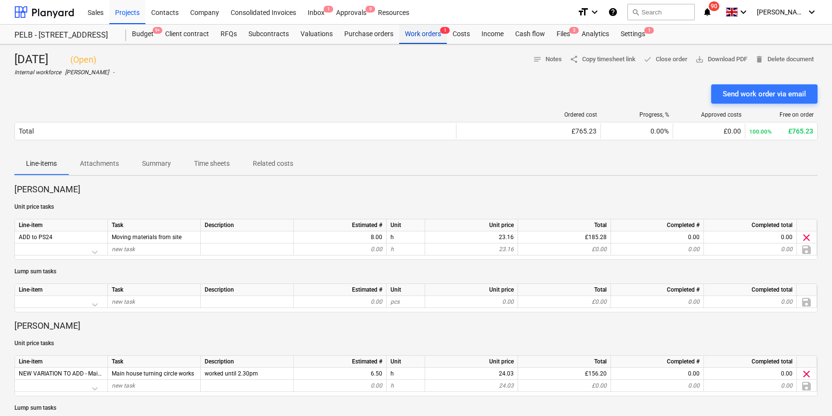
click at [427, 36] on div "Work orders 1" at bounding box center [423, 34] width 48 height 19
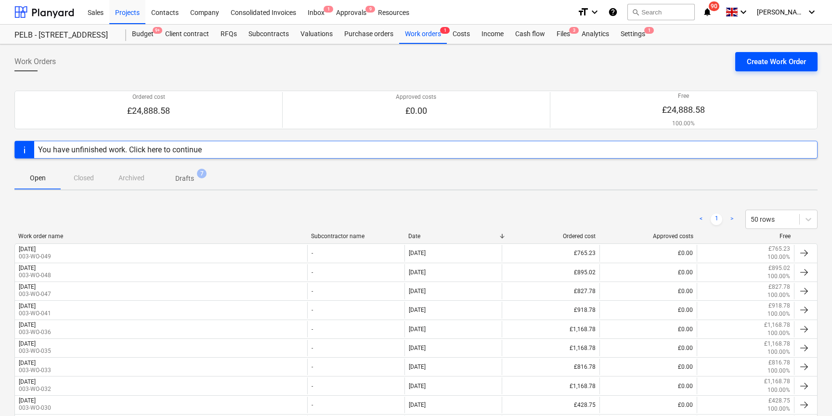
click at [772, 65] on div "Create Work Order" at bounding box center [776, 61] width 59 height 13
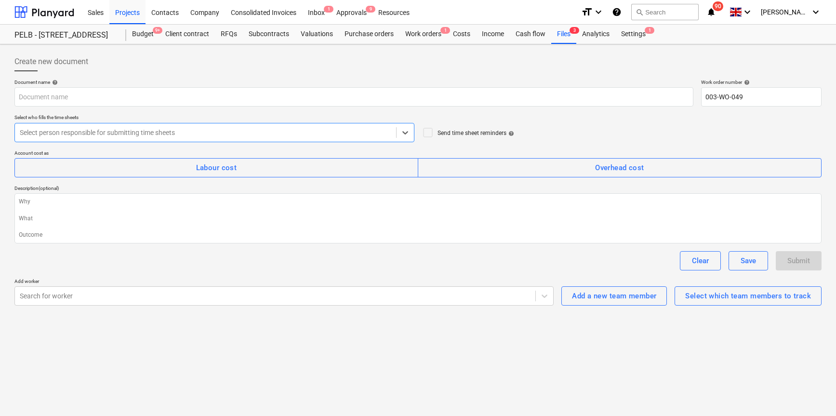
type textarea "x"
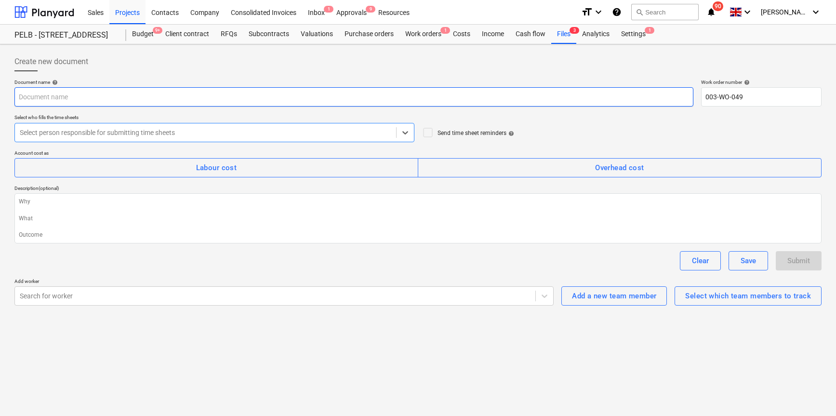
click at [102, 96] on input "text" at bounding box center [353, 96] width 679 height 19
type input "M"
type textarea "x"
type input "Mo"
type textarea "x"
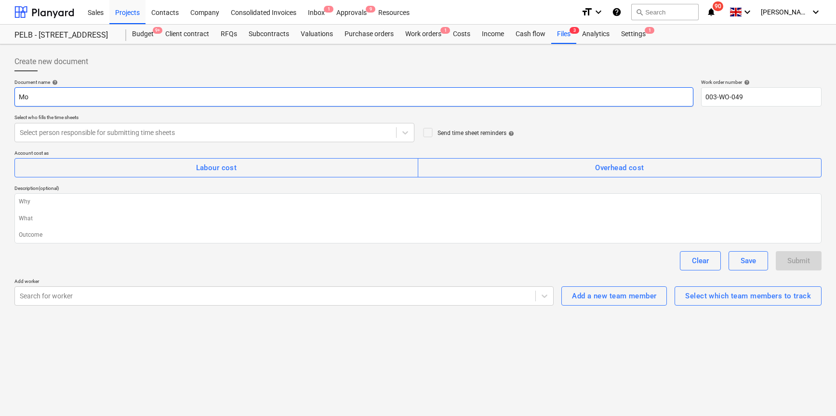
type input "Mon"
type textarea "x"
type input "Mond"
type textarea "x"
type input "Monda"
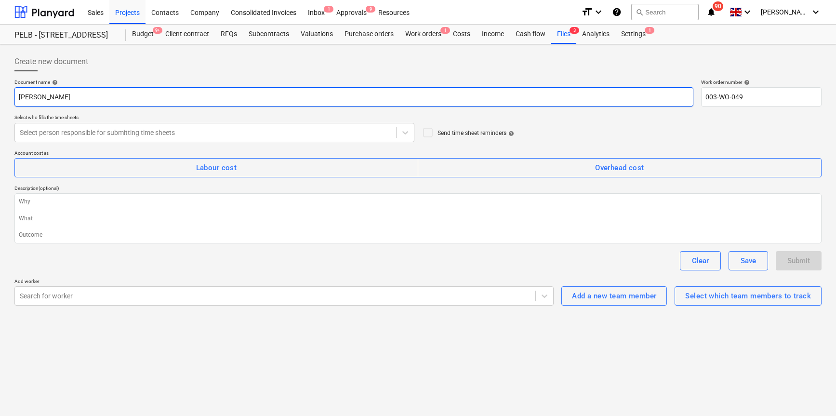
type textarea "x"
type input "Monday"
type textarea "x"
type input "Monday"
type textarea "x"
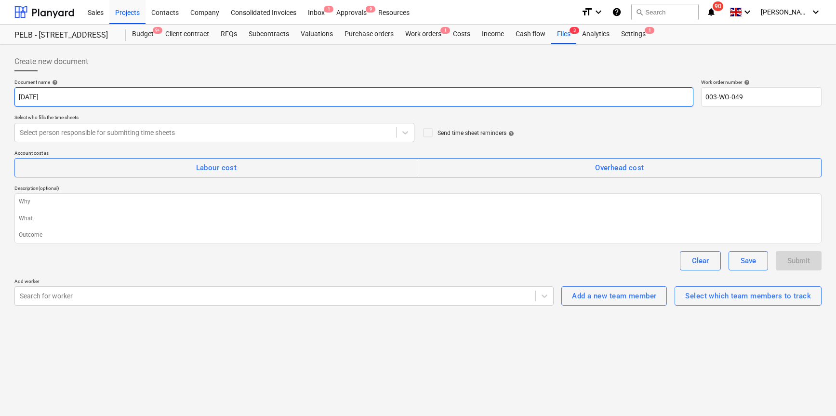
type input "Monday 6"
type textarea "x"
type input "Monday 6t"
type textarea "x"
type input "Monday 6th"
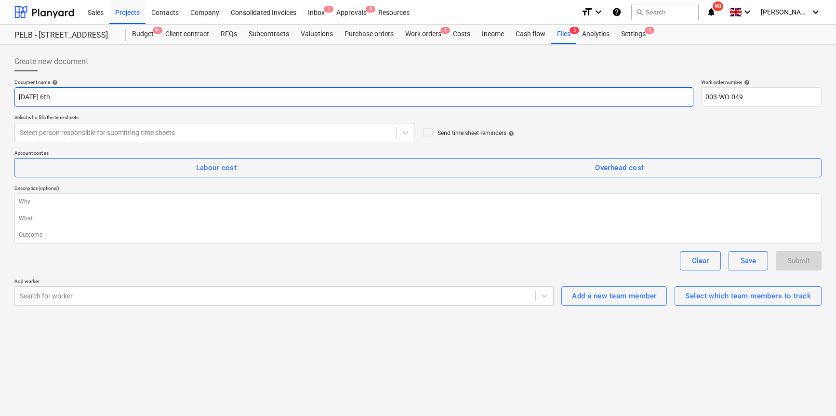
type textarea "x"
type input "Monday 6th O"
type textarea "x"
type input "Monday 6th Oc"
type textarea "x"
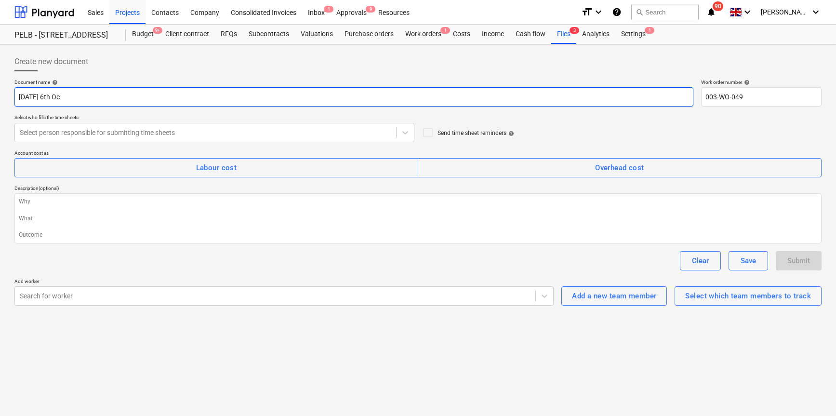
type input "Monday 6th Oct"
type textarea "x"
type input "Monday 6th Oct"
type textarea "x"
type input "Monday 6th Oct 2"
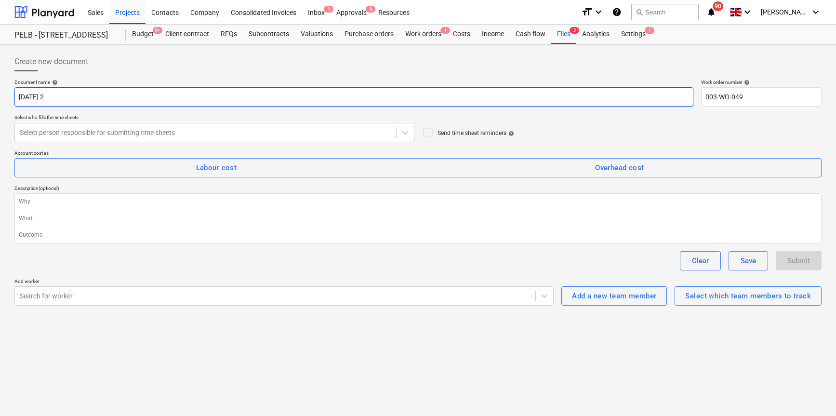
type textarea "x"
type input "Monday 6th Oct 20"
type textarea "x"
type input "Monday 6th Oct 202"
type textarea "x"
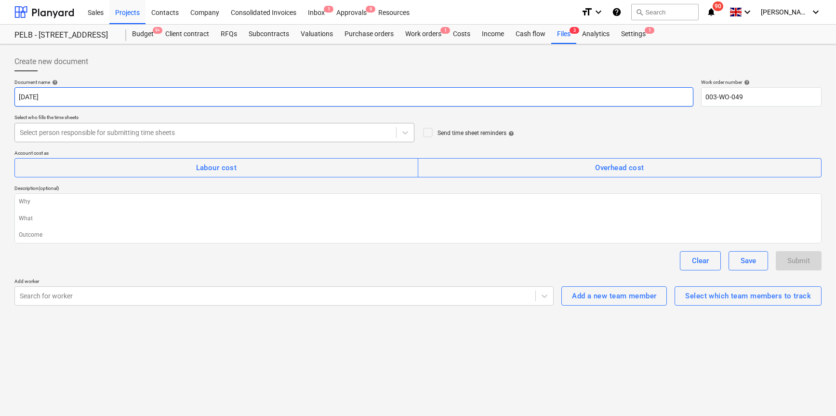
type input "[DATE]"
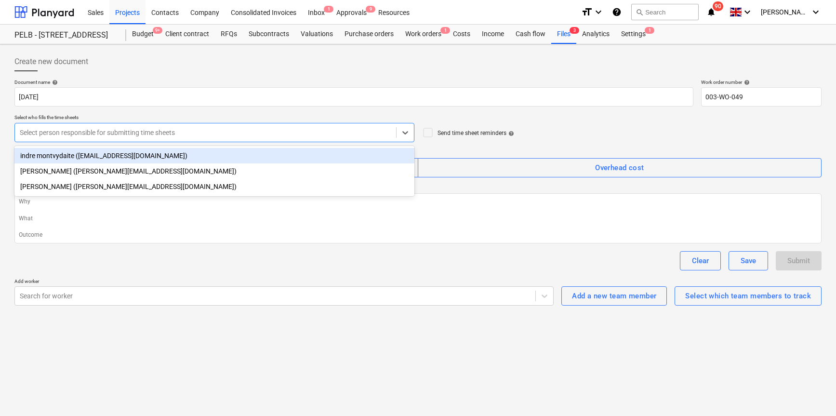
click at [182, 132] on div at bounding box center [205, 133] width 371 height 10
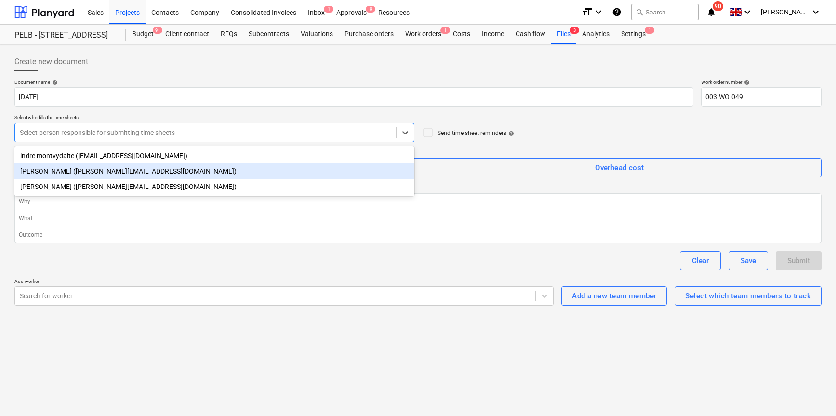
click at [104, 169] on div "Harry Ford (harry@matfordconstruction.co.uk)" at bounding box center [214, 170] width 400 height 15
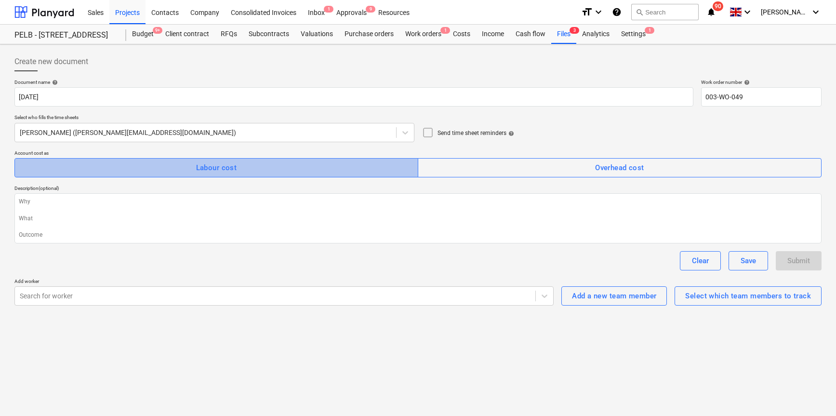
click at [226, 165] on div "Labour cost" at bounding box center [216, 167] width 41 height 13
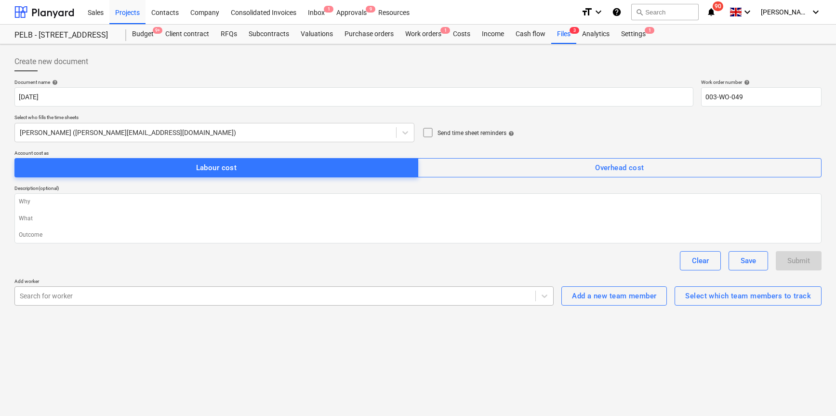
click at [125, 299] on div at bounding box center [275, 296] width 511 height 10
click at [754, 306] on div "Create new document Document name help Monday 6th Oct 2025 Work order number he…" at bounding box center [418, 178] width 815 height 261
click at [754, 299] on div "Select which team members to track" at bounding box center [748, 295] width 126 height 13
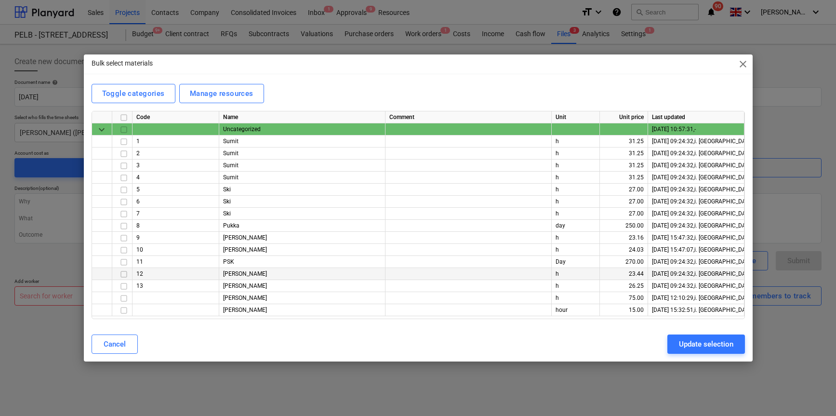
click at [126, 276] on input "checkbox" at bounding box center [124, 274] width 12 height 12
click at [124, 286] on input "checkbox" at bounding box center [124, 286] width 12 height 12
click at [123, 309] on input "checkbox" at bounding box center [124, 310] width 12 height 12
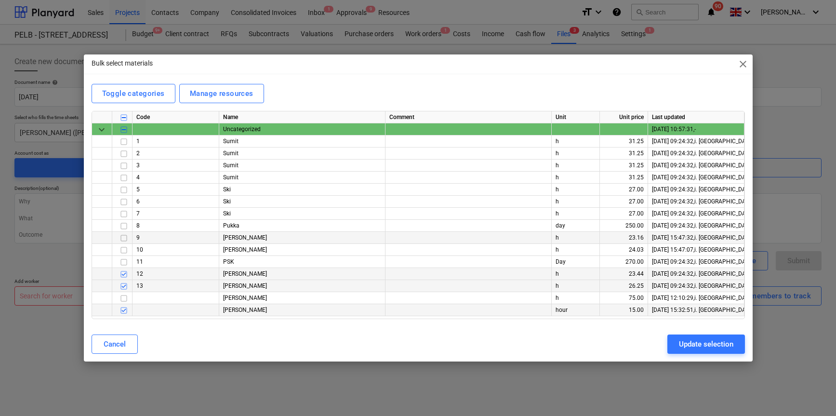
click at [124, 238] on input "checkbox" at bounding box center [124, 238] width 12 height 12
click at [123, 251] on input "checkbox" at bounding box center [124, 250] width 12 height 12
click at [125, 177] on input "checkbox" at bounding box center [124, 178] width 12 height 12
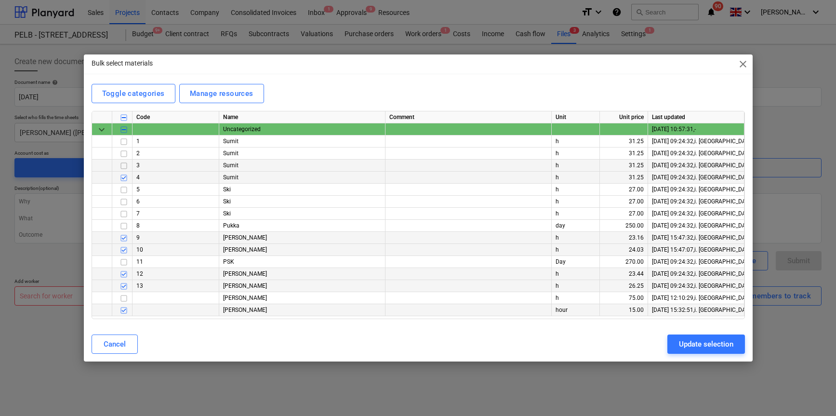
click at [123, 163] on input "checkbox" at bounding box center [124, 166] width 12 height 12
click at [697, 342] on div "Update selection" at bounding box center [706, 344] width 54 height 13
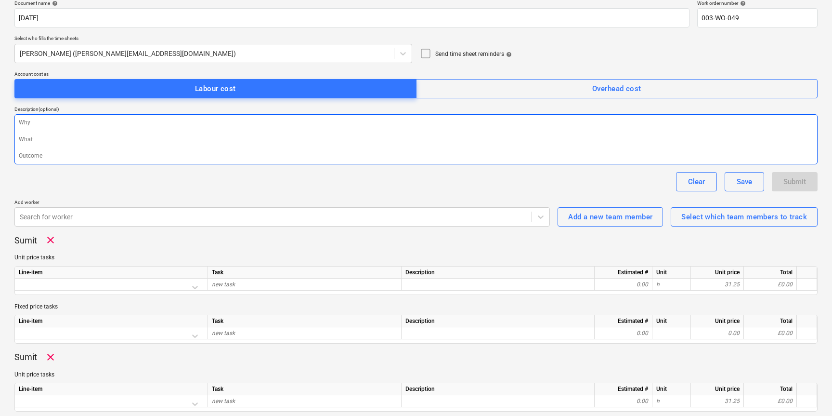
scroll to position [97, 0]
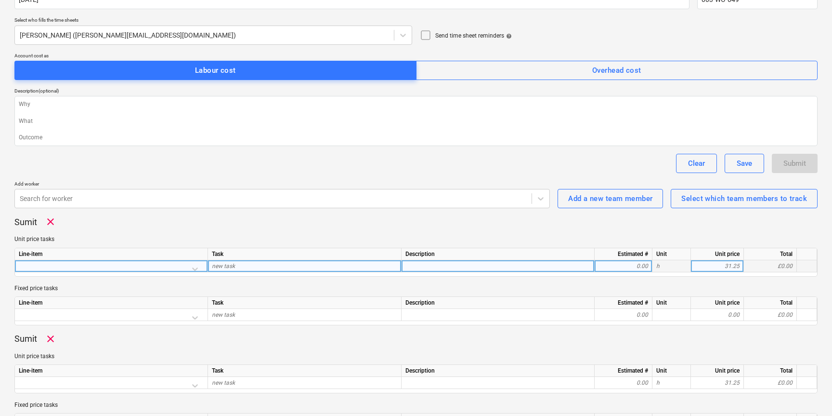
click at [198, 267] on div at bounding box center [111, 268] width 185 height 17
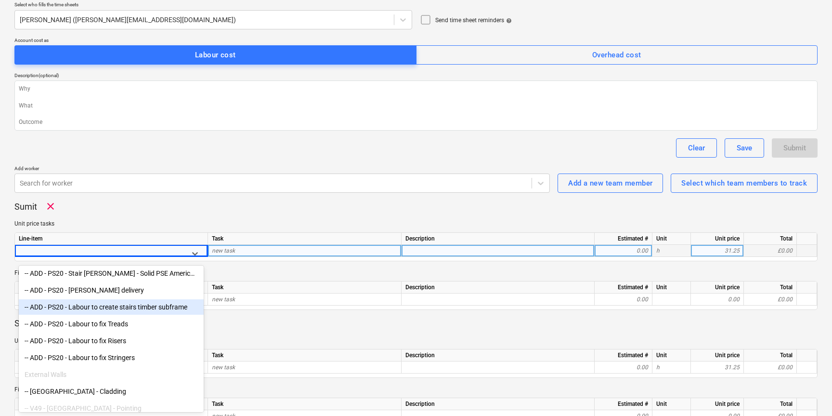
scroll to position [458, 0]
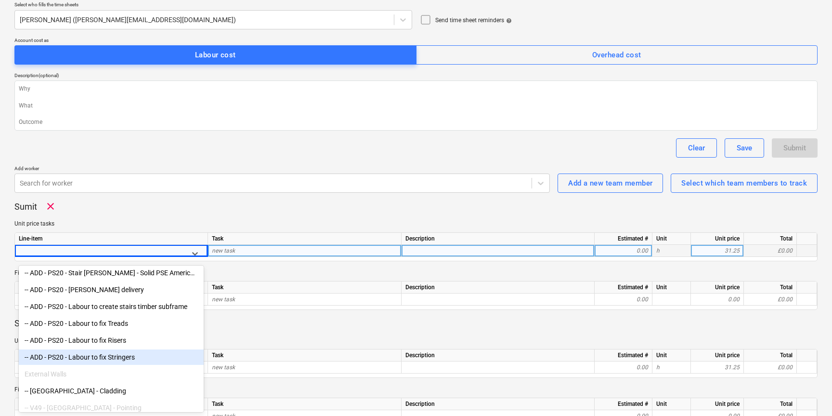
click at [71, 356] on div "-- ADD - PS20 - Labour to fix Stringers" at bounding box center [111, 356] width 185 height 15
type textarea "x"
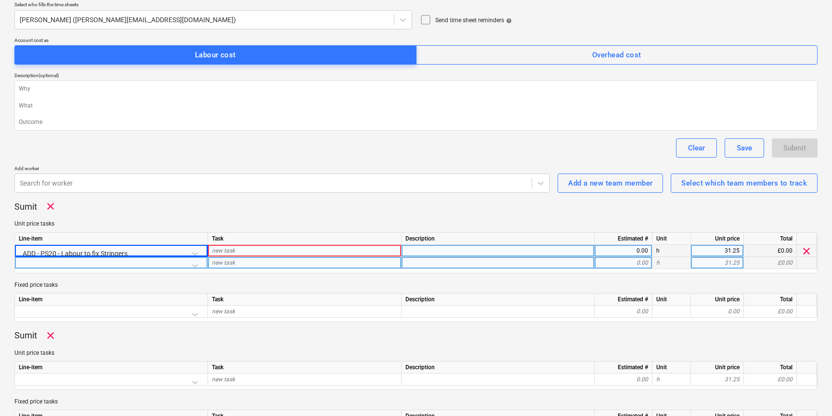
click at [259, 259] on div "new task" at bounding box center [305, 263] width 194 height 12
click at [270, 253] on div "new task" at bounding box center [305, 251] width 194 height 12
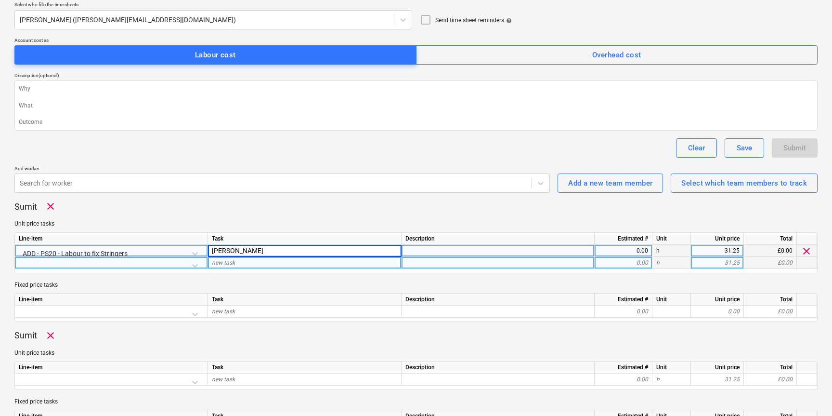
type input "Matt"
type textarea "x"
click at [610, 253] on div "0.00" at bounding box center [624, 251] width 50 height 12
type input "8"
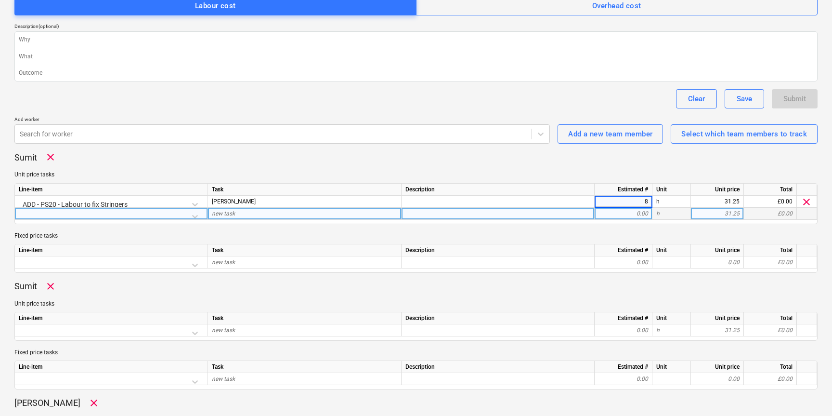
scroll to position [171, 0]
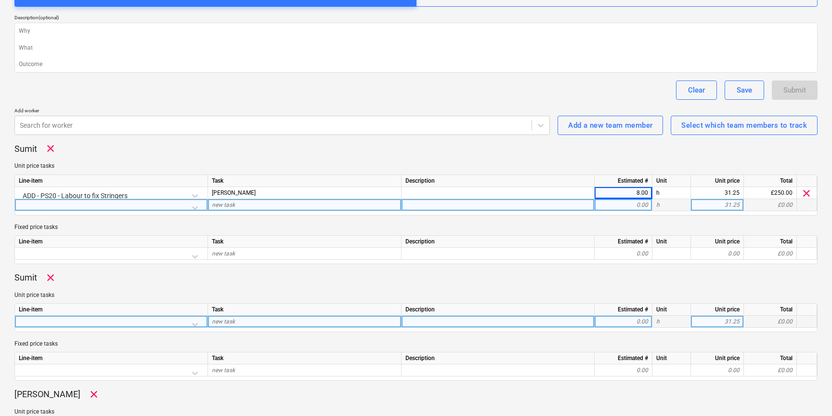
click at [196, 322] on div at bounding box center [111, 324] width 185 height 17
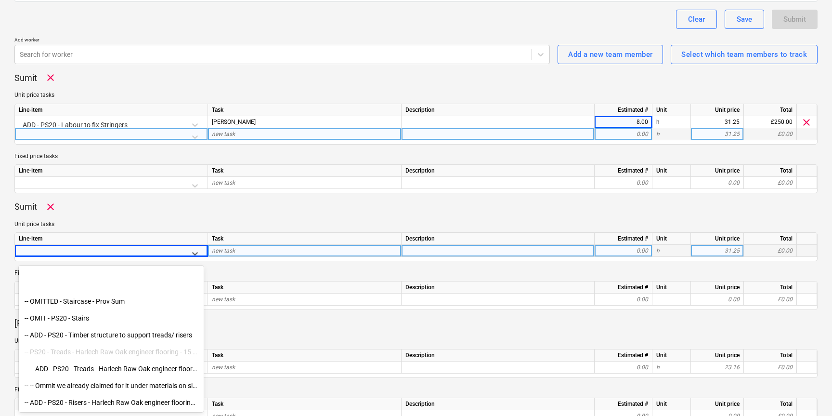
scroll to position [0, 0]
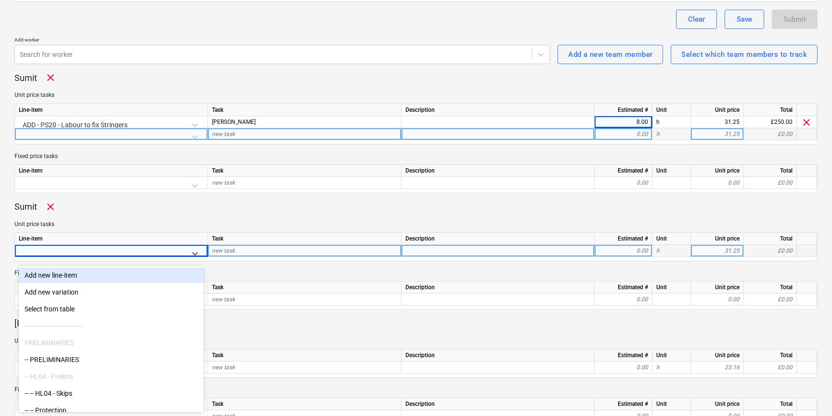
click at [64, 274] on div "Add new line-item" at bounding box center [111, 274] width 185 height 15
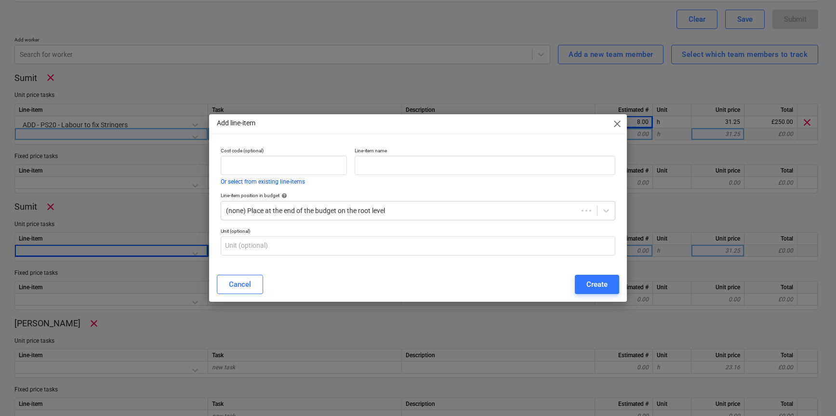
type textarea "x"
click at [416, 166] on input "text" at bounding box center [485, 165] width 261 height 19
type input "Carpentry Snagging"
click at [609, 284] on button "Create" at bounding box center [597, 284] width 44 height 19
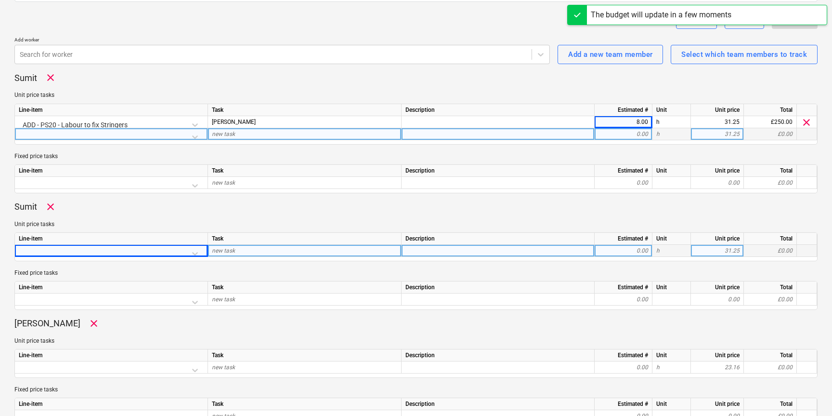
click at [159, 252] on div at bounding box center [111, 253] width 185 height 17
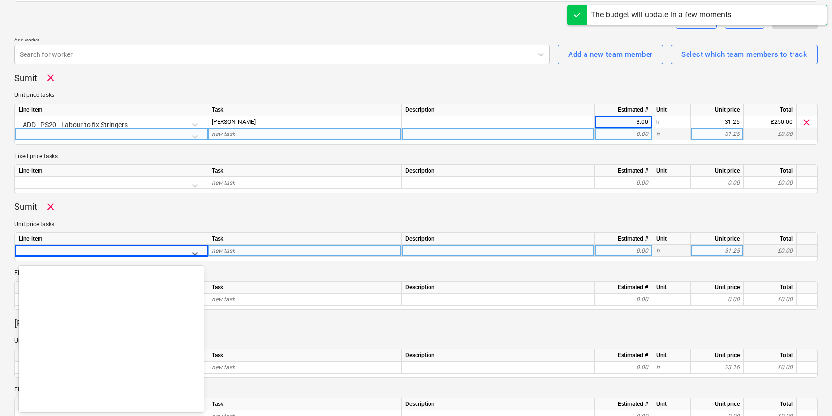
scroll to position [6515, 0]
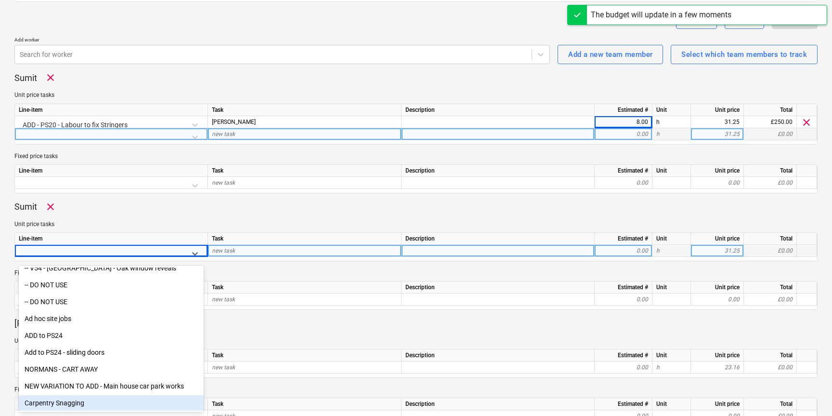
drag, startPoint x: 83, startPoint y: 396, endPoint x: 79, endPoint y: 400, distance: 6.1
click at [79, 400] on div "Carpentry Snagging" at bounding box center [111, 402] width 185 height 15
type textarea "x"
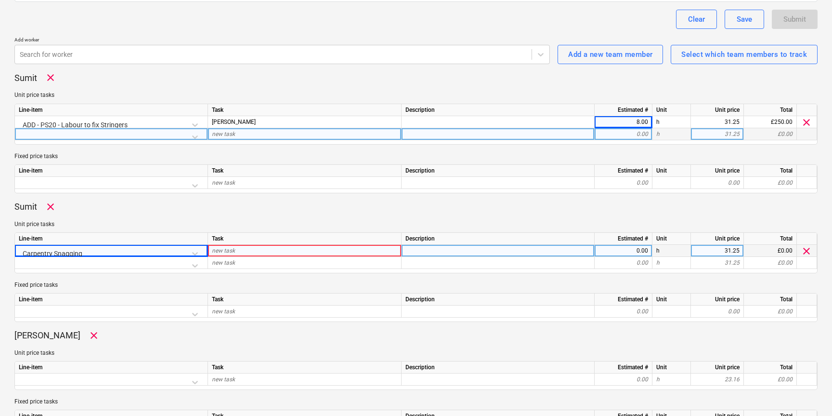
click at [234, 251] on span "new task" at bounding box center [223, 250] width 23 height 7
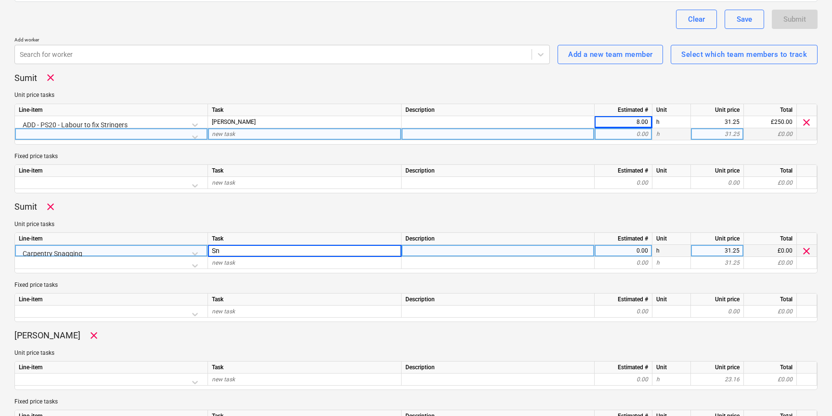
type input "S"
type input "Ellis - Snagging"
type textarea "x"
click at [636, 250] on div "0.00" at bounding box center [624, 251] width 50 height 12
type input "8"
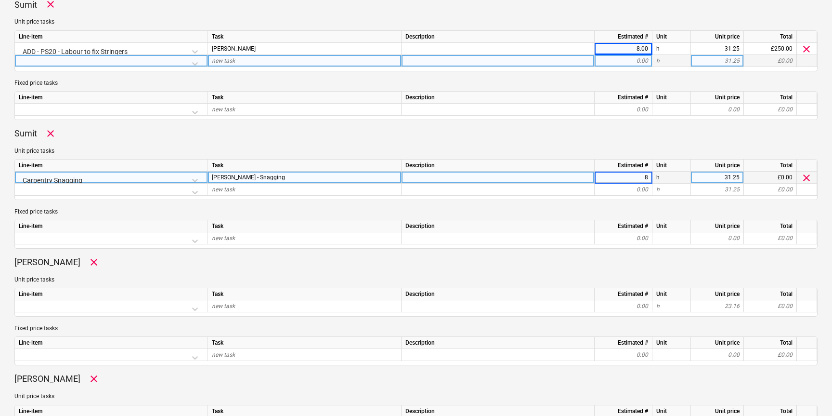
click at [111, 314] on div "Line-item Task Description Estimated # Unit Unit price Total new task 0.00 h 23…" at bounding box center [415, 302] width 803 height 29
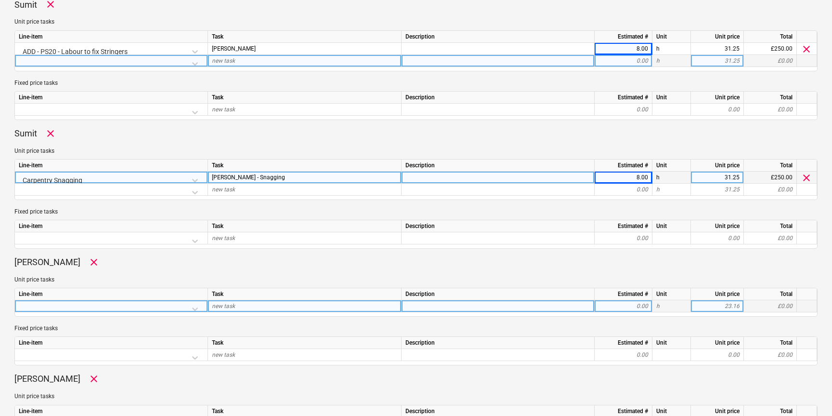
click at [118, 304] on div at bounding box center [111, 308] width 185 height 17
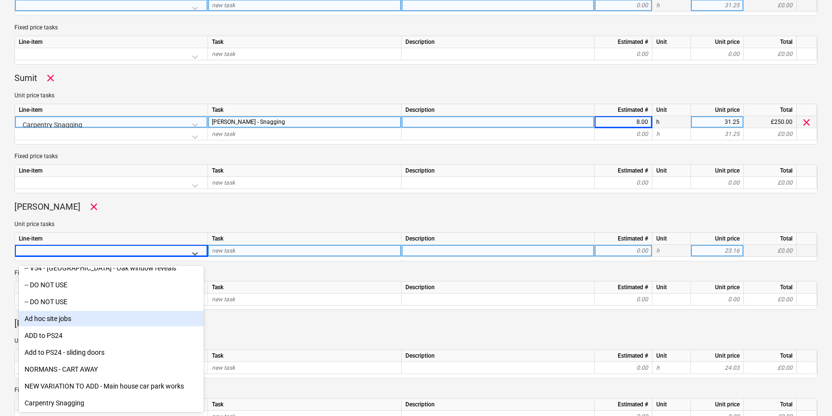
click at [74, 313] on div "Ad hoc site jobs" at bounding box center [111, 318] width 185 height 15
type textarea "x"
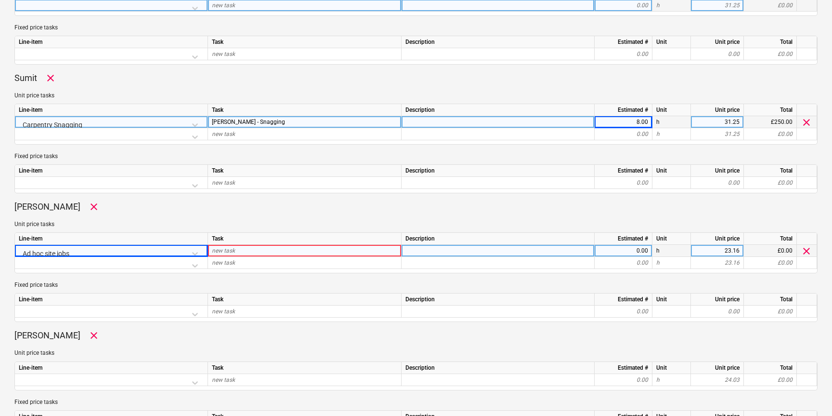
click at [246, 244] on div "Task" at bounding box center [305, 239] width 194 height 12
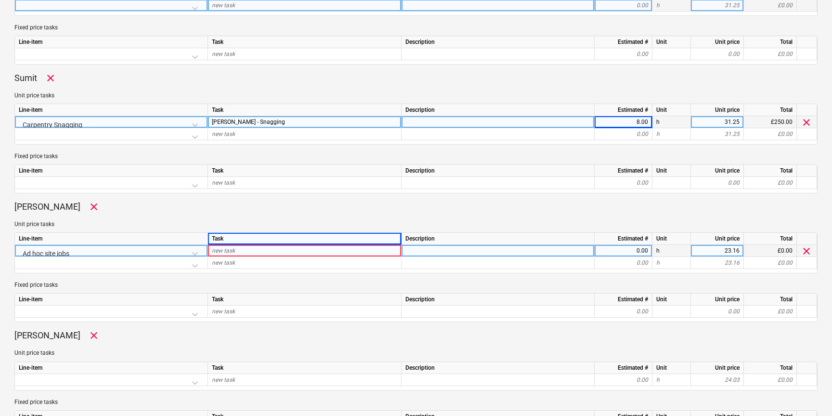
click at [241, 249] on div "new task" at bounding box center [305, 251] width 194 height 12
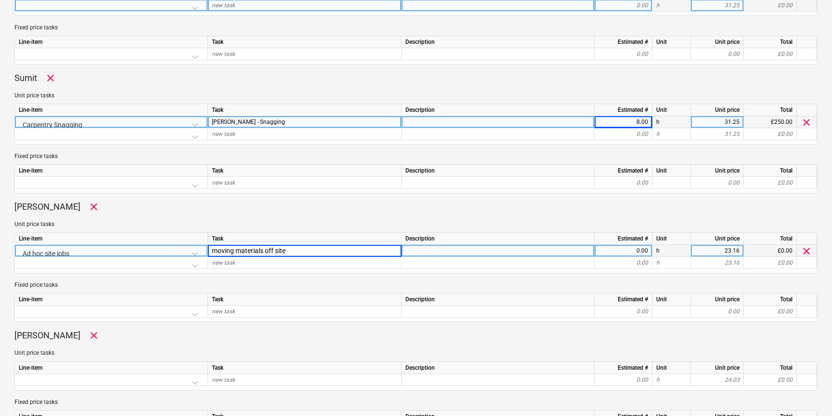
type input "moving materials off site"
type textarea "x"
click at [631, 250] on div "0.00" at bounding box center [624, 251] width 50 height 12
type input "8"
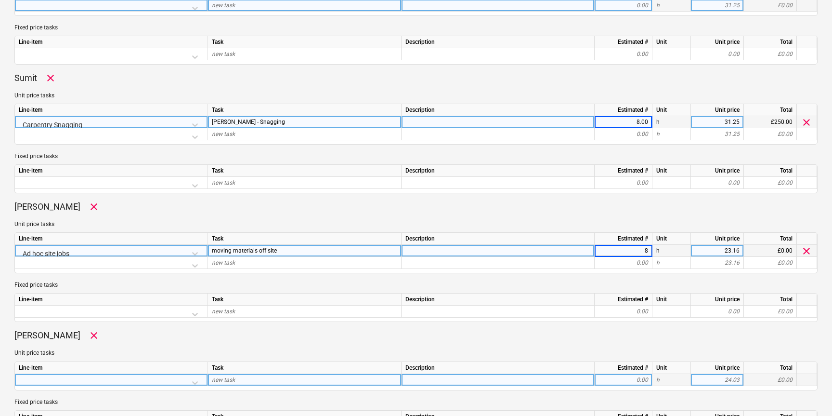
scroll to position [461, 0]
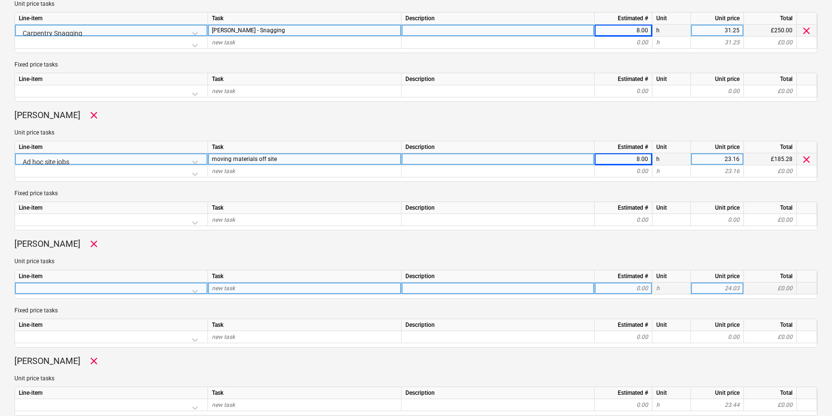
click at [186, 290] on div at bounding box center [111, 290] width 185 height 17
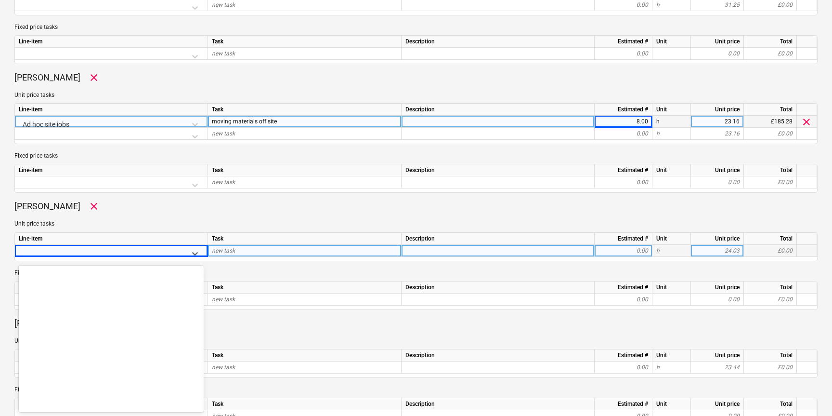
scroll to position [6515, 0]
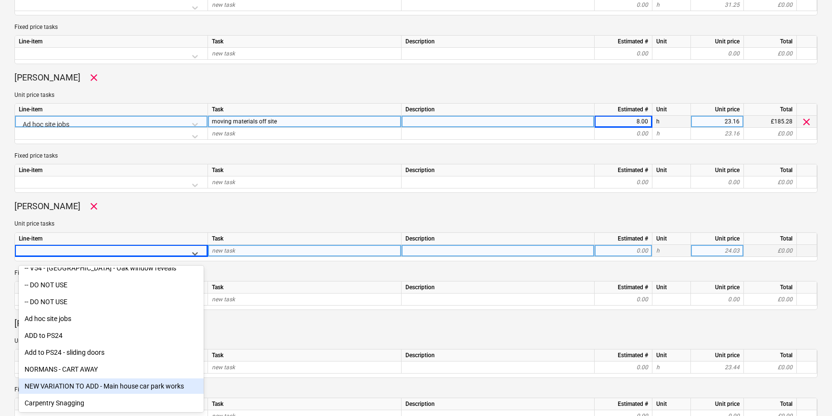
click at [122, 384] on div "NEW VARIATION TO ADD - Main house car park works" at bounding box center [111, 385] width 185 height 15
type textarea "x"
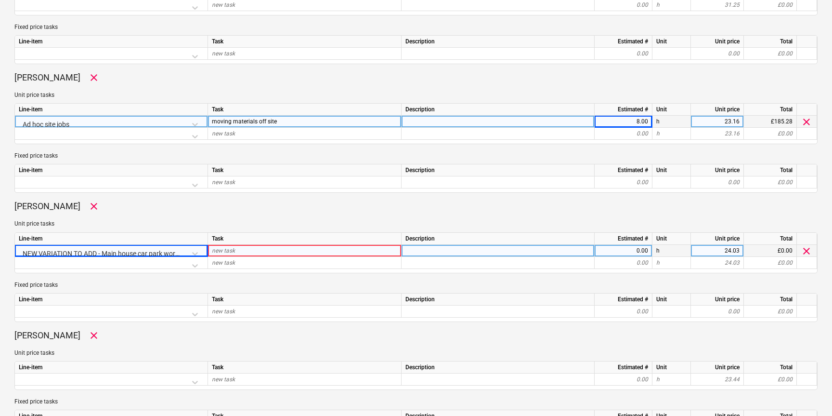
click at [250, 252] on div "new task" at bounding box center [305, 251] width 194 height 12
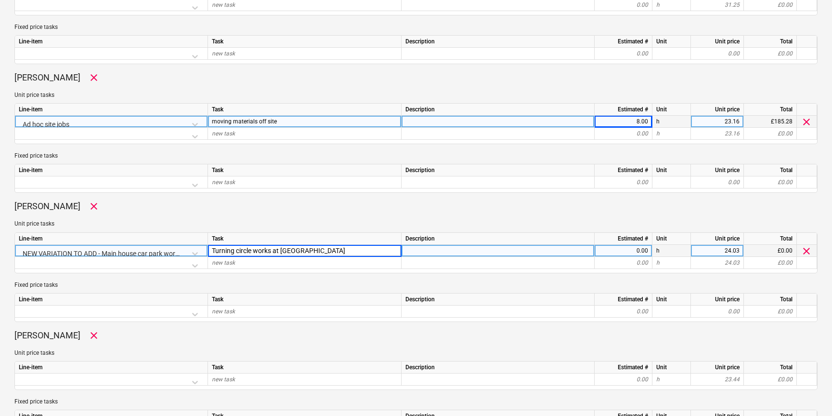
type input "Turning circle works at main house"
type textarea "x"
click at [627, 251] on div "0.00" at bounding box center [624, 251] width 50 height 12
type input "8"
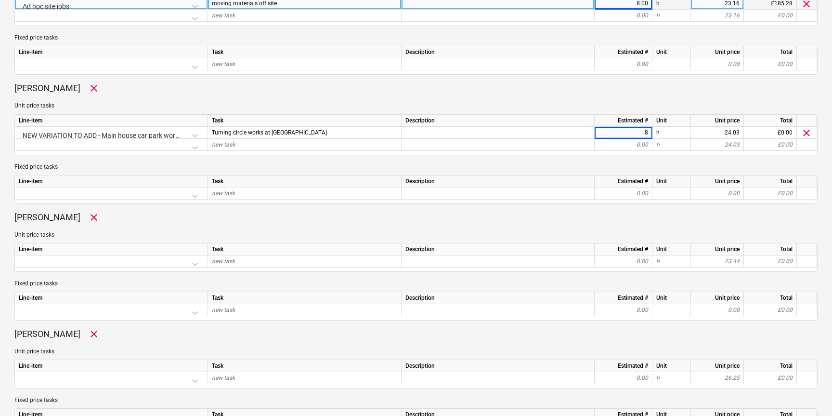
scroll to position [618, 0]
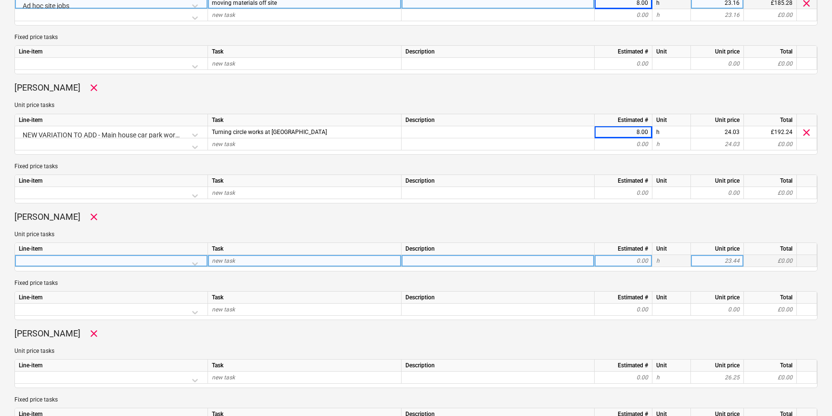
click at [195, 263] on div at bounding box center [111, 263] width 185 height 17
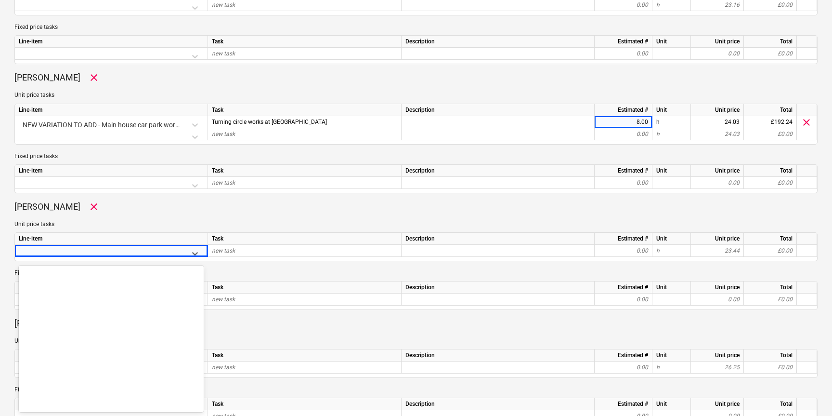
scroll to position [6515, 0]
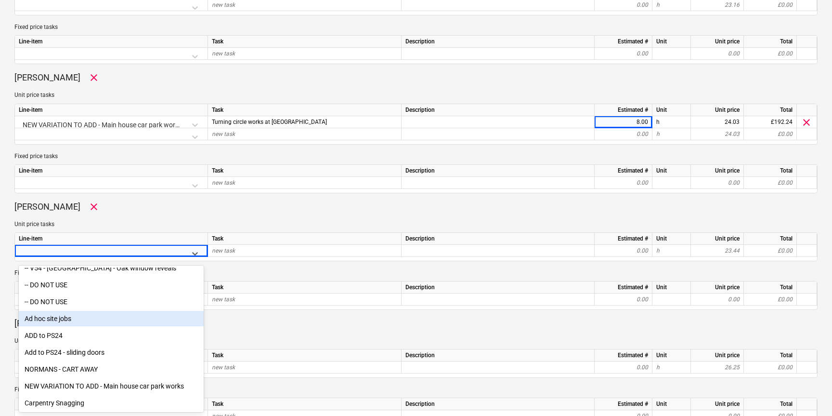
click at [56, 319] on div "Ad hoc site jobs" at bounding box center [111, 318] width 185 height 15
type textarea "x"
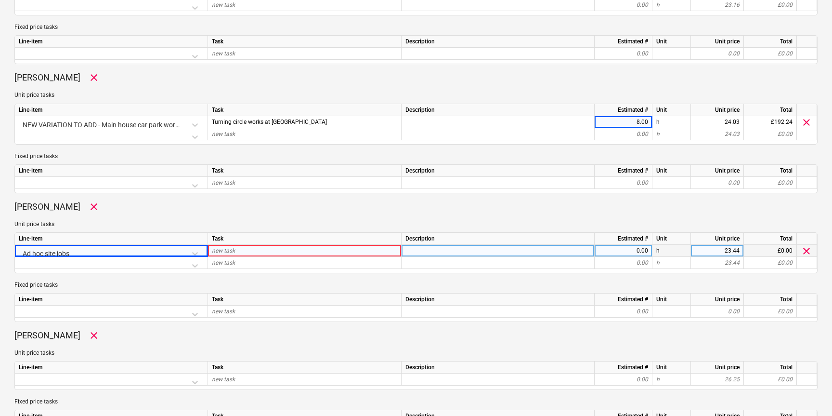
click at [260, 250] on div "new task" at bounding box center [305, 251] width 194 height 12
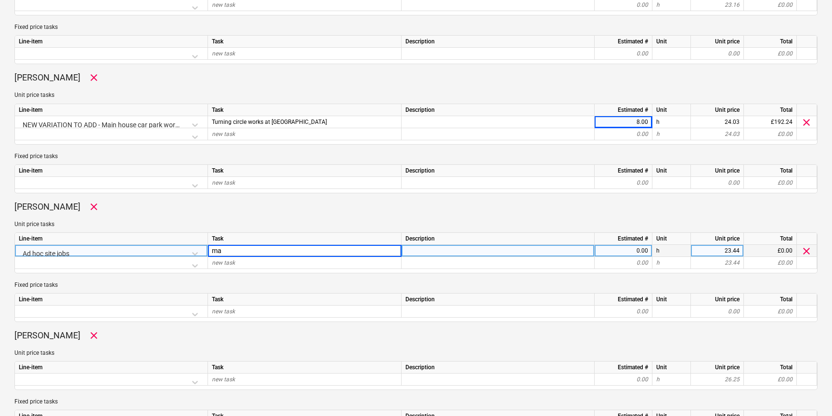
type input "m"
click at [236, 250] on input "Site wor / mamagment" at bounding box center [304, 251] width 193 height 12
type input "Site works / mamagment"
type textarea "x"
click at [633, 253] on div "0.00" at bounding box center [624, 251] width 50 height 12
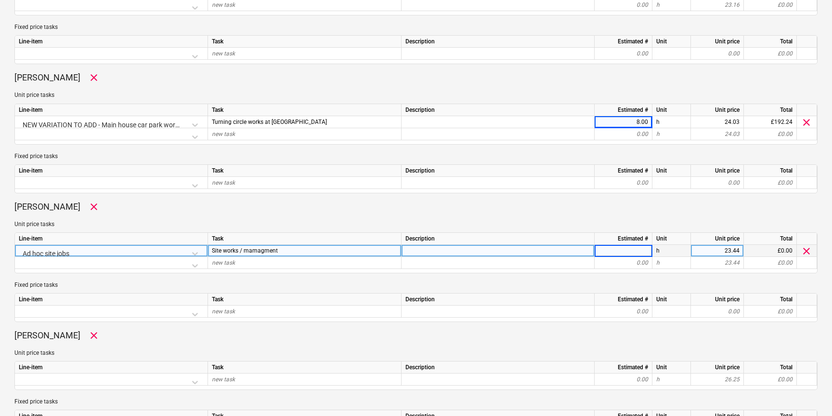
type input "8"
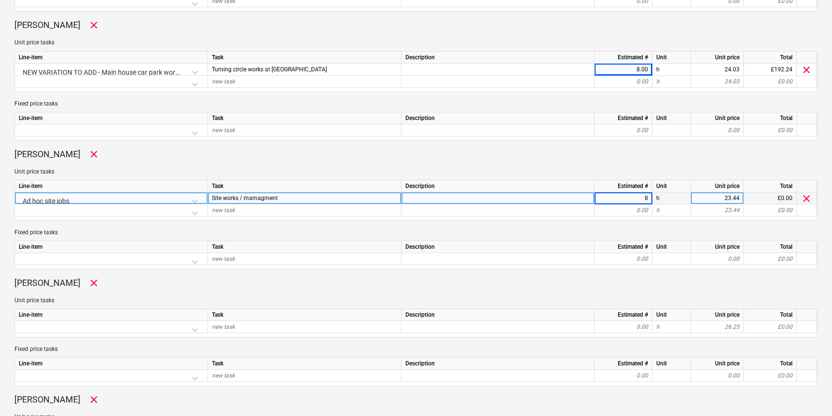
scroll to position [689, 0]
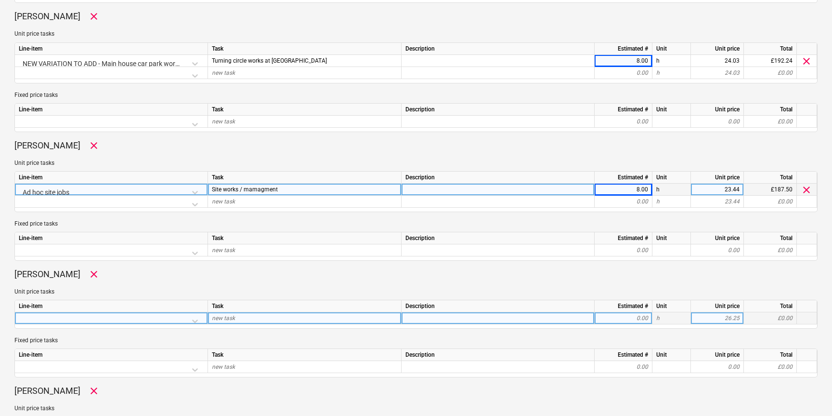
click at [198, 321] on div at bounding box center [111, 320] width 185 height 17
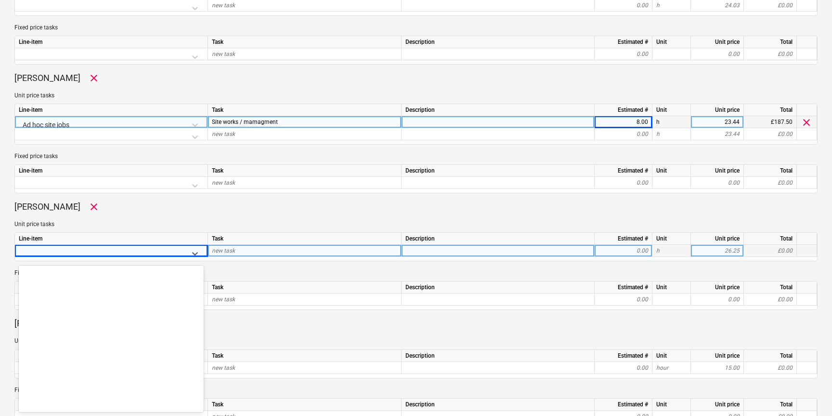
scroll to position [6515, 0]
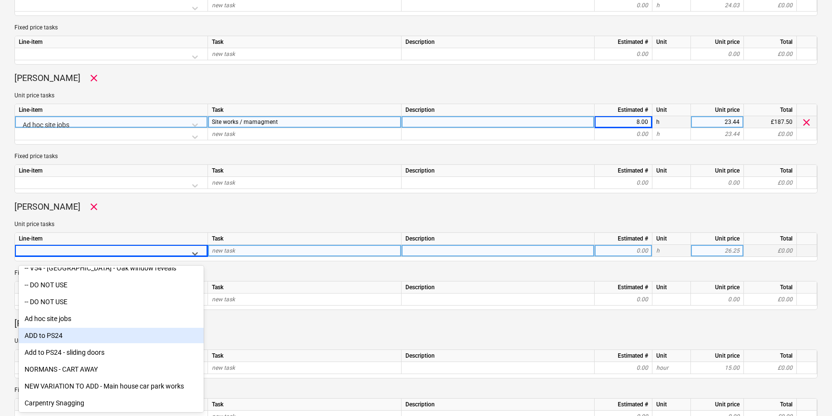
click at [71, 330] on div "ADD to PS24" at bounding box center [111, 335] width 185 height 15
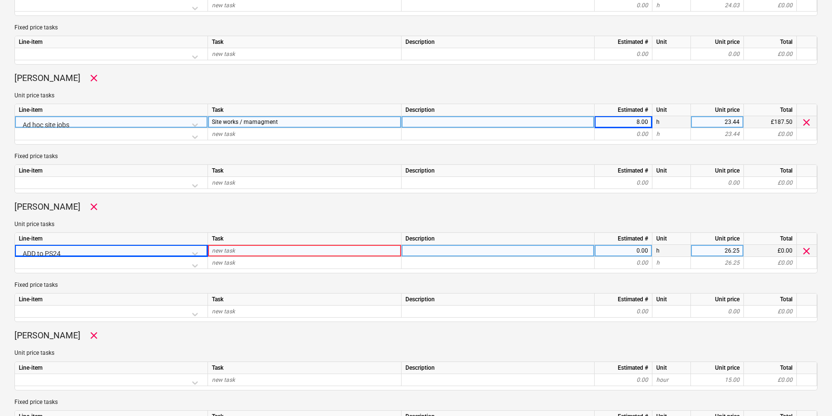
click at [86, 246] on div "ADD to PS24" at bounding box center [111, 253] width 185 height 17
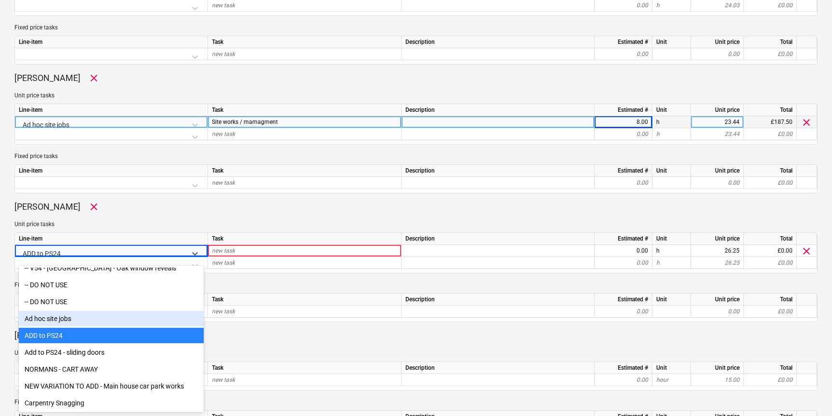
drag, startPoint x: 61, startPoint y: 321, endPoint x: 143, endPoint y: 276, distance: 92.9
click at [61, 321] on div "Ad hoc site jobs" at bounding box center [111, 318] width 185 height 15
type textarea "x"
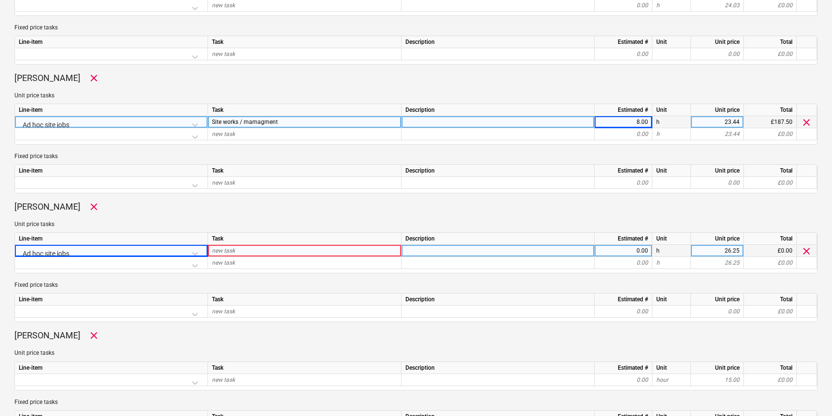
click at [239, 250] on div "new task" at bounding box center [305, 251] width 194 height 12
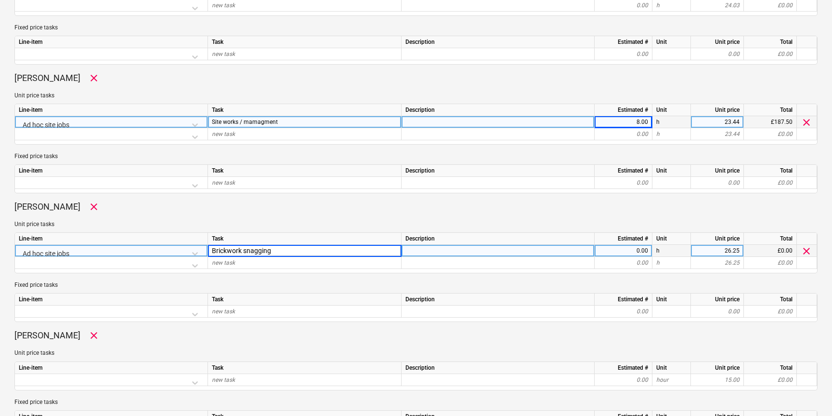
type input "Brickwork snagging"
type textarea "x"
click at [632, 249] on div "0.00" at bounding box center [624, 251] width 50 height 12
type input "8"
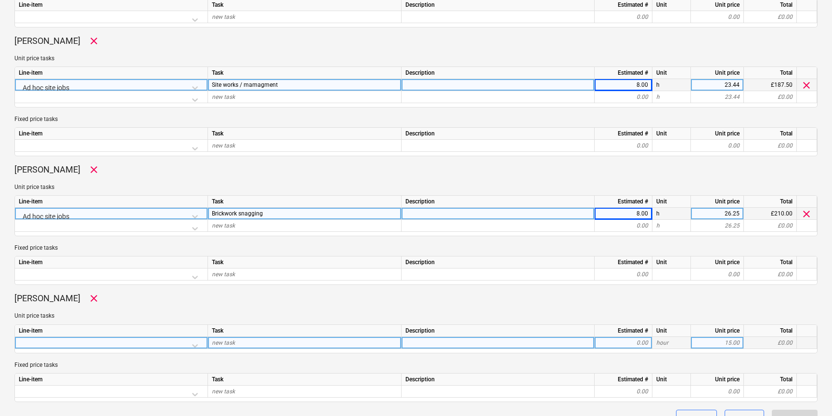
click at [194, 344] on div at bounding box center [111, 345] width 185 height 17
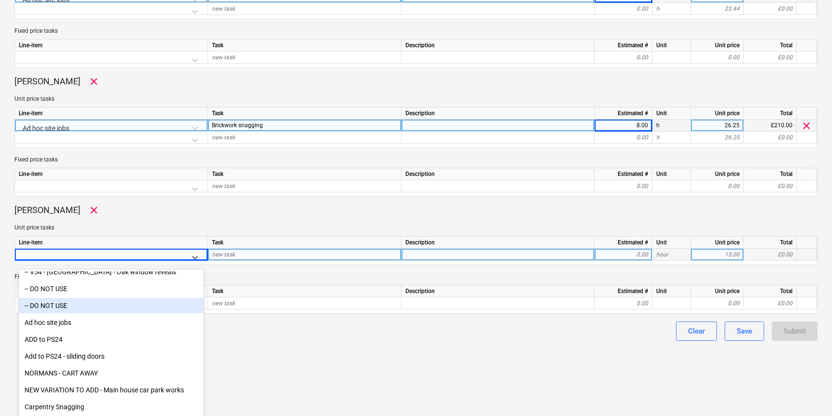
type textarea "x"
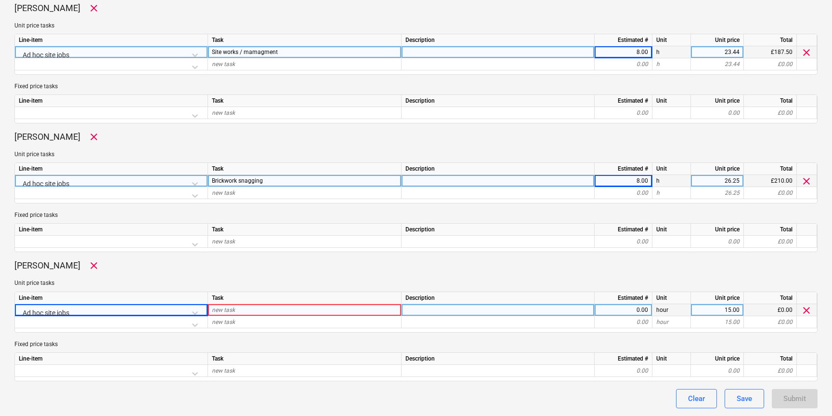
scroll to position [826, 0]
click at [261, 308] on div "new task" at bounding box center [305, 310] width 194 height 12
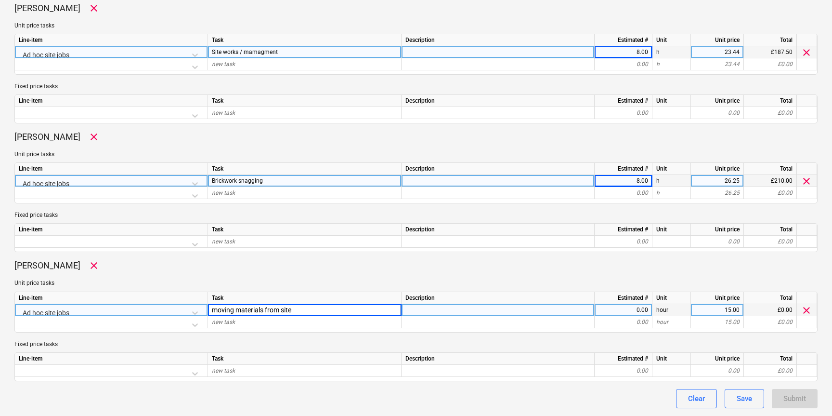
type input "moving materials from site"
type textarea "x"
click at [634, 310] on div "0.00" at bounding box center [624, 310] width 50 height 12
type input "8"
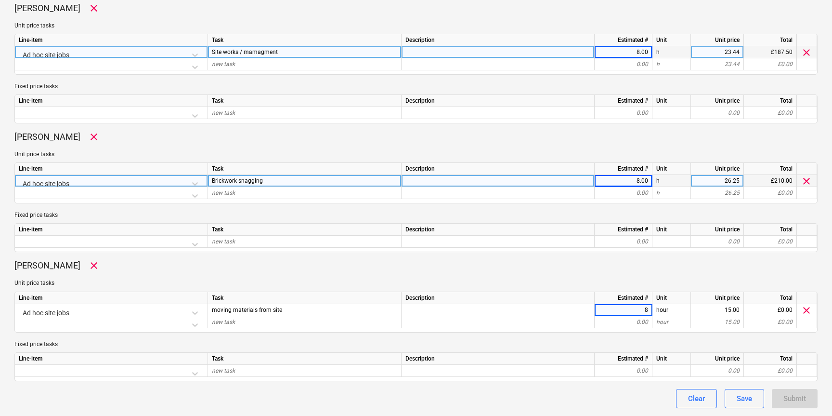
click at [598, 402] on div "Clear Save Submit" at bounding box center [415, 398] width 803 height 19
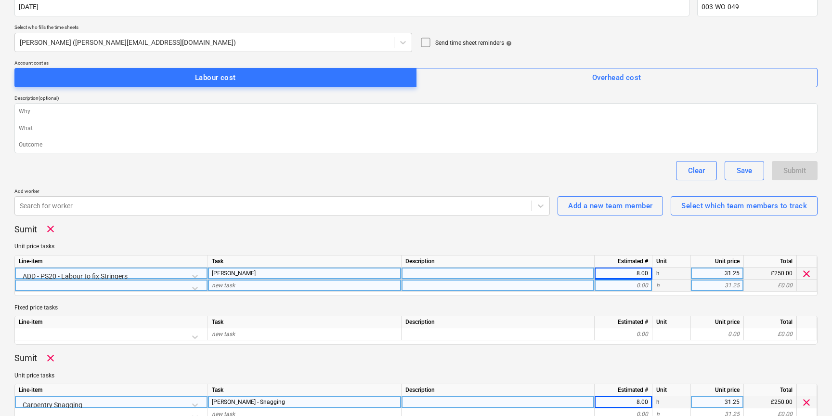
scroll to position [0, 0]
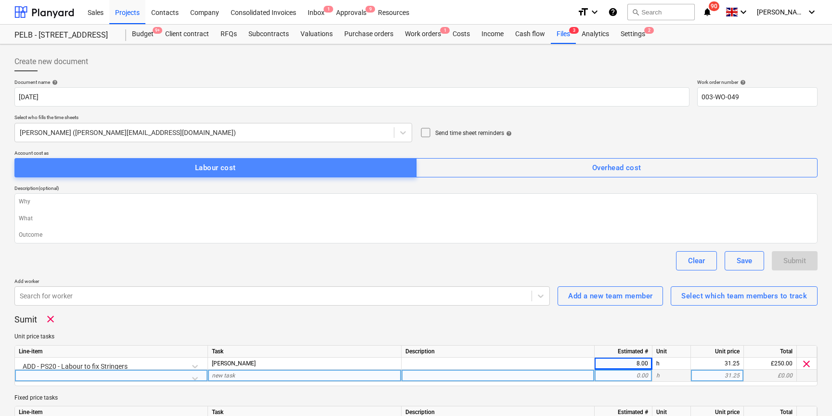
click at [223, 162] on div "Labour cost" at bounding box center [215, 167] width 41 height 13
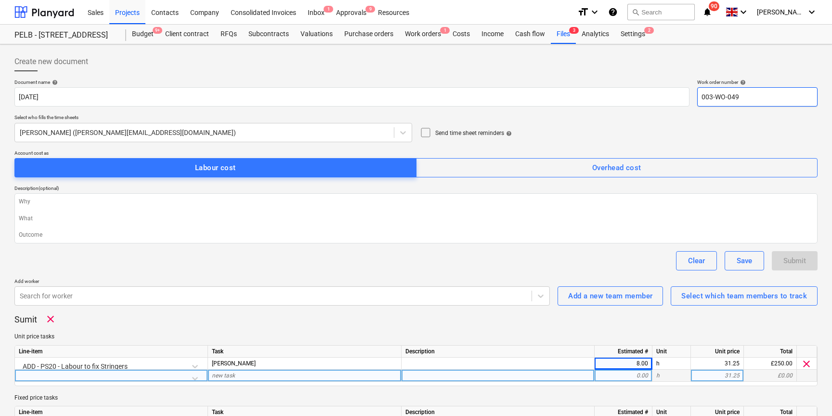
click at [756, 97] on input "003-WO-049" at bounding box center [757, 96] width 120 height 19
type textarea "x"
type input "003-WO-04"
type textarea "x"
type input "003-WO-0"
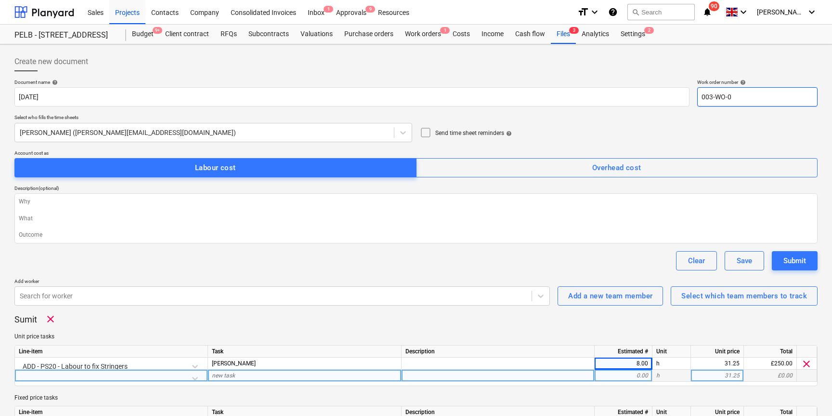
type textarea "x"
type input "003-WO-05"
type textarea "x"
type input "003-WO-050"
click at [795, 266] on div "Submit" at bounding box center [795, 260] width 23 height 13
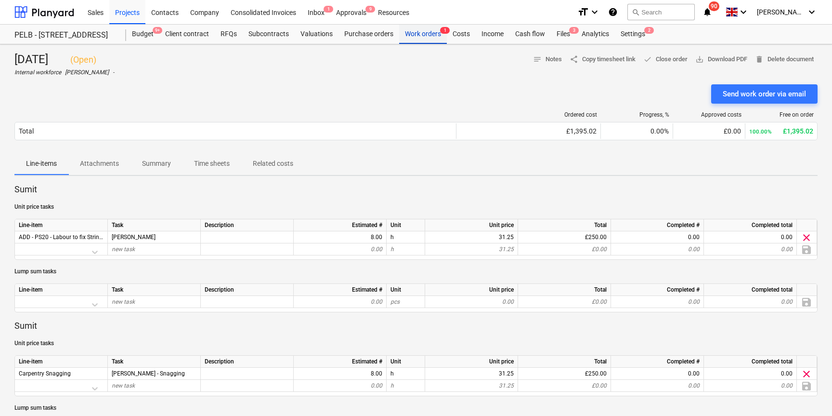
click at [421, 35] on div "Work orders 1" at bounding box center [423, 34] width 48 height 19
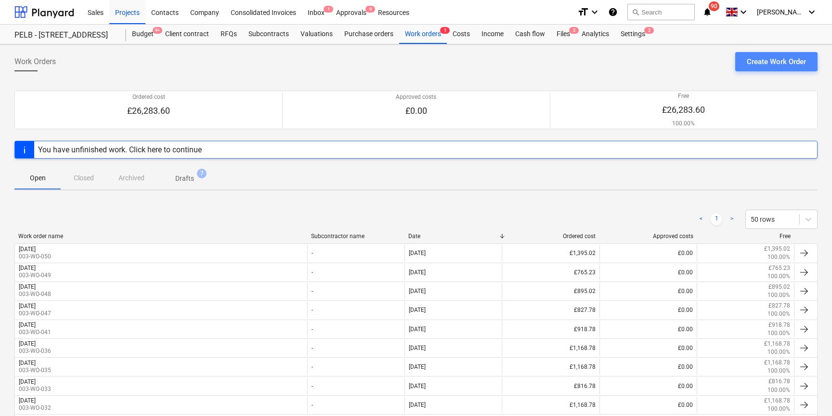
click at [766, 57] on div "Create Work Order" at bounding box center [776, 61] width 59 height 13
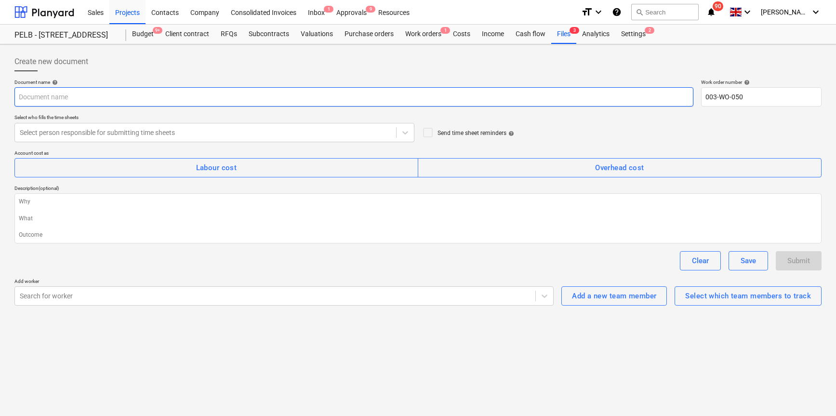
click at [64, 96] on input "text" at bounding box center [353, 96] width 679 height 19
type textarea "x"
type input "Tu"
type textarea "x"
type input "Tue"
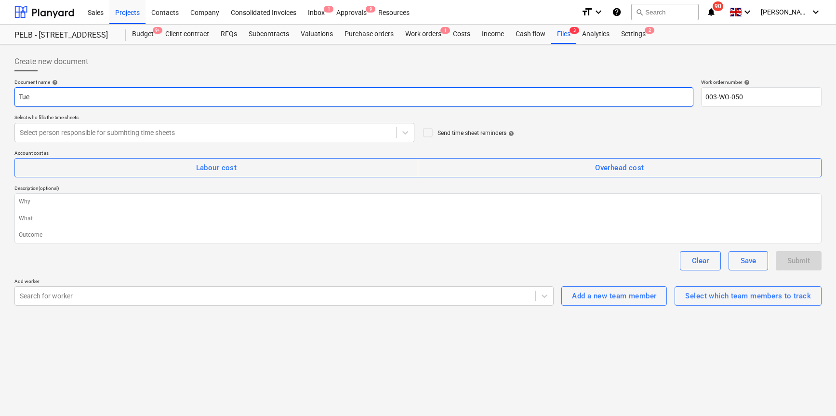
type textarea "x"
type input "Tues"
type textarea "x"
type input "Tuesd"
type textarea "x"
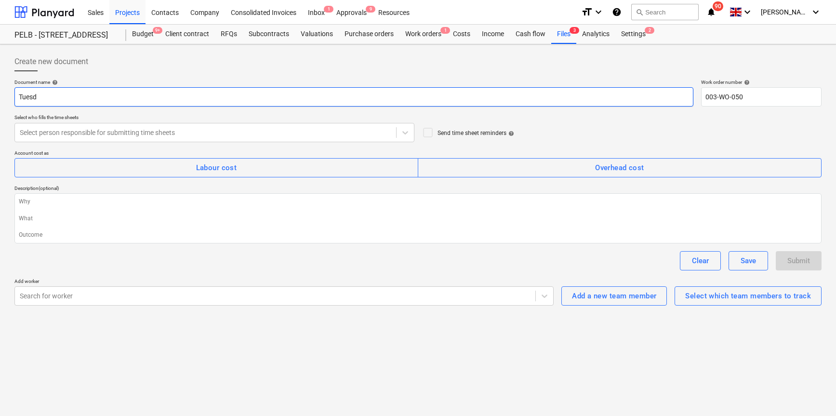
type input "Tuesda"
type textarea "x"
type input "Tuesday"
type textarea "x"
type input "Tuesday"
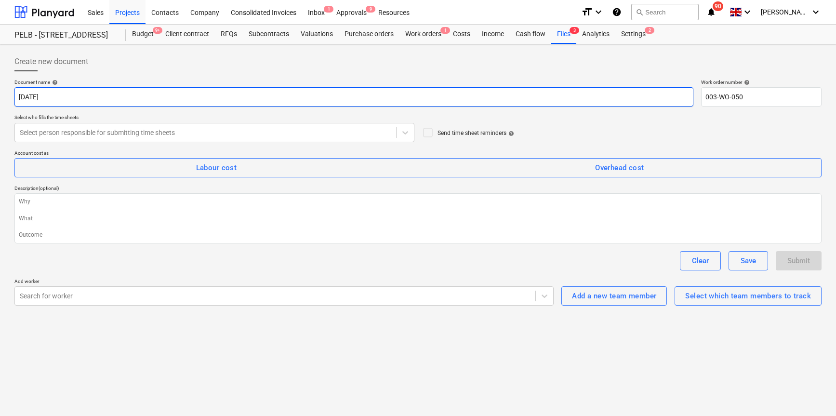
type textarea "x"
type input "Tuesday 7"
type textarea "x"
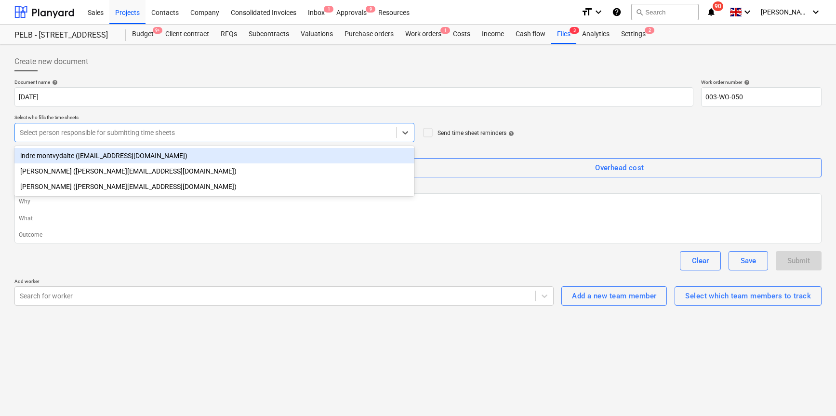
click at [119, 123] on div "Select person responsible for submitting time sheets" at bounding box center [214, 132] width 400 height 19
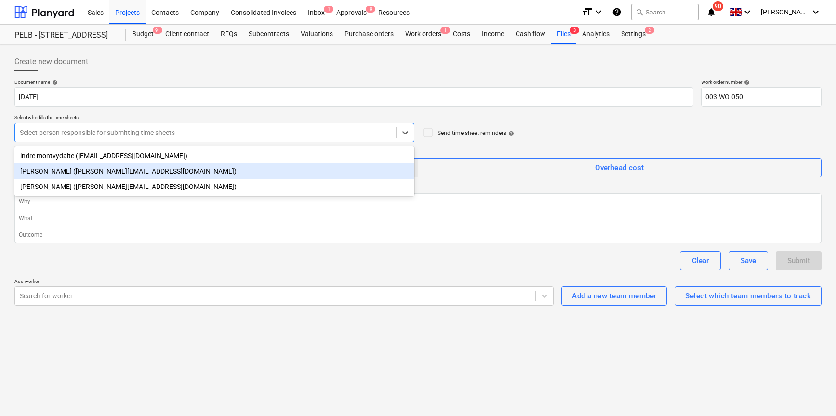
click at [132, 167] on div "Harry Ford (harry@matfordconstruction.co.uk)" at bounding box center [214, 170] width 400 height 15
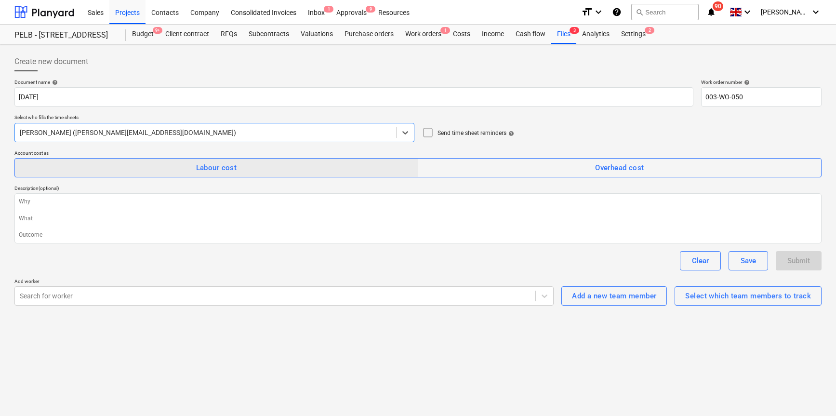
click at [217, 170] on div "Labour cost" at bounding box center [216, 167] width 41 height 13
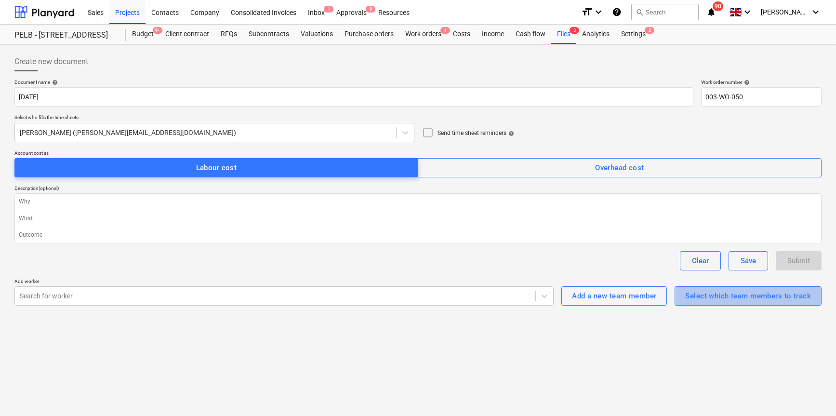
click at [716, 290] on div "Select which team members to track" at bounding box center [748, 295] width 126 height 13
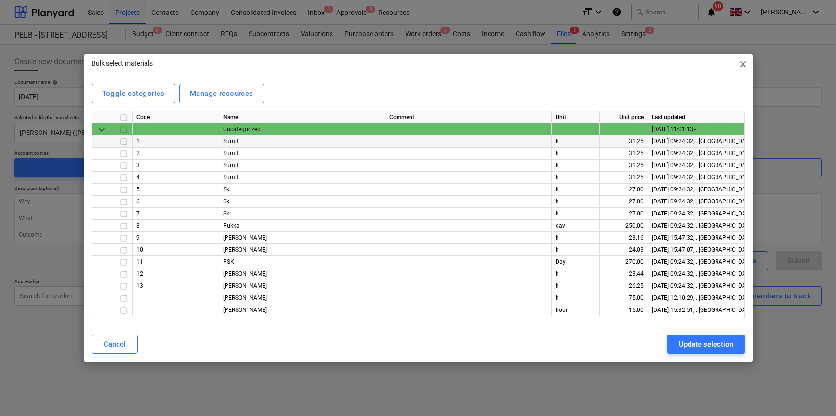
click at [124, 143] on input "checkbox" at bounding box center [124, 142] width 12 height 12
click at [123, 153] on input "checkbox" at bounding box center [124, 154] width 12 height 12
click at [122, 237] on input "checkbox" at bounding box center [124, 238] width 12 height 12
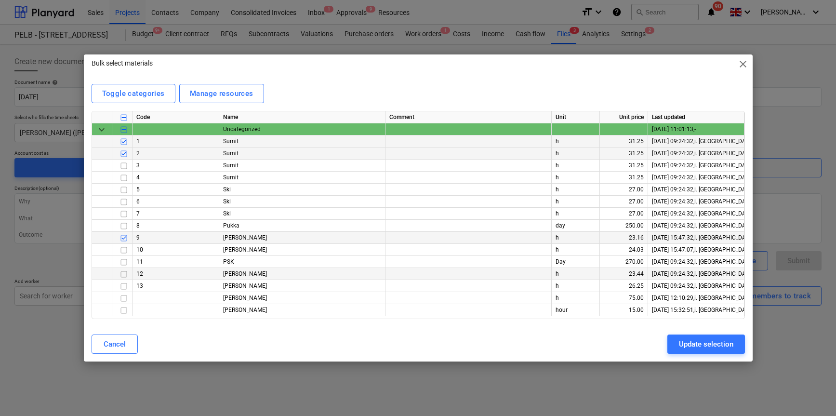
click at [122, 274] on input "checkbox" at bounding box center [124, 274] width 12 height 12
click at [124, 309] on input "checkbox" at bounding box center [124, 310] width 12 height 12
click at [123, 288] on input "checkbox" at bounding box center [124, 286] width 12 height 12
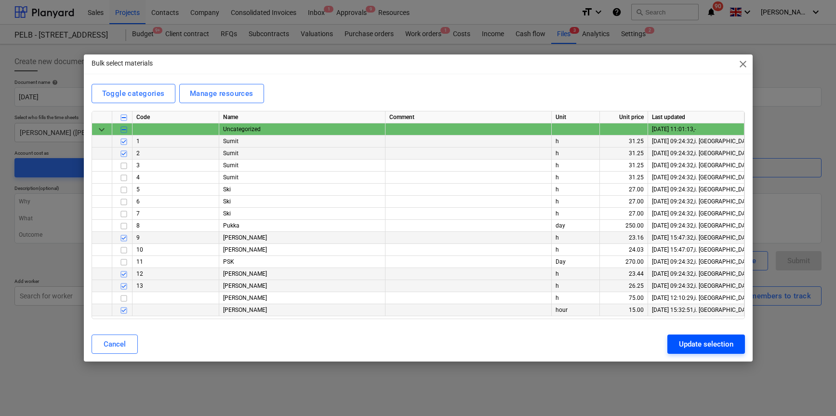
click at [722, 344] on div "Update selection" at bounding box center [706, 344] width 54 height 13
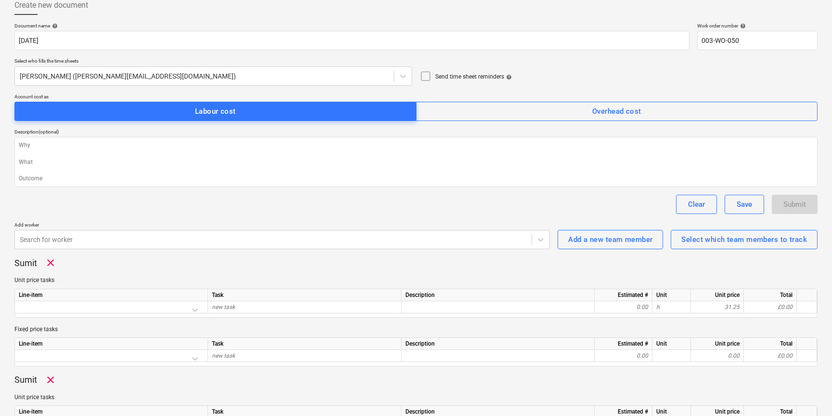
scroll to position [124, 0]
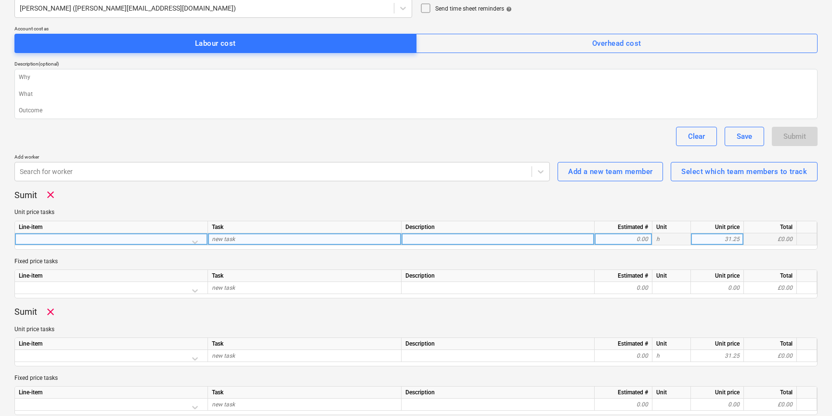
click at [197, 241] on div at bounding box center [111, 241] width 185 height 17
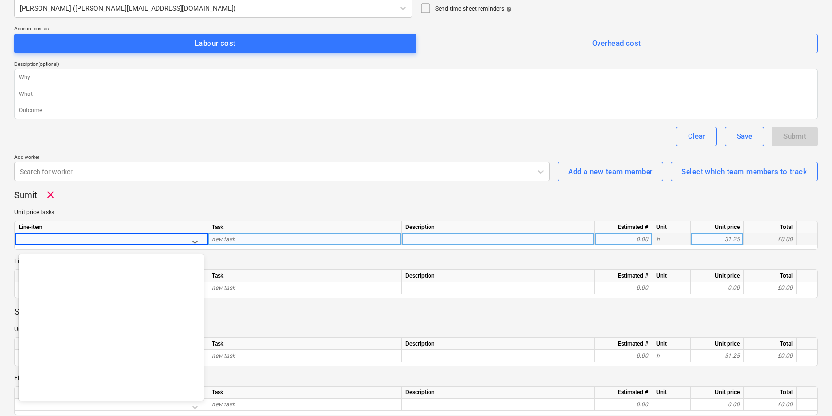
scroll to position [6515, 0]
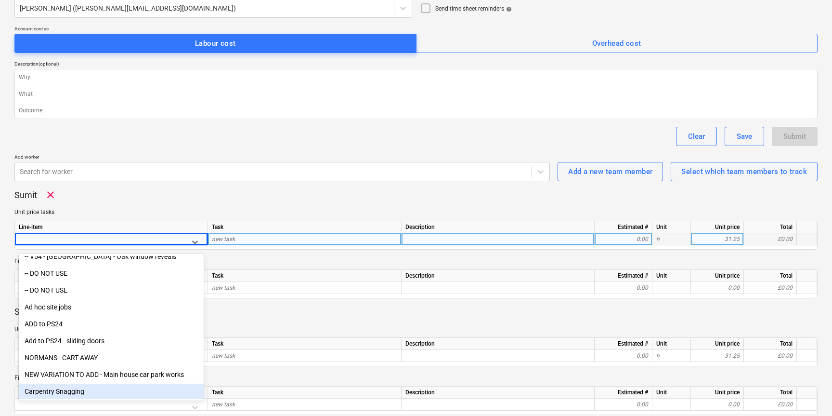
click at [63, 394] on div "Carpentry Snagging" at bounding box center [111, 390] width 185 height 15
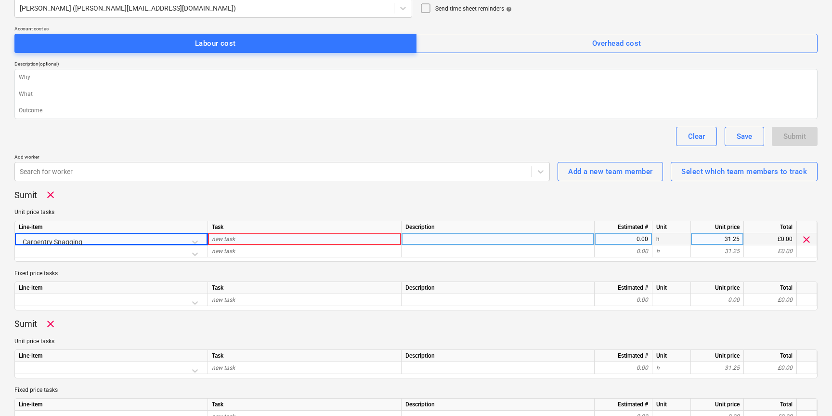
click at [250, 239] on div "new task" at bounding box center [305, 239] width 194 height 12
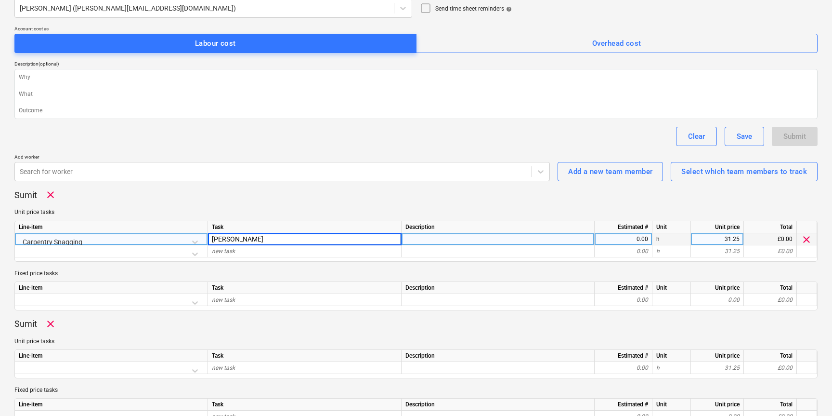
click at [613, 237] on div "0.00" at bounding box center [624, 239] width 50 height 12
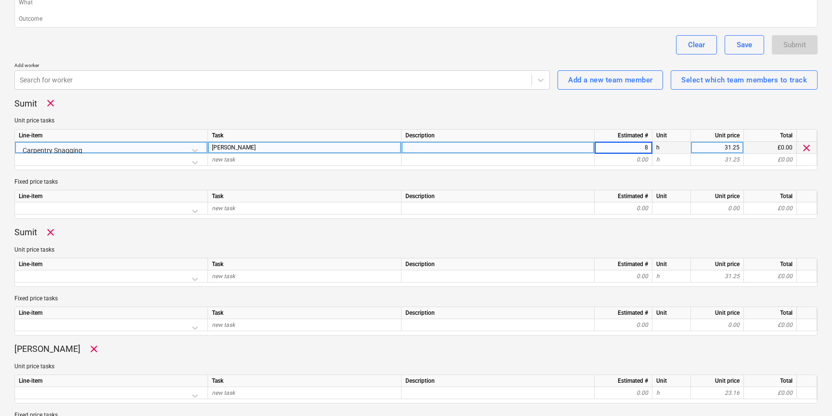
scroll to position [222, 0]
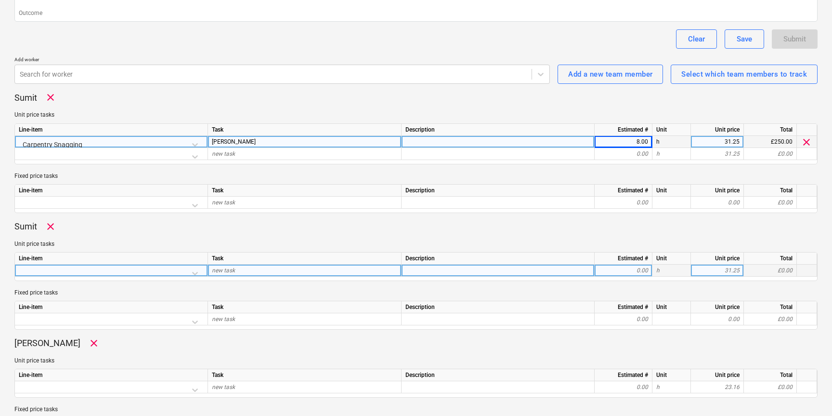
click at [198, 272] on div at bounding box center [111, 272] width 185 height 17
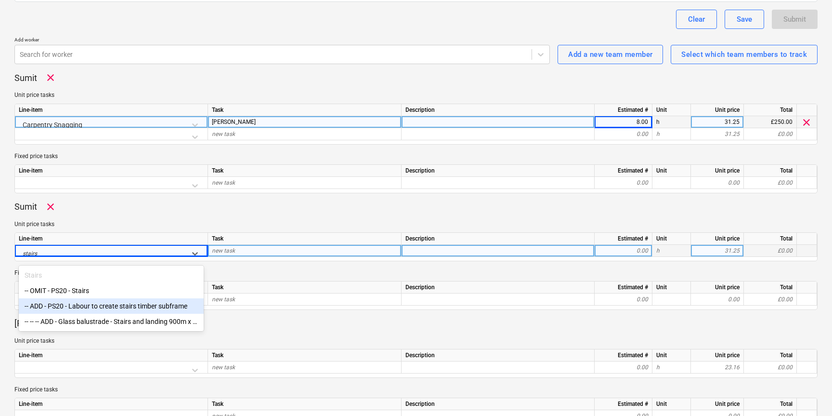
click at [137, 303] on div "-- ADD - PS20 - Labour to create stairs timber subframe" at bounding box center [111, 305] width 185 height 15
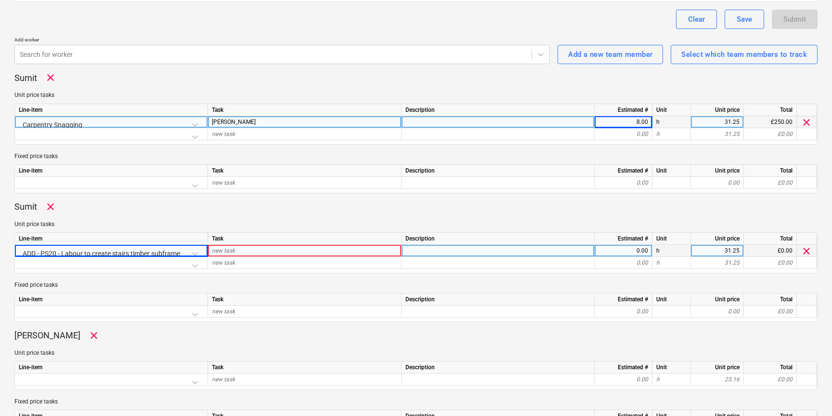
click at [262, 249] on div "new task" at bounding box center [305, 251] width 194 height 12
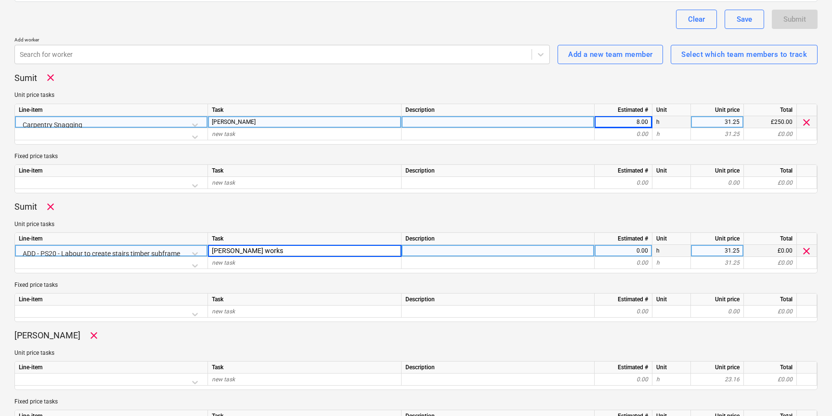
click at [435, 251] on div at bounding box center [498, 251] width 193 height 12
click at [614, 248] on div "0.00" at bounding box center [624, 251] width 50 height 12
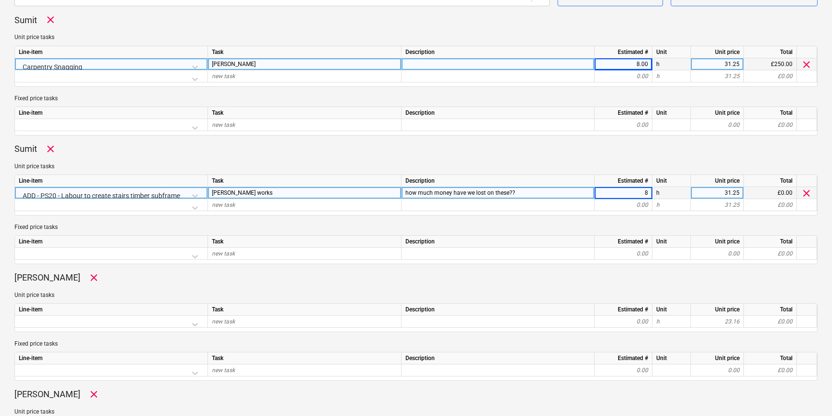
scroll to position [310, 0]
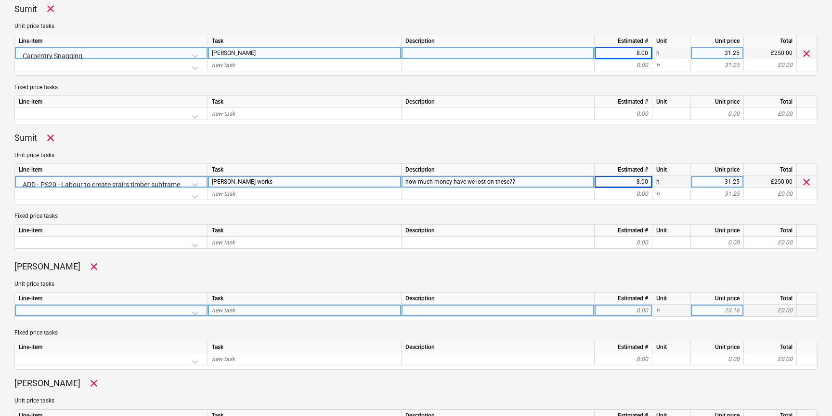
click at [164, 314] on div at bounding box center [111, 312] width 185 height 17
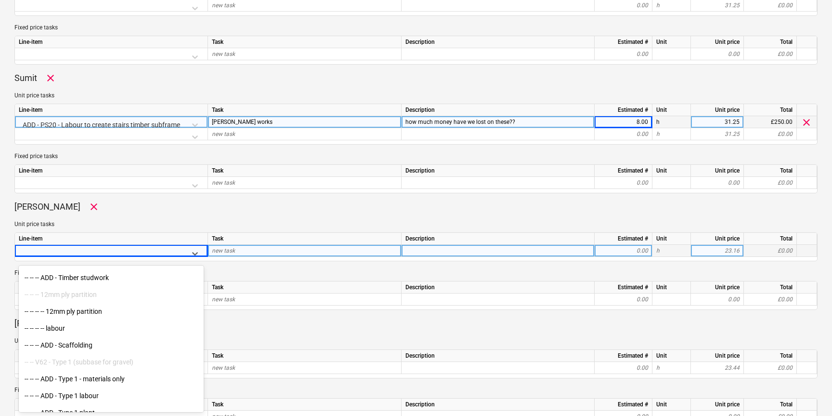
scroll to position [6515, 0]
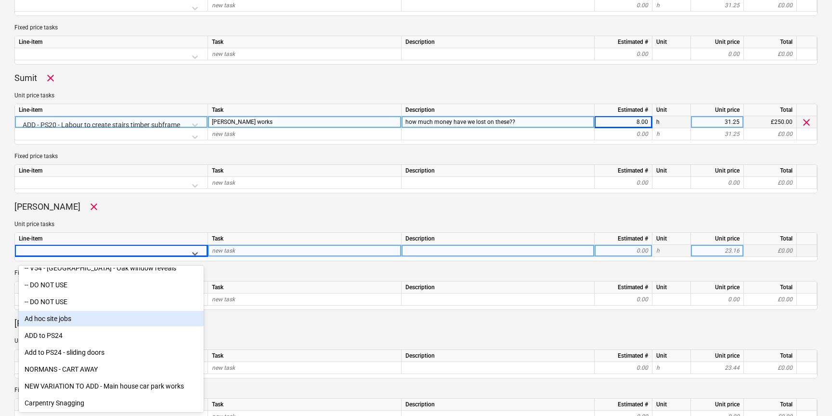
click at [79, 319] on div "Ad hoc site jobs" at bounding box center [111, 318] width 185 height 15
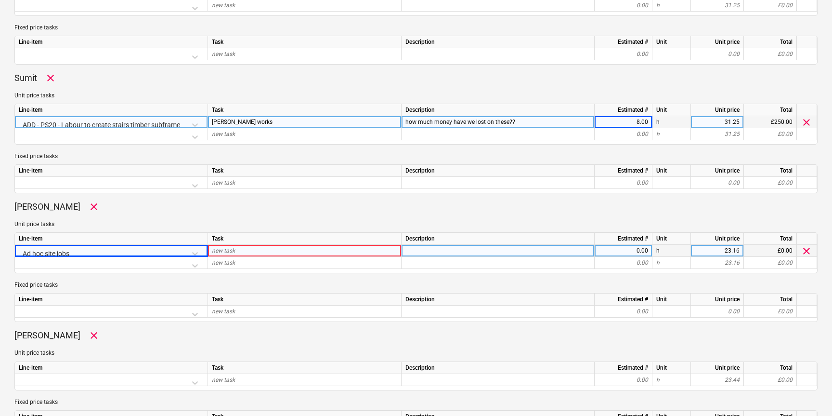
click at [244, 250] on div "new task" at bounding box center [305, 251] width 194 height 12
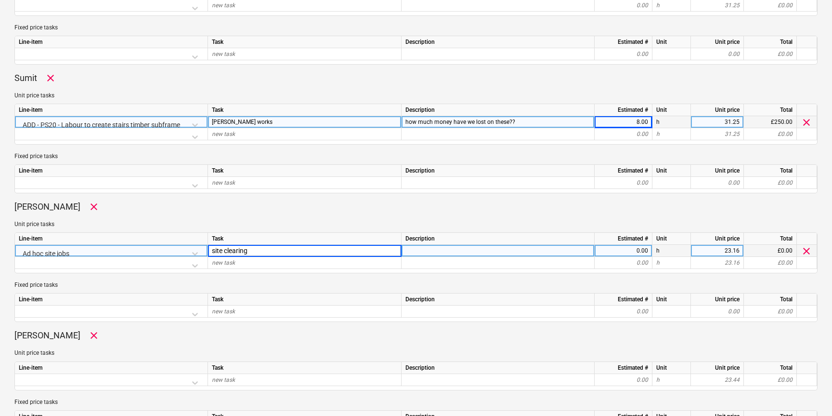
click at [615, 253] on div "0.00" at bounding box center [624, 251] width 50 height 12
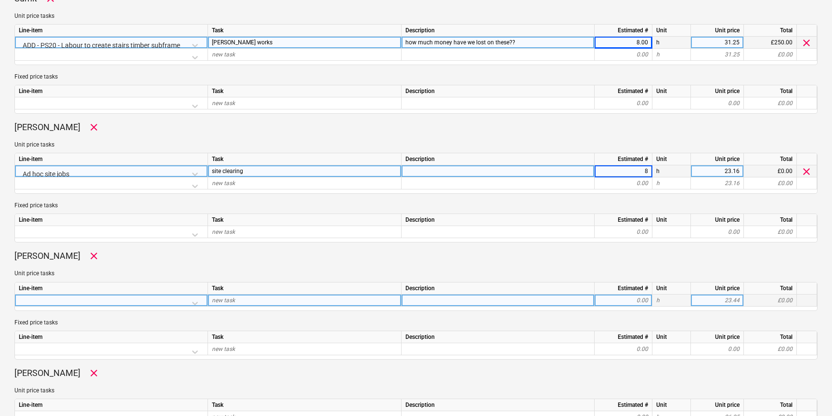
scroll to position [450, 0]
click at [84, 302] on div at bounding box center [111, 302] width 185 height 17
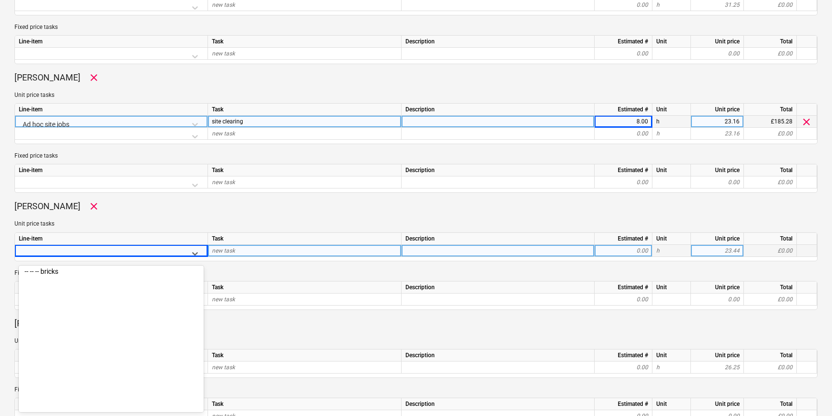
scroll to position [6515, 0]
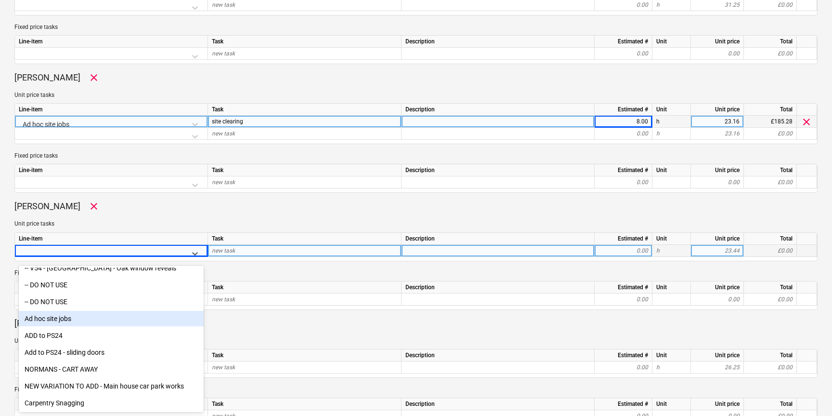
click at [66, 315] on div "Ad hoc site jobs" at bounding box center [111, 318] width 185 height 15
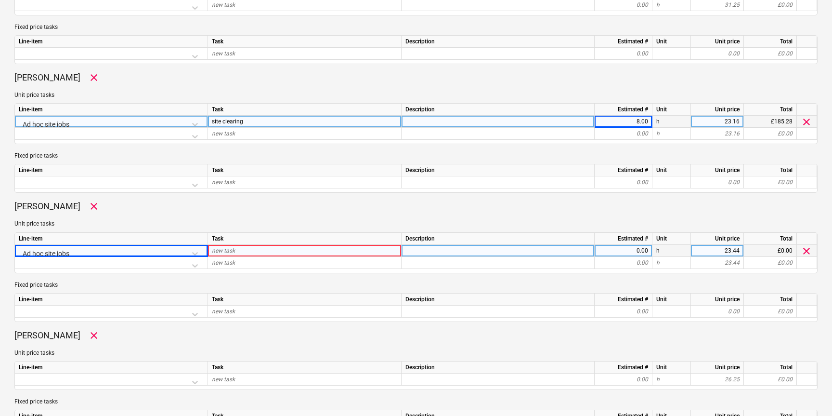
click at [234, 250] on span "new task" at bounding box center [223, 250] width 23 height 7
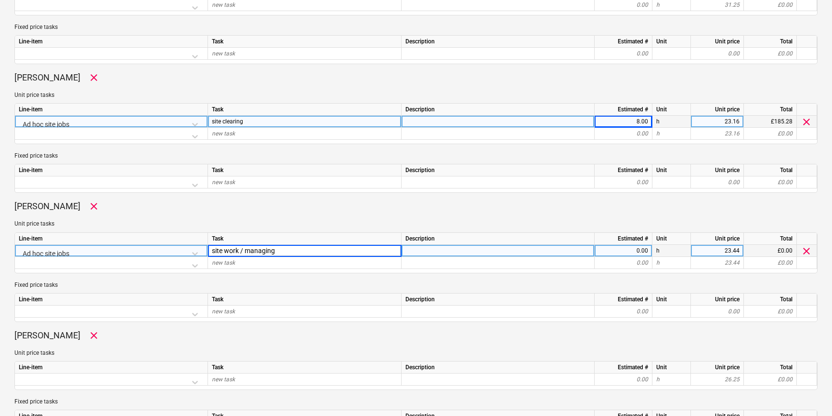
click at [635, 251] on div "0.00" at bounding box center [624, 251] width 50 height 12
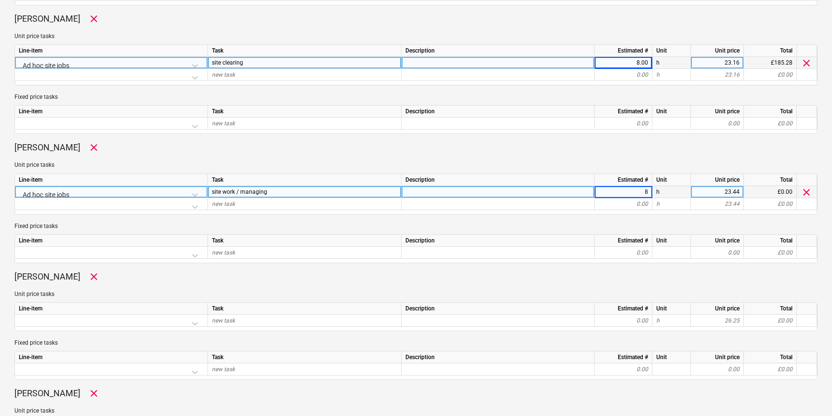
scroll to position [585, 0]
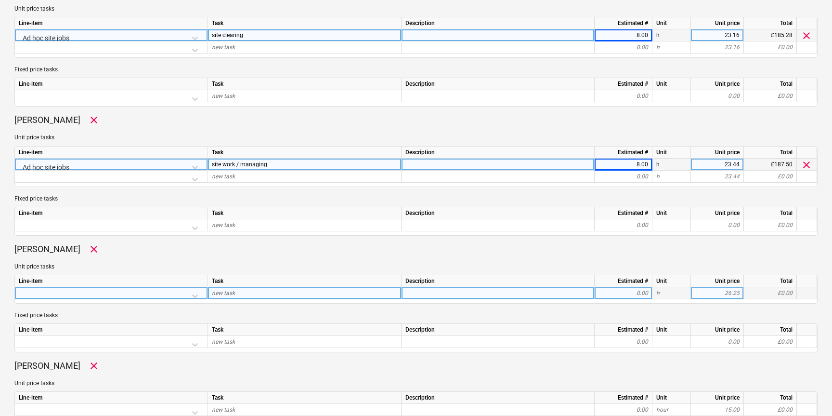
click at [194, 295] on div at bounding box center [111, 295] width 185 height 17
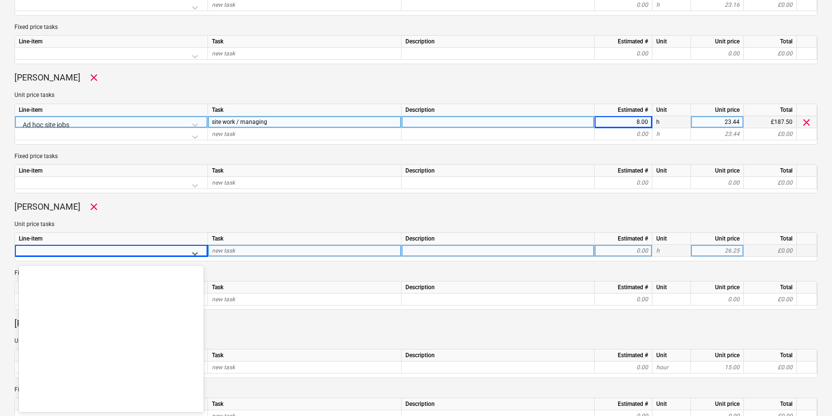
scroll to position [6515, 0]
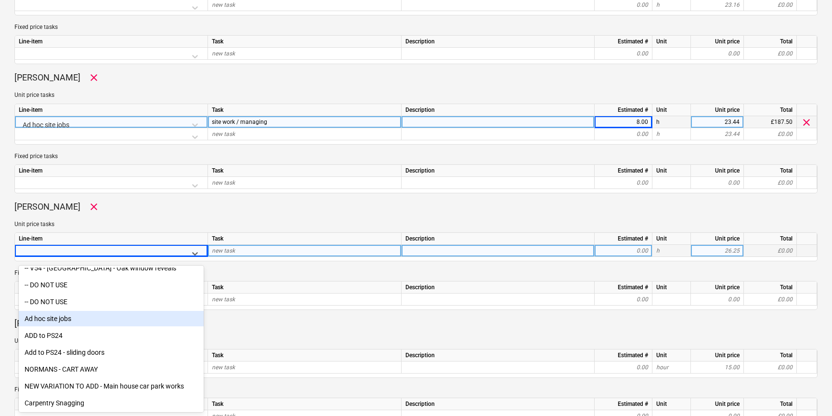
click at [73, 318] on div "Ad hoc site jobs" at bounding box center [111, 318] width 185 height 15
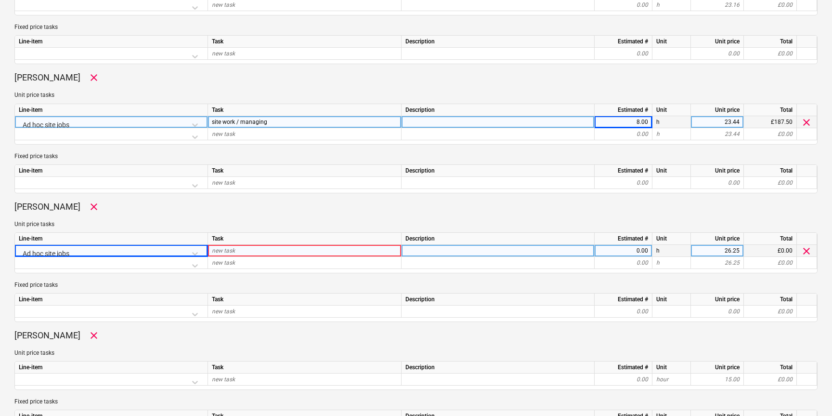
click at [243, 253] on div "new task" at bounding box center [305, 251] width 194 height 12
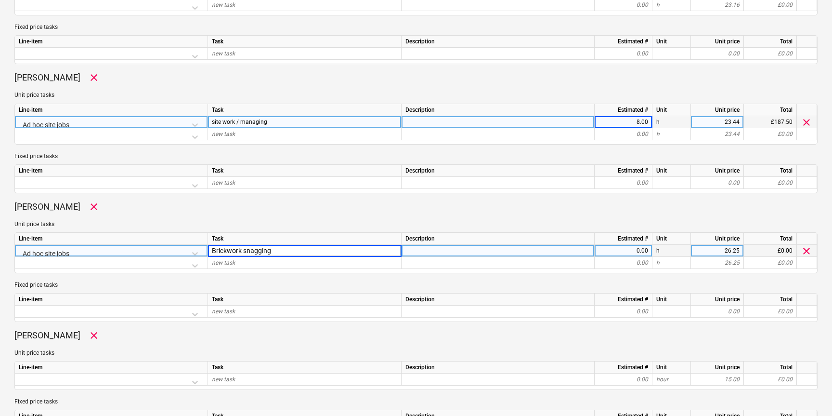
click at [646, 250] on div "0.00" at bounding box center [624, 251] width 50 height 12
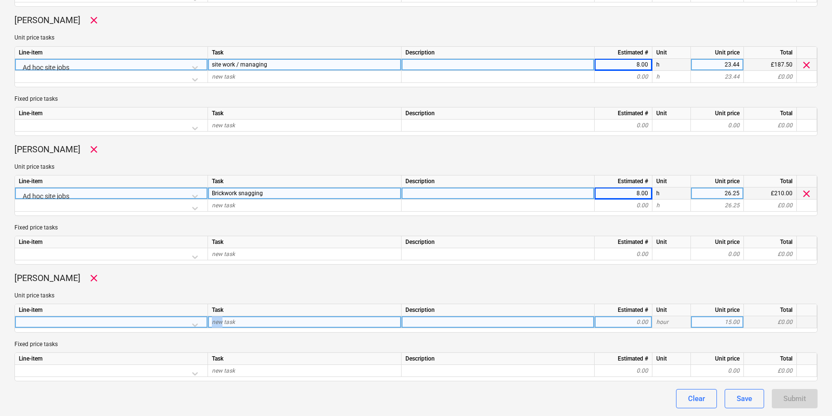
click at [97, 320] on div at bounding box center [111, 324] width 185 height 17
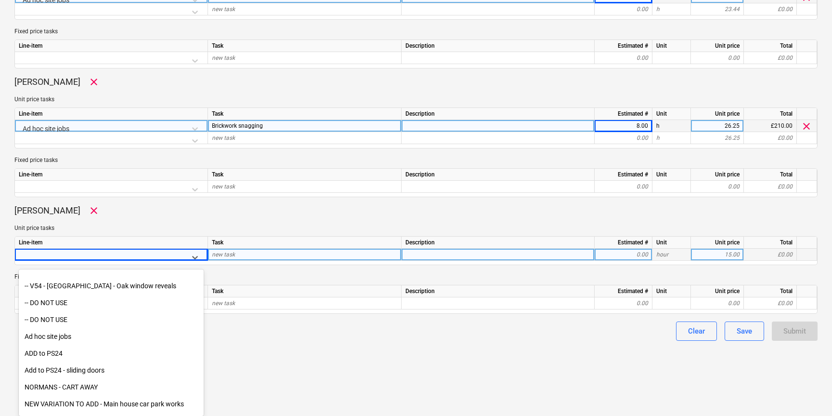
scroll to position [6515, 0]
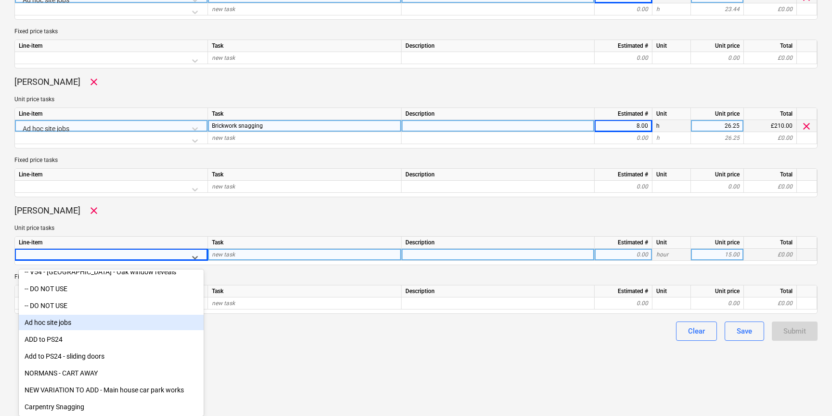
click at [60, 323] on div "Ad hoc site jobs" at bounding box center [111, 322] width 185 height 15
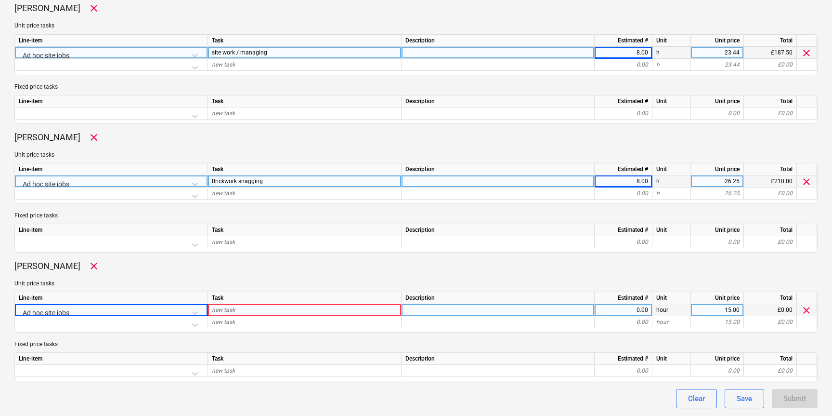
scroll to position [697, 0]
click at [276, 311] on div "new task" at bounding box center [305, 310] width 194 height 12
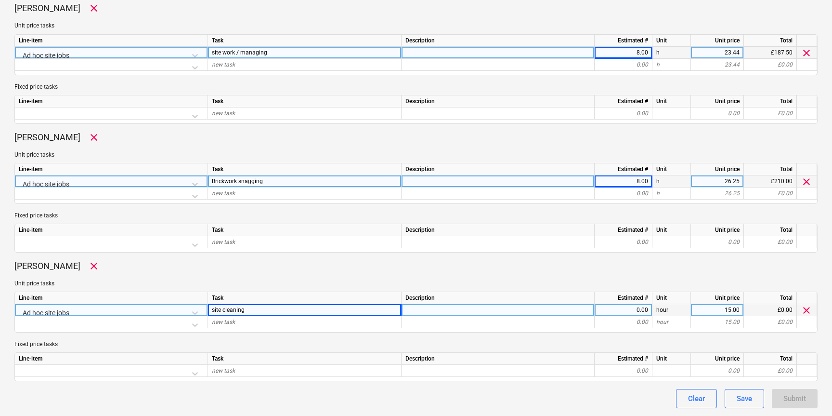
click at [617, 311] on div "0.00" at bounding box center [624, 310] width 50 height 12
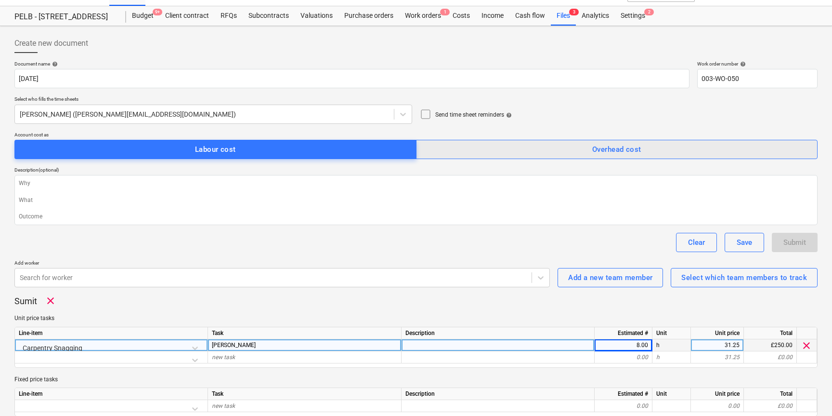
scroll to position [0, 0]
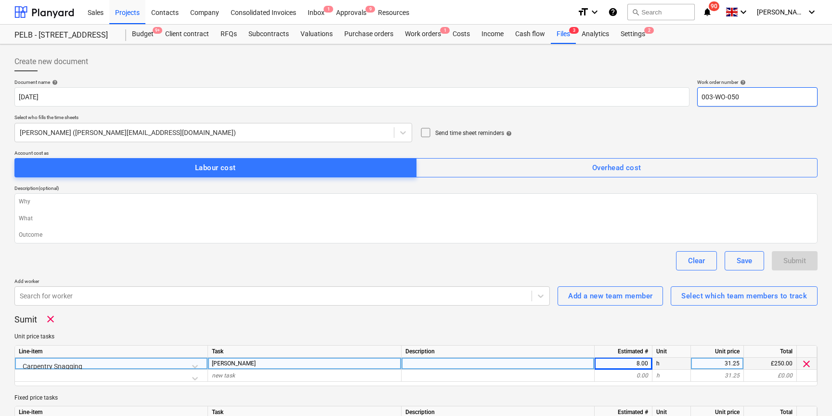
click at [748, 97] on input "003-WO-050" at bounding box center [757, 96] width 120 height 19
click at [792, 265] on div "Submit" at bounding box center [795, 260] width 23 height 13
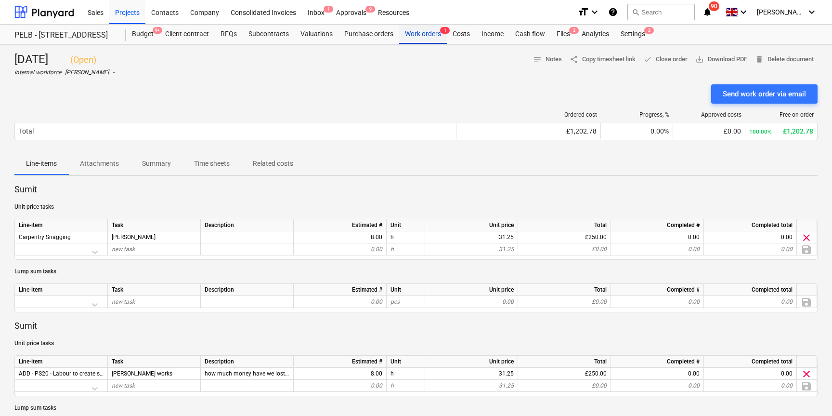
click at [429, 39] on div "Work orders 1" at bounding box center [423, 34] width 48 height 19
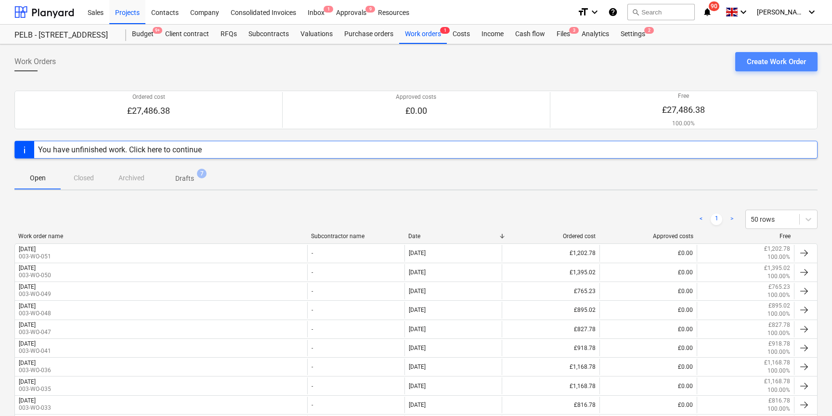
click at [769, 63] on div "Create Work Order" at bounding box center [776, 61] width 59 height 13
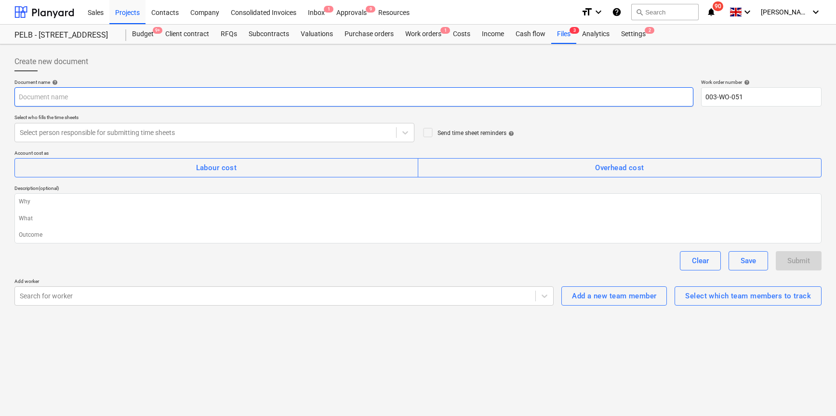
click at [41, 102] on input "text" at bounding box center [353, 96] width 679 height 19
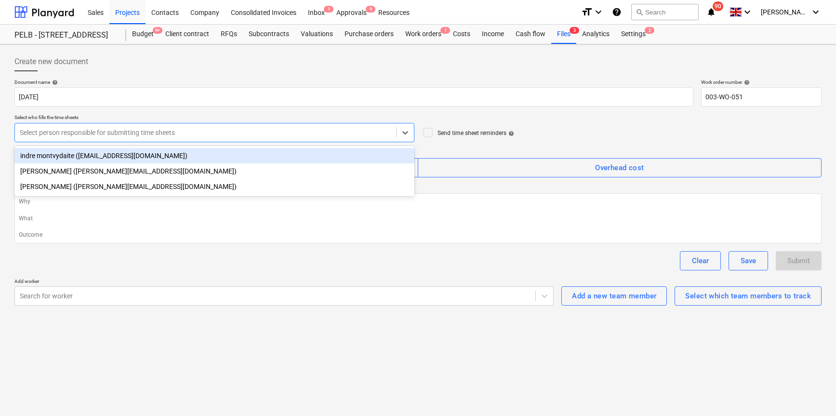
click at [184, 137] on div "Select person responsible for submitting time sheets" at bounding box center [205, 132] width 381 height 13
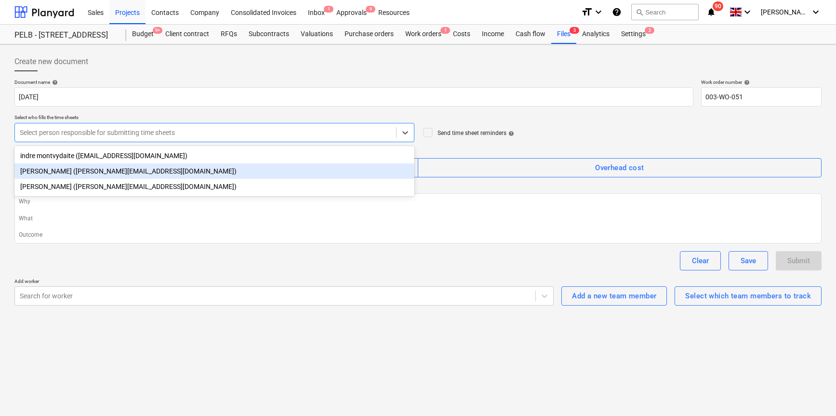
click at [109, 165] on div "Harry Ford (harry@matfordconstruction.co.uk)" at bounding box center [214, 170] width 400 height 15
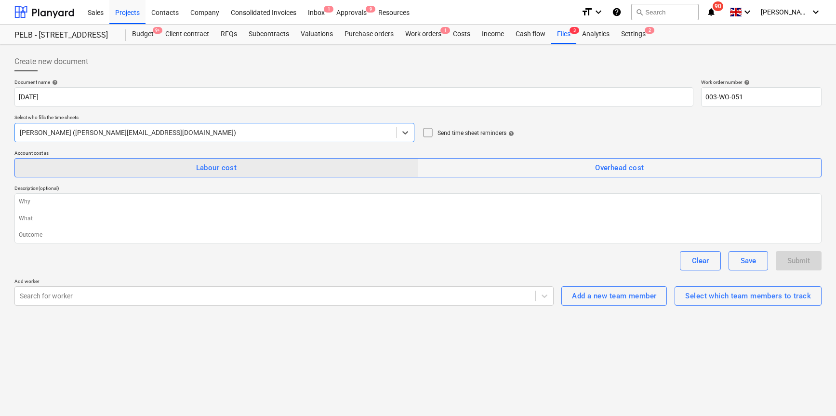
click at [220, 166] on div "Labour cost" at bounding box center [216, 167] width 41 height 13
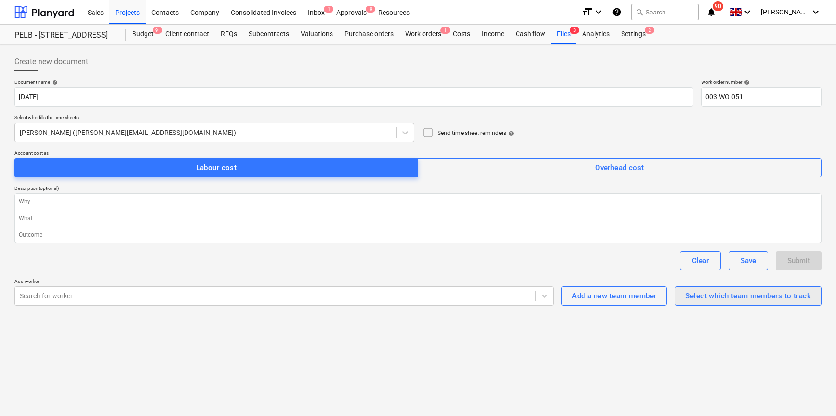
click at [717, 299] on div "Select which team members to track" at bounding box center [748, 295] width 126 height 13
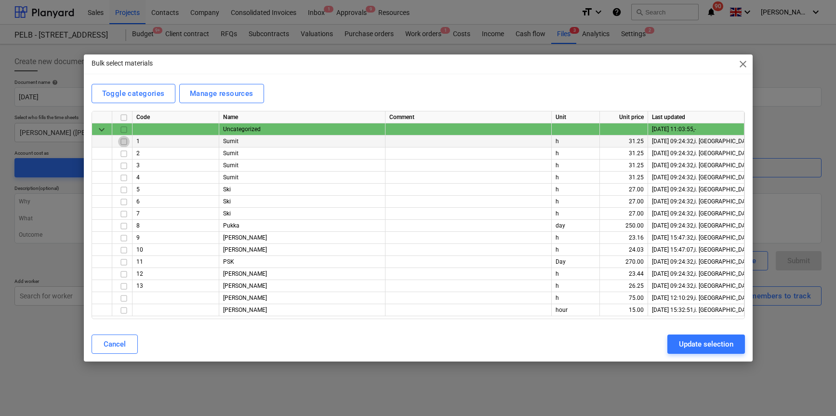
click at [123, 140] on input "checkbox" at bounding box center [124, 142] width 12 height 12
click at [125, 155] on input "checkbox" at bounding box center [124, 154] width 12 height 12
click at [126, 238] on input "checkbox" at bounding box center [124, 238] width 12 height 12
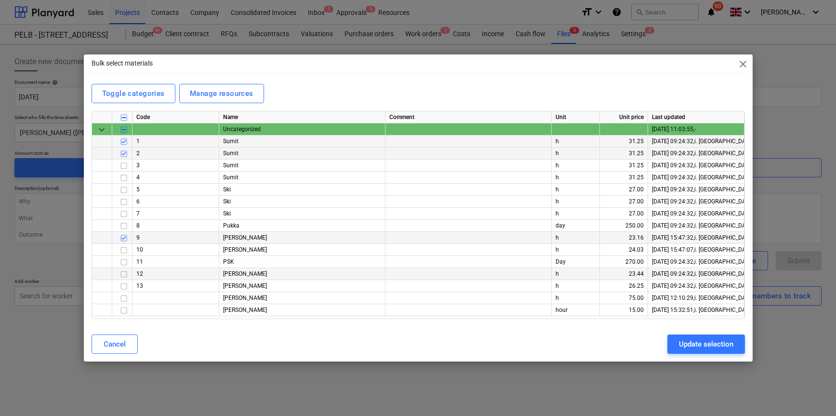
click at [123, 273] on input "checkbox" at bounding box center [124, 274] width 12 height 12
click at [120, 287] on input "checkbox" at bounding box center [124, 286] width 12 height 12
click at [122, 312] on input "checkbox" at bounding box center [124, 310] width 12 height 12
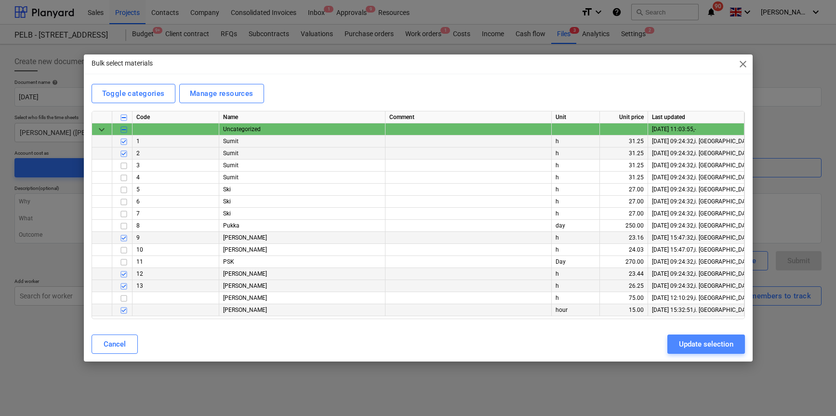
click at [705, 346] on div "Update selection" at bounding box center [706, 344] width 54 height 13
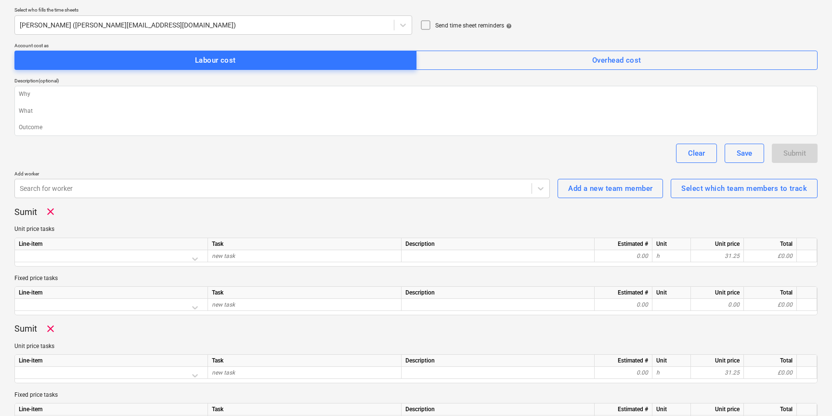
scroll to position [135, 0]
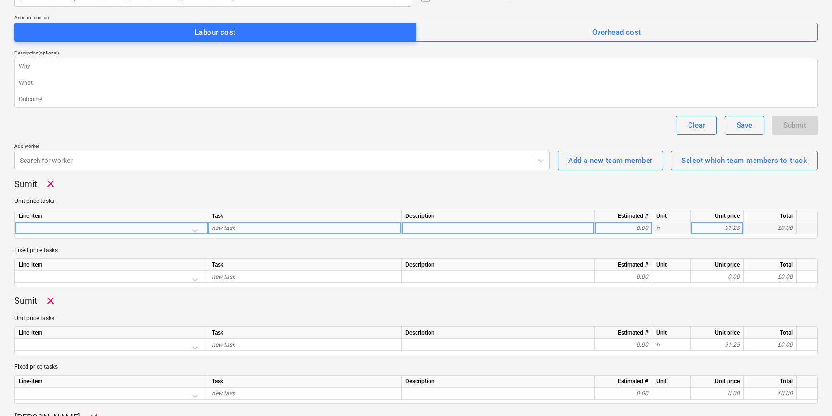
click at [191, 228] on div at bounding box center [111, 230] width 185 height 17
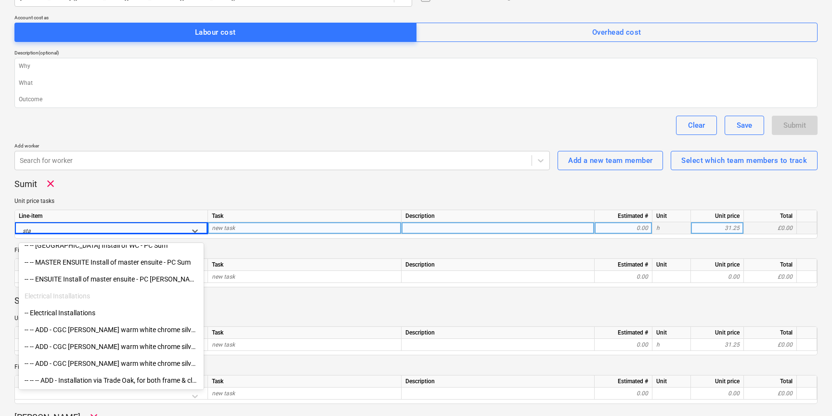
scroll to position [0, 0]
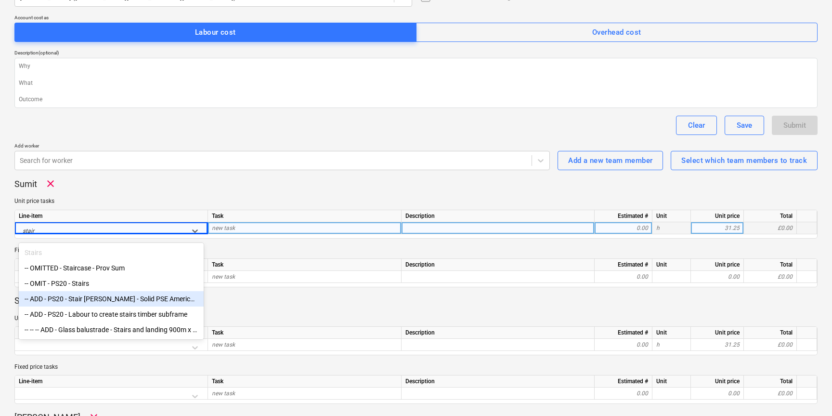
click at [61, 300] on div "-- ADD - PS20 - Stair stringer - Solid PSE American White Oak - 25.4mm (20mm fi…" at bounding box center [111, 298] width 185 height 15
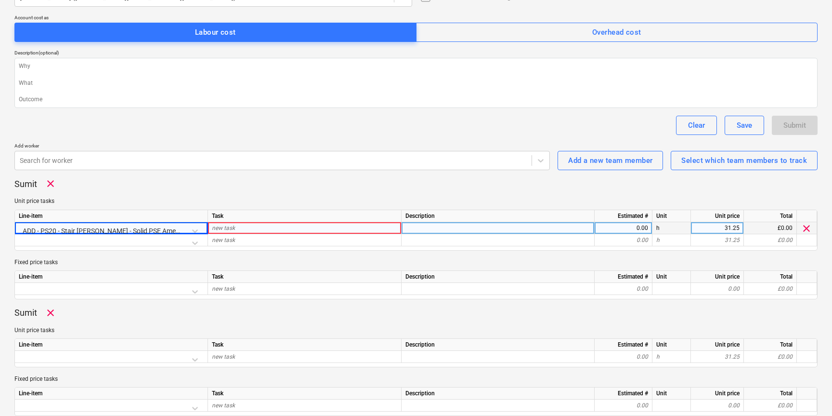
click at [236, 225] on div "new task" at bounding box center [305, 228] width 194 height 12
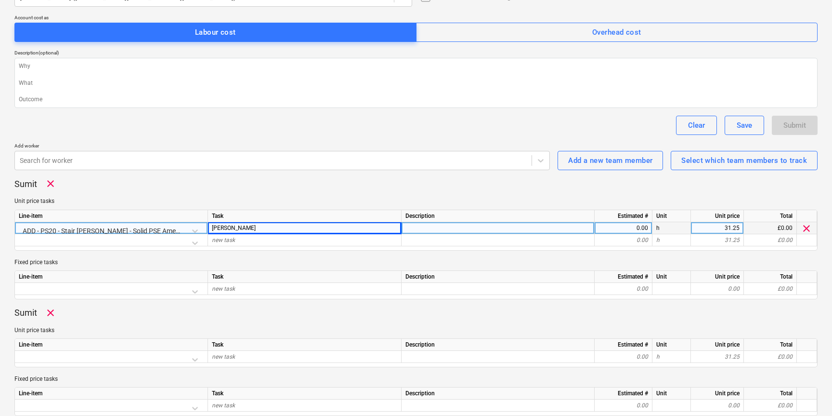
click at [624, 229] on div "0.00" at bounding box center [624, 228] width 50 height 12
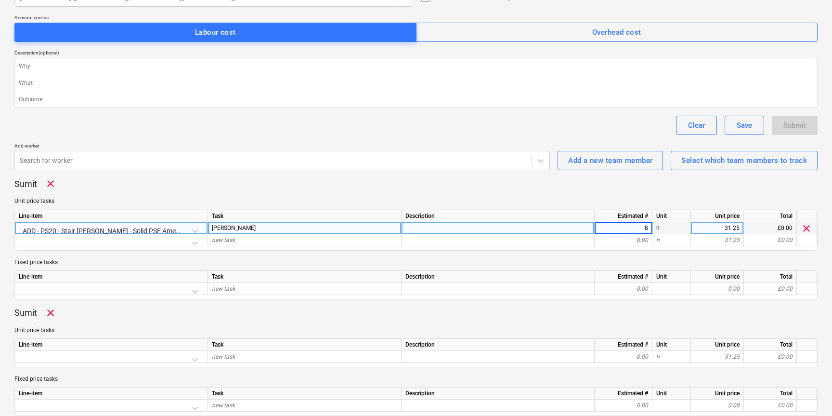
scroll to position [210, 0]
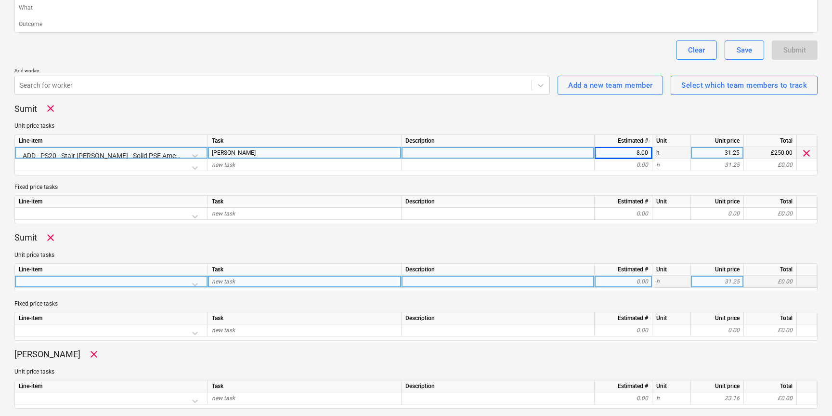
click at [193, 283] on div at bounding box center [111, 284] width 185 height 17
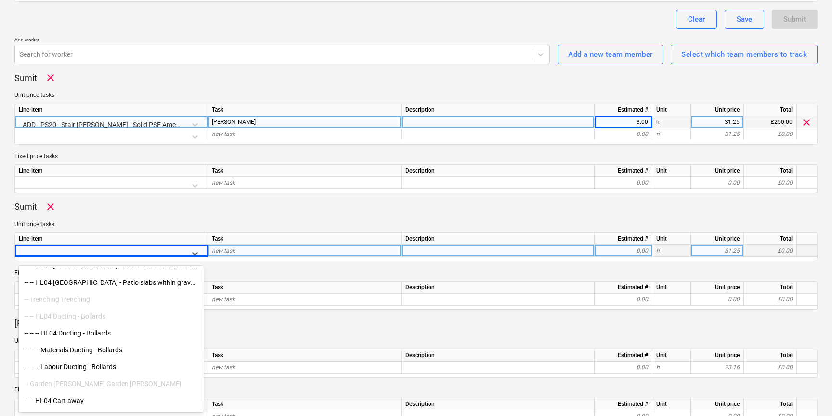
scroll to position [6515, 0]
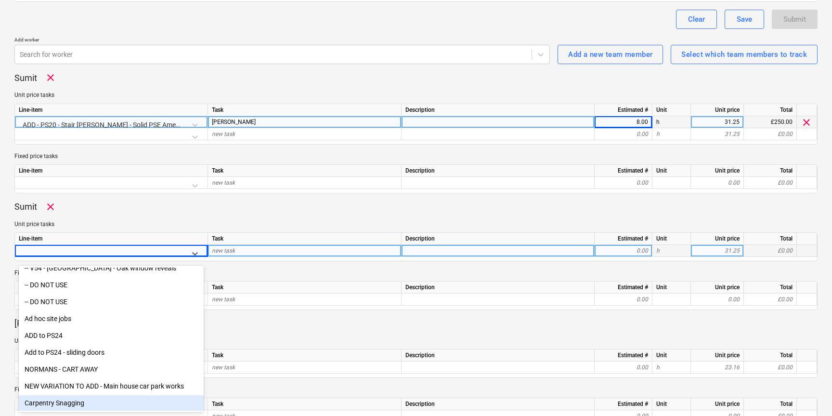
click at [63, 402] on div "Carpentry Snagging" at bounding box center [111, 402] width 185 height 15
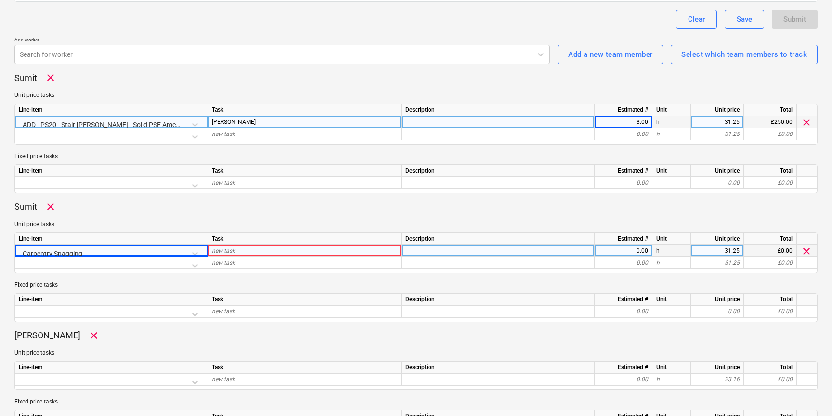
click at [249, 249] on div "new task" at bounding box center [305, 251] width 194 height 12
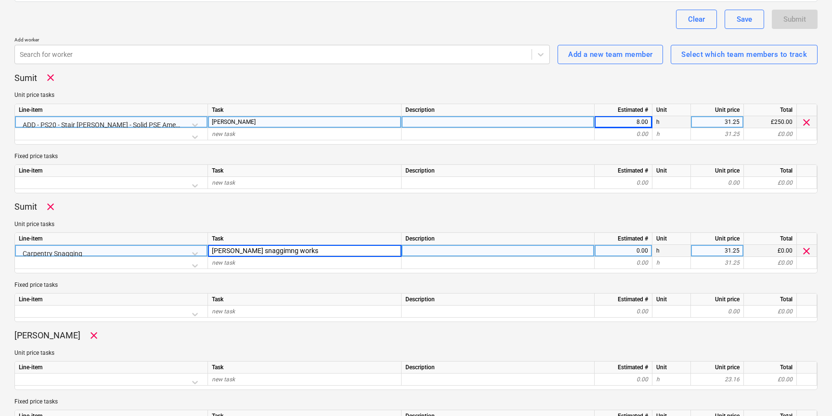
click at [250, 250] on input "ellis snaggimng works" at bounding box center [304, 251] width 193 height 12
click at [615, 252] on div "0.00" at bounding box center [624, 251] width 50 height 12
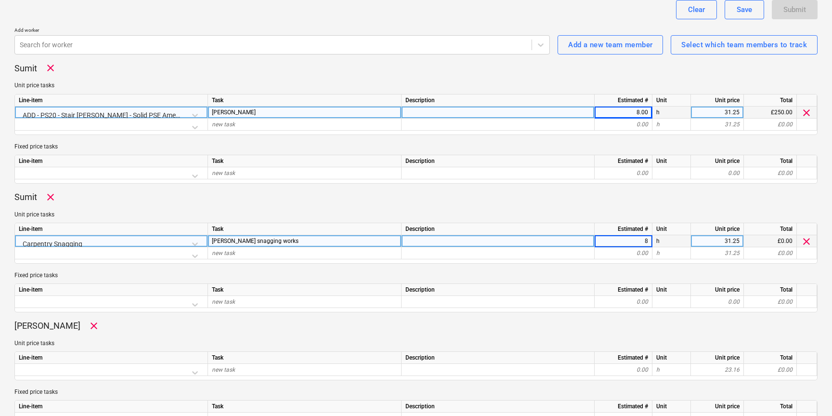
scroll to position [355, 0]
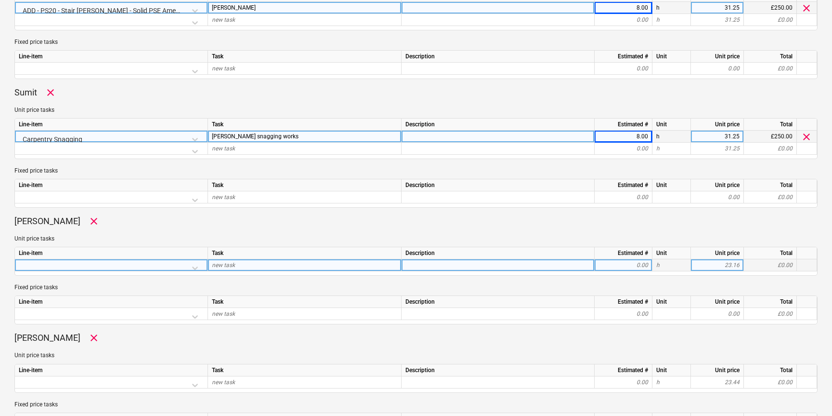
click at [191, 266] on div at bounding box center [111, 267] width 185 height 17
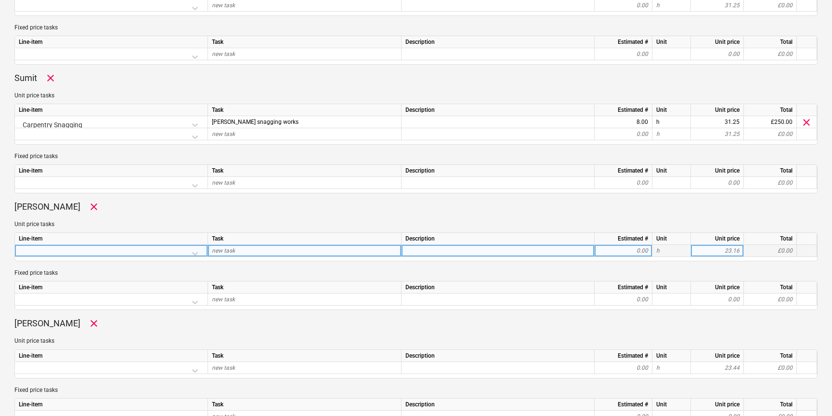
click at [53, 249] on div at bounding box center [111, 253] width 185 height 17
click at [53, 249] on div at bounding box center [103, 254] width 160 height 12
click at [192, 251] on icon at bounding box center [195, 254] width 10 height 10
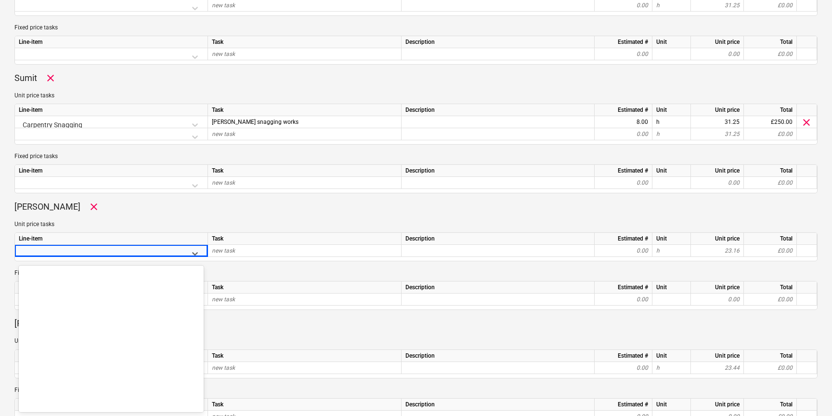
scroll to position [6515, 0]
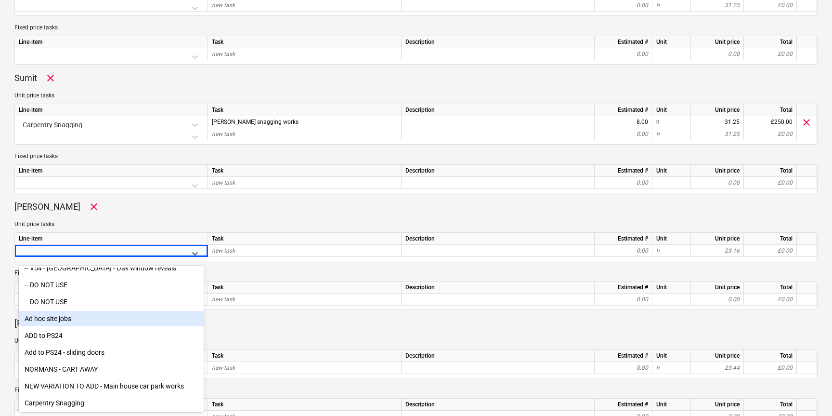
drag, startPoint x: 83, startPoint y: 326, endPoint x: 77, endPoint y: 317, distance: 10.3
click at [77, 317] on div "Ad hoc site jobs" at bounding box center [111, 318] width 185 height 15
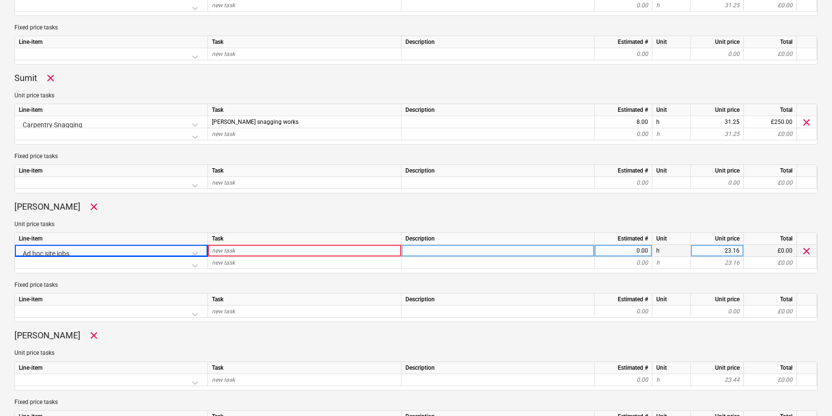
click at [244, 249] on div "new task" at bounding box center [305, 251] width 194 height 12
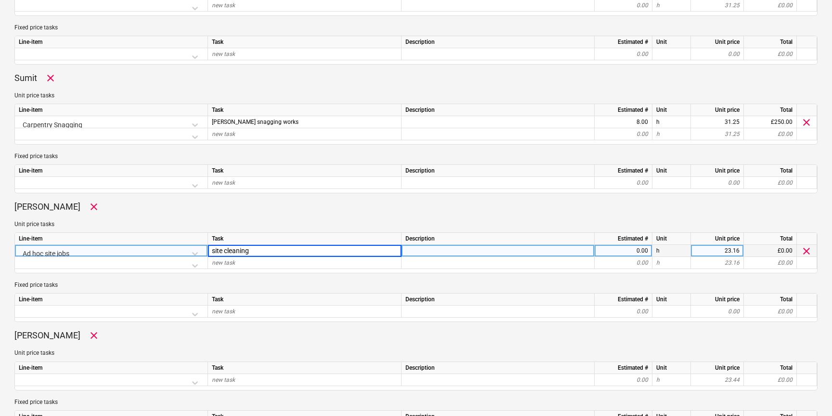
click at [611, 251] on div "0.00" at bounding box center [624, 251] width 50 height 12
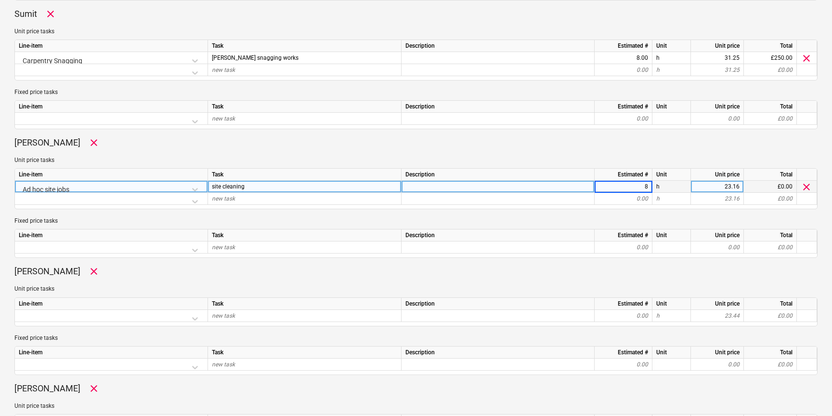
scroll to position [447, 0]
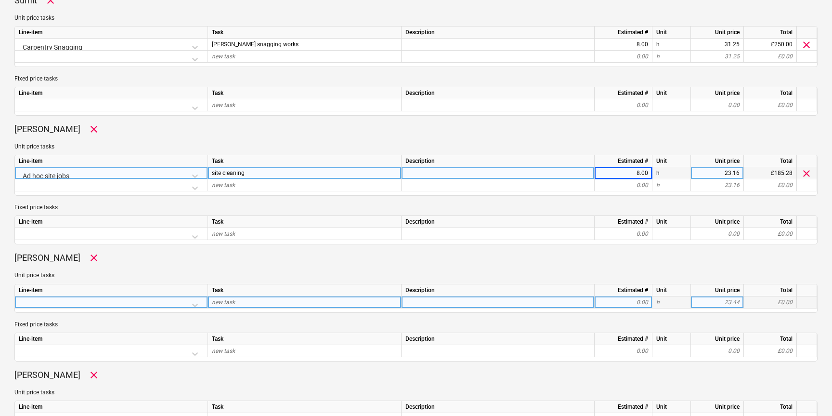
click at [192, 305] on div at bounding box center [111, 304] width 185 height 17
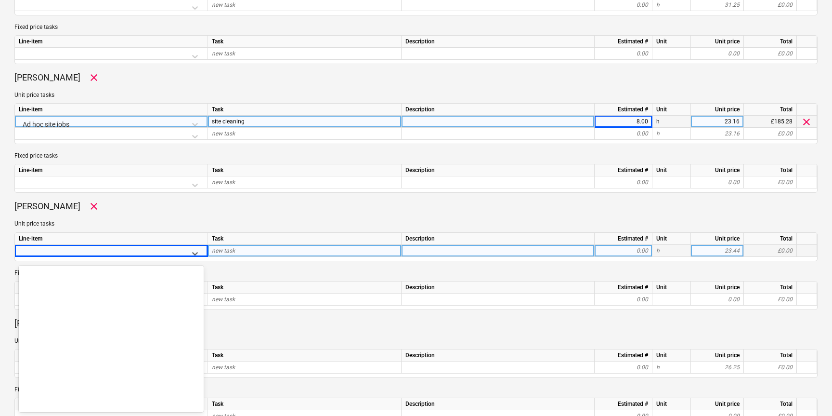
scroll to position [6515, 0]
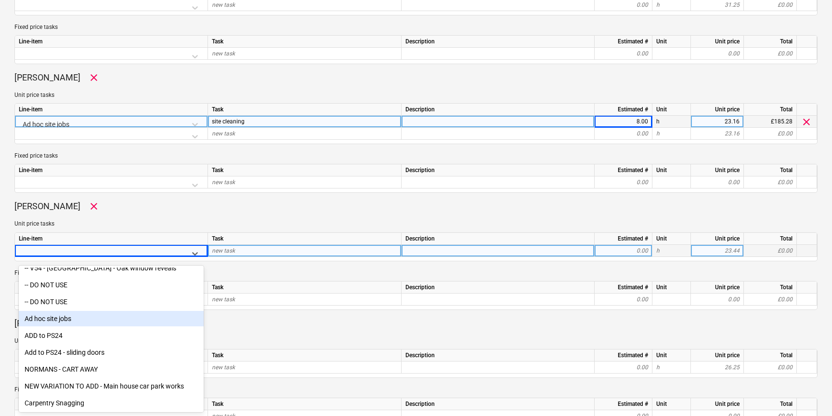
drag, startPoint x: 59, startPoint y: 317, endPoint x: 83, endPoint y: 302, distance: 27.7
click at [59, 317] on div "Ad hoc site jobs" at bounding box center [111, 318] width 185 height 15
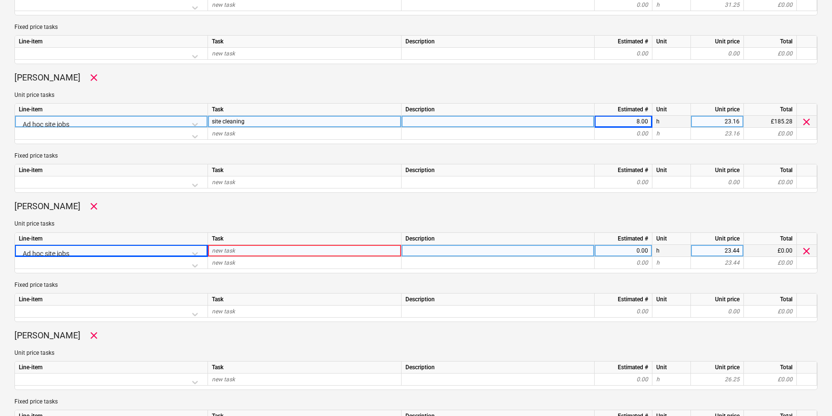
click at [246, 250] on div "new task" at bounding box center [305, 251] width 194 height 12
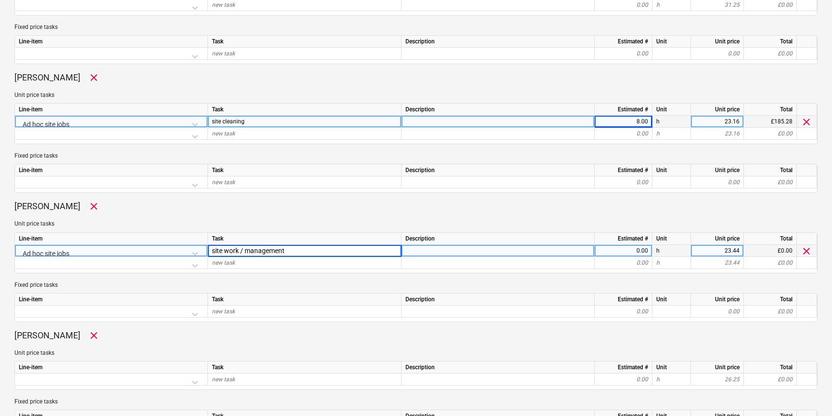
click at [630, 252] on div "0.00" at bounding box center [624, 251] width 50 height 12
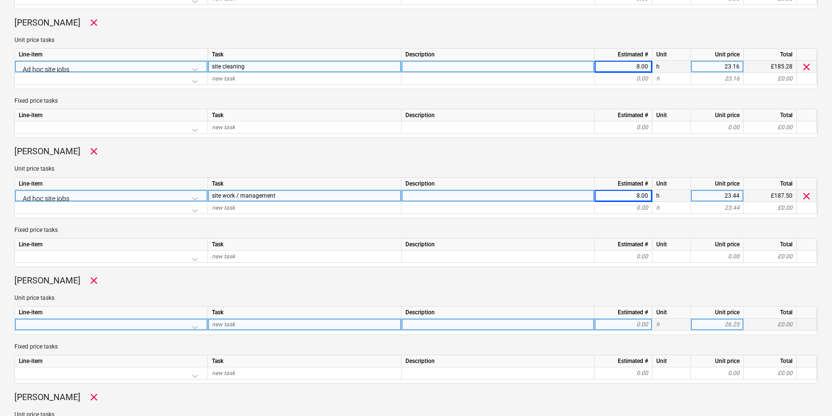
click at [159, 331] on div "Line-item Task Description Estimated # Unit Unit price Total new task 0.00 h 26…" at bounding box center [415, 320] width 803 height 29
click at [167, 324] on div at bounding box center [111, 326] width 185 height 17
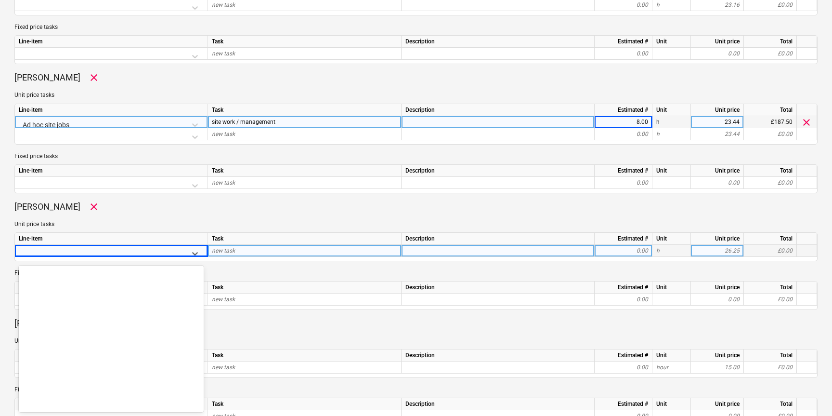
scroll to position [6515, 0]
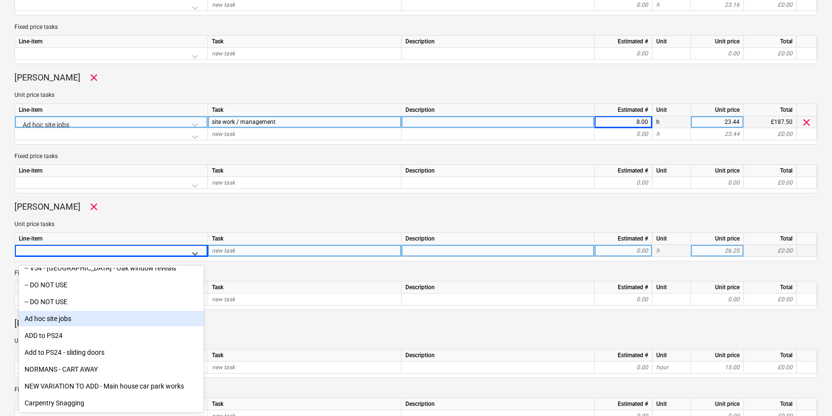
click at [64, 320] on div "Ad hoc site jobs" at bounding box center [111, 318] width 185 height 15
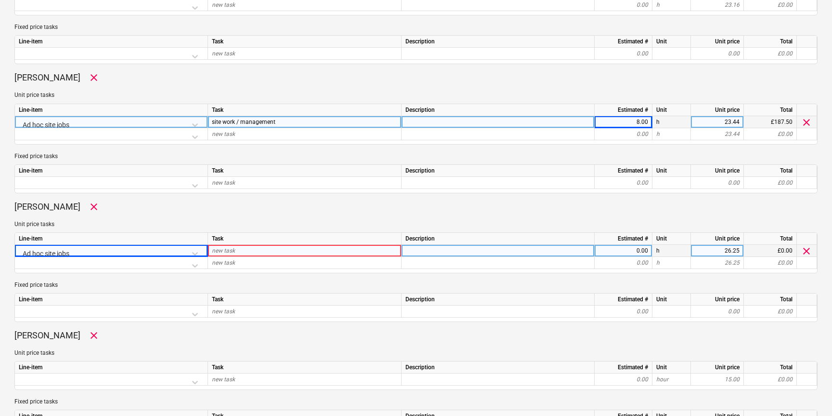
click at [236, 250] on div "new task" at bounding box center [305, 251] width 194 height 12
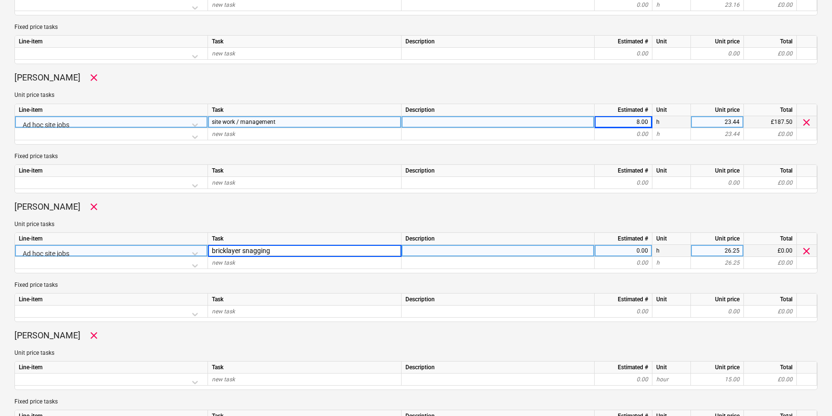
click at [625, 248] on div "0.00" at bounding box center [624, 251] width 50 height 12
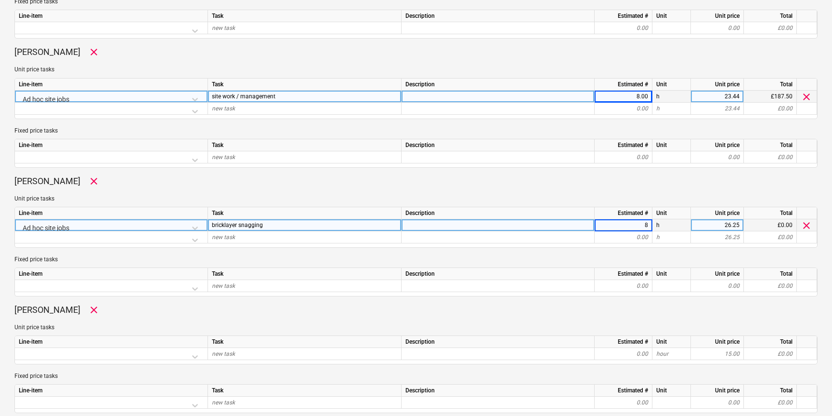
scroll to position [656, 0]
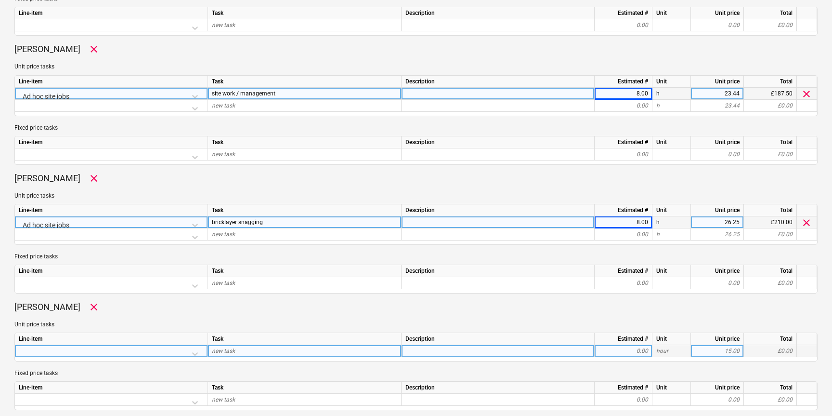
click at [136, 353] on div at bounding box center [111, 353] width 185 height 17
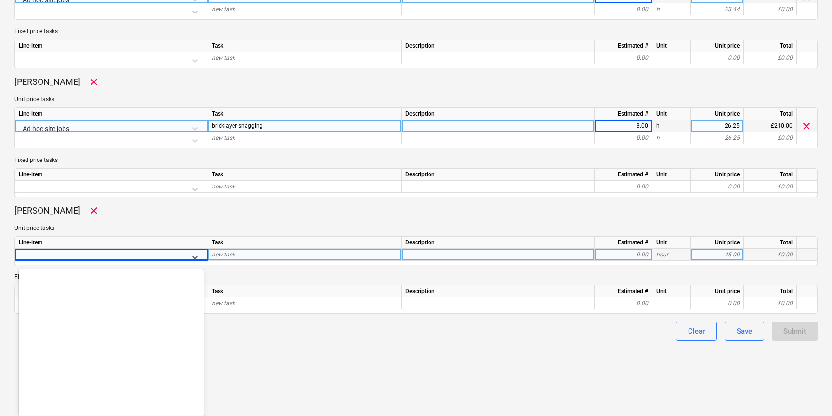
scroll to position [6515, 0]
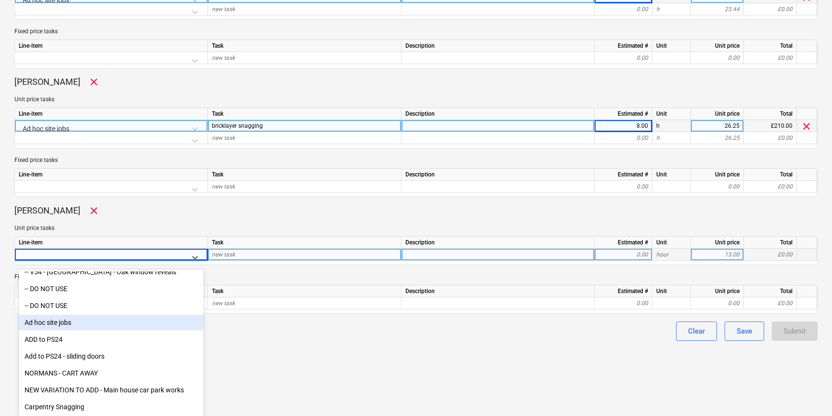
click at [65, 323] on div "Ad hoc site jobs" at bounding box center [111, 322] width 185 height 15
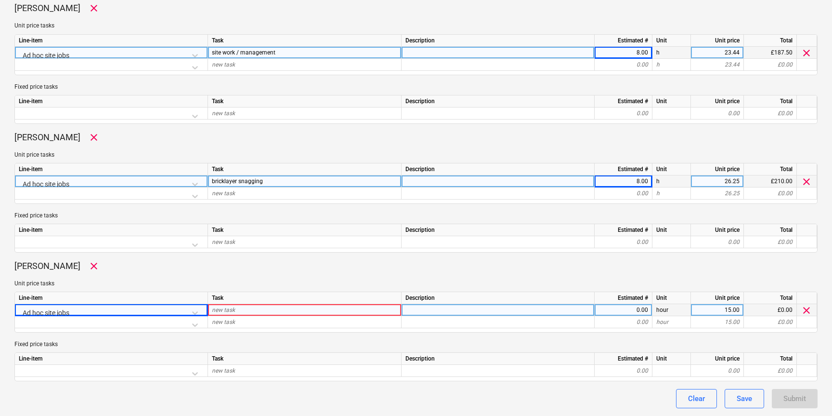
click at [266, 305] on div "new task" at bounding box center [305, 310] width 194 height 12
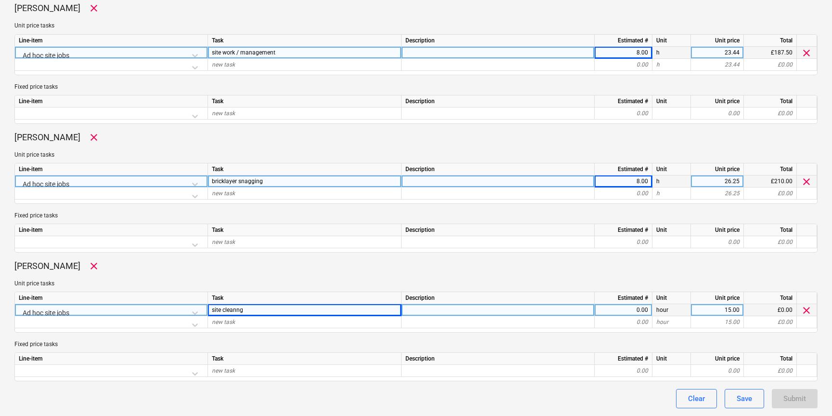
click at [647, 312] on div "0.00" at bounding box center [624, 310] width 50 height 12
click at [617, 400] on div "Clear Save Submit" at bounding box center [415, 398] width 803 height 19
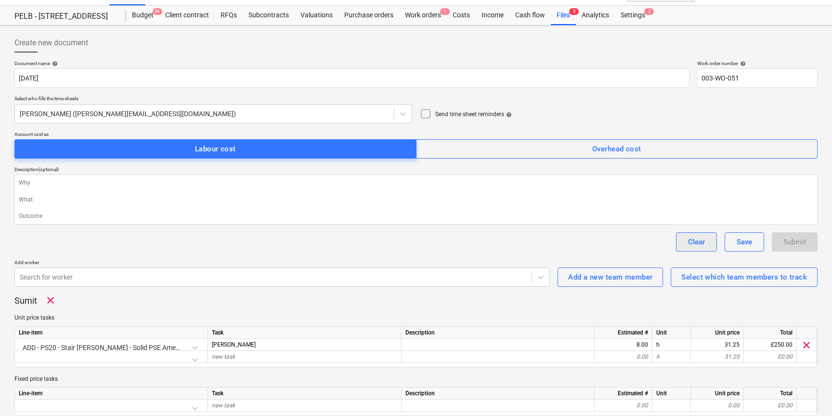
scroll to position [0, 0]
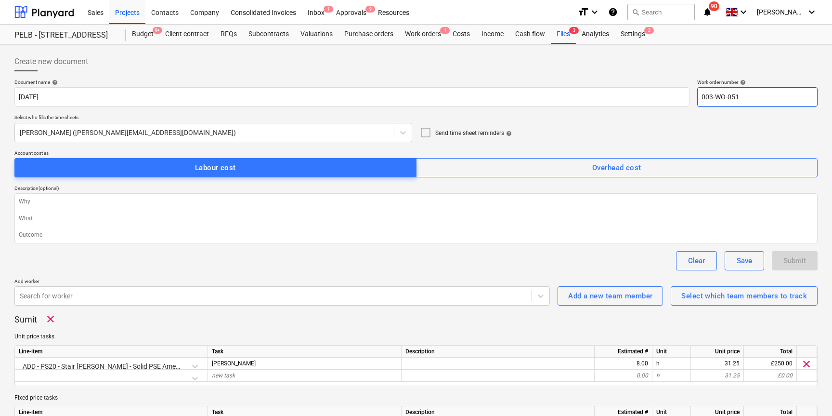
click at [764, 101] on input "003-WO-051" at bounding box center [757, 96] width 120 height 19
click at [794, 263] on div "Submit" at bounding box center [795, 260] width 23 height 13
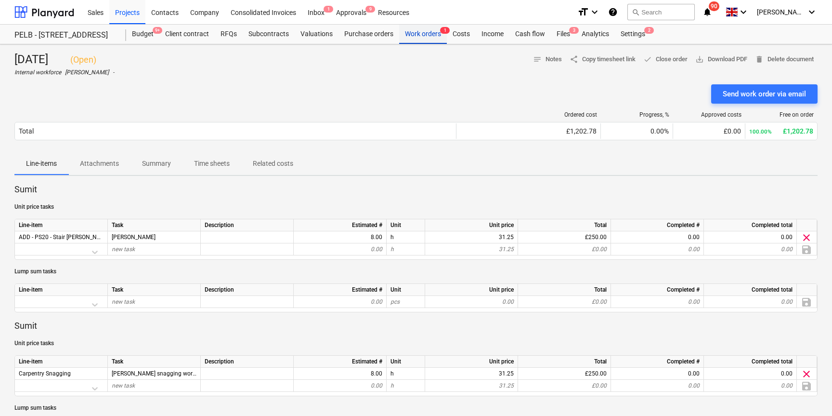
click at [430, 37] on div "Work orders 1" at bounding box center [423, 34] width 48 height 19
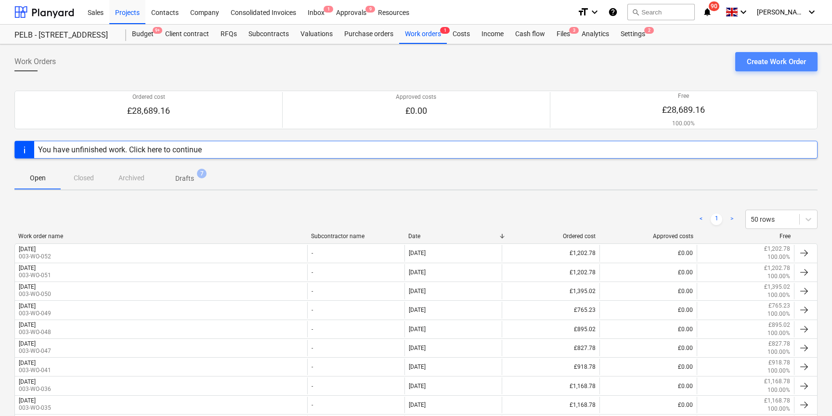
click at [778, 69] on button "Create Work Order" at bounding box center [777, 61] width 82 height 19
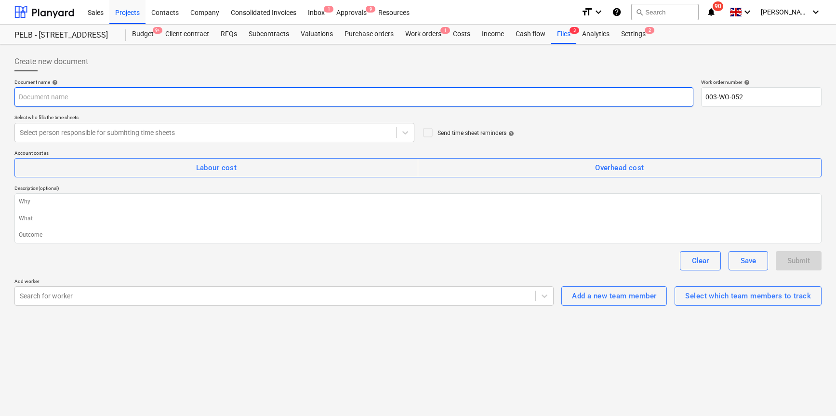
click at [129, 104] on input "text" at bounding box center [353, 96] width 679 height 19
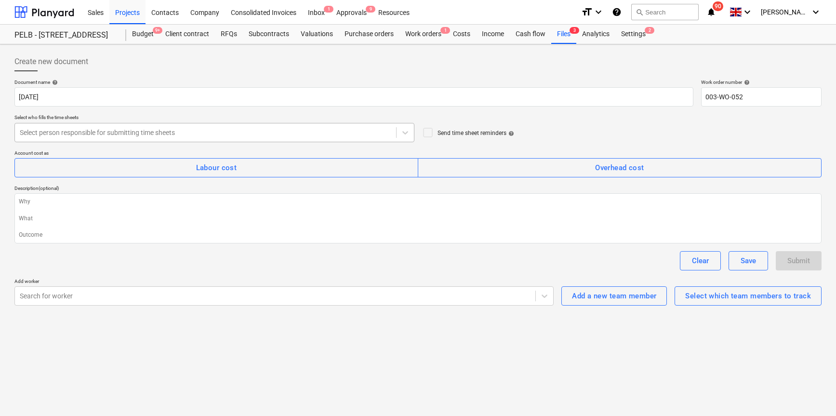
click at [94, 138] on div "Select person responsible for submitting time sheets" at bounding box center [205, 132] width 381 height 13
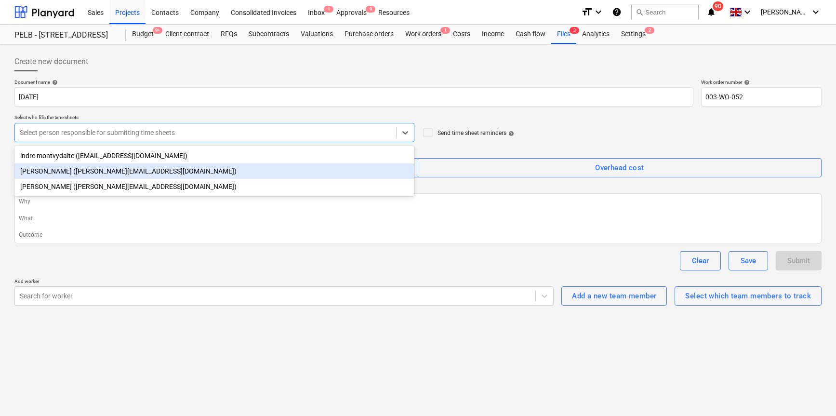
click at [79, 165] on div "Harry Ford (harry@matfordconstruction.co.uk)" at bounding box center [214, 170] width 400 height 15
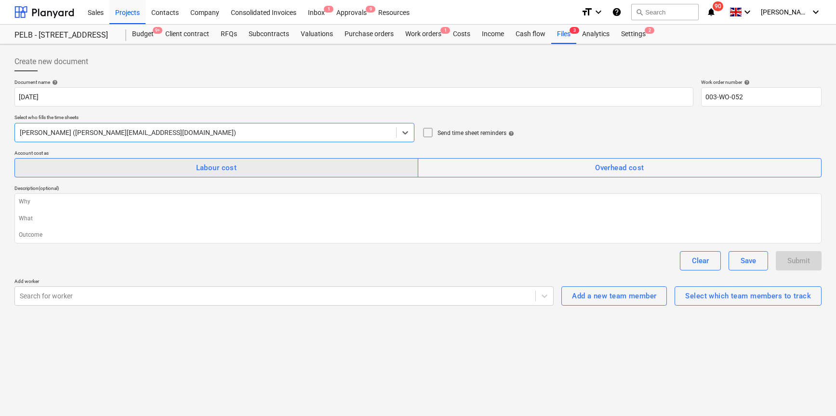
click at [335, 169] on span "Labour cost" at bounding box center [216, 167] width 382 height 13
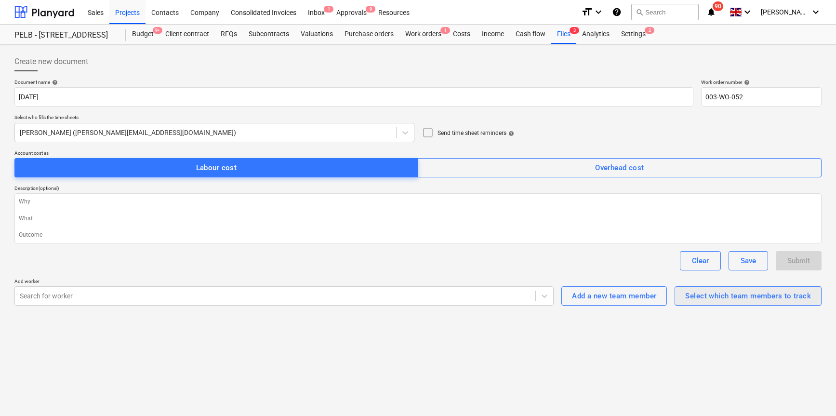
click at [712, 296] on div "Select which team members to track" at bounding box center [748, 295] width 126 height 13
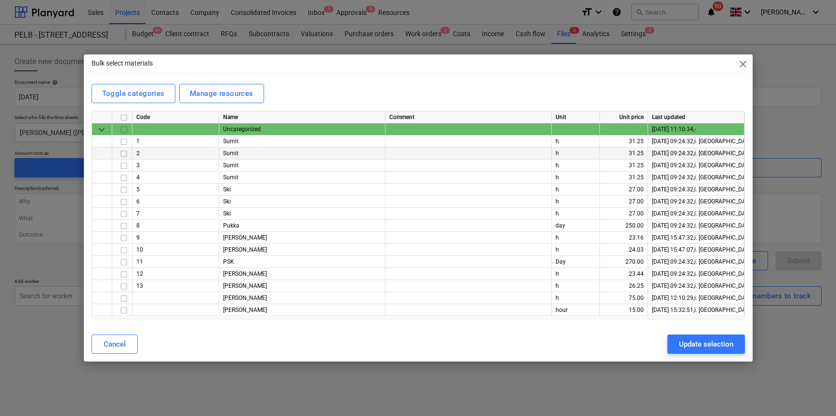
click at [121, 153] on input "checkbox" at bounding box center [124, 154] width 12 height 12
click at [122, 168] on input "checkbox" at bounding box center [124, 166] width 12 height 12
click at [121, 275] on input "checkbox" at bounding box center [124, 274] width 12 height 12
click at [124, 251] on input "checkbox" at bounding box center [124, 250] width 12 height 12
click at [126, 226] on input "checkbox" at bounding box center [124, 226] width 12 height 12
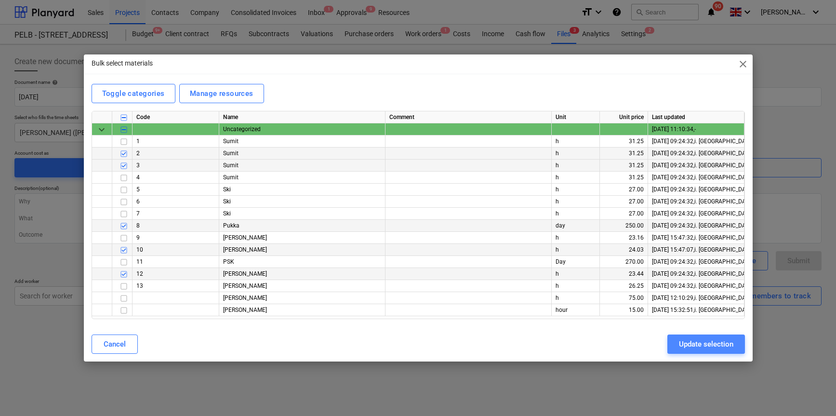
click at [716, 345] on div "Update selection" at bounding box center [706, 344] width 54 height 13
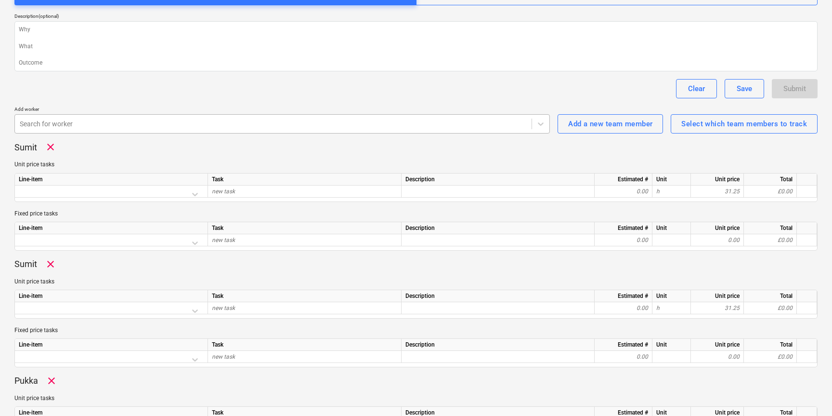
scroll to position [200, 0]
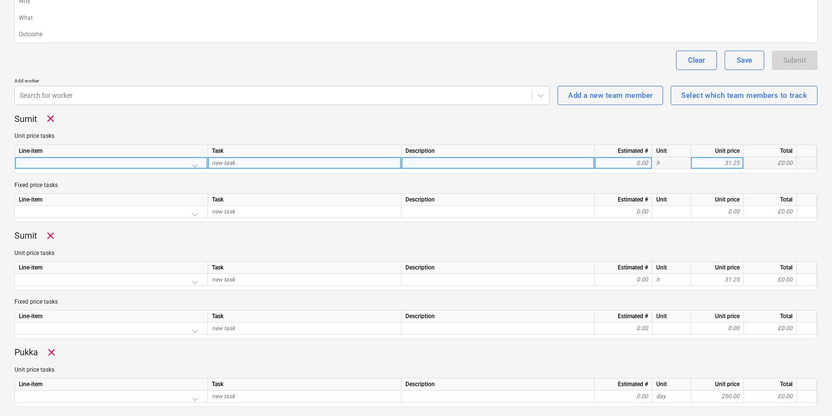
click at [195, 166] on div at bounding box center [111, 165] width 185 height 17
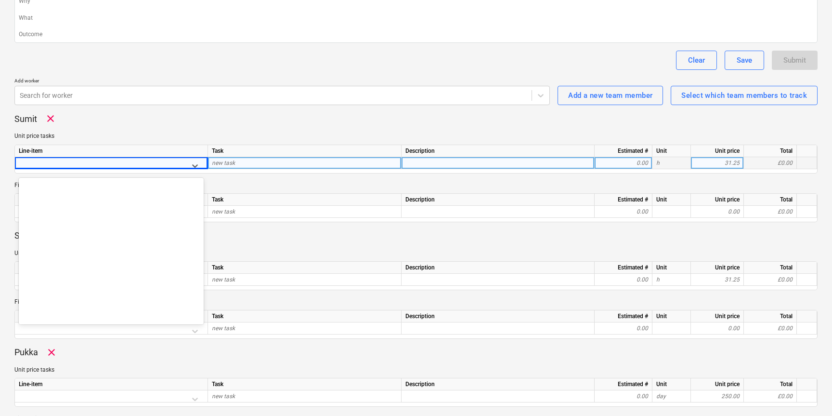
scroll to position [0, 0]
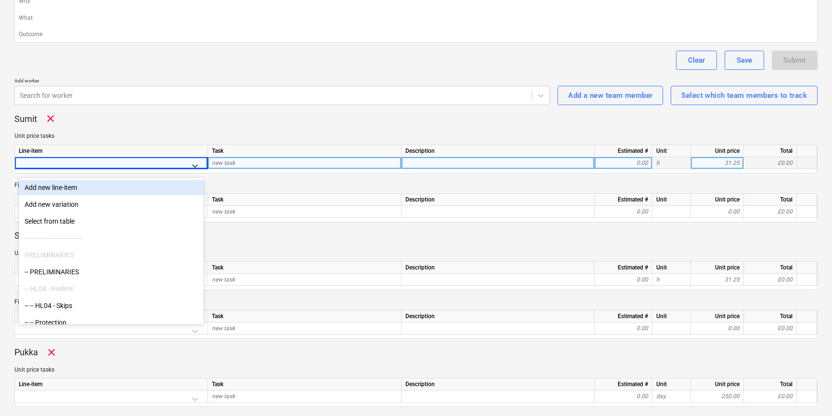
click at [62, 190] on div "Add new line-item" at bounding box center [111, 187] width 185 height 15
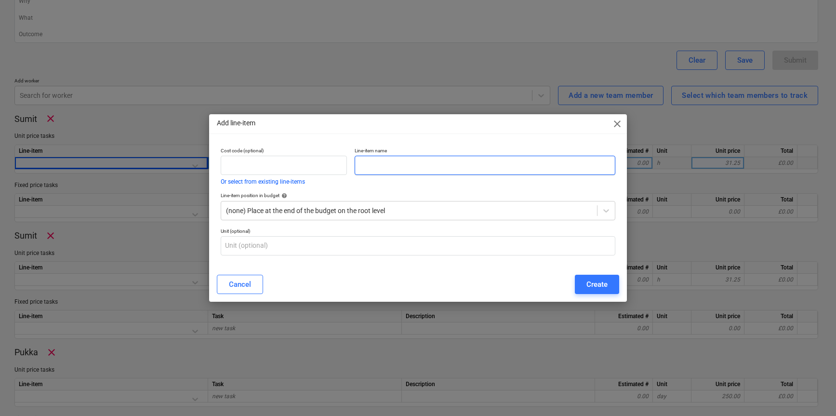
click at [401, 159] on input "text" at bounding box center [485, 165] width 261 height 19
click at [592, 284] on div "Create" at bounding box center [596, 284] width 21 height 13
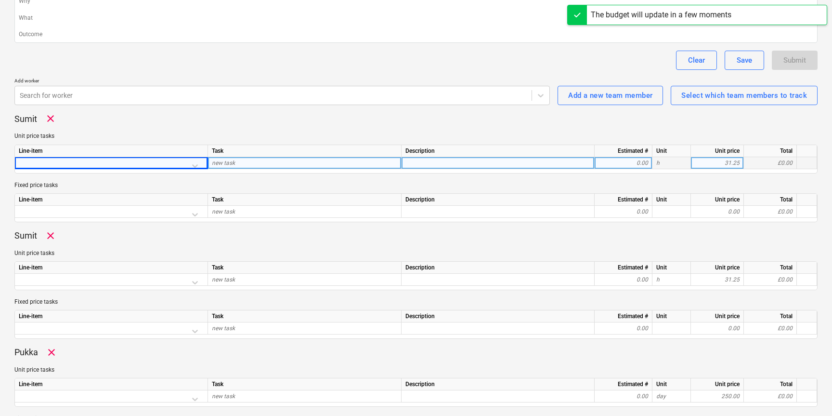
click at [197, 164] on div at bounding box center [111, 165] width 185 height 17
click at [197, 163] on div at bounding box center [111, 165] width 185 height 17
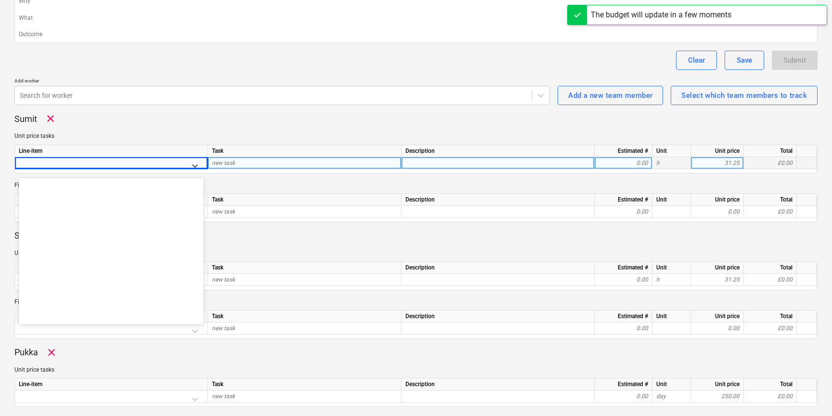
scroll to position [6532, 0]
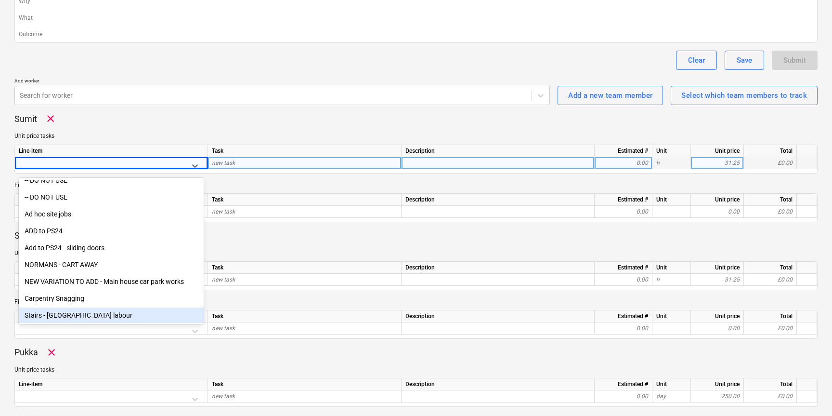
drag, startPoint x: 82, startPoint y: 308, endPoint x: 89, endPoint y: 303, distance: 8.7
click at [81, 310] on div "Stairs - [GEOGRAPHIC_DATA] labour" at bounding box center [111, 314] width 185 height 15
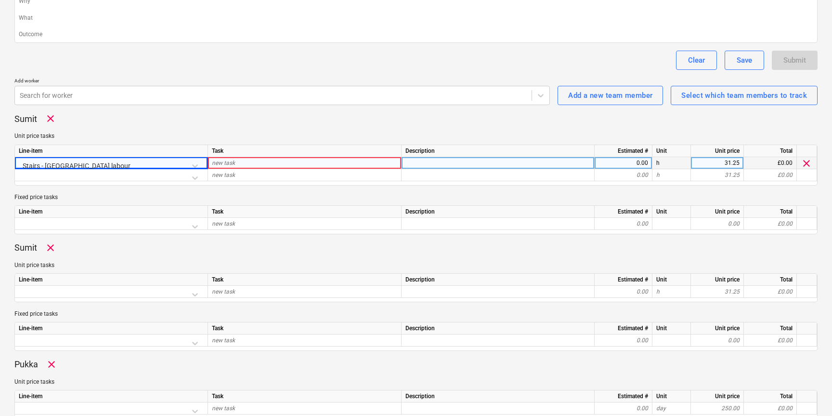
click at [245, 161] on div "new task" at bounding box center [305, 163] width 194 height 12
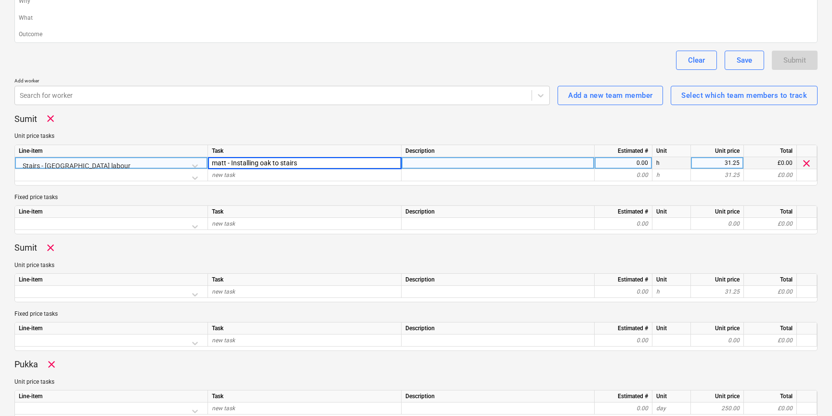
click at [638, 160] on div "0.00" at bounding box center [624, 163] width 50 height 12
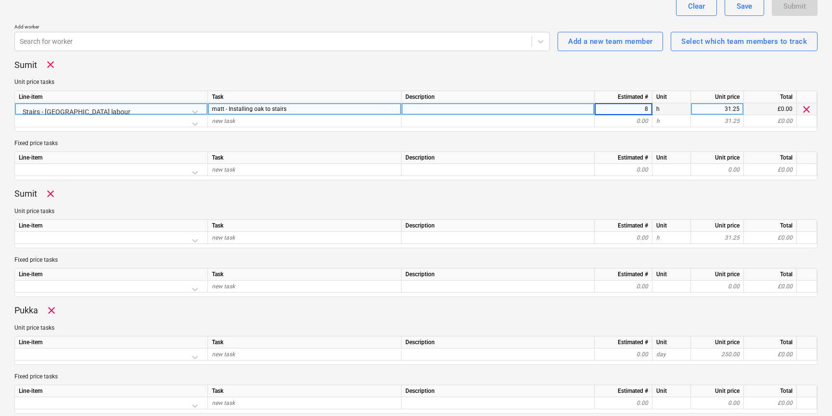
scroll to position [255, 0]
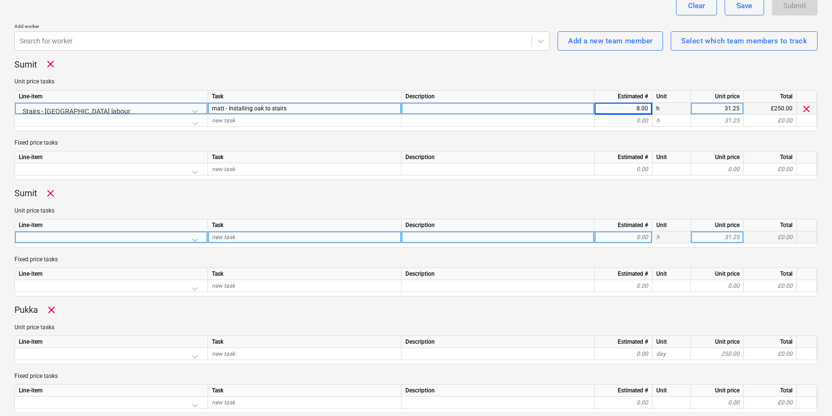
click at [91, 236] on div at bounding box center [111, 239] width 185 height 17
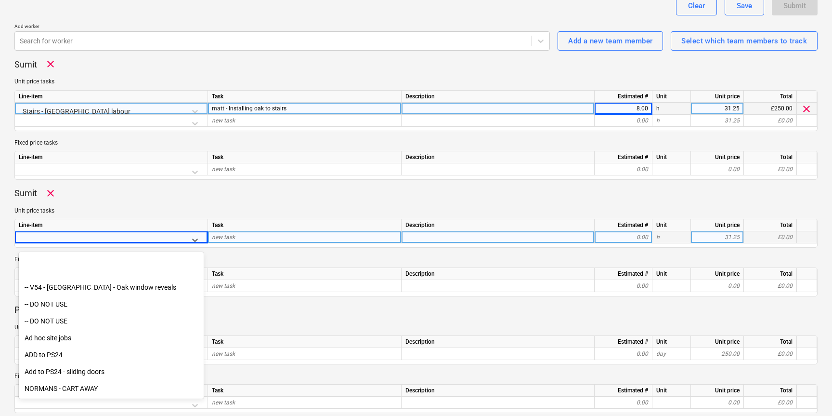
scroll to position [6532, 0]
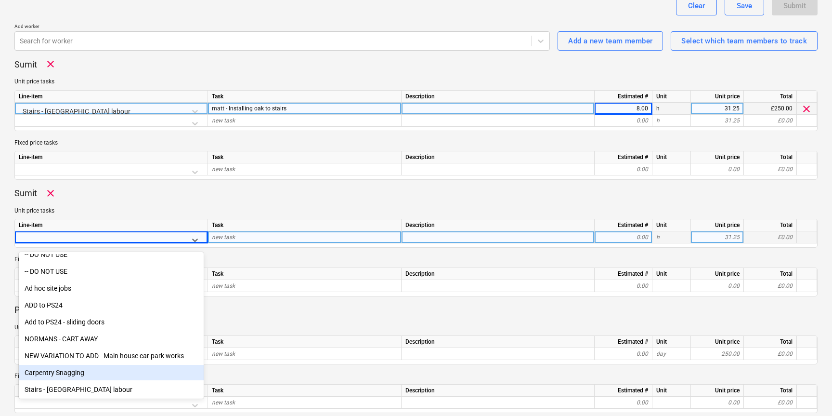
click at [64, 372] on div "Carpentry Snagging" at bounding box center [111, 372] width 185 height 15
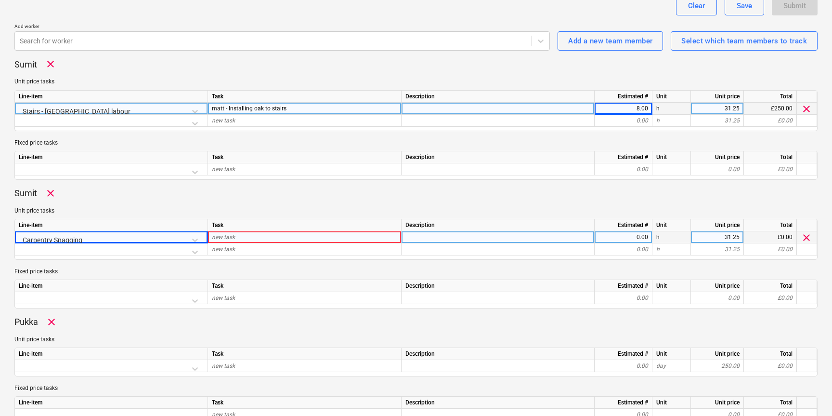
click at [229, 237] on span "new task" at bounding box center [223, 237] width 23 height 7
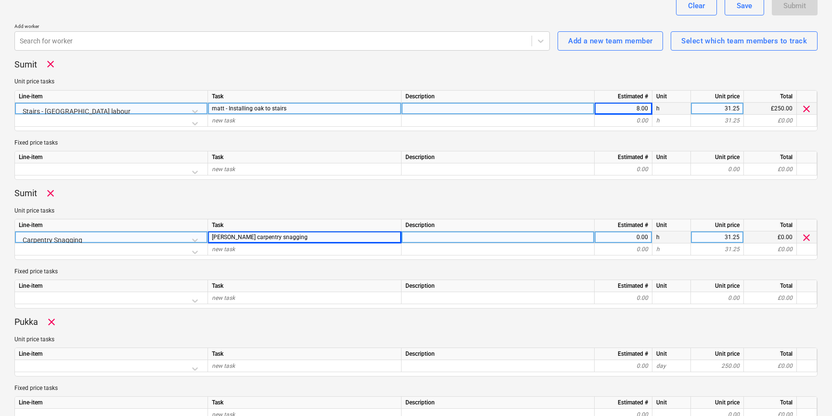
click at [609, 237] on div "0.00" at bounding box center [624, 237] width 50 height 12
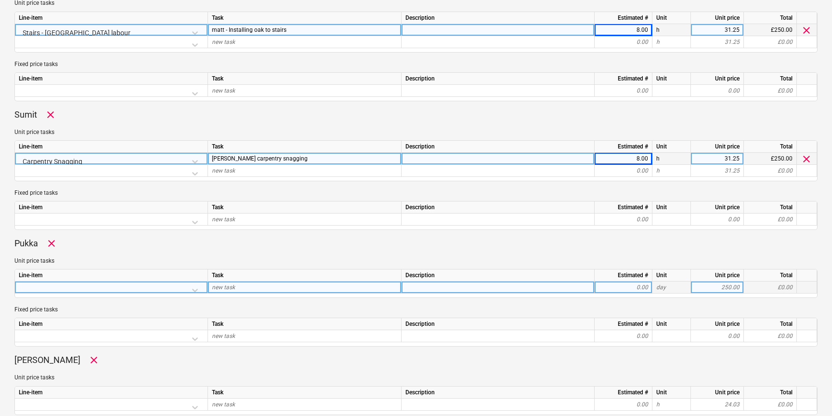
click at [186, 291] on div at bounding box center [111, 289] width 185 height 17
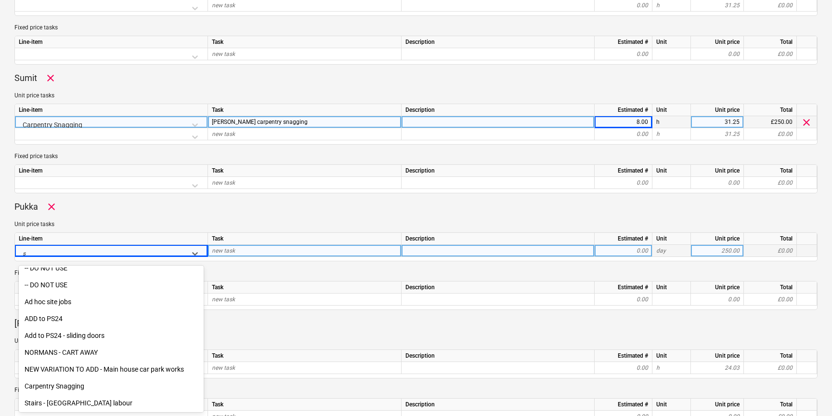
scroll to position [5183, 0]
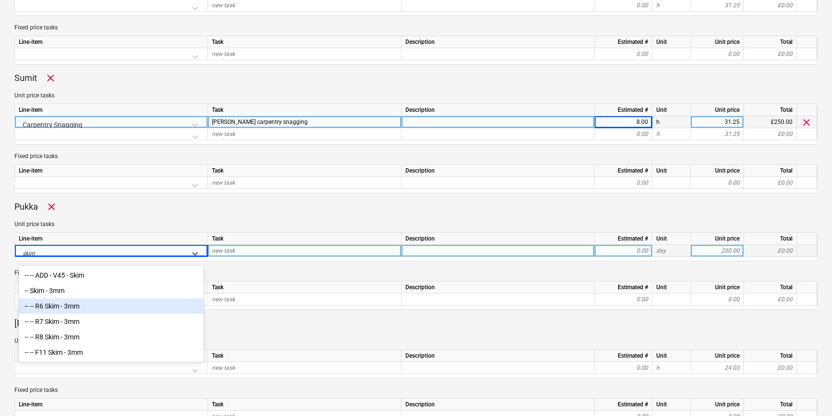
click at [92, 307] on div "-- -- R6 Skim - 3mm" at bounding box center [111, 305] width 185 height 15
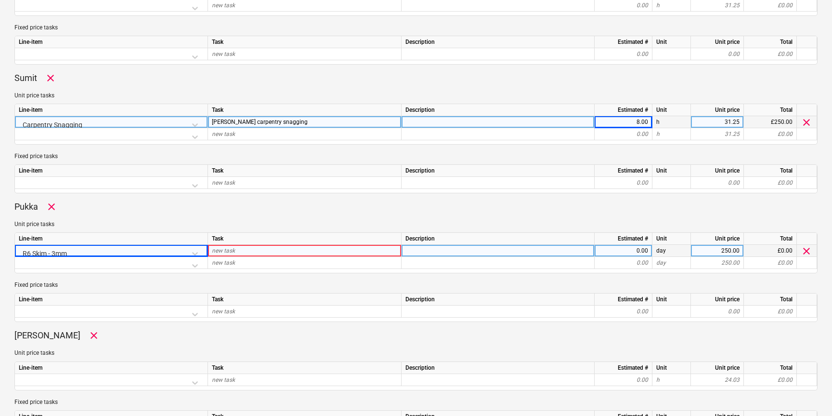
click at [264, 253] on div "new task" at bounding box center [305, 251] width 194 height 12
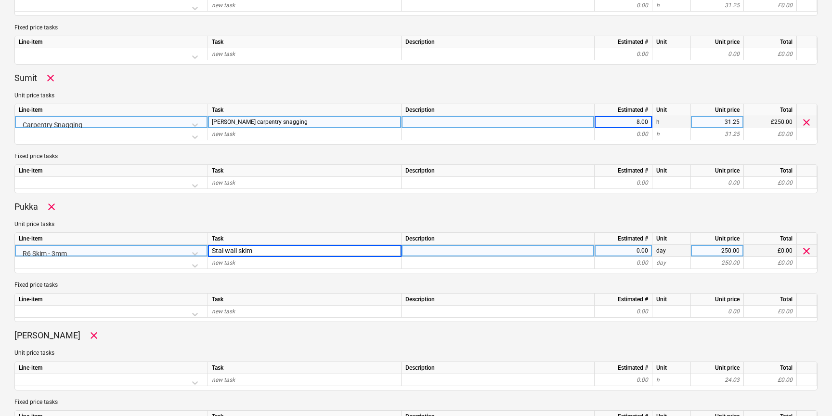
click at [224, 251] on input "Stai wall skim" at bounding box center [304, 251] width 193 height 12
click at [629, 251] on div "0.00" at bounding box center [624, 251] width 50 height 12
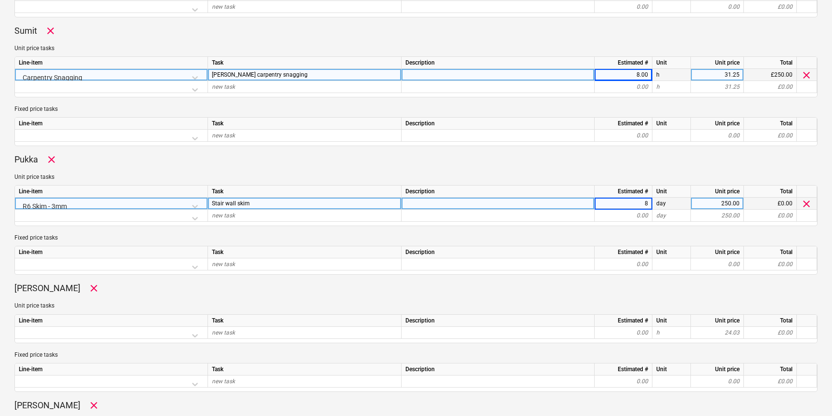
scroll to position [436, 0]
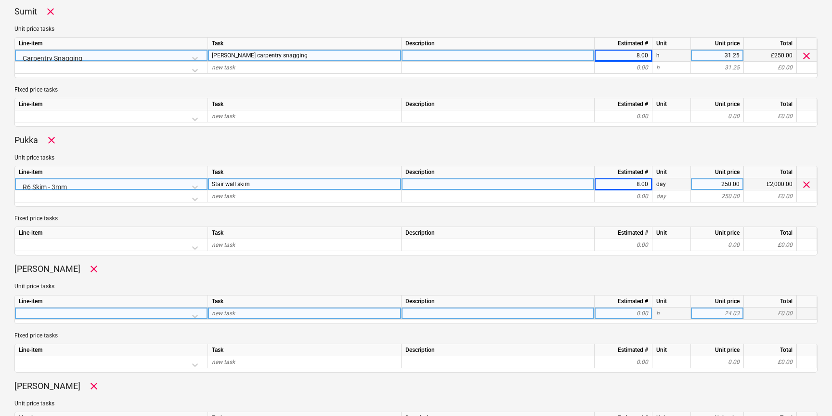
click at [102, 314] on div at bounding box center [111, 315] width 185 height 17
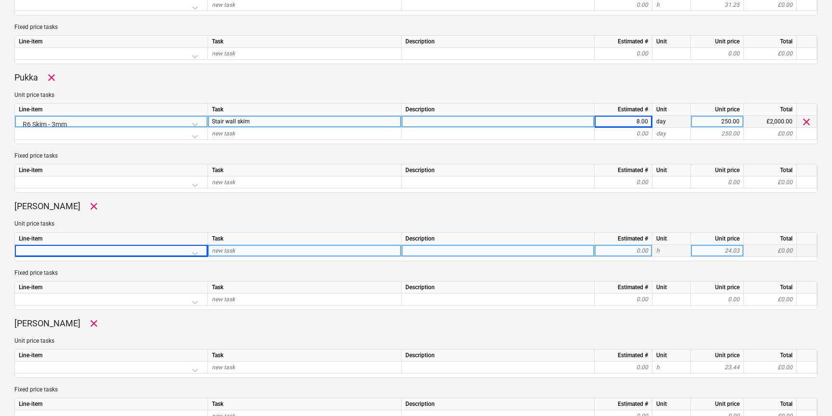
click at [88, 207] on span "clear" at bounding box center [94, 206] width 12 height 12
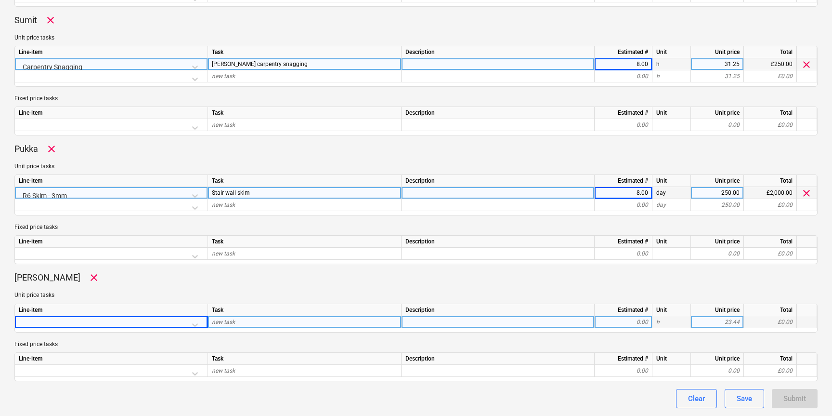
click at [61, 322] on div at bounding box center [111, 324] width 185 height 17
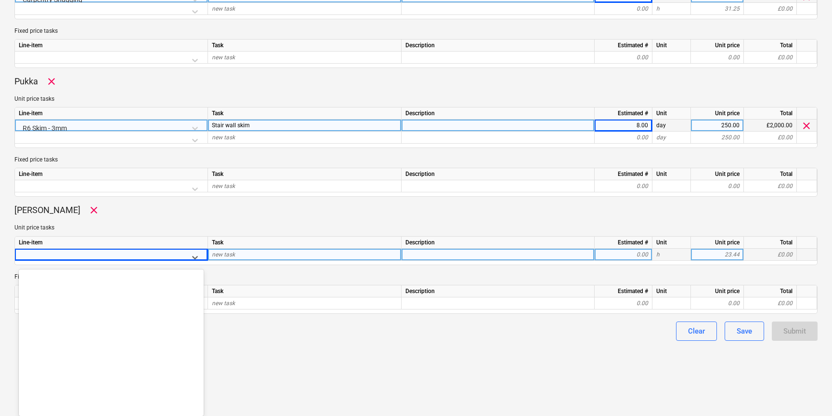
scroll to position [6532, 0]
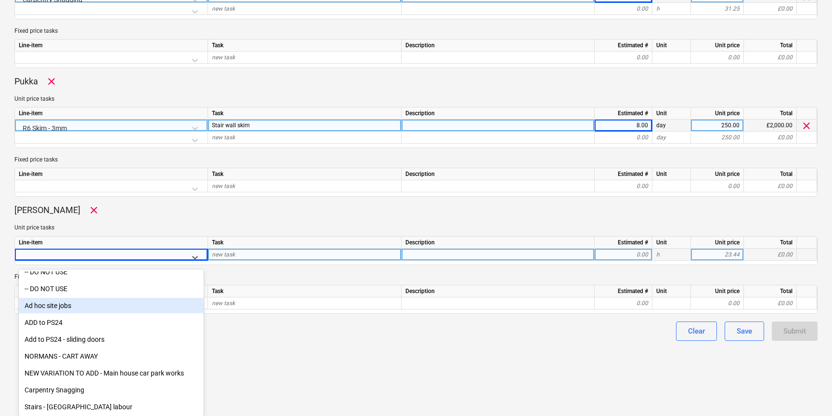
click at [54, 309] on div "Ad hoc site jobs" at bounding box center [111, 305] width 185 height 15
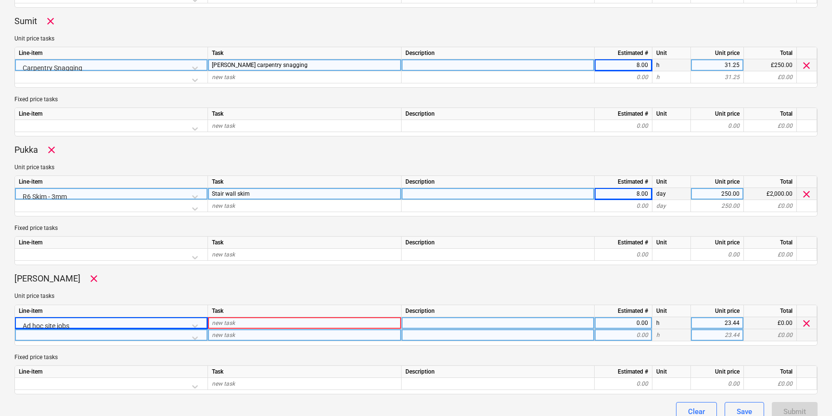
scroll to position [422, 0]
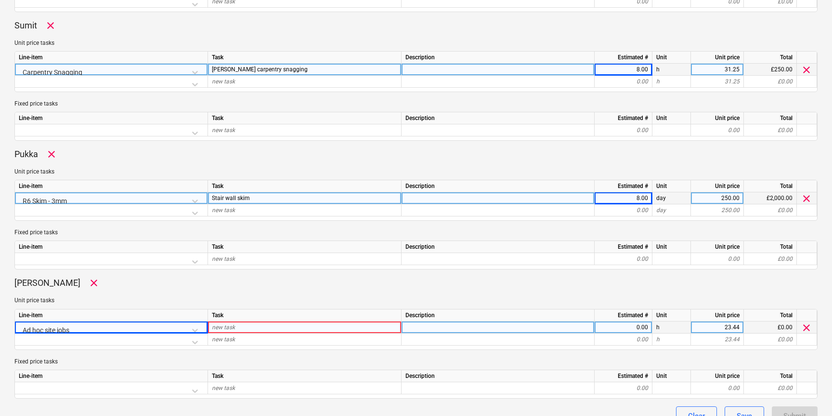
click at [242, 325] on div "new task" at bounding box center [305, 327] width 194 height 12
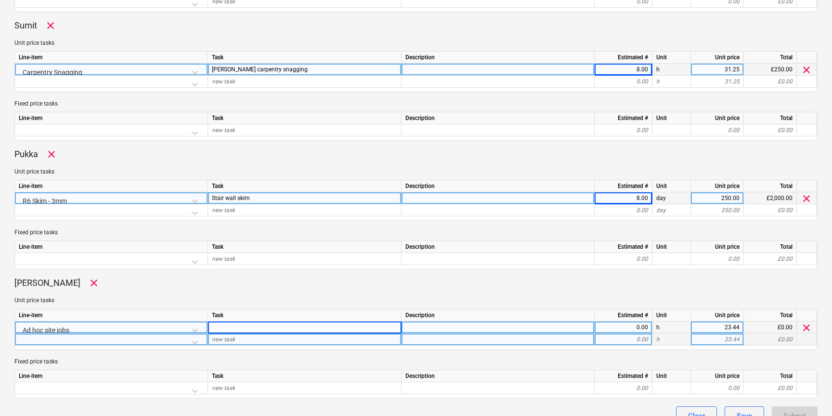
scroll to position [440, 0]
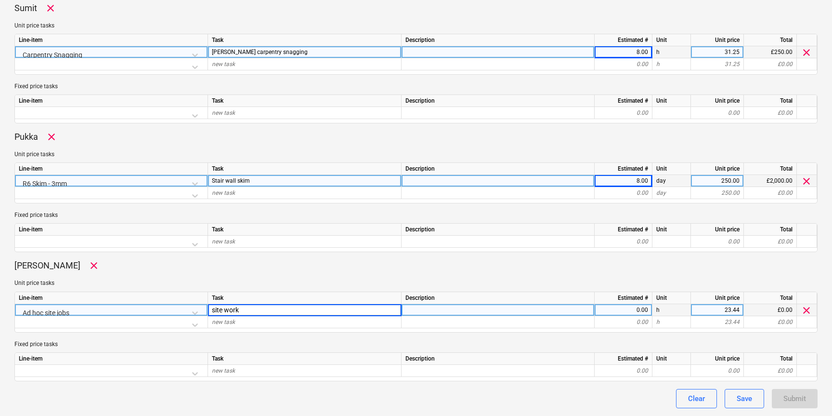
click at [640, 306] on div "0.00" at bounding box center [624, 310] width 50 height 12
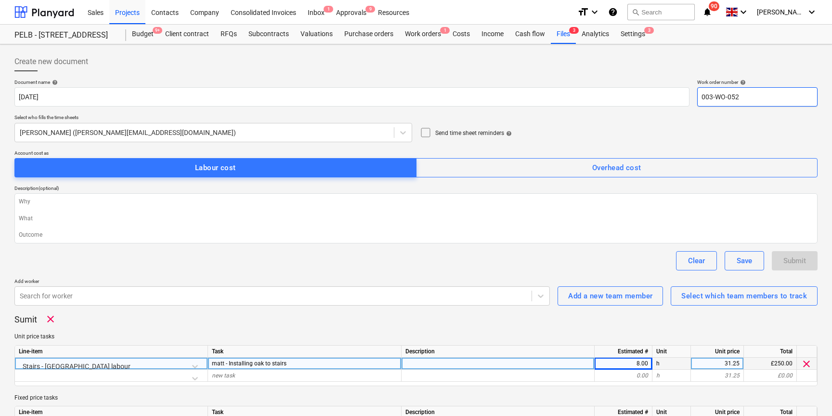
click at [745, 100] on input "003-WO-052" at bounding box center [757, 96] width 120 height 19
click at [744, 100] on input "003-WO-052" at bounding box center [757, 96] width 120 height 19
click at [789, 264] on div "Submit" at bounding box center [795, 260] width 23 height 13
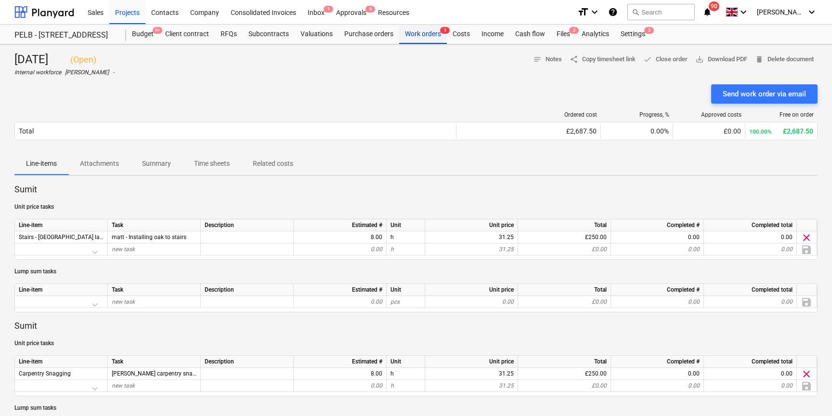
click at [421, 29] on div "Work orders 1" at bounding box center [423, 34] width 48 height 19
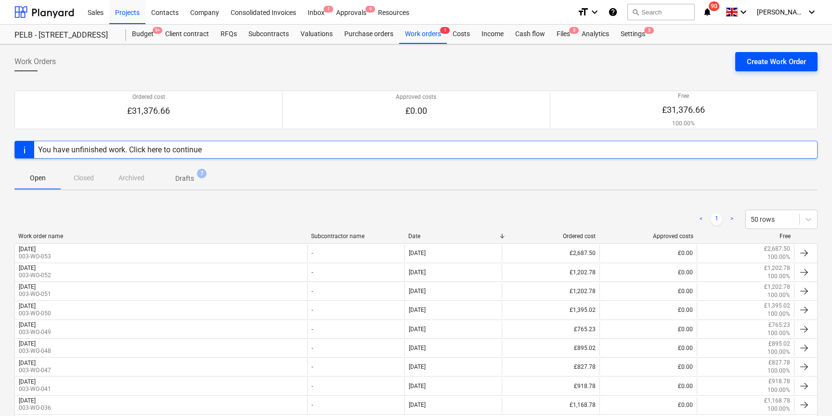
click at [775, 58] on div "Create Work Order" at bounding box center [776, 61] width 59 height 13
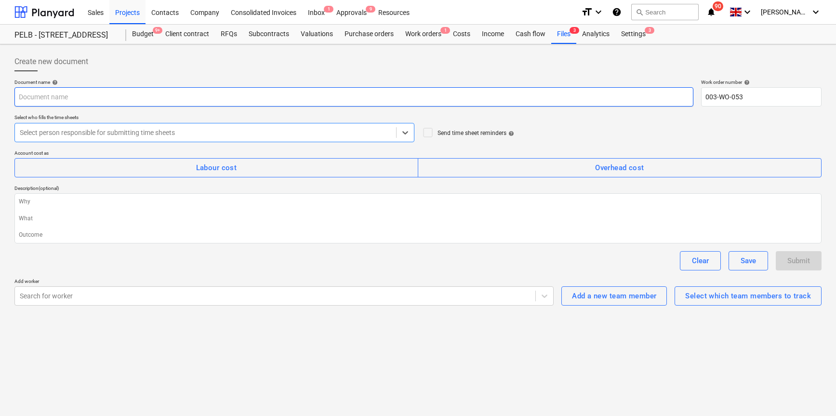
click at [115, 95] on input "text" at bounding box center [353, 96] width 679 height 19
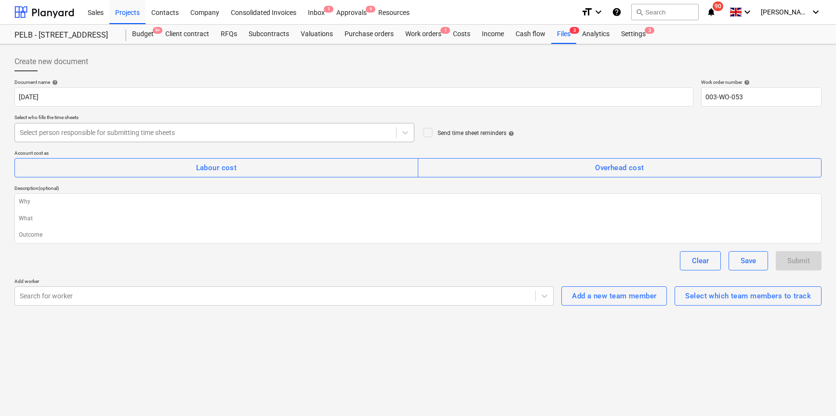
click at [143, 133] on div at bounding box center [205, 133] width 371 height 10
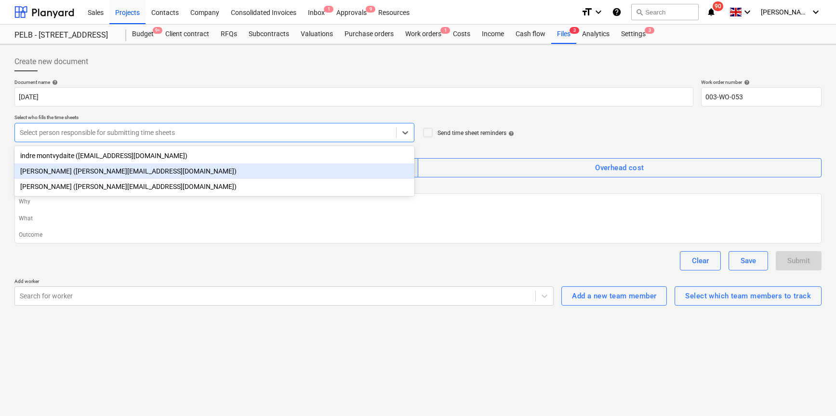
click at [119, 167] on div "Harry Ford (harry@matfordconstruction.co.uk)" at bounding box center [214, 170] width 400 height 15
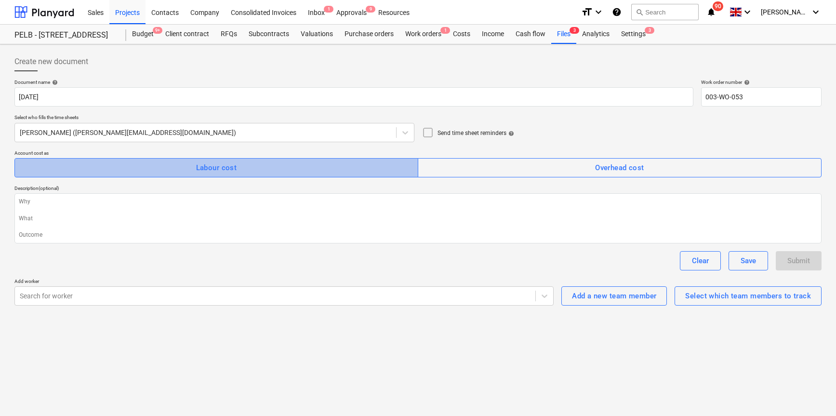
click at [208, 170] on div "Labour cost" at bounding box center [216, 167] width 41 height 13
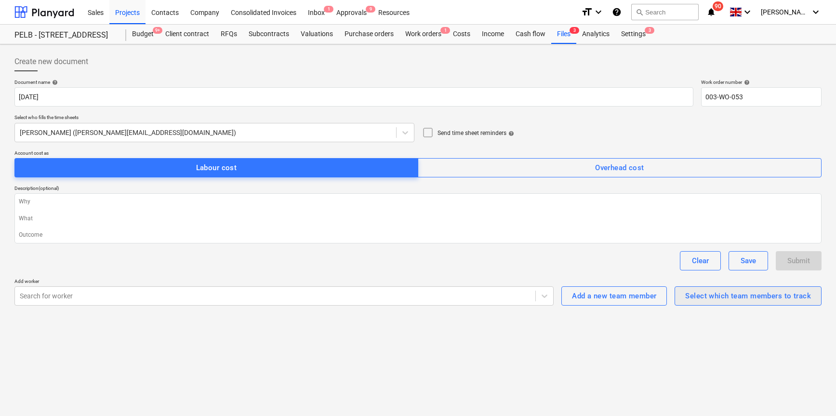
click at [713, 294] on div "Select which team members to track" at bounding box center [748, 295] width 126 height 13
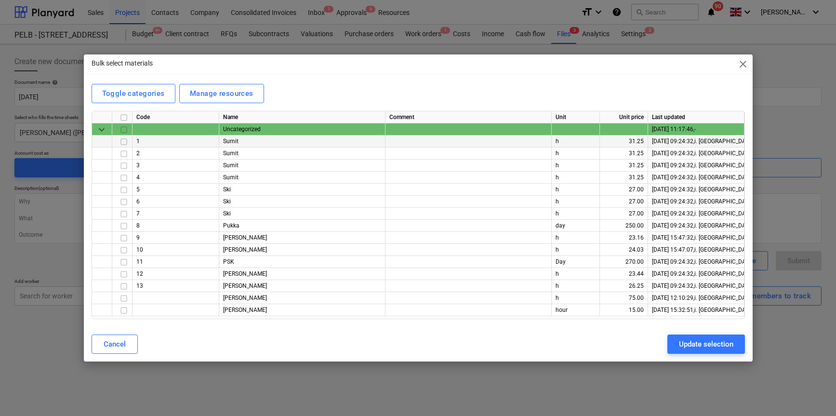
click at [123, 142] on input "checkbox" at bounding box center [124, 142] width 12 height 12
click at [122, 154] on input "checkbox" at bounding box center [124, 154] width 12 height 12
click at [124, 226] on input "checkbox" at bounding box center [124, 226] width 12 height 12
click at [124, 287] on input "checkbox" at bounding box center [124, 286] width 12 height 12
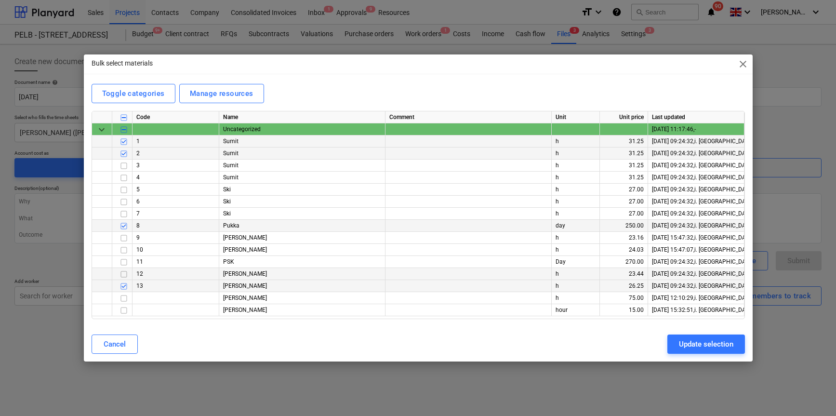
click at [124, 274] on input "checkbox" at bounding box center [124, 274] width 12 height 12
click at [728, 348] on div "Update selection" at bounding box center [706, 344] width 54 height 13
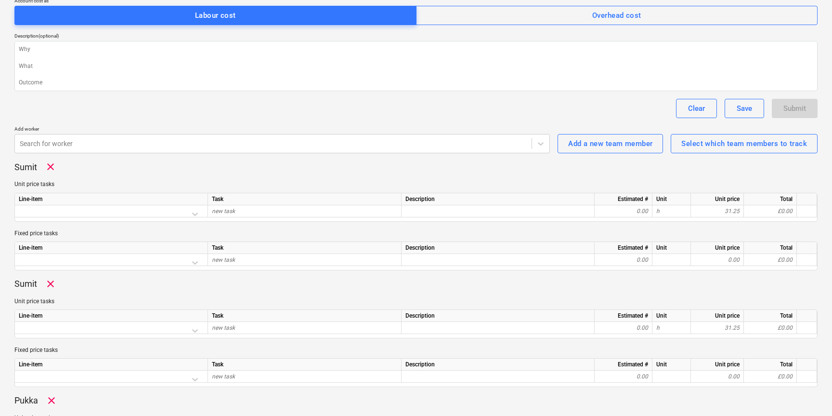
scroll to position [159, 0]
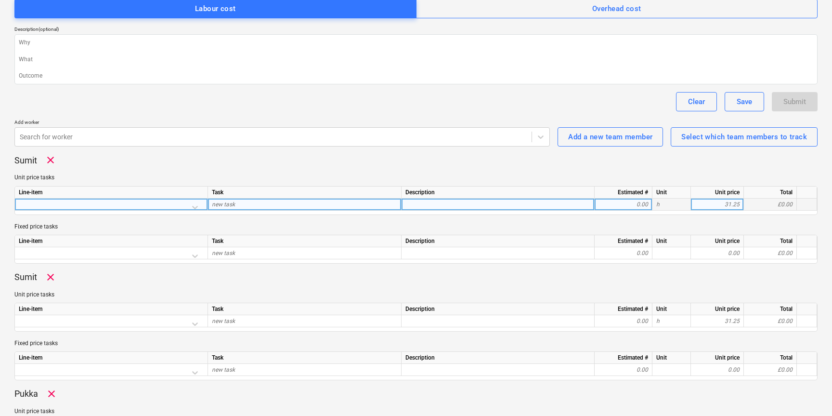
click at [96, 205] on div at bounding box center [111, 206] width 185 height 17
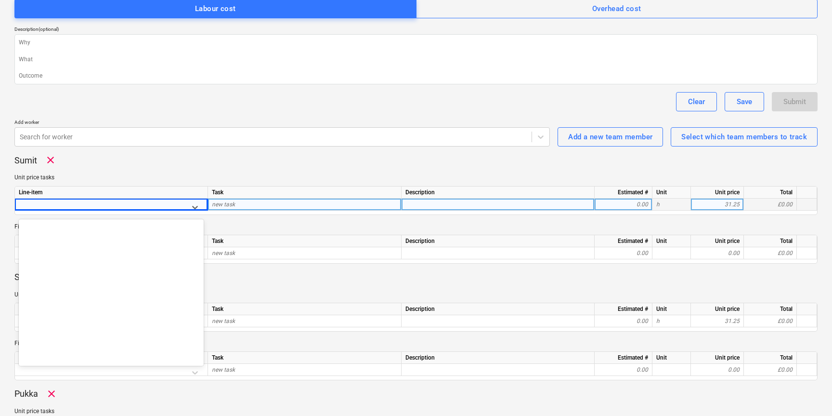
scroll to position [6532, 0]
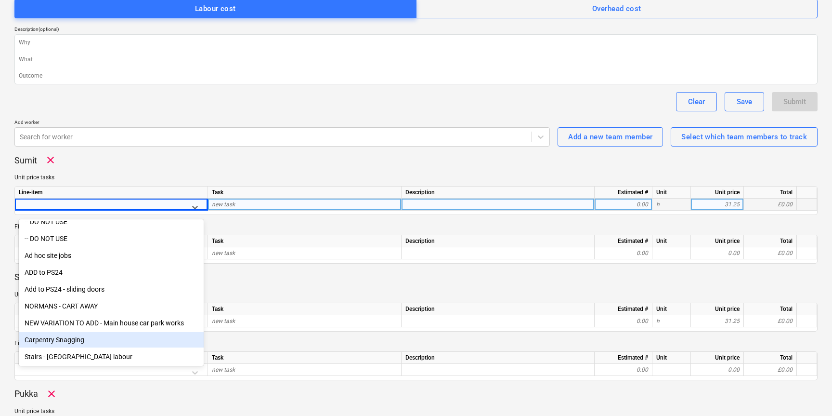
click at [75, 337] on div "Carpentry Snagging" at bounding box center [111, 339] width 185 height 15
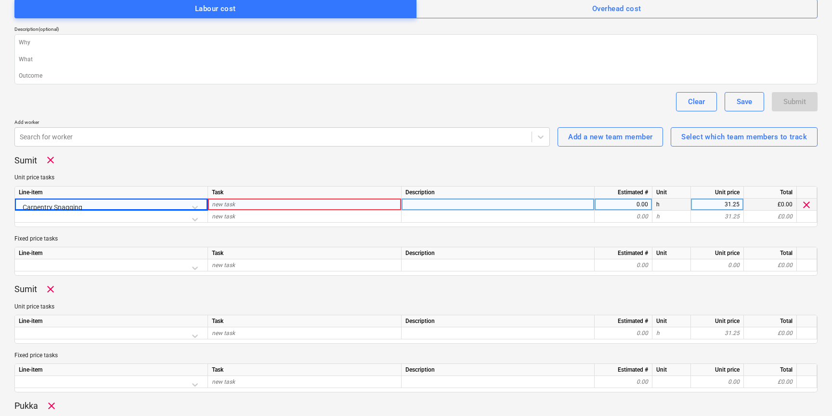
click at [287, 207] on div "new task" at bounding box center [305, 204] width 194 height 12
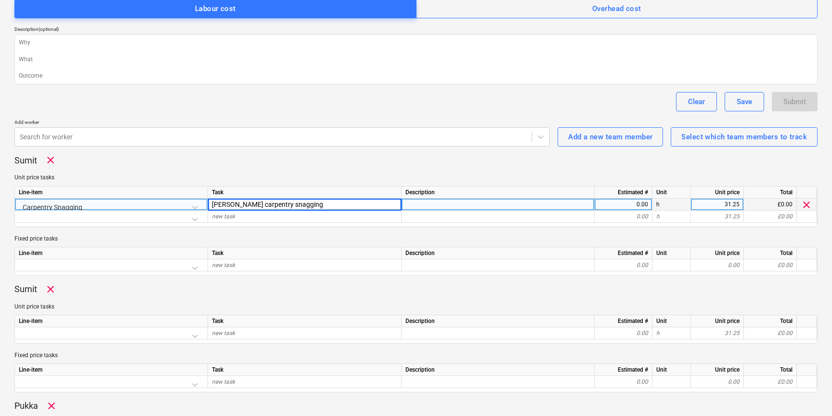
click at [632, 206] on div "0.00" at bounding box center [624, 204] width 50 height 12
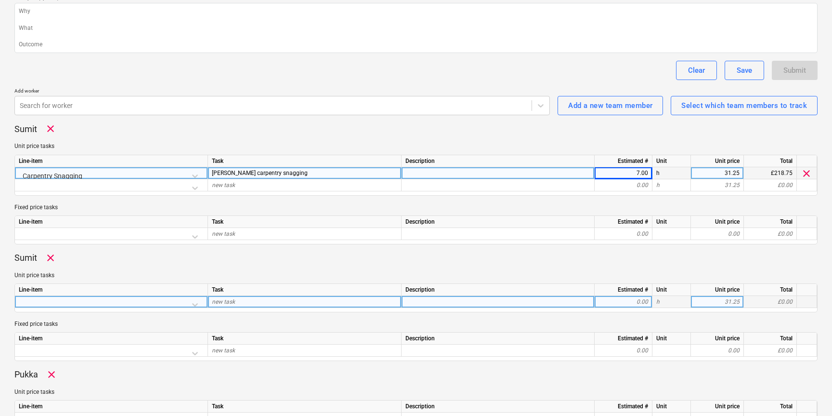
click at [87, 302] on div at bounding box center [111, 304] width 185 height 17
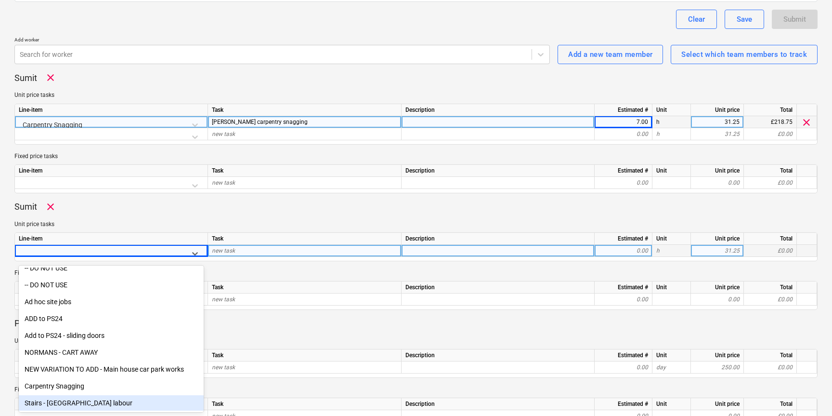
drag, startPoint x: 74, startPoint y: 401, endPoint x: 102, endPoint y: 369, distance: 42.0
click at [74, 400] on div "Stairs - [GEOGRAPHIC_DATA] labour" at bounding box center [111, 402] width 185 height 15
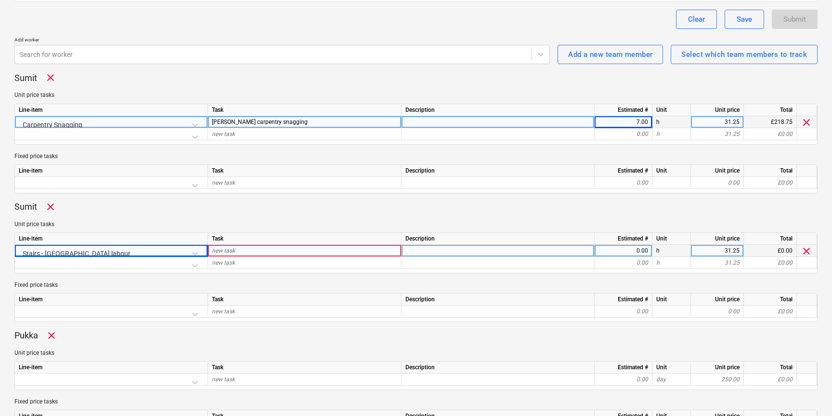
click at [236, 250] on div "new task" at bounding box center [305, 251] width 194 height 12
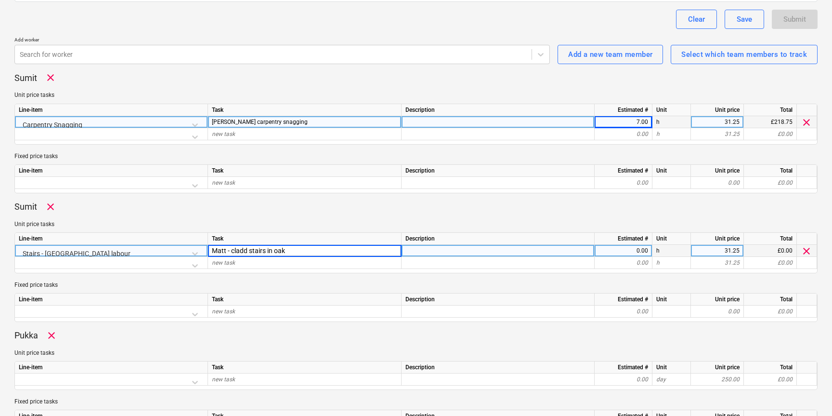
click at [603, 254] on div "0.00" at bounding box center [624, 251] width 50 height 12
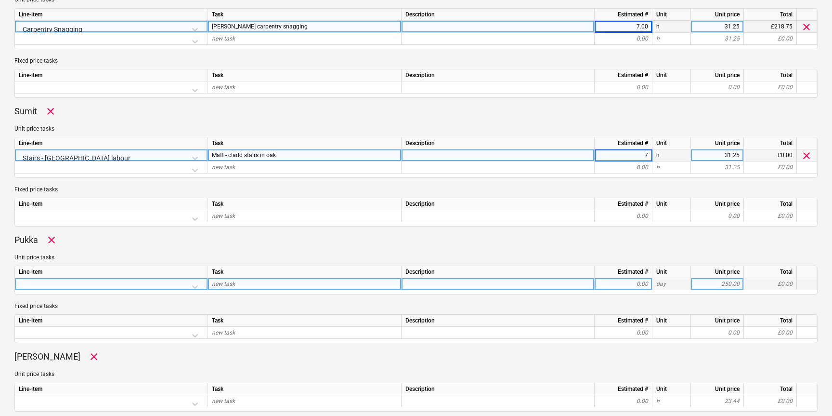
scroll to position [337, 0]
click at [149, 282] on div at bounding box center [111, 285] width 185 height 17
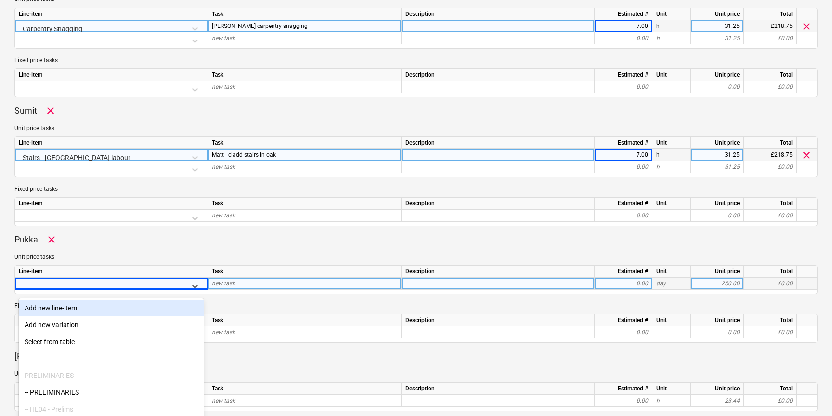
scroll to position [370, 0]
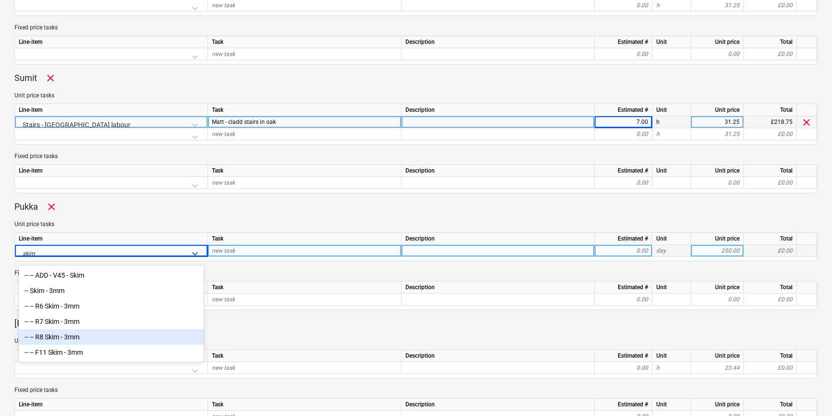
click at [124, 333] on div "-- -- R8 Skim - 3mm" at bounding box center [111, 336] width 185 height 15
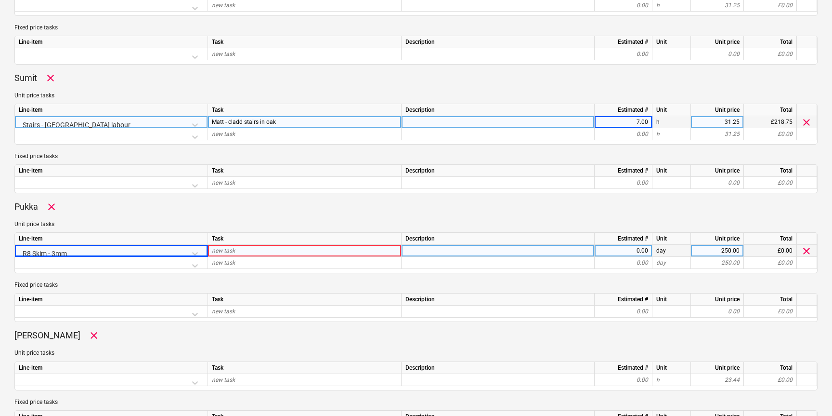
click at [127, 252] on div "R8 Skim - 3mm" at bounding box center [111, 253] width 185 height 17
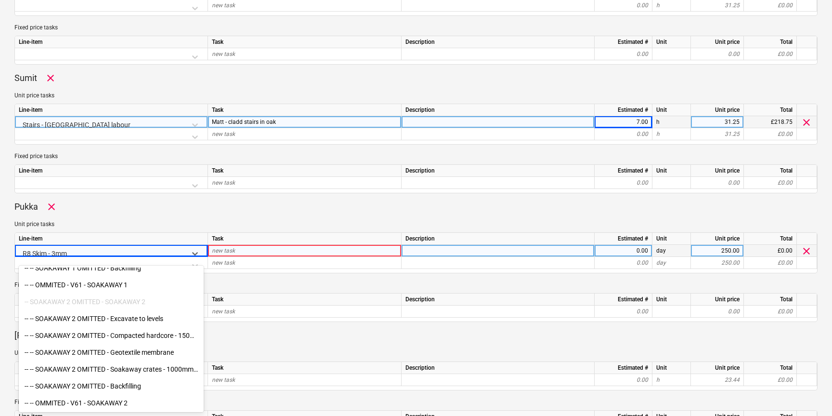
scroll to position [4181, 0]
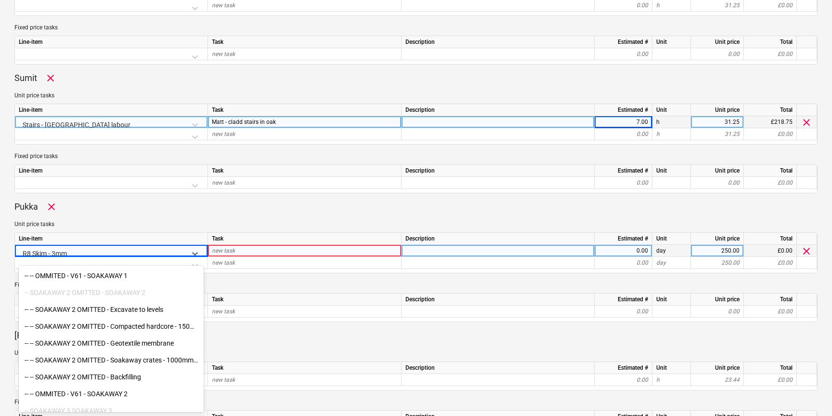
click at [331, 249] on div "new task" at bounding box center [305, 251] width 194 height 12
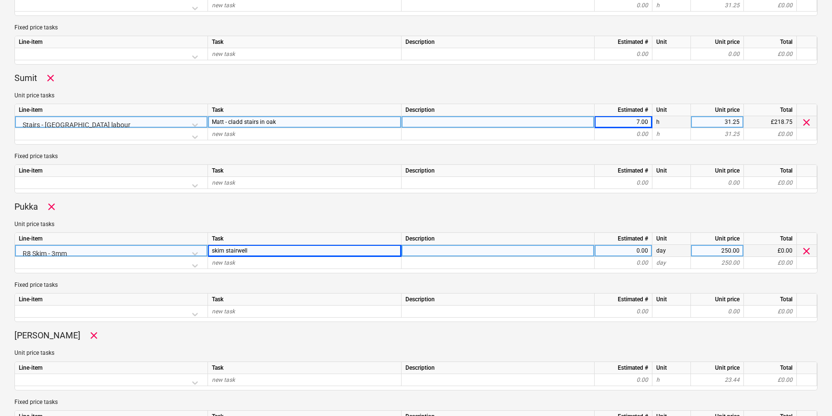
click at [611, 251] on div "0.00" at bounding box center [624, 251] width 50 height 12
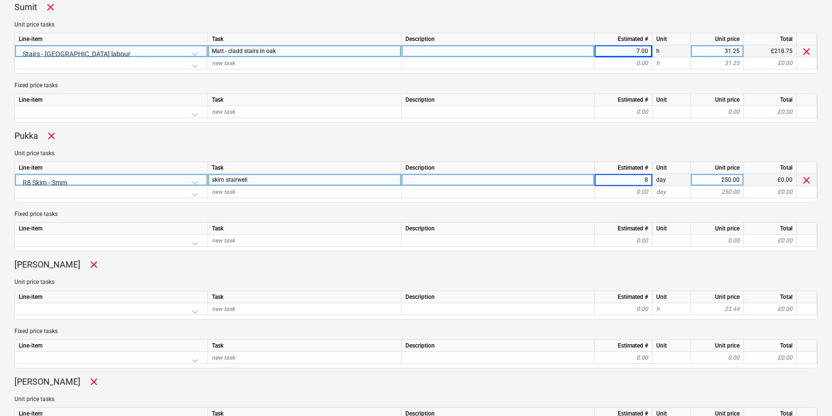
scroll to position [457, 0]
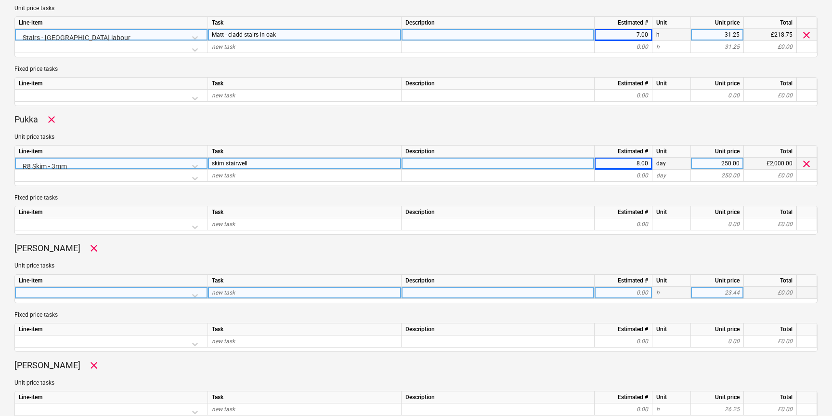
click at [112, 293] on div at bounding box center [111, 295] width 185 height 17
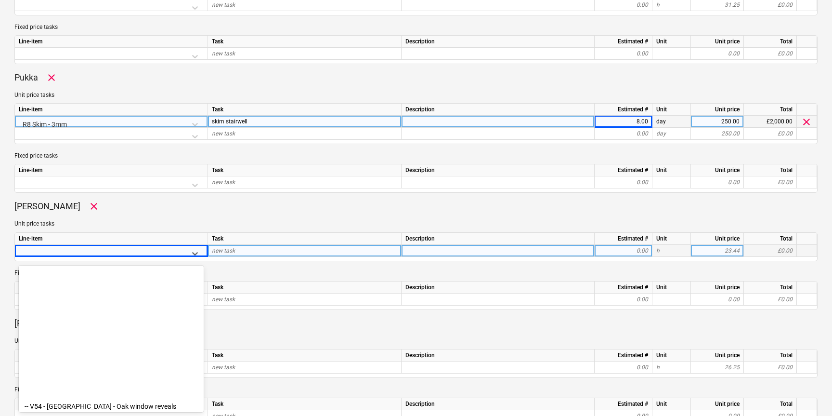
scroll to position [6532, 0]
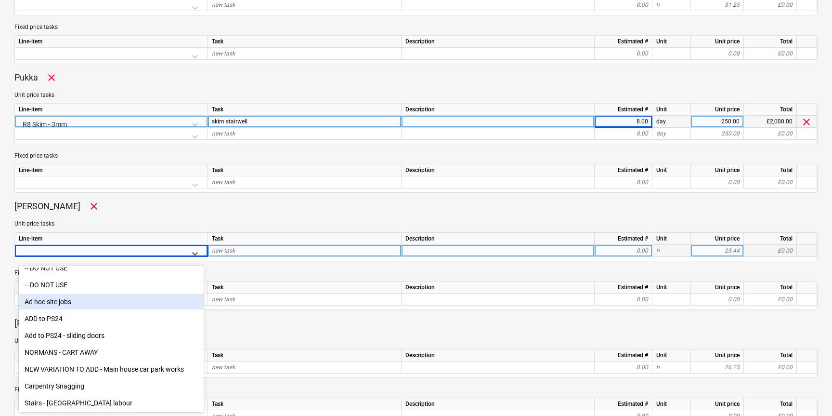
drag, startPoint x: 84, startPoint y: 308, endPoint x: 108, endPoint y: 291, distance: 29.5
click at [83, 305] on div "Ad hoc site jobs" at bounding box center [111, 301] width 185 height 15
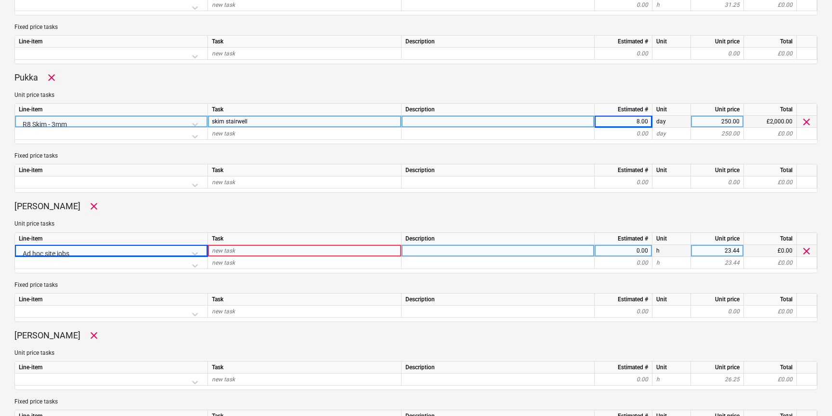
click at [227, 249] on span "new task" at bounding box center [223, 250] width 23 height 7
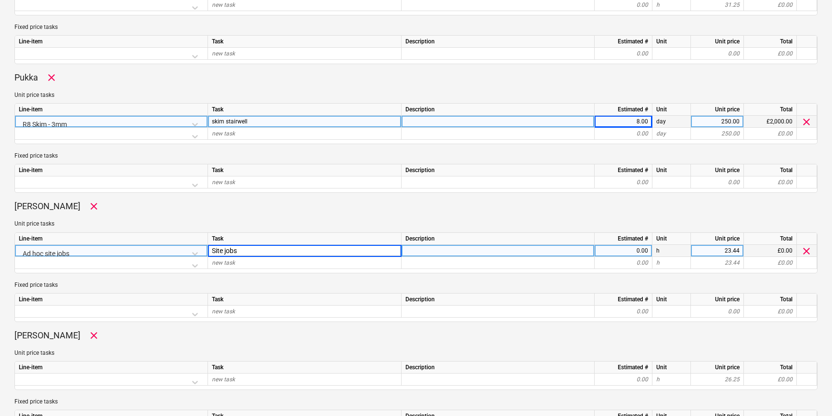
click at [629, 252] on div "0.00" at bounding box center [624, 251] width 50 height 12
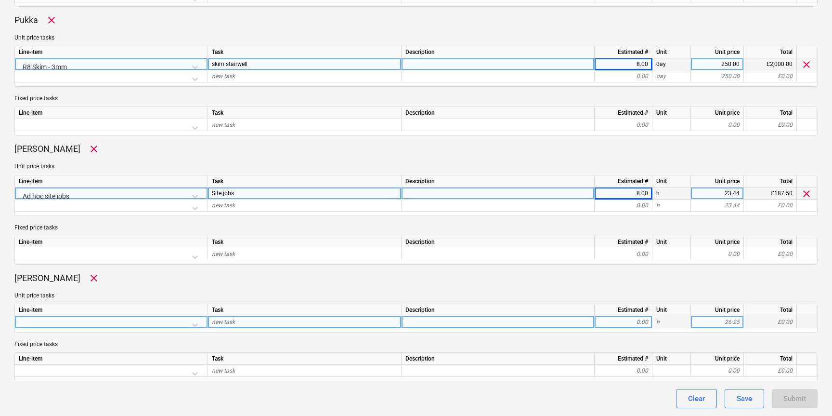
click at [186, 323] on div at bounding box center [111, 324] width 185 height 17
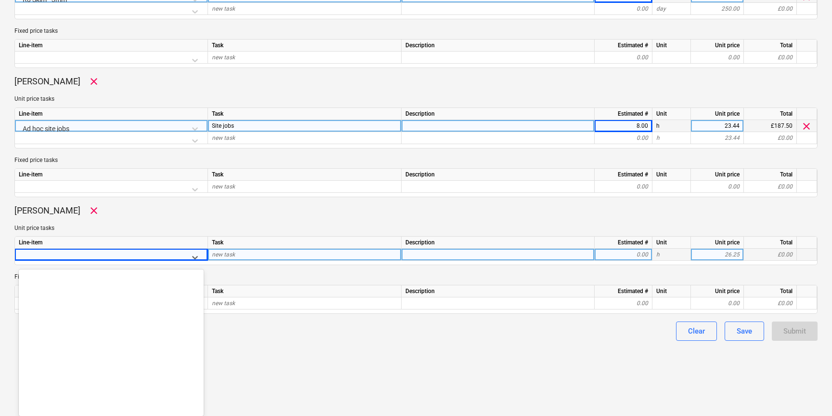
scroll to position [6532, 0]
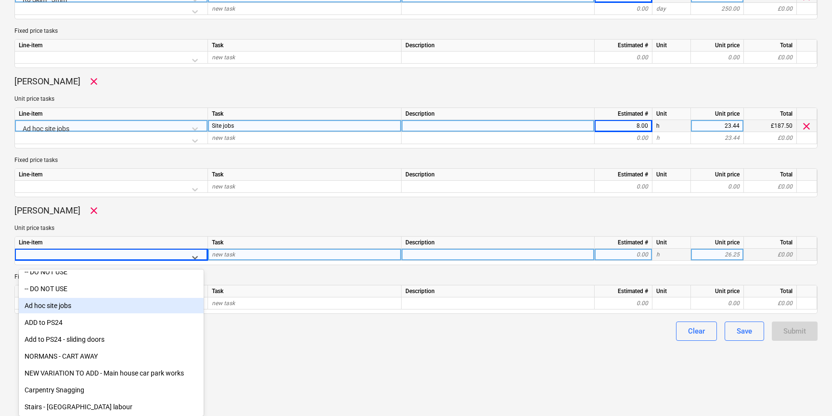
click at [62, 300] on div "Ad hoc site jobs" at bounding box center [111, 305] width 185 height 15
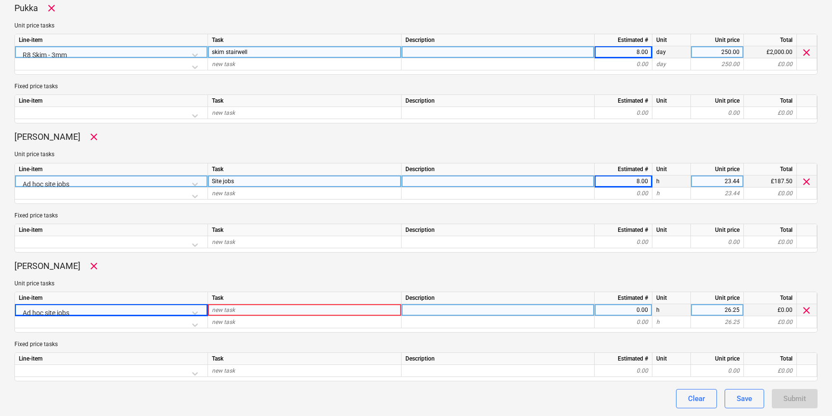
scroll to position [568, 0]
click at [251, 307] on div "new task" at bounding box center [305, 310] width 194 height 12
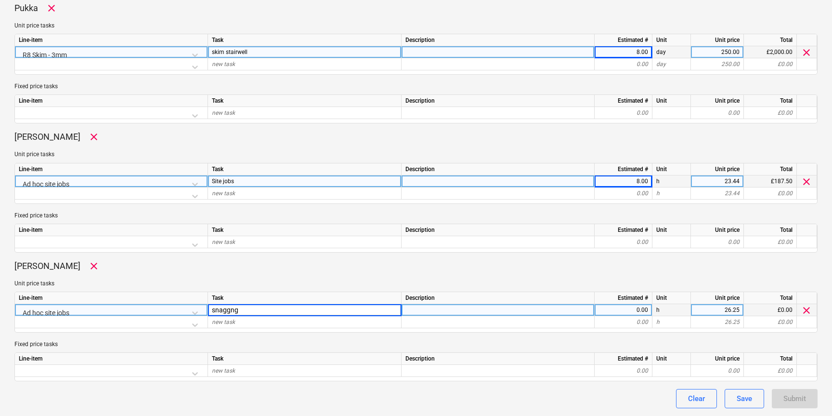
click at [641, 308] on div "0.00" at bounding box center [624, 310] width 50 height 12
click at [609, 390] on div "Clear Save Submit" at bounding box center [415, 398] width 803 height 19
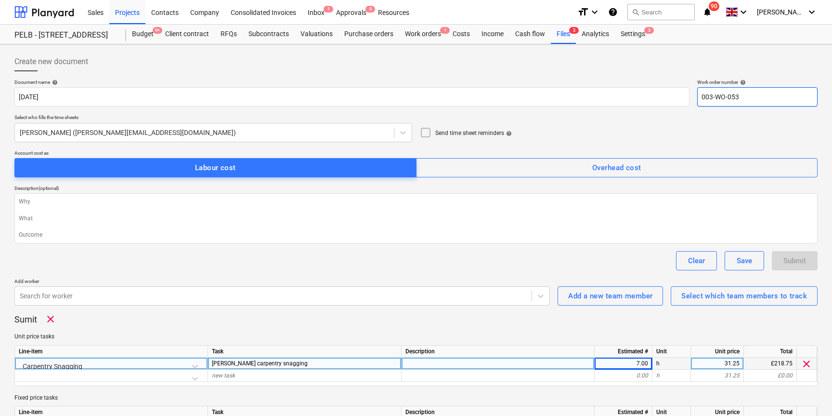
click at [748, 99] on input "003-WO-053" at bounding box center [757, 96] width 120 height 19
drag, startPoint x: 795, startPoint y: 244, endPoint x: 791, endPoint y: 253, distance: 9.9
click at [791, 253] on button "Submit" at bounding box center [795, 260] width 46 height 19
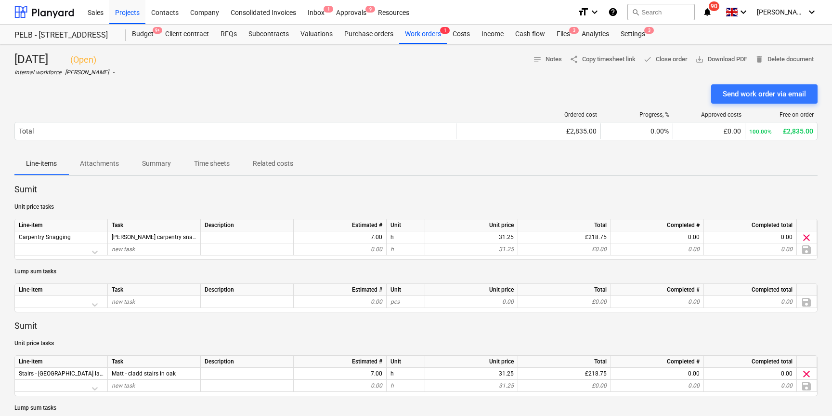
click at [91, 41] on div "PELB - Castle lane, Moreton Valence, GL2 7NE PELB - Castle lane, Moreton Valenc…" at bounding box center [70, 34] width 112 height 19
click at [85, 35] on div "PELB - [STREET_ADDRESS]" at bounding box center [64, 35] width 100 height 10
click at [62, 11] on div at bounding box center [44, 12] width 60 height 24
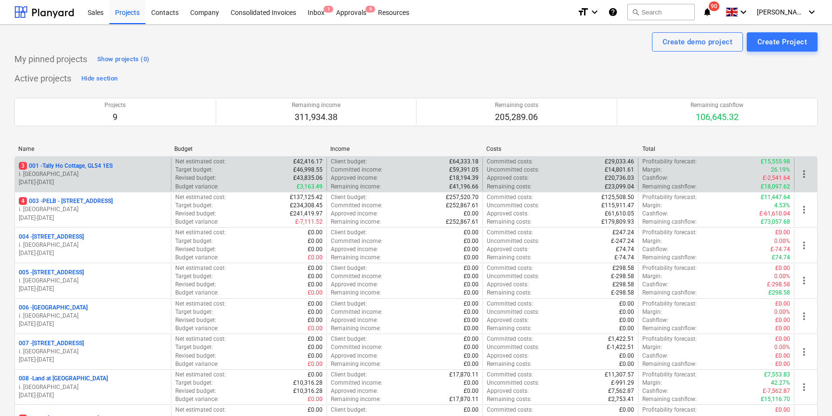
click at [67, 160] on div "3 001 - Tally Ho Cottage, GL54 1ES i. montvydaite 02.06.2025 - 07.07.2025" at bounding box center [93, 174] width 156 height 33
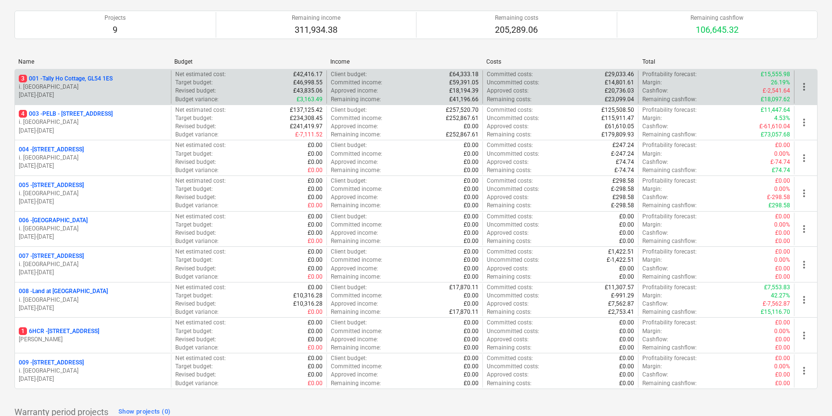
scroll to position [101, 0]
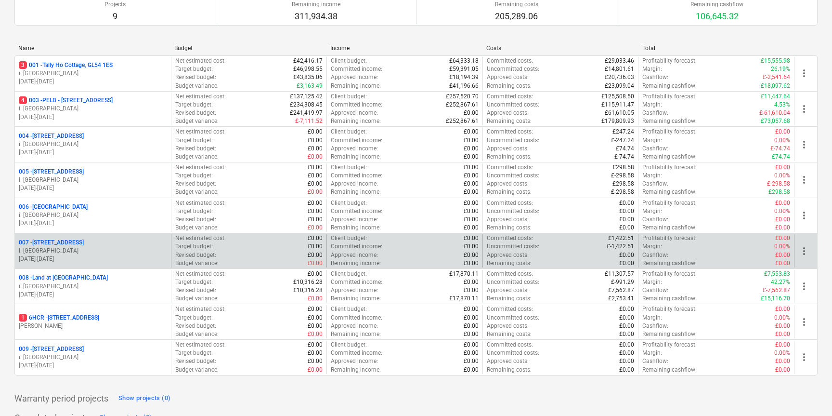
click at [56, 248] on p "i. [GEOGRAPHIC_DATA]" at bounding box center [93, 251] width 148 height 8
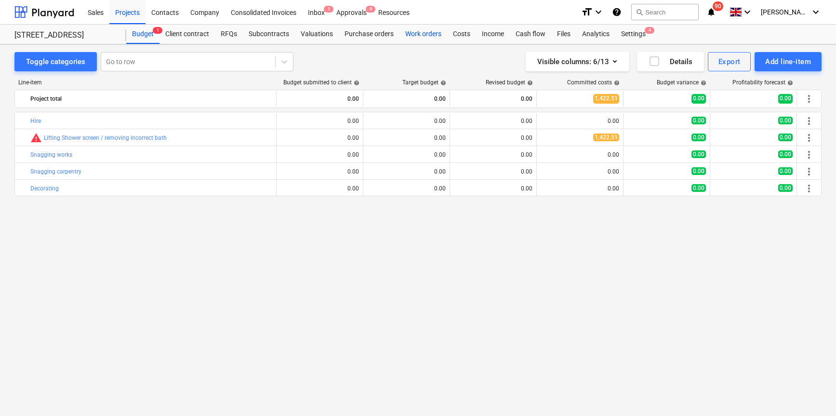
click at [440, 31] on div "Work orders" at bounding box center [423, 34] width 48 height 19
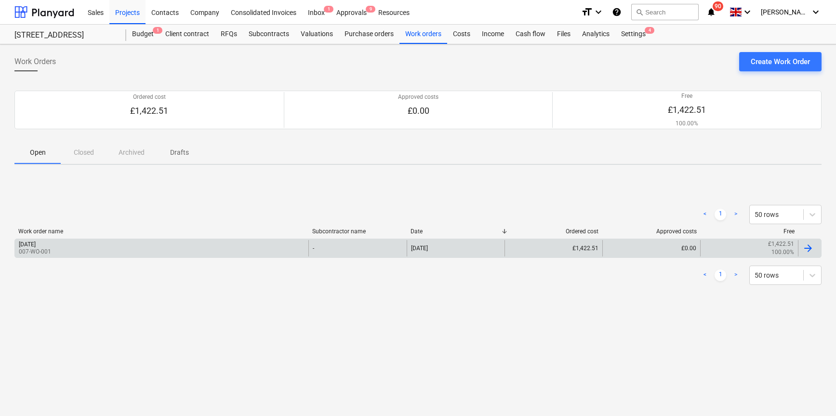
click at [98, 241] on div "Monday 13th October 2025 007-WO-001" at bounding box center [161, 248] width 293 height 16
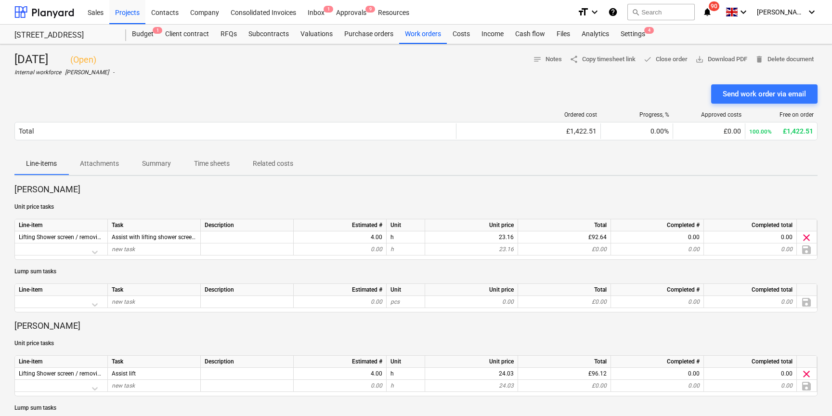
click at [586, 60] on span "share Copy timesheet link" at bounding box center [603, 59] width 66 height 11
click at [408, 33] on div "Work orders" at bounding box center [423, 34] width 48 height 19
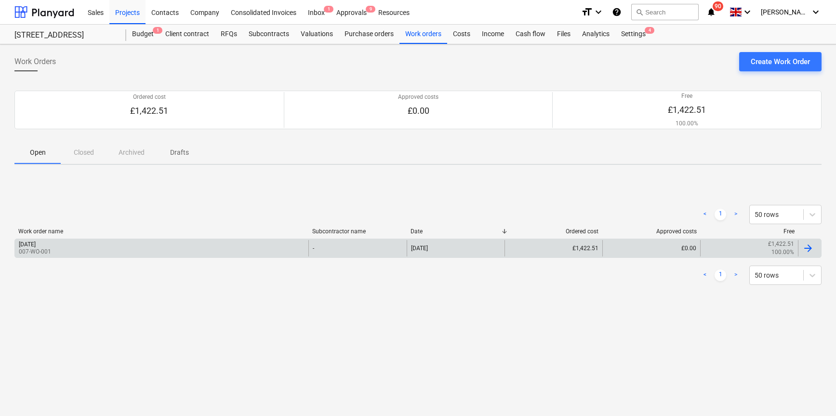
click at [105, 243] on div "Monday 13th October 2025 007-WO-001" at bounding box center [161, 248] width 293 height 16
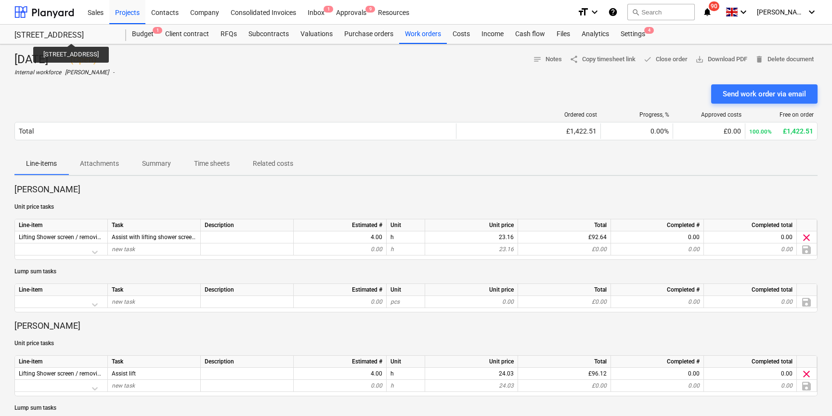
click at [74, 34] on div "[STREET_ADDRESS]" at bounding box center [64, 35] width 100 height 10
click at [52, 37] on div "[STREET_ADDRESS]" at bounding box center [64, 35] width 100 height 10
click at [69, 31] on div "[STREET_ADDRESS]" at bounding box center [64, 35] width 100 height 10
click at [50, 14] on div at bounding box center [44, 12] width 60 height 24
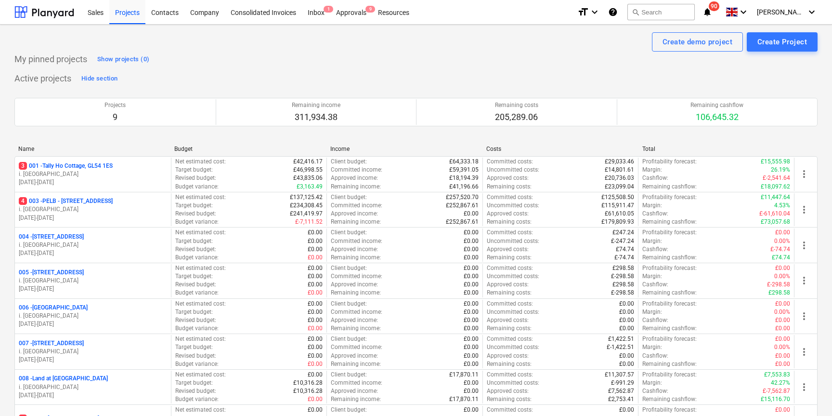
click at [65, 202] on p "4 003 - PELB - Castle lane, Moreton Valence, GL2 7NE" at bounding box center [66, 201] width 94 height 8
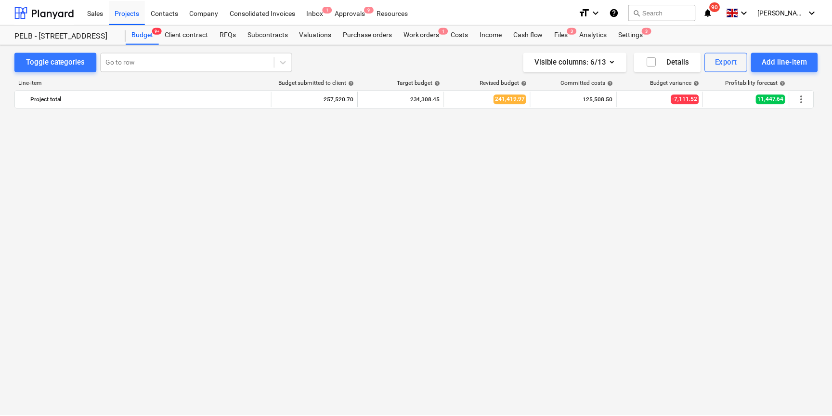
scroll to position [4808, 0]
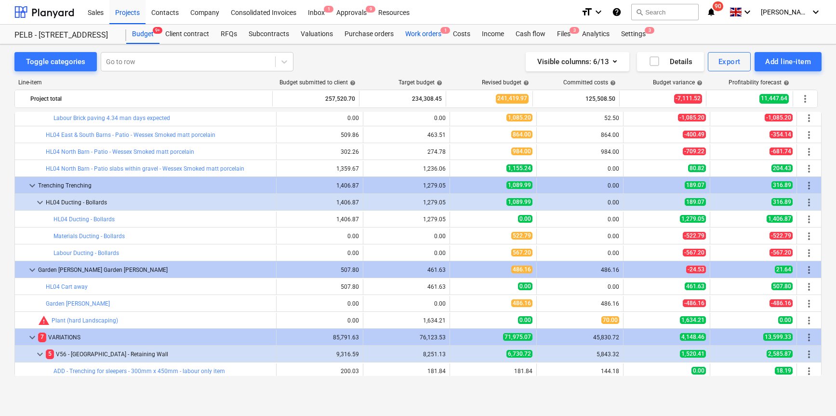
click at [421, 35] on div "Work orders 1" at bounding box center [423, 34] width 48 height 19
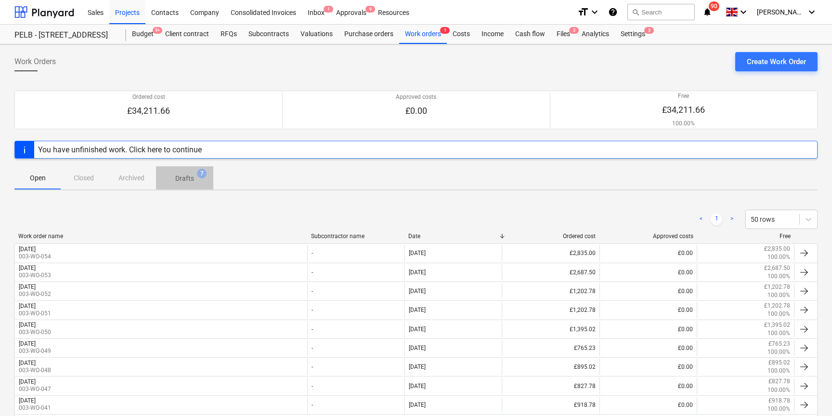
click at [189, 180] on p "Drafts" at bounding box center [184, 178] width 19 height 10
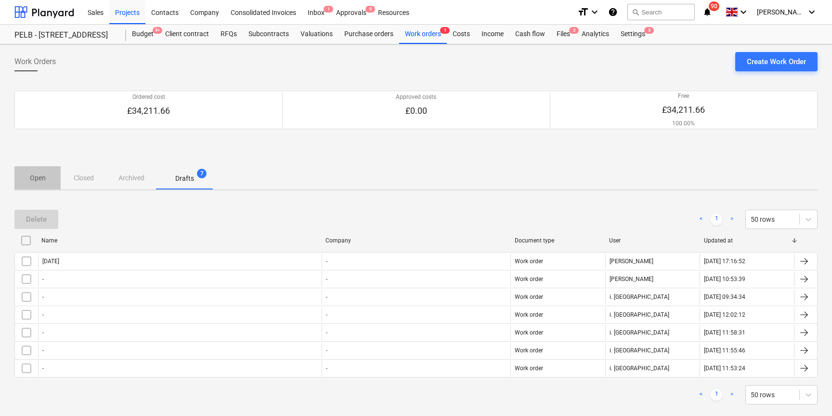
click at [35, 181] on p "Open" at bounding box center [37, 178] width 23 height 10
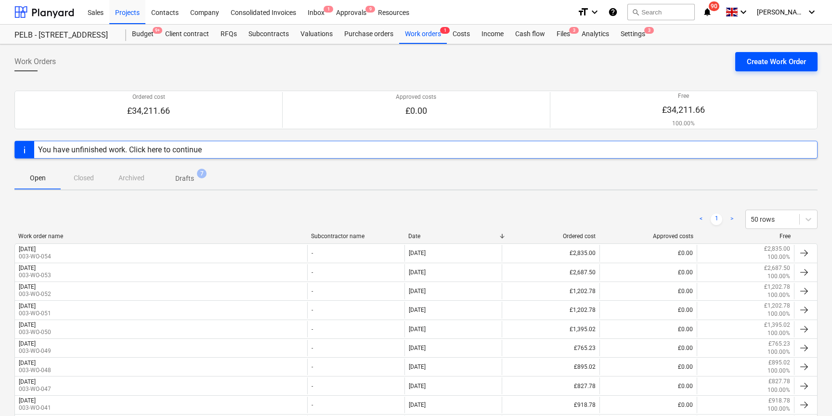
click at [768, 64] on div "Create Work Order" at bounding box center [776, 61] width 59 height 13
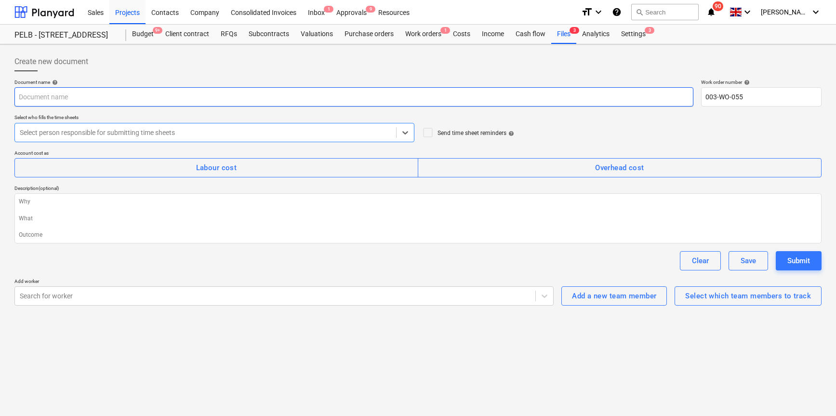
click at [137, 94] on input "text" at bounding box center [353, 96] width 679 height 19
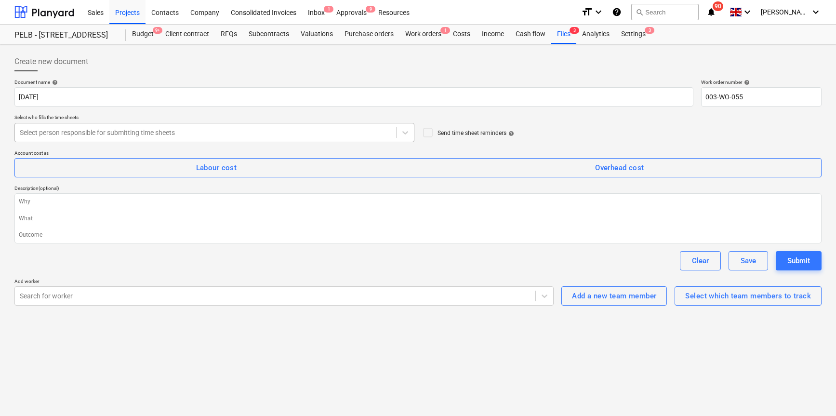
click at [107, 134] on div at bounding box center [205, 133] width 371 height 10
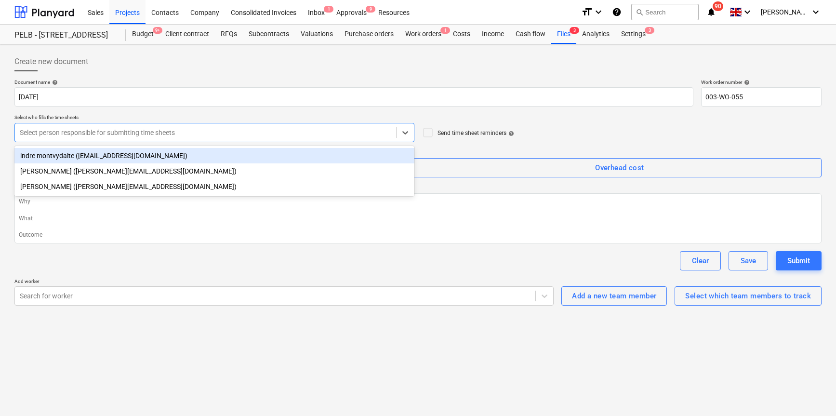
click at [93, 169] on div "Harry Ford (harry@matfordconstruction.co.uk)" at bounding box center [214, 170] width 400 height 15
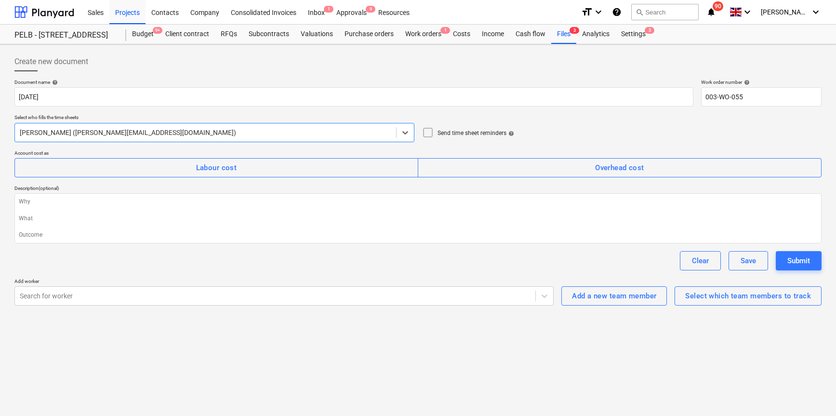
click at [266, 156] on p "Account cost as" at bounding box center [417, 154] width 807 height 8
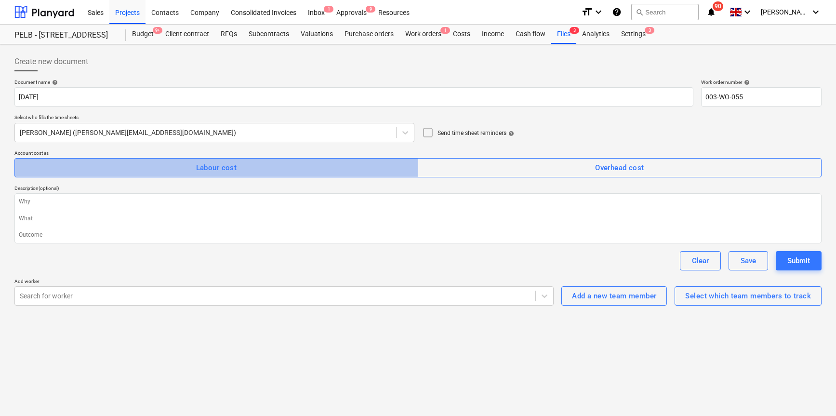
click at [260, 161] on span "Labour cost" at bounding box center [216, 167] width 382 height 13
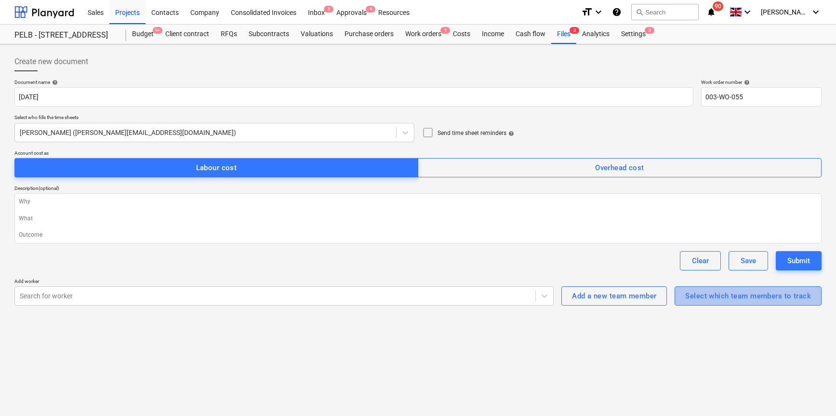
click at [728, 302] on button "Select which team members to track" at bounding box center [747, 295] width 147 height 19
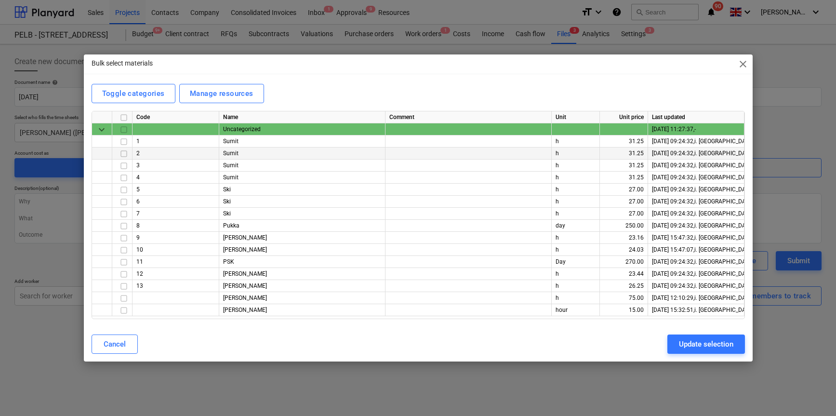
click at [124, 152] on input "checkbox" at bounding box center [124, 154] width 12 height 12
click at [123, 250] on input "checkbox" at bounding box center [124, 250] width 12 height 12
click at [125, 276] on input "checkbox" at bounding box center [124, 274] width 12 height 12
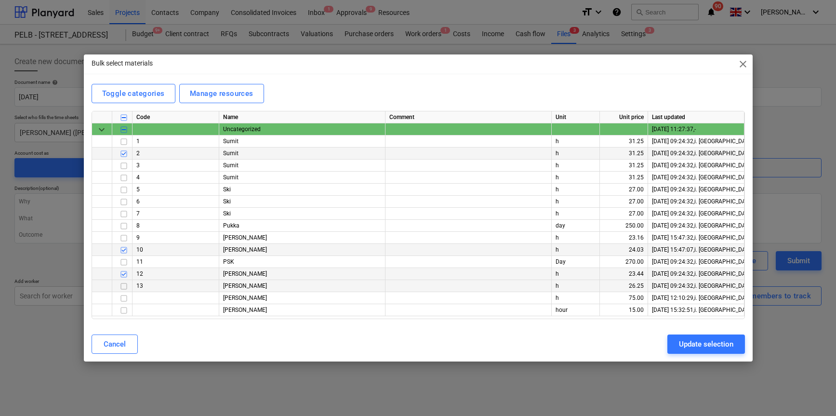
click at [124, 289] on input "checkbox" at bounding box center [124, 286] width 12 height 12
click at [689, 343] on div "Update selection" at bounding box center [706, 344] width 54 height 13
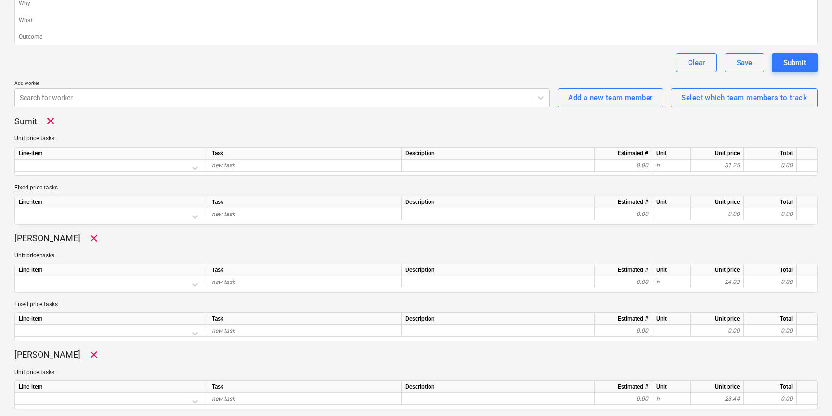
scroll to position [198, 0]
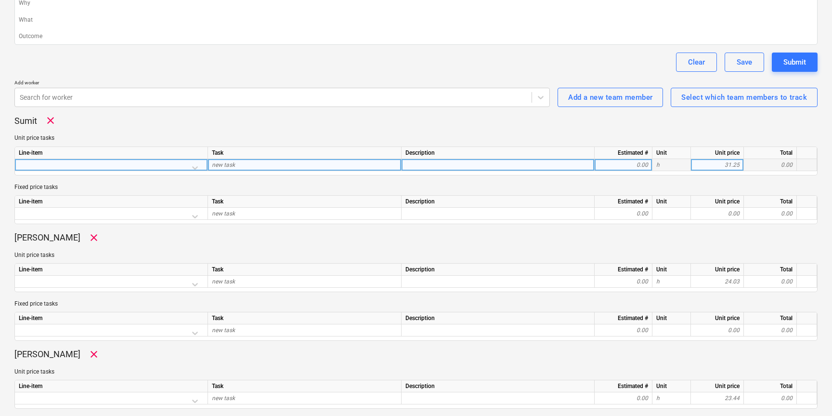
click at [193, 165] on div at bounding box center [111, 167] width 185 height 17
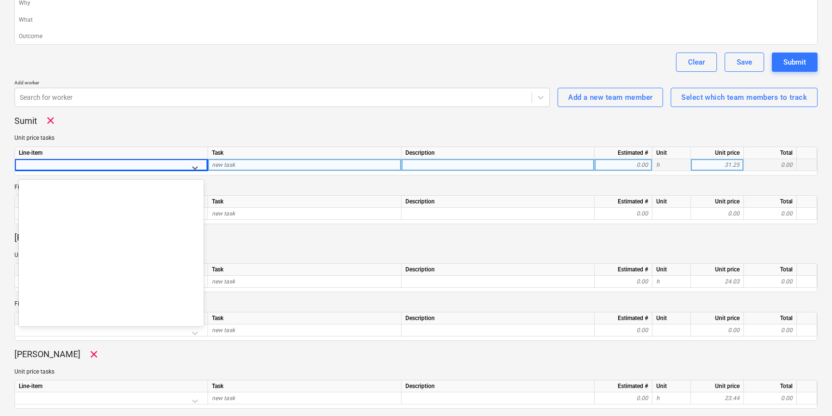
scroll to position [6532, 0]
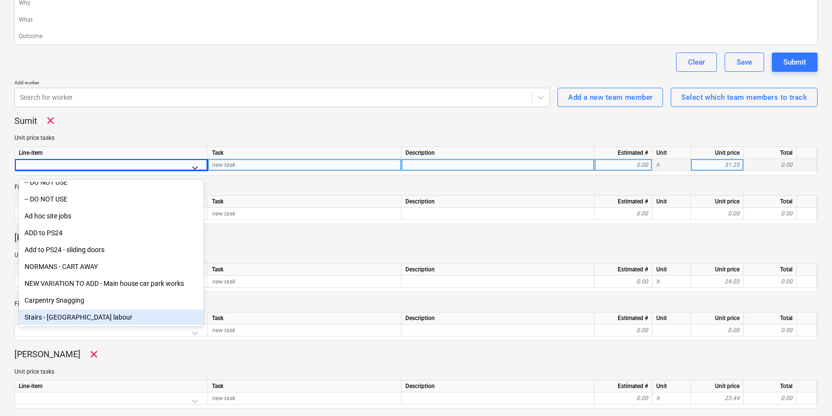
click at [85, 317] on div "Stairs - [GEOGRAPHIC_DATA] labour" at bounding box center [111, 316] width 185 height 15
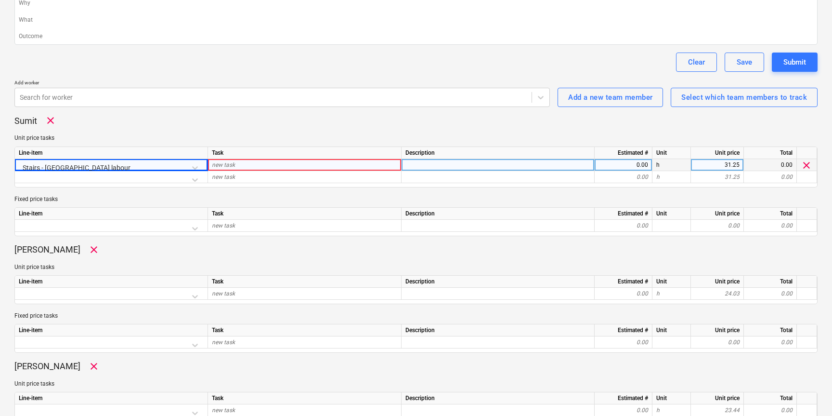
click at [251, 165] on div "new task" at bounding box center [305, 165] width 194 height 12
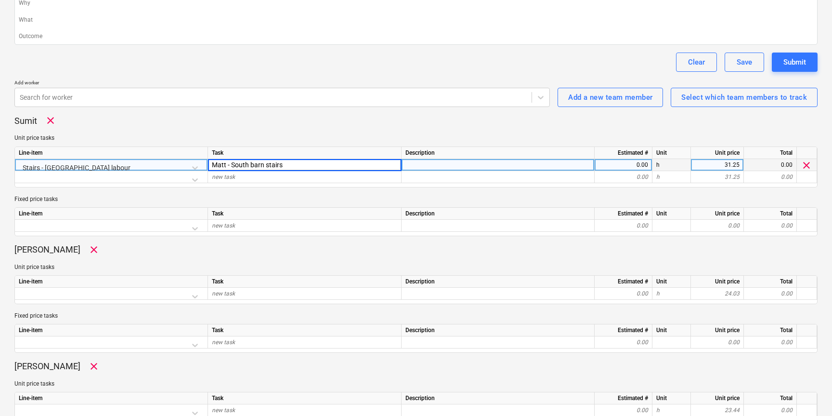
click at [639, 168] on div "0.00" at bounding box center [624, 165] width 50 height 12
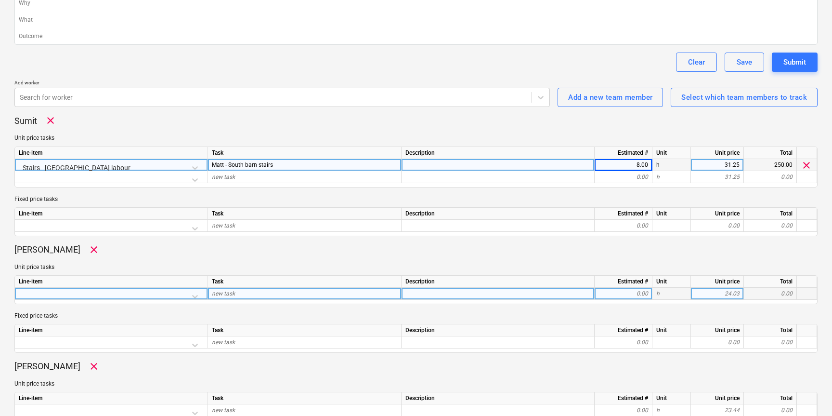
click at [187, 296] on div at bounding box center [111, 296] width 185 height 17
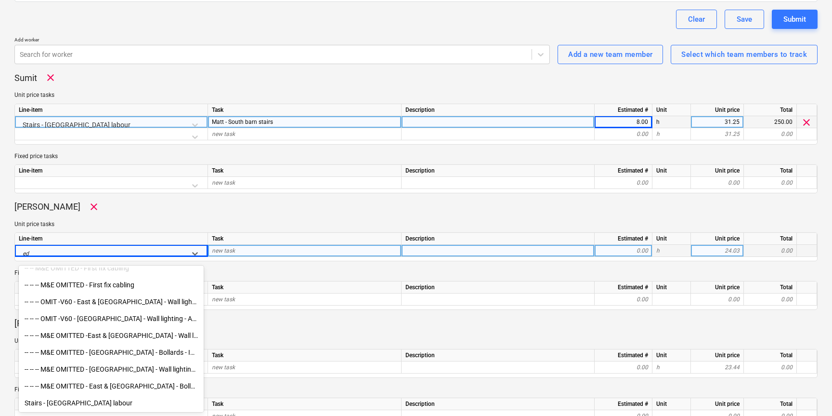
scroll to position [1845, 0]
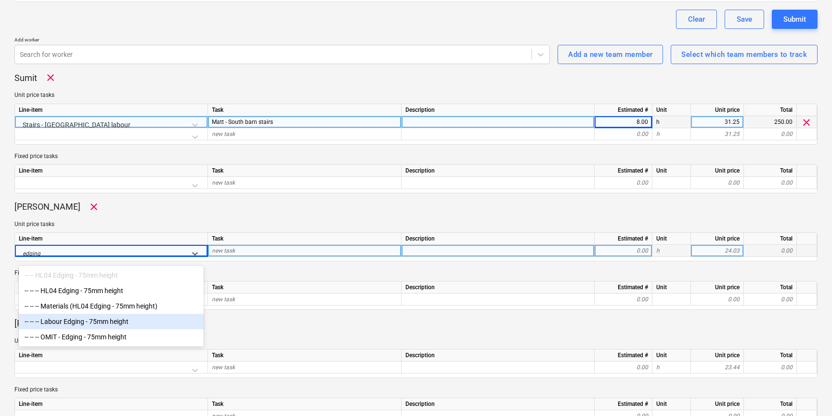
click at [102, 319] on div "-- -- -- Labour Edging - 75mm height" at bounding box center [111, 321] width 185 height 15
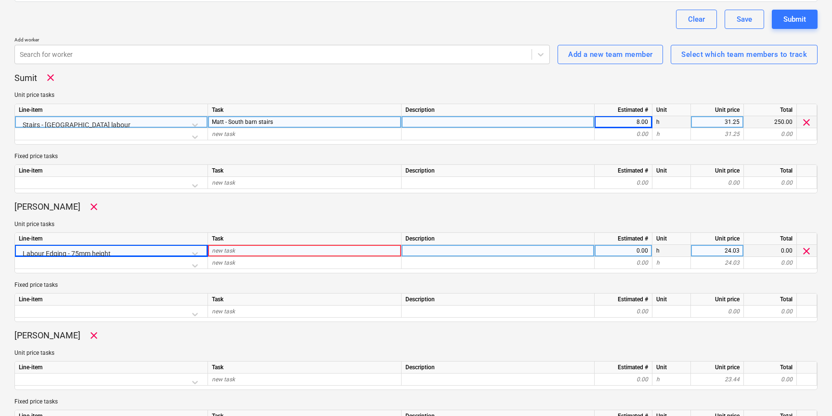
click at [250, 253] on div "new task" at bounding box center [305, 251] width 194 height 12
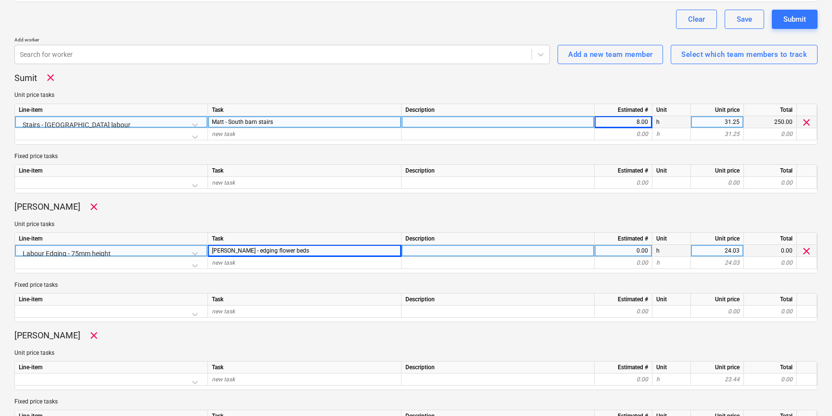
click at [629, 252] on div "0.00" at bounding box center [624, 251] width 50 height 12
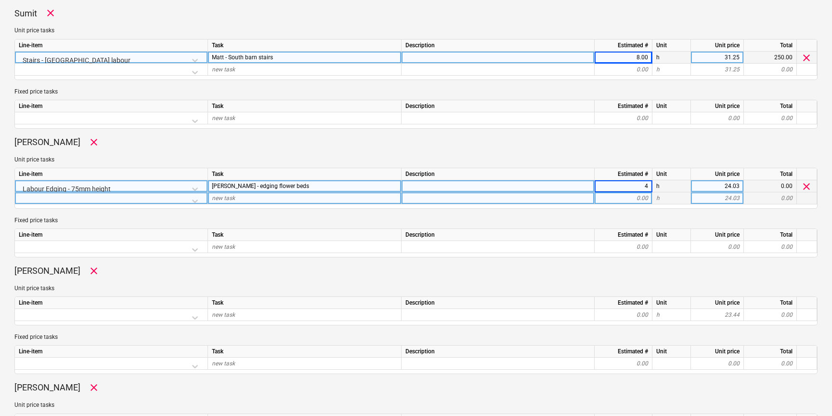
scroll to position [316, 0]
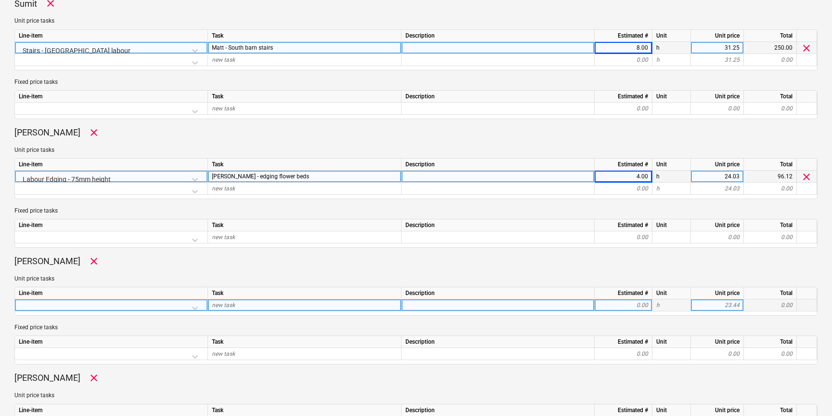
click at [132, 306] on div at bounding box center [111, 307] width 185 height 17
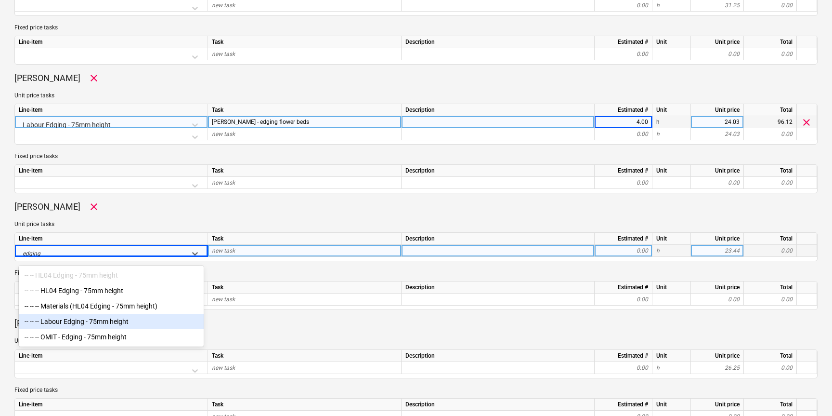
click at [77, 317] on div "-- -- -- Labour Edging - 75mm height" at bounding box center [111, 321] width 185 height 15
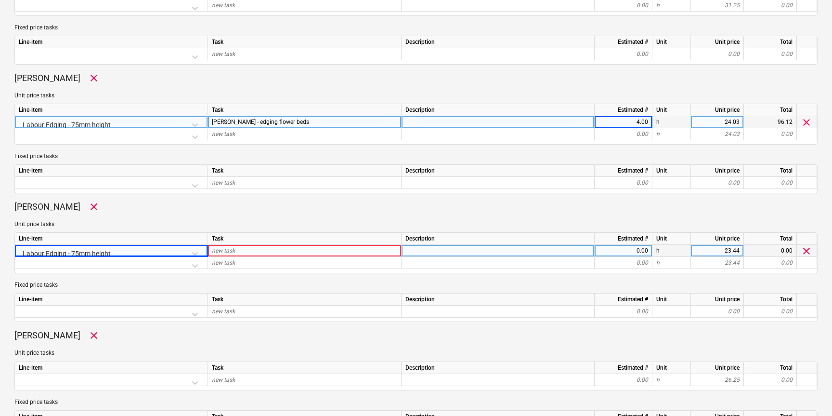
click at [239, 250] on div "new task" at bounding box center [305, 251] width 194 height 12
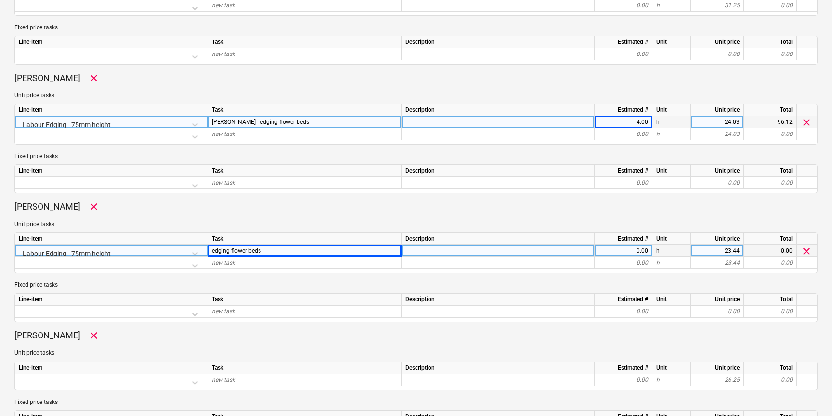
click at [625, 250] on div "0.00" at bounding box center [624, 251] width 50 height 12
click at [459, 252] on div at bounding box center [498, 251] width 193 height 12
click at [442, 124] on div at bounding box center [498, 122] width 193 height 12
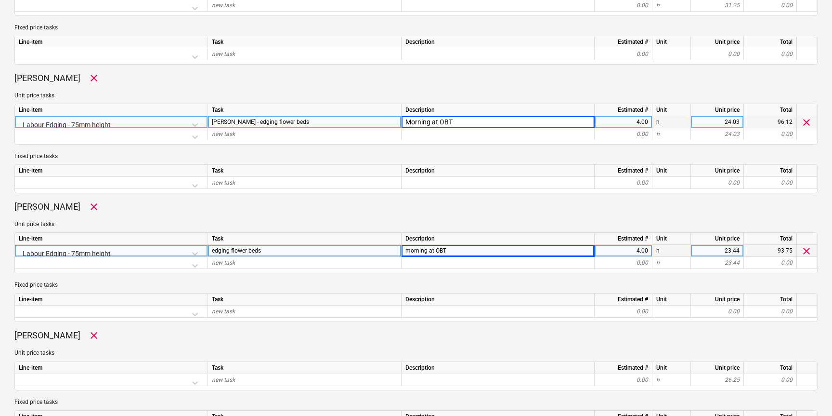
scroll to position [428, 0]
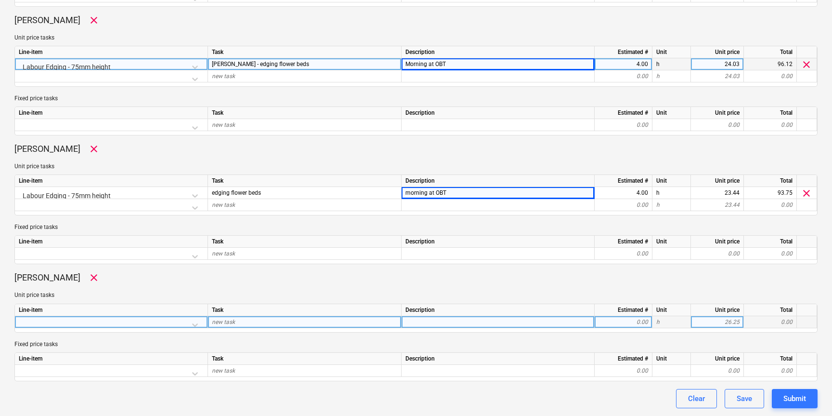
click at [187, 322] on div at bounding box center [111, 324] width 185 height 17
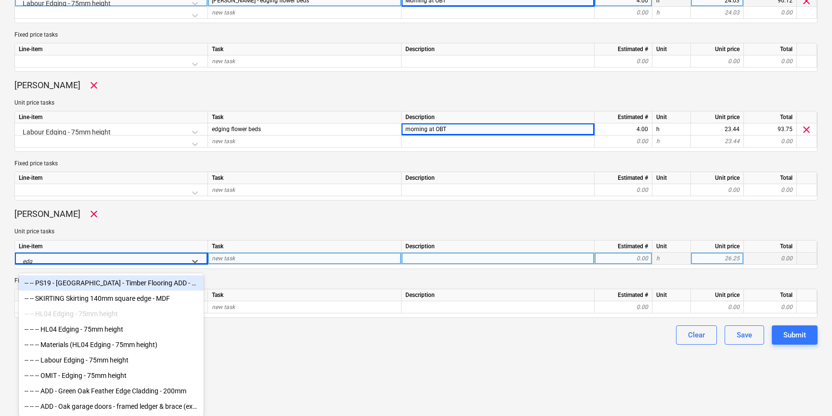
scroll to position [430, 0]
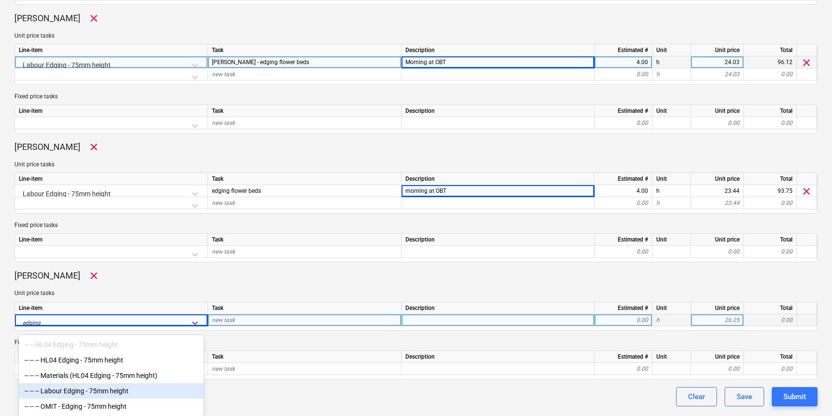
click at [109, 387] on div "-- -- -- Labour Edging - 75mm height" at bounding box center [111, 390] width 185 height 15
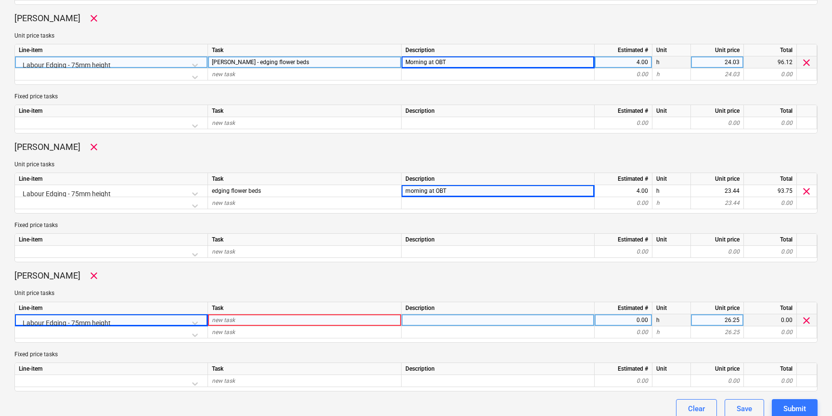
click at [253, 325] on div "new task" at bounding box center [305, 320] width 194 height 12
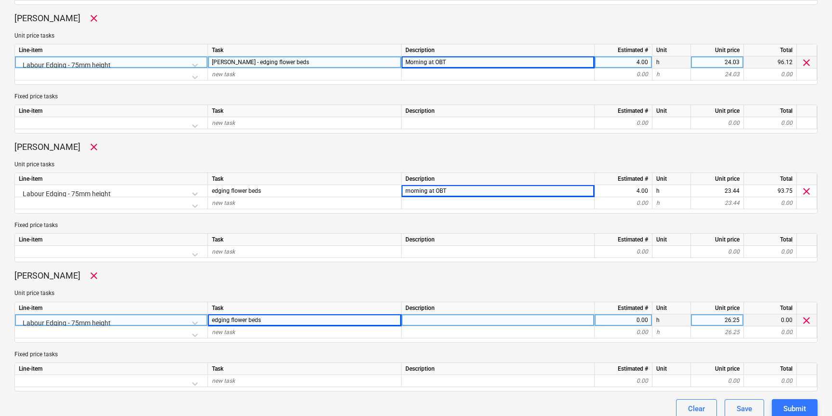
click at [636, 322] on div "0.00" at bounding box center [624, 320] width 50 height 12
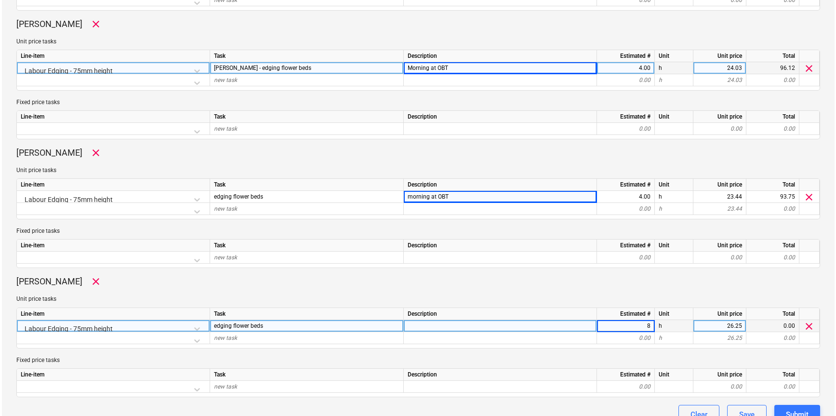
scroll to position [440, 0]
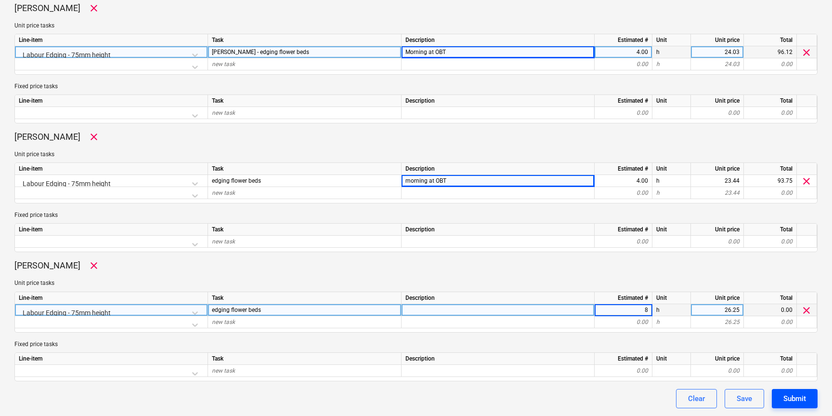
click at [790, 395] on div "Submit" at bounding box center [795, 398] width 23 height 13
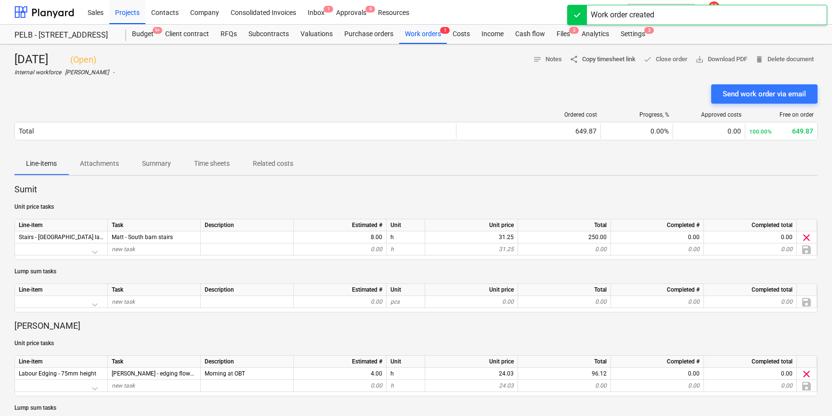
click at [605, 57] on span "share Copy timesheet link" at bounding box center [603, 59] width 66 height 11
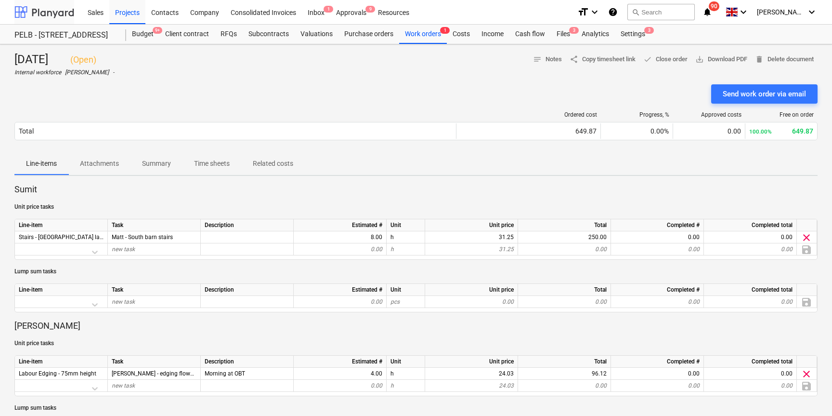
click at [53, 14] on div at bounding box center [44, 12] width 60 height 24
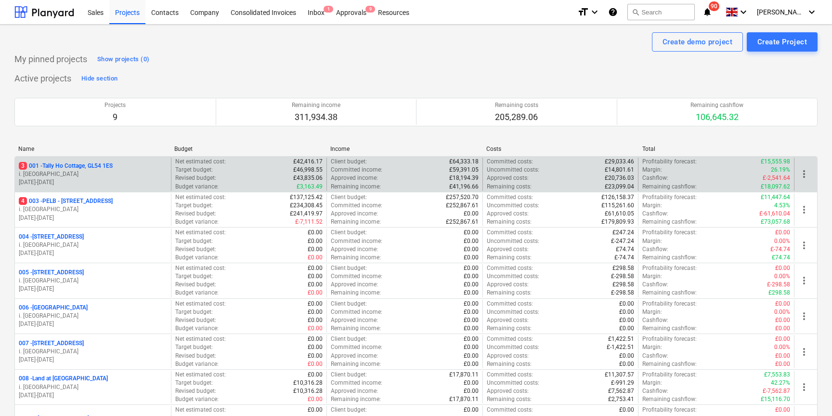
click at [72, 167] on p "3 001 - Tally Ho Cottage, GL54 1ES" at bounding box center [66, 166] width 94 height 8
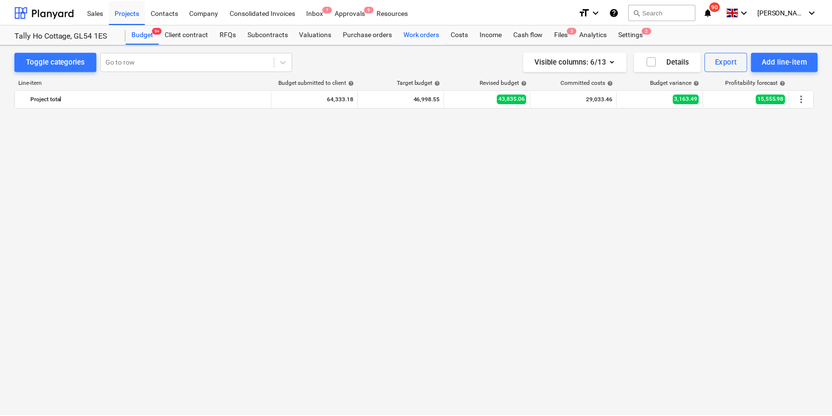
scroll to position [1000, 0]
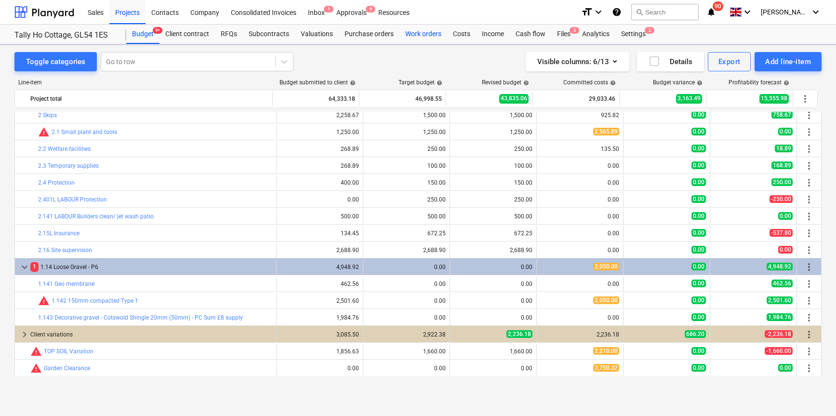
click at [428, 38] on div "Work orders" at bounding box center [423, 34] width 48 height 19
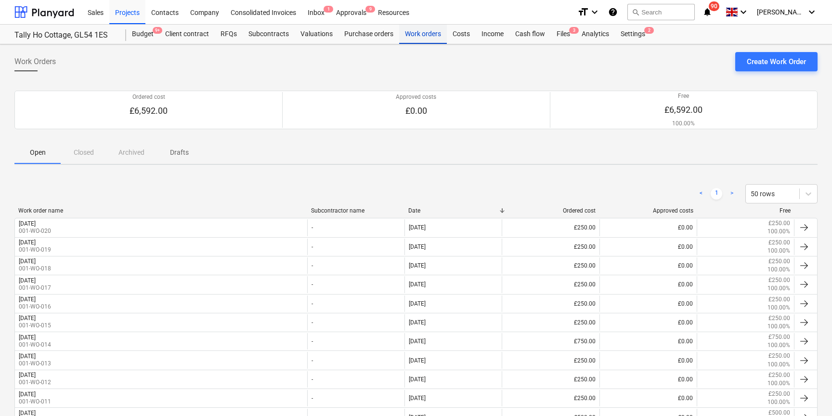
click at [410, 33] on div "Work orders" at bounding box center [423, 34] width 48 height 19
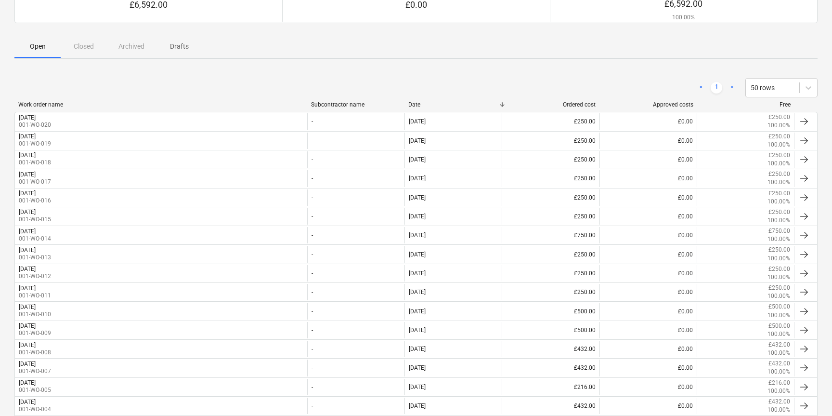
scroll to position [107, 0]
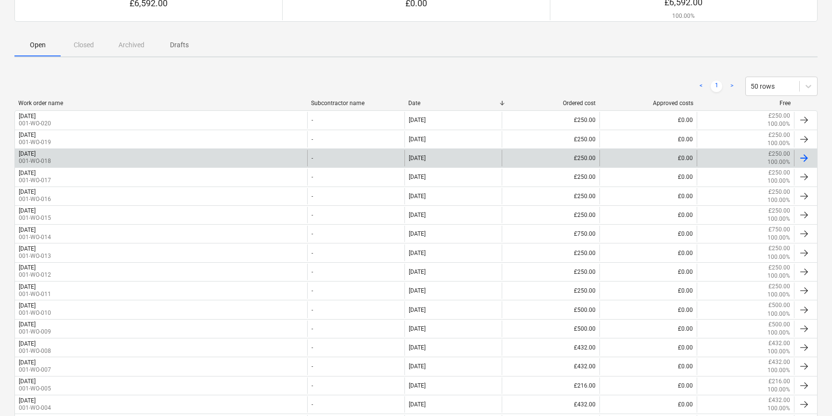
click at [36, 157] on p "001-WO-018" at bounding box center [35, 161] width 32 height 8
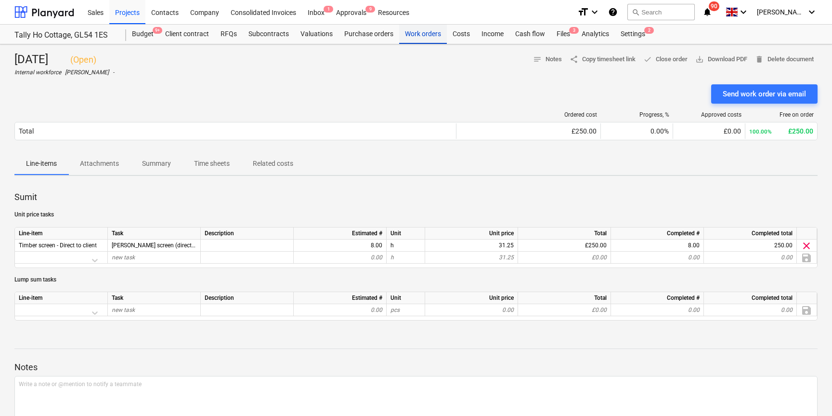
click at [418, 35] on div "Work orders" at bounding box center [423, 34] width 48 height 19
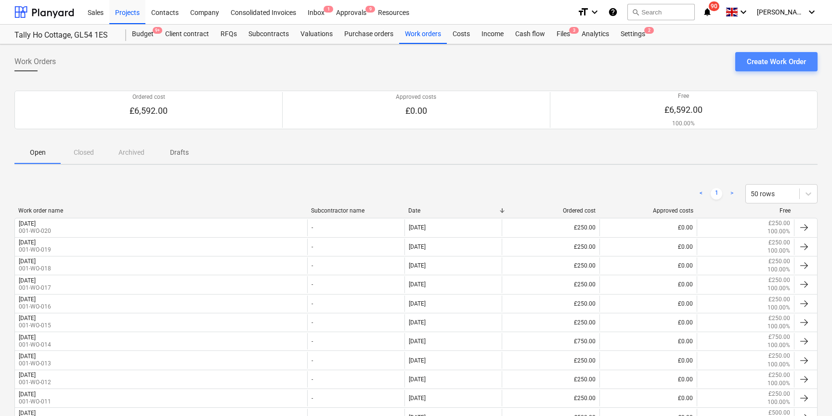
click at [780, 64] on div "Create Work Order" at bounding box center [776, 61] width 59 height 13
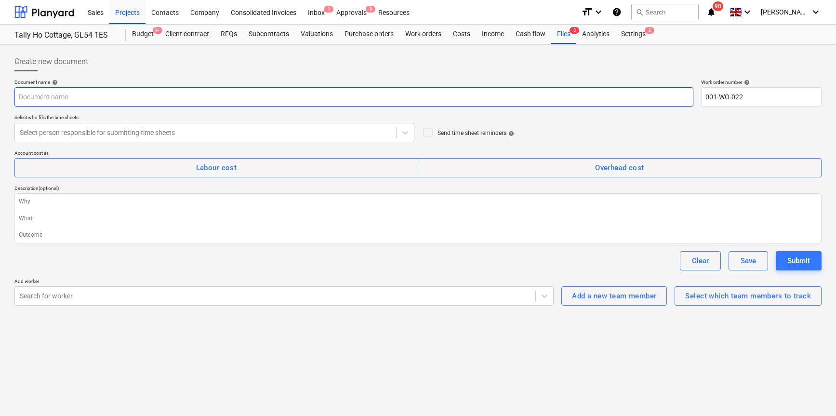
click at [77, 95] on input "text" at bounding box center [353, 96] width 679 height 19
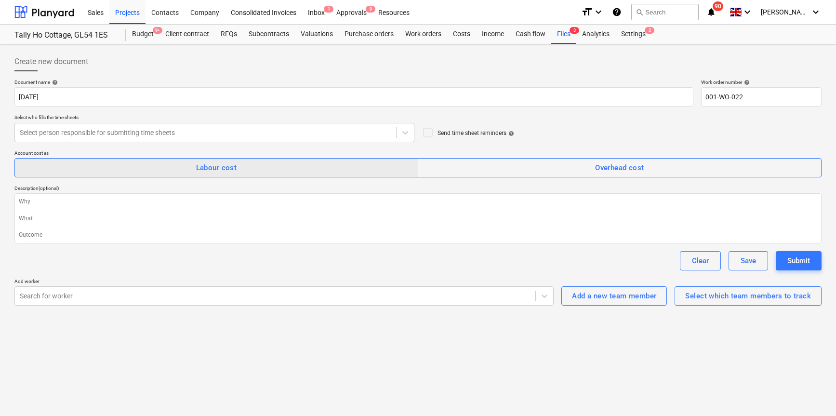
click at [193, 169] on span "Labour cost" at bounding box center [216, 167] width 382 height 13
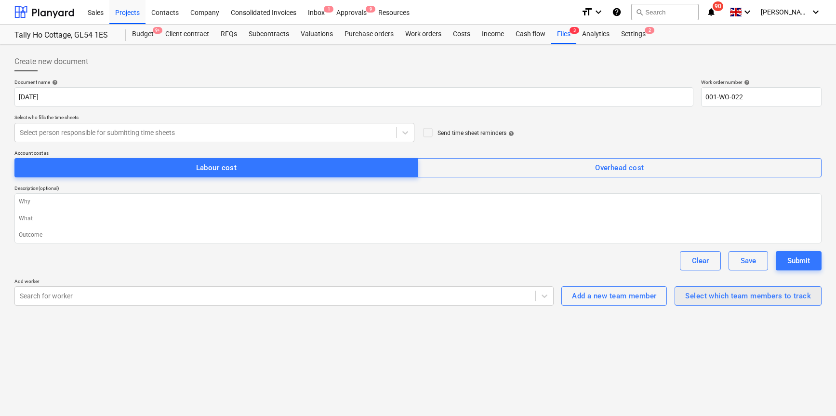
click at [711, 292] on div "Select which team members to track" at bounding box center [748, 295] width 126 height 13
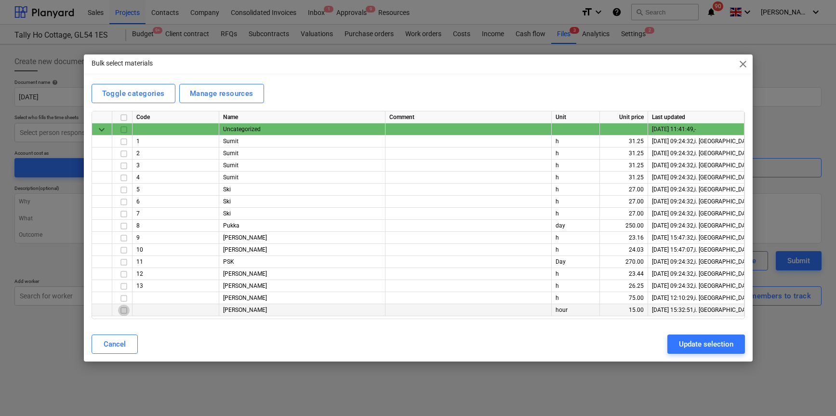
click at [122, 309] on input "checkbox" at bounding box center [124, 310] width 12 height 12
click at [124, 239] on input "checkbox" at bounding box center [124, 238] width 12 height 12
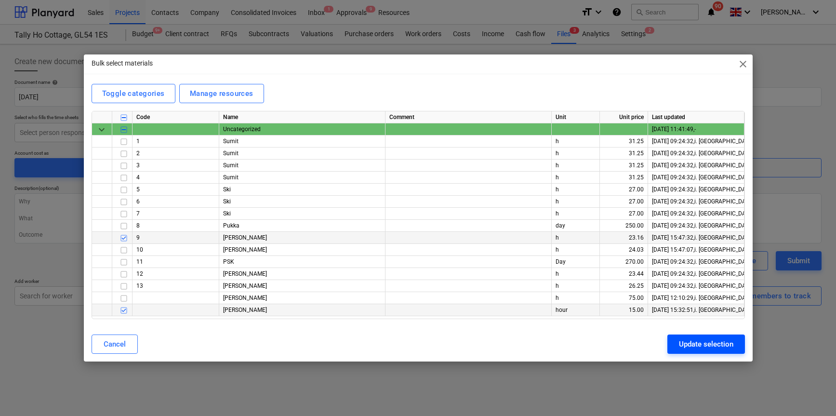
click at [691, 342] on div "Update selection" at bounding box center [706, 344] width 54 height 13
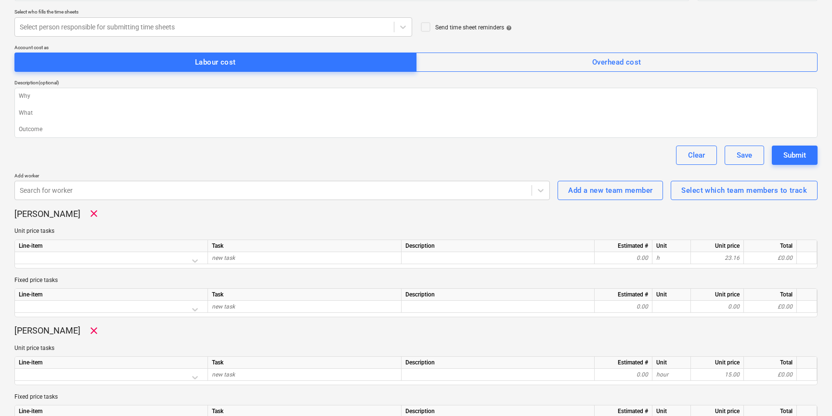
click at [105, 262] on div at bounding box center [111, 260] width 185 height 17
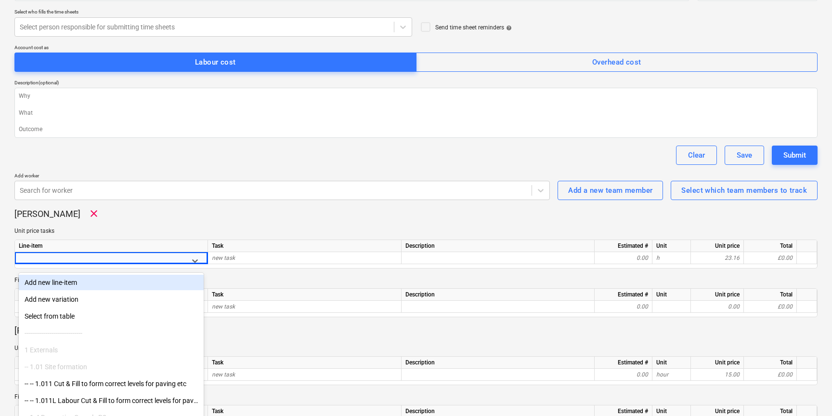
scroll to position [113, 0]
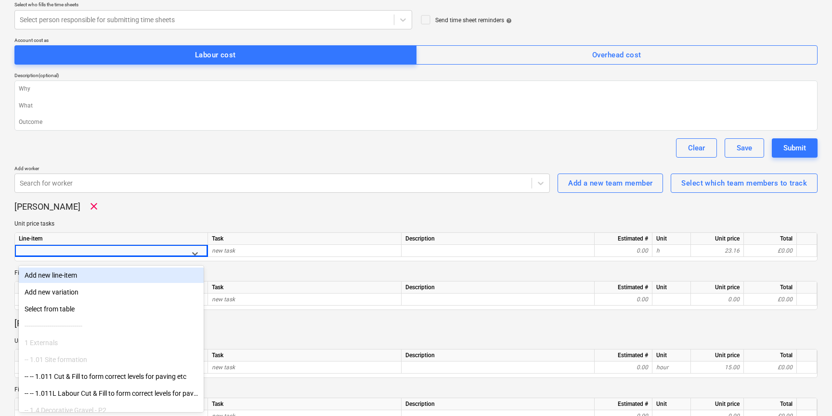
click at [65, 272] on div "Add new line-item" at bounding box center [111, 274] width 185 height 15
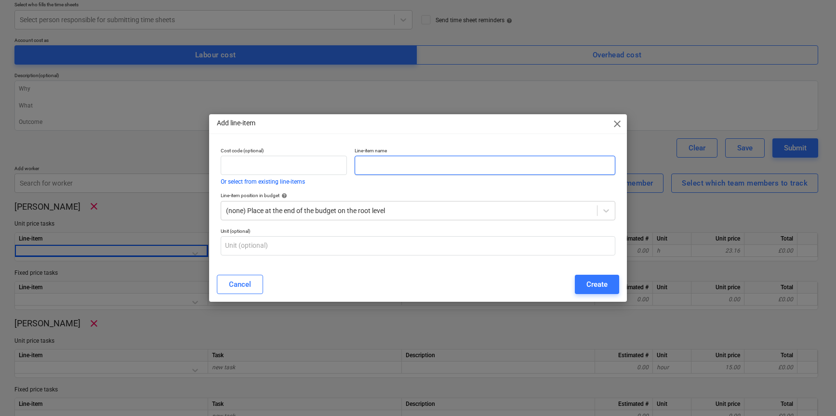
click at [411, 166] on input "text" at bounding box center [485, 165] width 261 height 19
click at [603, 281] on div "Create" at bounding box center [596, 284] width 21 height 13
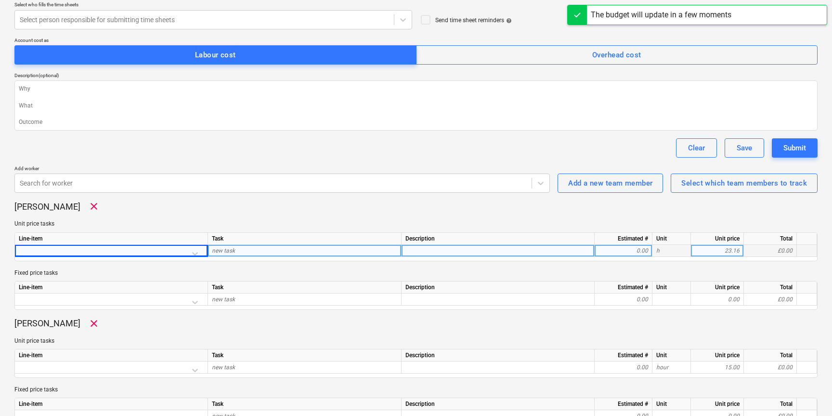
click at [148, 252] on div at bounding box center [111, 253] width 185 height 17
click at [141, 246] on div at bounding box center [111, 253] width 185 height 17
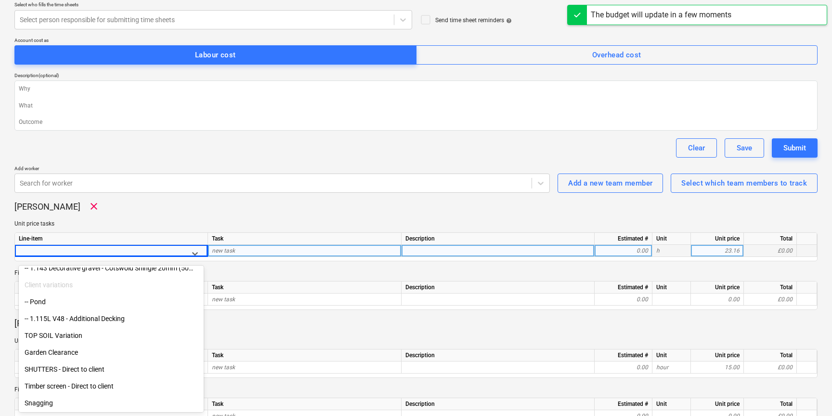
scroll to position [158, 0]
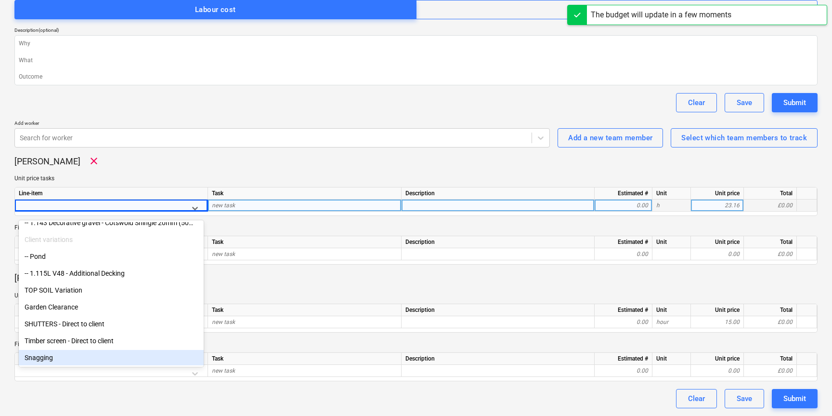
click at [41, 355] on div "Snagging" at bounding box center [111, 357] width 185 height 15
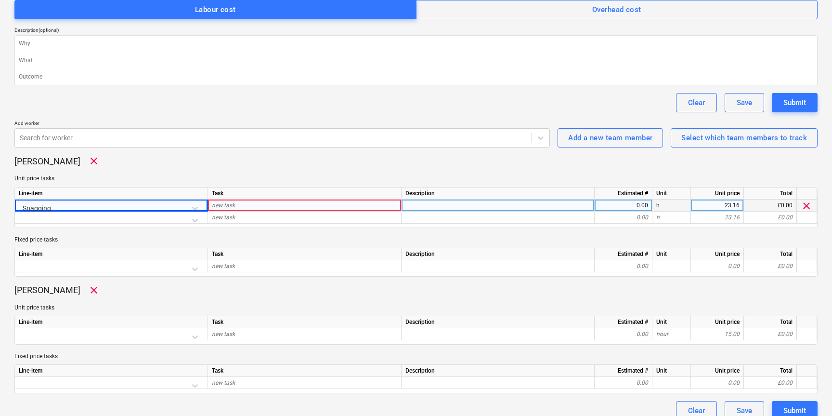
click at [264, 203] on div "new task" at bounding box center [305, 205] width 194 height 12
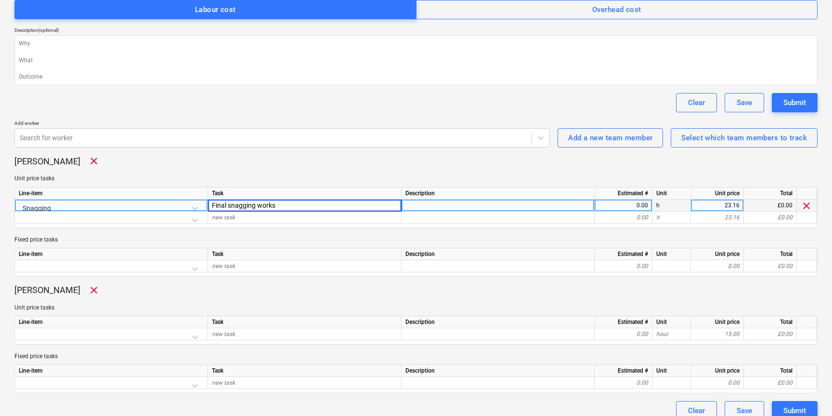
click at [613, 203] on div "0.00" at bounding box center [624, 205] width 50 height 12
click at [525, 205] on div at bounding box center [498, 205] width 193 height 12
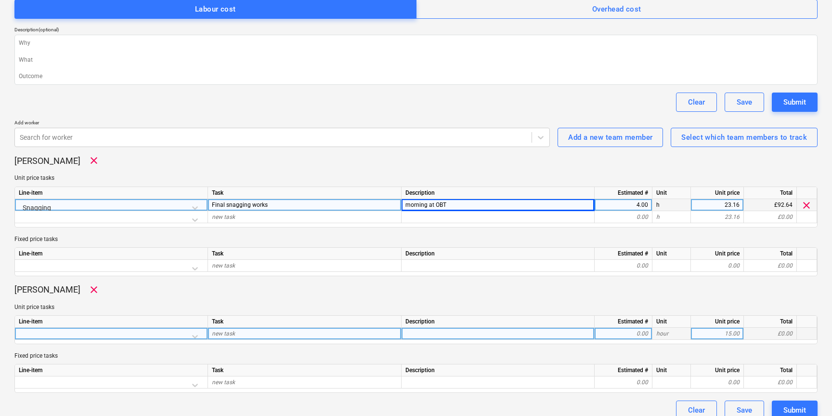
click at [77, 335] on div at bounding box center [111, 336] width 185 height 17
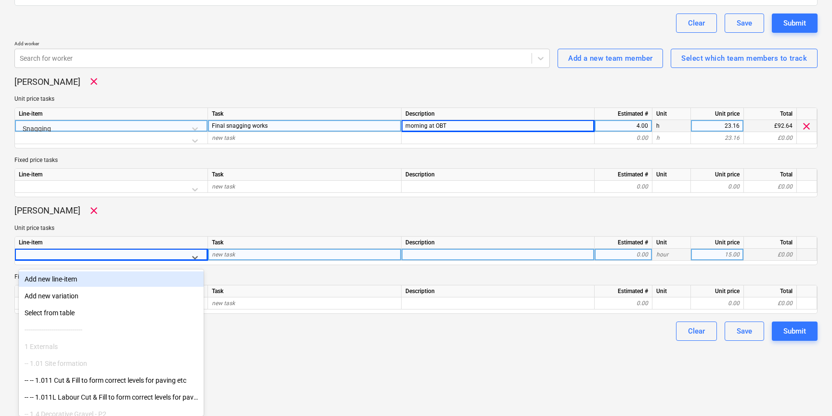
scroll to position [1272, 0]
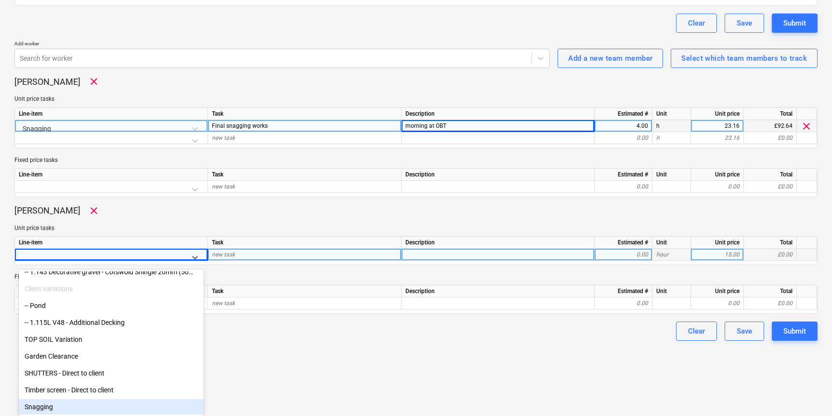
click at [81, 406] on div "Snagging" at bounding box center [111, 406] width 185 height 15
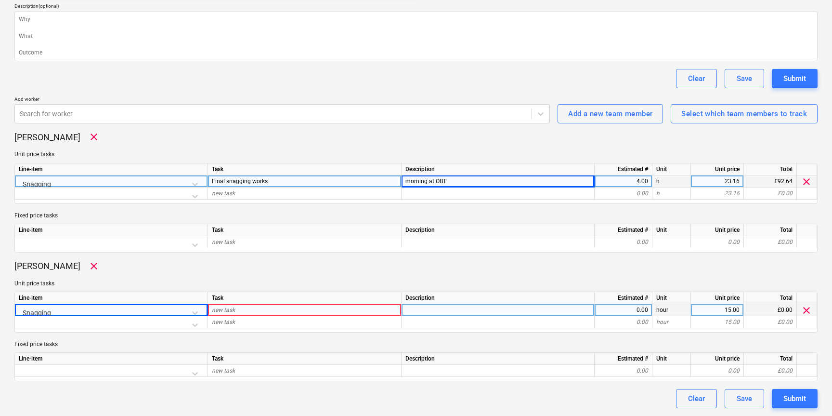
click at [236, 308] on div "new task" at bounding box center [305, 310] width 194 height 12
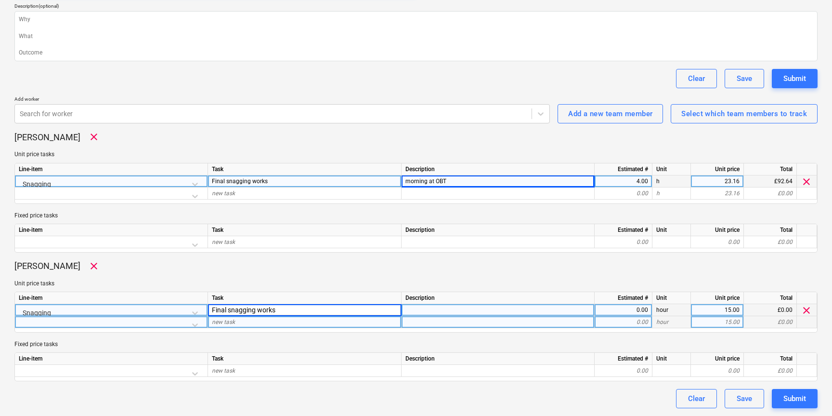
click at [431, 317] on div at bounding box center [498, 322] width 193 height 12
click at [438, 312] on div at bounding box center [498, 310] width 193 height 12
click at [626, 310] on div "0.00" at bounding box center [624, 310] width 50 height 12
click at [797, 399] on div "Submit" at bounding box center [795, 398] width 23 height 13
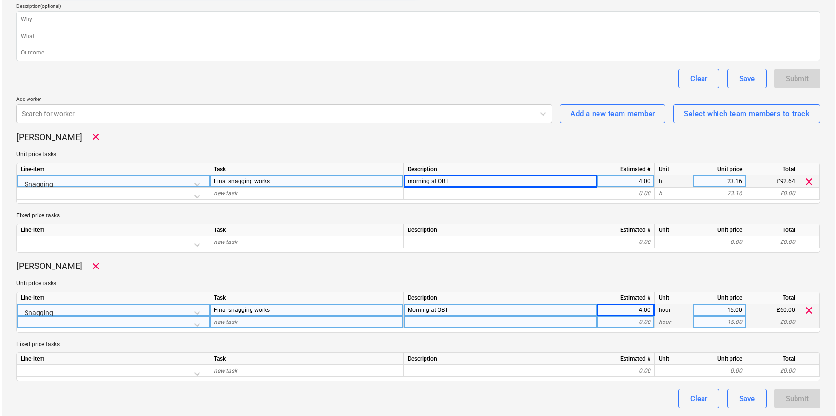
scroll to position [0, 0]
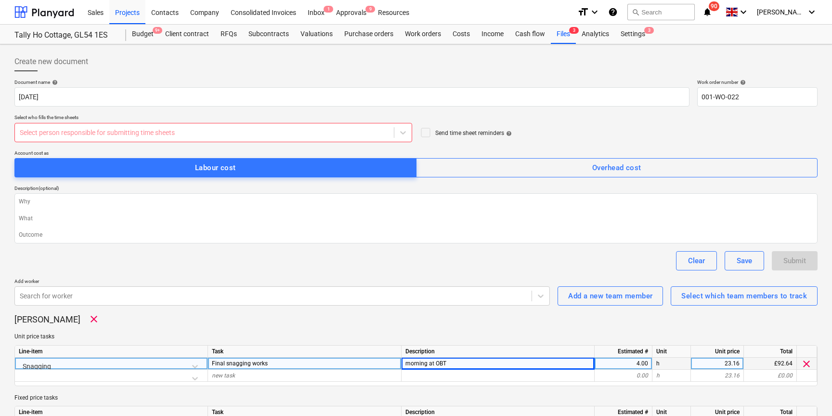
click at [318, 128] on div at bounding box center [204, 133] width 369 height 10
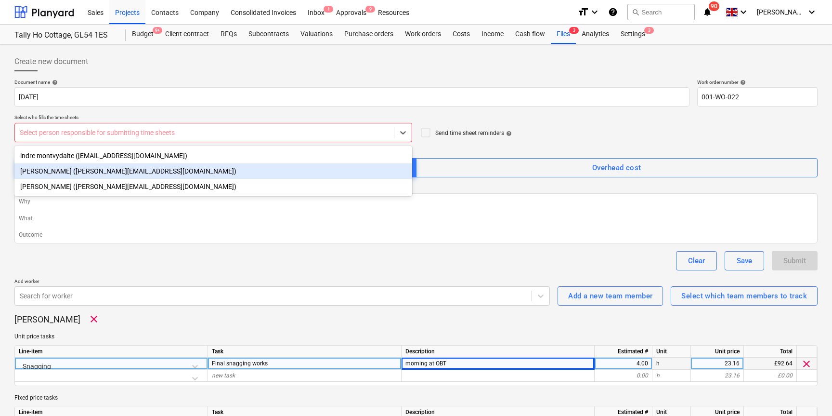
click at [135, 167] on div "Harry Ford (harry@matfordconstruction.co.uk)" at bounding box center [213, 170] width 398 height 15
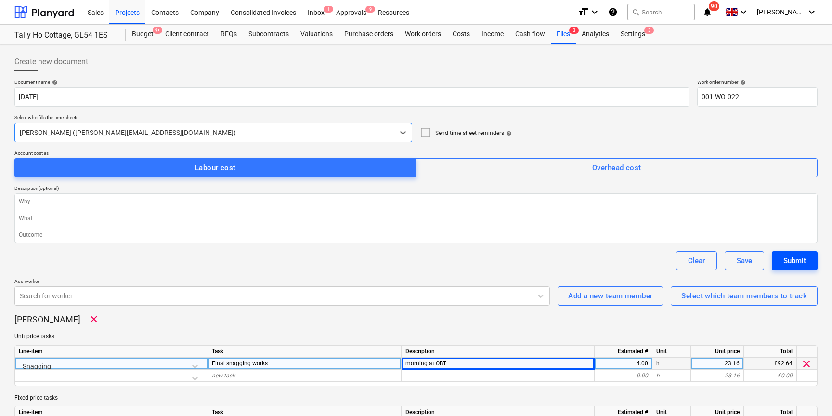
click at [789, 260] on div "Submit" at bounding box center [795, 260] width 23 height 13
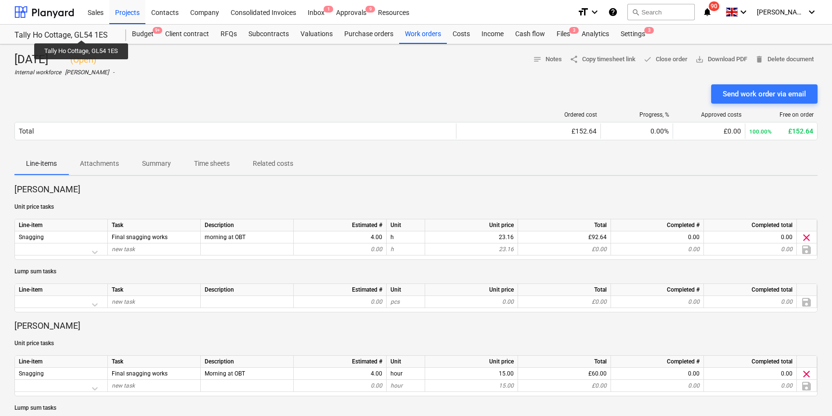
click at [82, 31] on div "Tally Ho Cottage, GL54 1ES" at bounding box center [64, 35] width 100 height 10
click at [33, 15] on div at bounding box center [44, 12] width 60 height 24
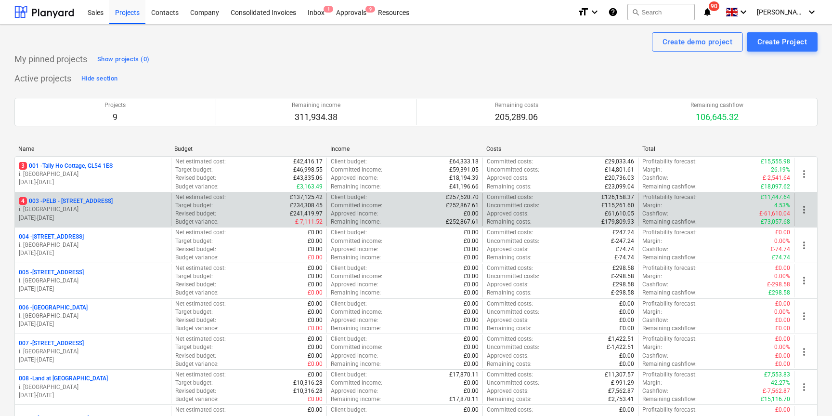
click at [72, 198] on p "4 003 - PELB - Castle lane, Moreton Valence, GL2 7NE" at bounding box center [66, 201] width 94 height 8
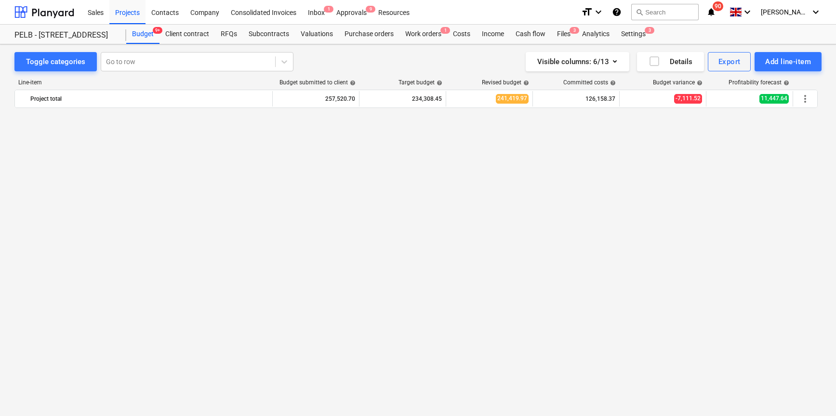
scroll to position [4808, 0]
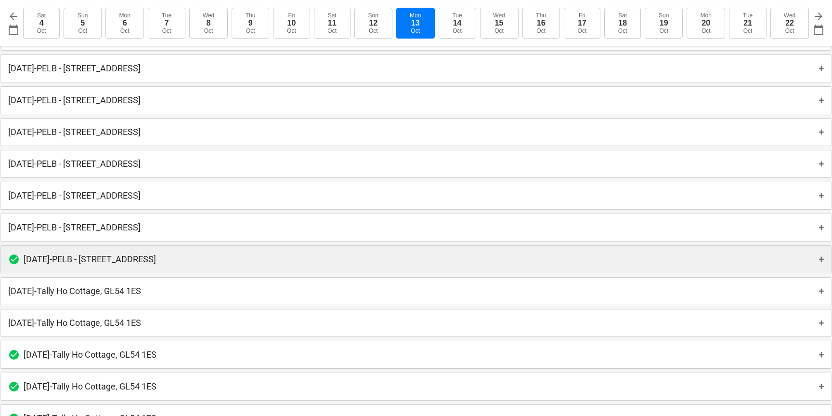
scroll to position [62, 0]
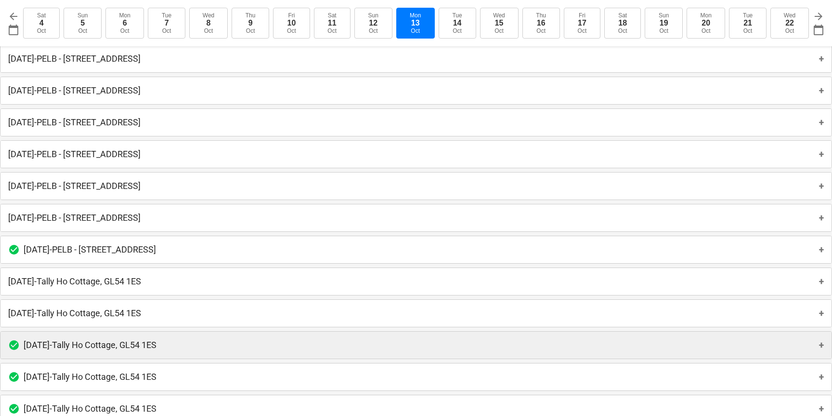
click at [142, 346] on p "[DATE] - [GEOGRAPHIC_DATA], GL54 1ES" at bounding box center [90, 345] width 133 height 12
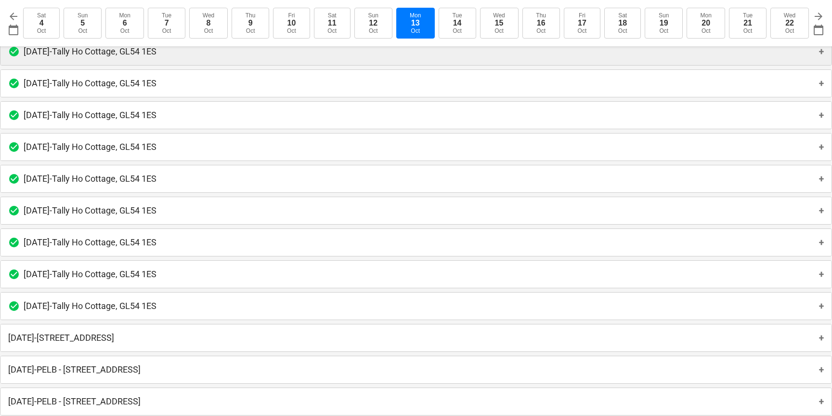
scroll to position [493, 0]
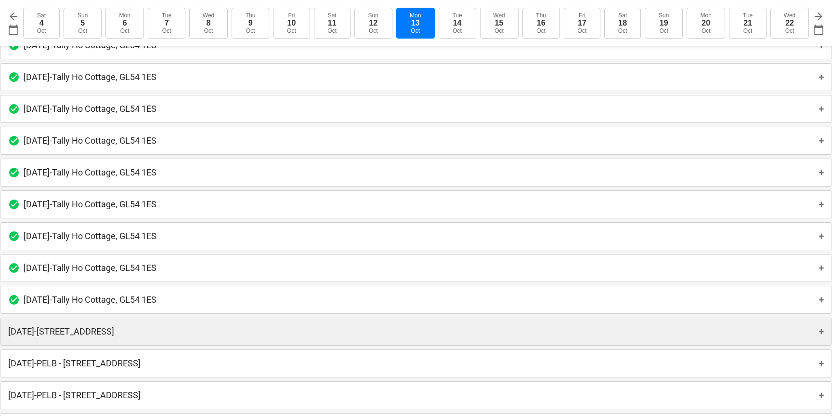
click at [114, 330] on p "[DATE] - Old Brewery Tap, SN7 8RB" at bounding box center [61, 332] width 106 height 12
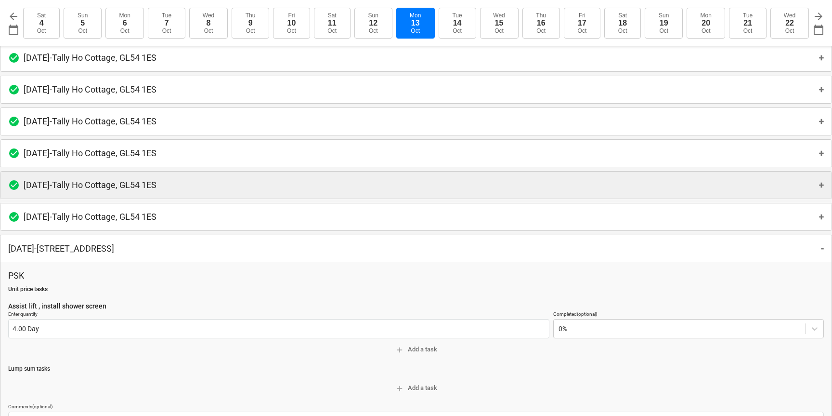
scroll to position [699, 0]
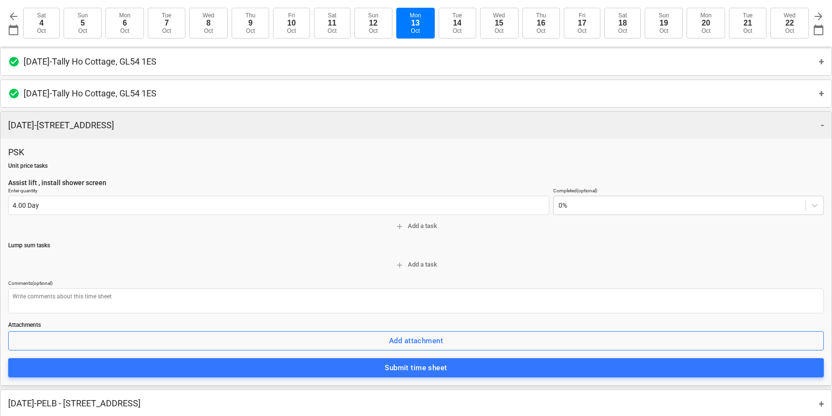
click at [824, 128] on div "Monday 13th October 2025 - Old Brewery Tap, SN7 8RB -" at bounding box center [415, 125] width 831 height 27
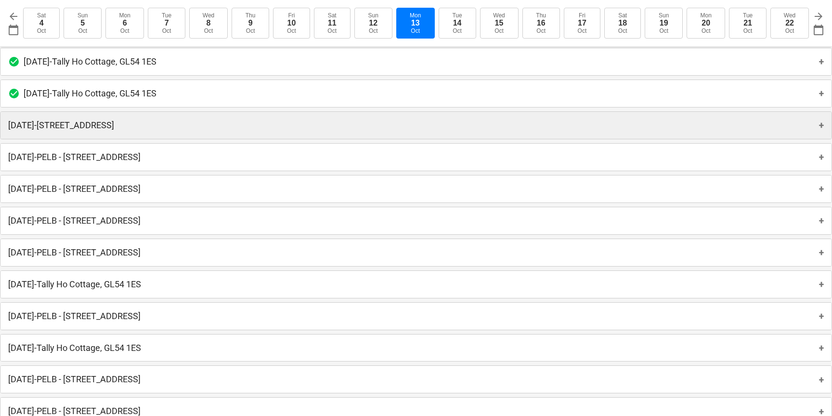
click at [824, 126] on div "Monday 13th October 2025 - Old Brewery Tap, SN7 8RB +" at bounding box center [415, 125] width 831 height 27
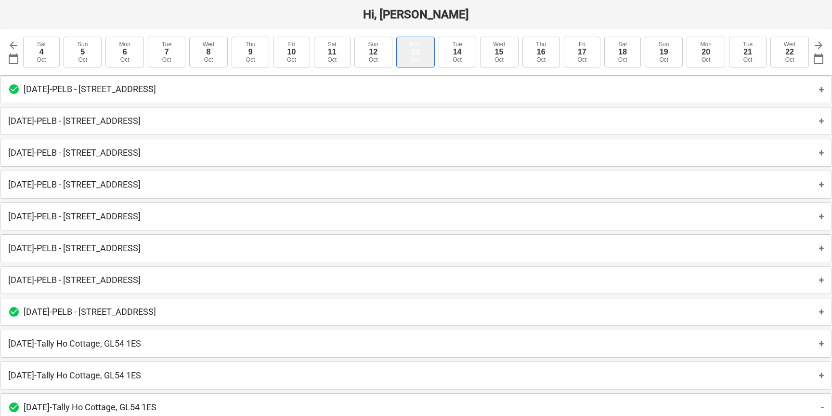
click at [423, 46] on button "[DATE]" at bounding box center [415, 52] width 39 height 31
click at [423, 46] on button "Mon 13 Oct" at bounding box center [415, 52] width 39 height 31
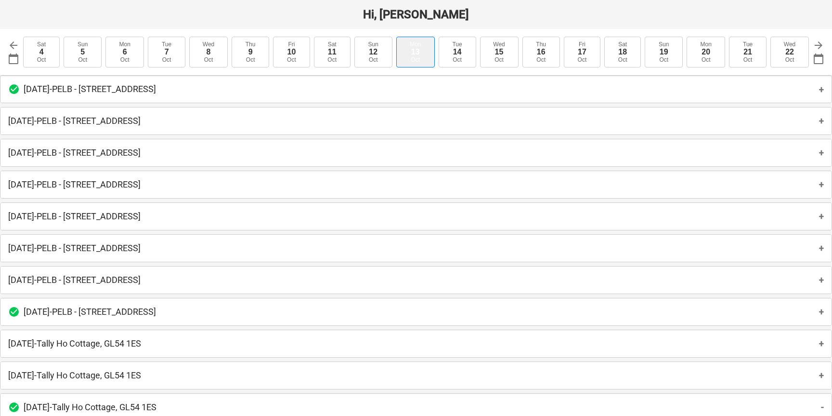
click at [423, 46] on button "Mon 13 Oct" at bounding box center [415, 52] width 39 height 31
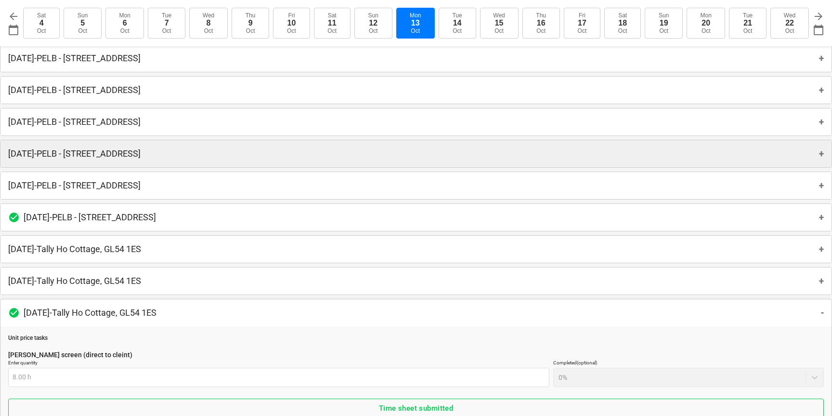
scroll to position [101, 0]
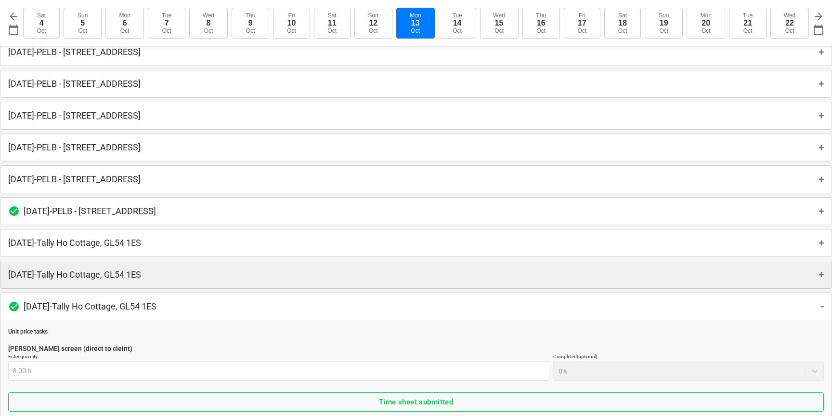
click at [93, 276] on p "Tuesday 14th Oct 2025 - Tally Ho Cottage, GL54 1ES" at bounding box center [74, 275] width 133 height 12
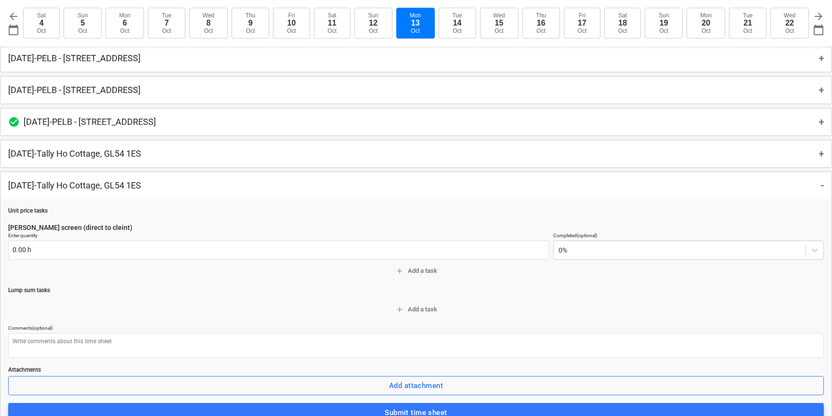
scroll to position [122, 0]
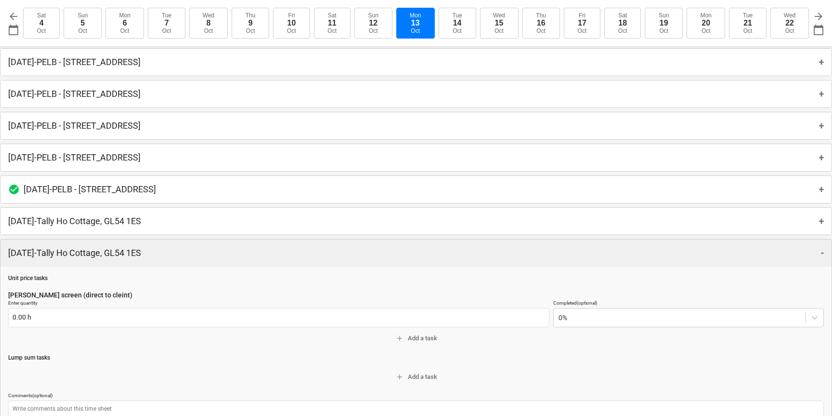
click at [60, 260] on div "Tuesday 14th Oct 2025 - Tally Ho Cottage, GL54 1ES -" at bounding box center [415, 252] width 831 height 27
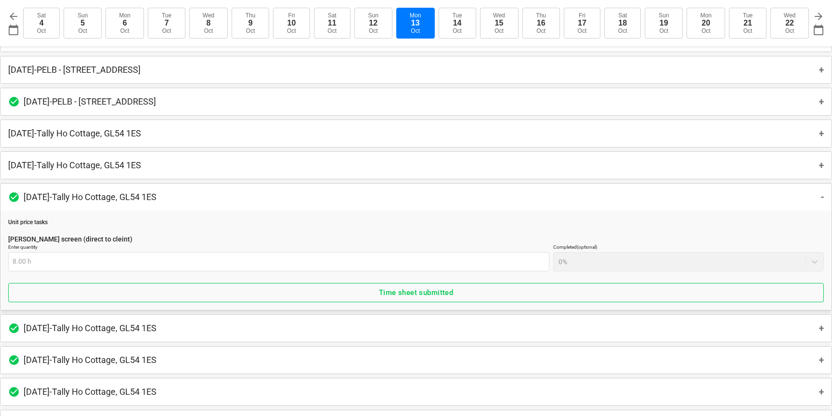
scroll to position [451, 0]
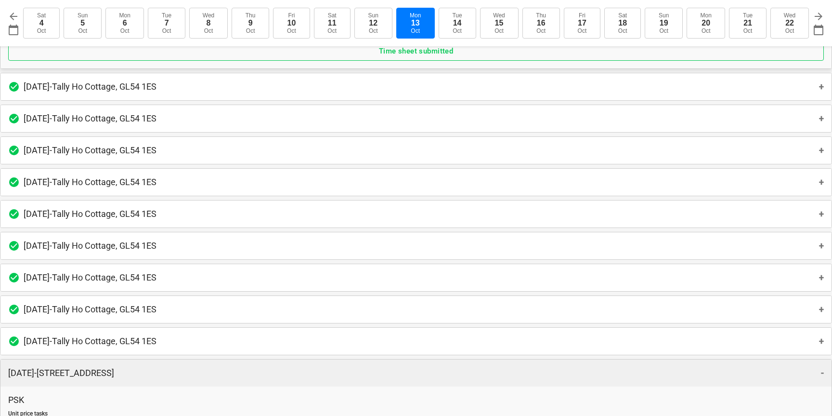
click at [80, 370] on p "Monday 13th October 2025 - Old Brewery Tap, SN7 8RB" at bounding box center [61, 373] width 106 height 12
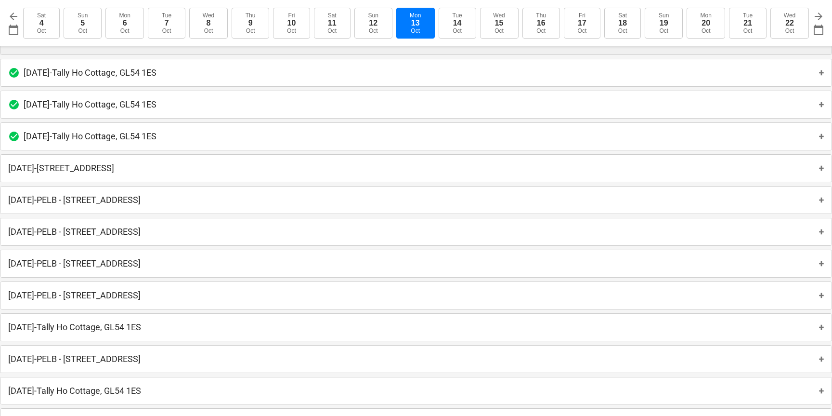
scroll to position [657, 0]
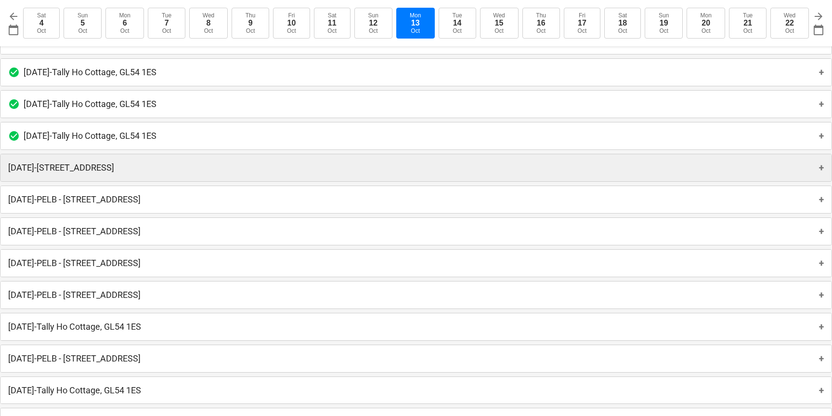
click at [114, 171] on p "Monday 13th October 2025 - Old Brewery Tap, SN7 8RB" at bounding box center [61, 168] width 106 height 12
type textarea "x"
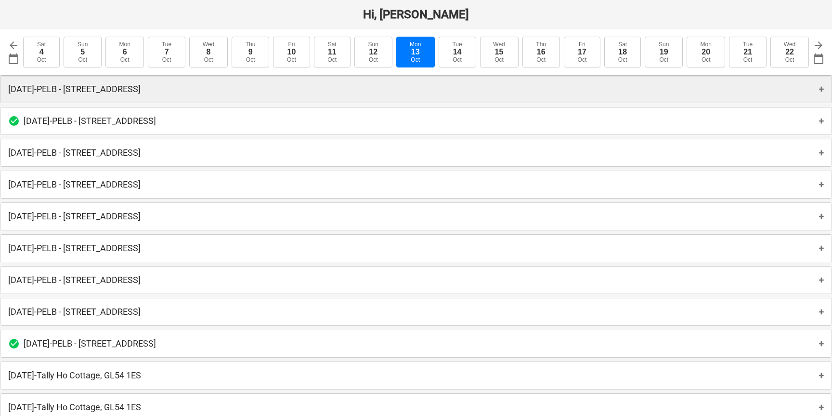
click at [141, 86] on p "[DATE] - PELB - [GEOGRAPHIC_DATA], [GEOGRAPHIC_DATA]" at bounding box center [74, 89] width 132 height 12
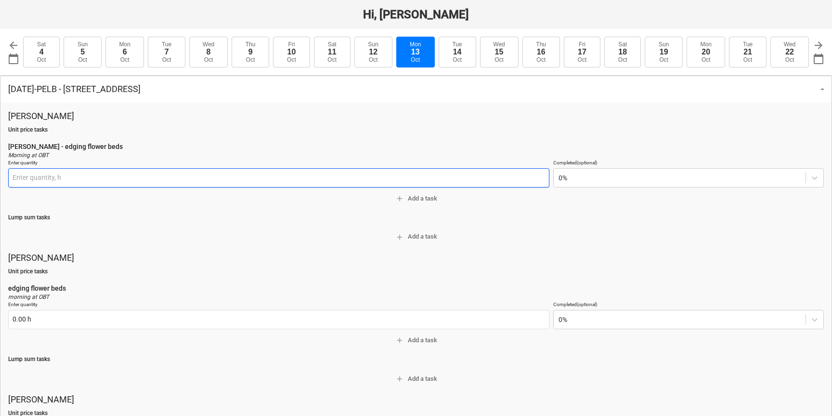
click at [27, 178] on input "text" at bounding box center [278, 177] width 541 height 19
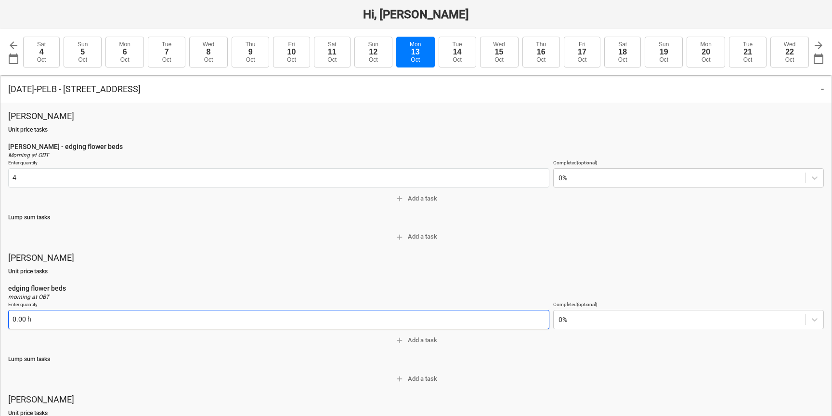
type input "4.00 h"
click at [21, 316] on input "text" at bounding box center [278, 319] width 541 height 19
type textarea "x"
type input "4"
type textarea "x"
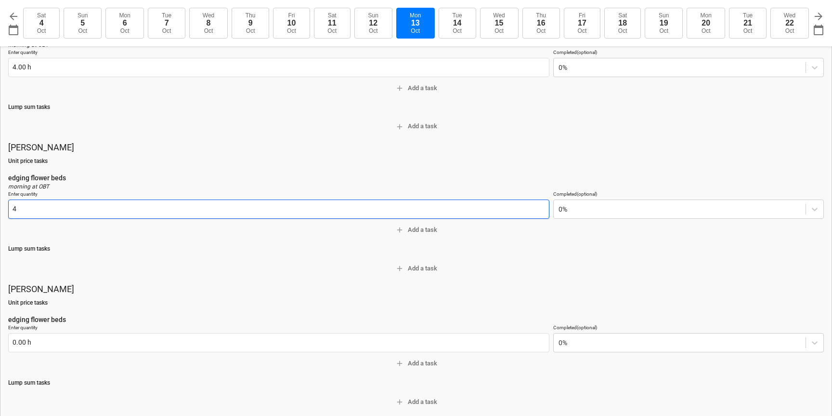
scroll to position [129, 0]
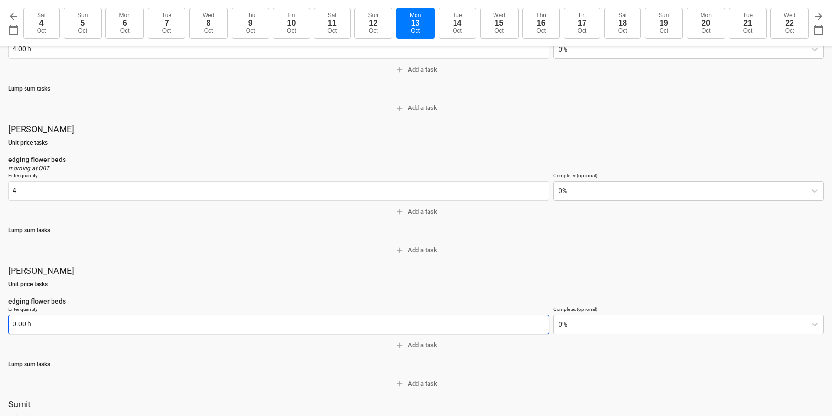
type input "4.00 h"
click at [26, 327] on input "text" at bounding box center [278, 324] width 541 height 19
type textarea "x"
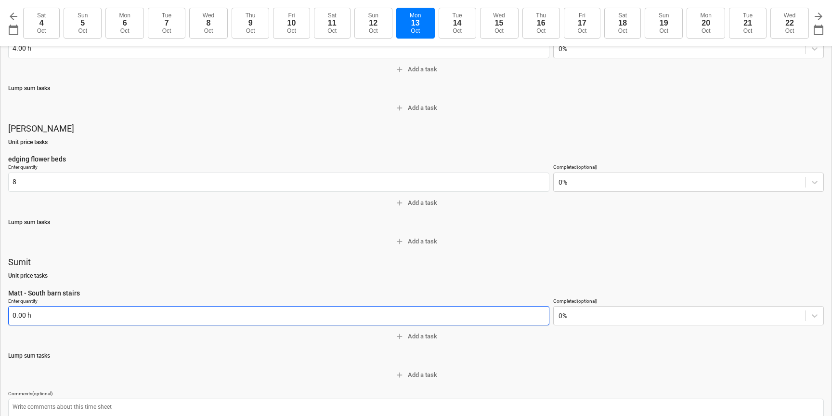
type input "8.00 h"
click at [23, 317] on input "text" at bounding box center [278, 315] width 541 height 19
type textarea "x"
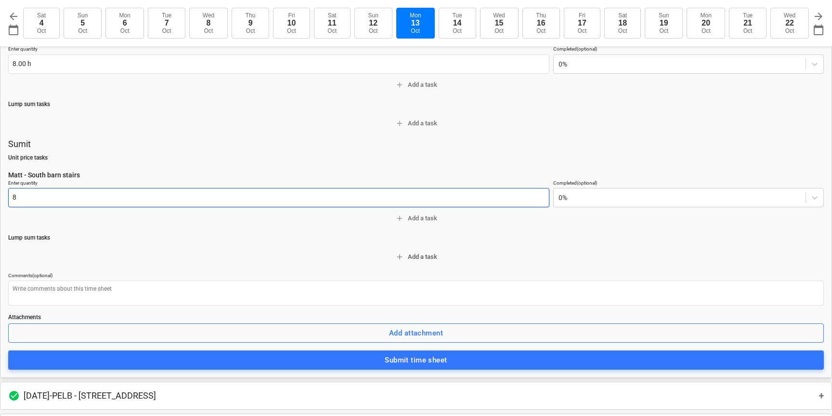
scroll to position [402, 0]
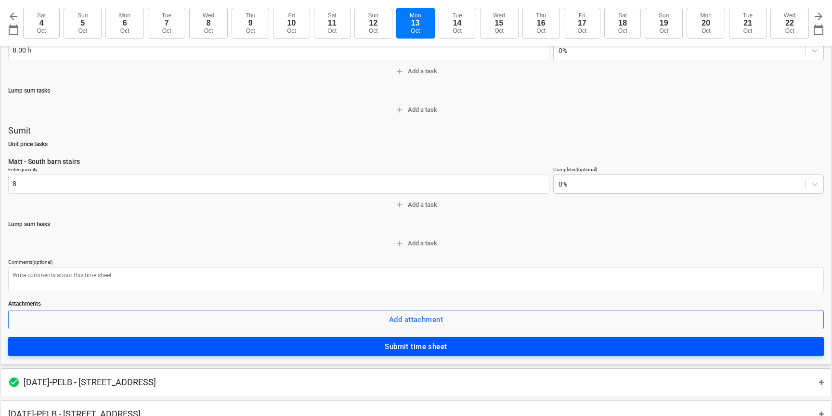
type input "8.00 h"
click at [416, 346] on div "Submit time sheet" at bounding box center [416, 346] width 62 height 13
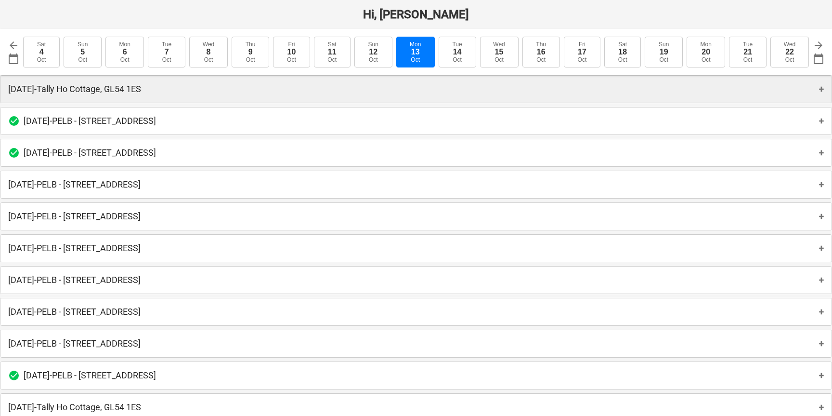
click at [123, 93] on p "[DATE] - [GEOGRAPHIC_DATA], GL54 1ES" at bounding box center [74, 89] width 133 height 12
type textarea "x"
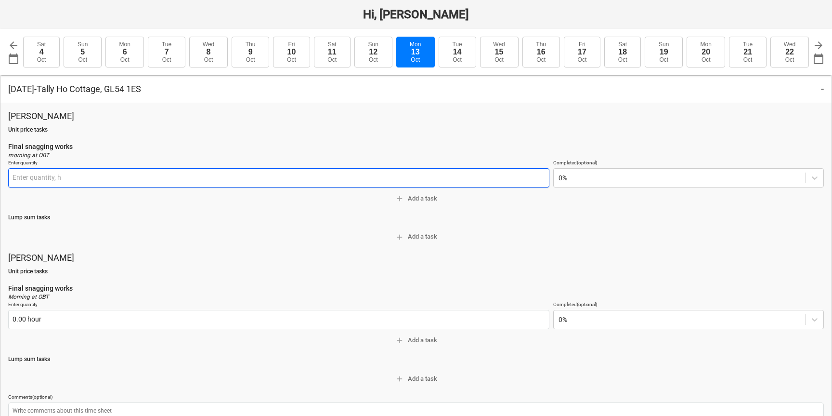
click at [85, 170] on input "text" at bounding box center [278, 177] width 541 height 19
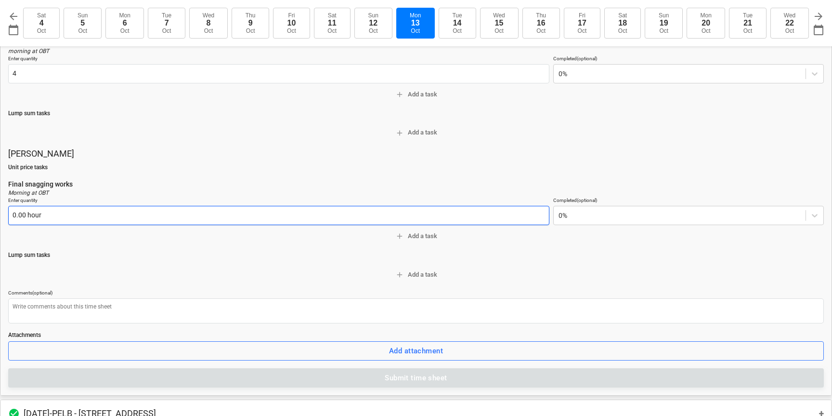
type input "4.00 h"
click at [129, 219] on input "text" at bounding box center [278, 215] width 541 height 19
type input "4"
type textarea "x"
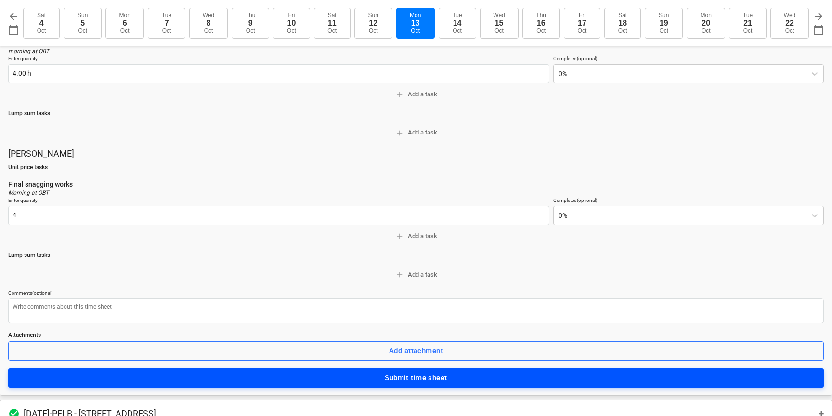
type input "4.00 hour"
click at [395, 372] on div "Submit time sheet" at bounding box center [416, 377] width 62 height 13
type textarea "x"
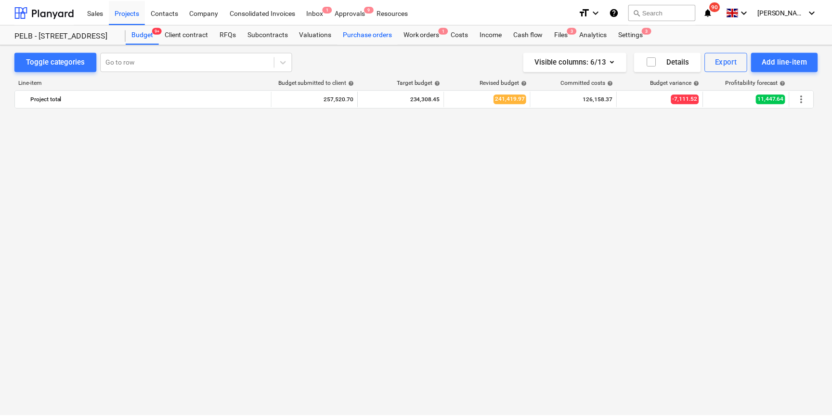
scroll to position [4808, 0]
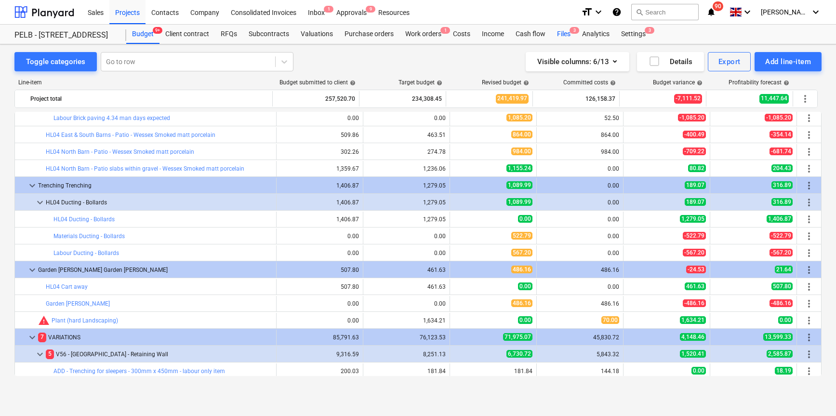
click at [570, 37] on div "Files 3" at bounding box center [563, 34] width 25 height 19
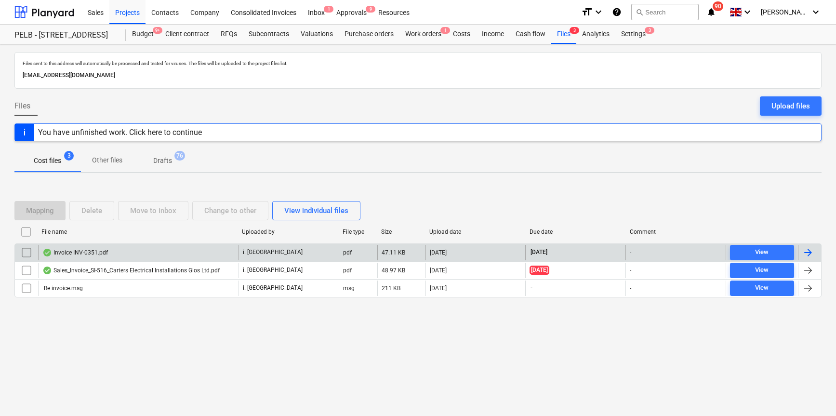
click at [77, 252] on div "Invoice INV-0351.pdf" at bounding box center [75, 253] width 66 height 8
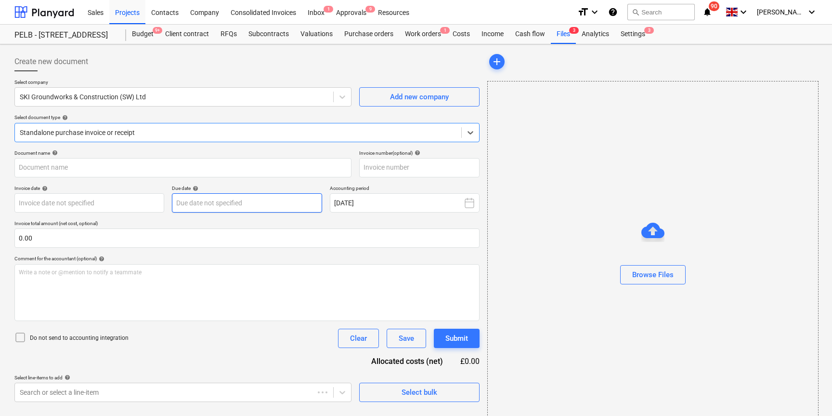
type input "INV-0351"
type input "[DATE]"
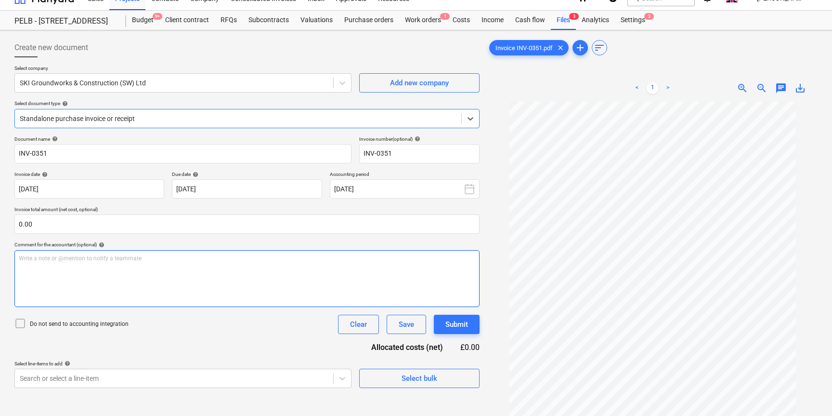
scroll to position [96, 0]
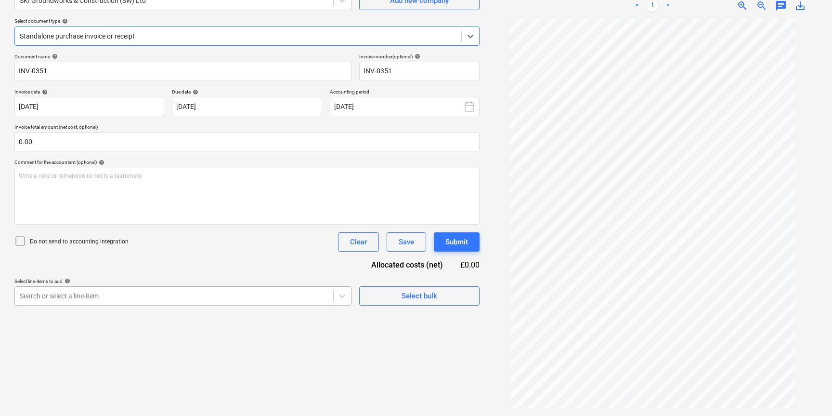
click at [291, 298] on body "Sales Projects Contacts Company Consolidated Invoices Inbox 1 Approvals 9 Resou…" at bounding box center [416, 112] width 832 height 416
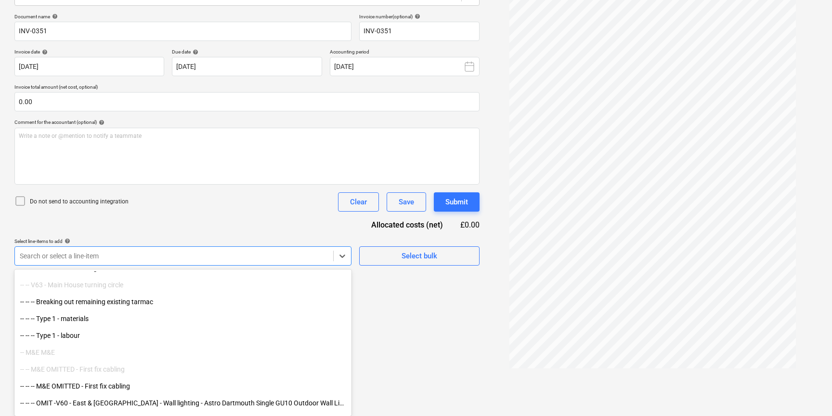
scroll to position [6179, 0]
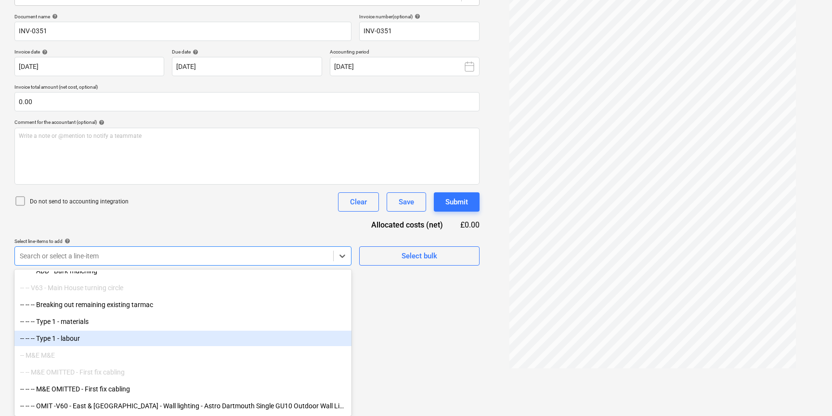
click at [71, 334] on div "-- -- -- Type 1 - labour" at bounding box center [182, 337] width 337 height 15
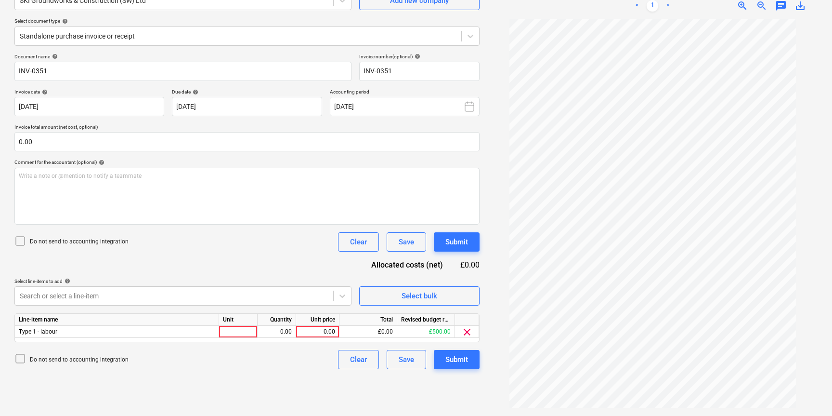
scroll to position [96, 0]
click at [230, 218] on div "Document name help INV-0351 Invoice number (optional) help INV-0351 Invoice dat…" at bounding box center [246, 211] width 465 height 316
click at [242, 333] on div at bounding box center [238, 332] width 39 height 12
click at [318, 331] on div "0.00" at bounding box center [317, 332] width 35 height 12
type input "1080"
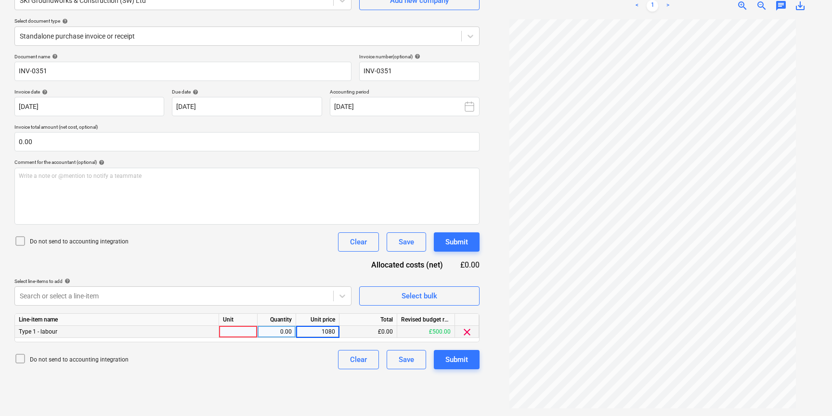
click at [284, 377] on div "Create new document Select company SKI Groundworks & Construction (SW) Ltd Add …" at bounding box center [247, 182] width 473 height 460
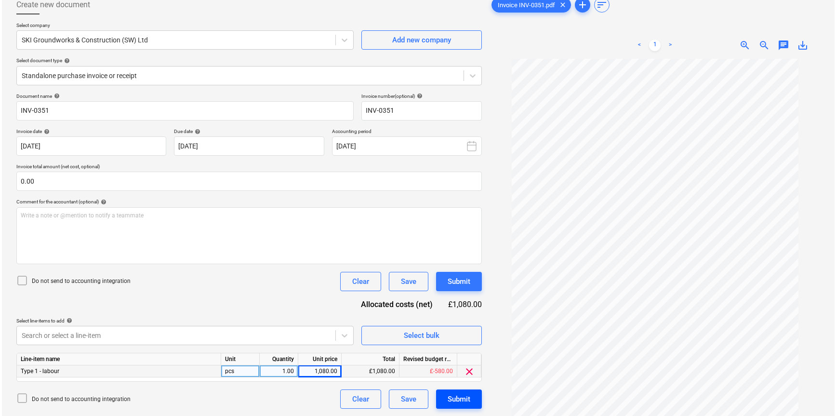
scroll to position [40, 0]
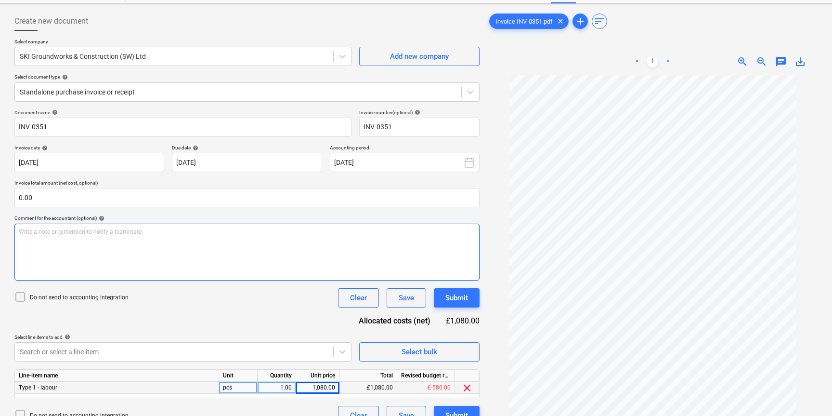
click at [126, 250] on div "Write a note or @mention to notify a teammate [PERSON_NAME]" at bounding box center [246, 252] width 465 height 57
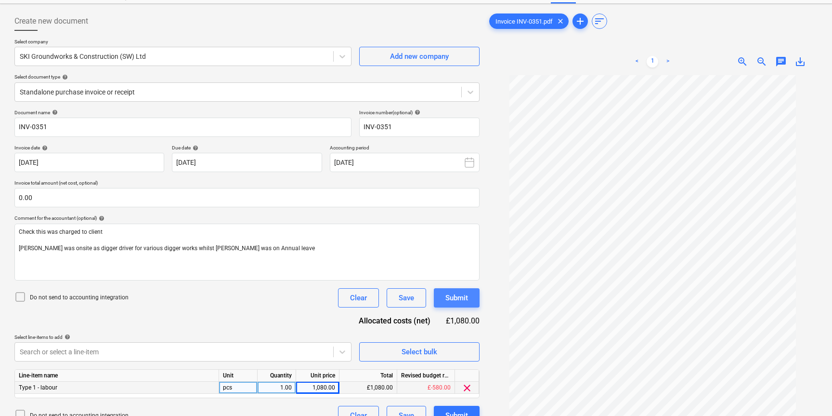
click at [448, 303] on div "Submit" at bounding box center [457, 297] width 23 height 13
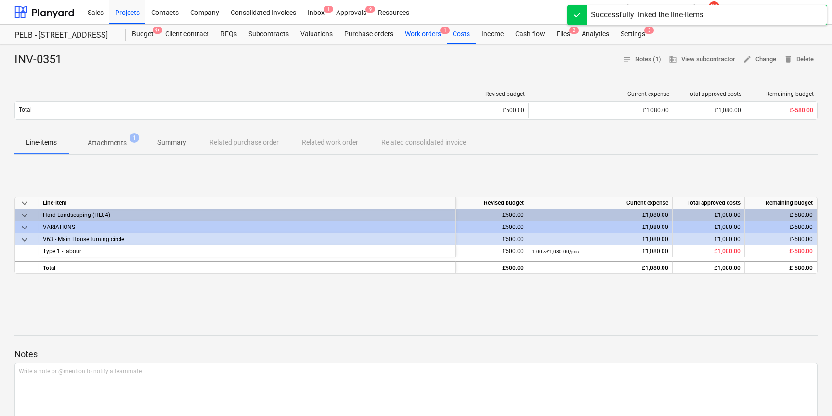
click at [430, 36] on div "Work orders 1" at bounding box center [423, 34] width 48 height 19
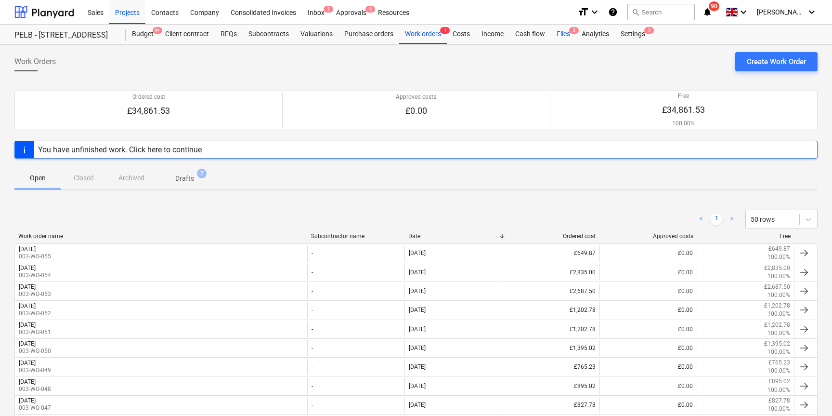
click at [552, 33] on div "Files 2" at bounding box center [563, 34] width 25 height 19
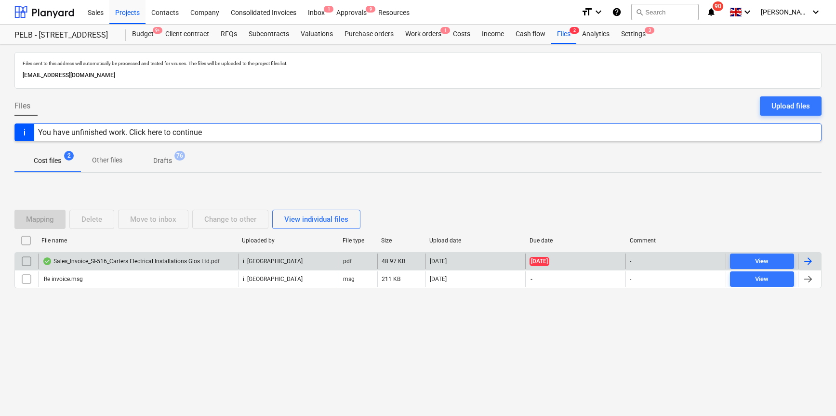
click at [104, 264] on div "Sales_Invoice_SI-516_Carters Electrical Installations Glos Ltd.pdf" at bounding box center [130, 261] width 177 height 8
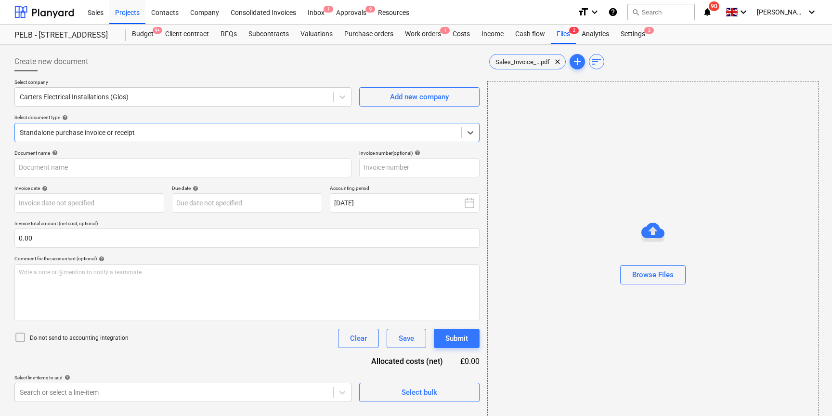
type input "SI-516"
type input "[DATE]"
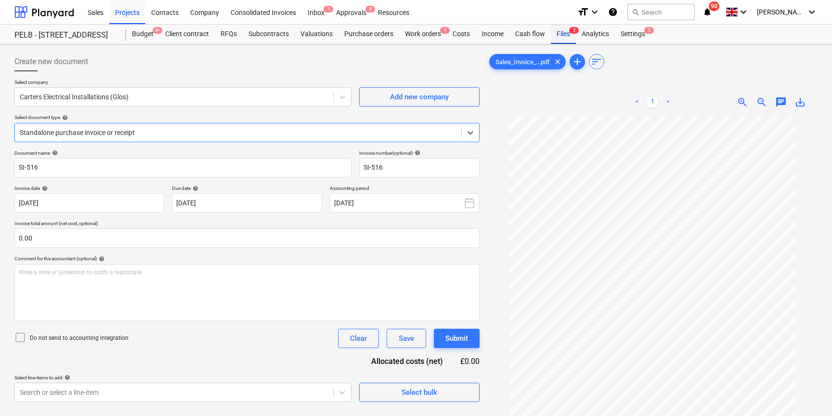
click at [566, 34] on div "Files 2" at bounding box center [563, 34] width 25 height 19
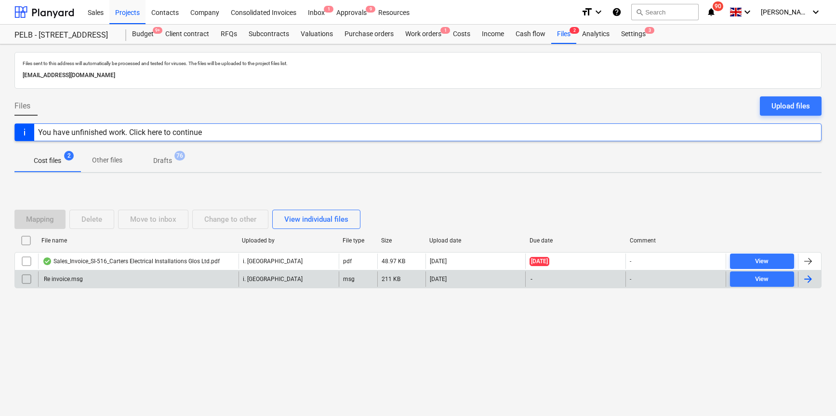
click at [101, 283] on div "Re invoice.msg" at bounding box center [138, 278] width 200 height 15
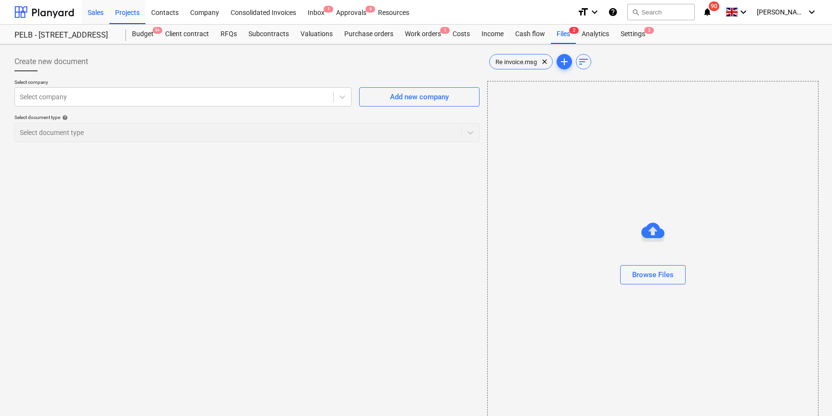
drag, startPoint x: 44, startPoint y: 14, endPoint x: 89, endPoint y: 12, distance: 45.3
click at [44, 14] on div at bounding box center [44, 12] width 60 height 24
